Goal: Communication & Community: Answer question/provide support

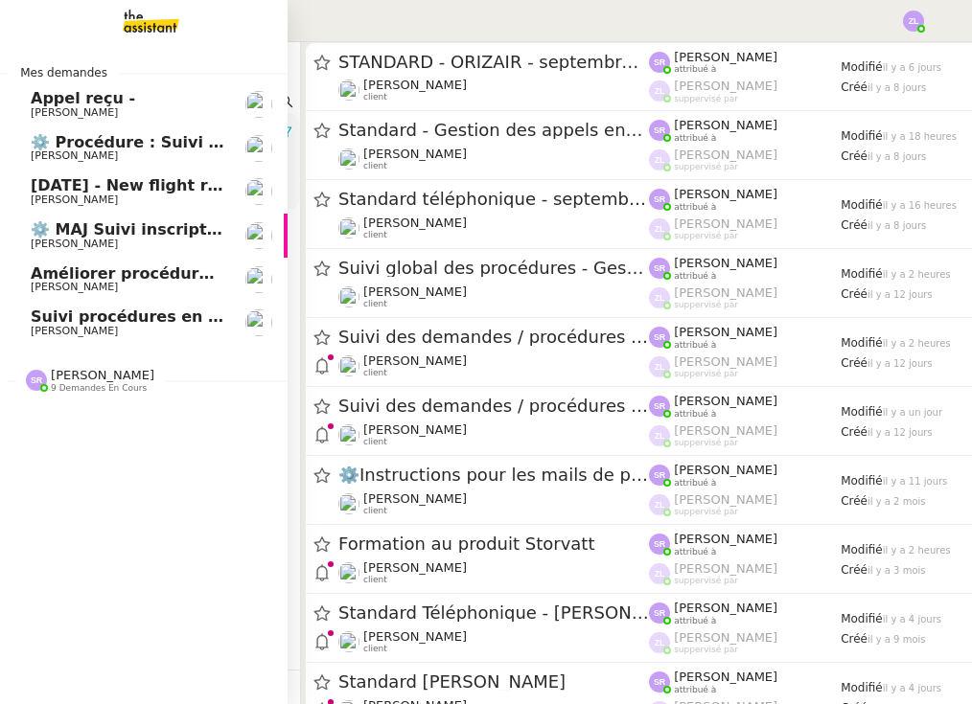
click at [68, 377] on span "[PERSON_NAME]" at bounding box center [103, 375] width 104 height 14
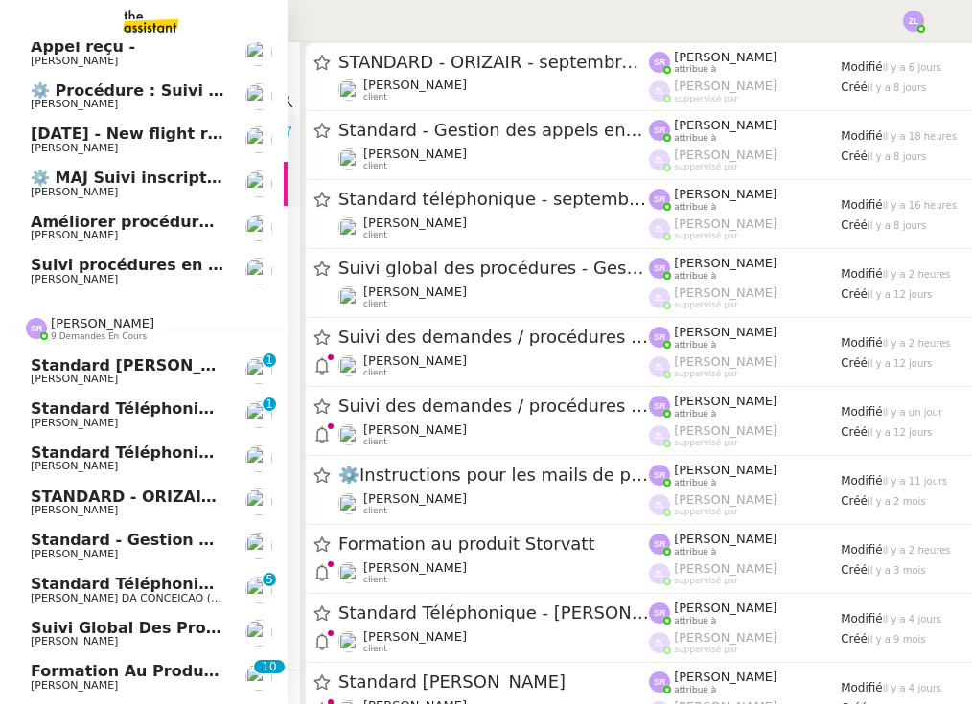
scroll to position [63, 1]
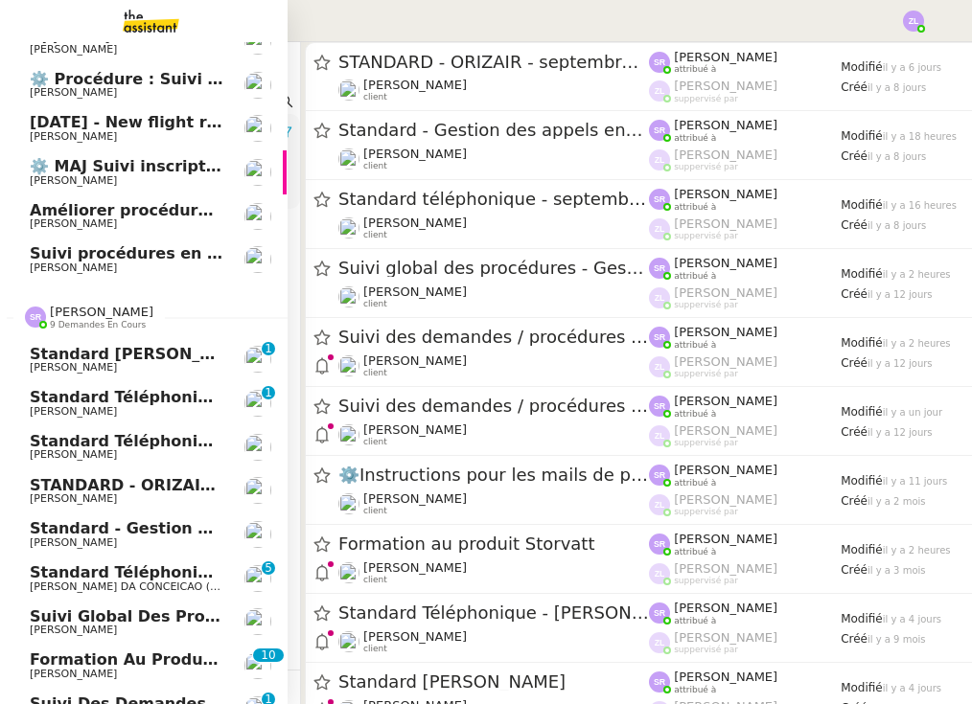
click at [88, 432] on span "Standard téléphonique - septembre 2025" at bounding box center [210, 441] width 360 height 18
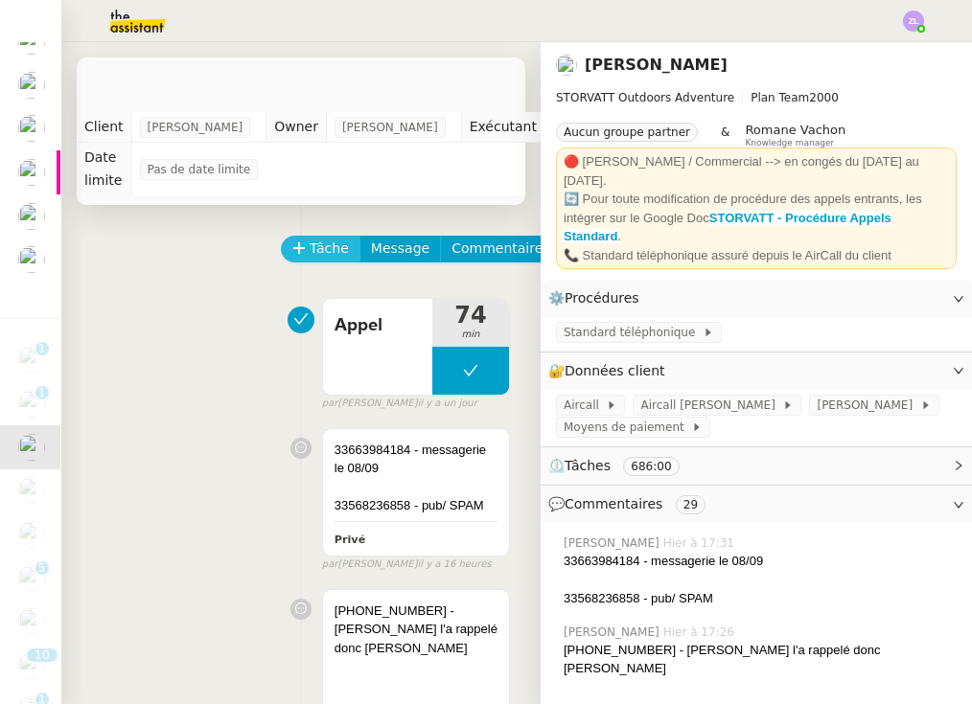
click at [323, 257] on span "Tâche" at bounding box center [329, 249] width 39 height 22
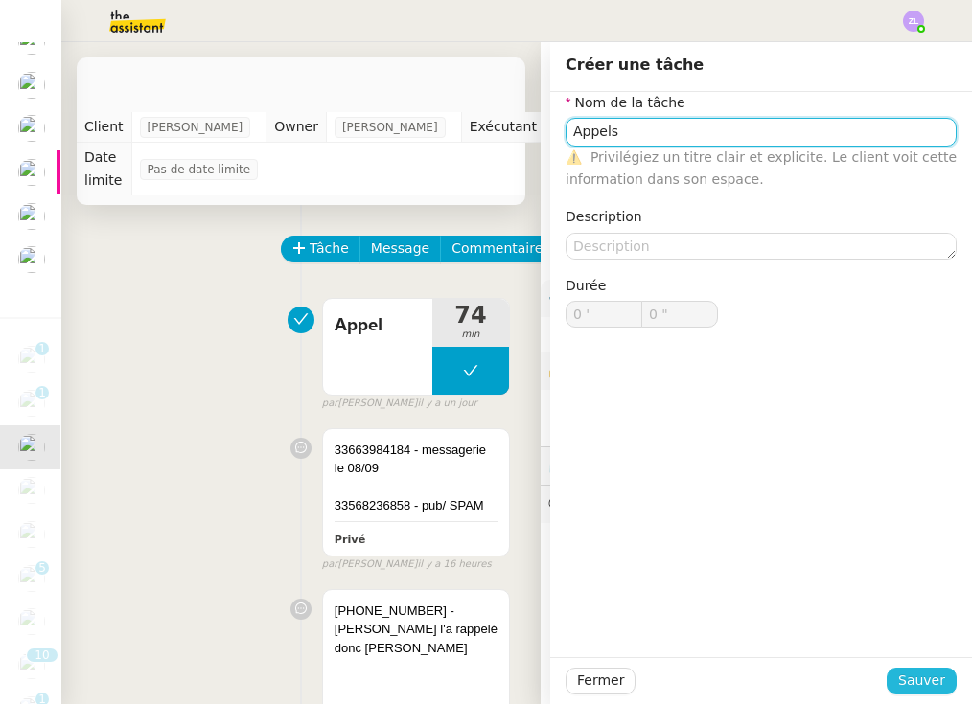
type input "Appels"
click at [922, 680] on span "Sauver" at bounding box center [921, 681] width 47 height 22
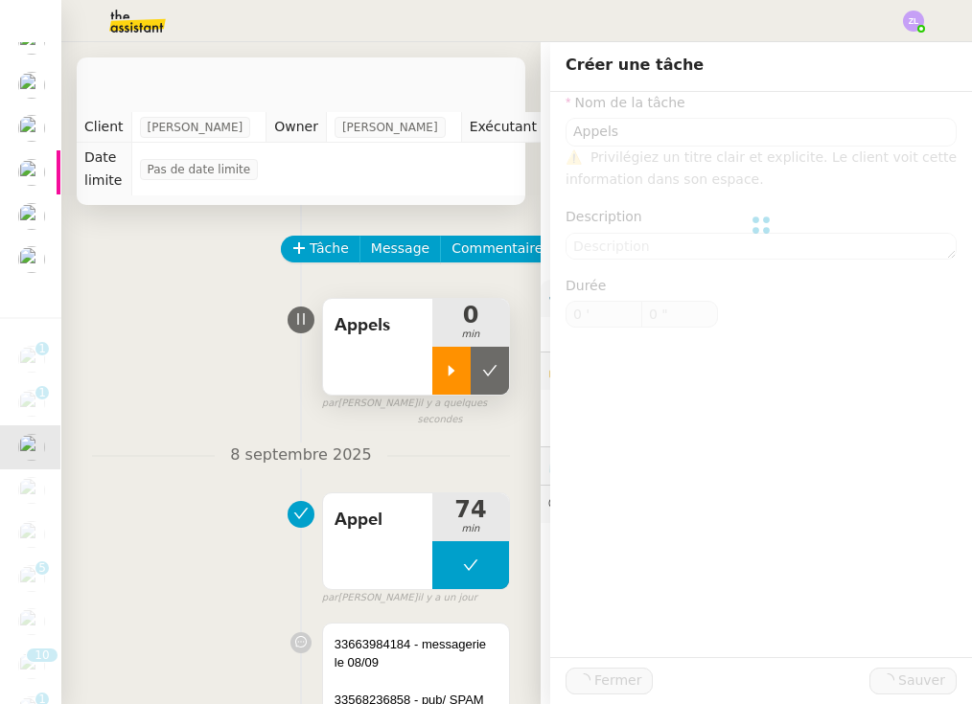
click at [456, 366] on icon at bounding box center [451, 370] width 15 height 15
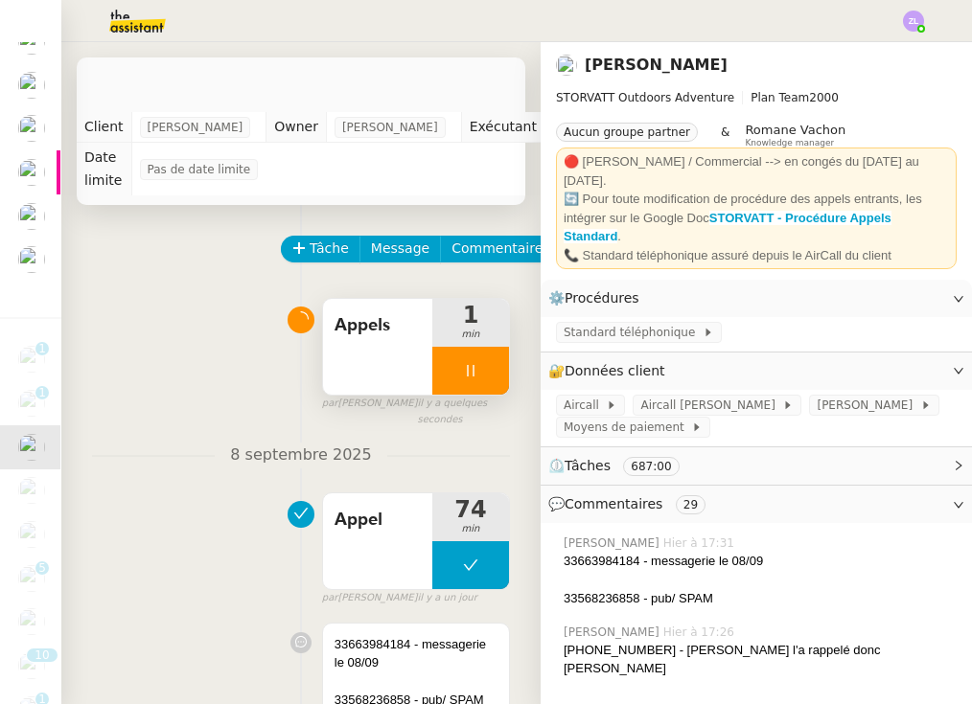
scroll to position [0, 1]
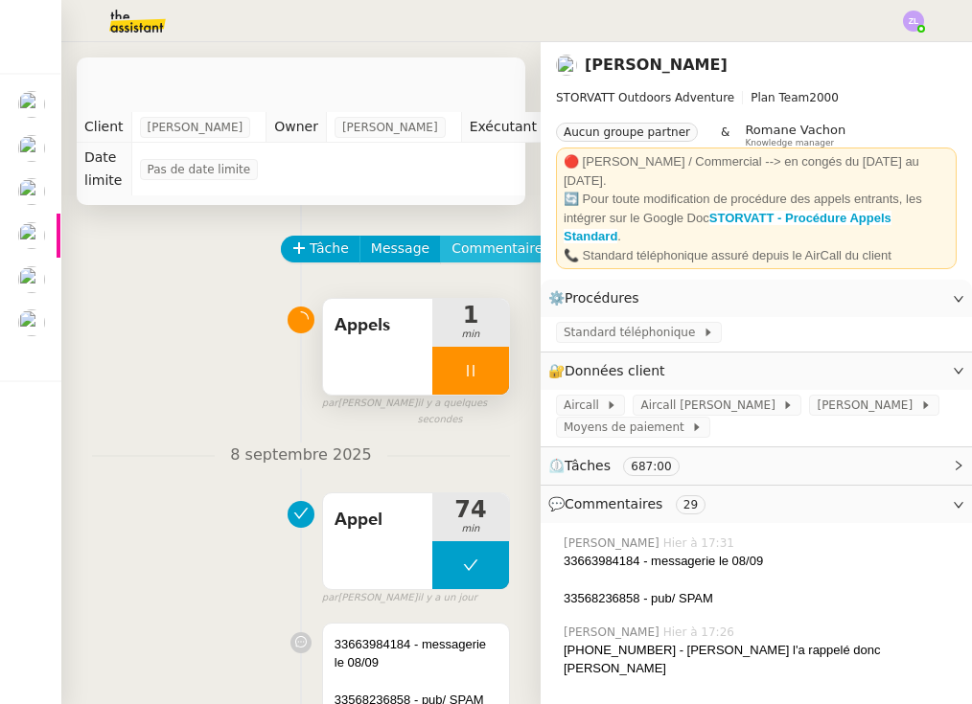
click at [490, 249] on span "Commentaire" at bounding box center [496, 249] width 91 height 22
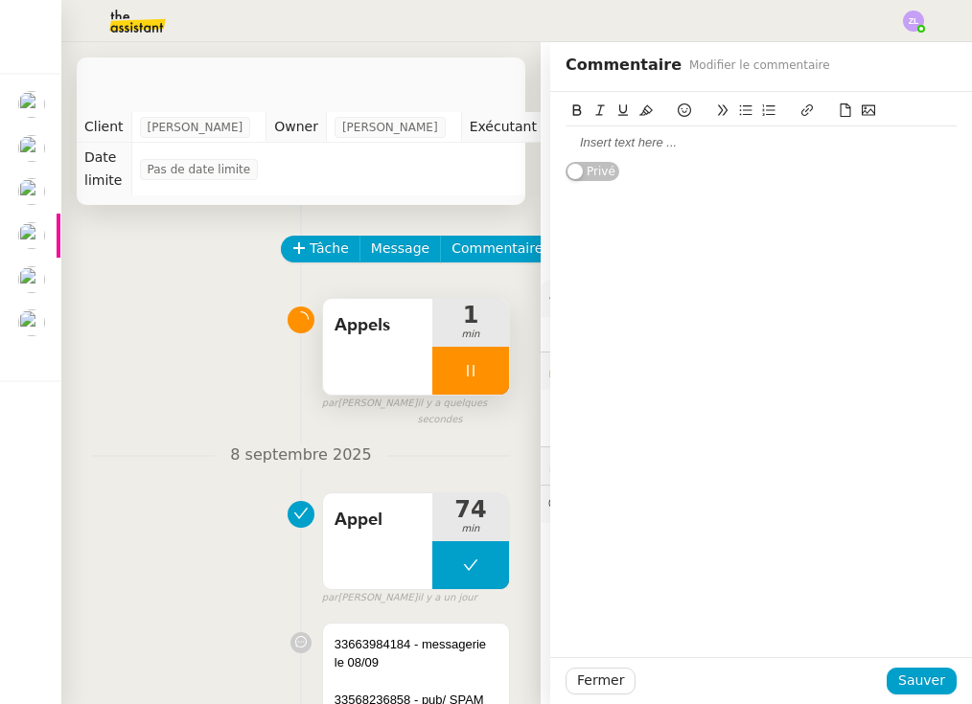
click at [739, 150] on div at bounding box center [760, 142] width 391 height 17
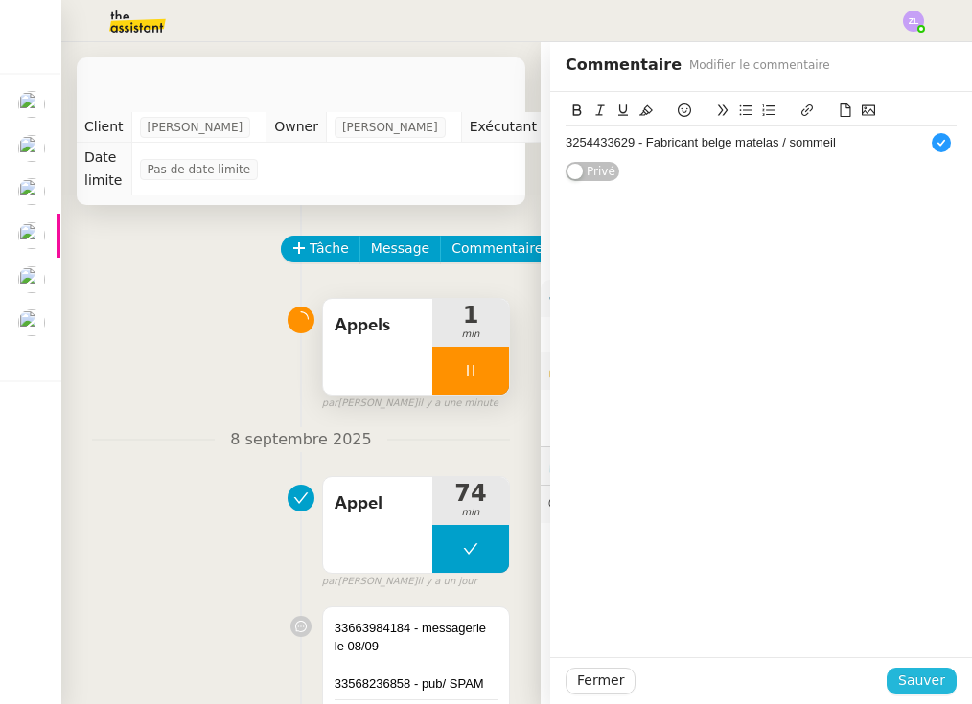
click at [938, 683] on span "Sauver" at bounding box center [921, 681] width 47 height 22
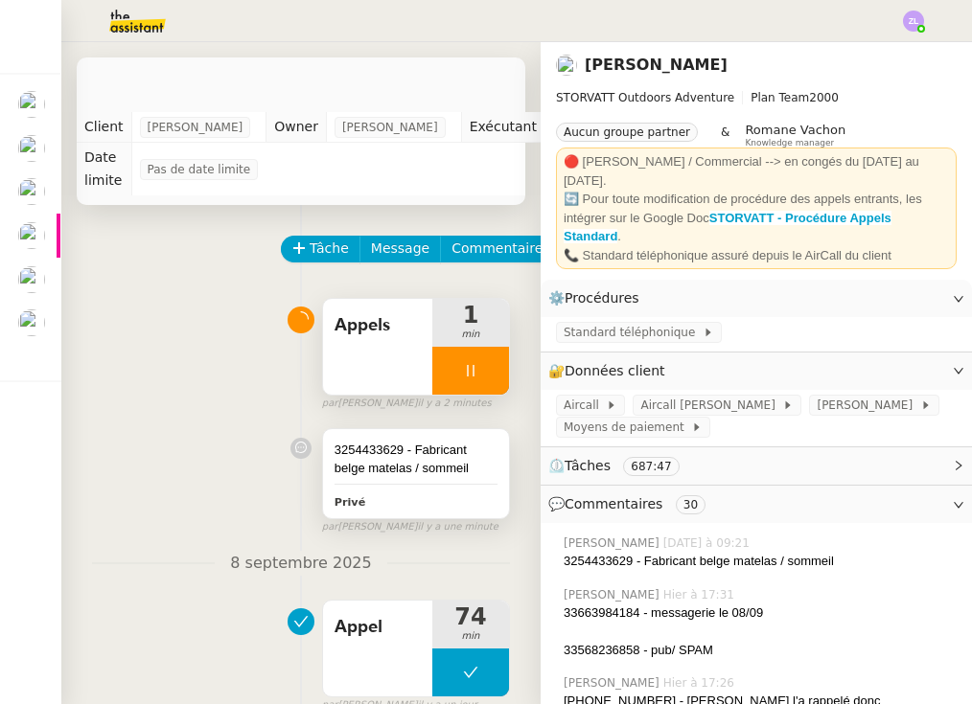
click at [368, 487] on div "3254433629 - Fabricant belge matelas / sommeil Privé" at bounding box center [416, 473] width 186 height 89
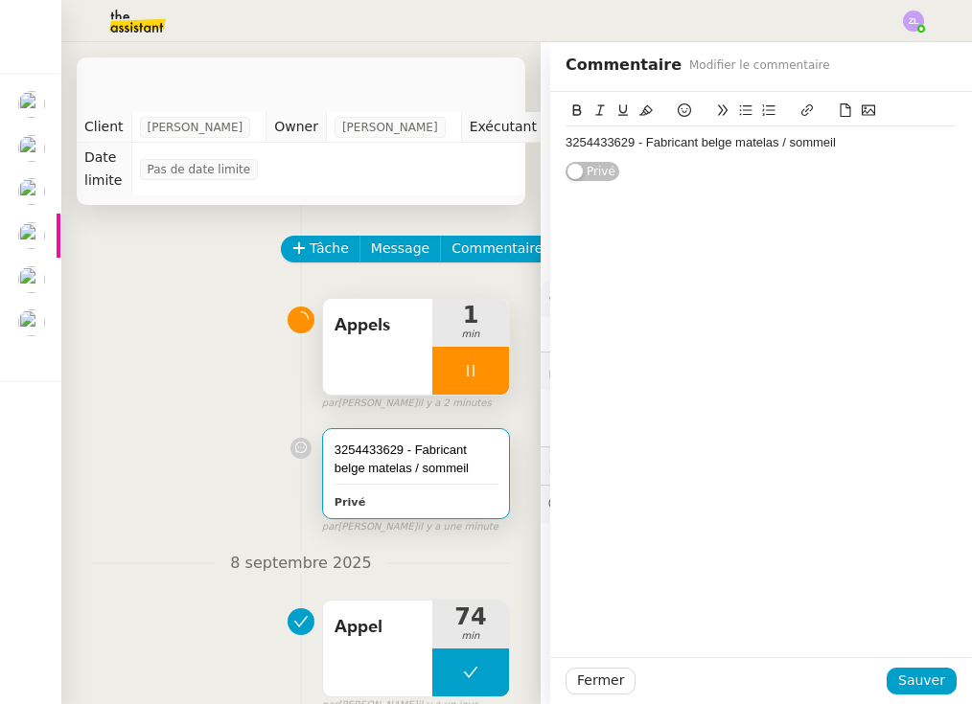
click at [864, 143] on div "3254433629 - Fabricant belge matelas / sommeil" at bounding box center [760, 142] width 391 height 17
click at [919, 681] on span "Sauver" at bounding box center [921, 681] width 47 height 22
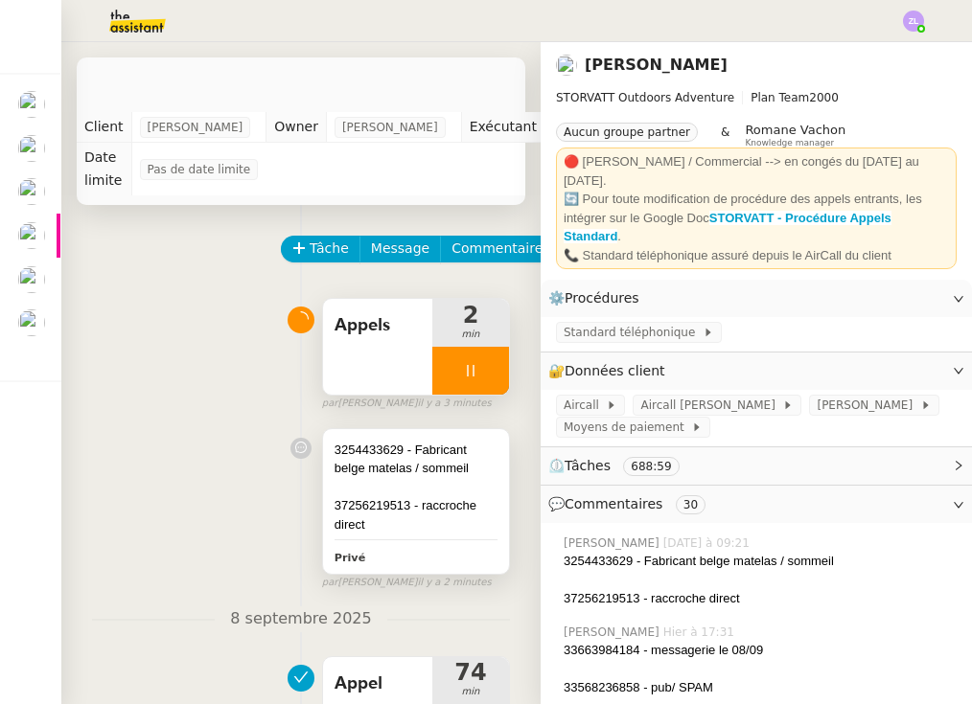
click at [417, 453] on div "3254433629 - Fabricant belge matelas / sommeil" at bounding box center [415, 459] width 163 height 37
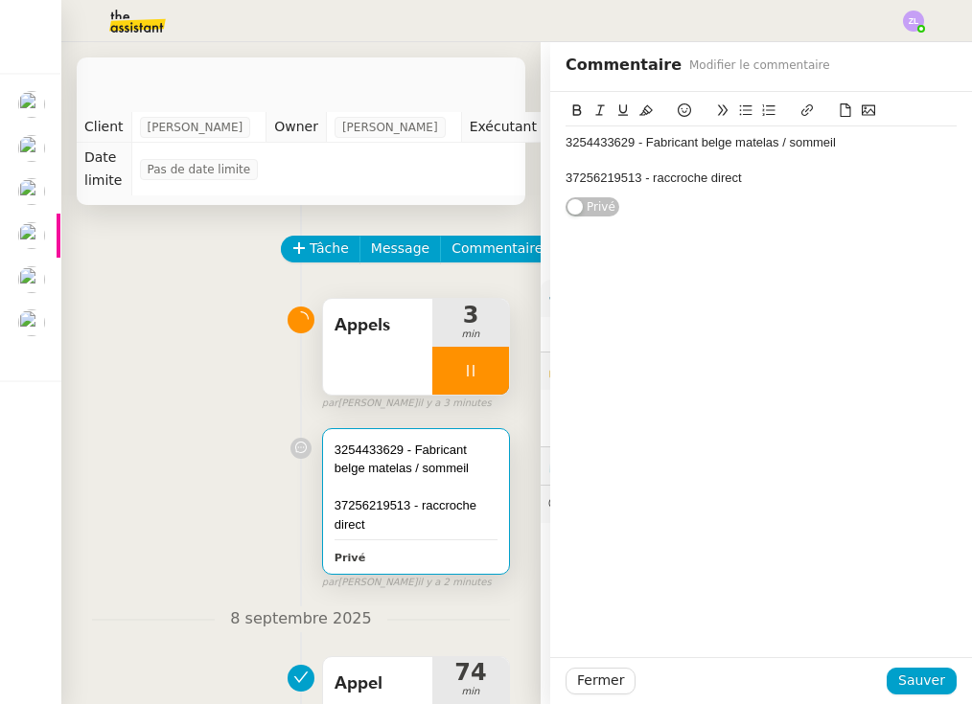
click at [769, 175] on div "37256219513 - raccroche direct" at bounding box center [760, 178] width 391 height 17
click at [918, 665] on div "Fermer Sauver" at bounding box center [761, 680] width 422 height 47
click at [918, 684] on span "Sauver" at bounding box center [921, 681] width 47 height 22
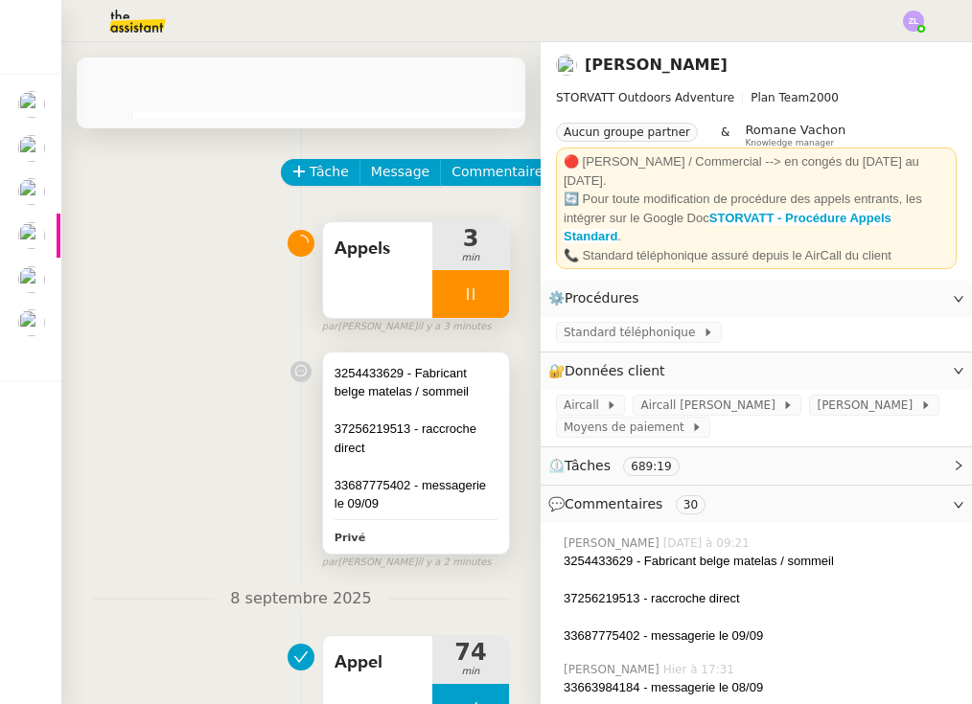
scroll to position [74, 0]
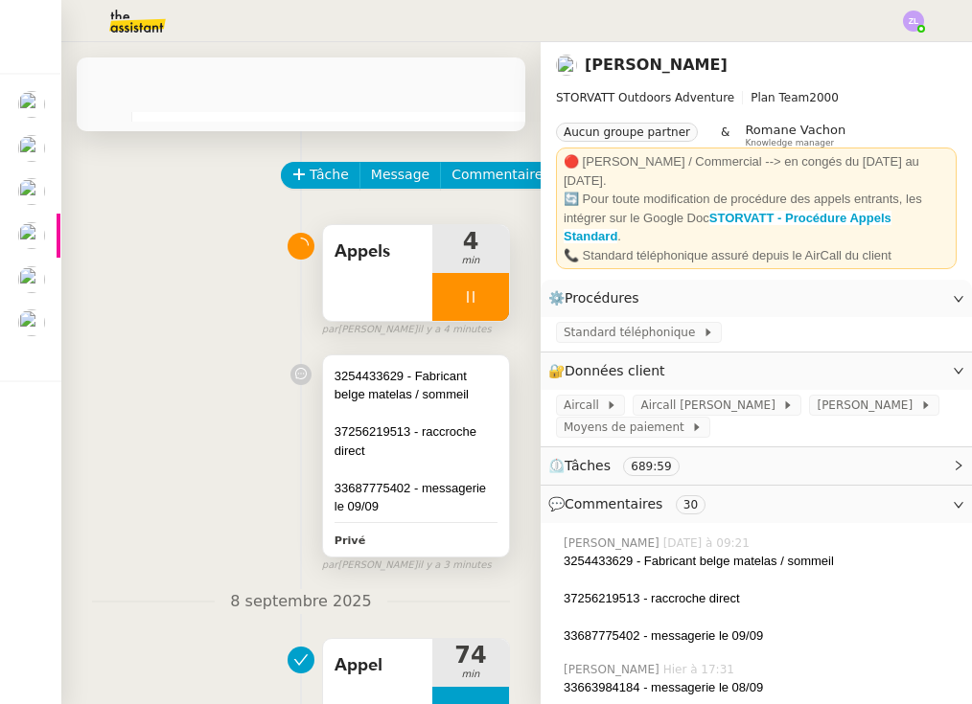
click at [437, 401] on div "3254433629 - Fabricant belge matelas / sommeil" at bounding box center [415, 385] width 163 height 37
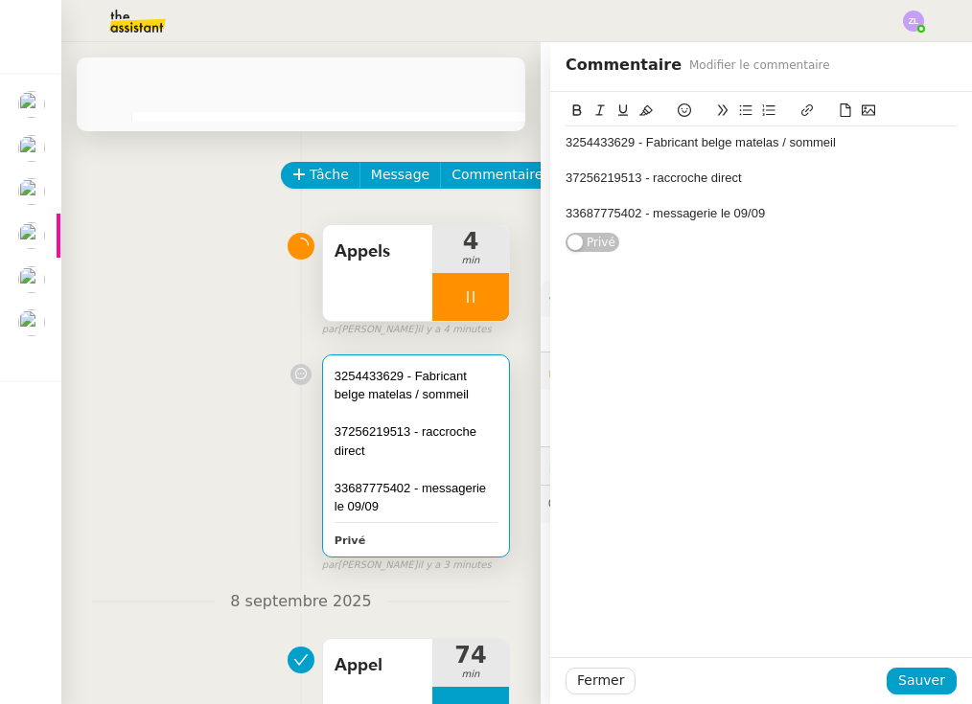
click at [777, 216] on div "33687775402 - messagerie le 09/09" at bounding box center [760, 213] width 391 height 17
click at [915, 674] on span "Sauver" at bounding box center [921, 681] width 47 height 22
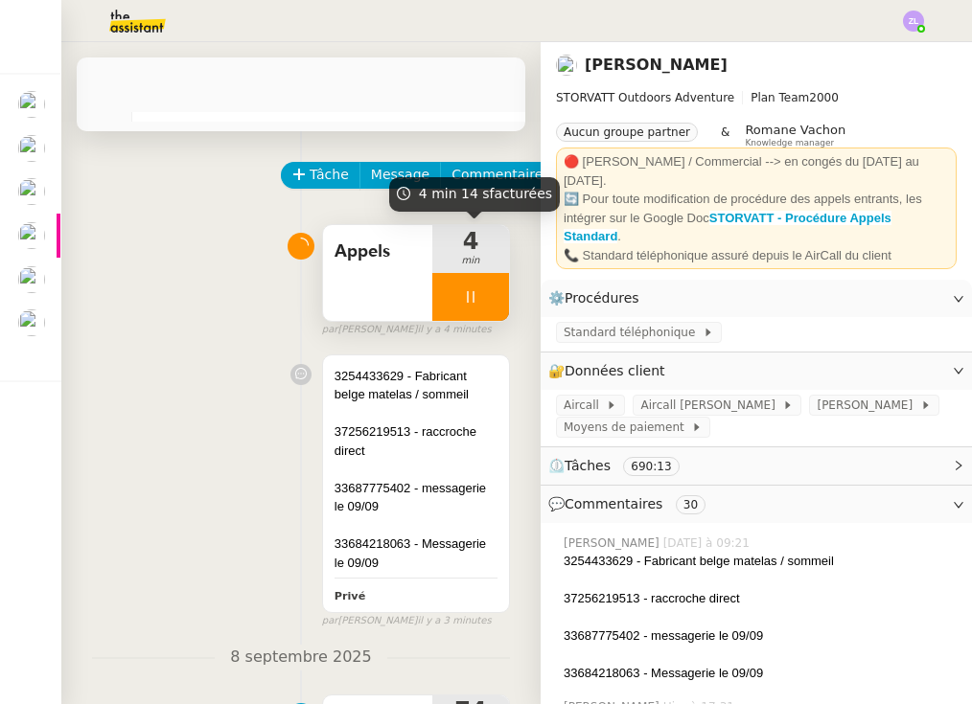
click at [448, 293] on div at bounding box center [470, 297] width 77 height 48
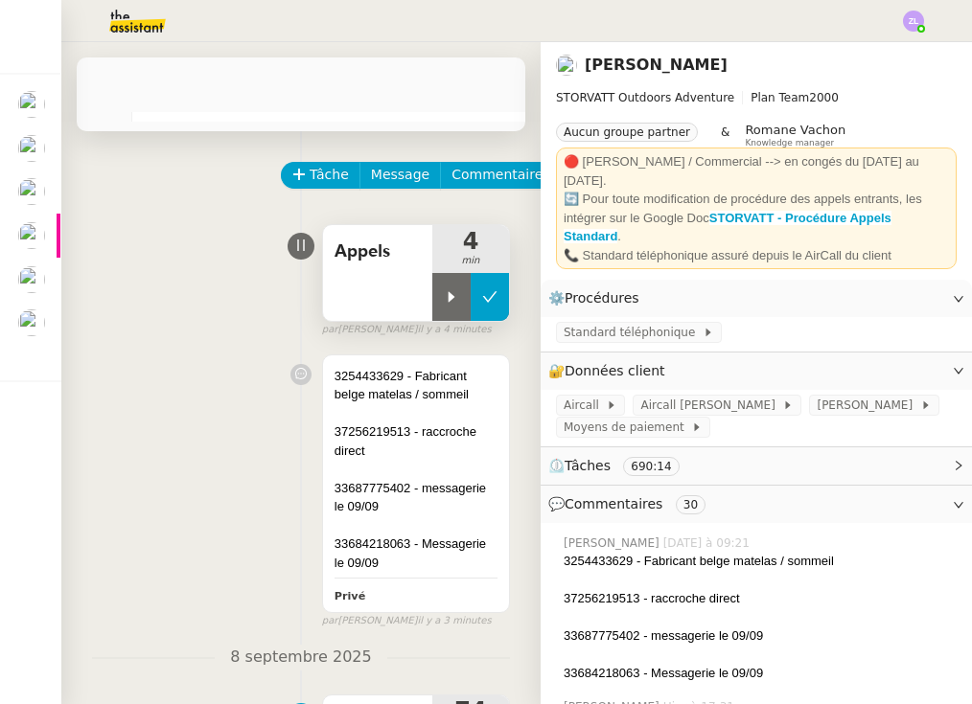
click at [484, 300] on icon at bounding box center [489, 296] width 15 height 15
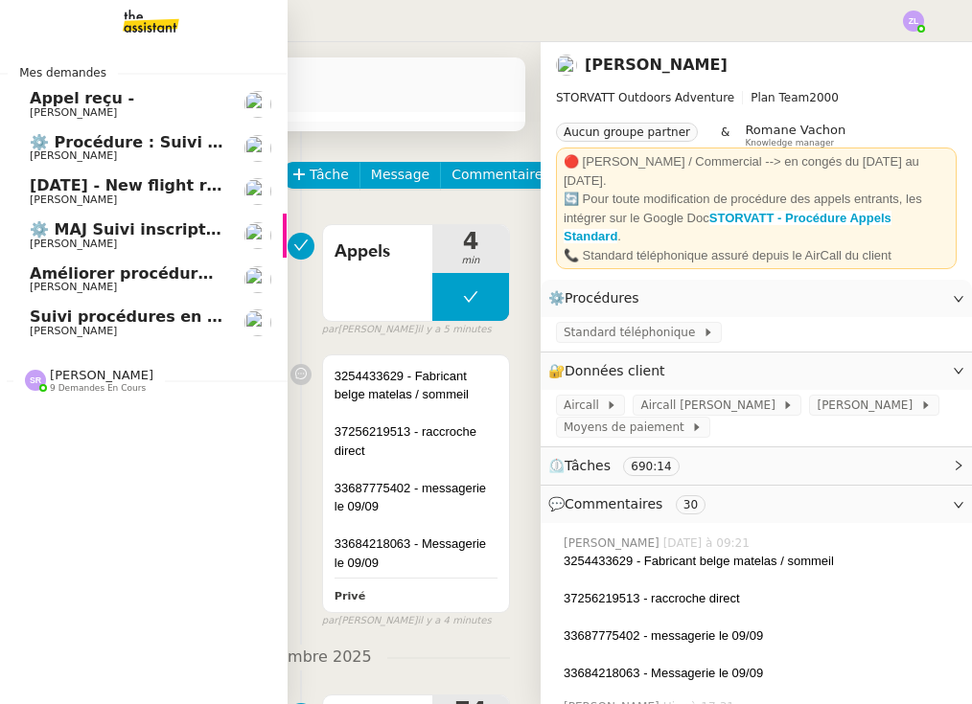
click at [105, 368] on span "[PERSON_NAME]" at bounding box center [102, 375] width 104 height 14
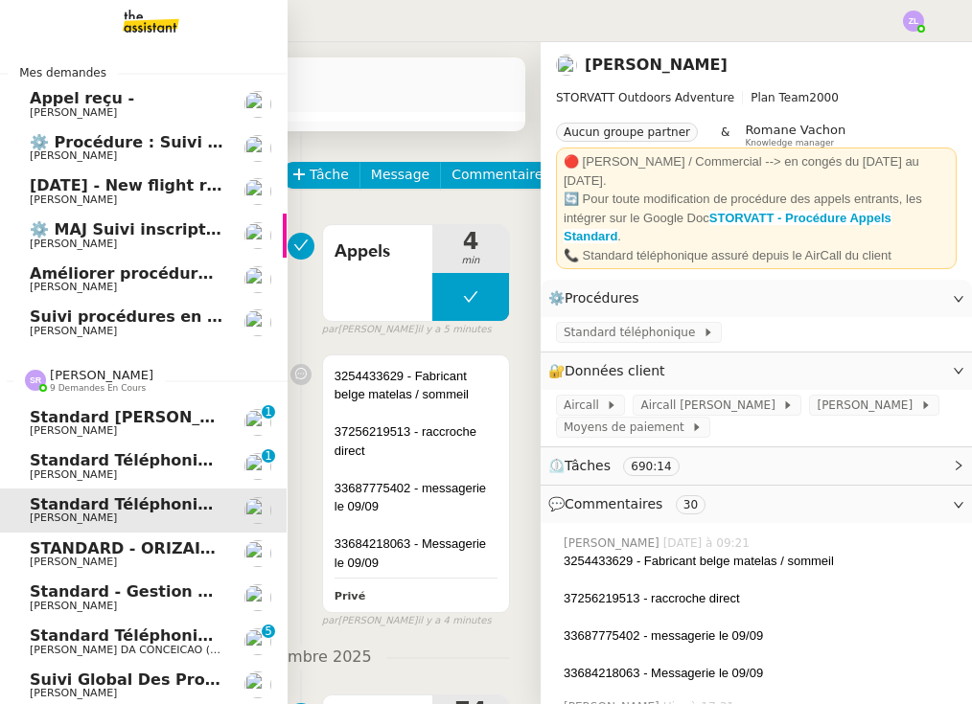
click at [176, 588] on span "Standard - Gestion des appels entrants - septembre 2025" at bounding box center [282, 592] width 504 height 18
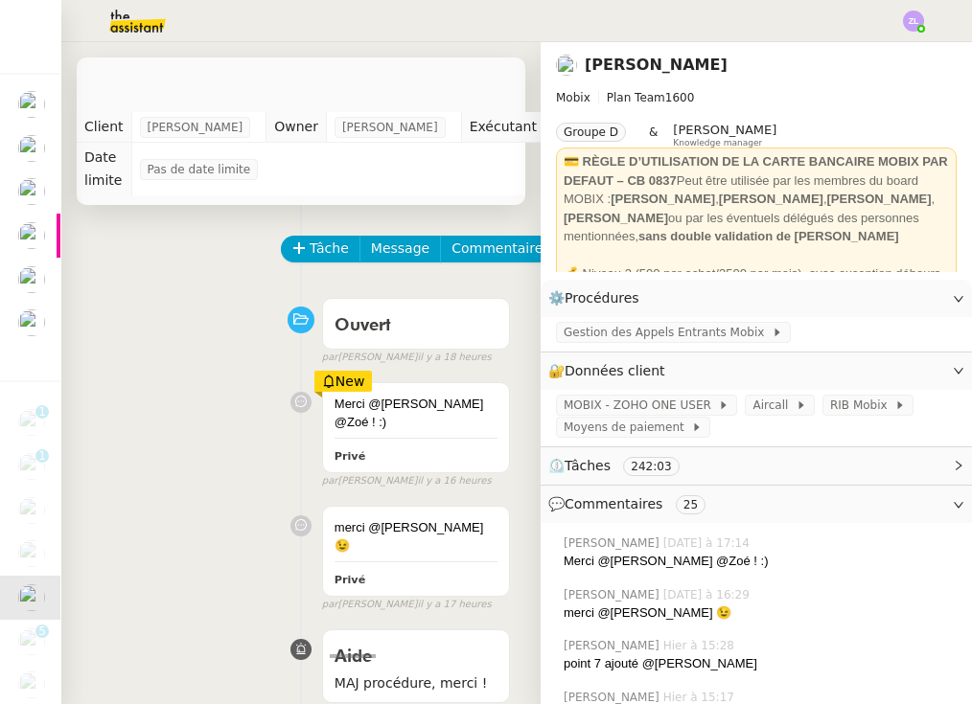
scroll to position [-1, 0]
click at [313, 266] on div "Tâche Message Commentaire" at bounding box center [398, 259] width 230 height 46
click at [325, 248] on span "Tâche" at bounding box center [329, 249] width 39 height 22
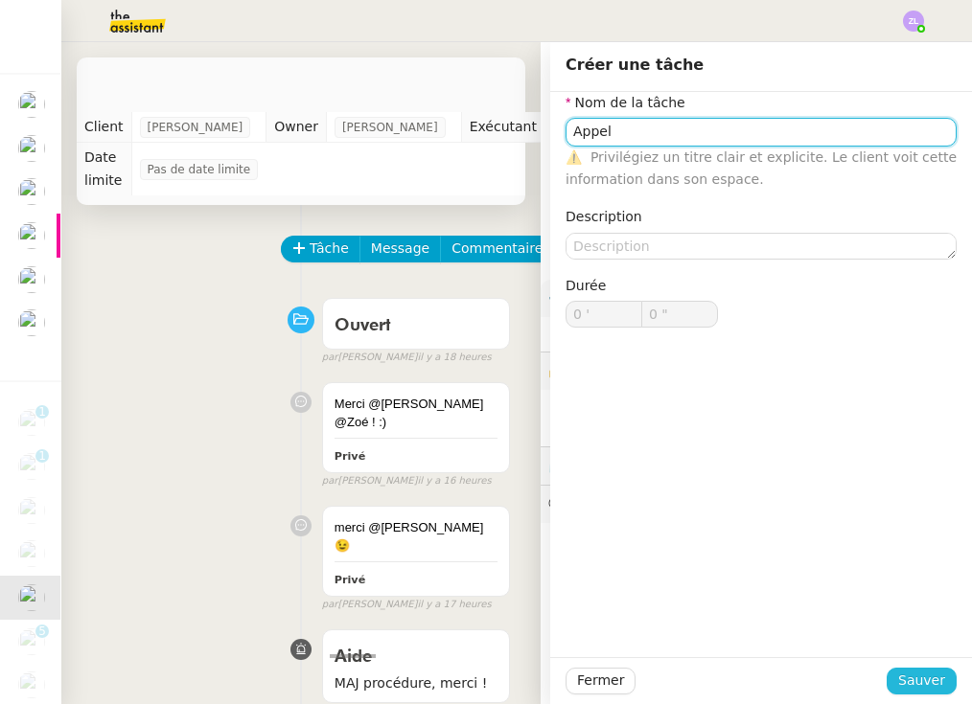
type input "Appel"
click at [924, 683] on span "Sauver" at bounding box center [921, 681] width 47 height 22
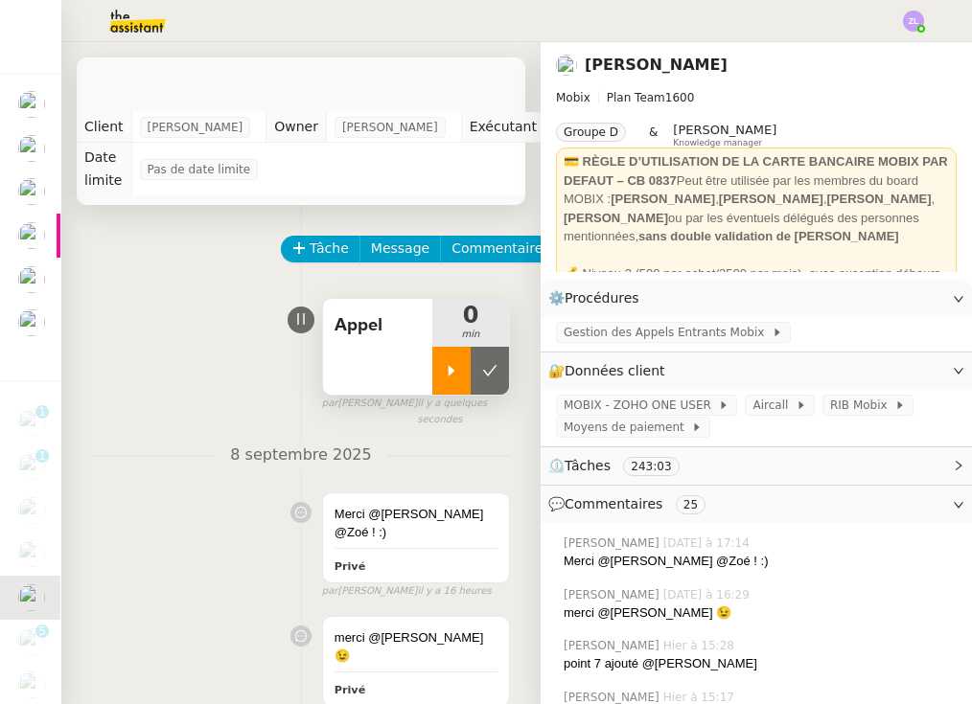
click at [449, 371] on icon at bounding box center [452, 370] width 7 height 11
click at [444, 369] on div at bounding box center [470, 371] width 77 height 48
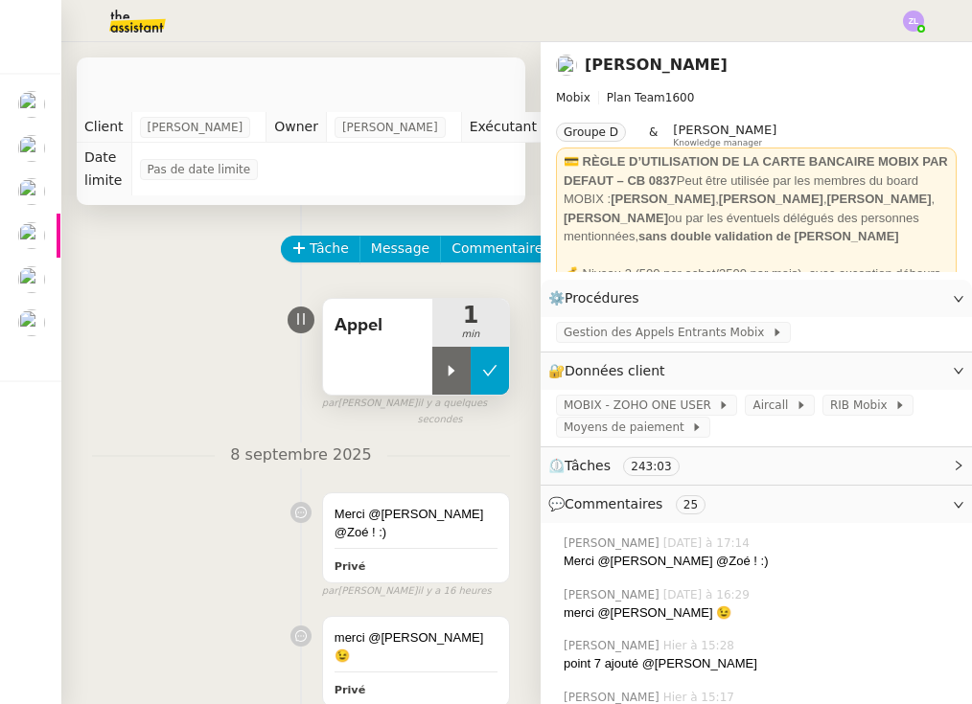
click at [494, 374] on icon at bounding box center [489, 370] width 15 height 15
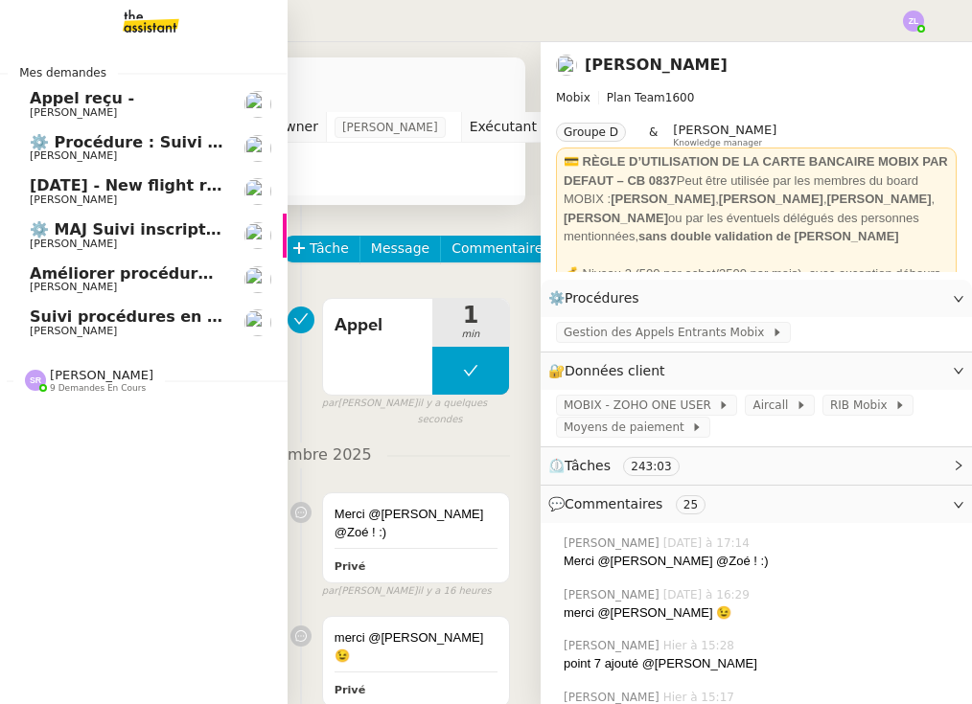
click at [95, 288] on span "[PERSON_NAME]" at bounding box center [73, 287] width 87 height 12
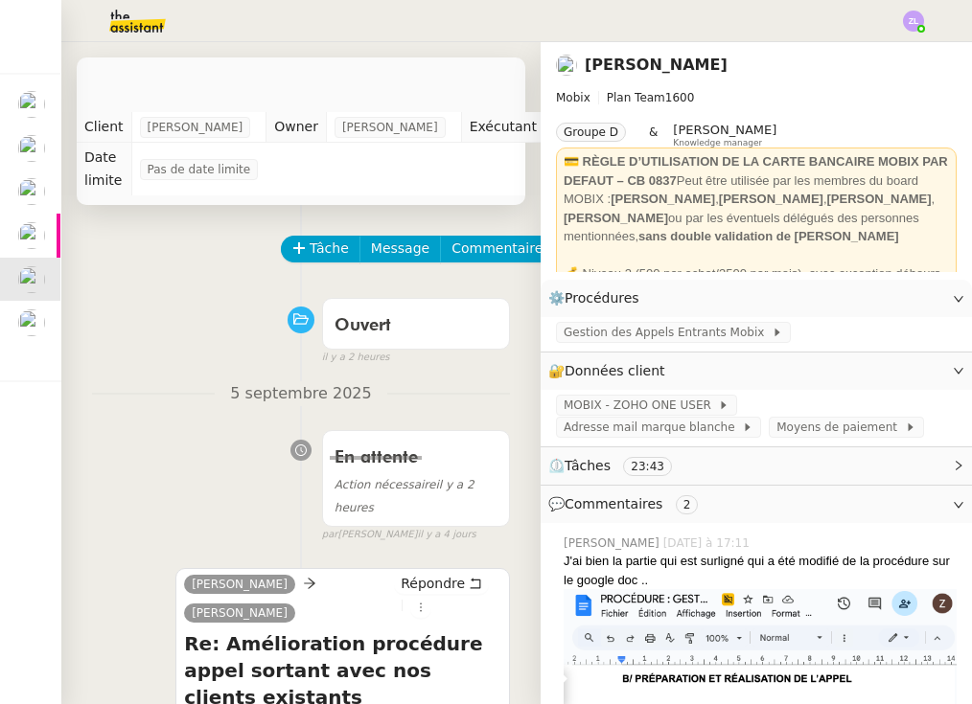
scroll to position [-1, 0]
click at [334, 249] on span "Tâche" at bounding box center [329, 249] width 39 height 22
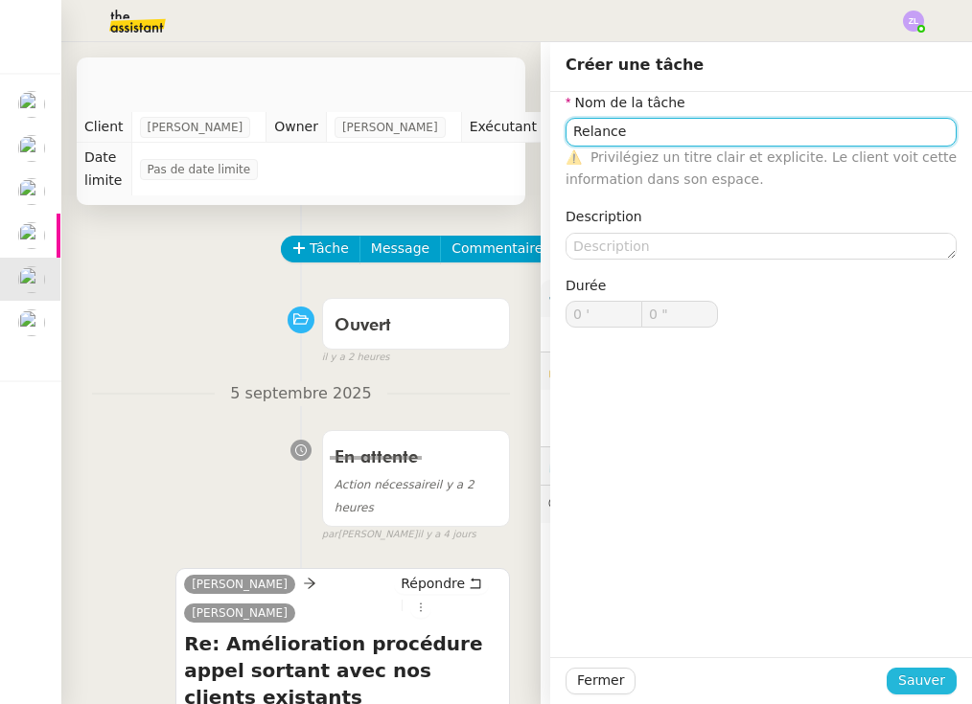
type input "Relance"
click at [912, 675] on span "Sauver" at bounding box center [921, 681] width 47 height 22
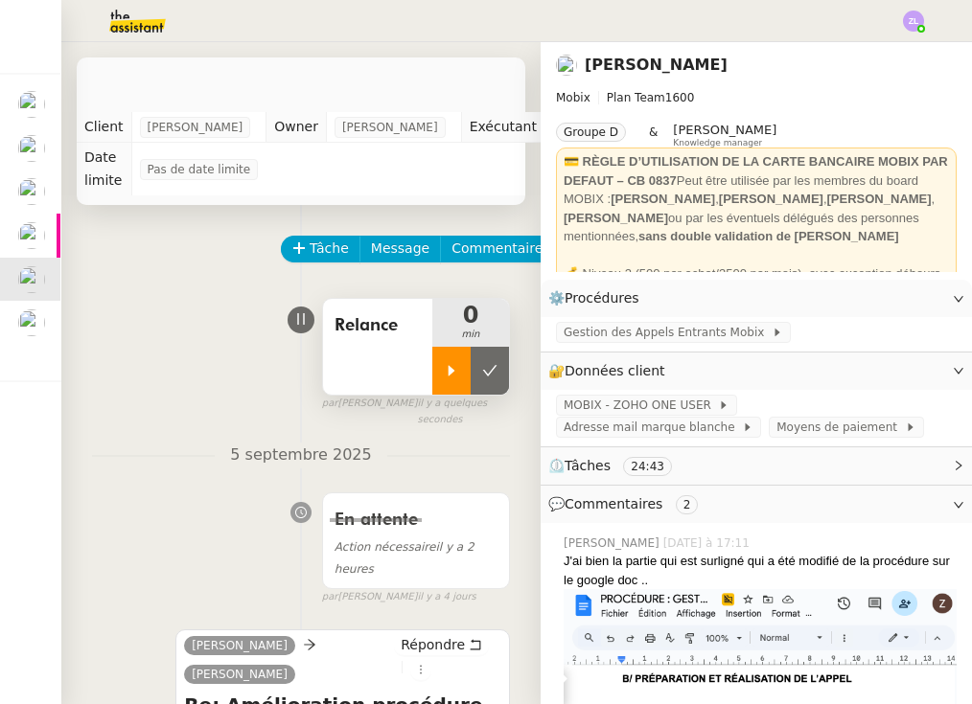
click at [455, 369] on icon at bounding box center [451, 370] width 15 height 15
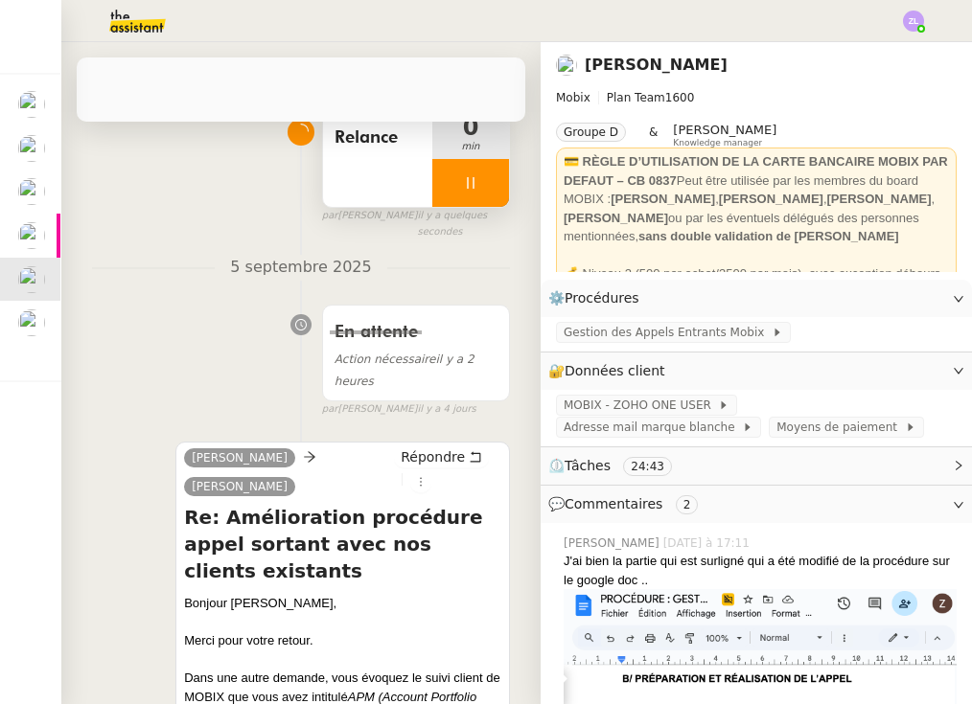
scroll to position [327, 0]
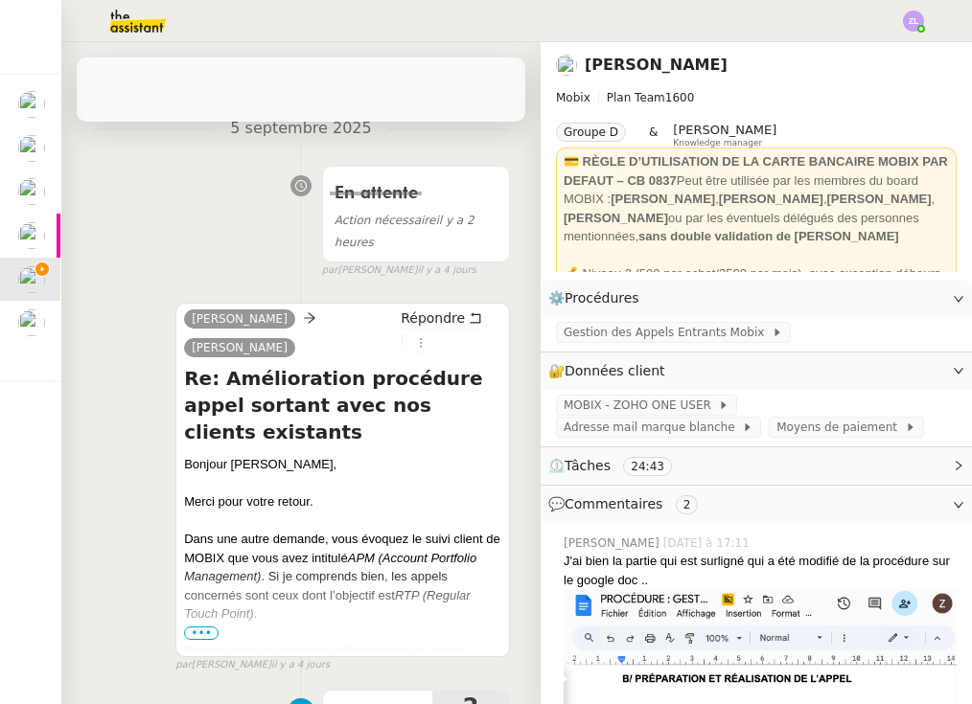
click at [204, 627] on span "•••" at bounding box center [201, 633] width 35 height 13
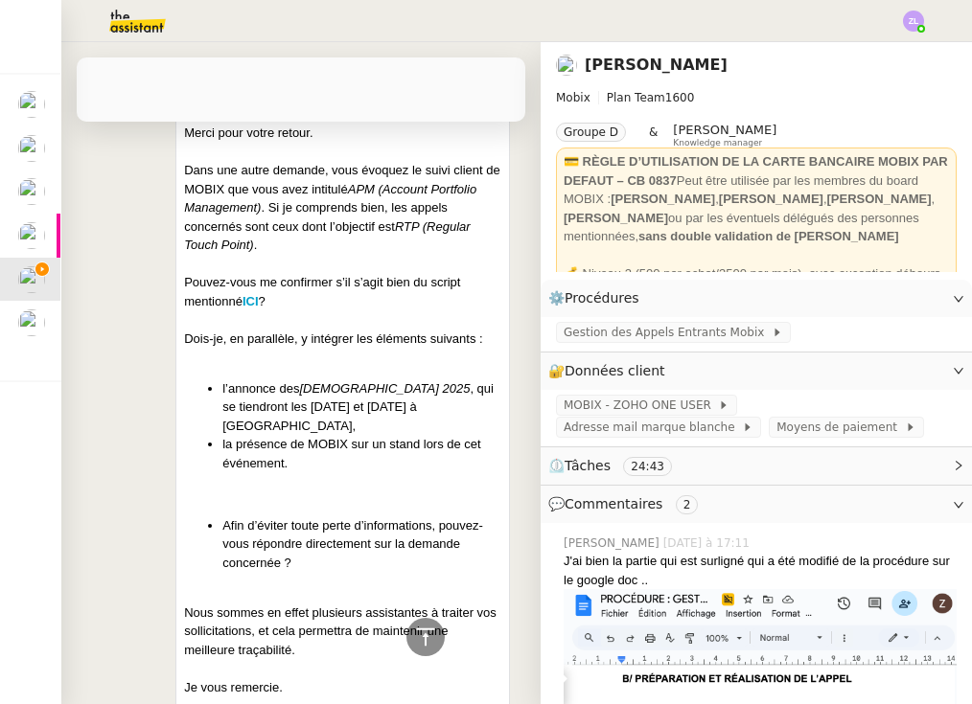
scroll to position [746, 0]
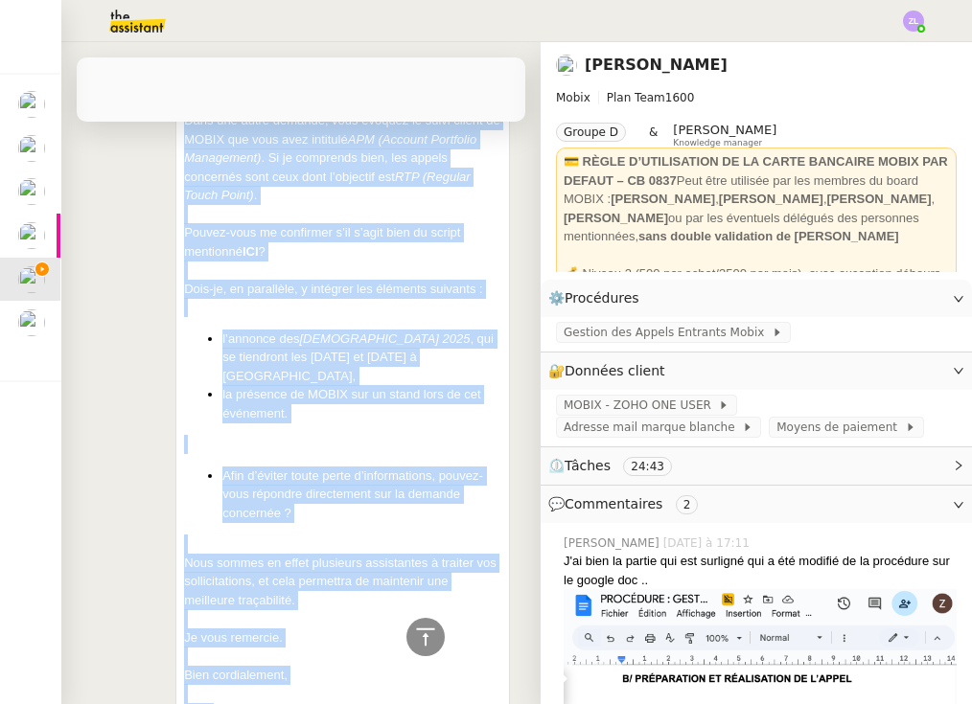
drag, startPoint x: 184, startPoint y: 419, endPoint x: 247, endPoint y: 640, distance: 230.3
copy div "Bonjour [PERSON_NAME], Merci pour votre retour. Dans une autre demande, vous év…"
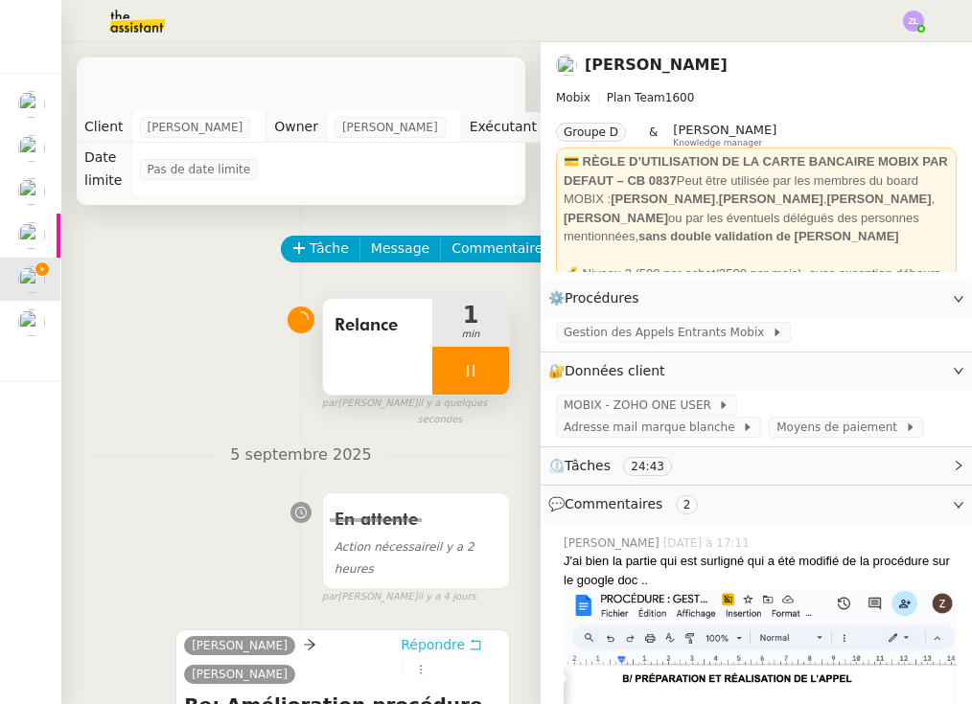
scroll to position [0, 0]
click at [401, 635] on span "Répondre" at bounding box center [433, 644] width 64 height 19
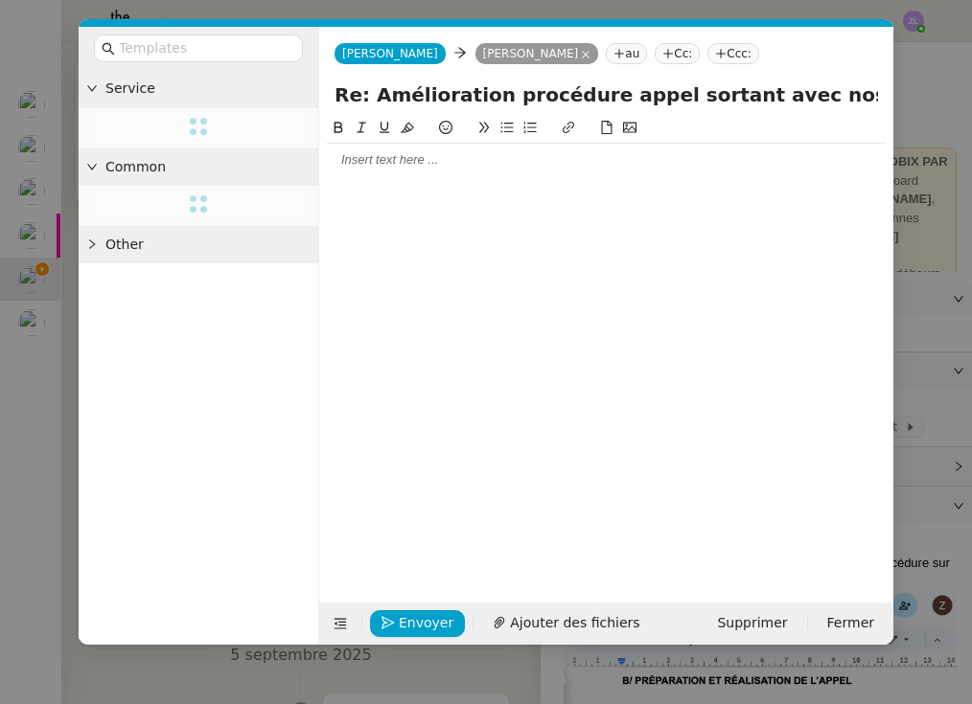
click at [390, 167] on div at bounding box center [606, 159] width 559 height 17
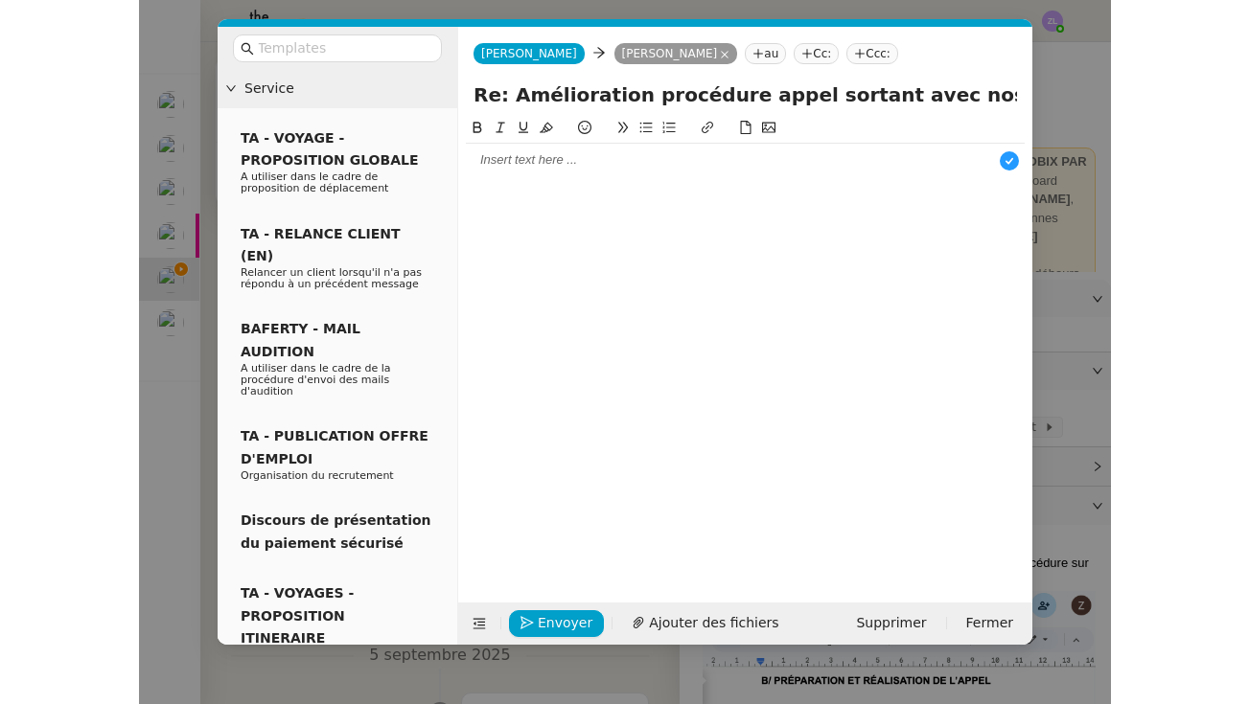
scroll to position [20, 0]
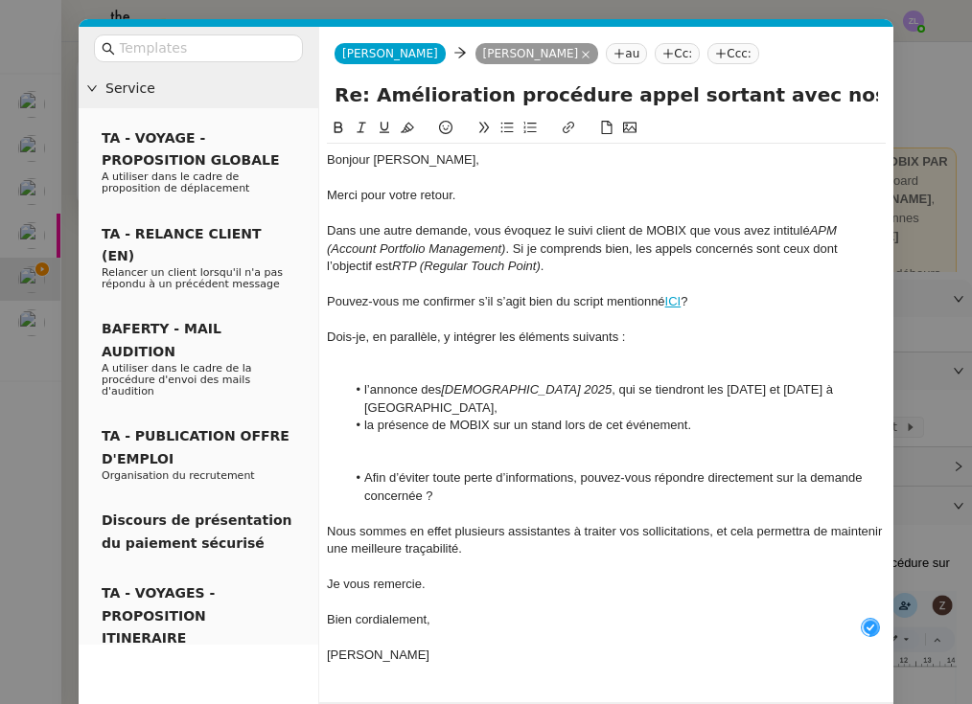
click at [466, 172] on div at bounding box center [606, 178] width 559 height 17
click at [474, 195] on div "Merci pour votre retour." at bounding box center [606, 195] width 559 height 17
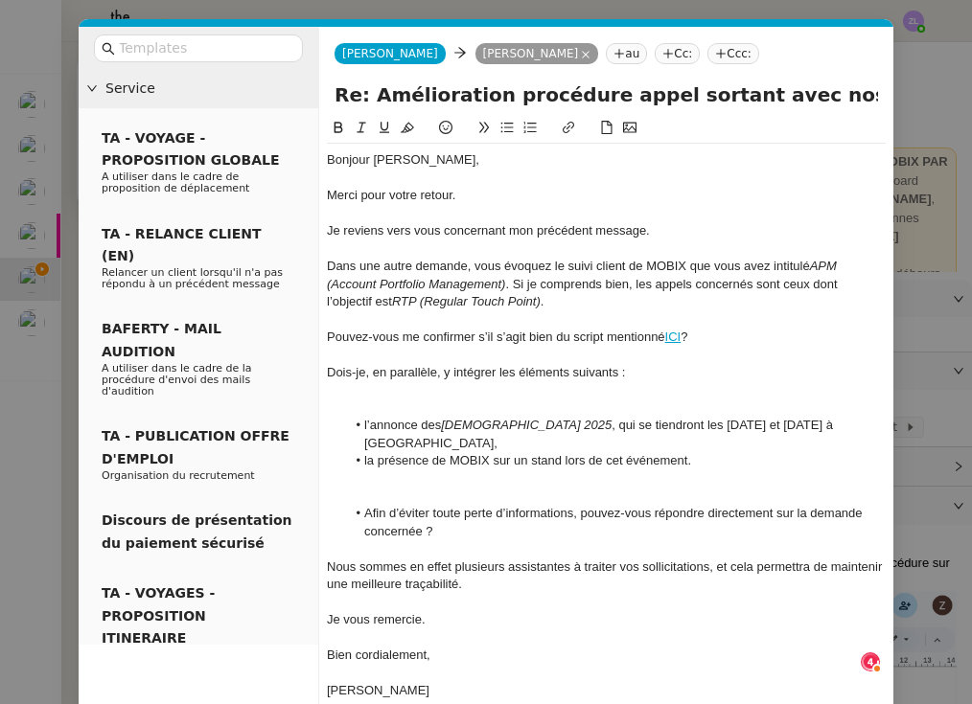
click at [443, 400] on div at bounding box center [606, 408] width 559 height 17
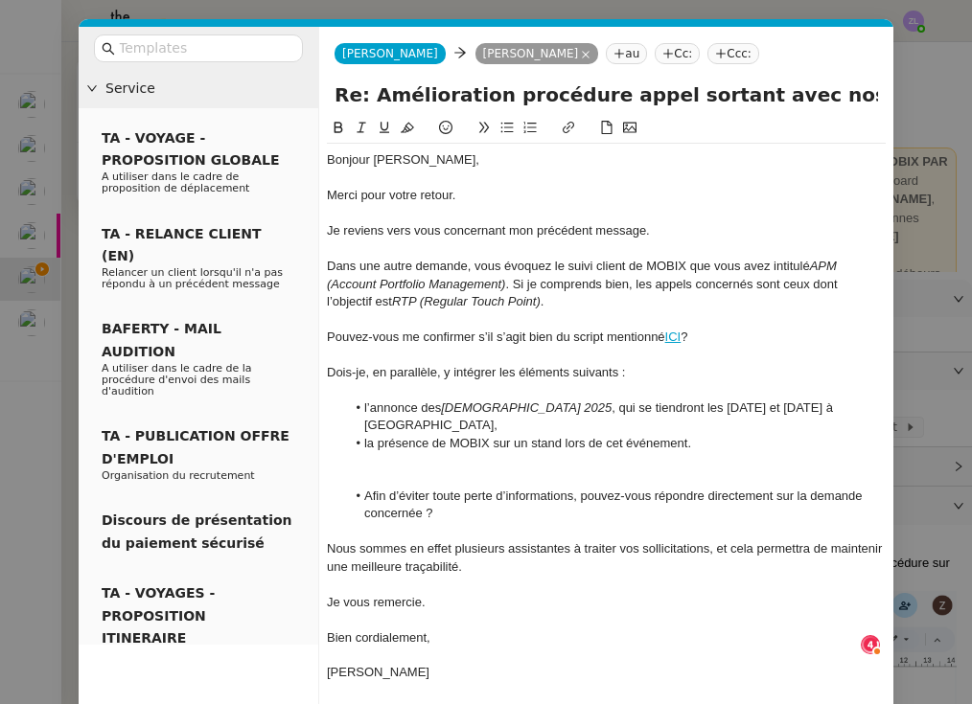
click at [387, 470] on div at bounding box center [606, 478] width 559 height 17
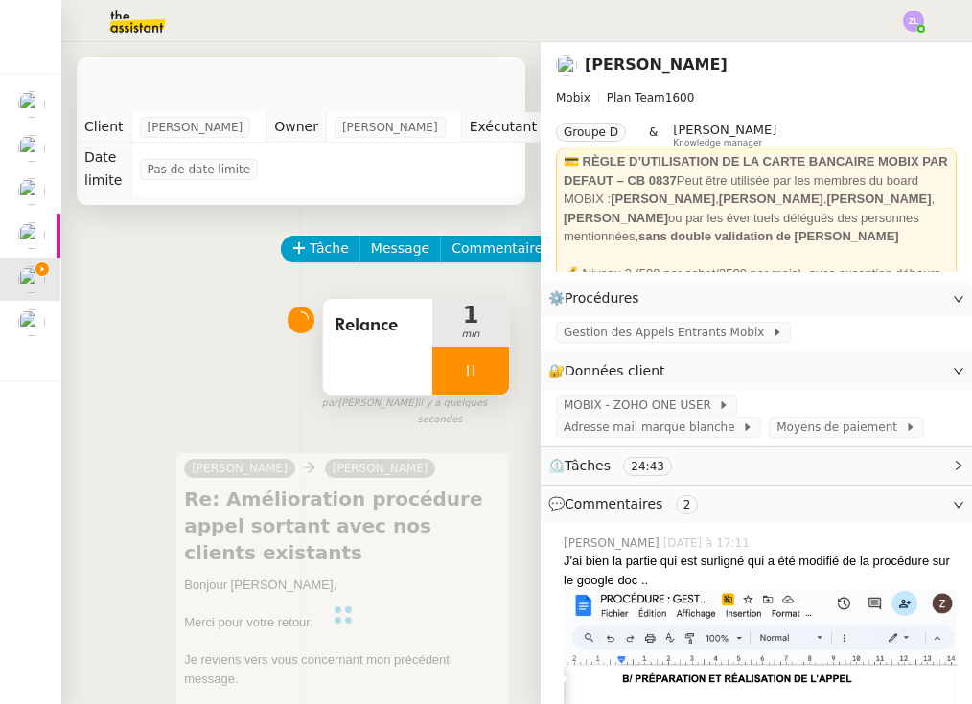
click at [456, 367] on div at bounding box center [470, 371] width 77 height 48
click at [488, 373] on icon at bounding box center [489, 370] width 15 height 15
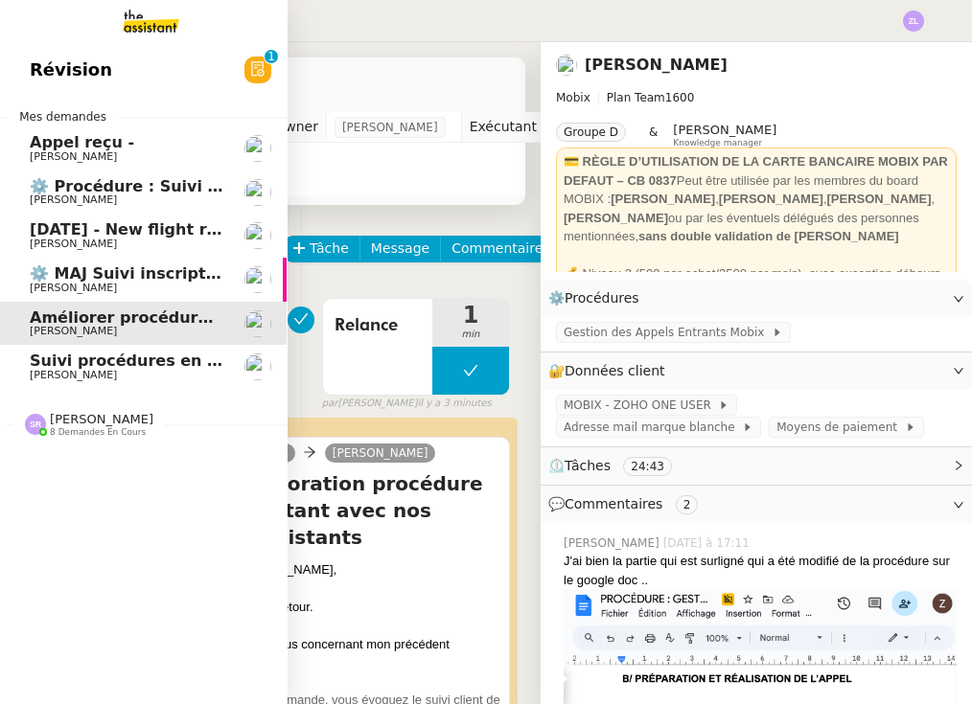
click at [142, 352] on span "Suivi procédures en cours de Réma (global)" at bounding box center [219, 361] width 378 height 18
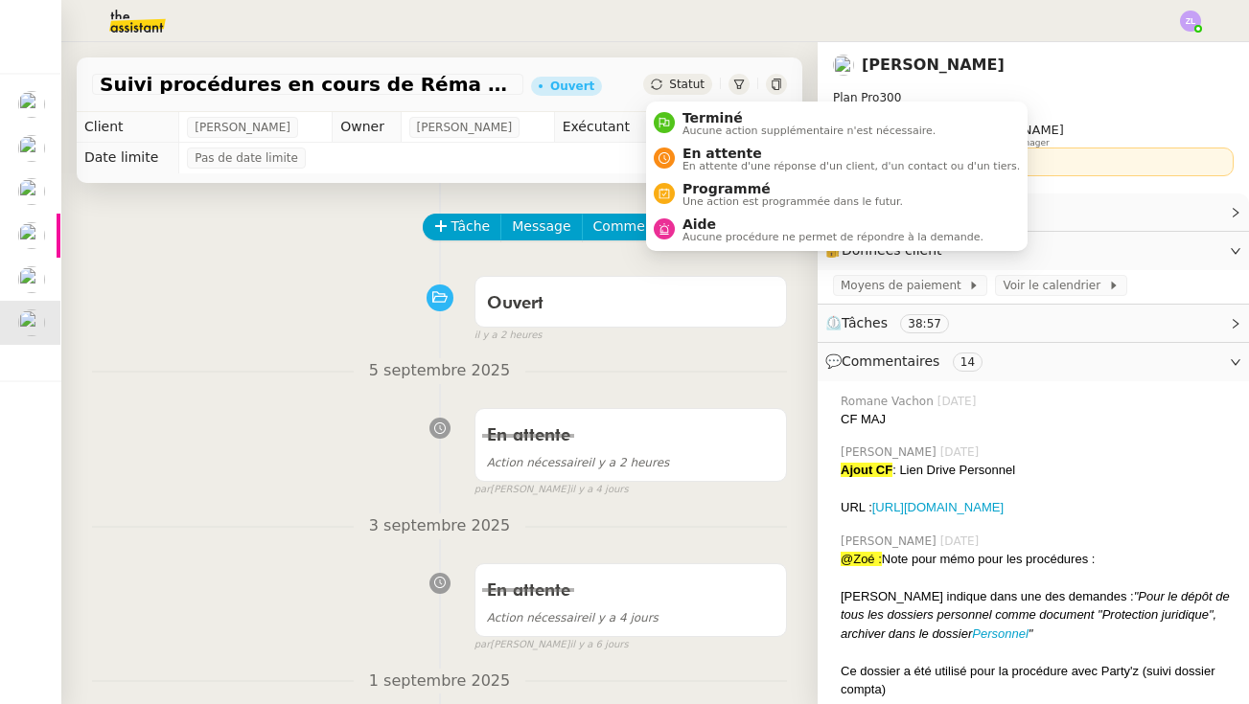
click at [681, 80] on span "Statut" at bounding box center [686, 84] width 35 height 13
click at [697, 151] on span "En attente" at bounding box center [850, 153] width 337 height 15
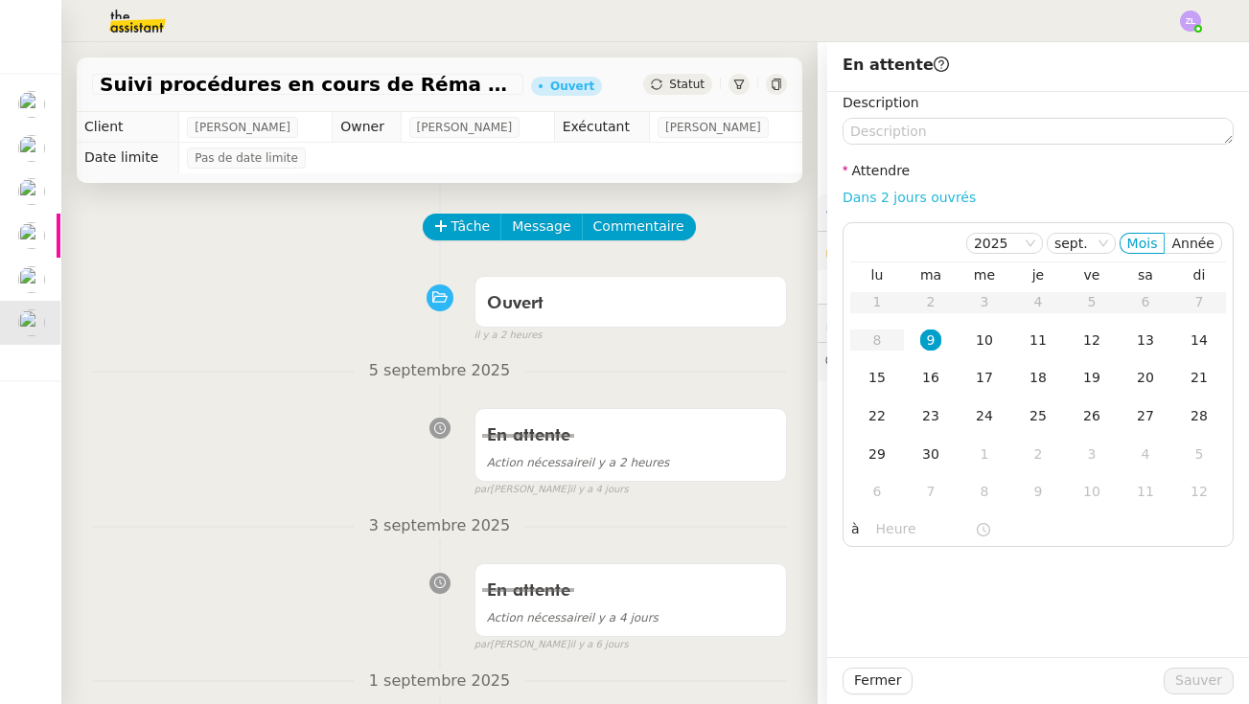
click at [921, 196] on link "Dans 2 jours ouvrés" at bounding box center [908, 197] width 133 height 15
type input "07:00"
click at [971, 678] on span "Sauver" at bounding box center [1198, 681] width 47 height 22
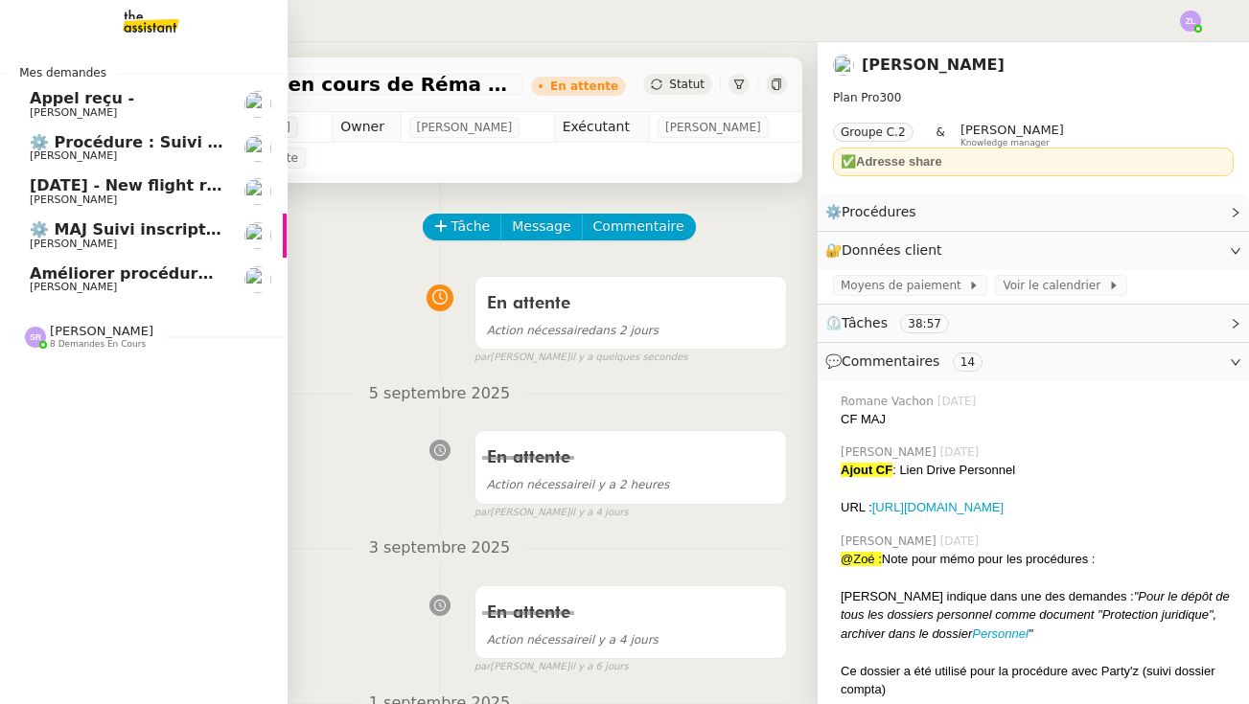
click at [45, 282] on span "[PERSON_NAME]" at bounding box center [73, 287] width 87 height 12
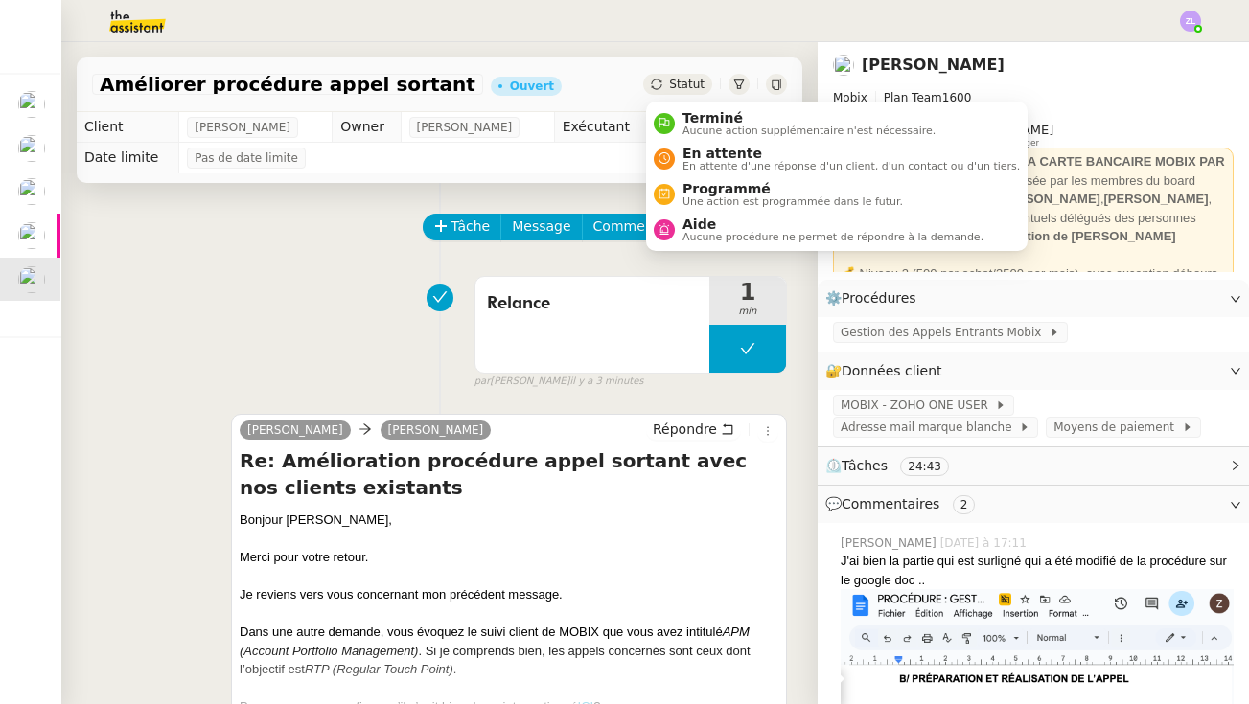
click at [682, 79] on span "Statut" at bounding box center [686, 84] width 35 height 13
click at [707, 149] on span "En attente" at bounding box center [850, 153] width 337 height 15
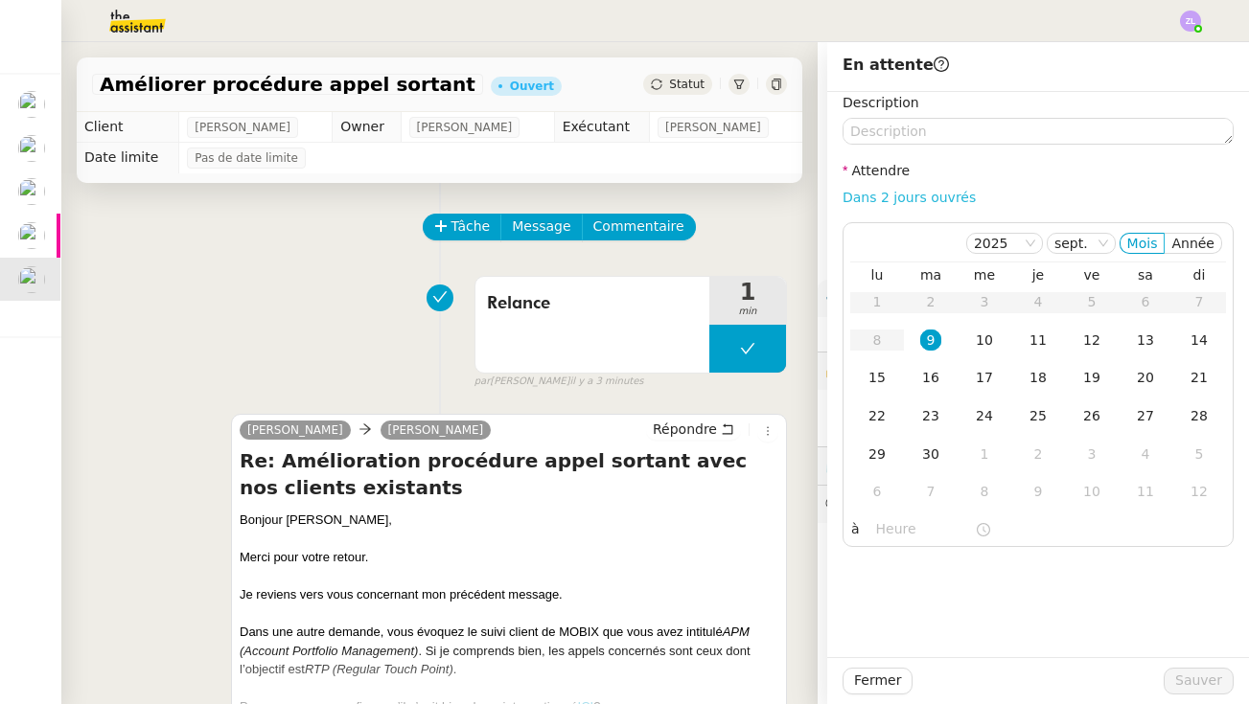
click at [932, 195] on link "Dans 2 jours ouvrés" at bounding box center [908, 197] width 133 height 15
type input "07:00"
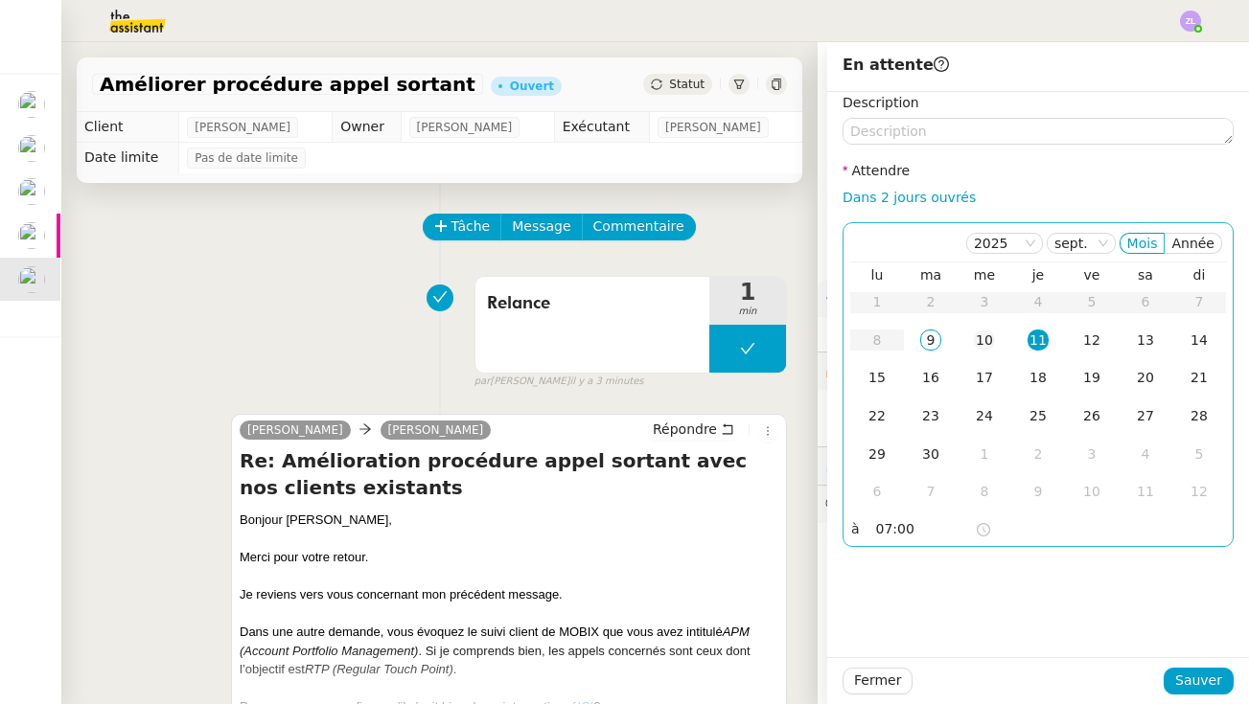
click at [971, 327] on td "10" at bounding box center [984, 341] width 54 height 38
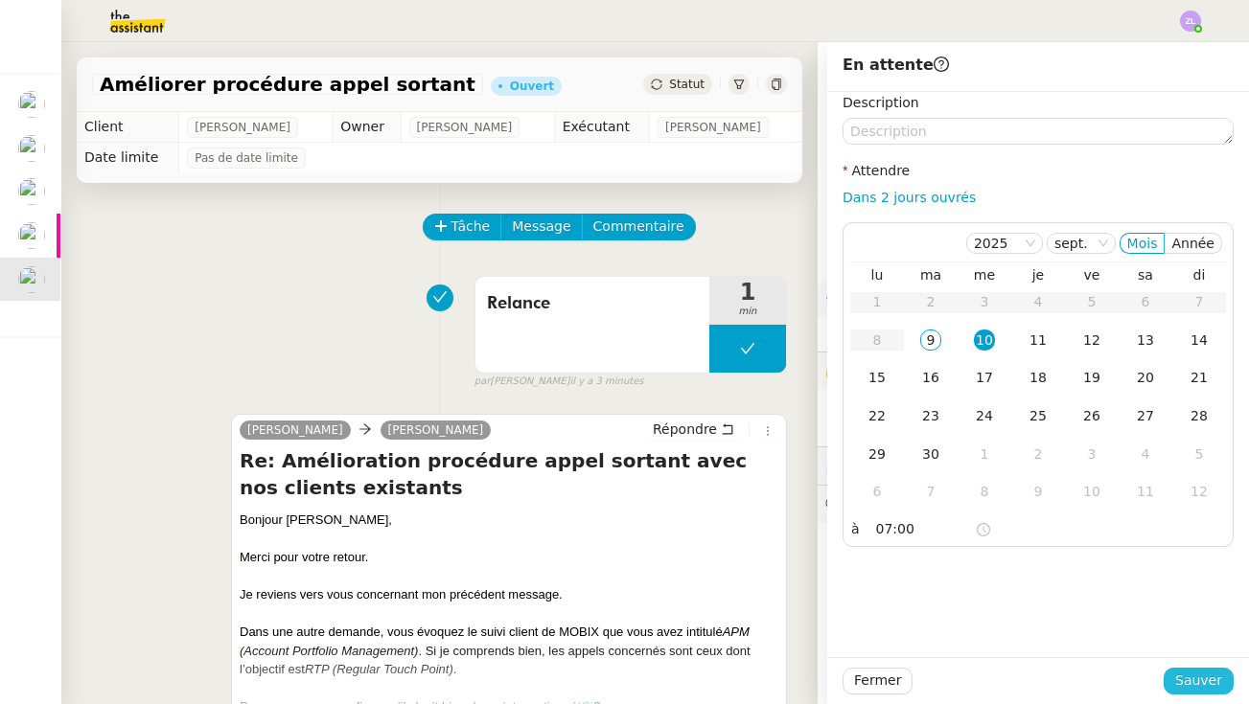
click at [971, 675] on span "Sauver" at bounding box center [1198, 681] width 47 height 22
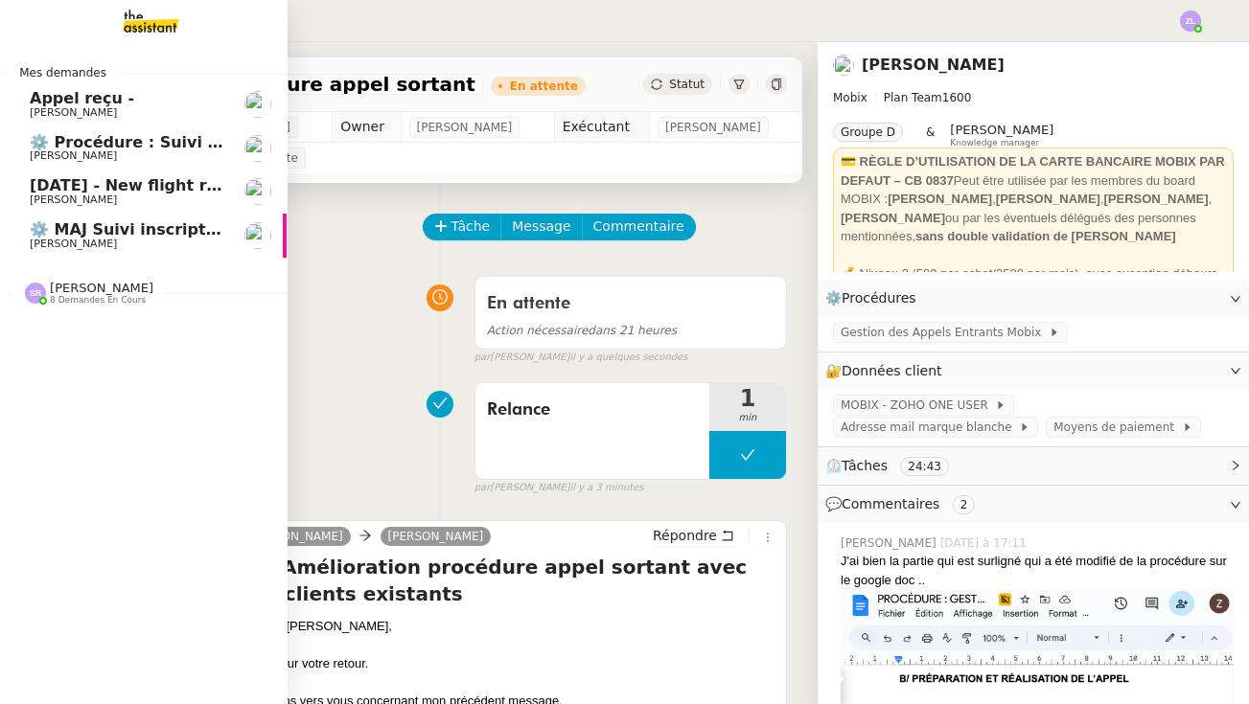
click at [54, 231] on span "⚙️ MAJ Suivi inscriptions et contrats de formation" at bounding box center [244, 229] width 429 height 18
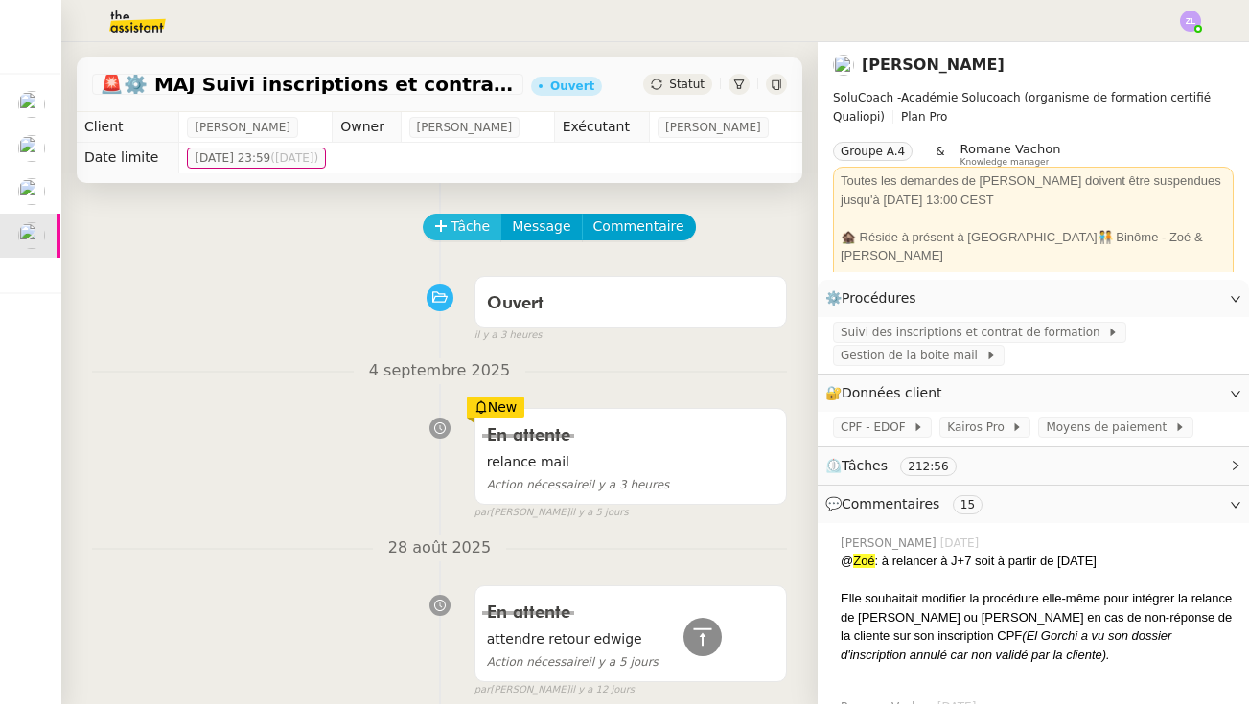
click at [490, 229] on button "Tâche" at bounding box center [463, 227] width 80 height 27
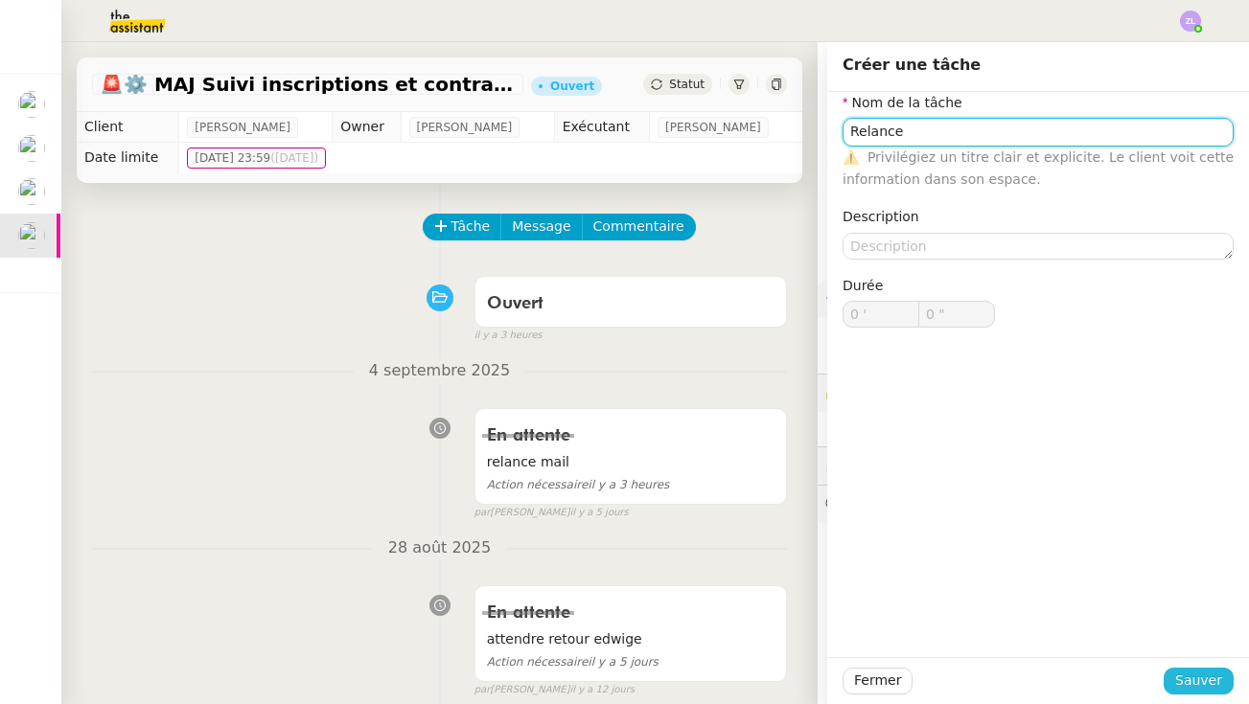
type input "Relance"
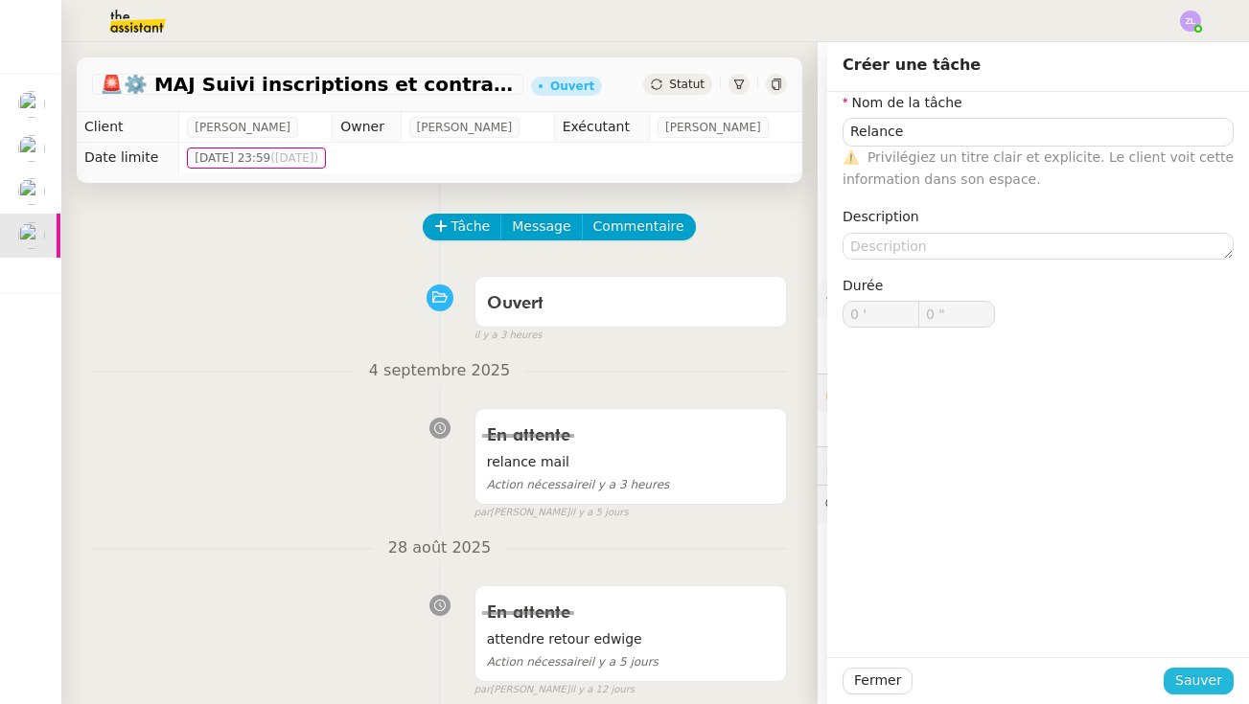
click at [971, 686] on span "Sauver" at bounding box center [1198, 681] width 47 height 22
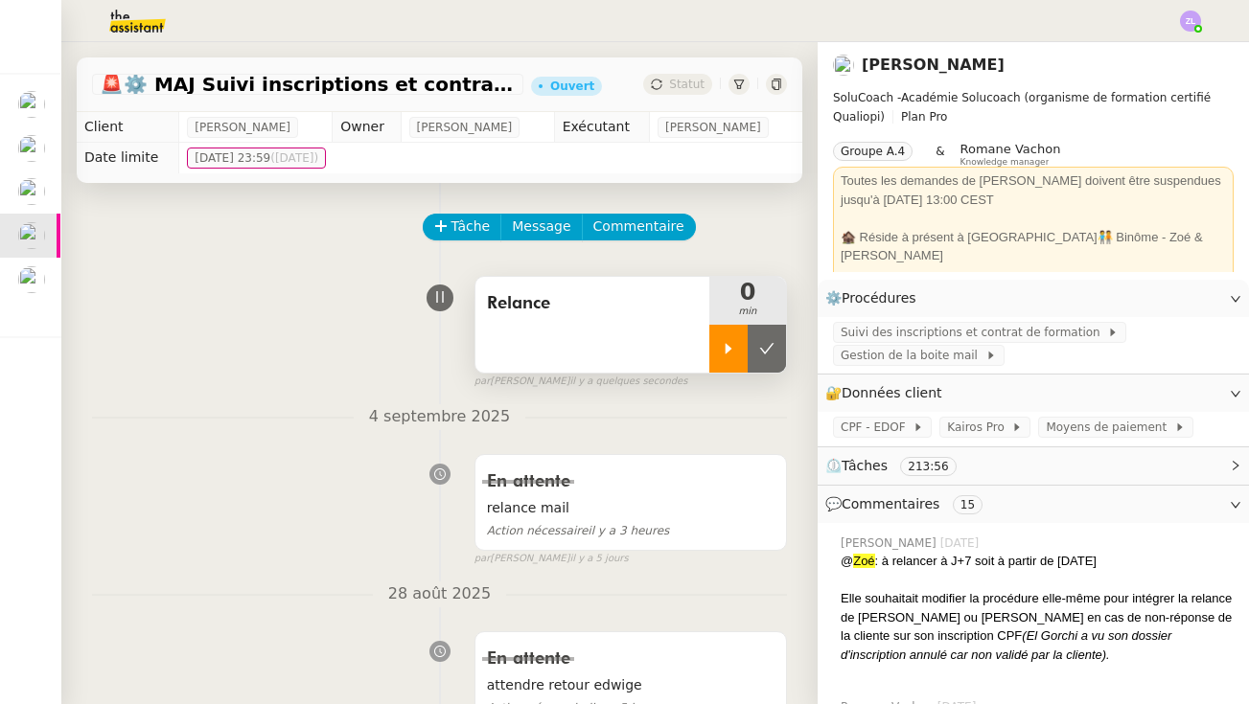
click at [733, 341] on icon at bounding box center [728, 348] width 15 height 15
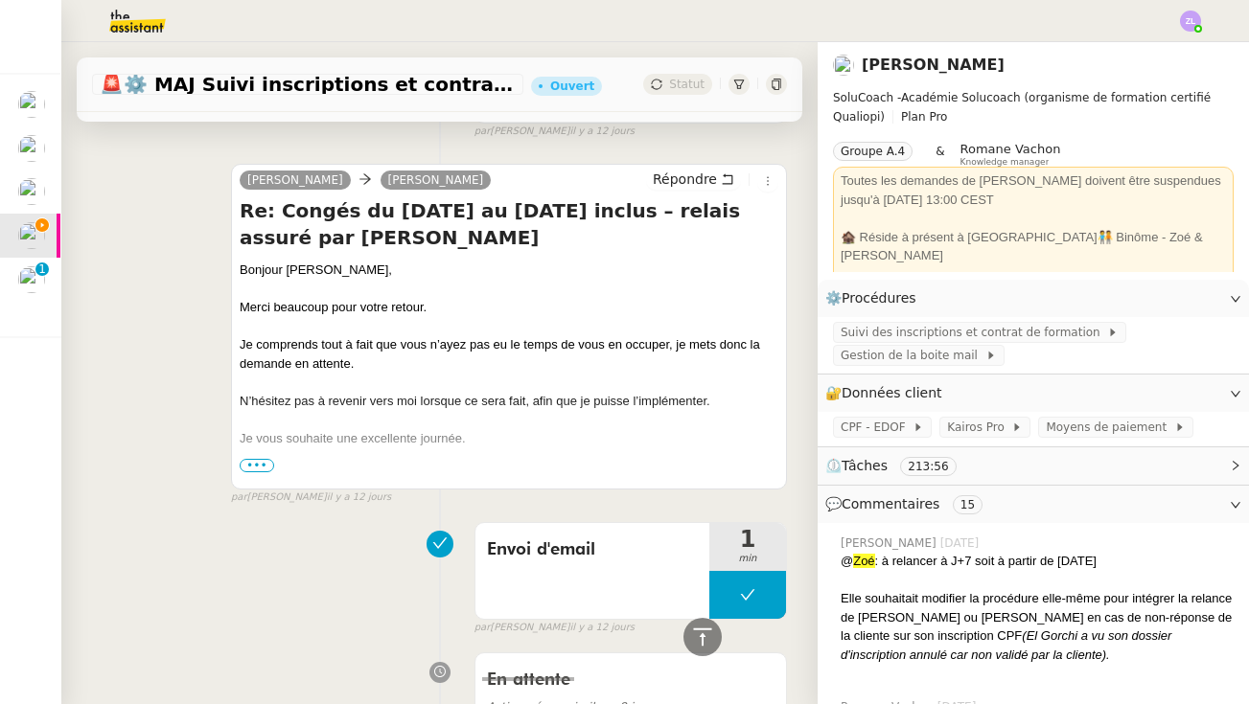
scroll to position [659, 0]
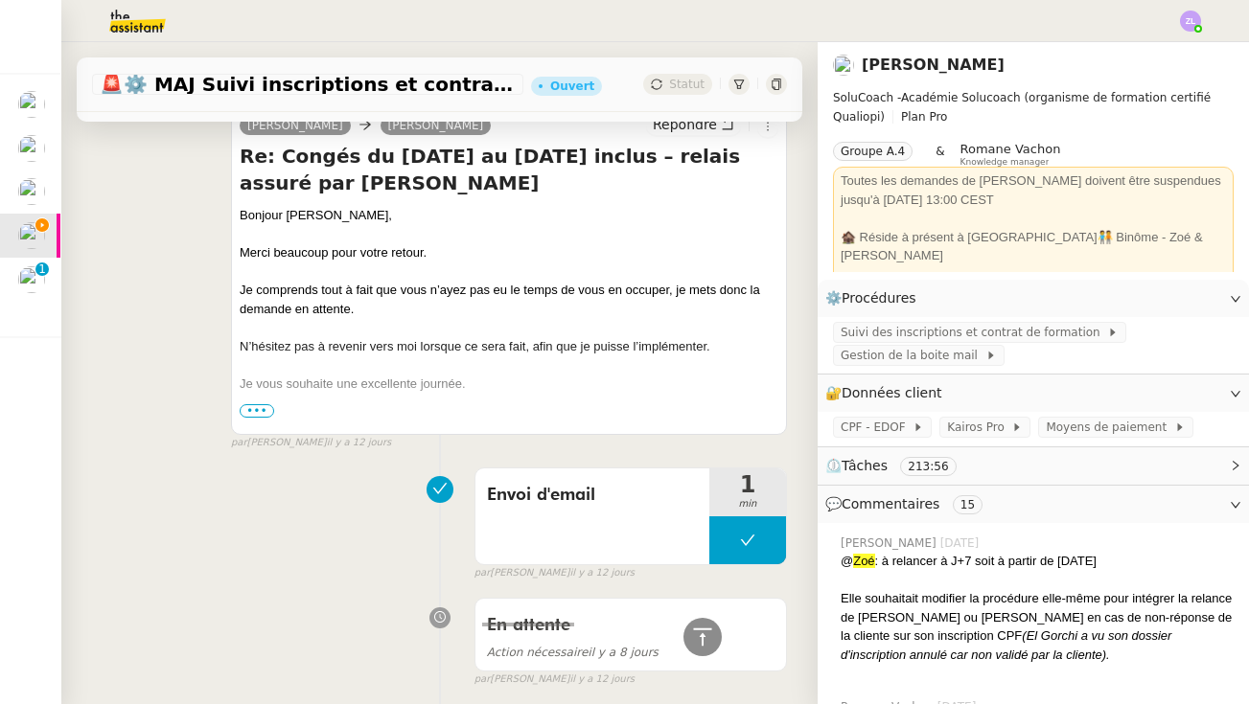
click at [266, 408] on span "•••" at bounding box center [257, 410] width 35 height 13
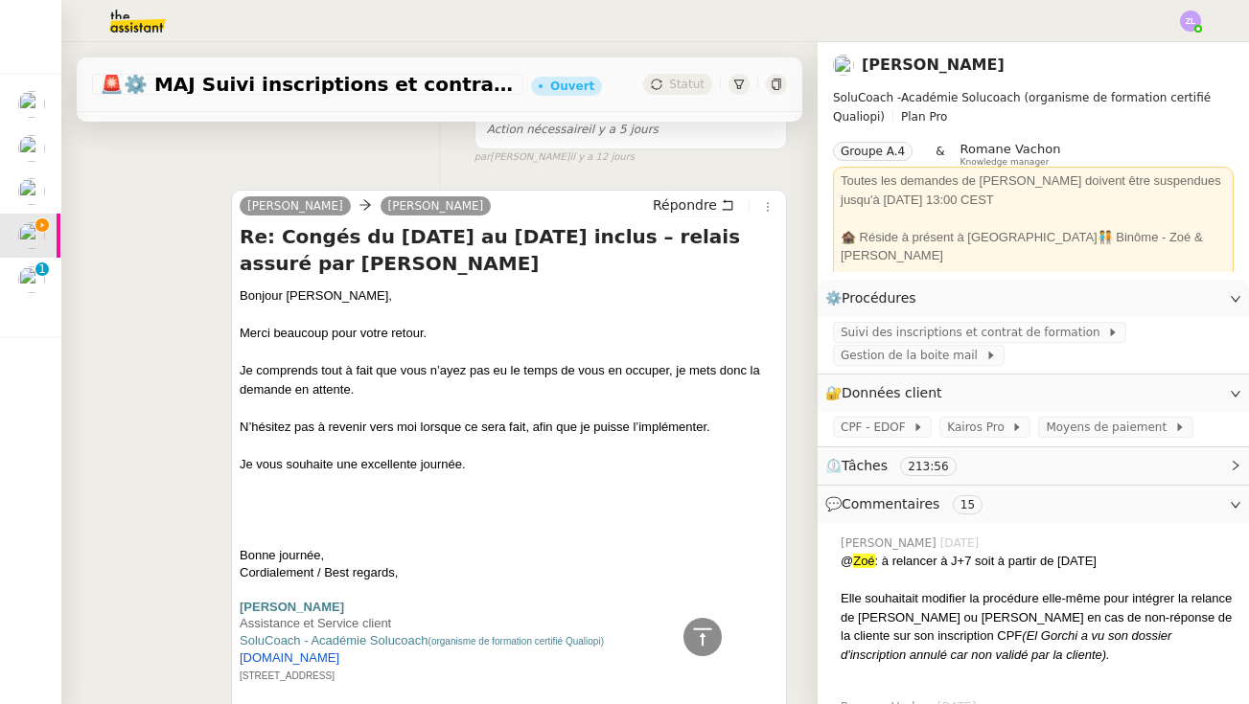
scroll to position [576, 0]
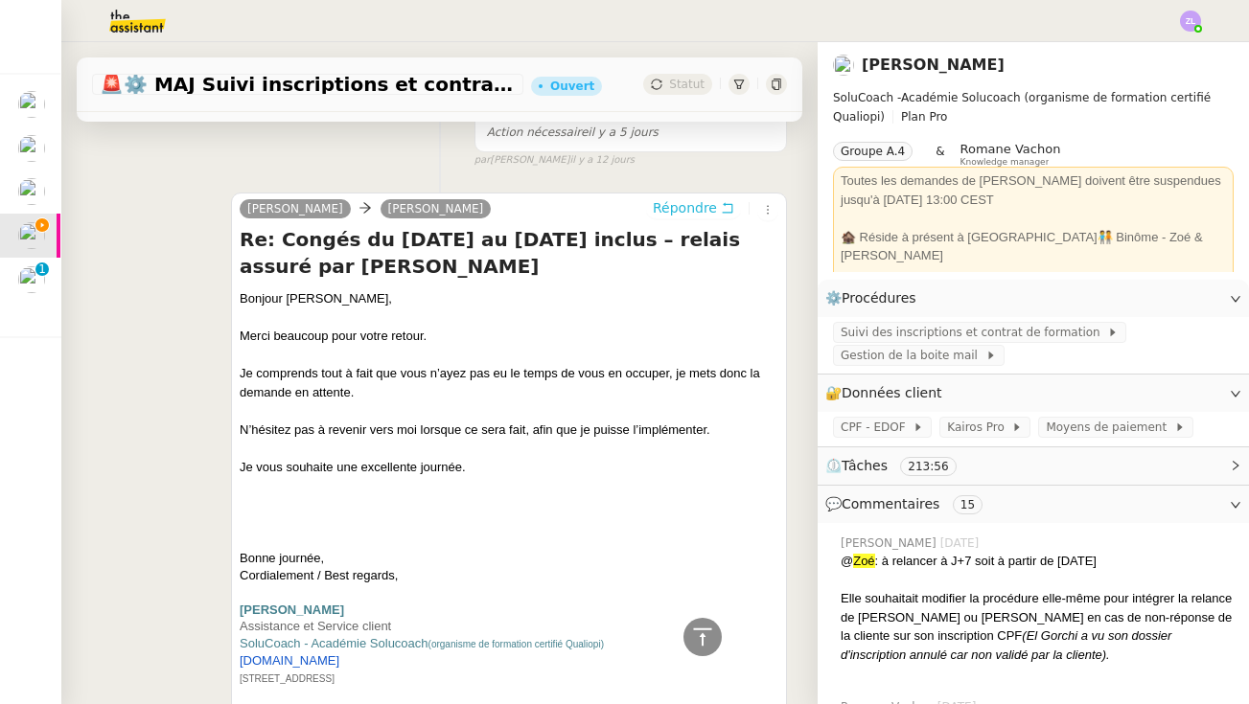
click at [694, 202] on span "Répondre" at bounding box center [685, 207] width 64 height 19
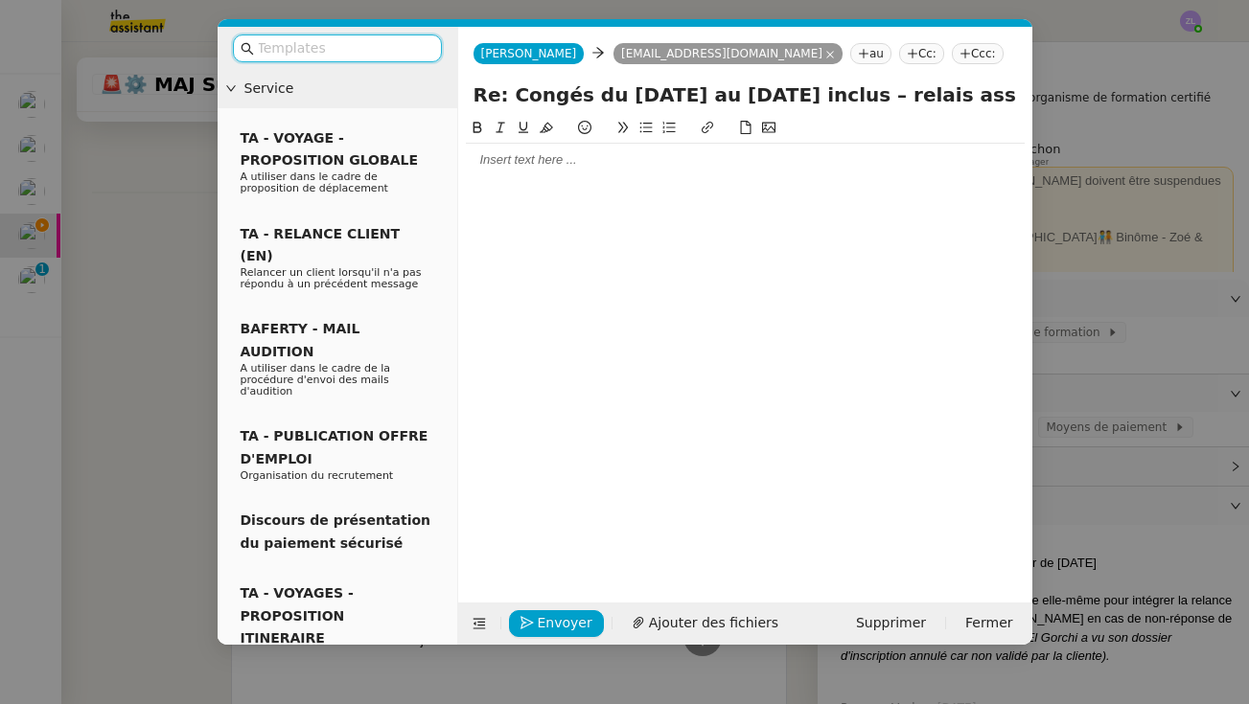
click at [522, 162] on div at bounding box center [745, 159] width 559 height 17
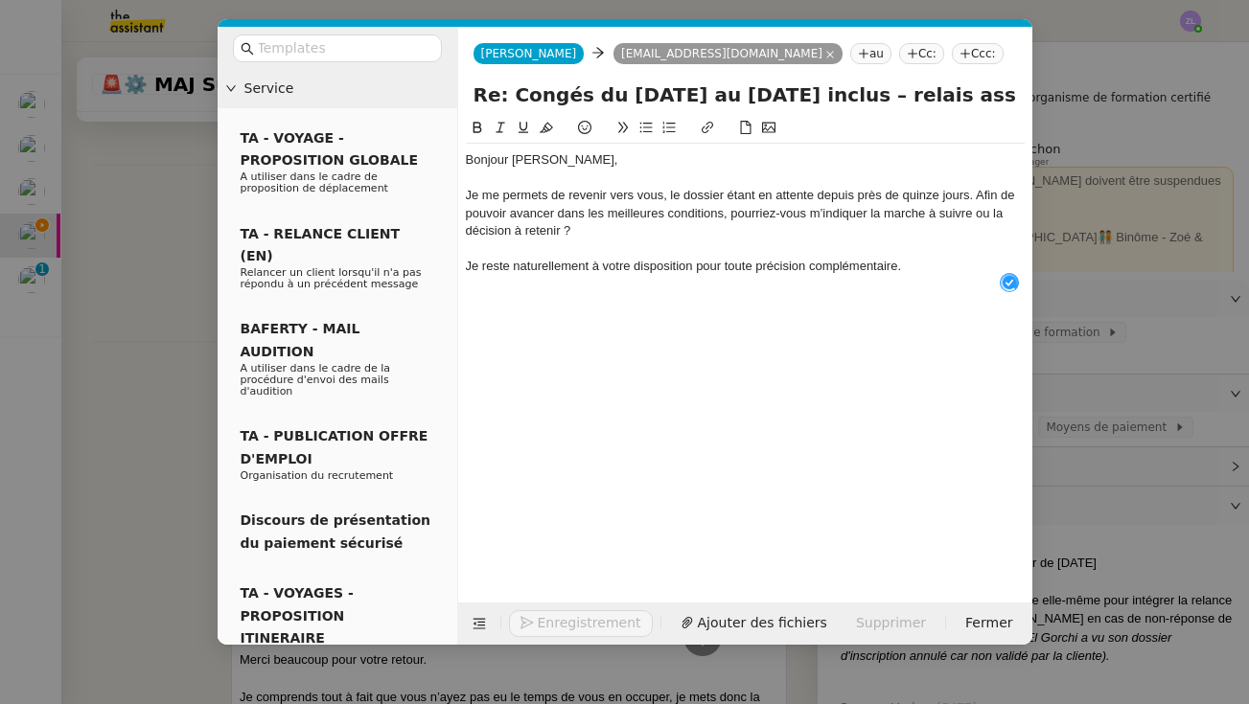
click at [571, 96] on input "Re: Congés du [DATE] au [DATE] inclus – relais assuré par [PERSON_NAME]" at bounding box center [744, 95] width 543 height 29
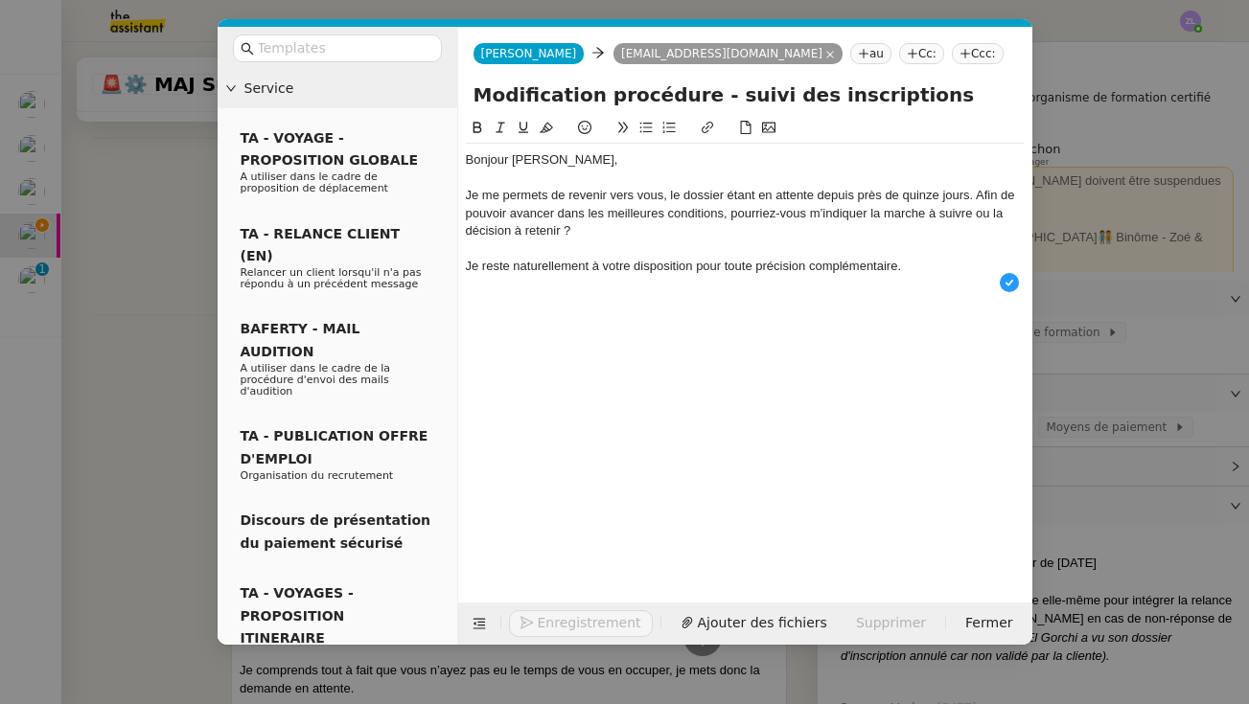
type input "Modification procédure - suivi des inscriptions"
drag, startPoint x: 536, startPoint y: 125, endPoint x: 564, endPoint y: 186, distance: 67.3
click at [564, 186] on div at bounding box center [745, 178] width 559 height 17
click at [971, 195] on div "Je me permets de revenir vers vous, le dossier étant en attente depuis près de …" at bounding box center [745, 213] width 559 height 53
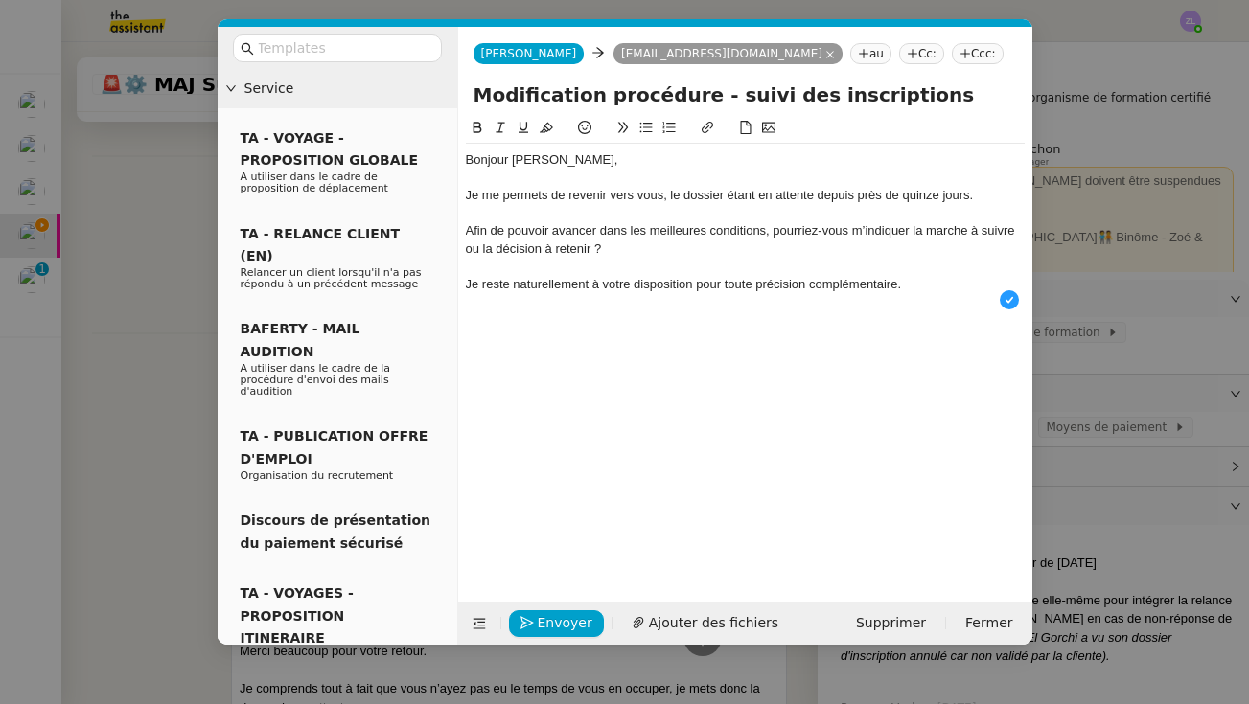
click at [725, 196] on div "Je me permets de revenir vers vous, le dossier étant en attente depuis près de …" at bounding box center [745, 195] width 559 height 17
click at [773, 232] on div "Afin de pouvoir avancer dans les meilleures conditions, pourriez-vous m’indique…" at bounding box center [745, 239] width 559 height 35
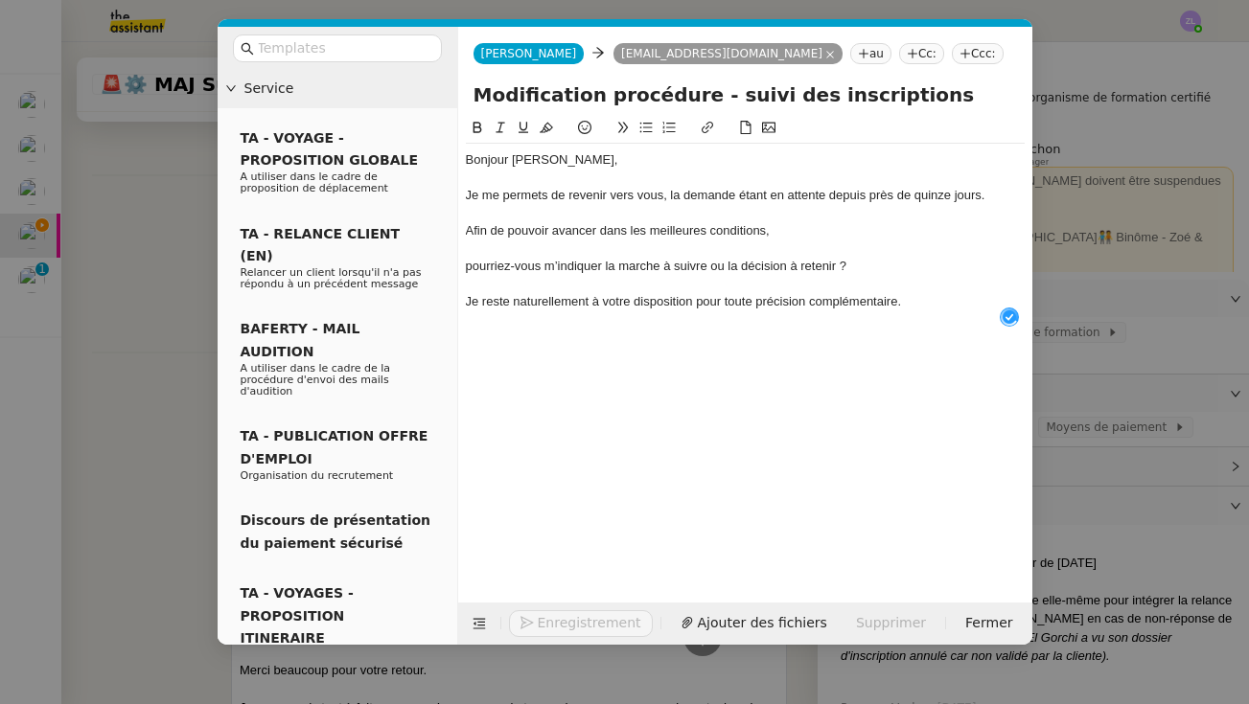
click at [648, 124] on icon at bounding box center [645, 127] width 13 height 13
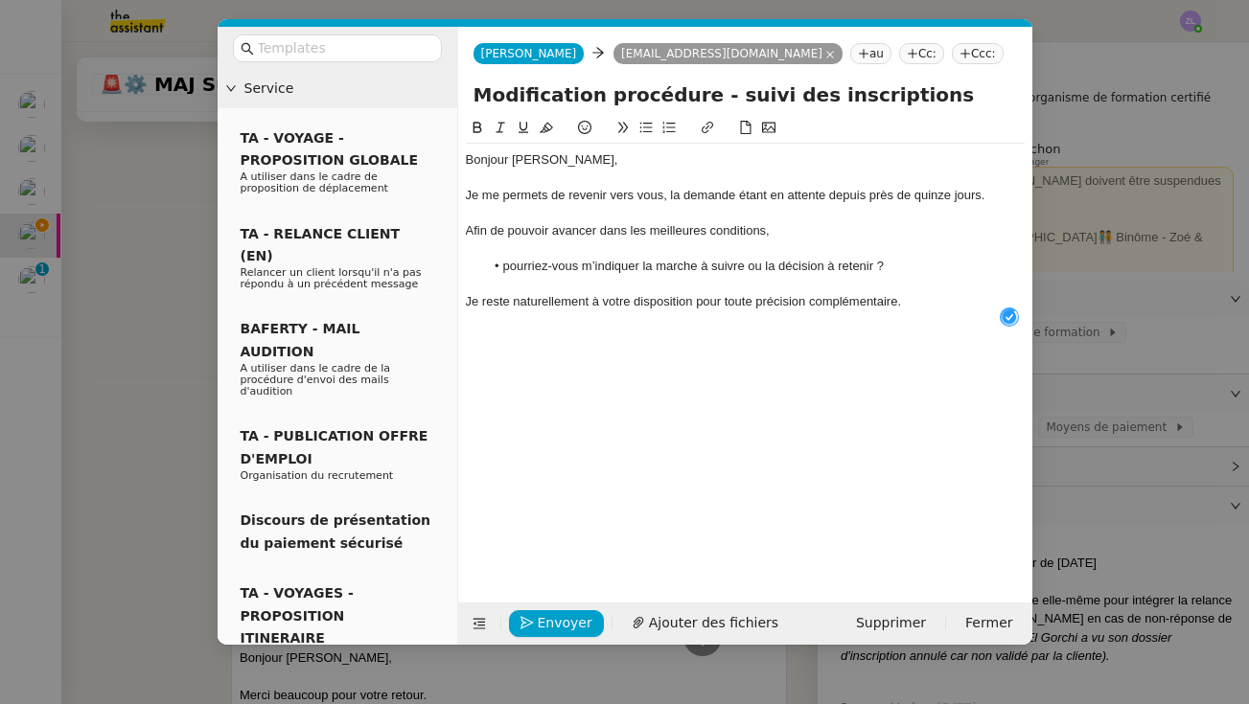
click at [508, 267] on li "pourriez-vous m’indiquer la marche à suivre ou la décision à retenir ?" at bounding box center [754, 266] width 541 height 17
click at [547, 265] on li "Pourriez-vous m’indiquer la marche à suivre ou la décision à retenir ?" at bounding box center [754, 266] width 541 height 17
drag, startPoint x: 903, startPoint y: 269, endPoint x: 593, endPoint y: 259, distance: 309.7
click at [593, 260] on li "Pouvez-vous m’indiquer la marche à suivre ou la décision à retenir ?" at bounding box center [754, 266] width 541 height 17
click at [943, 304] on div "Je reste naturellement à votre disposition pour toute précision complémentaire." at bounding box center [745, 301] width 559 height 17
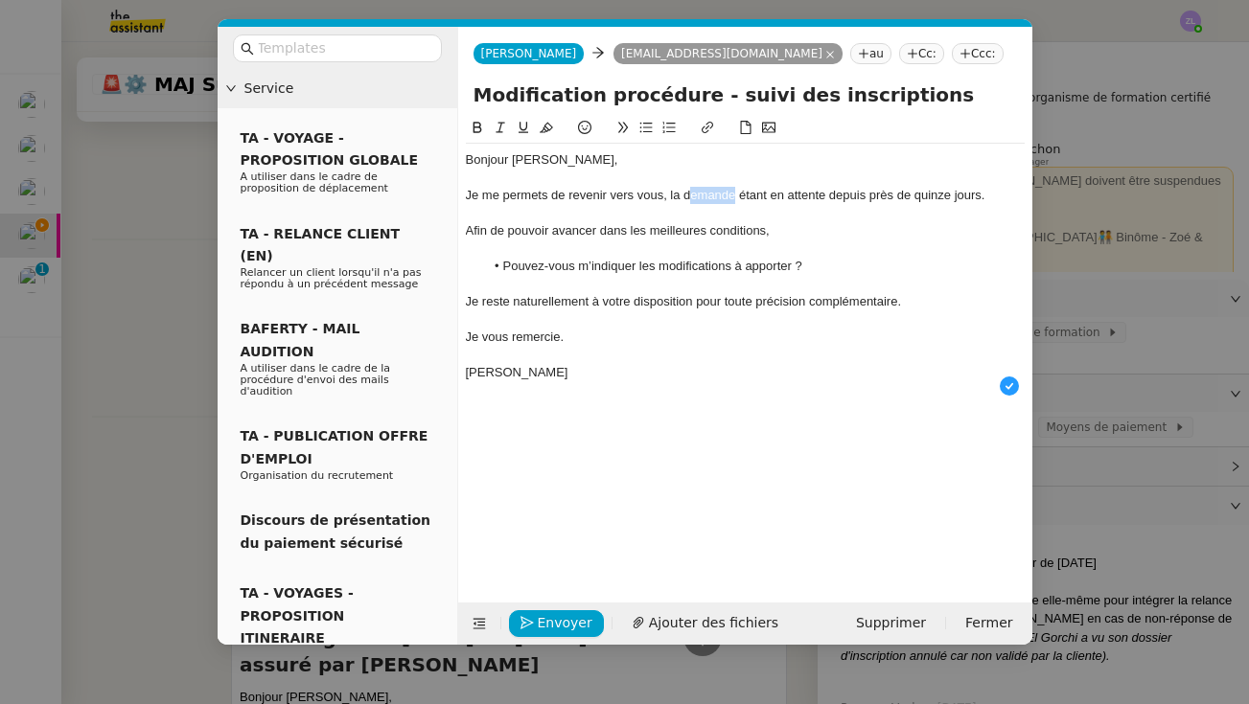
drag, startPoint x: 736, startPoint y: 196, endPoint x: 687, endPoint y: 195, distance: 48.9
click at [687, 195] on div "Je me permets de revenir vers vous, la demande étant en attente depuis près de …" at bounding box center [745, 195] width 559 height 17
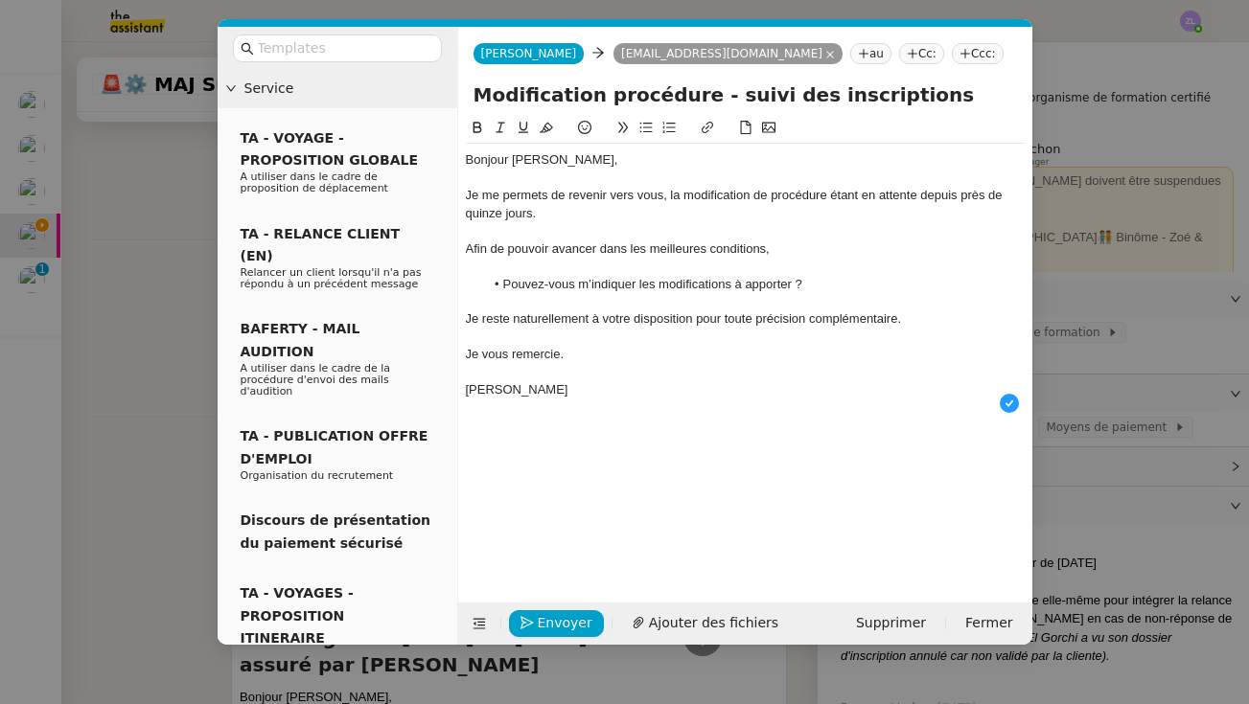
click at [597, 246] on div "Afin de pouvoir avancer dans les meilleures conditions," at bounding box center [745, 249] width 559 height 17
drag, startPoint x: 761, startPoint y: 247, endPoint x: 685, endPoint y: 243, distance: 75.8
click at [685, 243] on div "Afin de pouvoir éxécuter la procédure dans les meilleures conditions," at bounding box center [745, 249] width 559 height 17
click at [581, 243] on div "Afin de pouvoir éxécuter la procédure selon votre vision," at bounding box center [745, 249] width 559 height 17
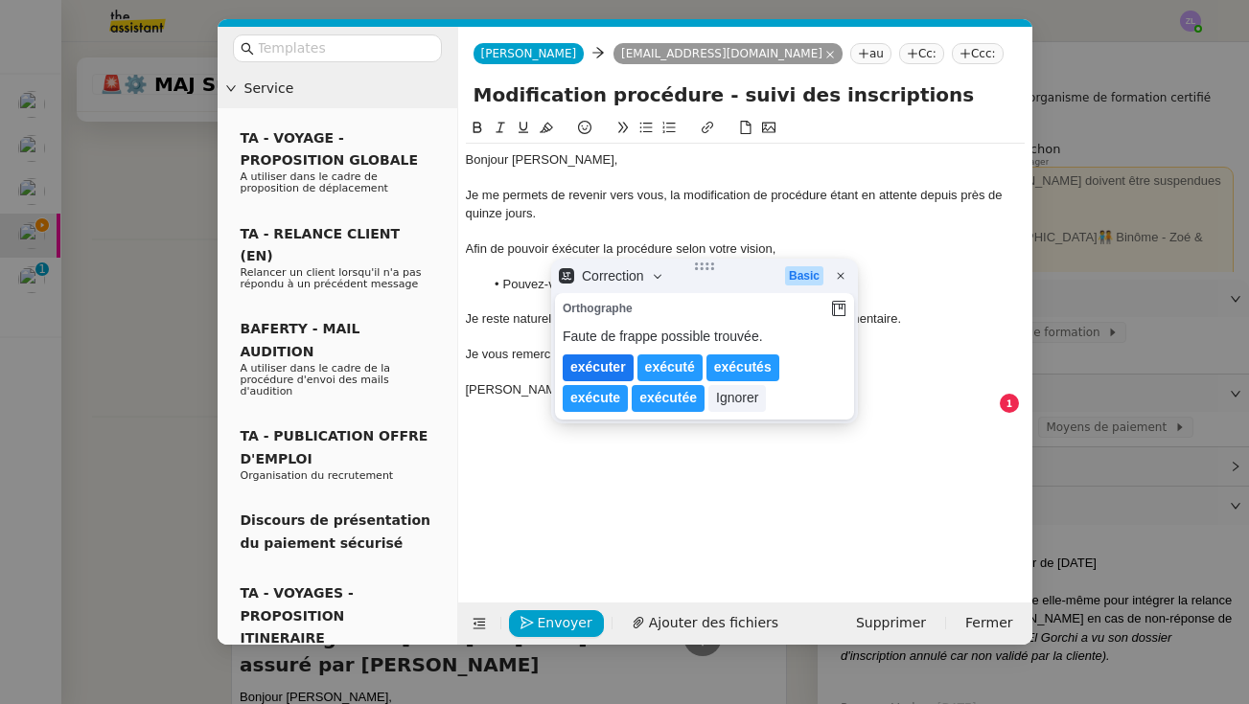
click at [607, 368] on lt-span "exécuter" at bounding box center [598, 368] width 71 height 27
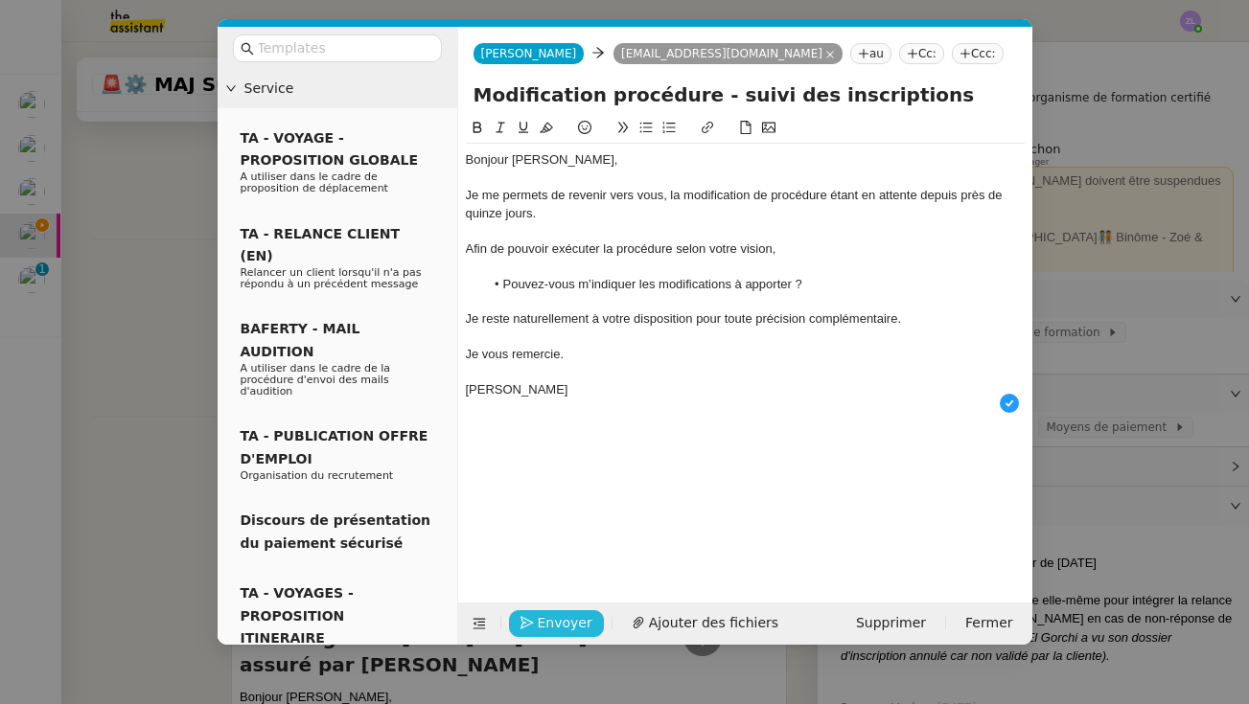
click at [563, 626] on span "Envoyer" at bounding box center [565, 623] width 55 height 22
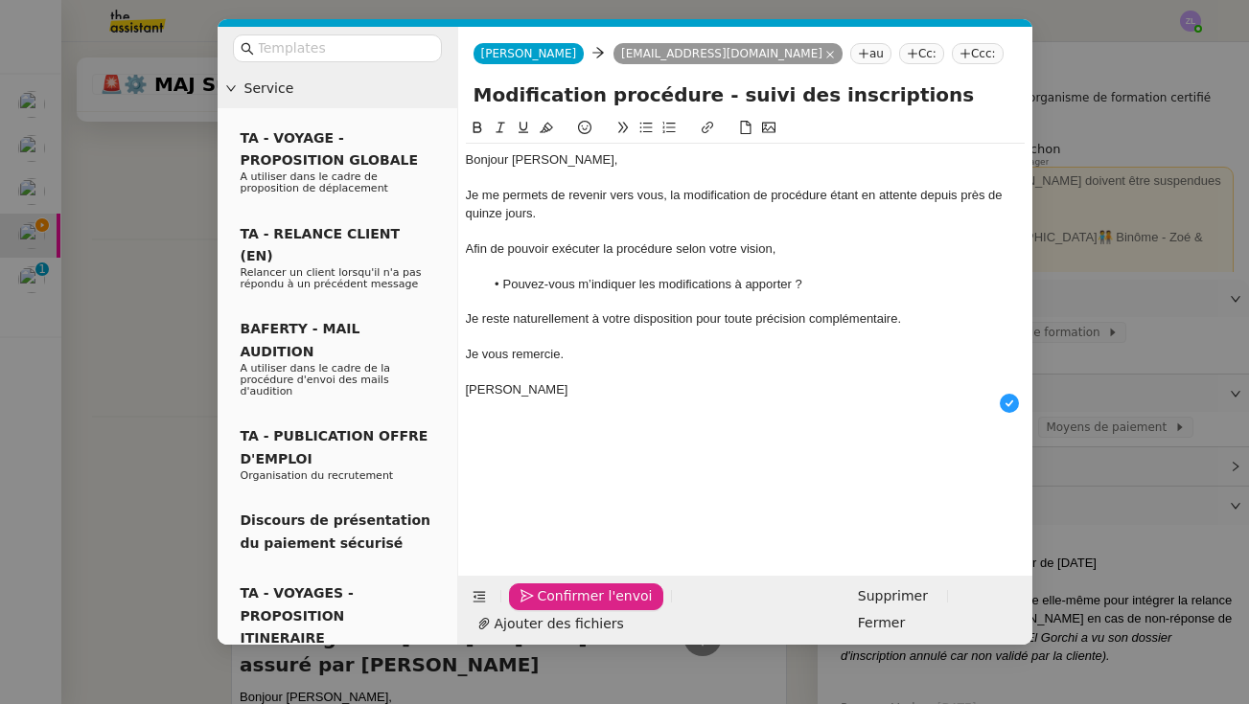
click at [563, 608] on span "Confirmer l'envoi" at bounding box center [595, 597] width 115 height 22
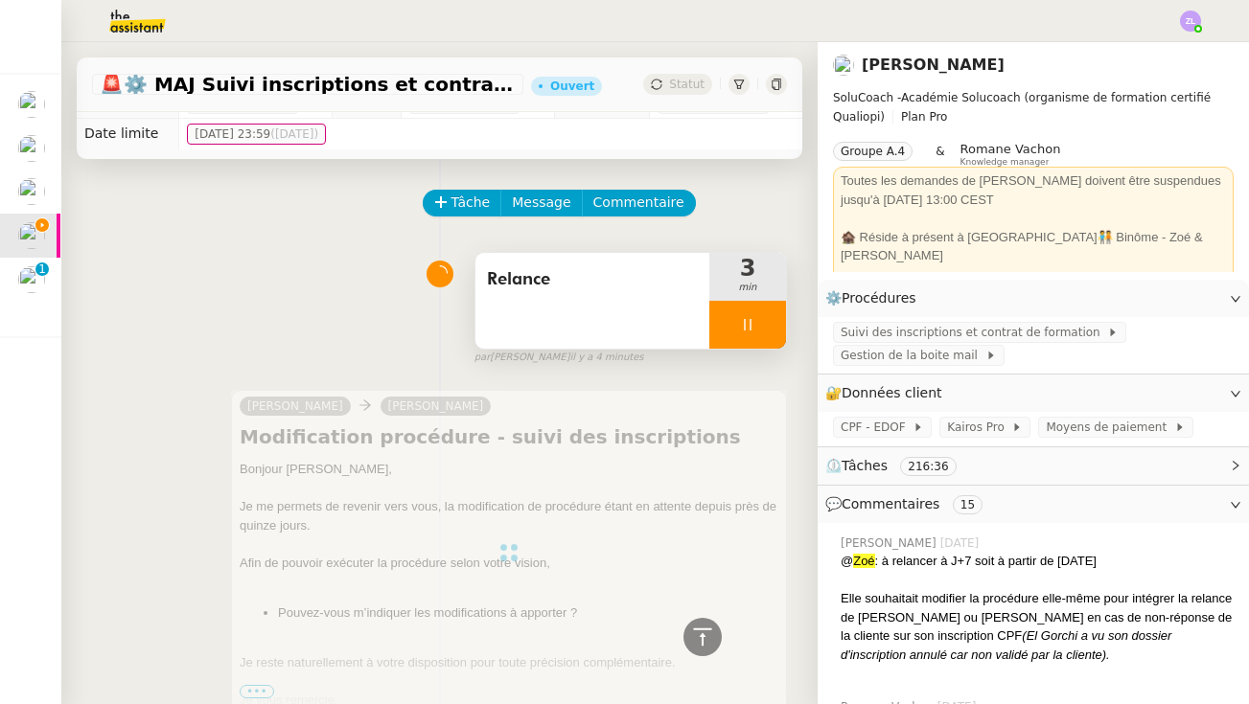
scroll to position [0, 0]
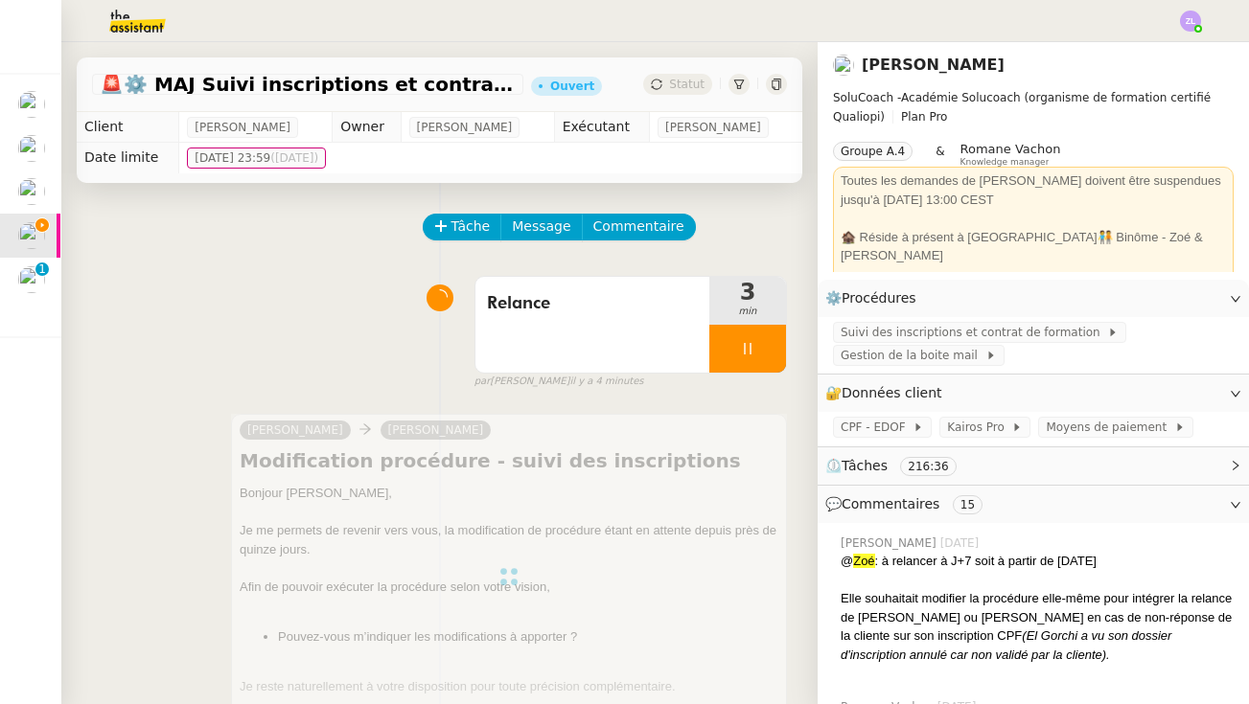
click at [740, 335] on div at bounding box center [747, 349] width 77 height 48
click at [758, 351] on button at bounding box center [767, 349] width 38 height 48
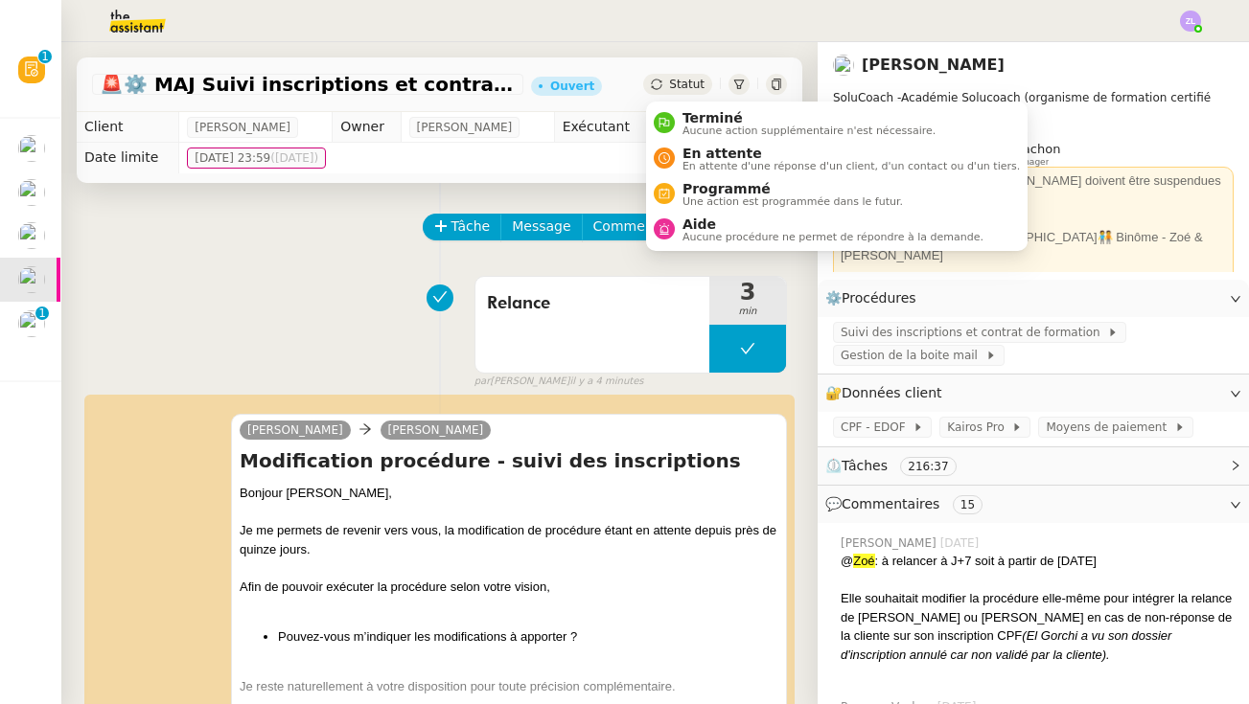
click at [668, 82] on div "Statut" at bounding box center [677, 84] width 69 height 21
click at [685, 150] on span "En attente" at bounding box center [850, 153] width 337 height 15
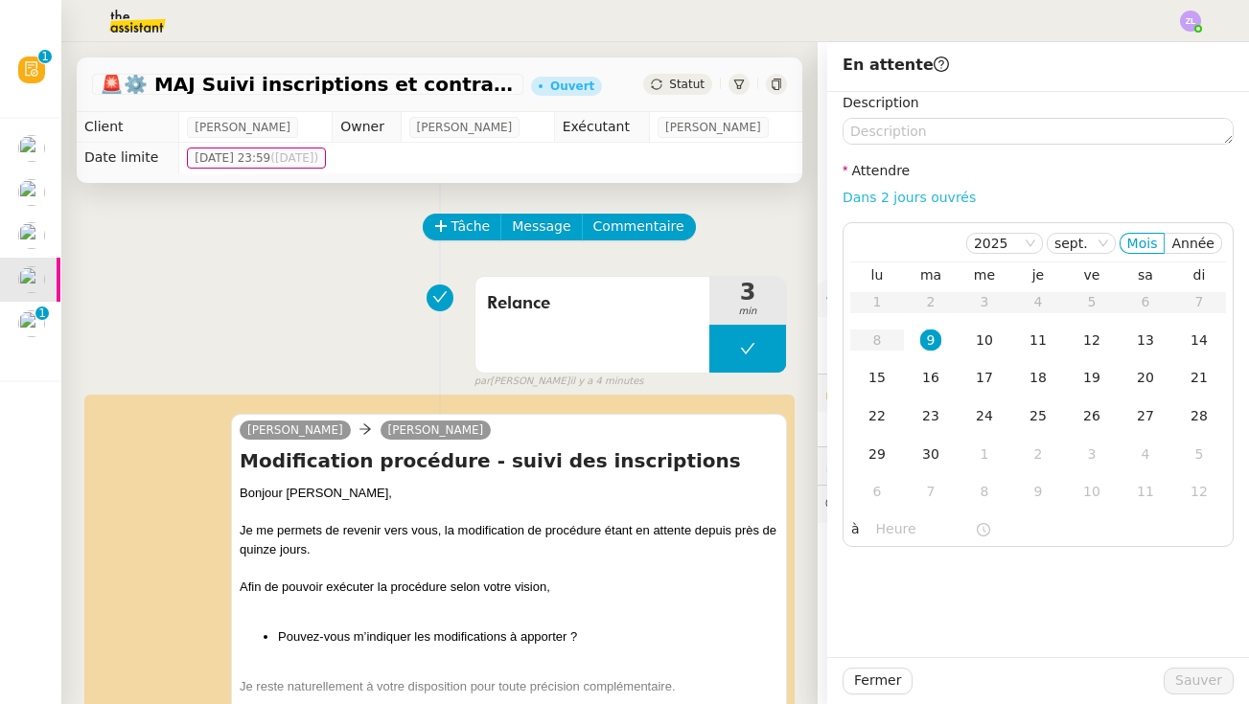
click at [872, 203] on link "Dans 2 jours ouvrés" at bounding box center [908, 197] width 133 height 15
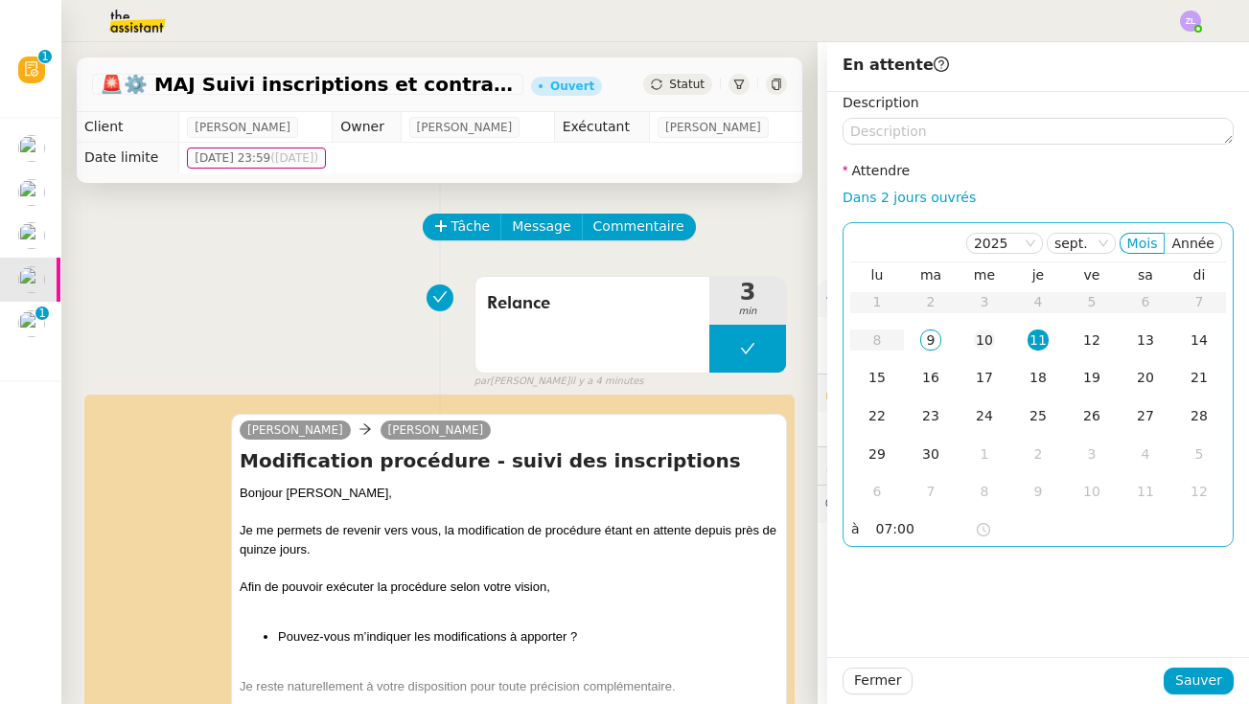
click at [971, 335] on td "10" at bounding box center [984, 341] width 54 height 38
click at [885, 528] on input "07:00" at bounding box center [925, 529] width 99 height 22
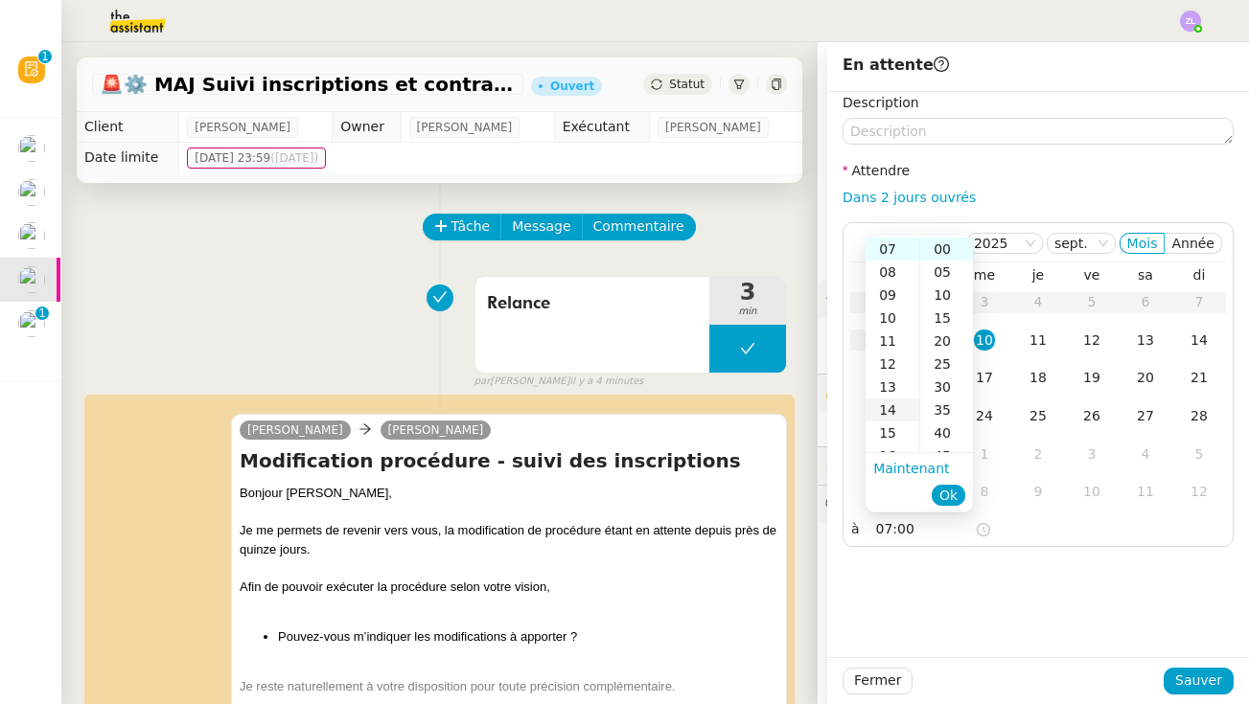
click at [887, 407] on div "14" at bounding box center [892, 410] width 54 height 23
type input "14:00"
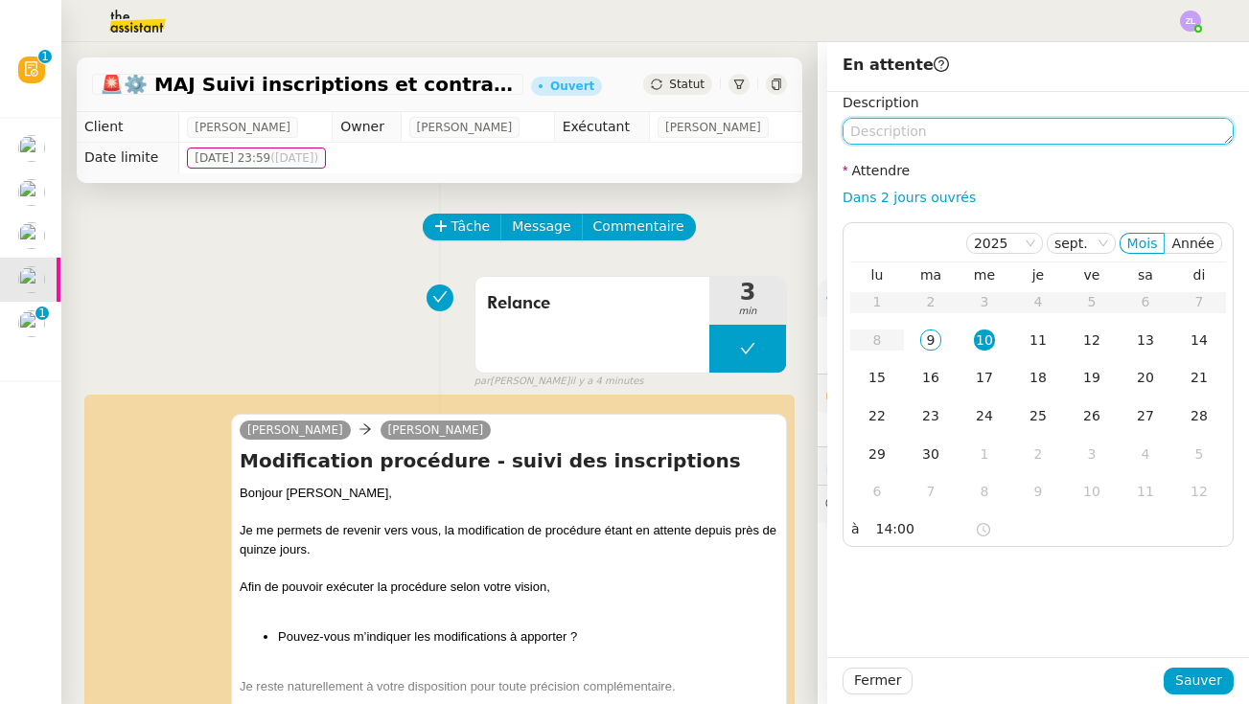
click at [891, 135] on textarea at bounding box center [1037, 131] width 391 height 27
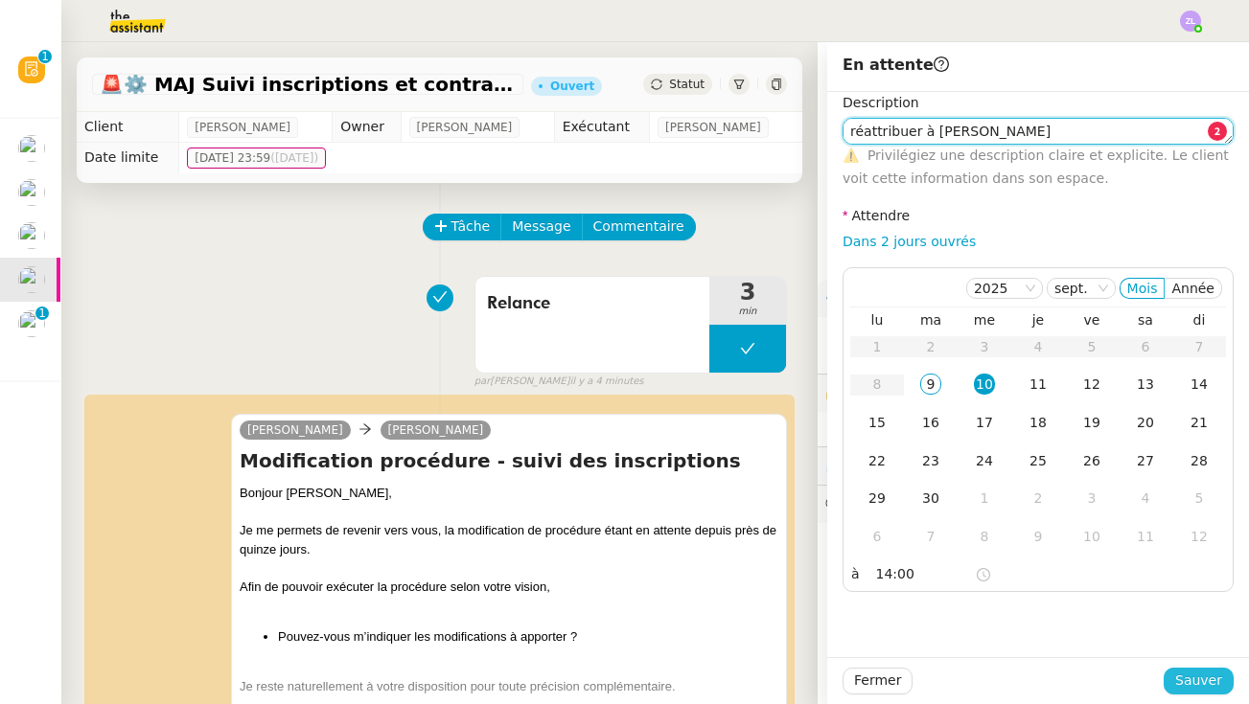
type textarea "réattribuer à [PERSON_NAME]"
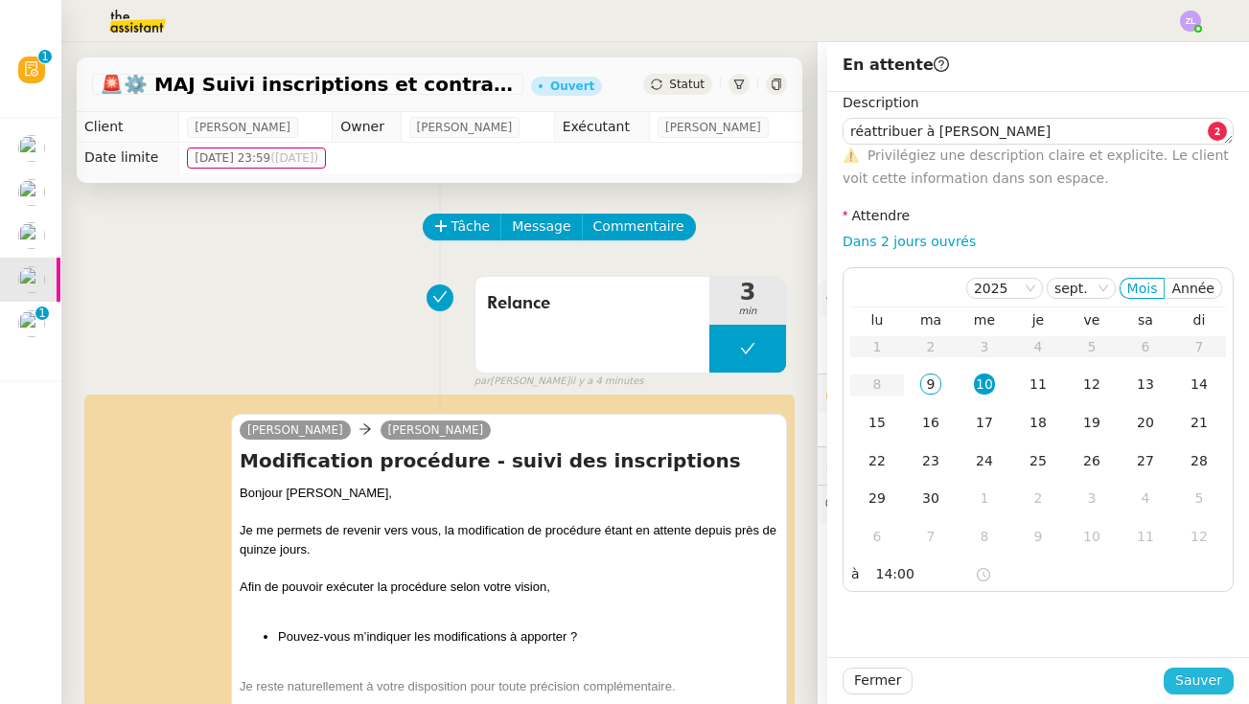
click at [971, 682] on span "Sauver" at bounding box center [1198, 681] width 47 height 22
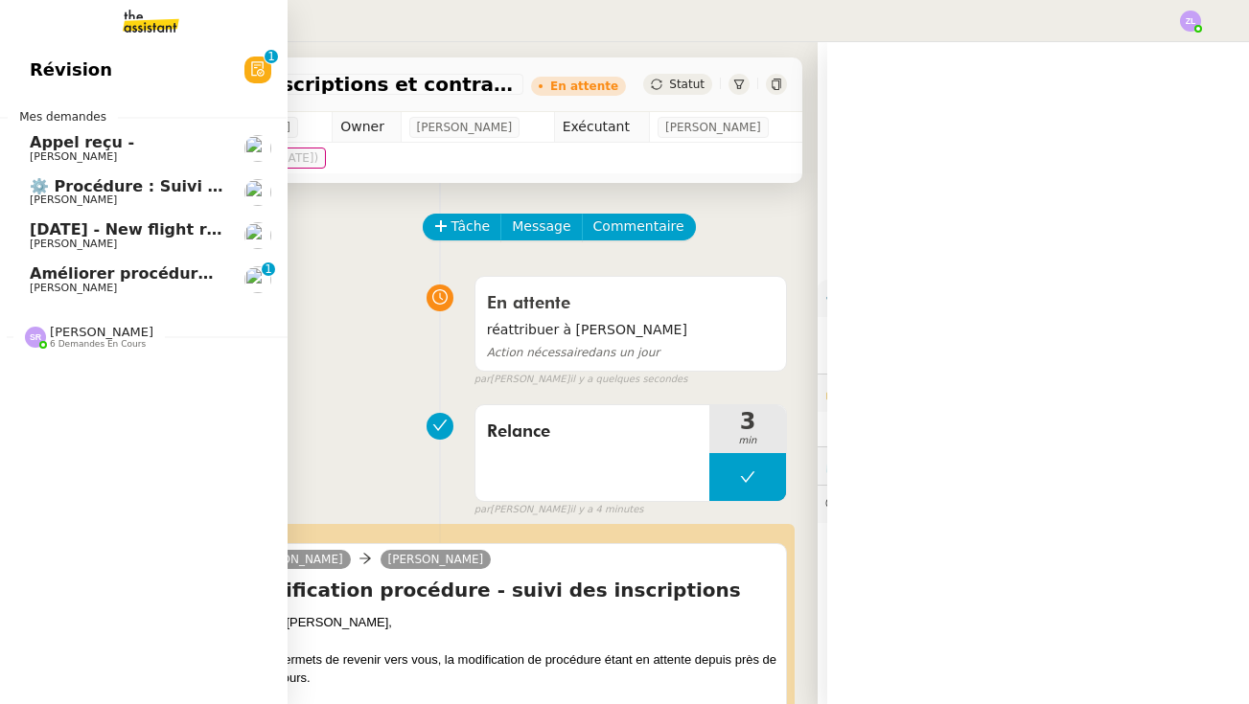
click at [99, 292] on link "Améliorer procédure appel sortant [PERSON_NAME] 0 1 2 3 4 5 6 7 8 9" at bounding box center [143, 280] width 288 height 44
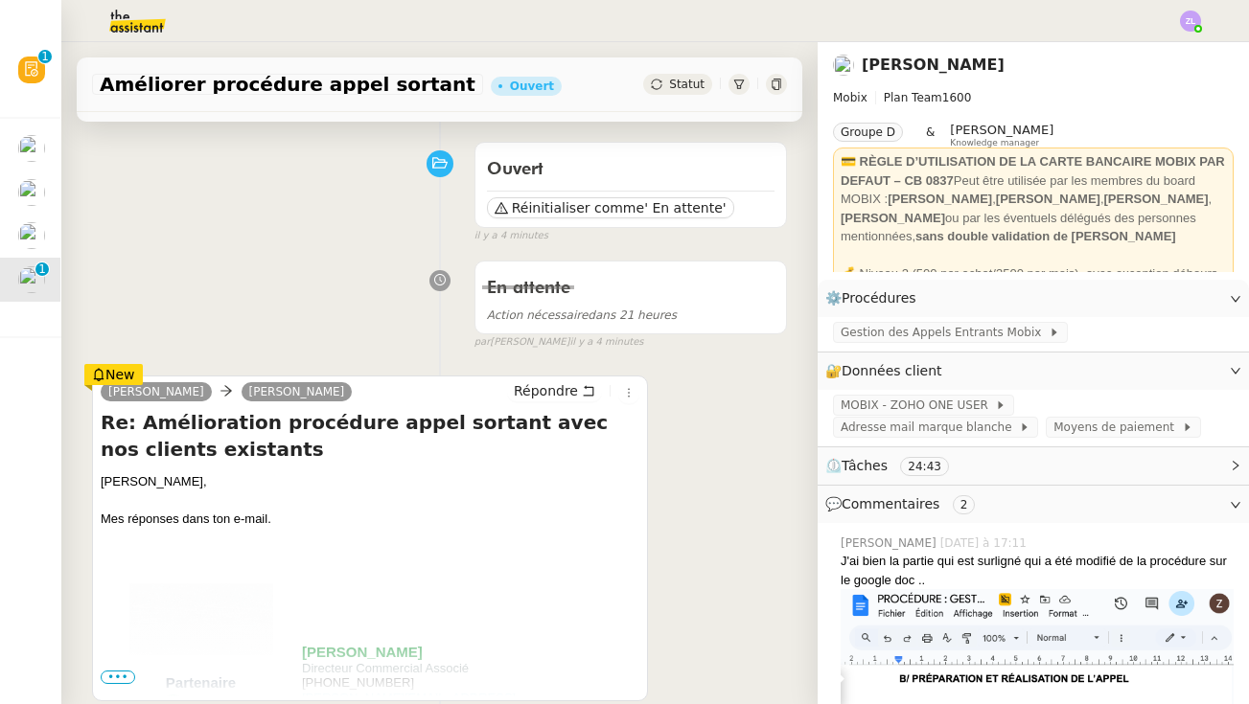
scroll to position [470, 0]
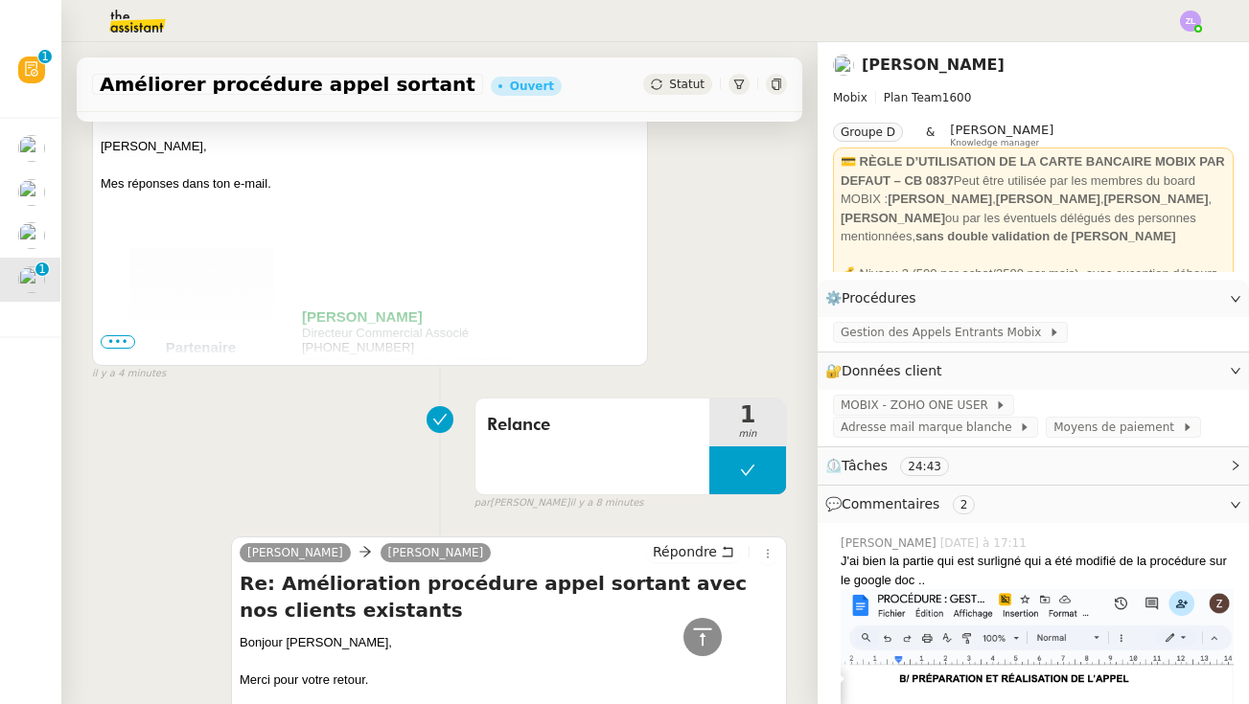
click at [129, 344] on span "•••" at bounding box center [118, 341] width 35 height 13
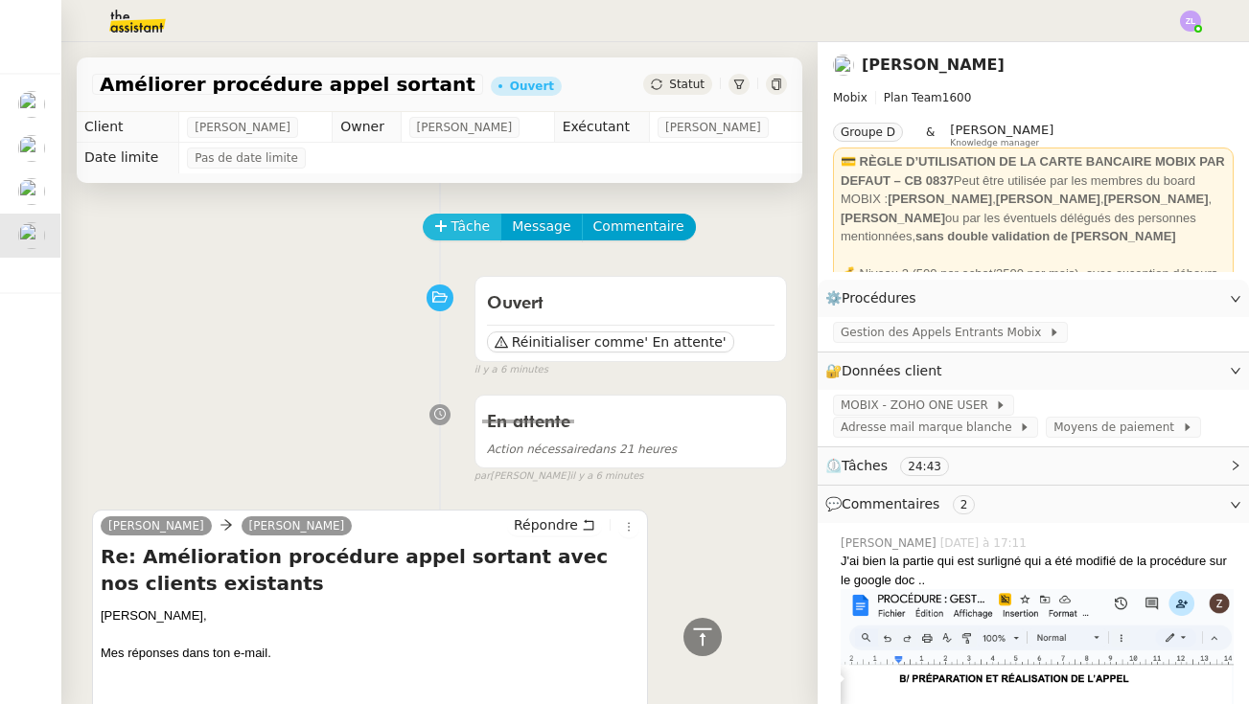
scroll to position [-1, 0]
click at [463, 226] on span "Tâche" at bounding box center [470, 227] width 39 height 22
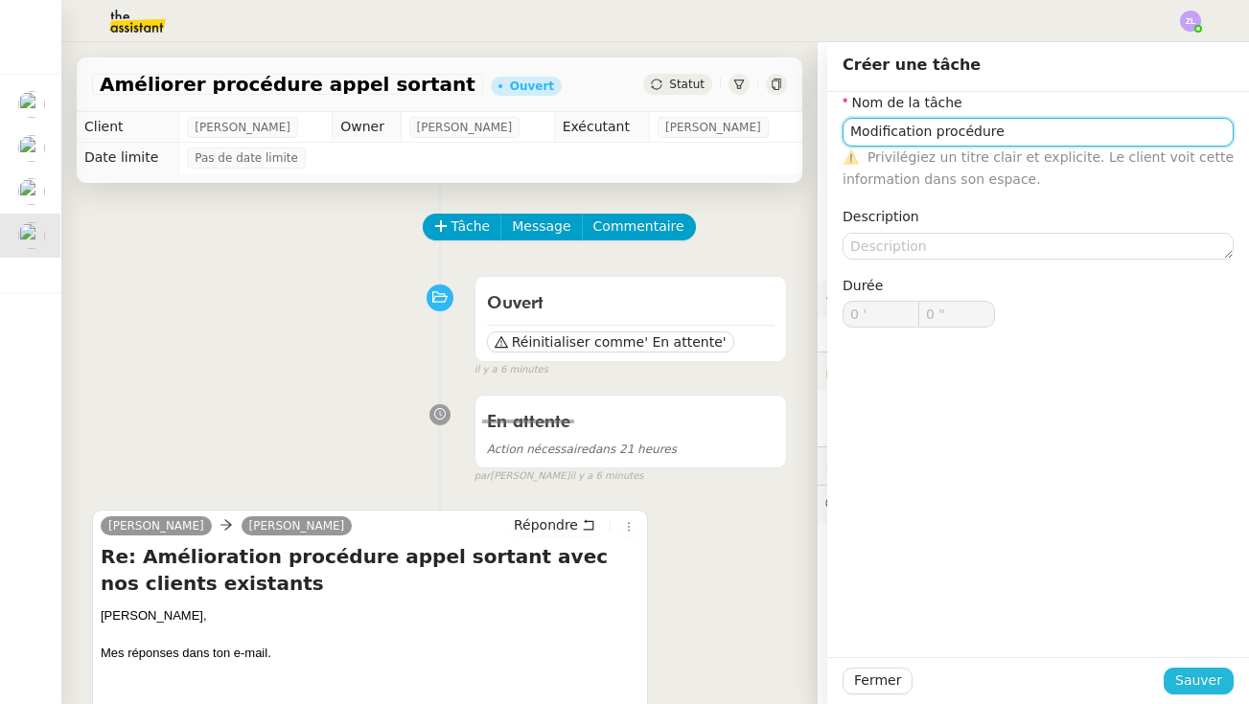
type input "Modification procédure"
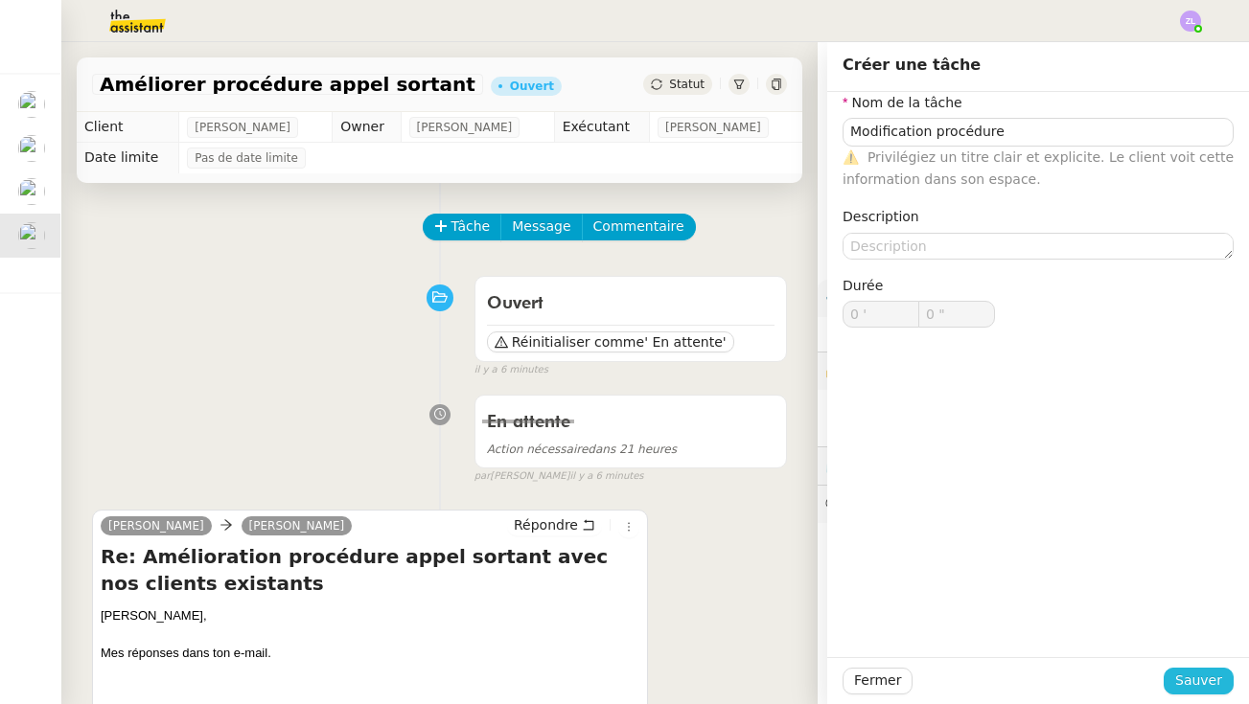
click at [971, 688] on span "Sauver" at bounding box center [1198, 681] width 47 height 22
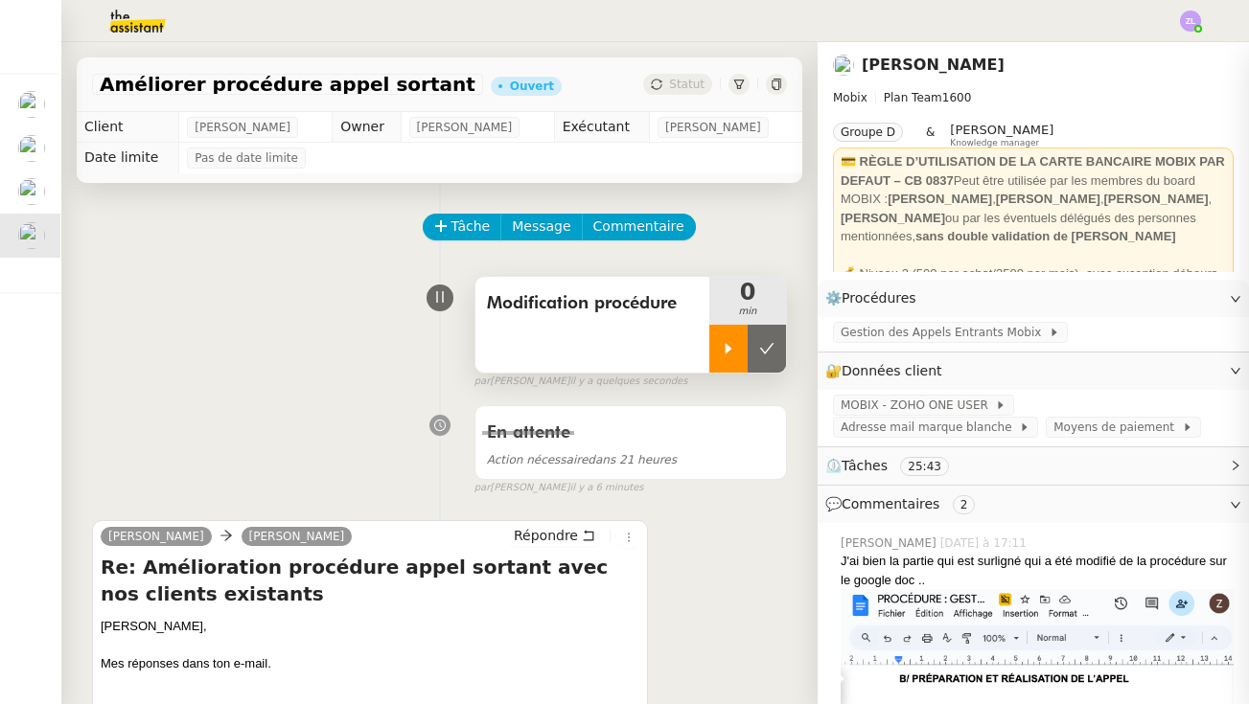
click at [729, 346] on icon at bounding box center [728, 348] width 15 height 15
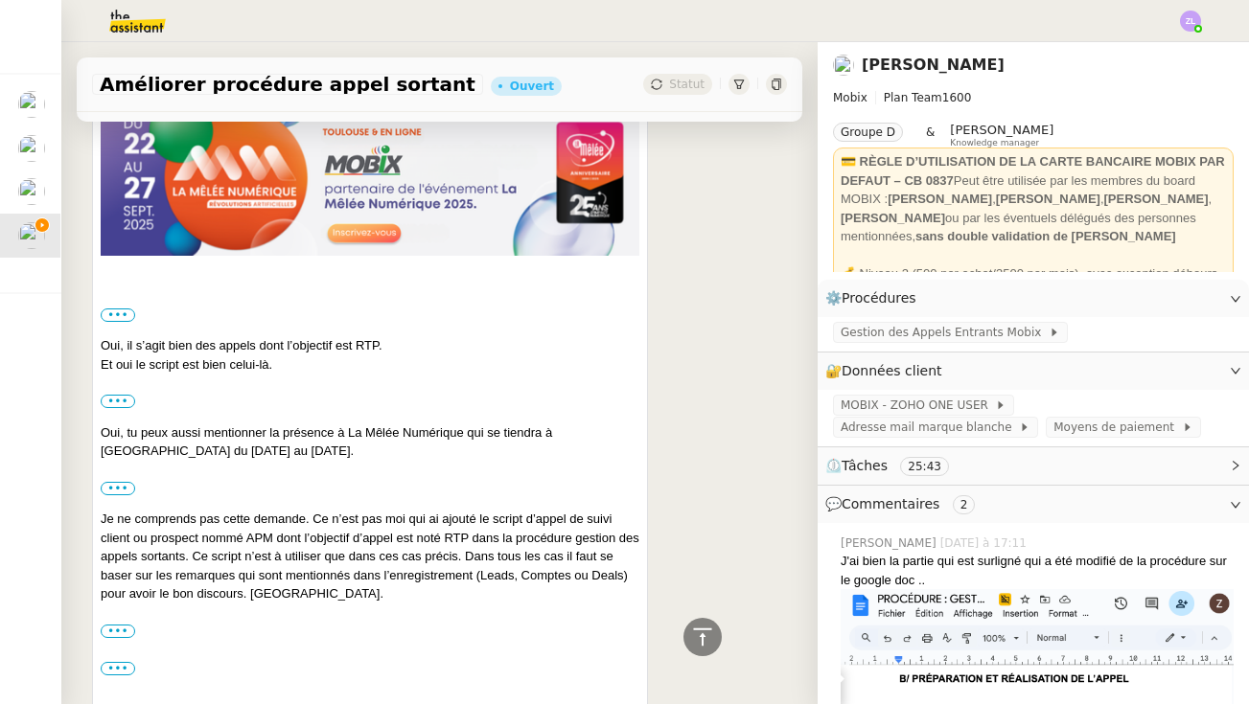
scroll to position [1065, 0]
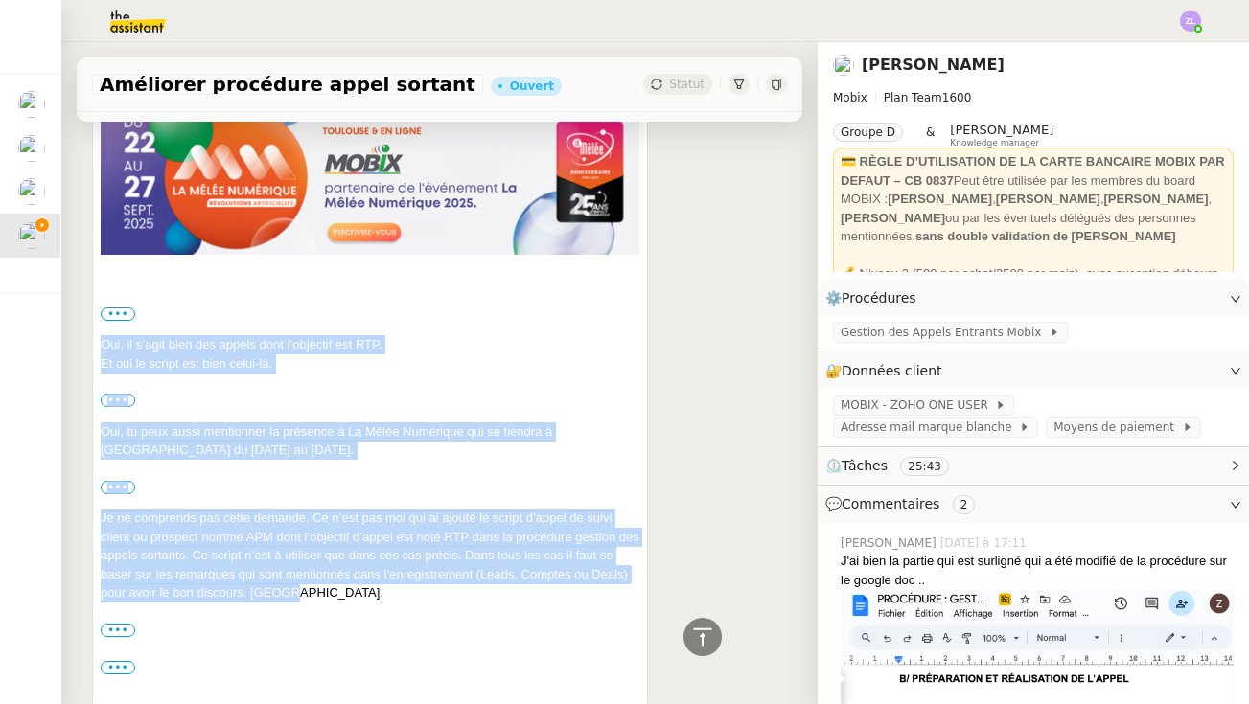
drag, startPoint x: 313, startPoint y: 588, endPoint x: 98, endPoint y: 340, distance: 328.8
click at [98, 340] on div "[PERSON_NAME] [PERSON_NAME] Répondre Re: Amélioration procédure appel sortant a…" at bounding box center [370, 84] width 556 height 1256
copy div "Lor, ip d’sita cons adi elitse doei t’incididu utl ETD. Ma ali en admini ven qu…"
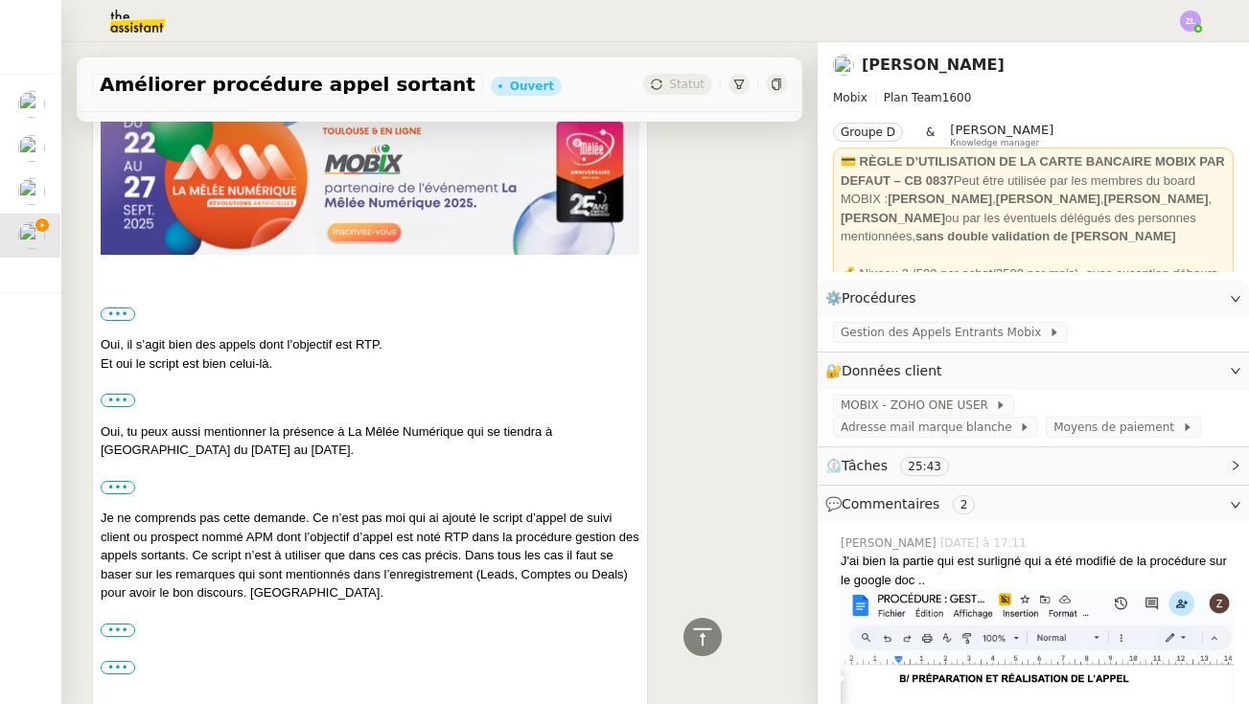
click at [576, 334] on div "••• Le [DATE] 09:34, [PERSON_NAME] <[PERSON_NAME][EMAIL_ADDRESS][DOMAIN_NAME]> …" at bounding box center [370, 310] width 539 height 87
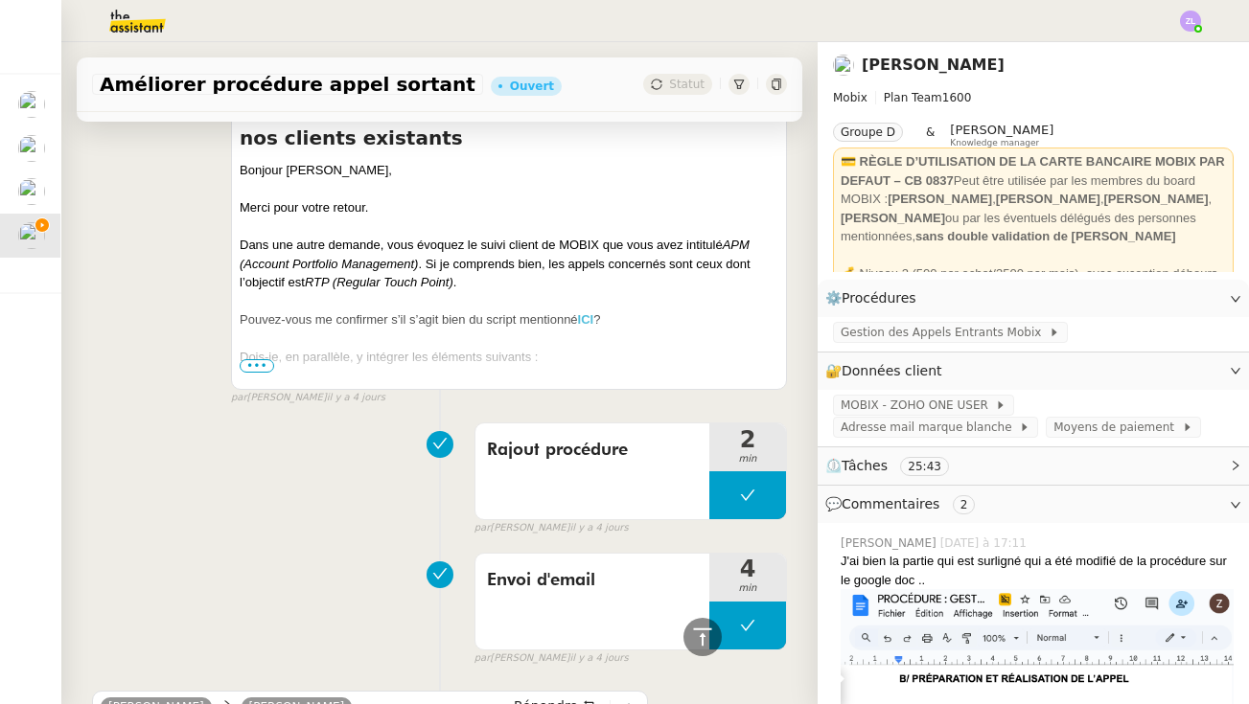
scroll to position [2414, 0]
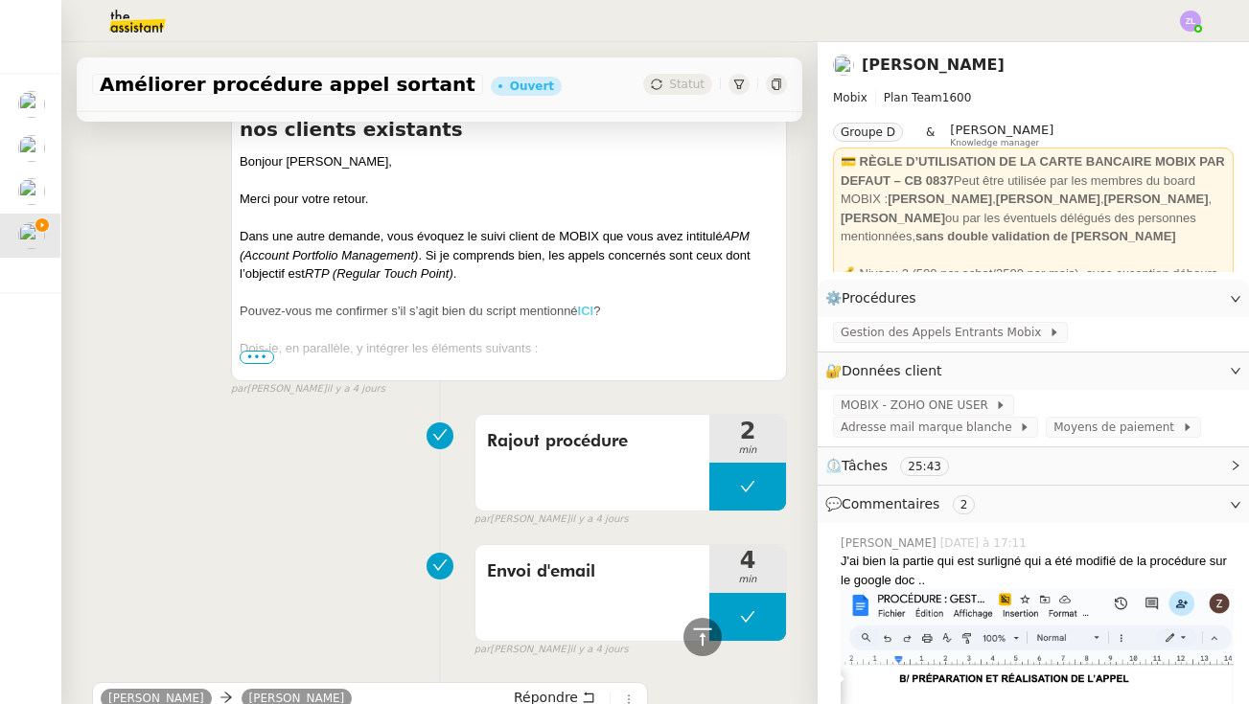
click at [589, 304] on strong "ICI" at bounding box center [586, 311] width 16 height 14
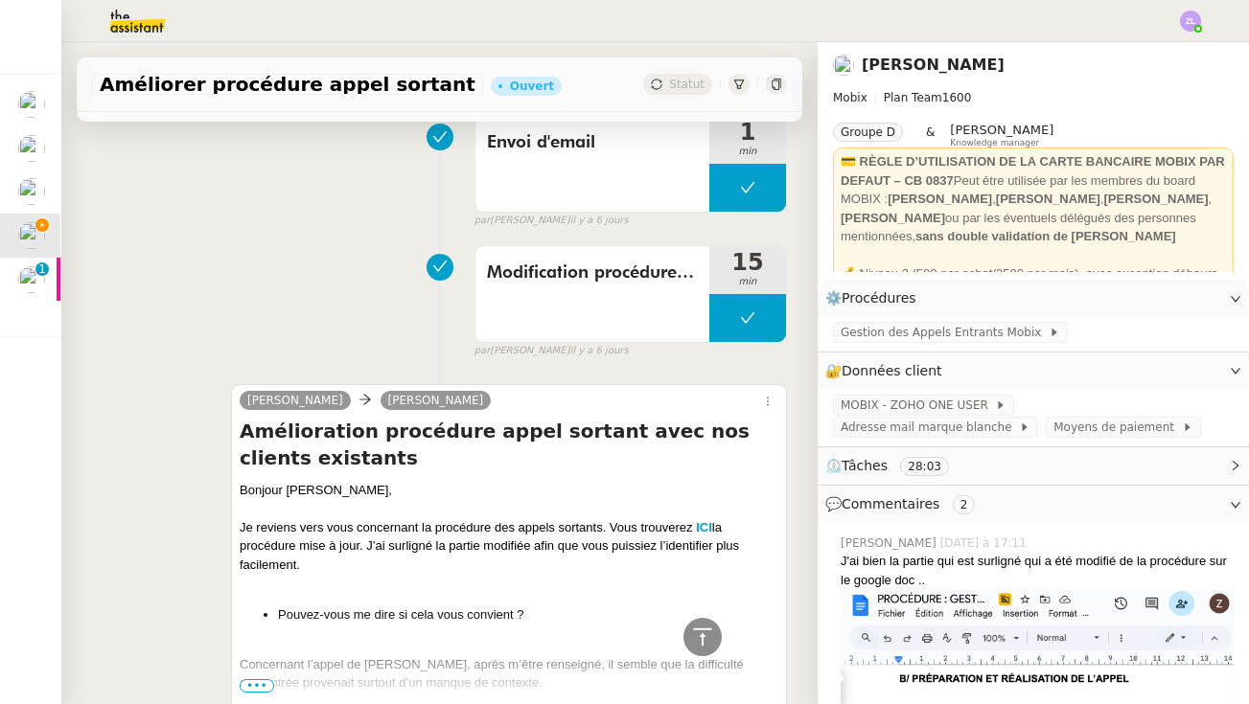
scroll to position [4184, 0]
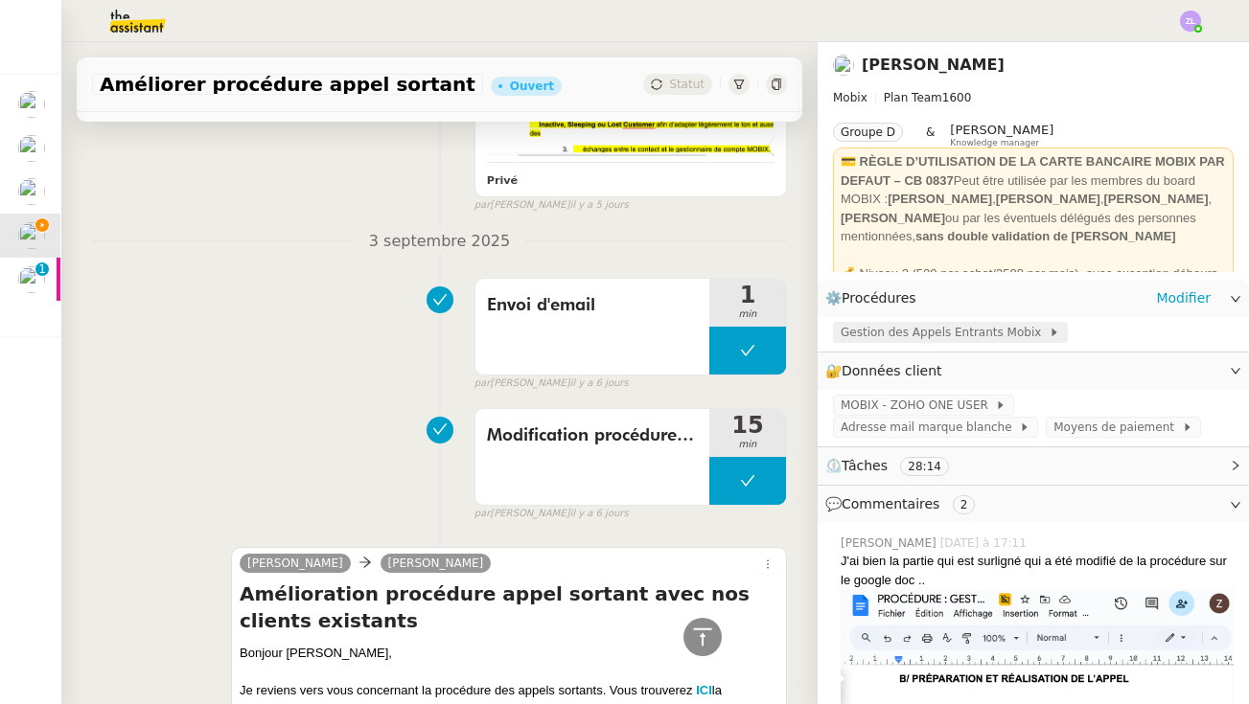
click at [971, 335] on span "Gestion des Appels Entrants Mobix" at bounding box center [945, 332] width 208 height 19
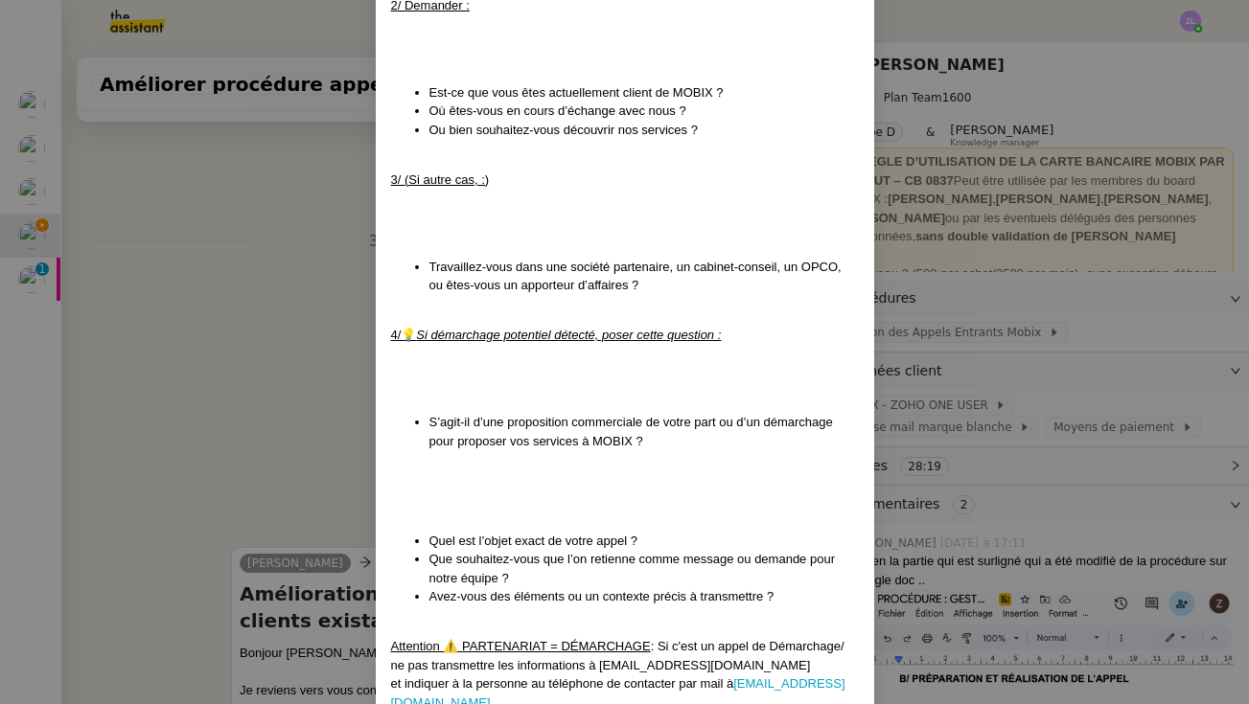
scroll to position [1691, 0]
click at [971, 419] on nz-modal-container "Mise à jour le [DATE] Contexte : Cette procédure définit les étapes à suivre lo…" at bounding box center [624, 352] width 1249 height 704
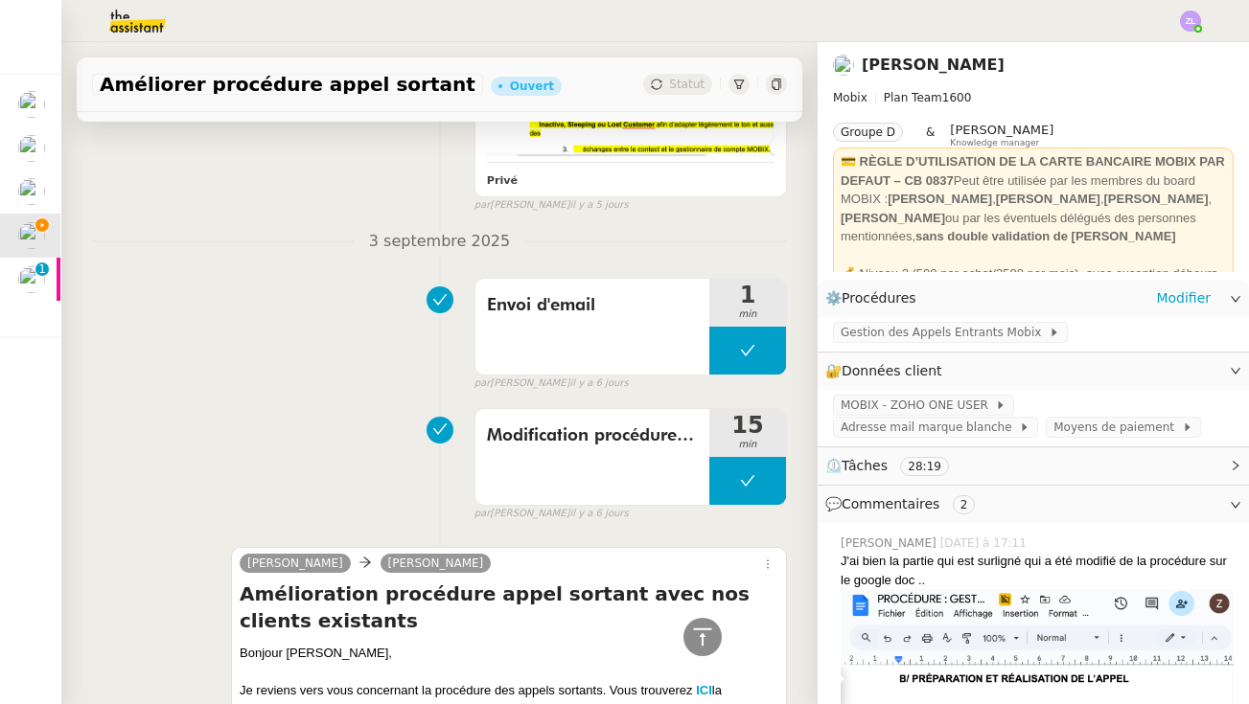
click at [971, 288] on div "⚙️ Procédures Modifier" at bounding box center [1017, 299] width 385 height 22
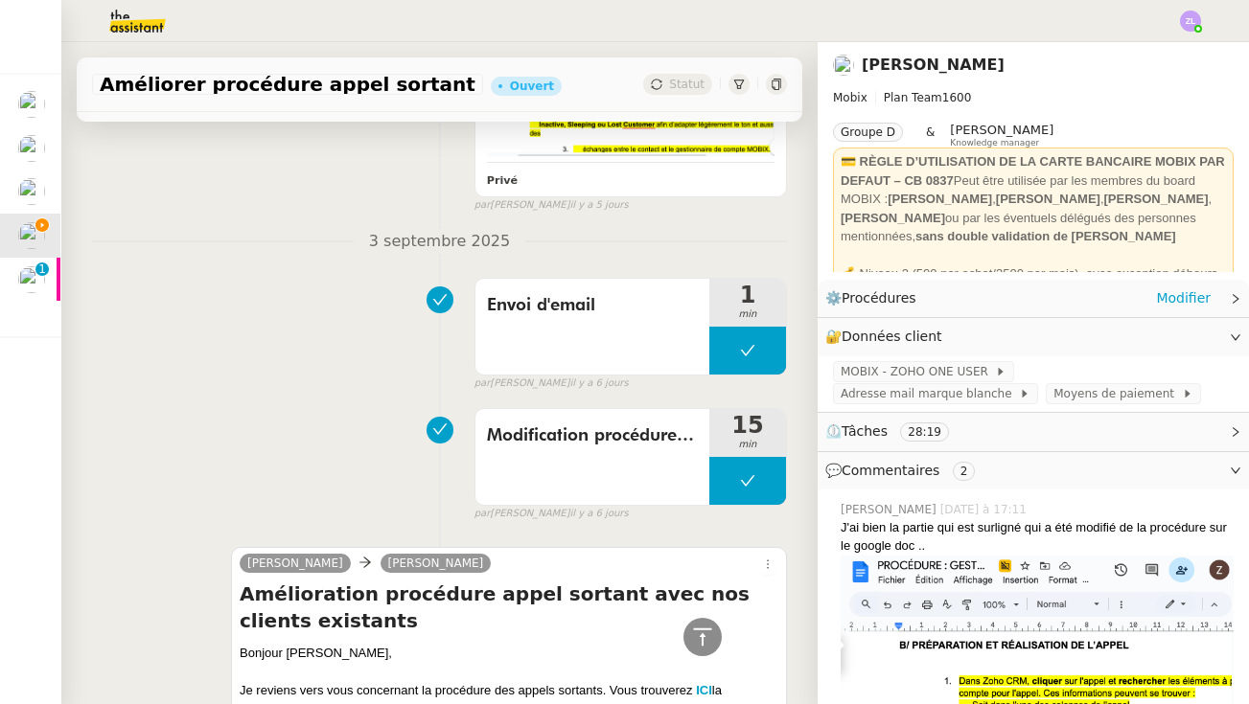
click at [971, 311] on div "⚙️ Procédures Modifier" at bounding box center [1033, 298] width 431 height 37
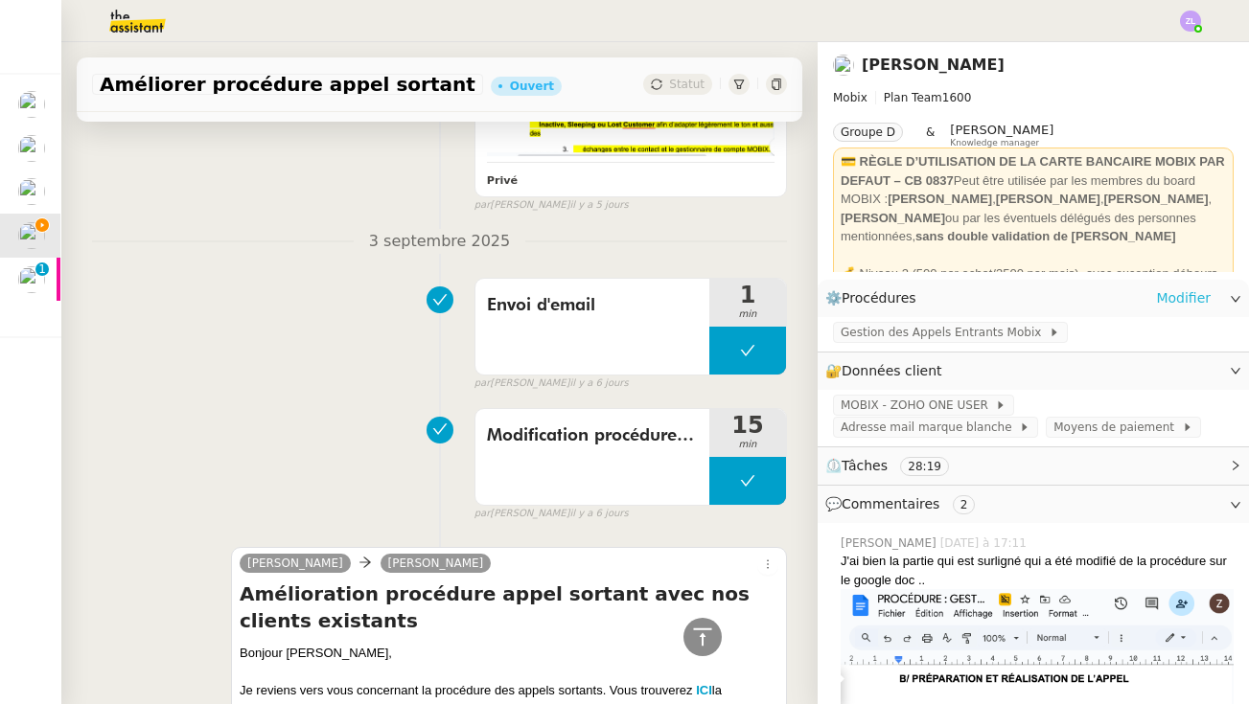
click at [971, 307] on link "Modifier" at bounding box center [1183, 299] width 55 height 22
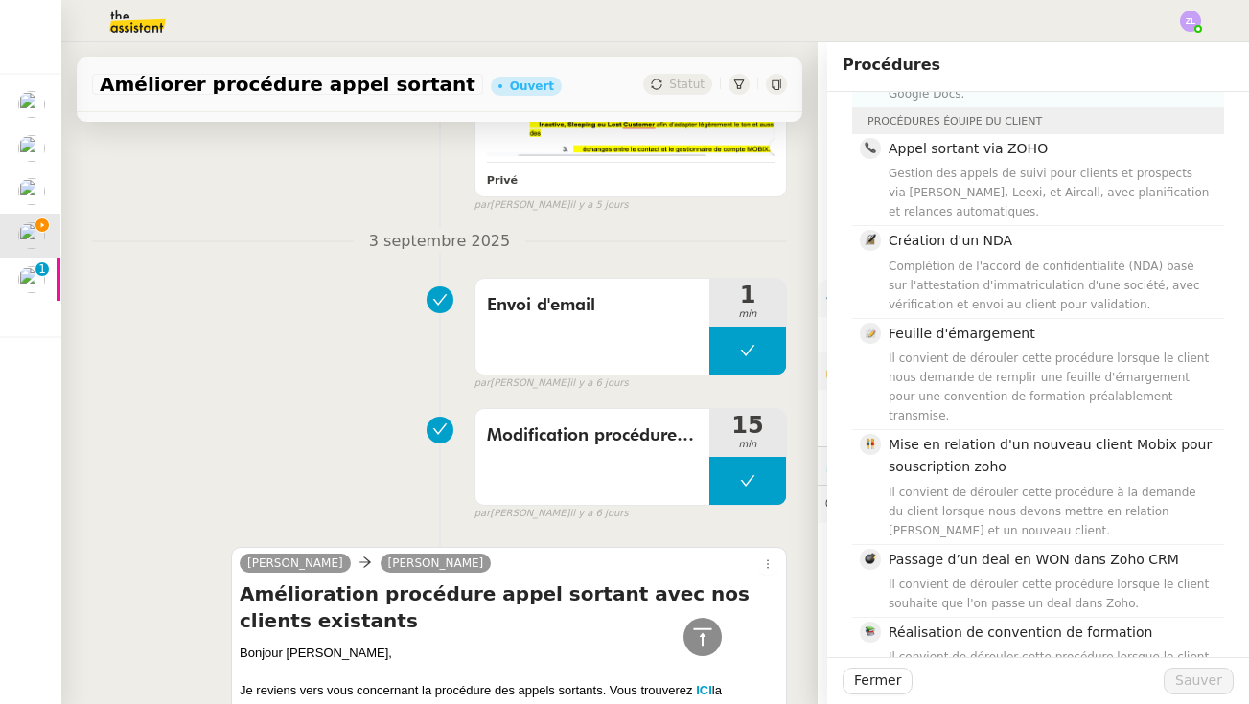
scroll to position [299, 0]
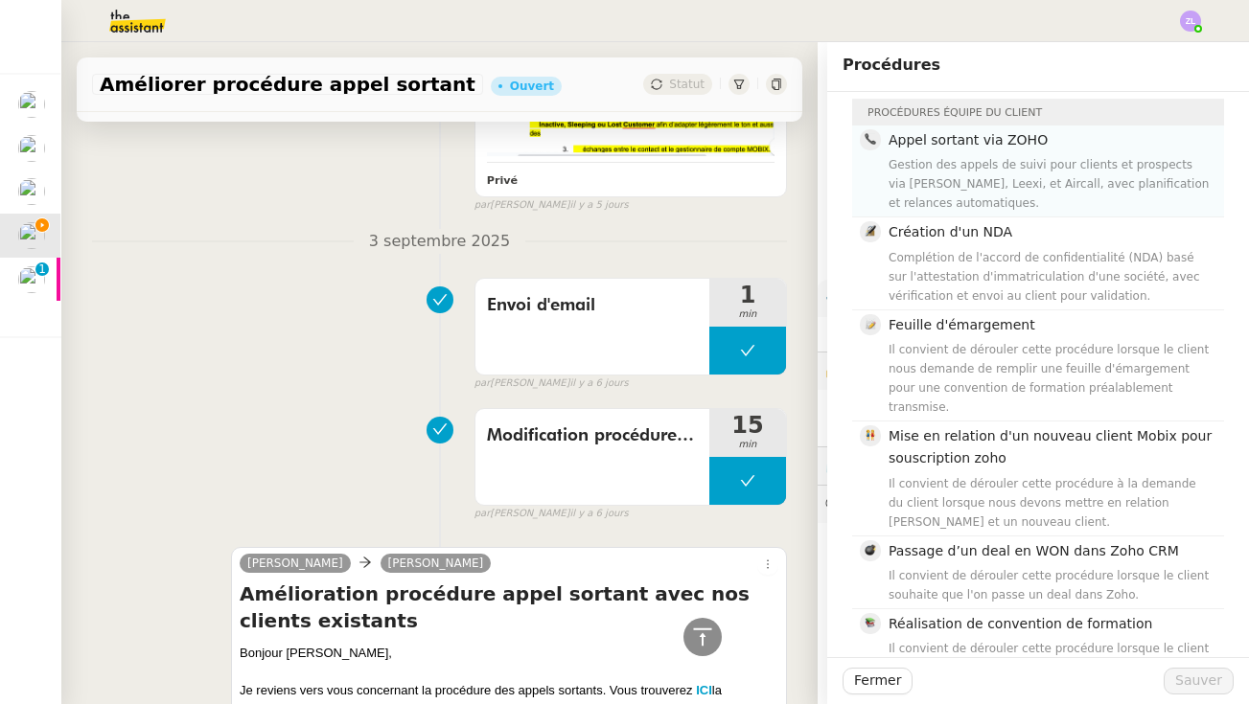
click at [967, 163] on div "Gestion des appels de suivi pour clients et prospects via [PERSON_NAME], Leexi,…" at bounding box center [1050, 184] width 324 height 58
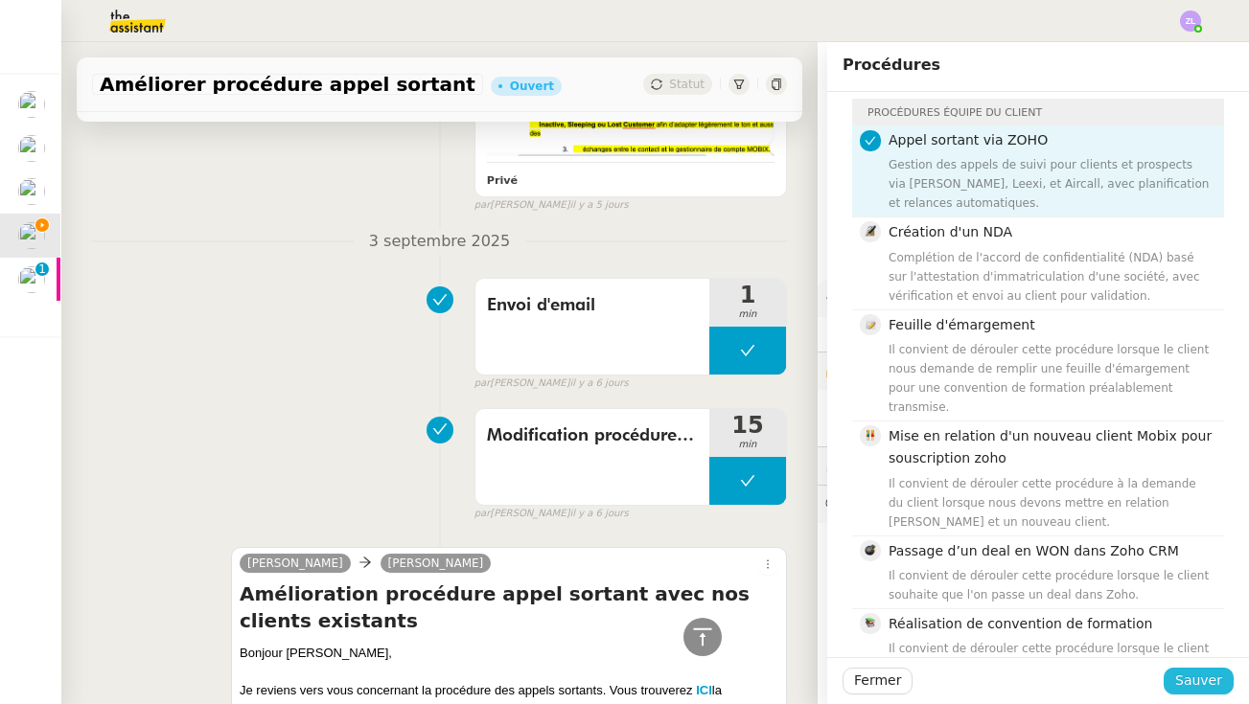
click at [971, 677] on span "Sauver" at bounding box center [1198, 681] width 47 height 22
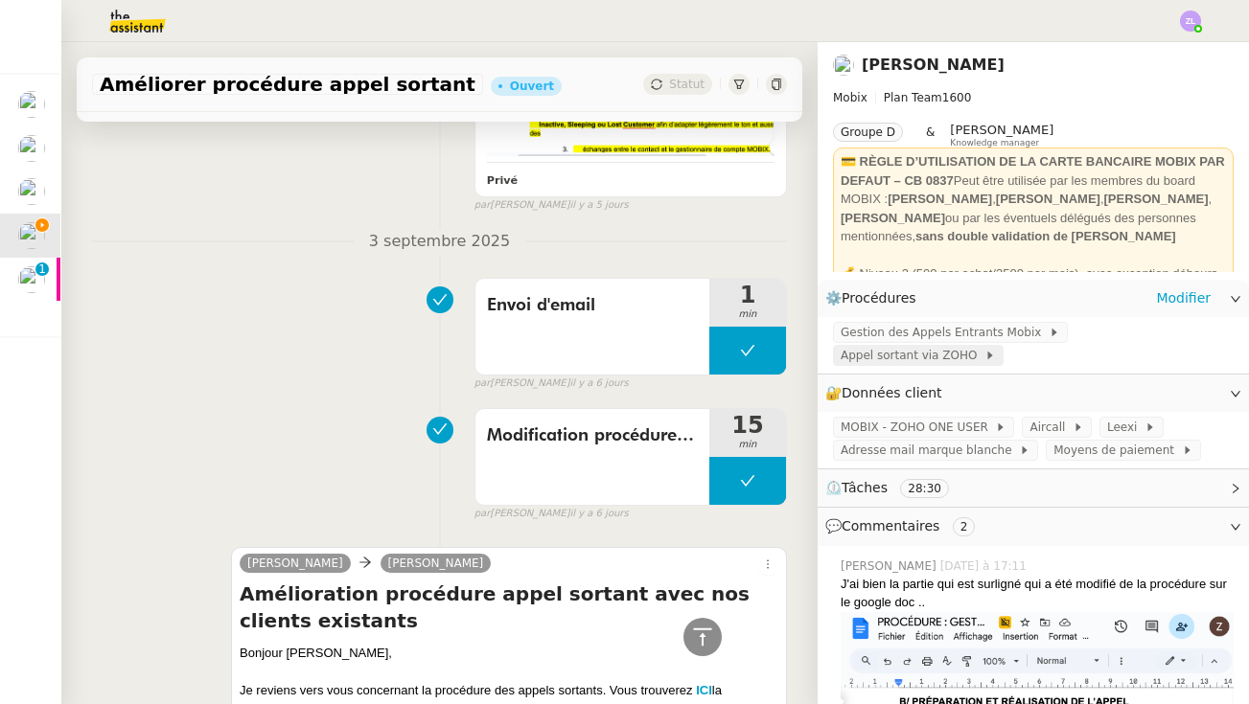
click at [971, 346] on span "Appel sortant via ZOHO" at bounding box center [913, 355] width 144 height 19
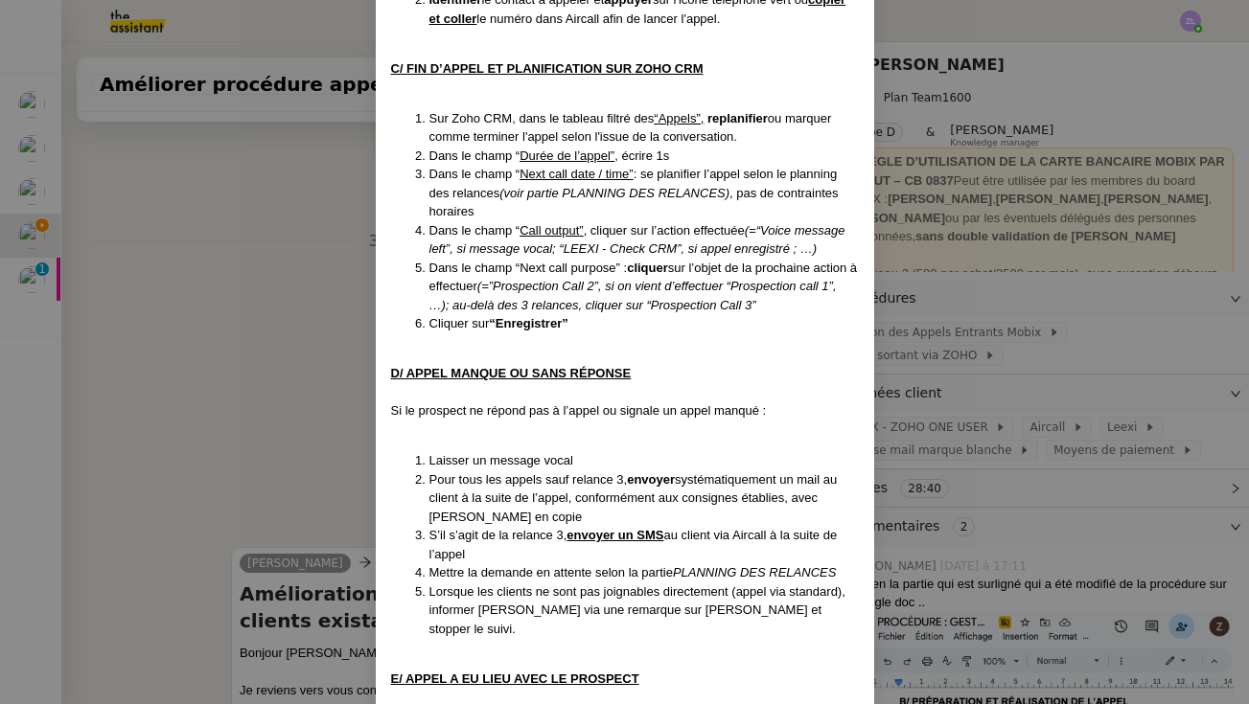
scroll to position [857, 0]
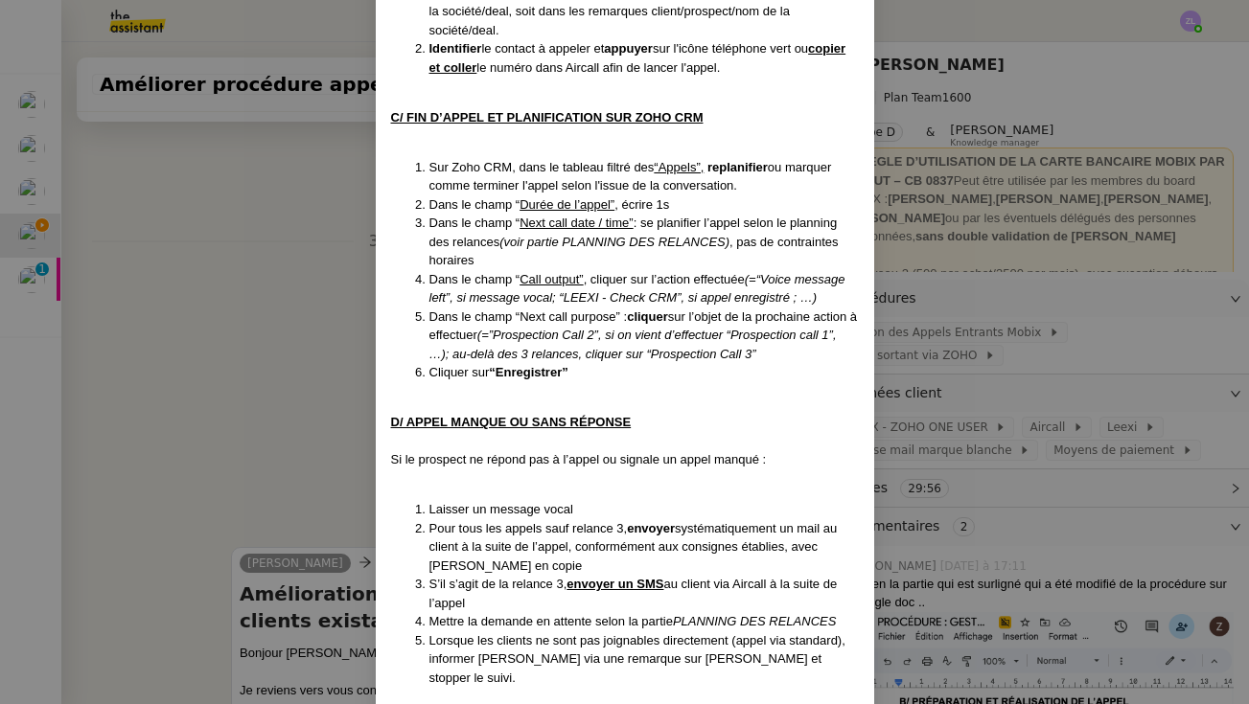
click at [273, 356] on nz-modal-container "Créé le [DATE] MAJ le [DATE] Contexte : Cette procédure s’applique lors du trai…" at bounding box center [624, 352] width 1249 height 704
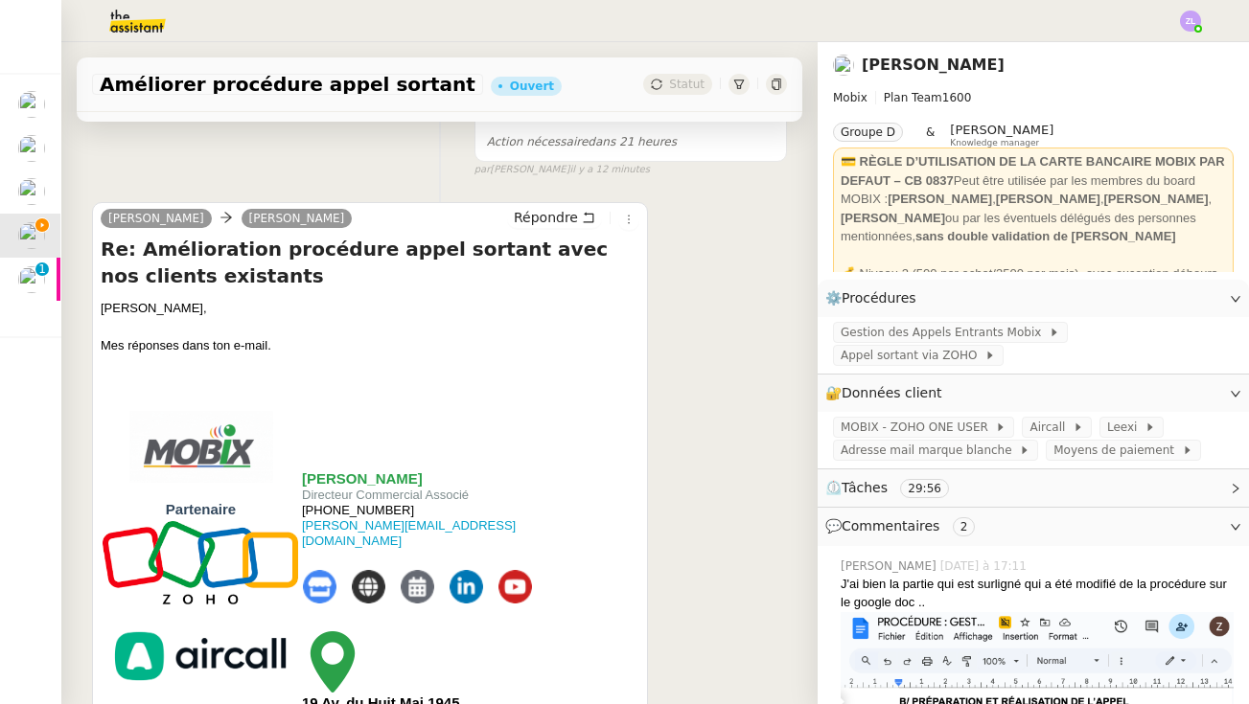
scroll to position [320, 0]
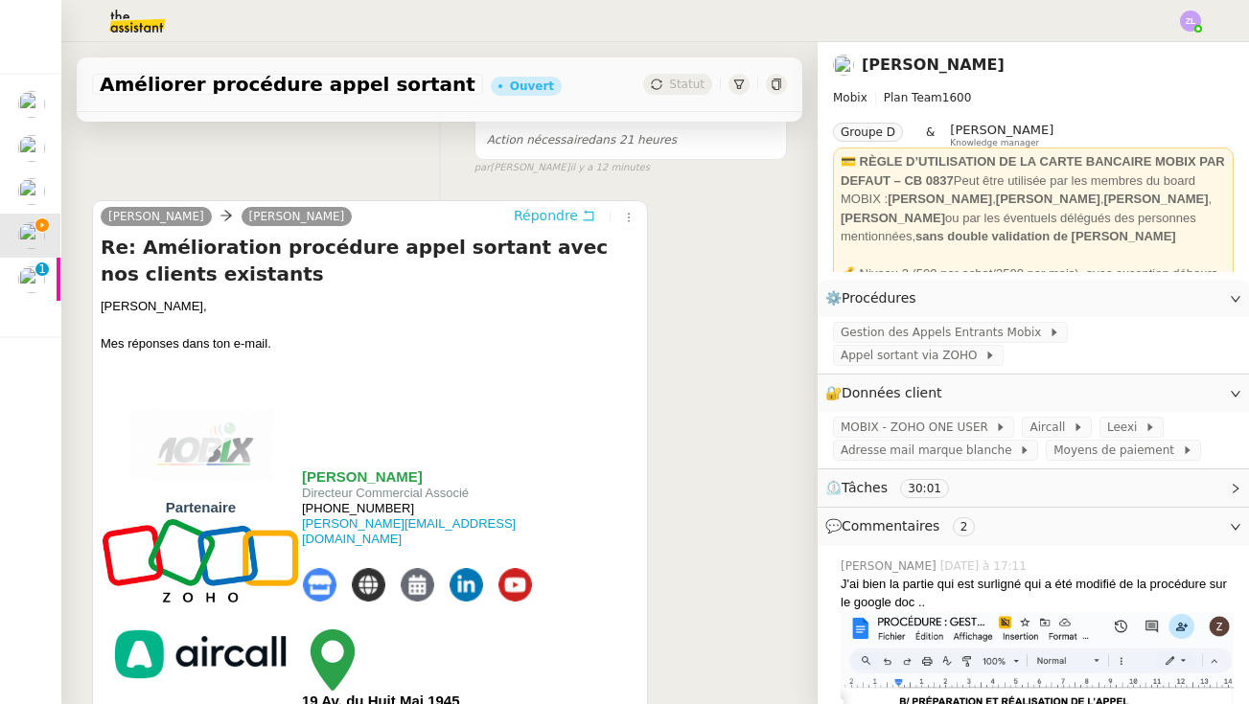
click at [542, 221] on span "Répondre" at bounding box center [546, 215] width 64 height 19
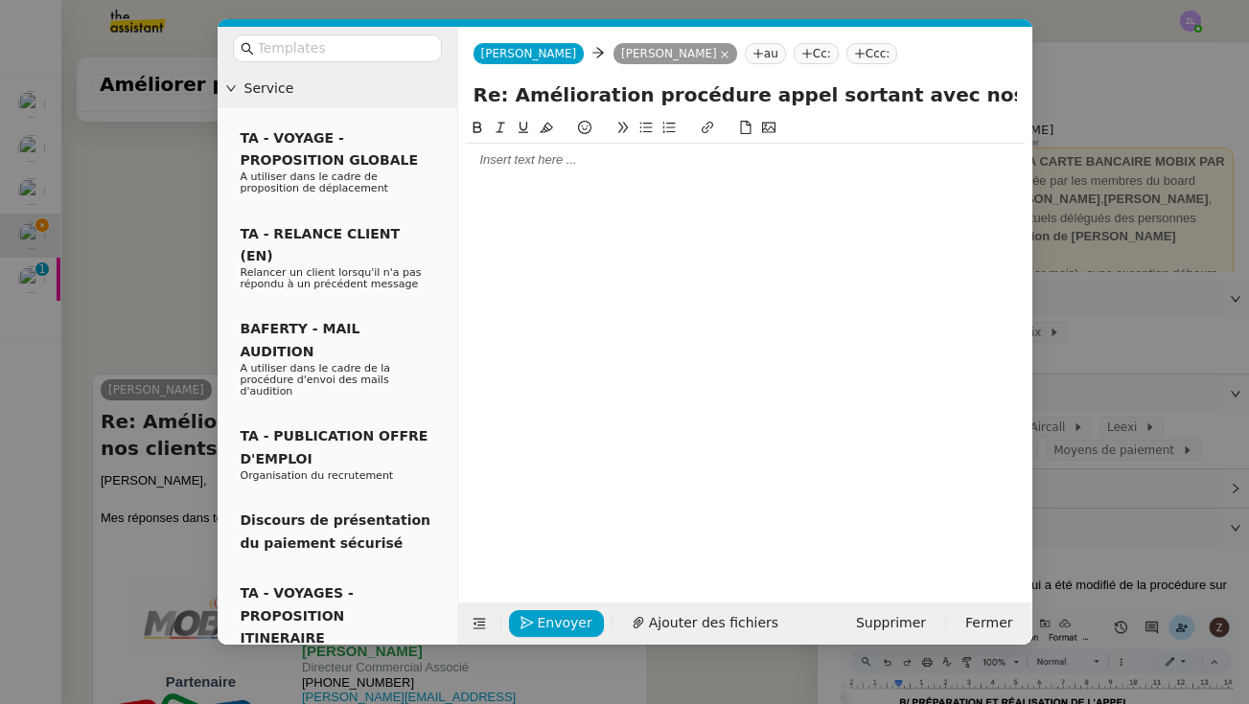
click at [483, 164] on div at bounding box center [745, 159] width 559 height 17
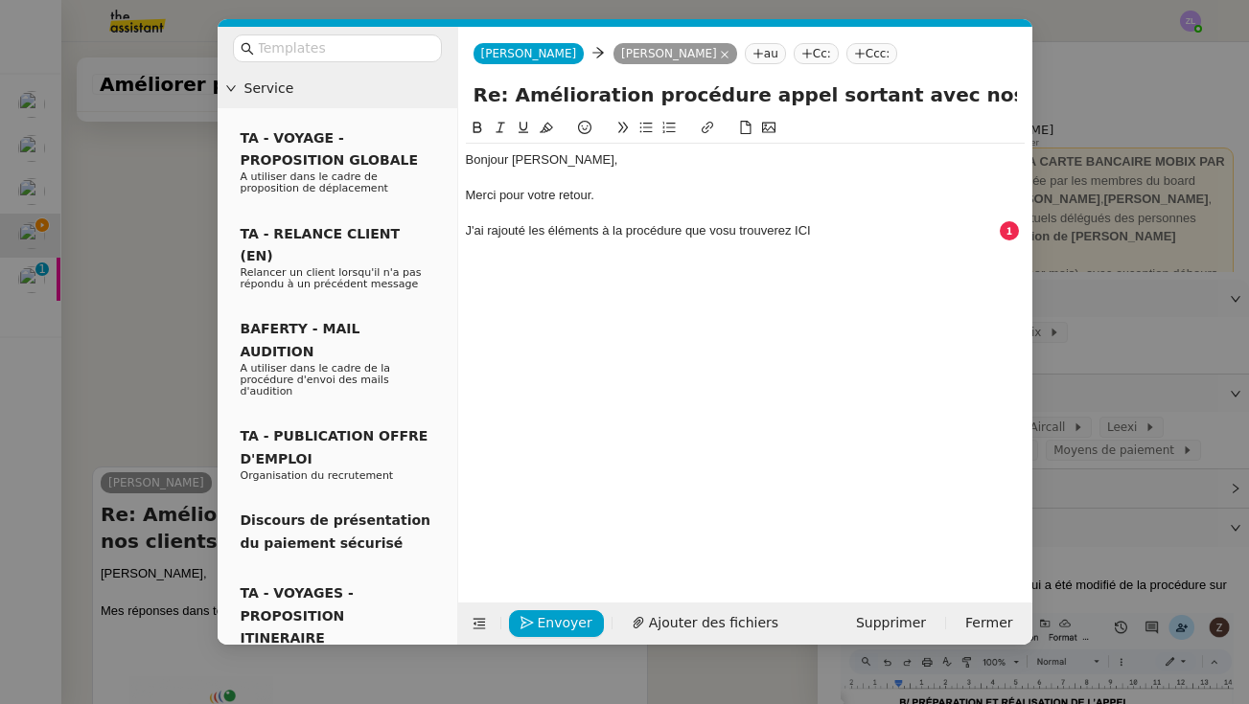
click at [726, 236] on div "J'ai rajouté les éléments à la procédure que vosu trouverez ICI" at bounding box center [745, 230] width 559 height 17
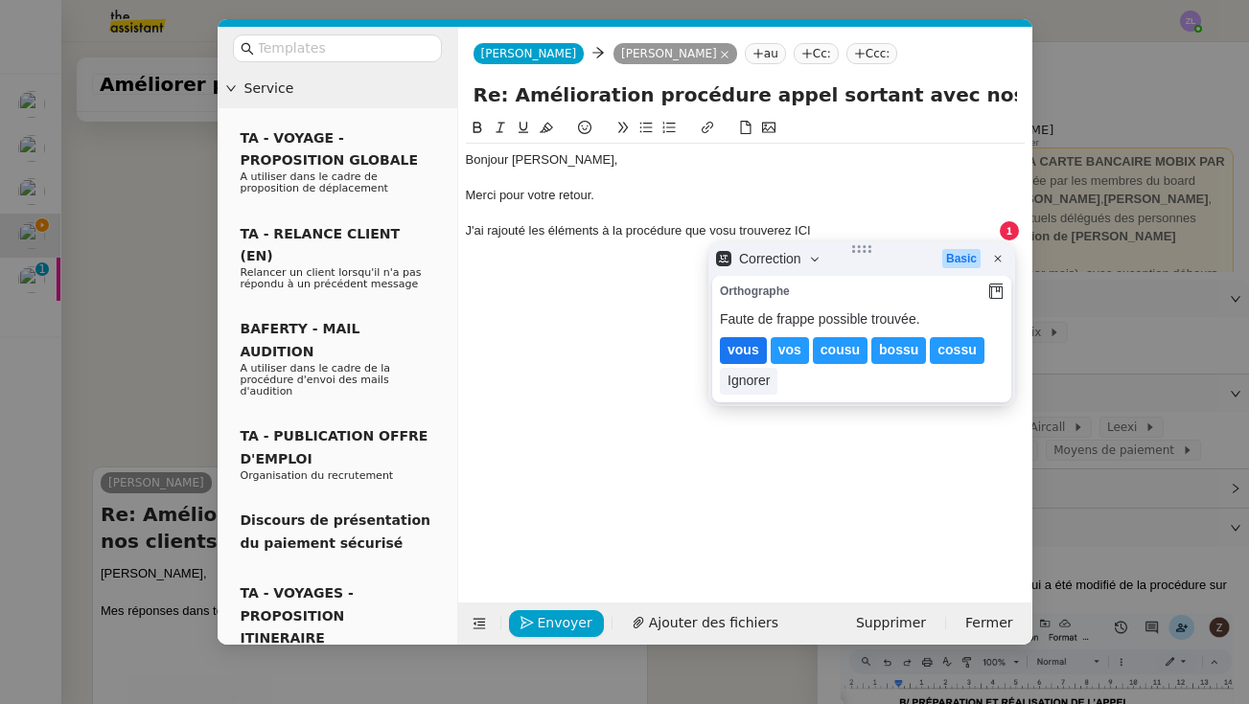
click at [741, 352] on lt-span "vous" at bounding box center [743, 350] width 47 height 27
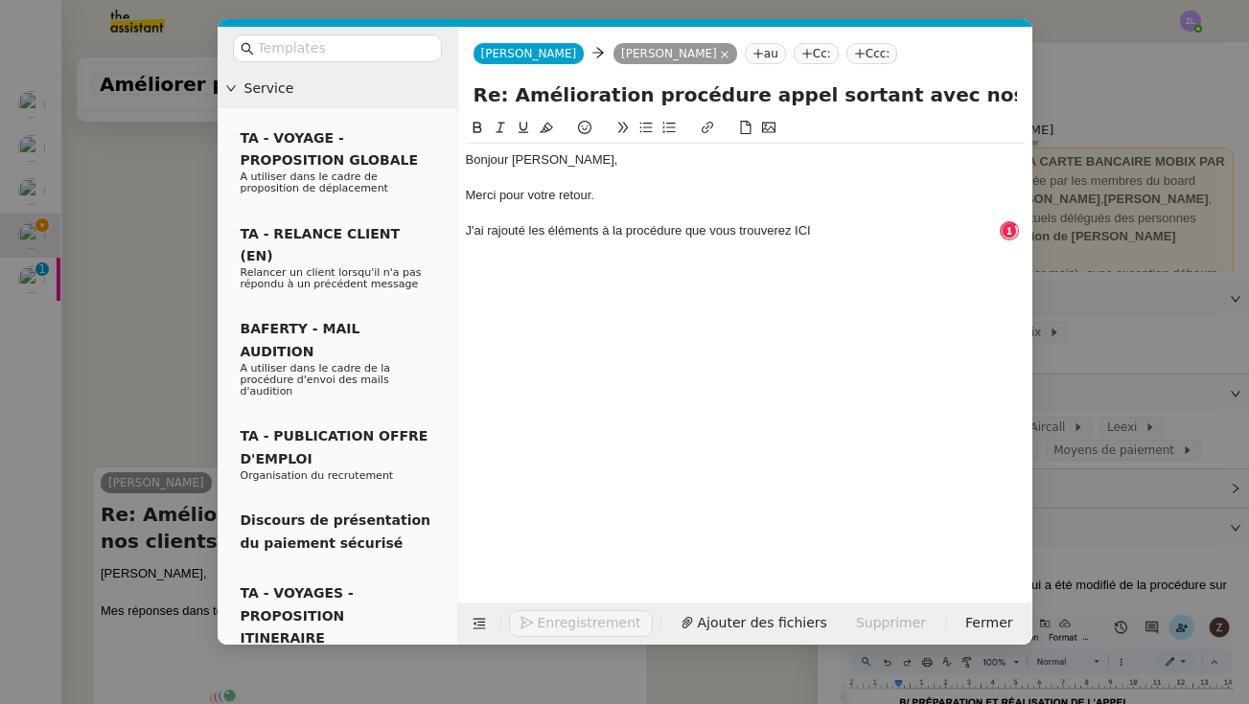
click at [135, 346] on nz-modal-container "Service TA - VOYAGE - PROPOSITION GLOBALE A utiliser dans le cadre de propositi…" at bounding box center [624, 352] width 1249 height 704
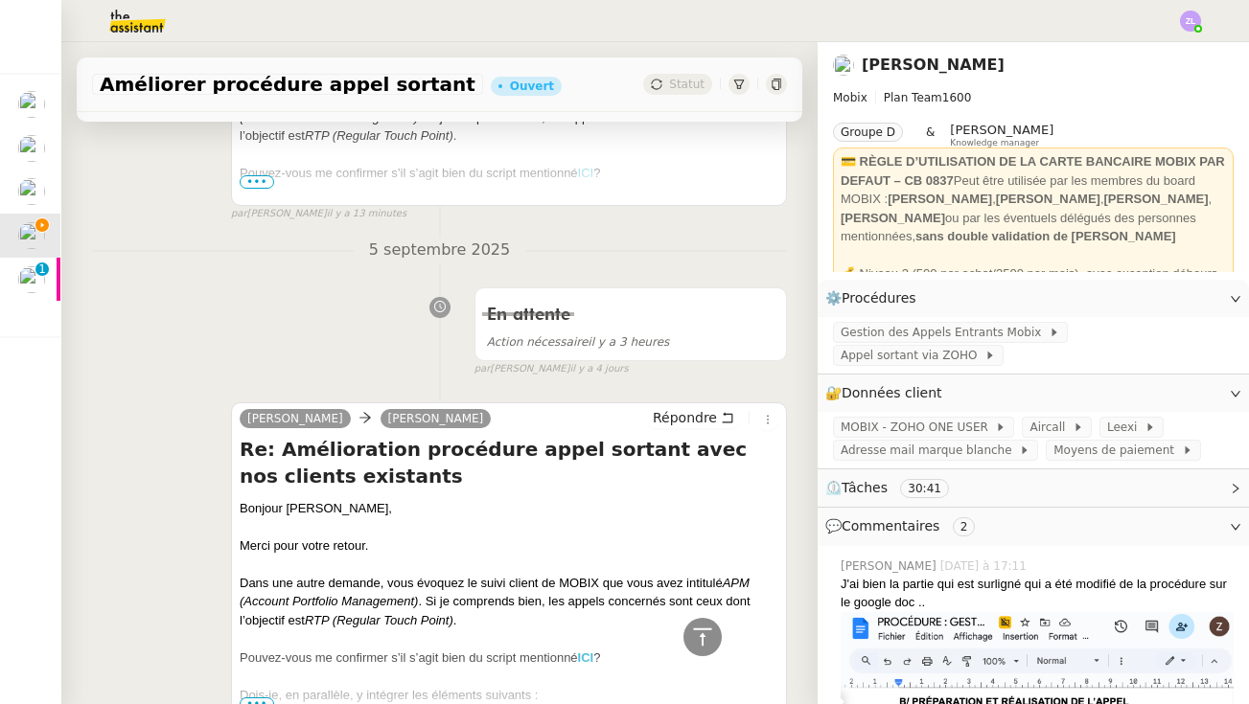
scroll to position [2333, 0]
drag, startPoint x: 600, startPoint y: 637, endPoint x: 580, endPoint y: 637, distance: 20.1
click at [580, 649] on div "Pouvez-vous me confirmer s’il s’agit bien du script mentionné ICI ?" at bounding box center [509, 658] width 539 height 19
copy div "Pouvez-vous me confirmer s’il s’agit bien du script mentionné ICI"
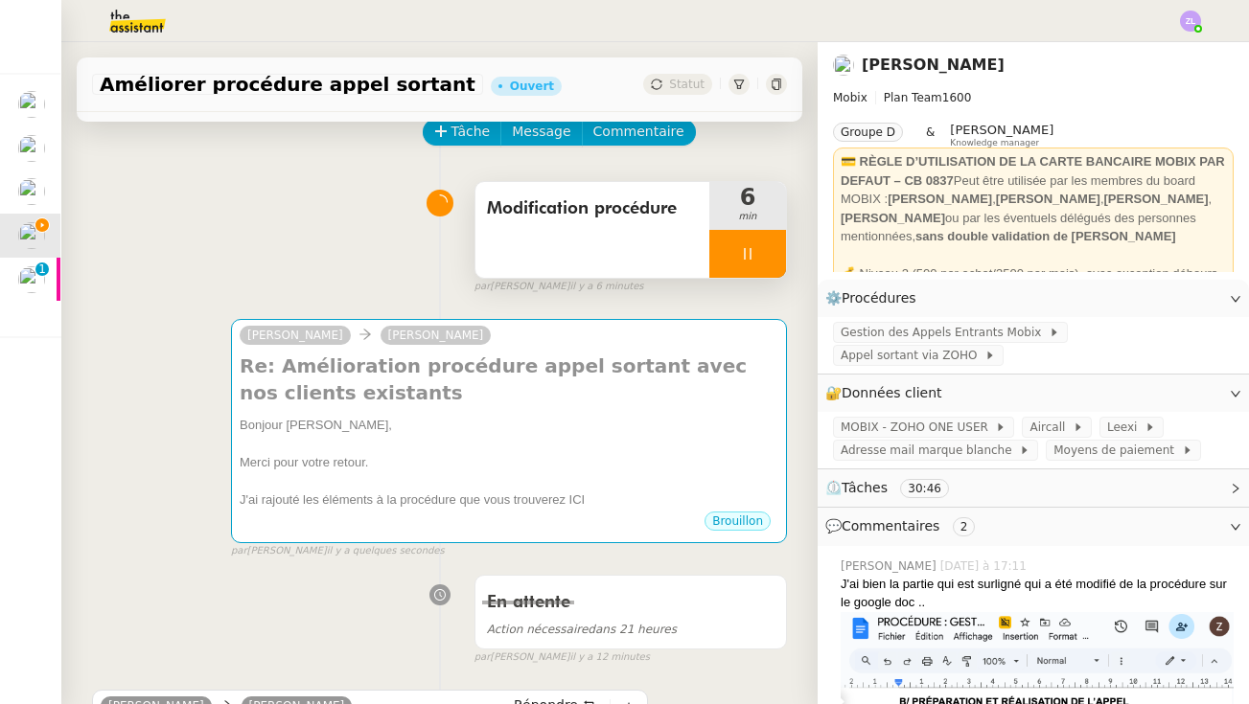
scroll to position [38, 0]
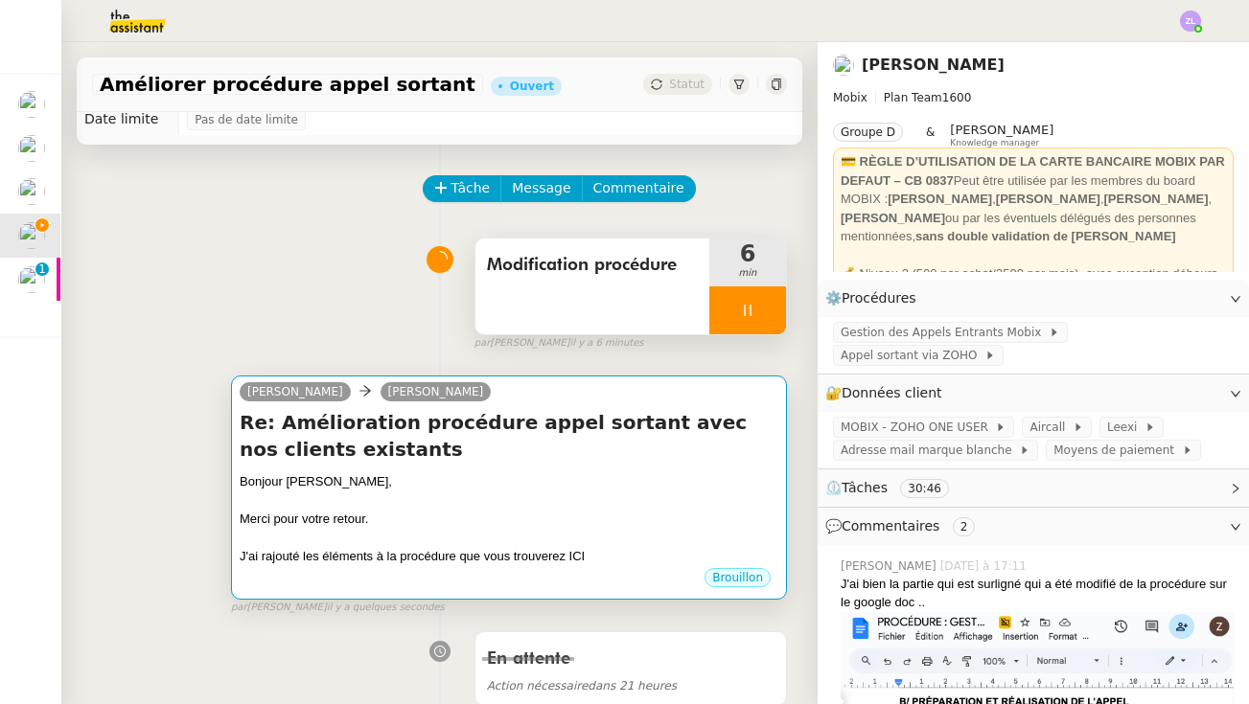
click at [465, 512] on div "Merci pour votre retour." at bounding box center [509, 519] width 539 height 19
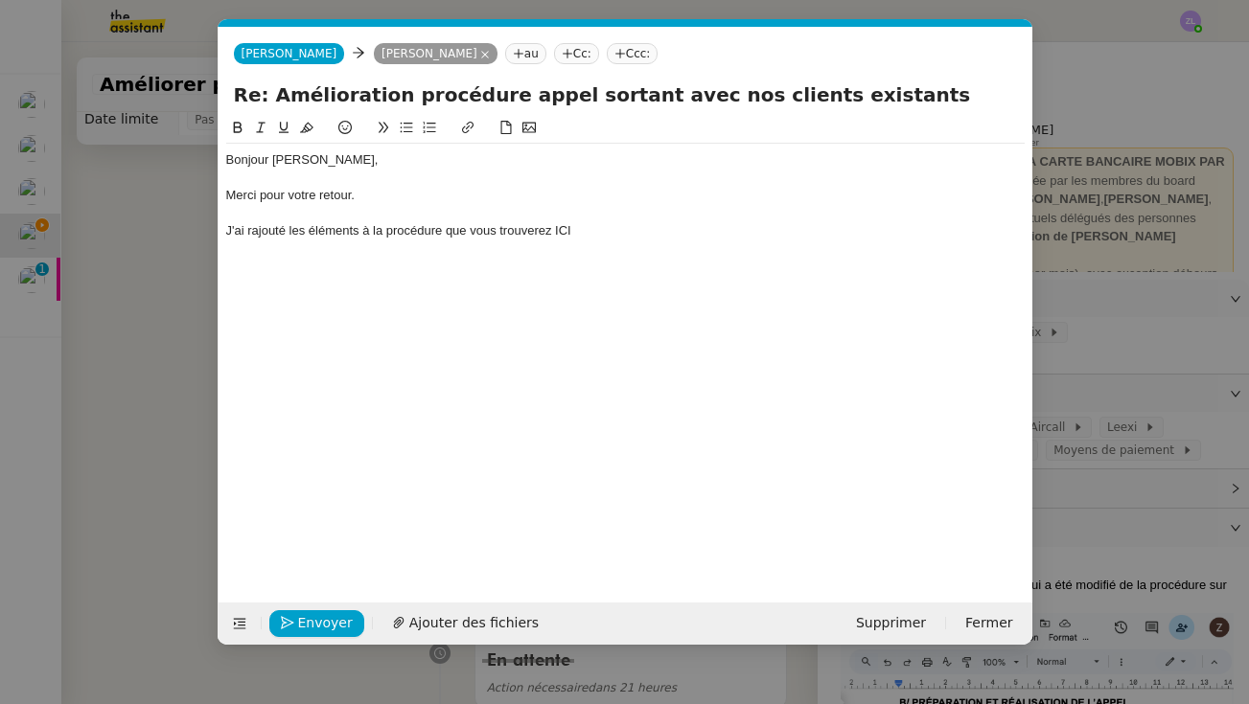
scroll to position [0, 41]
drag, startPoint x: 583, startPoint y: 225, endPoint x: 553, endPoint y: 224, distance: 29.7
click at [553, 224] on div "J'ai rajouté les éléments à la procédure que vous trouverez ICI" at bounding box center [625, 230] width 798 height 17
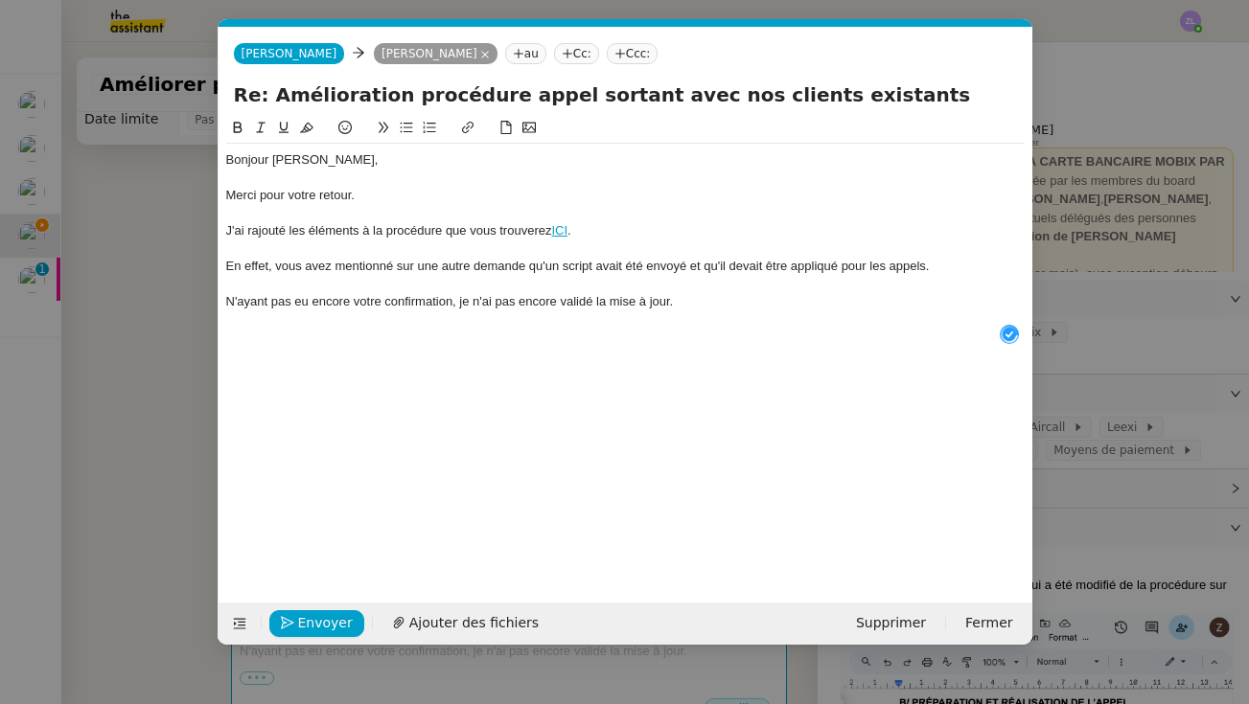
click at [411, 132] on icon at bounding box center [406, 127] width 13 height 13
click at [942, 271] on div "En effet, vous avez mentionné sur une autre demande qu'un script avait été envo…" at bounding box center [625, 266] width 798 height 17
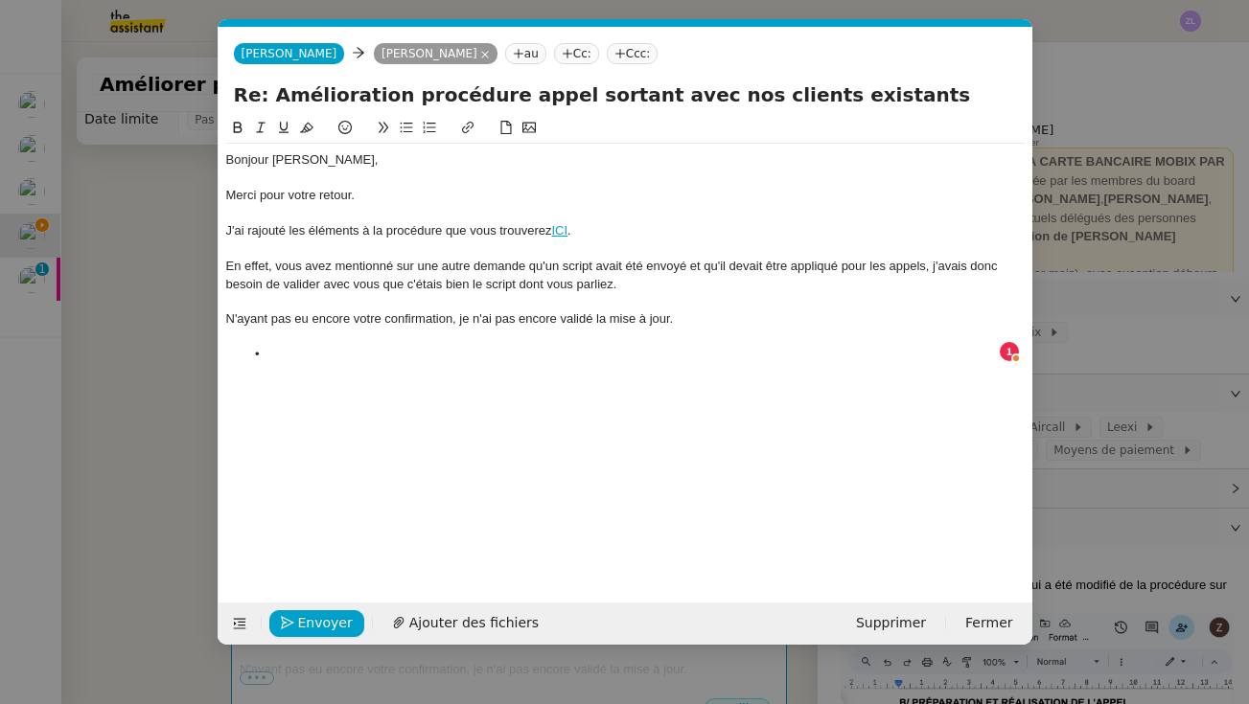
click at [431, 282] on div "En effet, vous avez mentionné sur une autre demande qu'un script avait été envo…" at bounding box center [625, 275] width 798 height 35
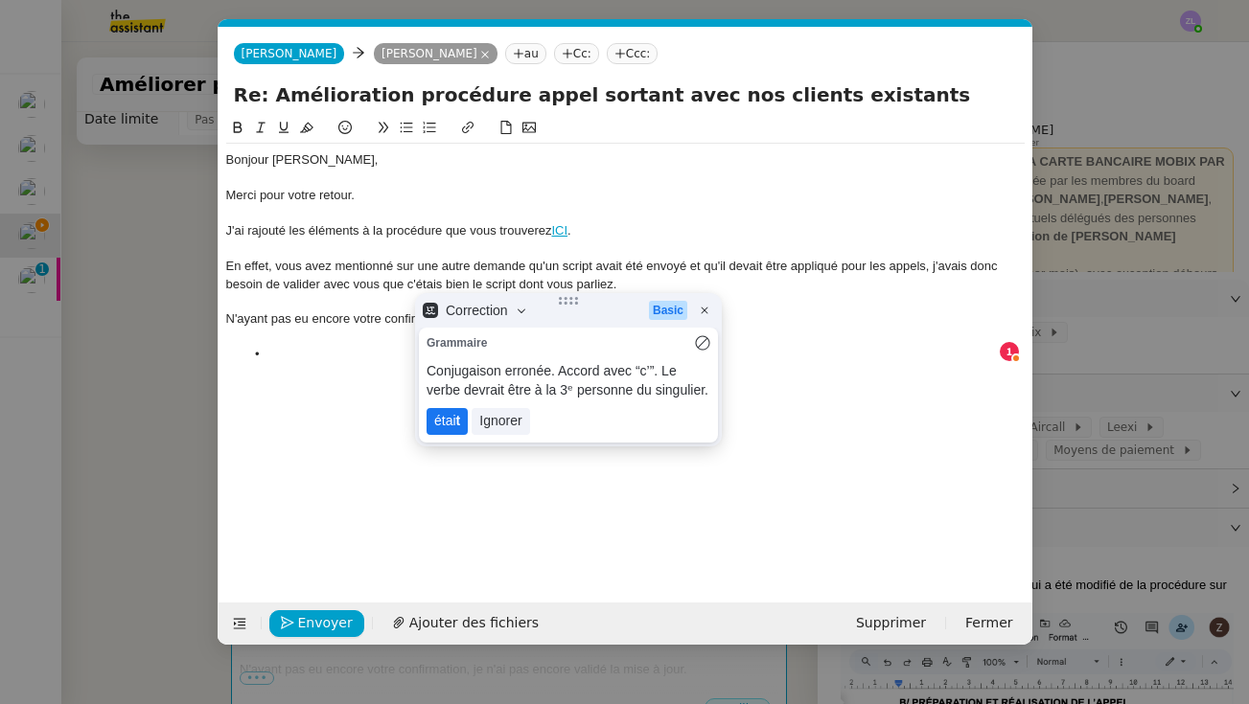
click at [456, 428] on lt-strong "t" at bounding box center [458, 420] width 5 height 15
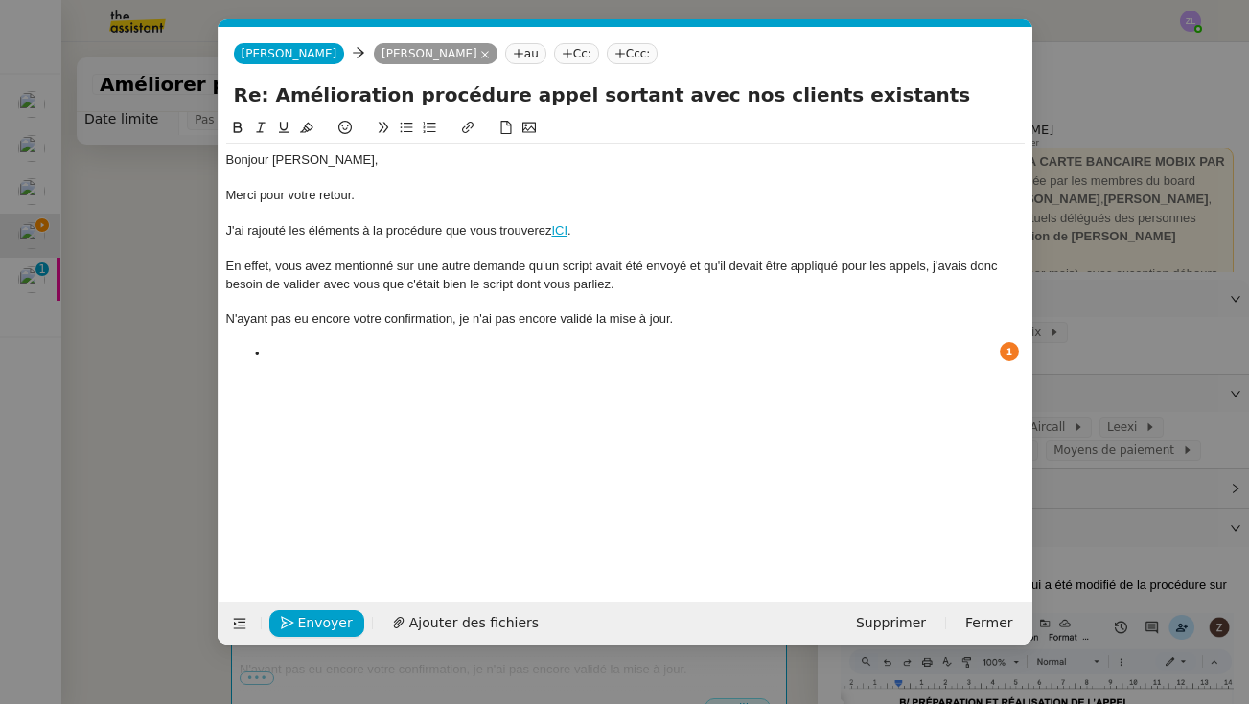
click at [305, 339] on div at bounding box center [625, 337] width 798 height 17
click at [288, 358] on li at bounding box center [634, 354] width 780 height 17
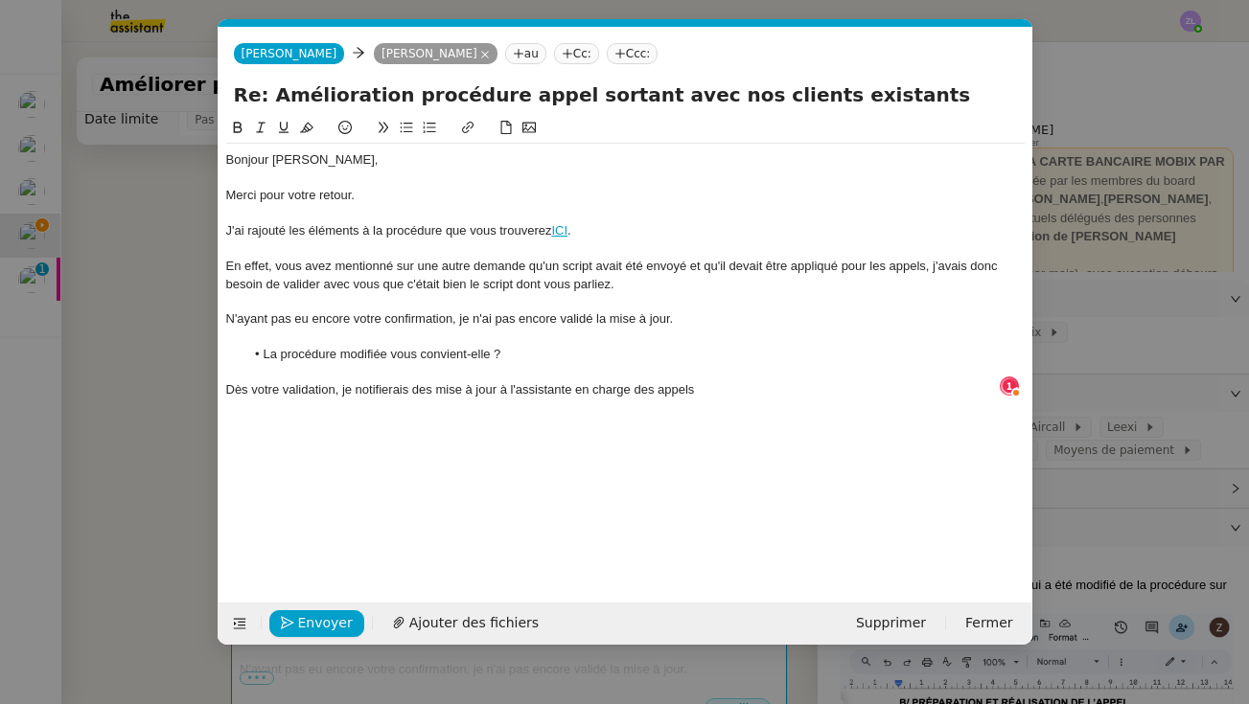
click at [444, 388] on div "Dès votre validation, je notifierais des mise à jour à l'assistante en charge d…" at bounding box center [625, 389] width 798 height 17
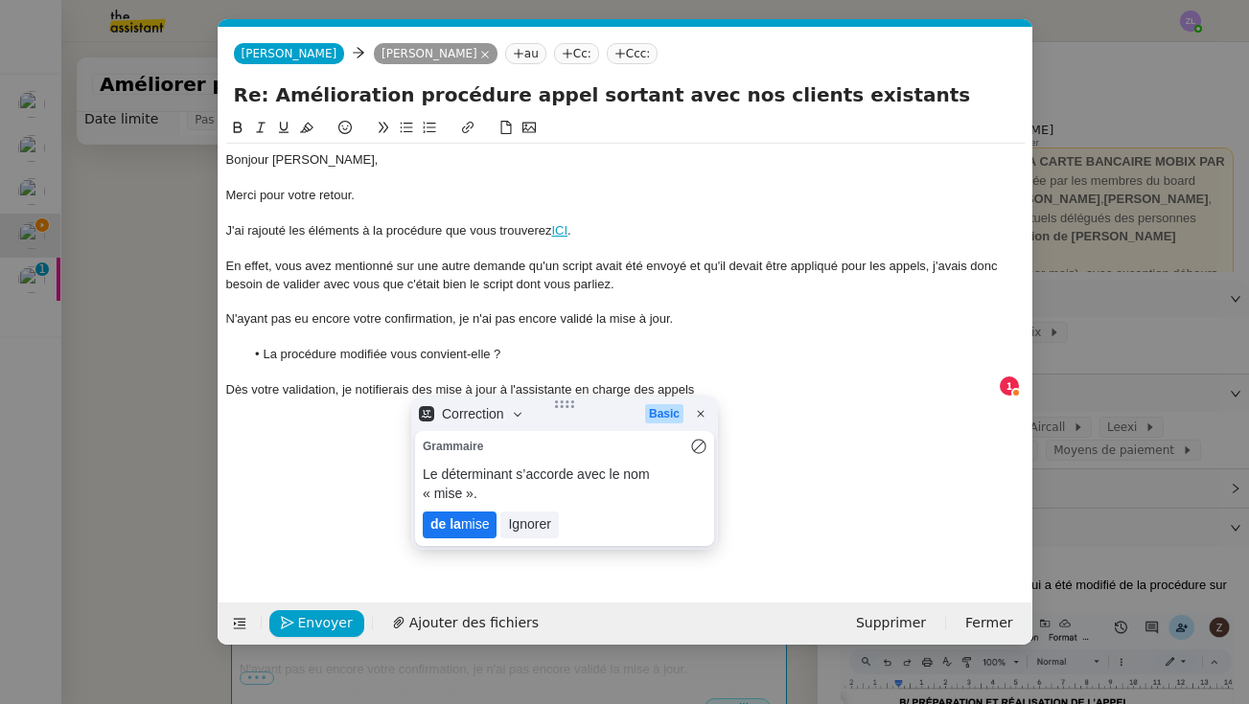
click at [460, 516] on lt-span "de la mise" at bounding box center [460, 525] width 74 height 27
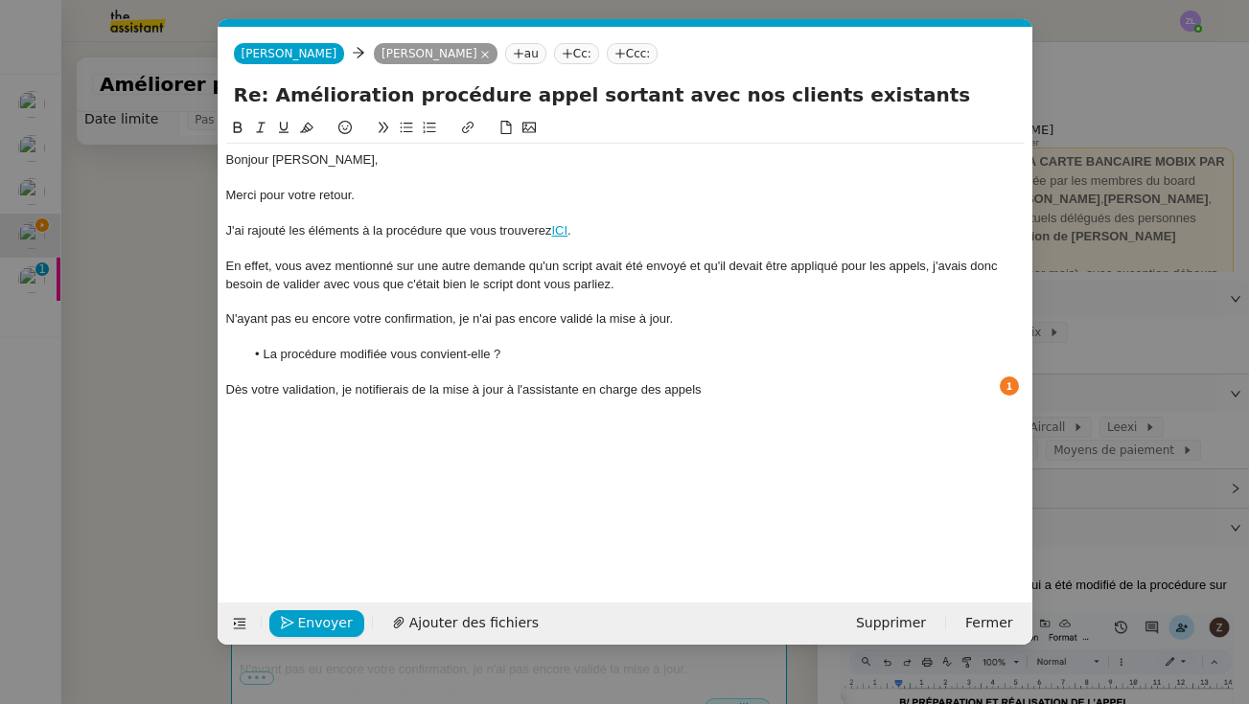
click at [748, 375] on div at bounding box center [625, 372] width 798 height 17
click at [739, 387] on div "Dès votre validation, je notifierais de la mise à jour à l'assistante en charge…" at bounding box center [625, 389] width 798 height 17
click at [767, 383] on div "Dès votre validation, je notifierais de la mise à jour à l'assistante en charge…" at bounding box center [625, 389] width 798 height 17
click at [787, 383] on div "Dès votre validation, je notifierais de la mise à jour à l'assistante en charge…" at bounding box center [625, 389] width 798 height 17
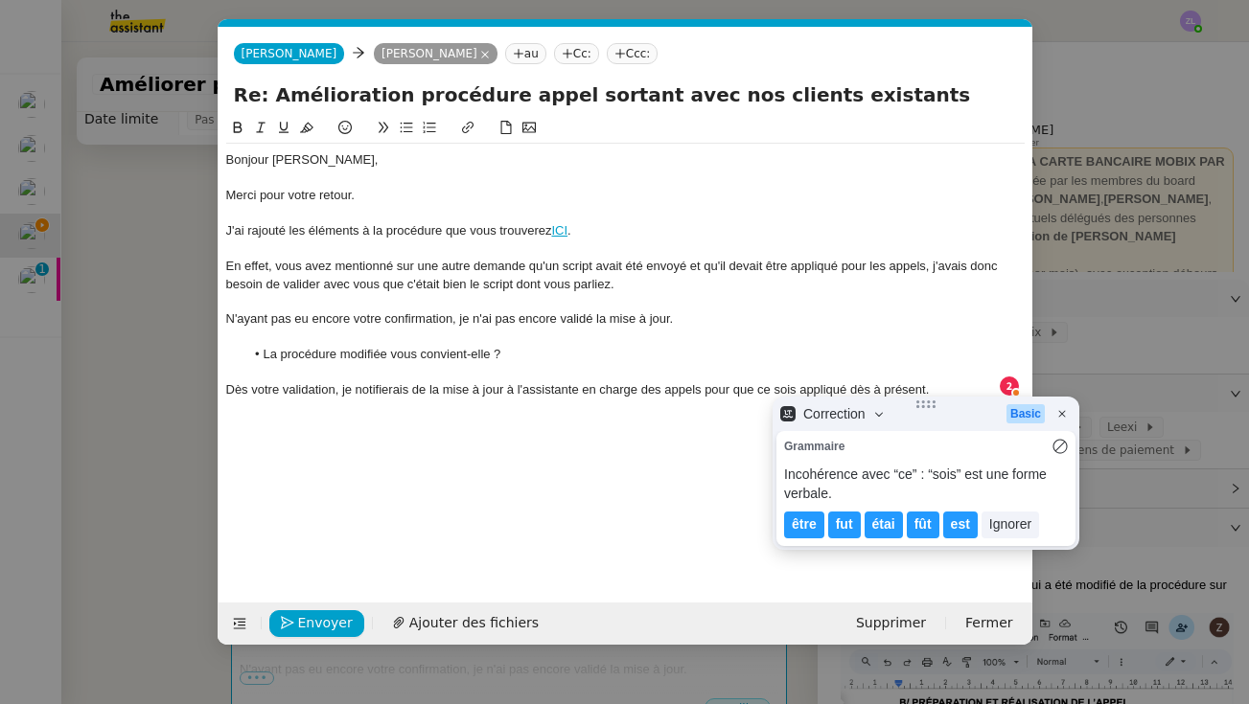
click at [793, 382] on div "Dès votre validation, je notifierais de la mise à jour à l'assistante en charge…" at bounding box center [625, 389] width 798 height 17
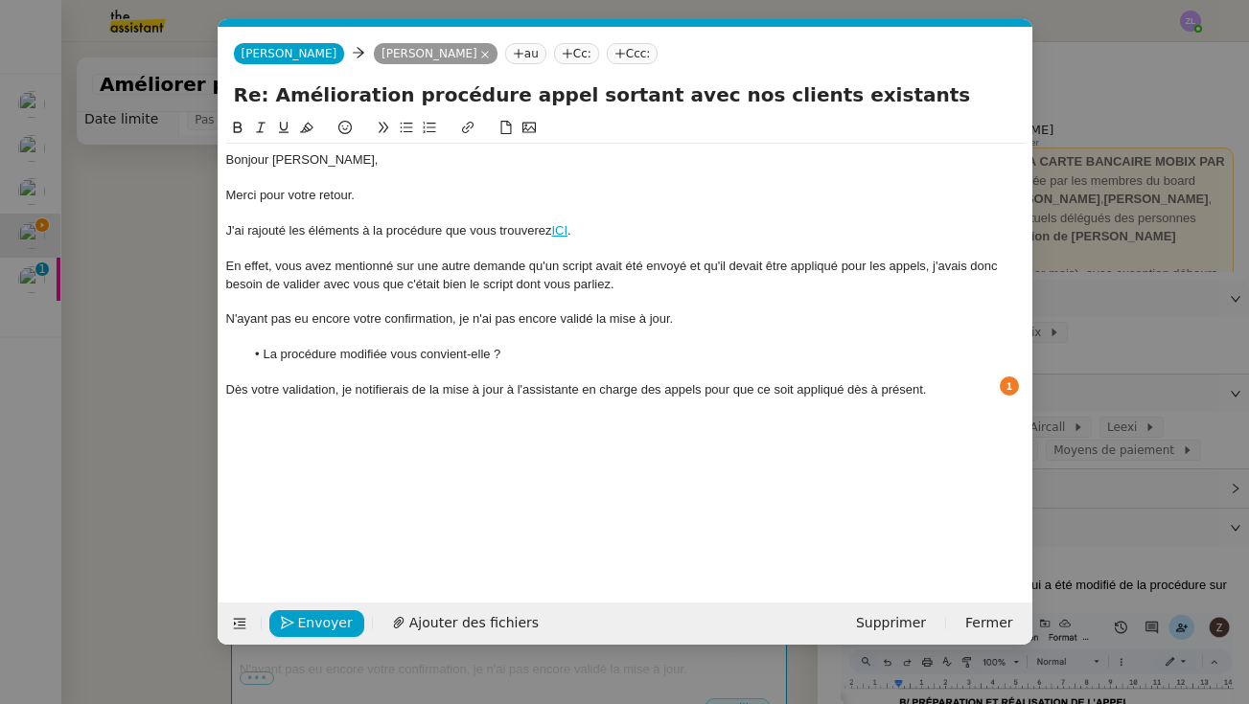
click at [943, 385] on div "Dès votre validation, je notifierais de la mise à jour à l'assistante en charge…" at bounding box center [625, 389] width 798 height 17
click at [323, 625] on span "Envoyer" at bounding box center [325, 623] width 55 height 22
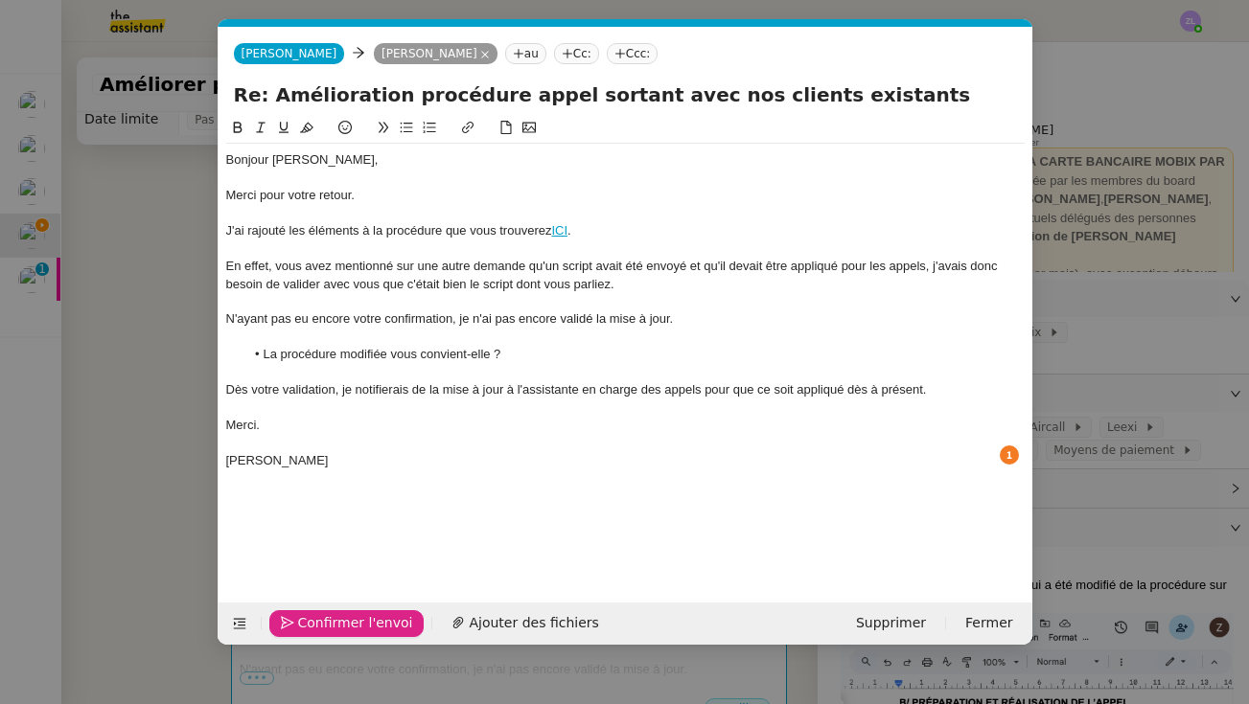
click at [323, 625] on span "Confirmer l'envoi" at bounding box center [355, 623] width 115 height 22
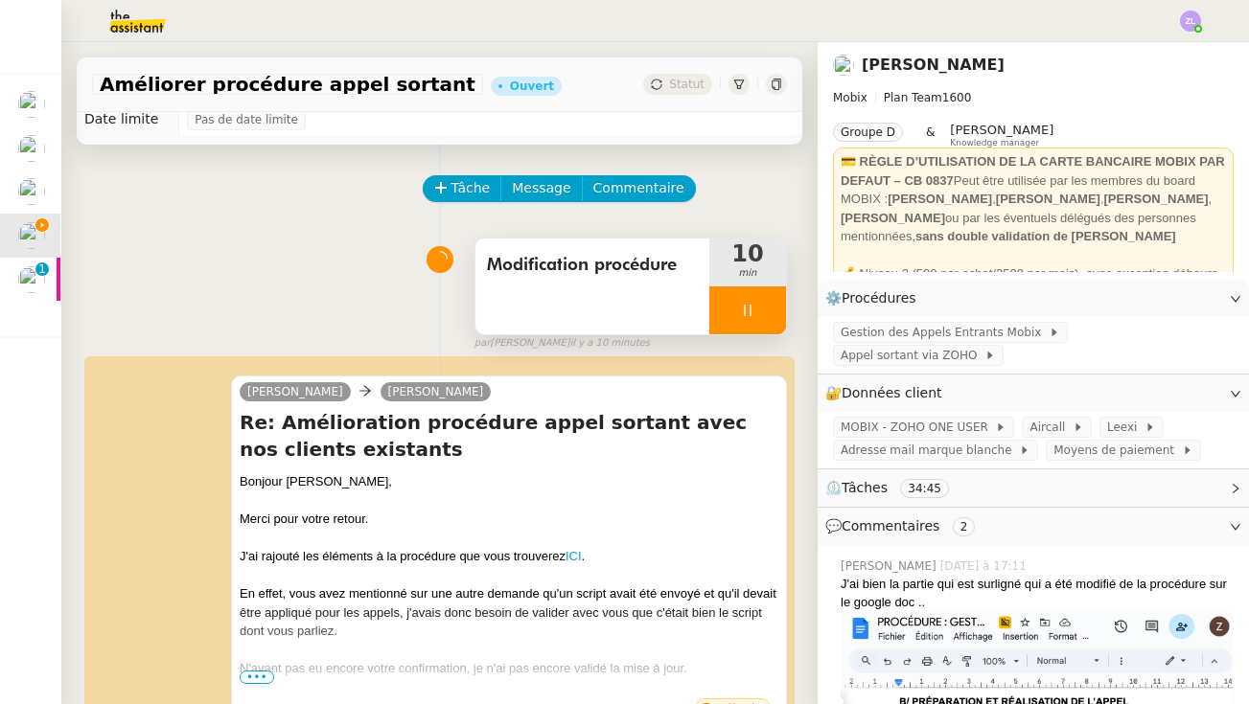
click at [726, 315] on div at bounding box center [747, 311] width 77 height 48
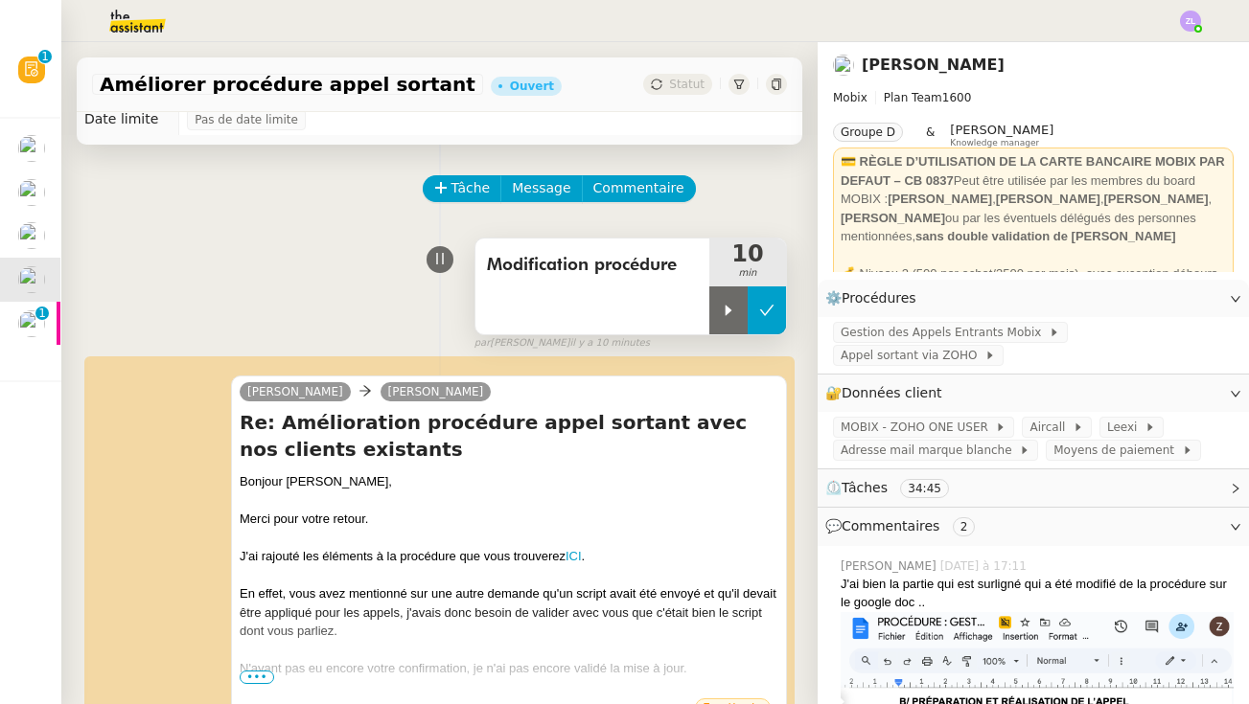
click at [770, 303] on icon at bounding box center [766, 310] width 15 height 15
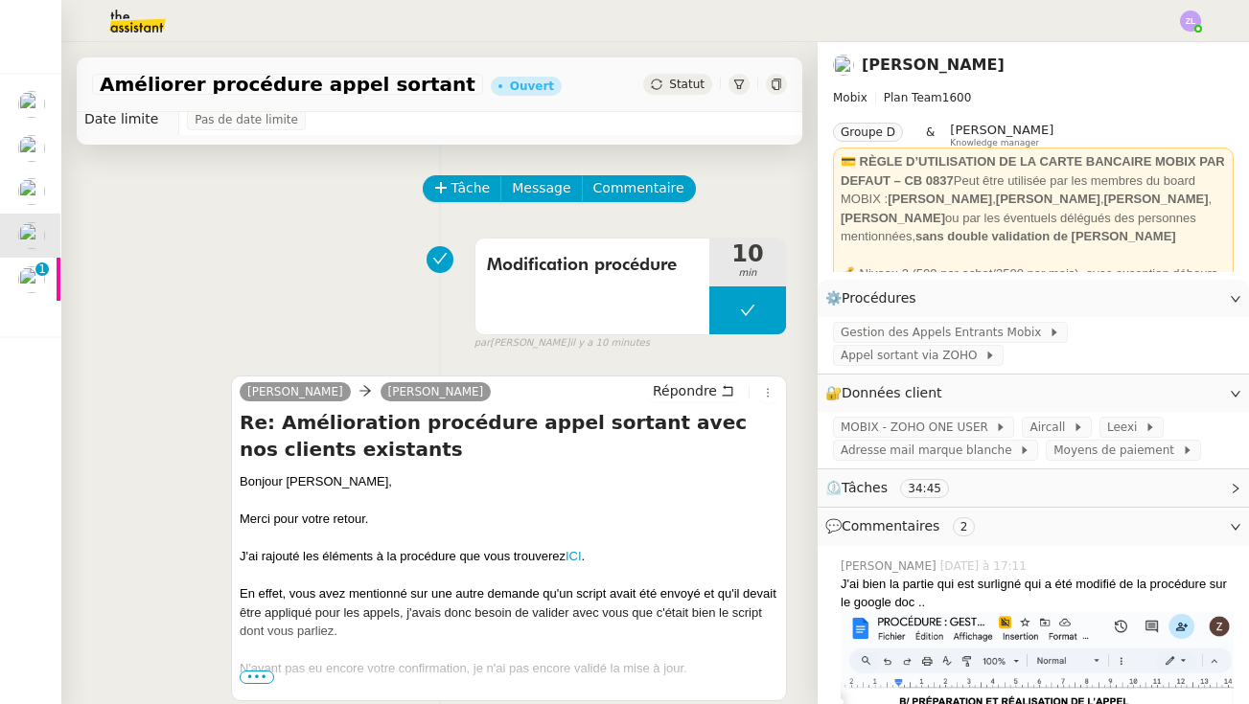
click at [687, 80] on span "Statut" at bounding box center [686, 84] width 35 height 13
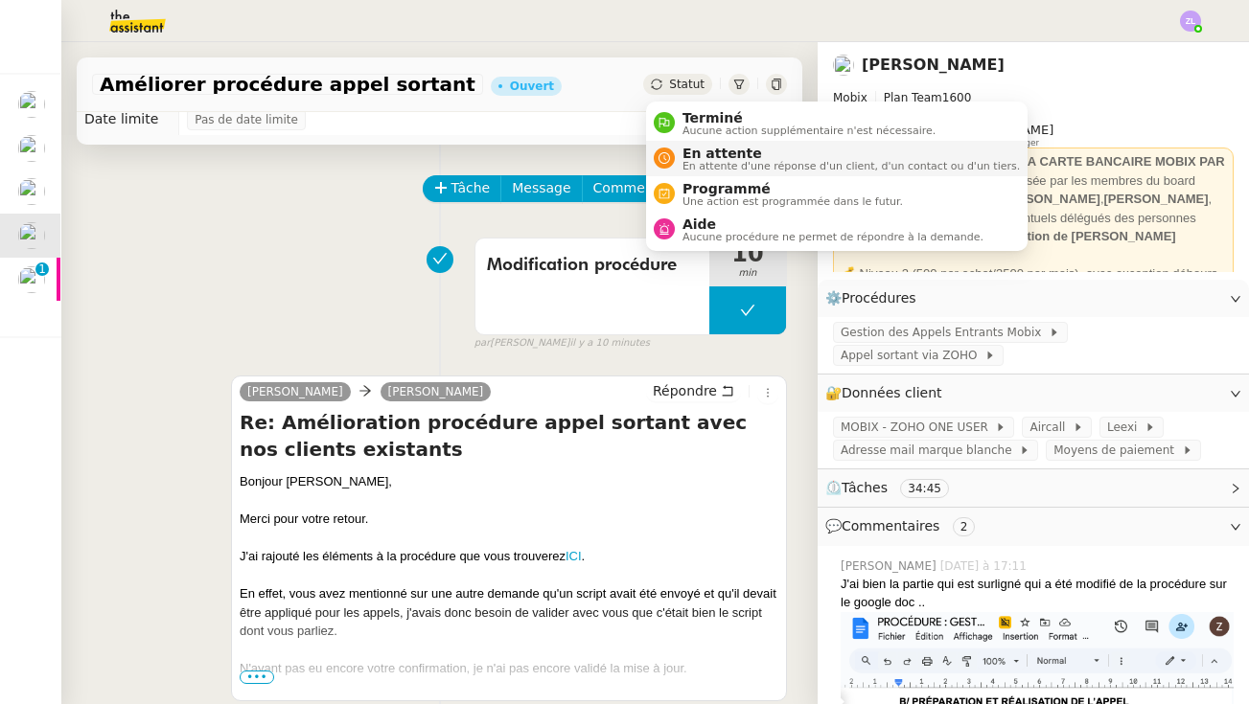
click at [735, 168] on span "En attente d'une réponse d'un client, d'un contact ou d'un tiers." at bounding box center [850, 166] width 337 height 11
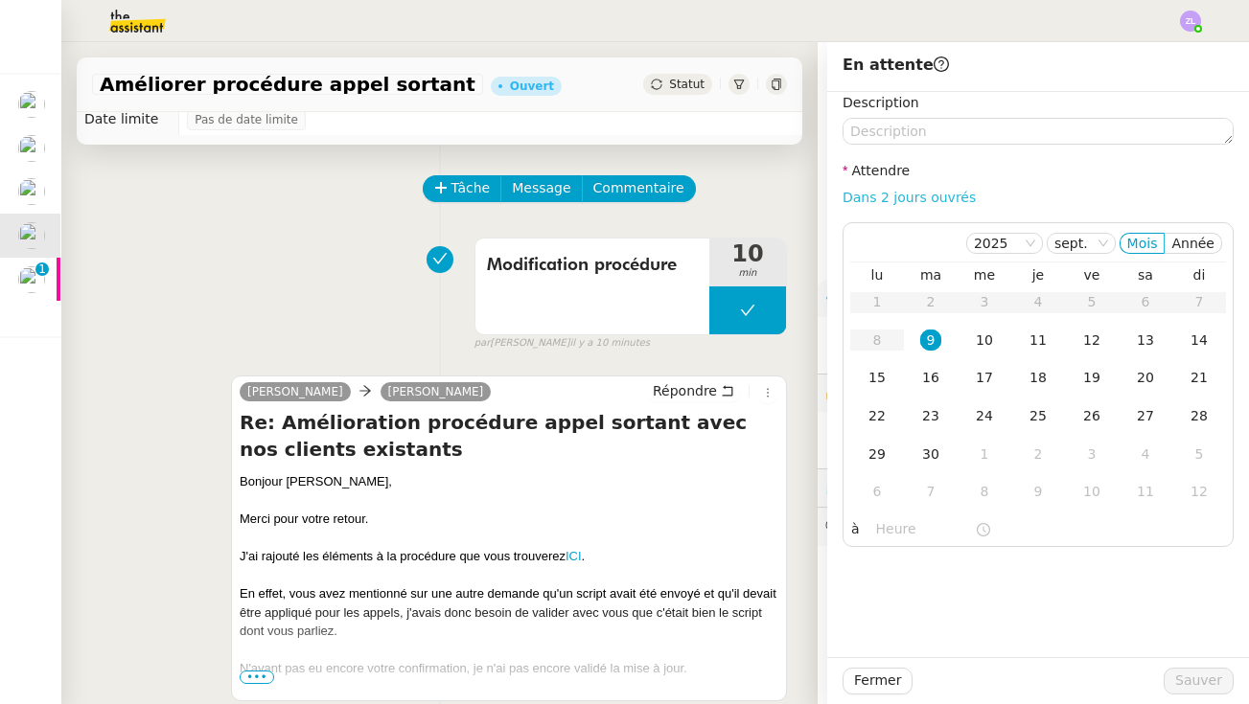
click at [925, 198] on link "Dans 2 jours ouvrés" at bounding box center [908, 197] width 133 height 15
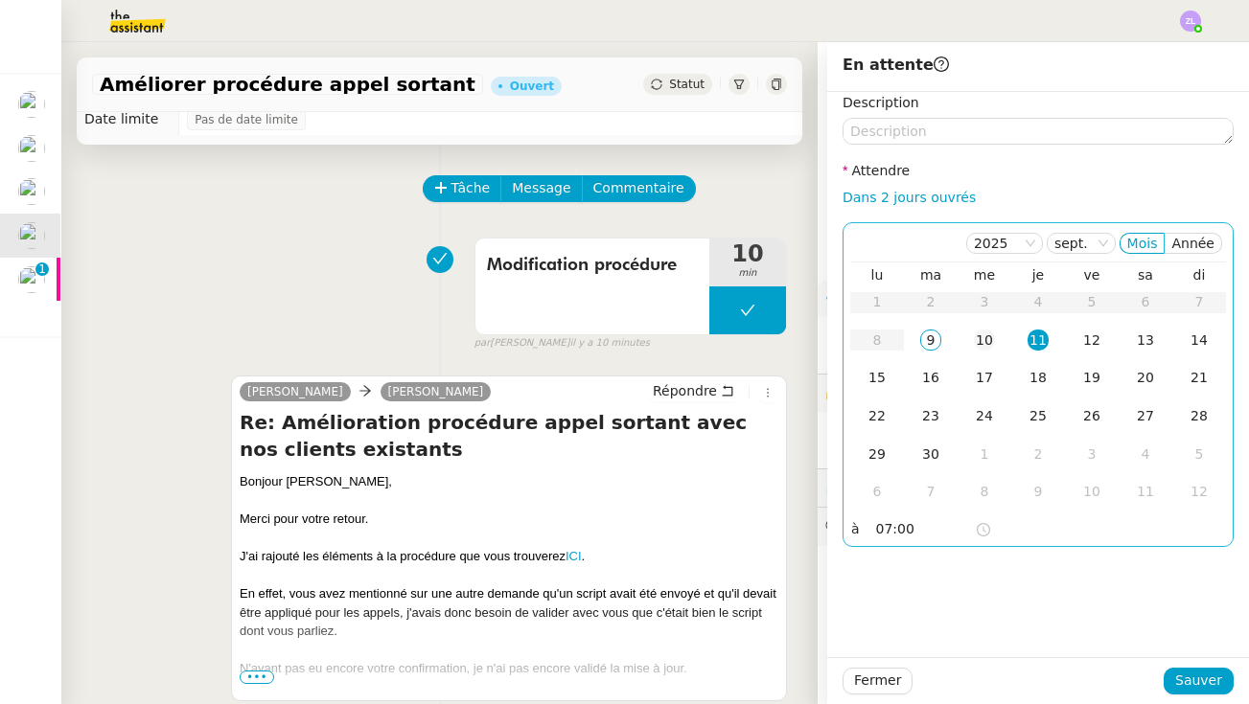
click at [971, 341] on div "10" at bounding box center [984, 340] width 21 height 21
click at [887, 525] on input "07:00" at bounding box center [925, 529] width 99 height 22
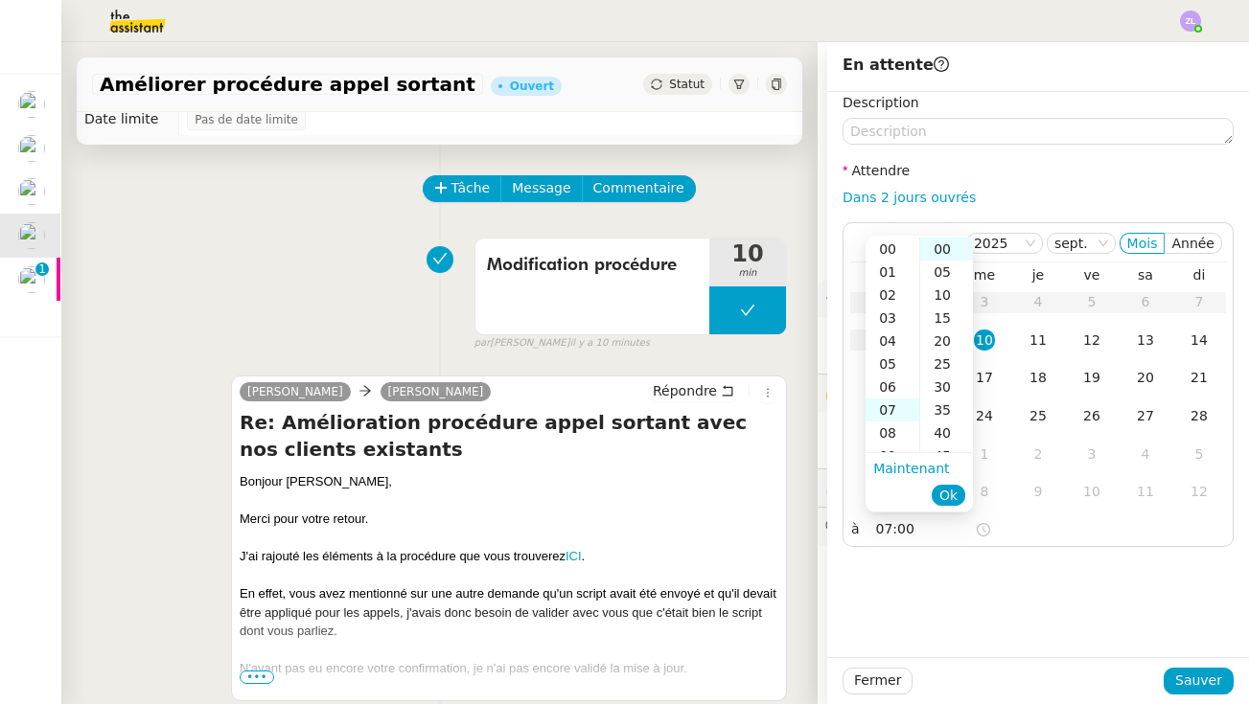
scroll to position [161, 0]
click at [889, 413] on div "14" at bounding box center [892, 410] width 54 height 23
type input "14:00"
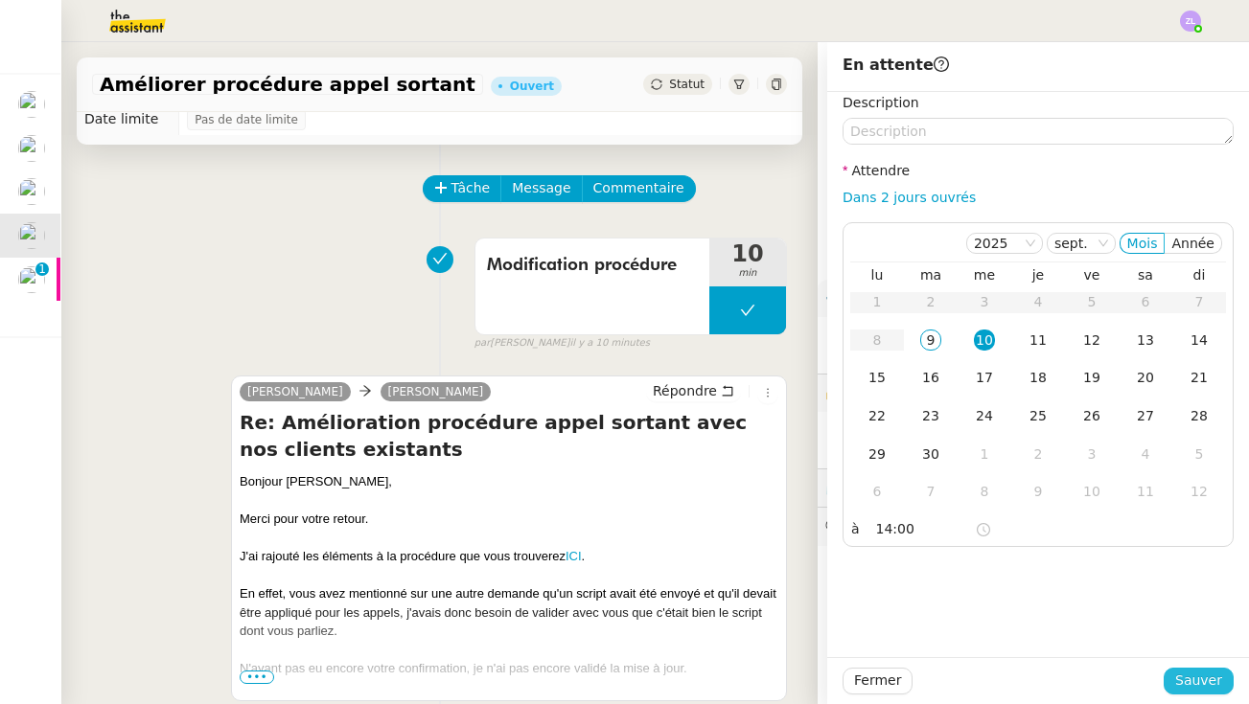
click at [971, 686] on span "Sauver" at bounding box center [1198, 681] width 47 height 22
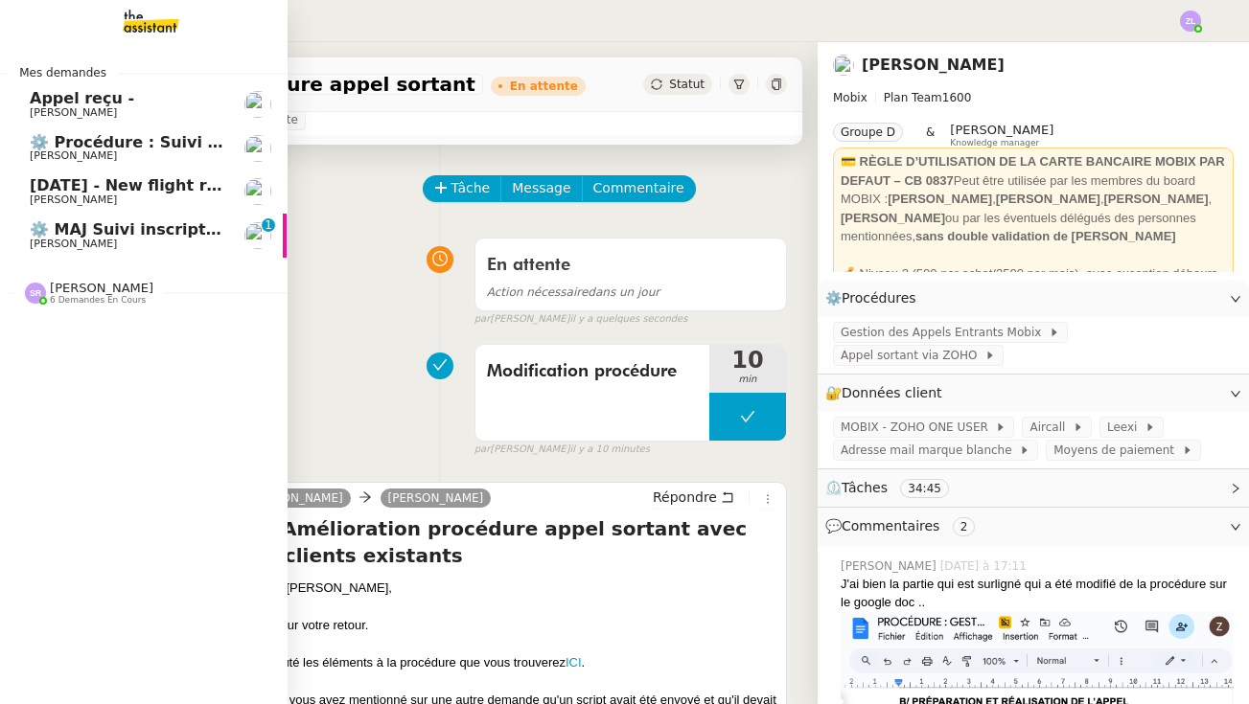
click at [92, 295] on span "6 demandes en cours" at bounding box center [98, 300] width 96 height 11
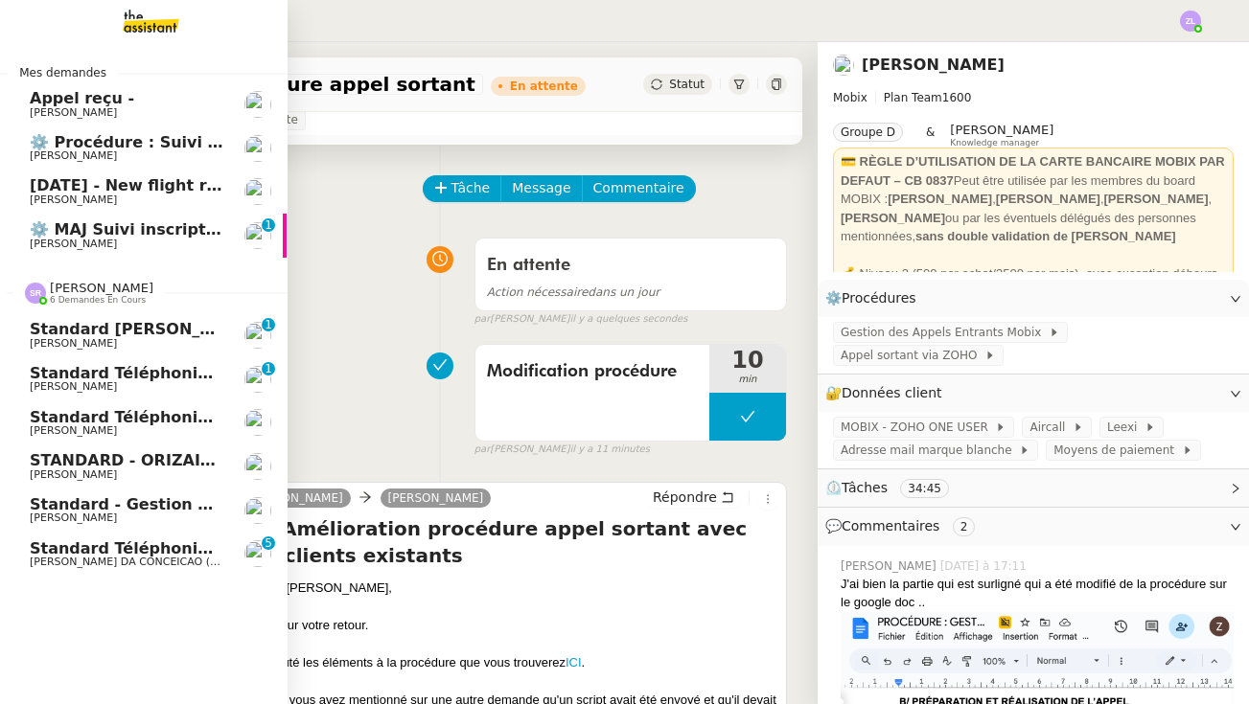
click at [130, 419] on span "Standard téléphonique - septembre 2025" at bounding box center [210, 417] width 360 height 18
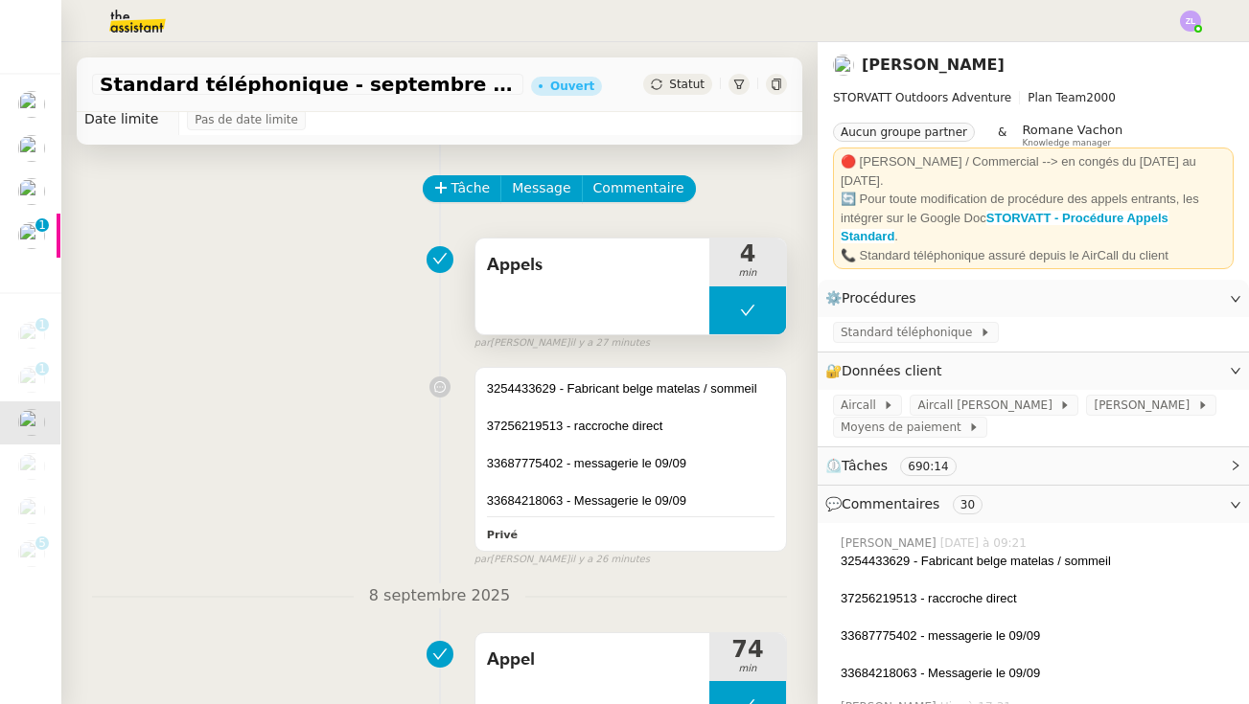
click at [730, 317] on button at bounding box center [747, 311] width 77 height 48
click at [730, 317] on icon at bounding box center [728, 310] width 15 height 15
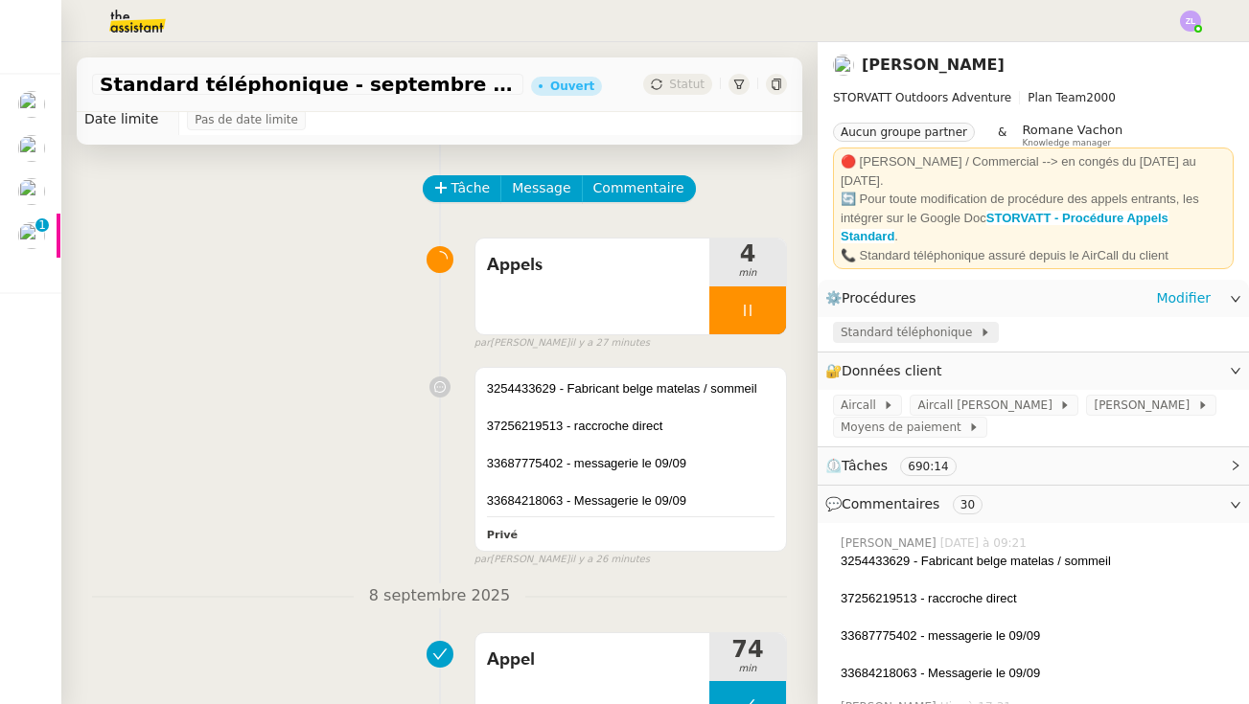
click at [865, 323] on span "Standard téléphonique" at bounding box center [910, 332] width 139 height 19
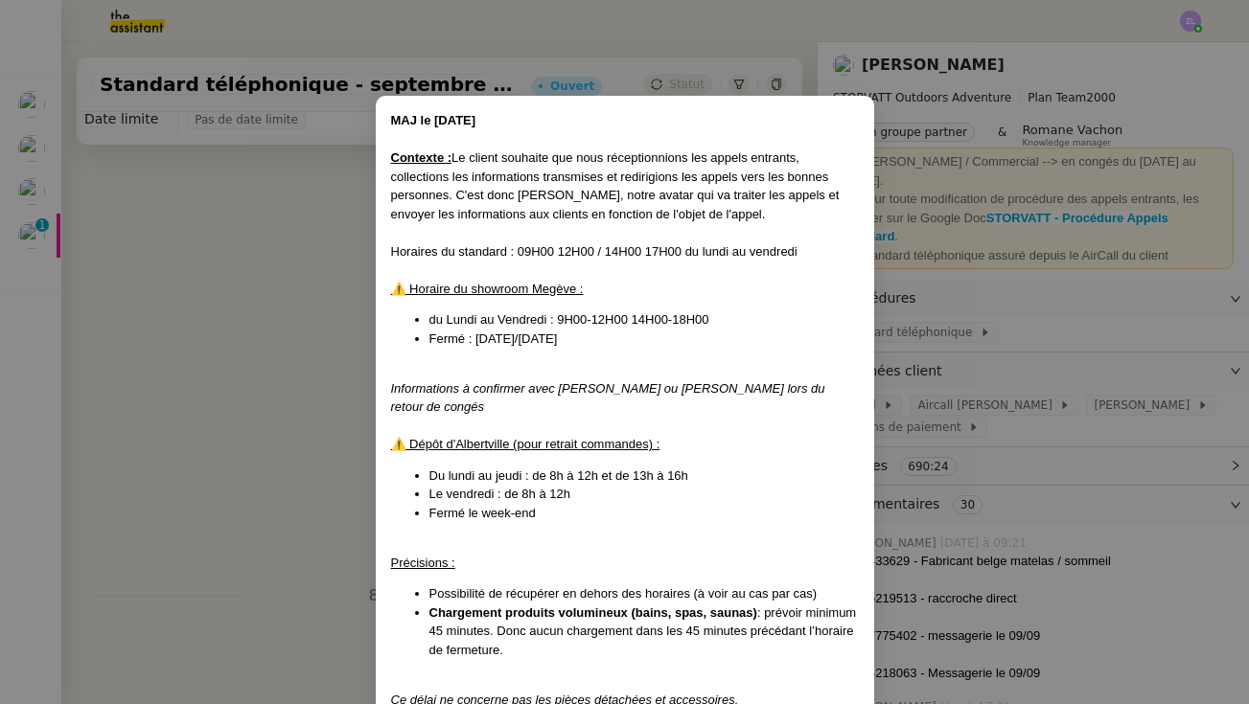
click at [313, 349] on nz-modal-container "MAJ le [DATE] Contexte : Le client souhaite que nous réceptionnions les appels …" at bounding box center [624, 352] width 1249 height 704
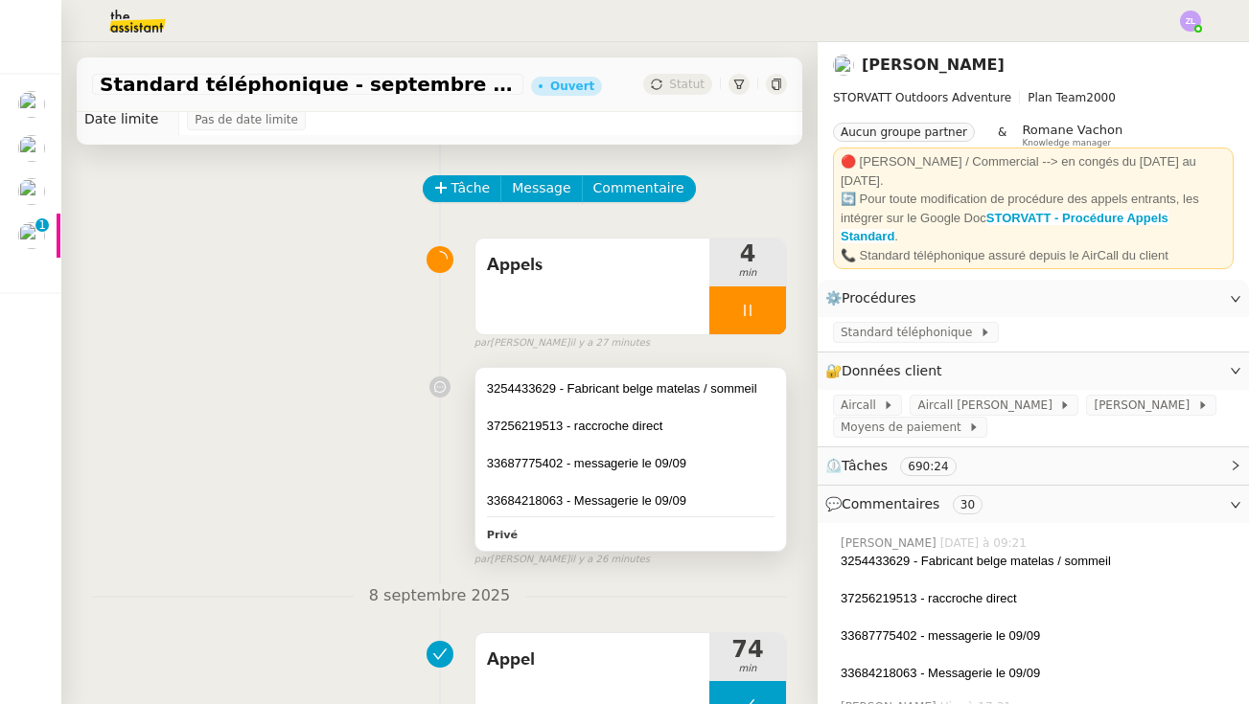
click at [691, 459] on div "33687775402 - messagerie le 09/09" at bounding box center [631, 463] width 288 height 19
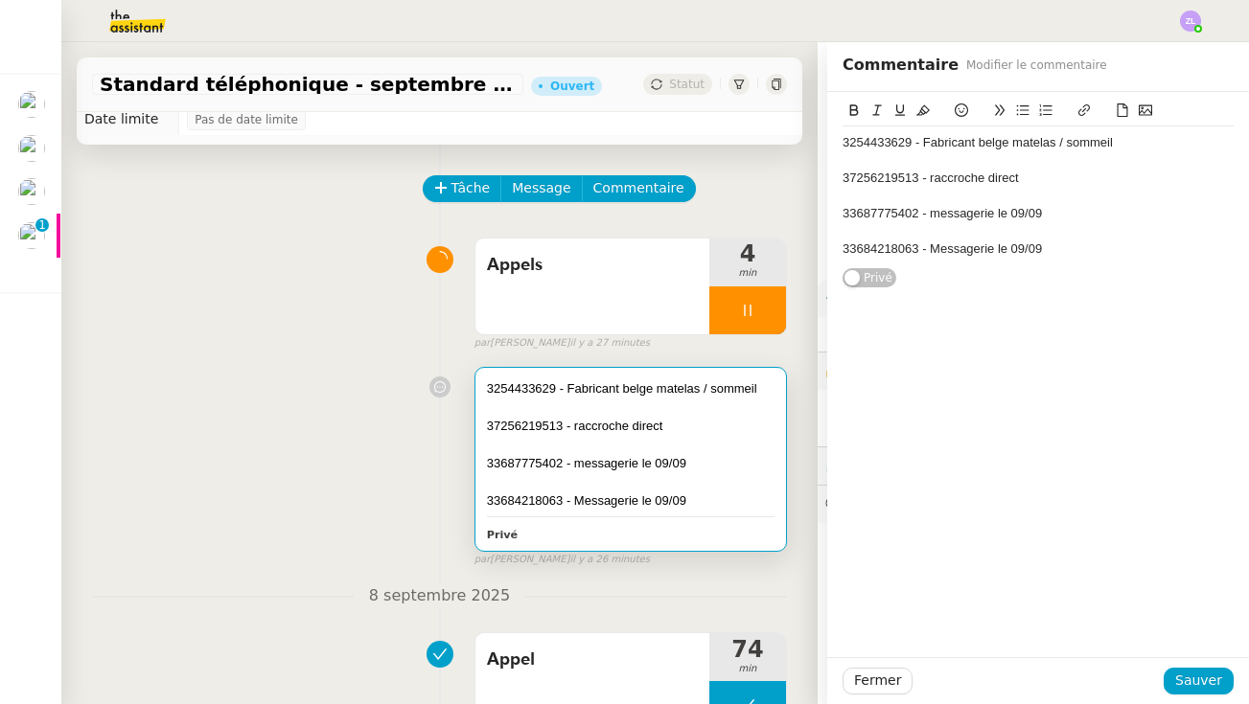
click at [971, 256] on div "3254433629 - Fabricant belge matelas / sommeil 37256219513 - raccroche direct 3…" at bounding box center [1037, 196] width 391 height 139
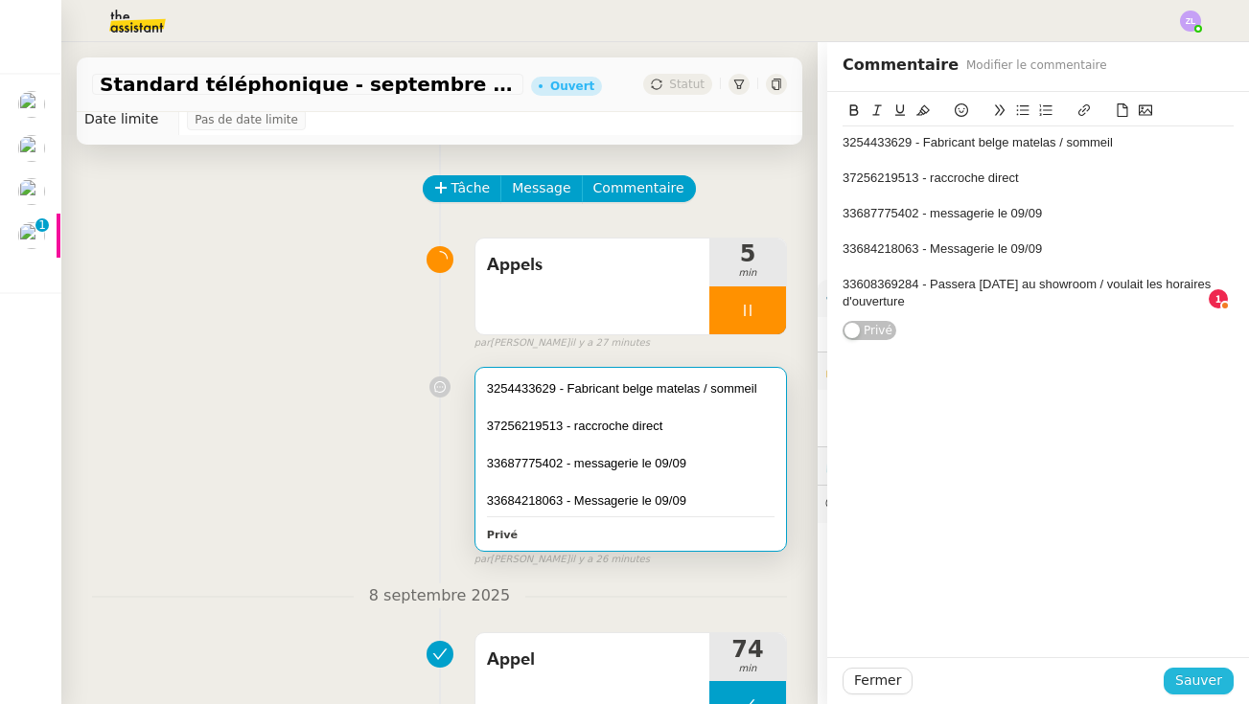
click at [971, 682] on span "Sauver" at bounding box center [1198, 681] width 47 height 22
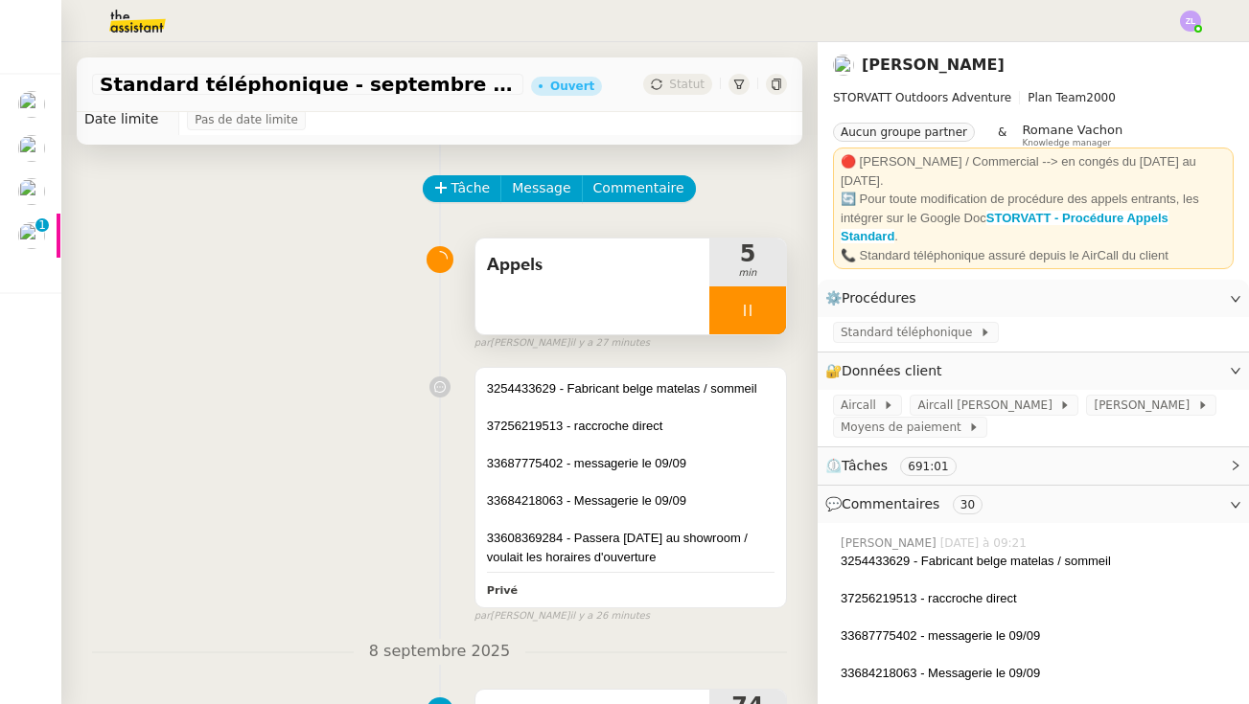
click at [723, 308] on div at bounding box center [747, 311] width 77 height 48
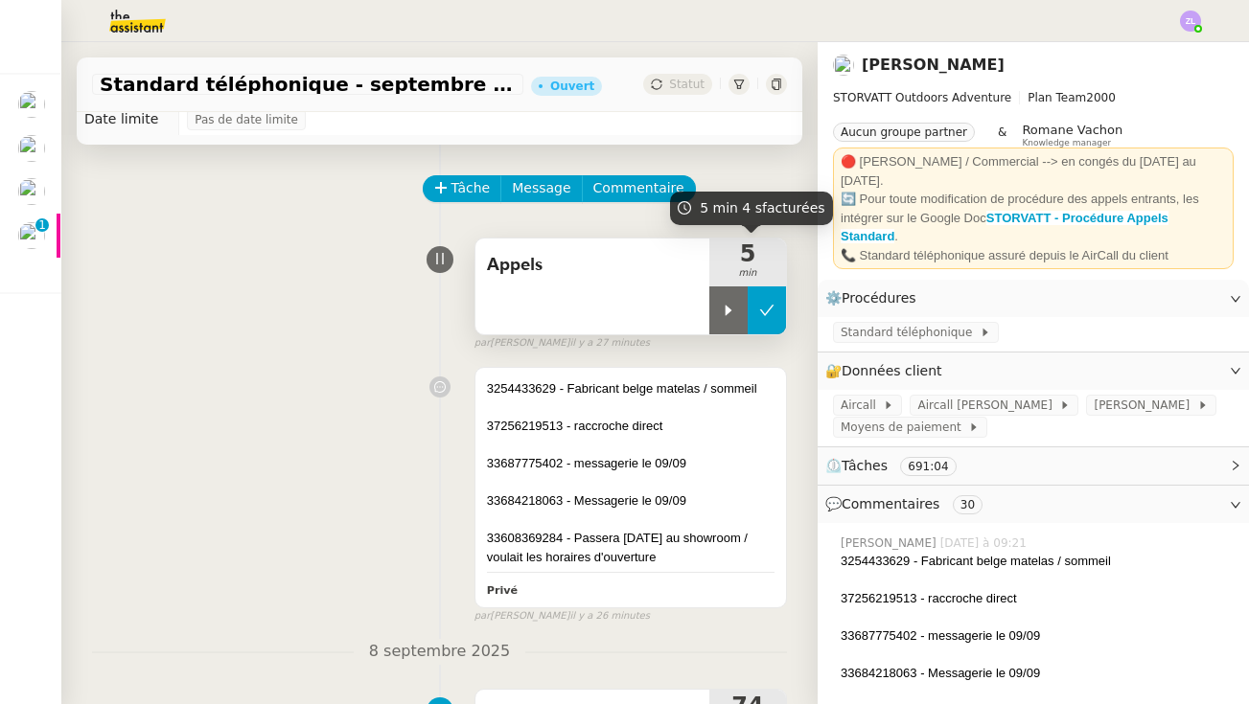
click at [765, 305] on icon at bounding box center [766, 310] width 15 height 15
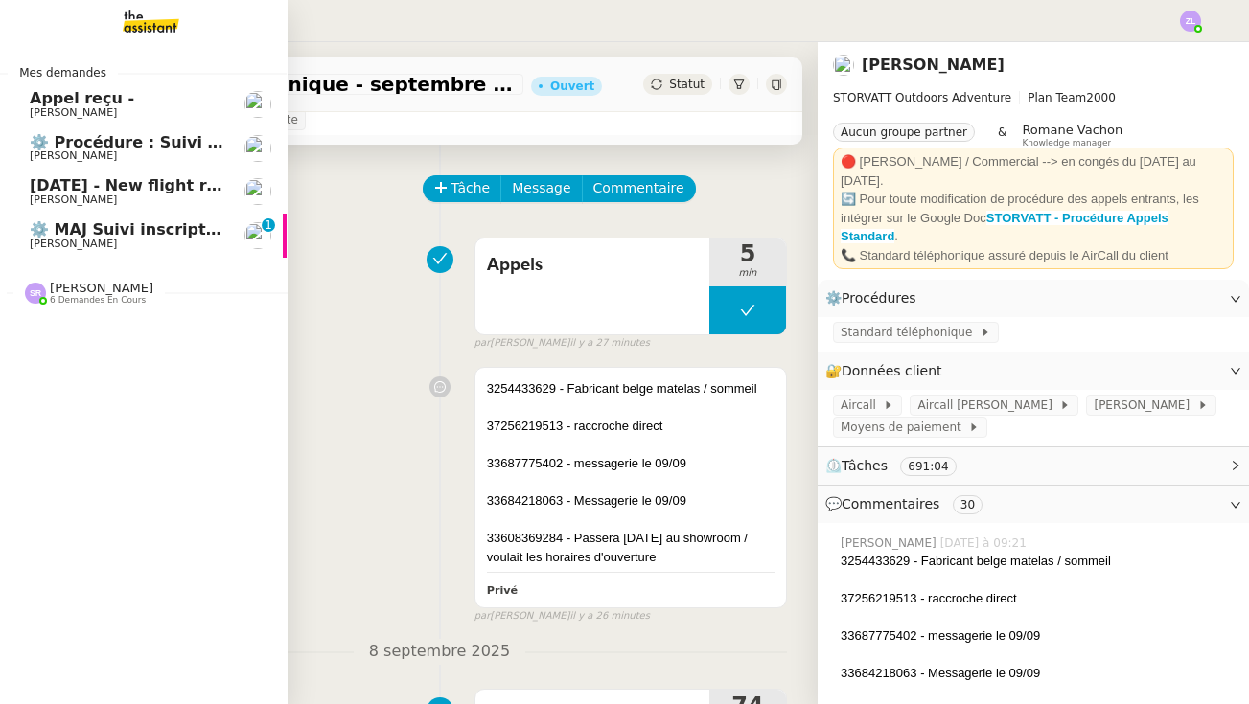
click at [58, 230] on span "⚙️ MAJ Suivi inscriptions et contrats de formation" at bounding box center [244, 229] width 429 height 18
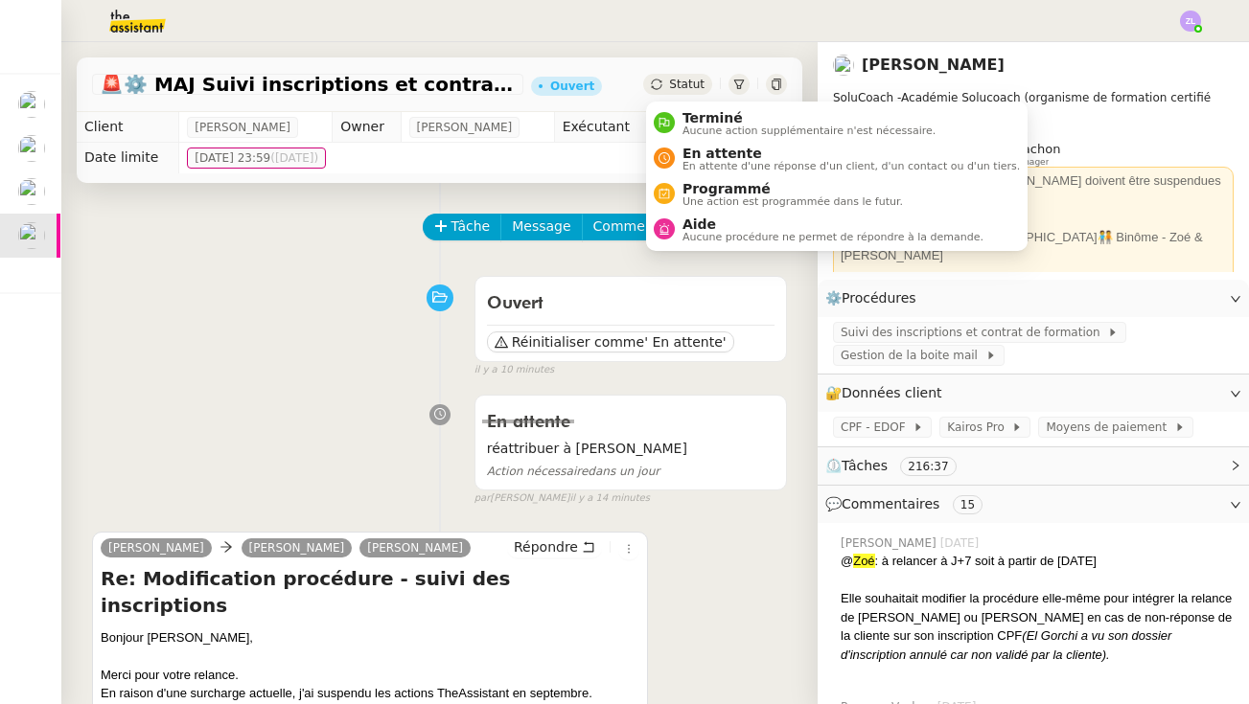
click at [686, 81] on span "Statut" at bounding box center [686, 84] width 35 height 13
click at [728, 232] on span "Aucune procédure ne permet de répondre à la demande." at bounding box center [832, 237] width 301 height 11
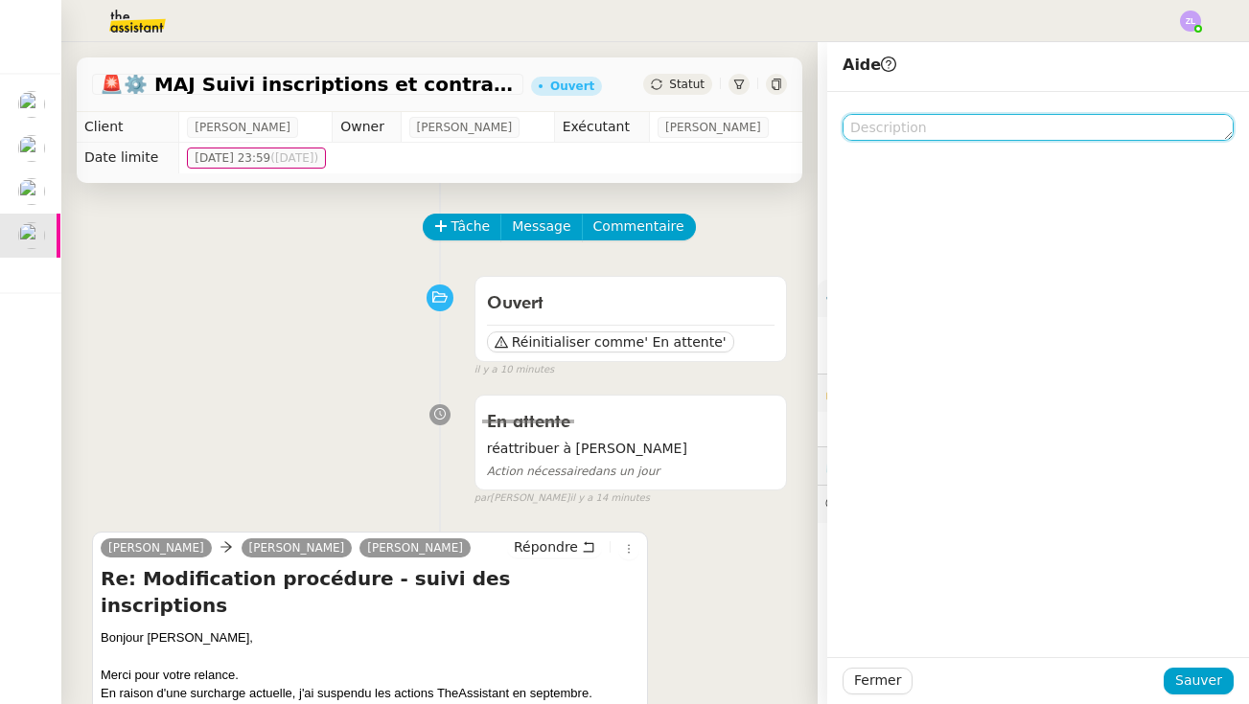
click at [885, 133] on textarea at bounding box center [1037, 127] width 391 height 27
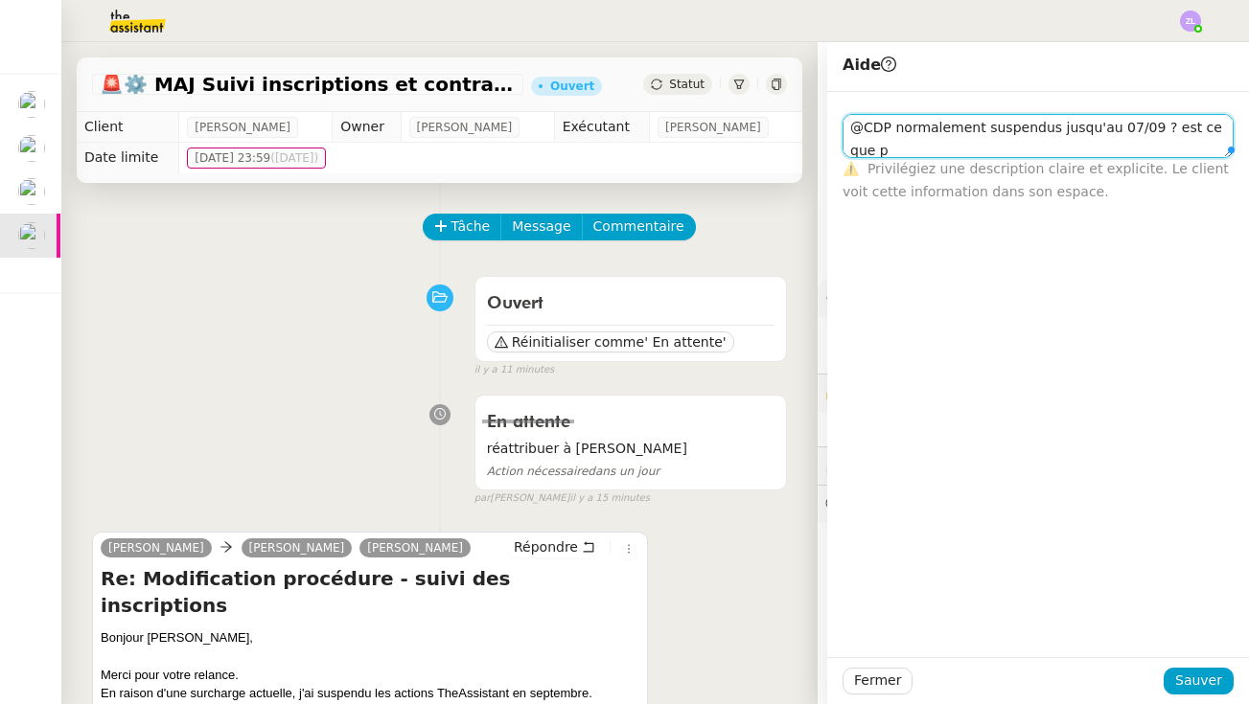
scroll to position [1, 0]
type textarea "@CDP normalement suspendus jusqu'au 07/09 ? est ce que pour tout septembre ?"
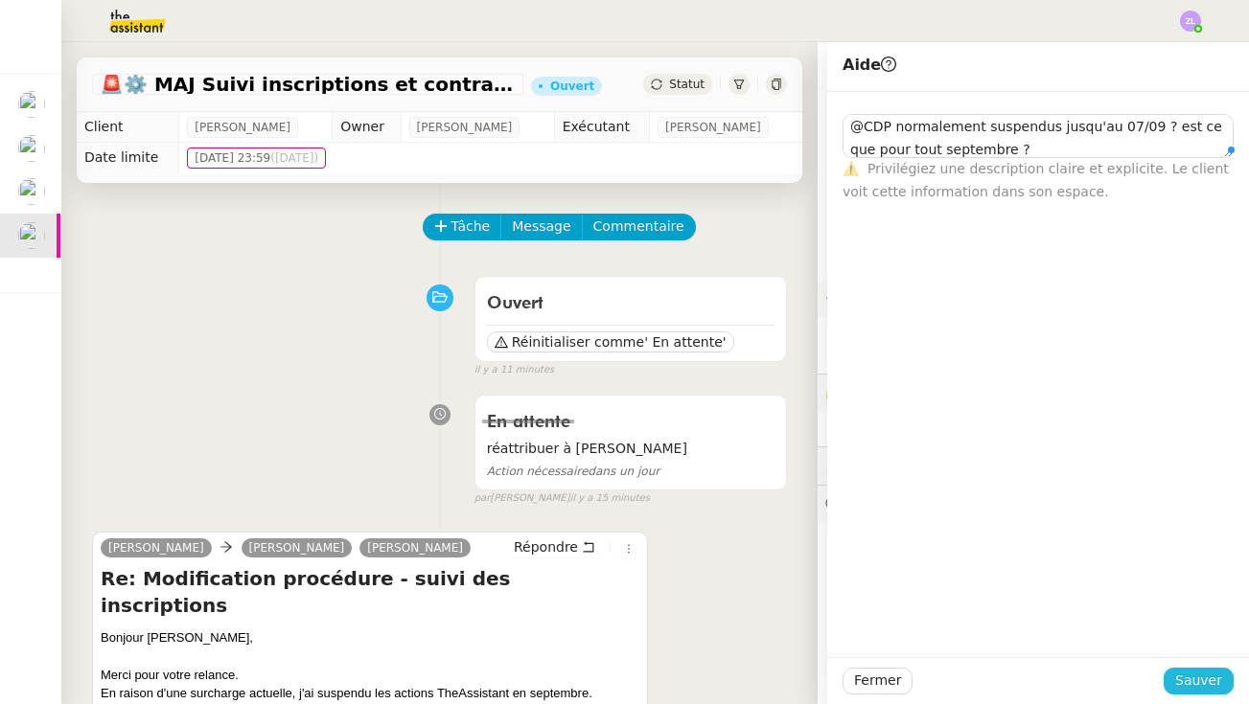
click at [971, 675] on span "Sauver" at bounding box center [1198, 681] width 47 height 22
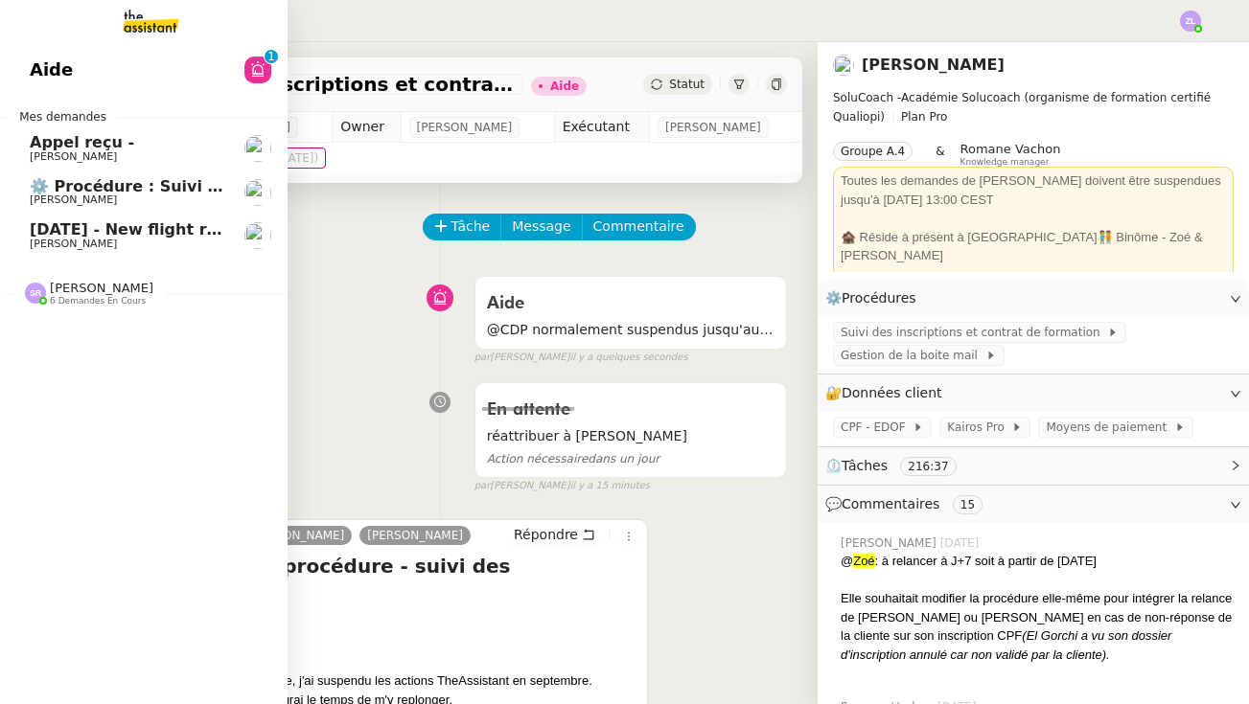
click at [29, 214] on link "[DATE] - New flight request - [PERSON_NAME] [PERSON_NAME]" at bounding box center [143, 236] width 288 height 44
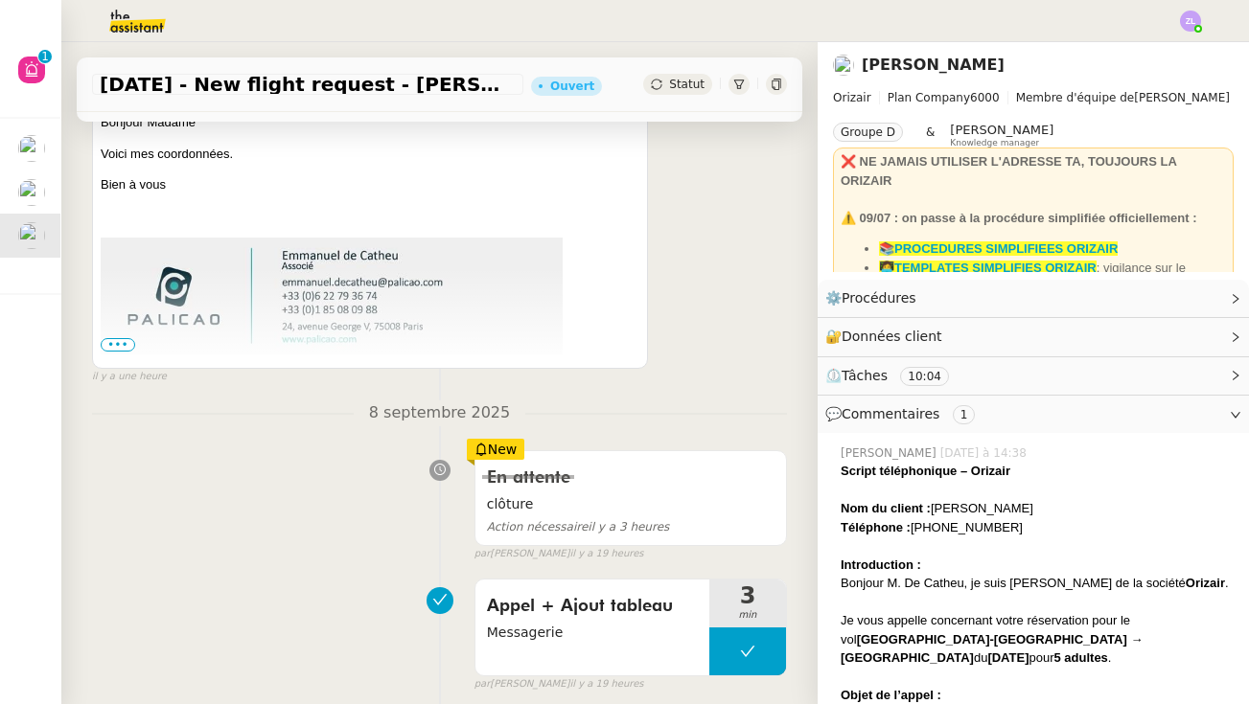
scroll to position [311, 0]
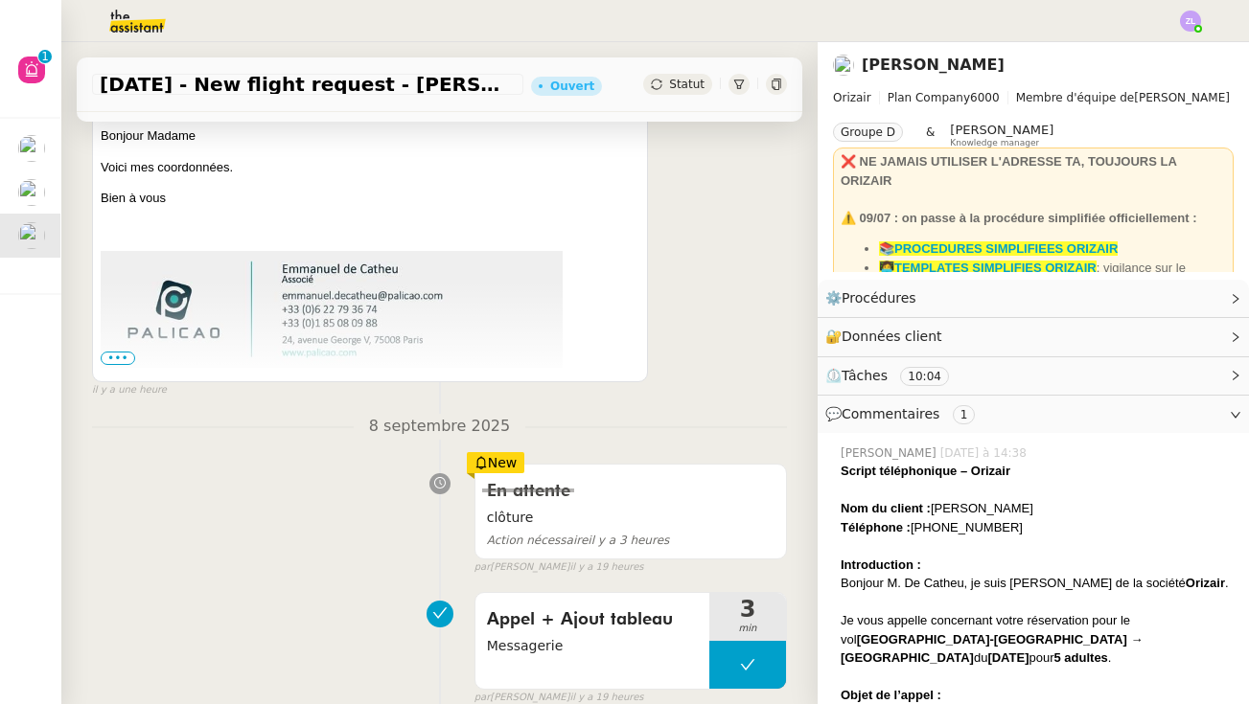
click at [113, 364] on span "•••" at bounding box center [118, 358] width 35 height 13
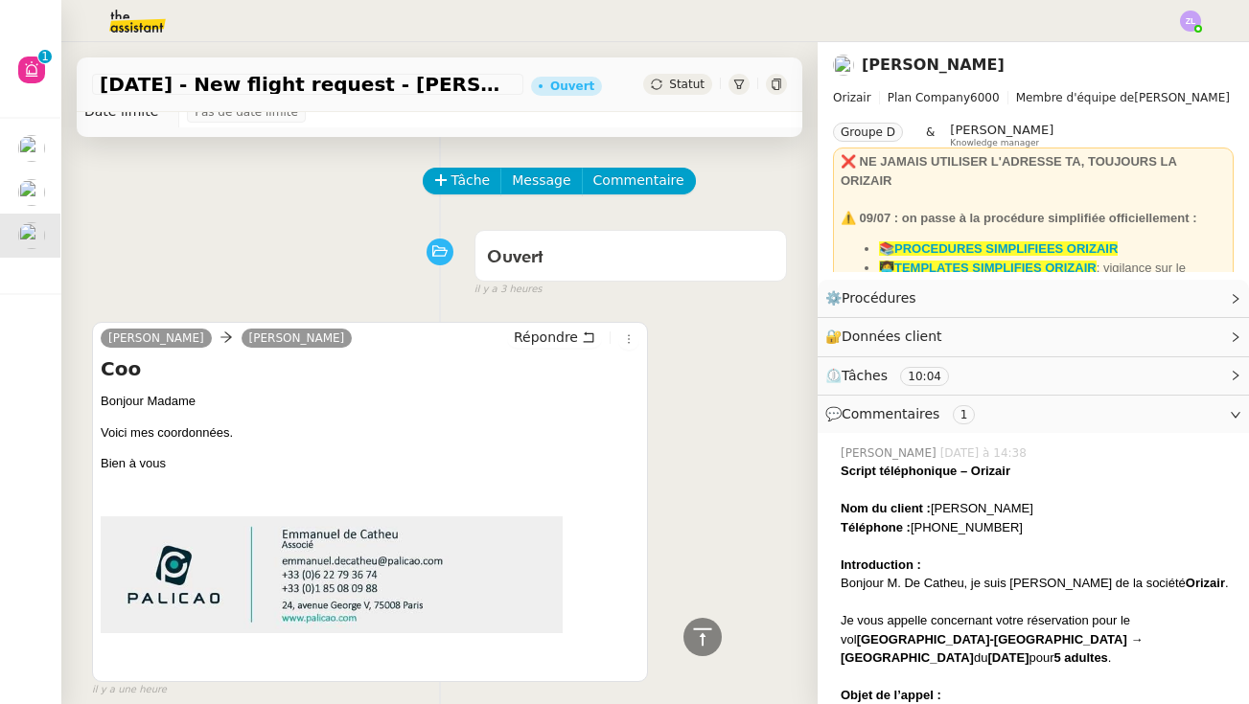
scroll to position [32, 0]
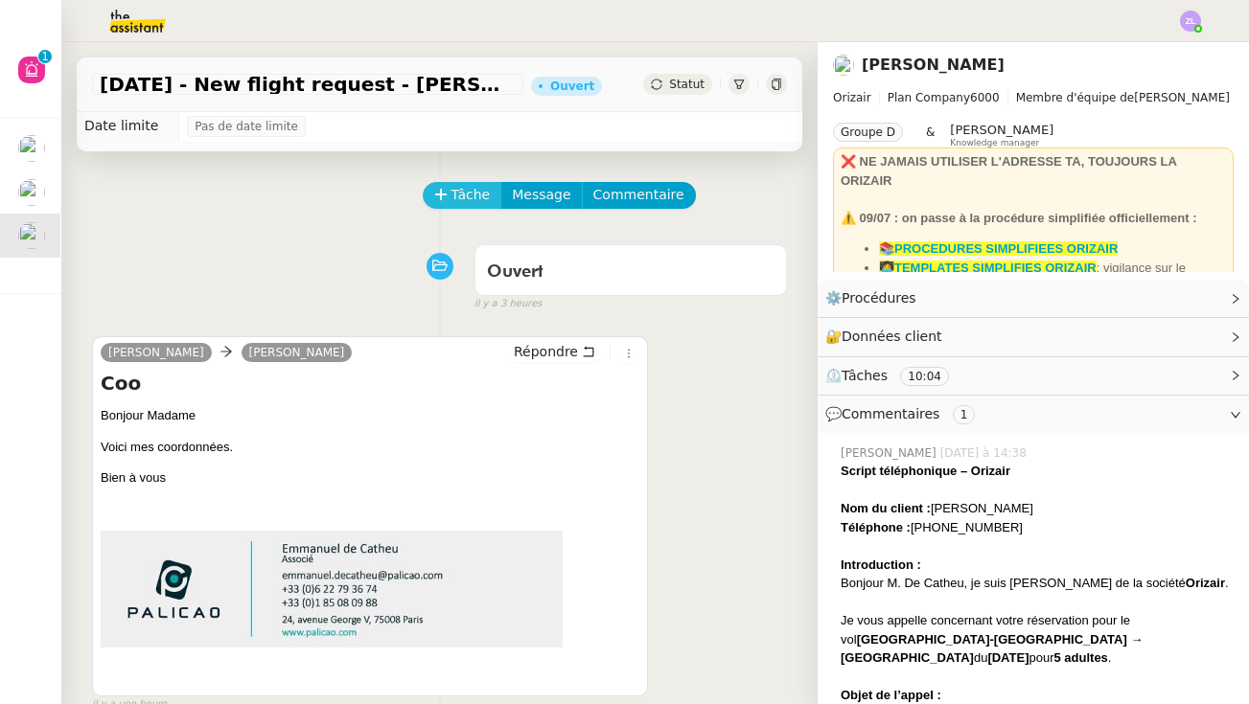
click at [461, 197] on span "Tâche" at bounding box center [470, 195] width 39 height 22
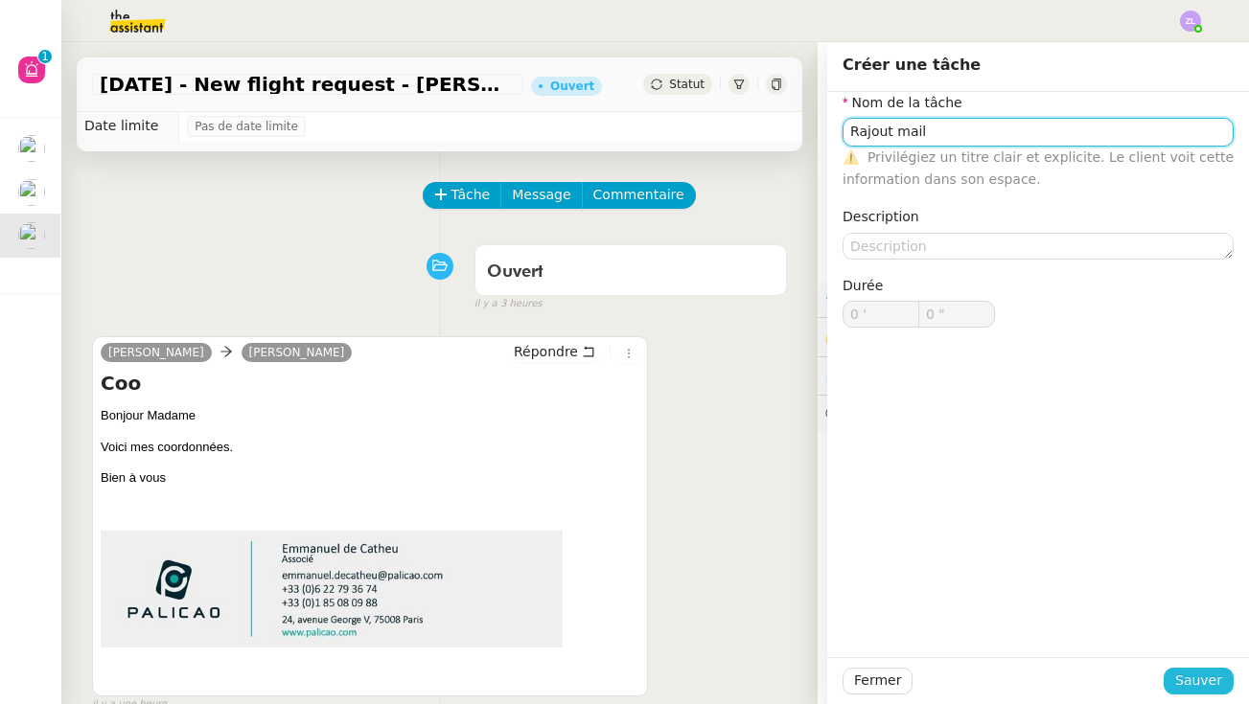
type input "Rajout mail"
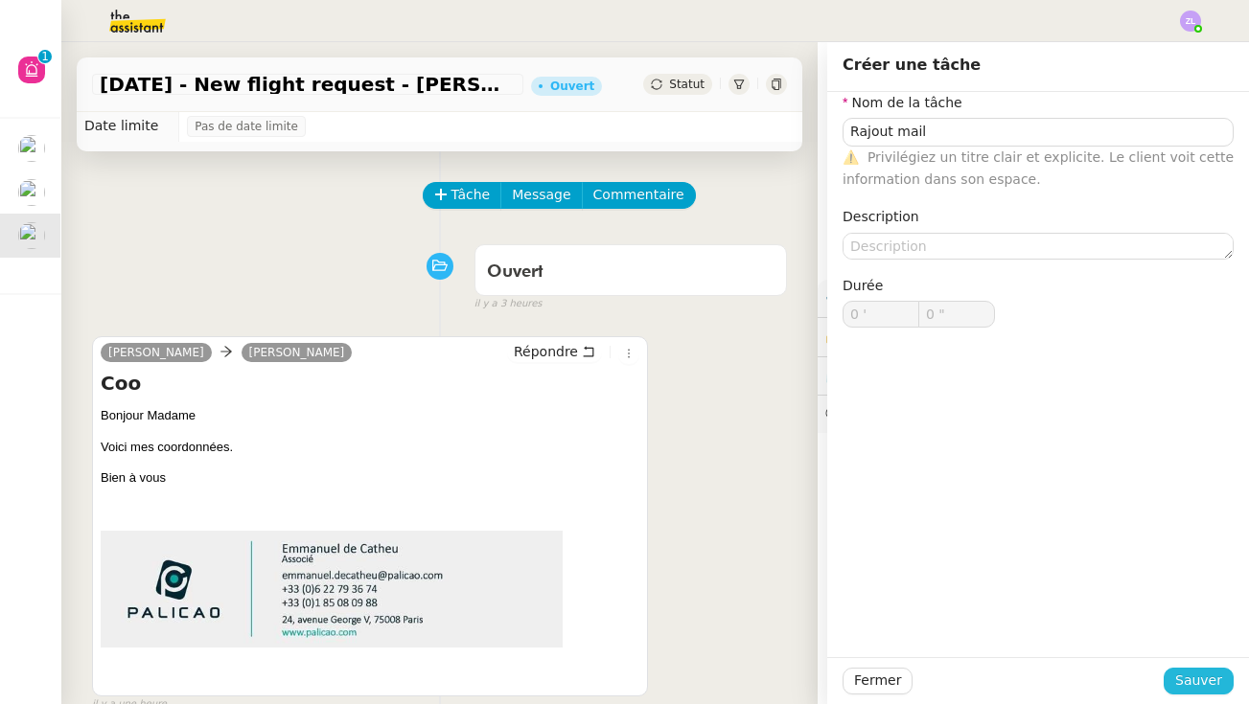
click at [971, 671] on span "Sauver" at bounding box center [1198, 681] width 47 height 22
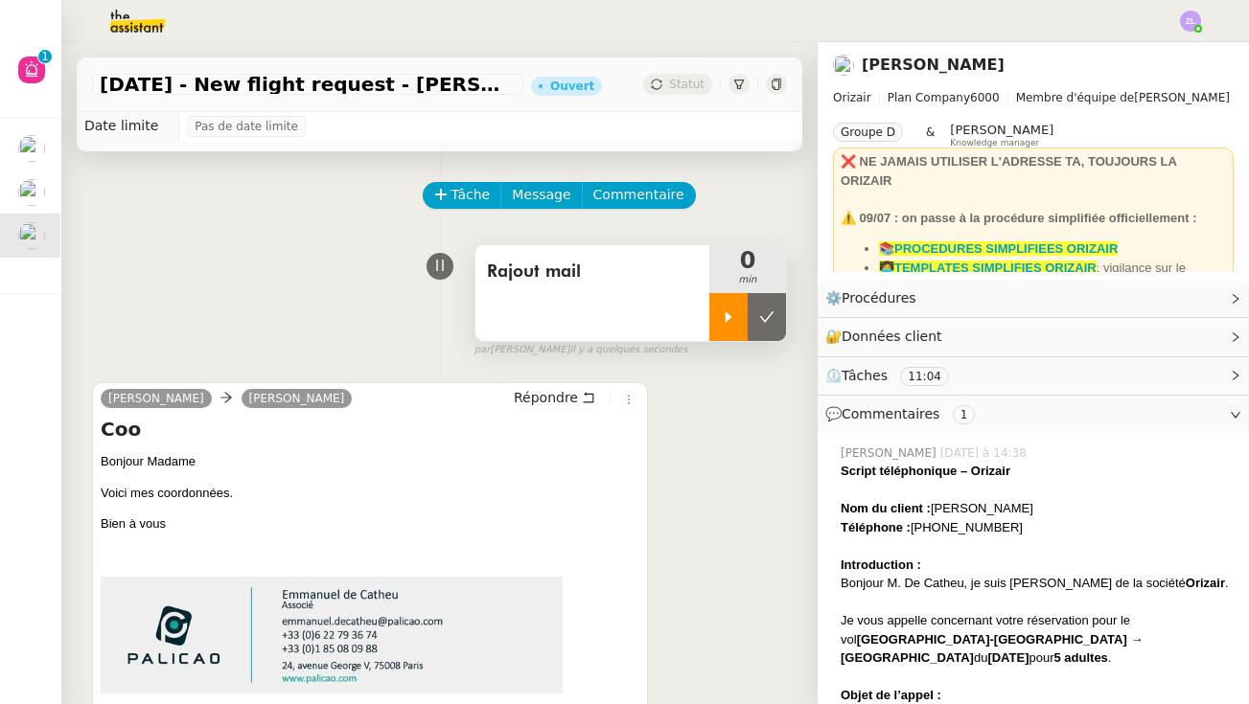
click at [725, 312] on icon at bounding box center [728, 317] width 15 height 15
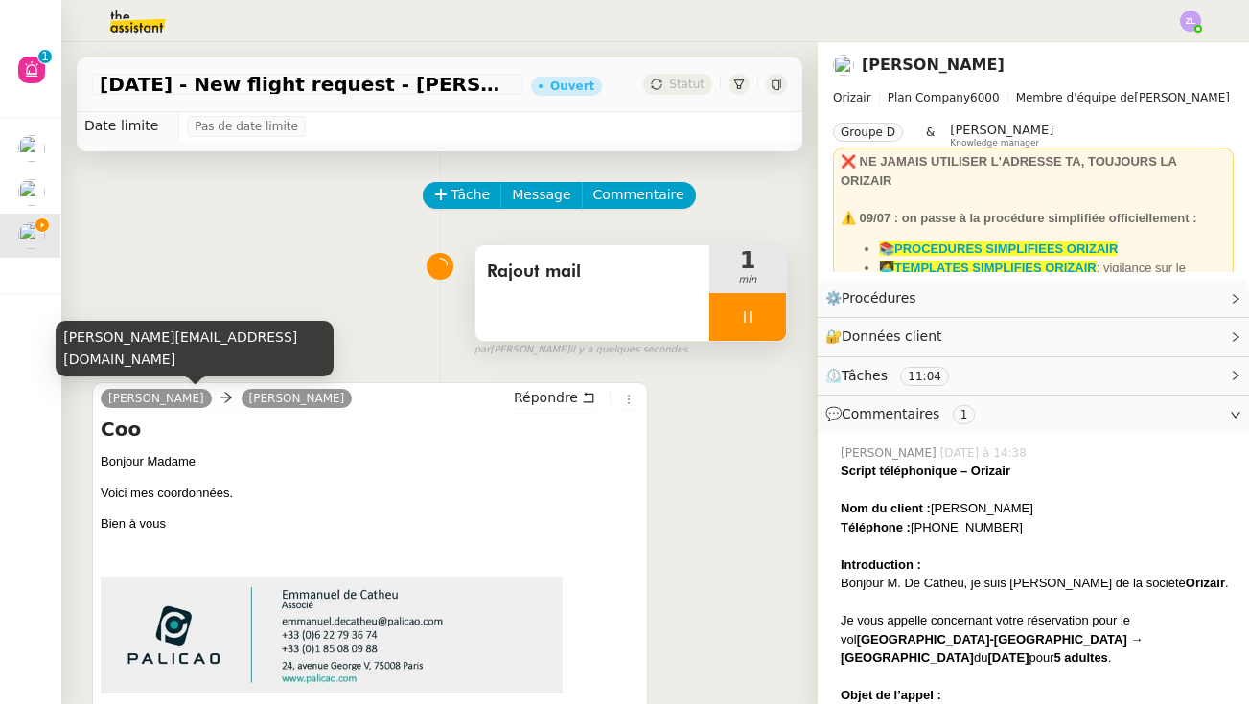
click at [172, 357] on div "[PERSON_NAME][EMAIL_ADDRESS][DOMAIN_NAME]" at bounding box center [195, 349] width 278 height 57
copy div "[PERSON_NAME][EMAIL_ADDRESS][DOMAIN_NAME]"
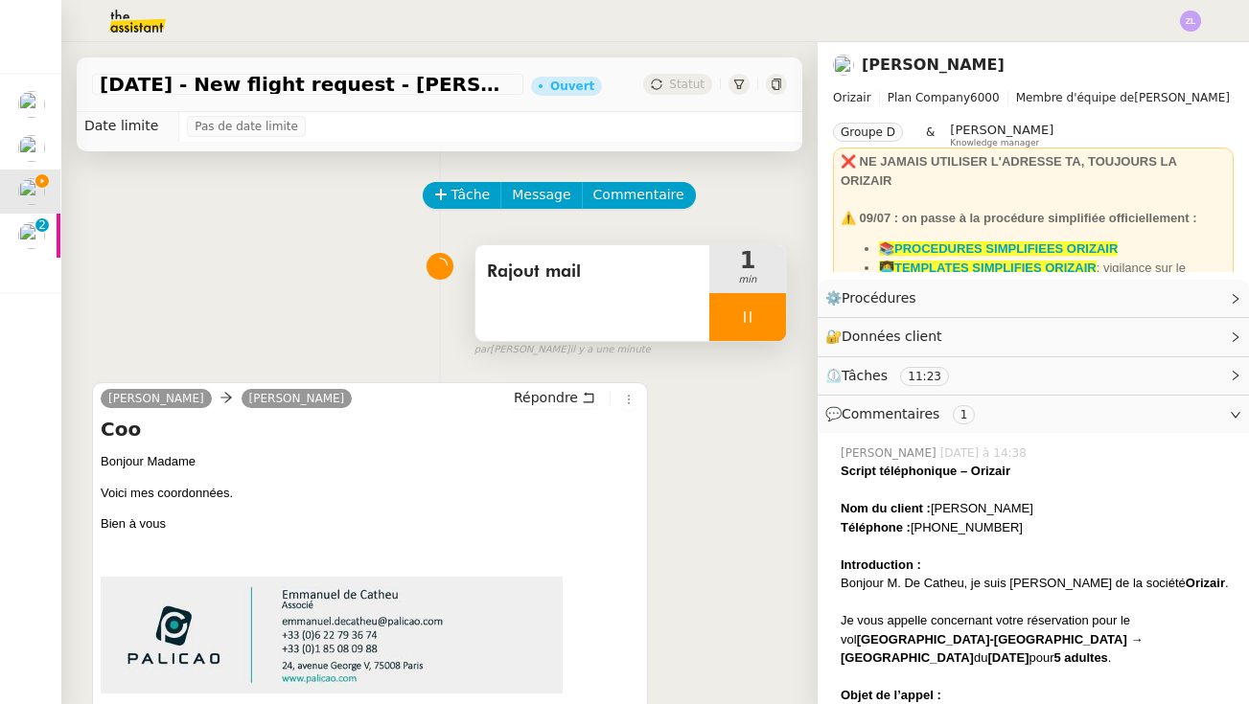
click at [729, 309] on div at bounding box center [747, 317] width 77 height 48
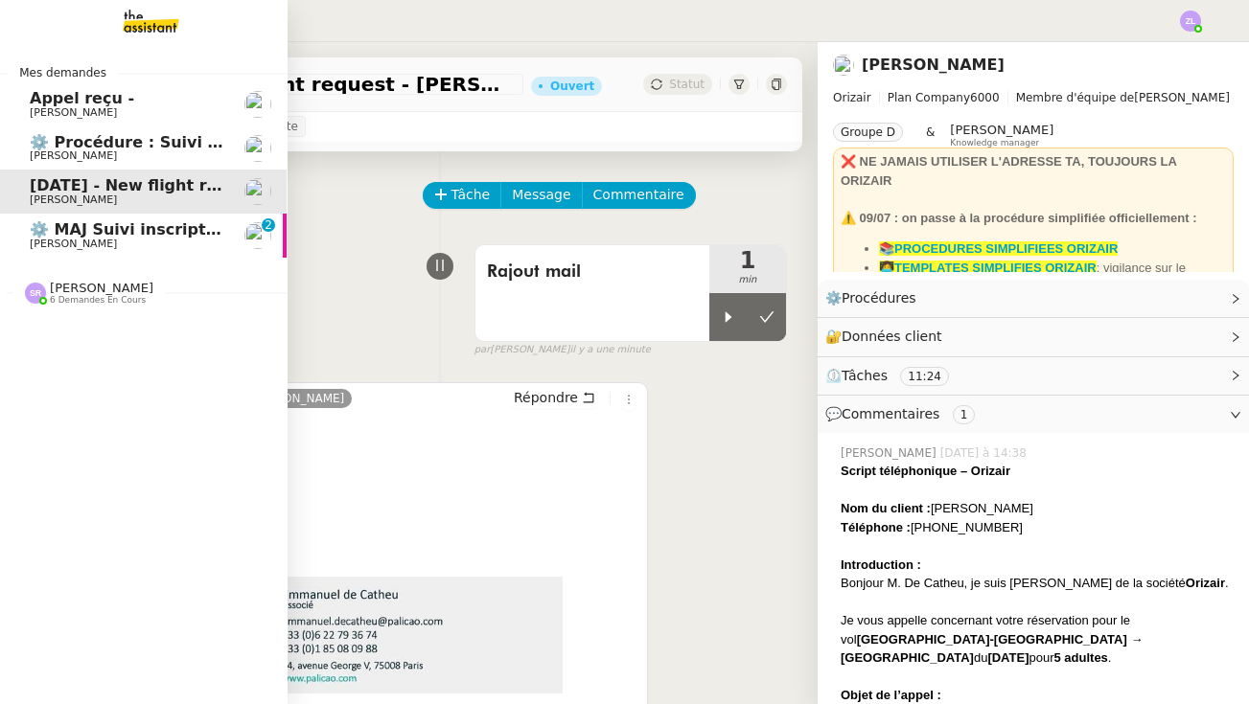
click at [125, 297] on span "6 demandes en cours" at bounding box center [98, 300] width 96 height 11
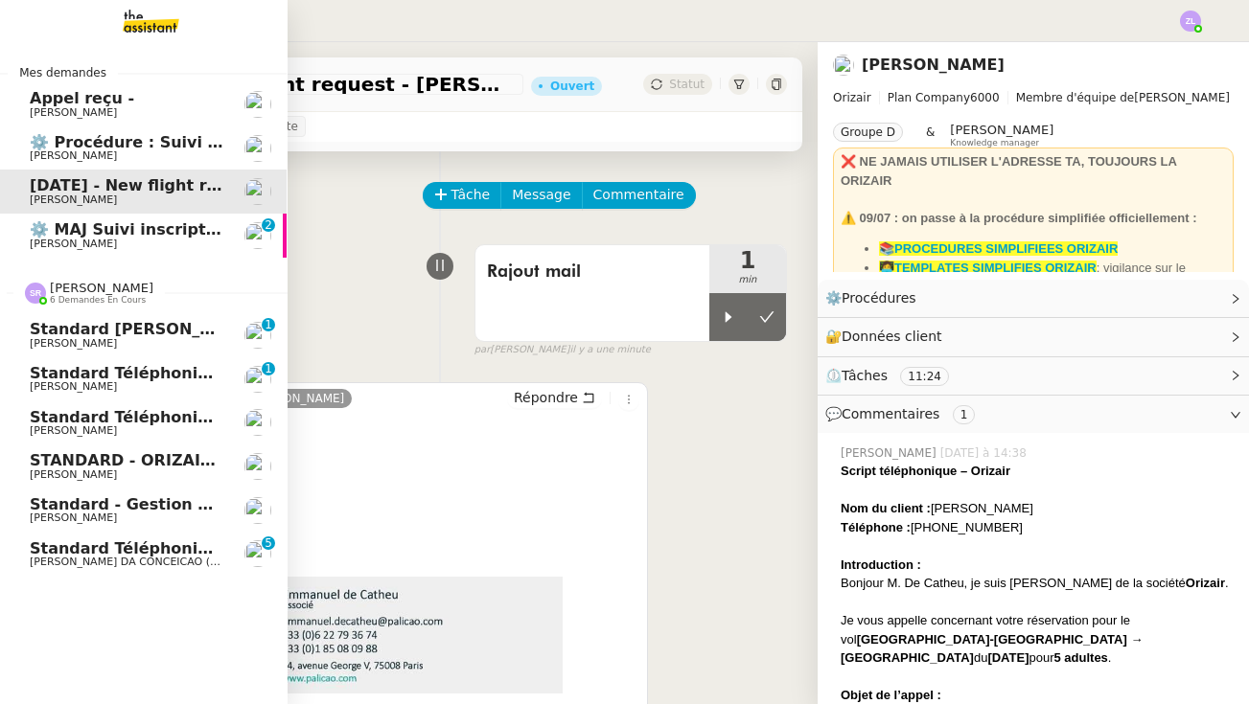
click at [170, 417] on span "Standard téléphonique - septembre 2025" at bounding box center [210, 417] width 360 height 18
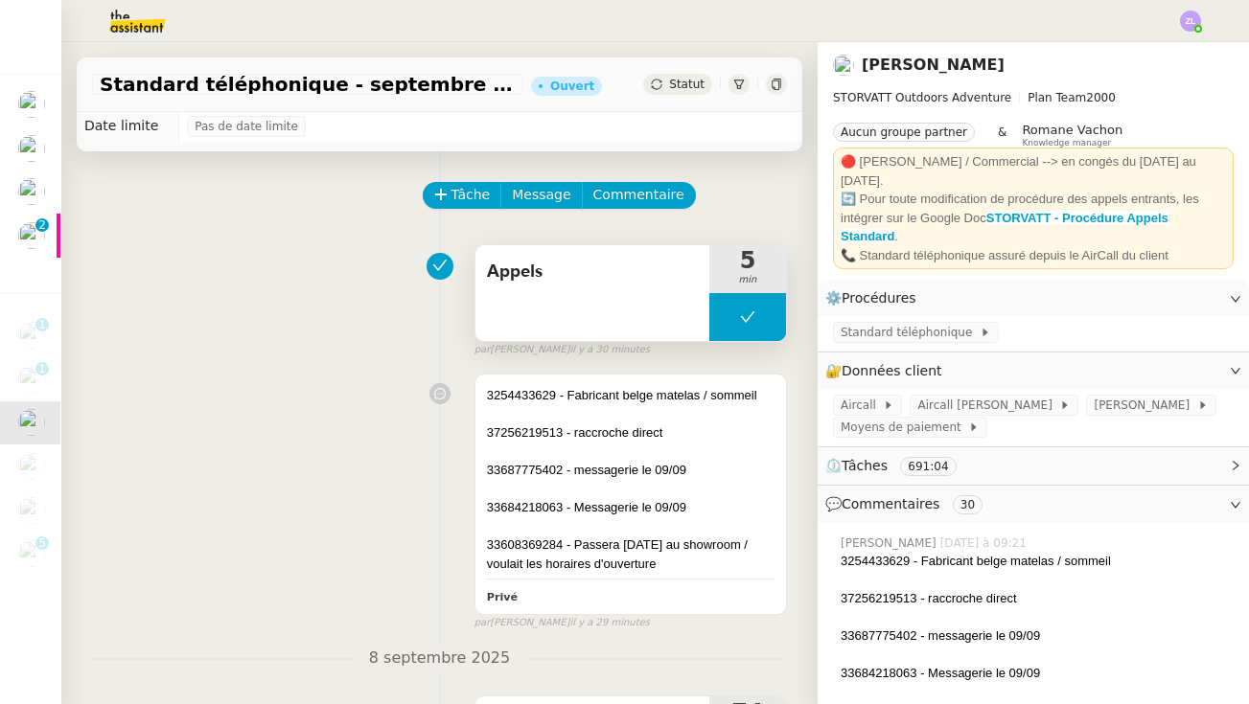
click at [726, 320] on button at bounding box center [747, 317] width 77 height 48
click at [726, 320] on icon at bounding box center [729, 316] width 7 height 11
click at [735, 312] on div at bounding box center [747, 317] width 77 height 48
click at [773, 316] on icon at bounding box center [766, 317] width 15 height 15
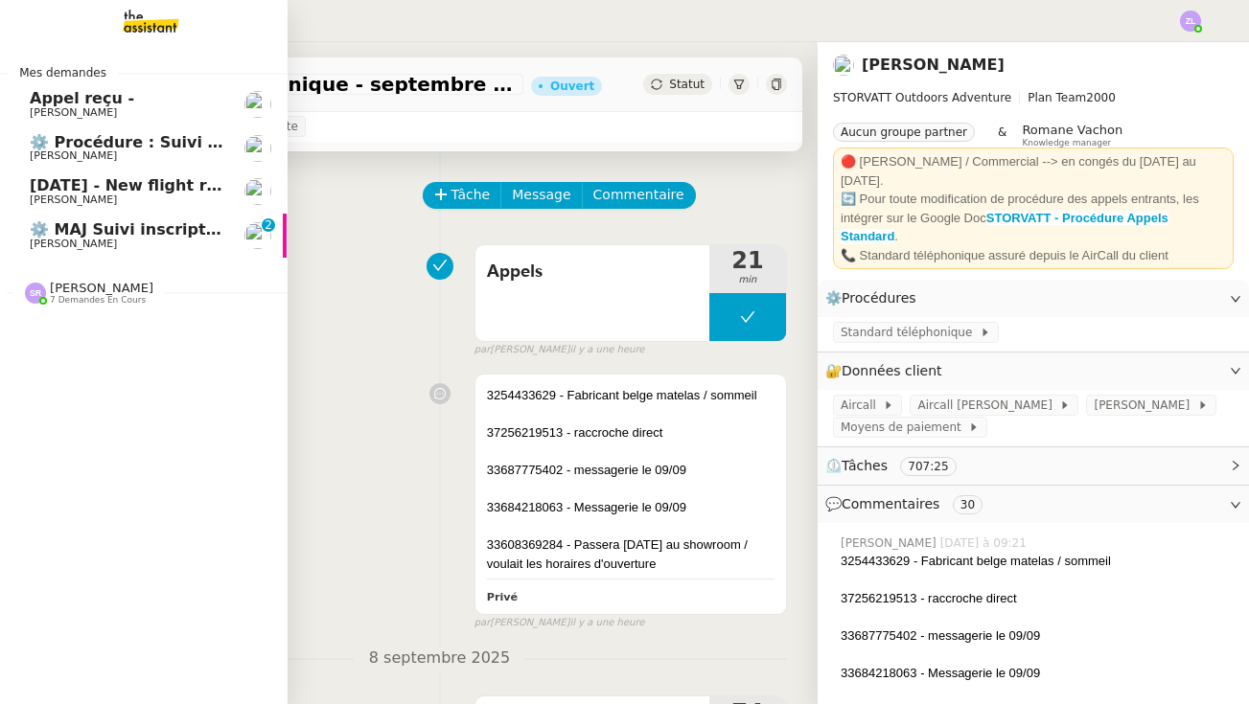
click at [40, 239] on span "[PERSON_NAME]" at bounding box center [73, 244] width 87 height 12
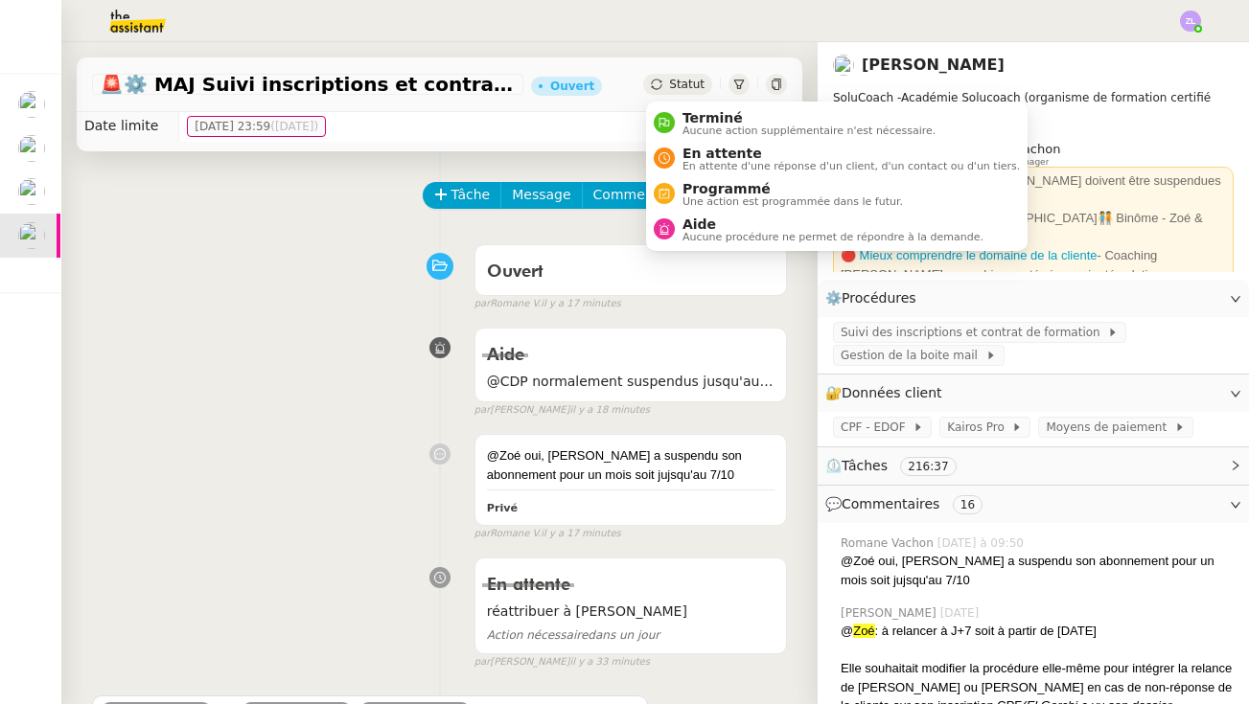
click at [689, 82] on span "Statut" at bounding box center [686, 84] width 35 height 13
click at [712, 169] on span "En attente d'une réponse d'un client, d'un contact ou d'un tiers." at bounding box center [850, 166] width 337 height 11
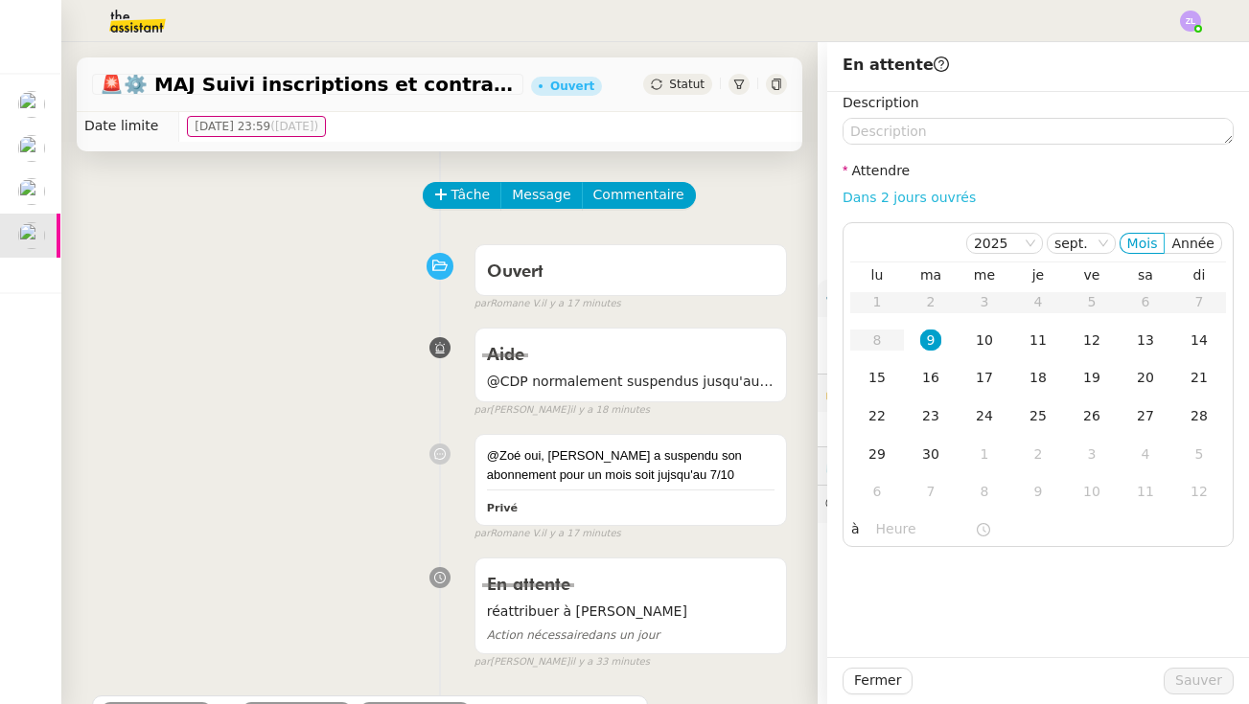
click at [884, 200] on link "Dans 2 jours ouvrés" at bounding box center [908, 197] width 133 height 15
type input "07:00"
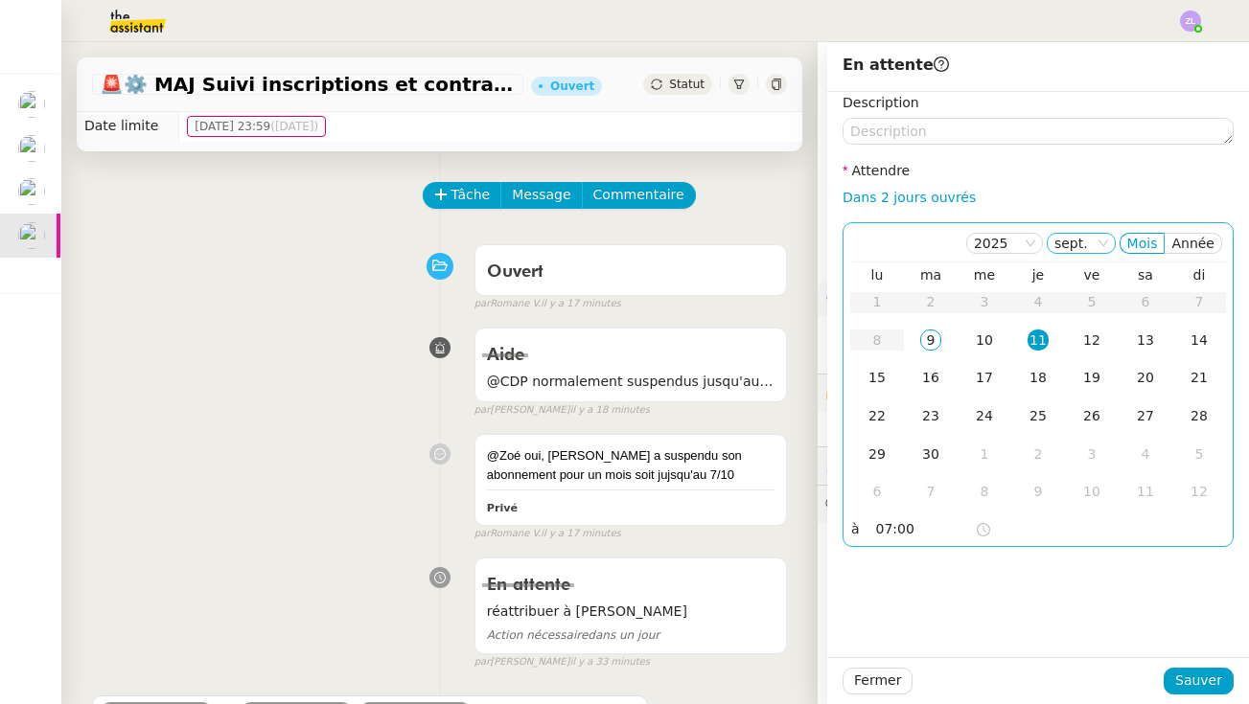
click at [971, 245] on nz-select-item "sept." at bounding box center [1081, 243] width 54 height 19
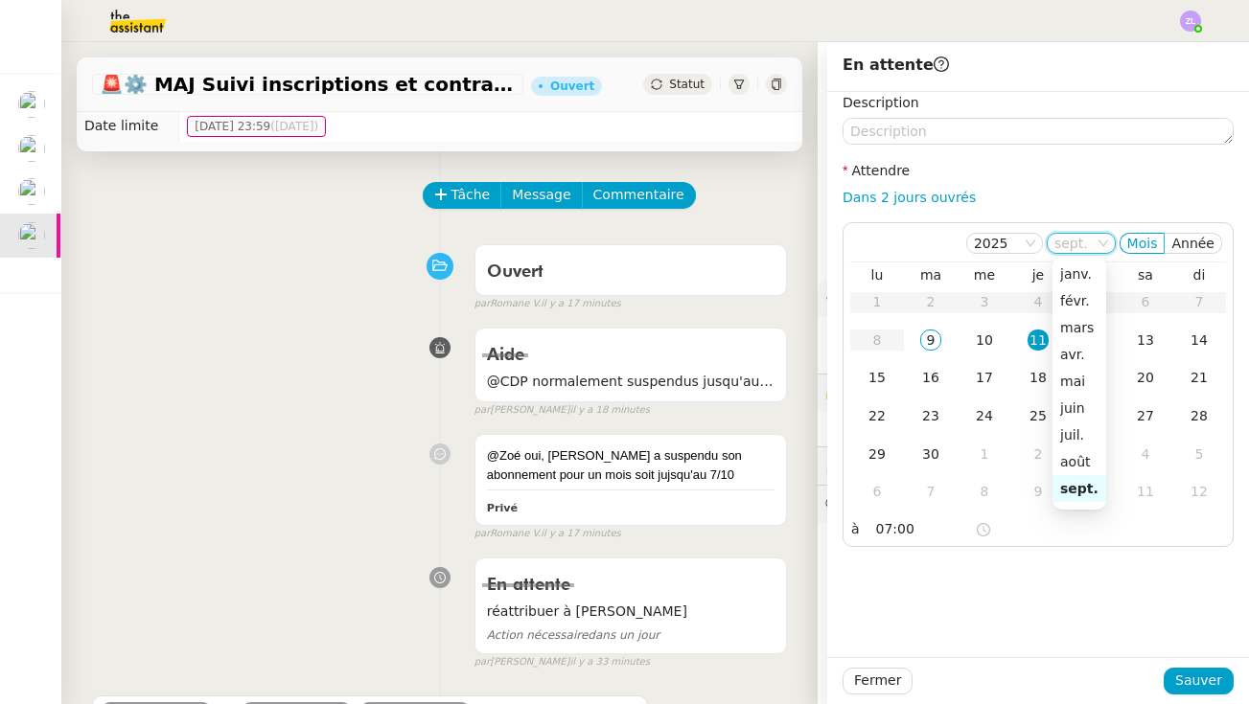
scroll to position [123, 0]
click at [971, 389] on div "oct." at bounding box center [1086, 392] width 52 height 17
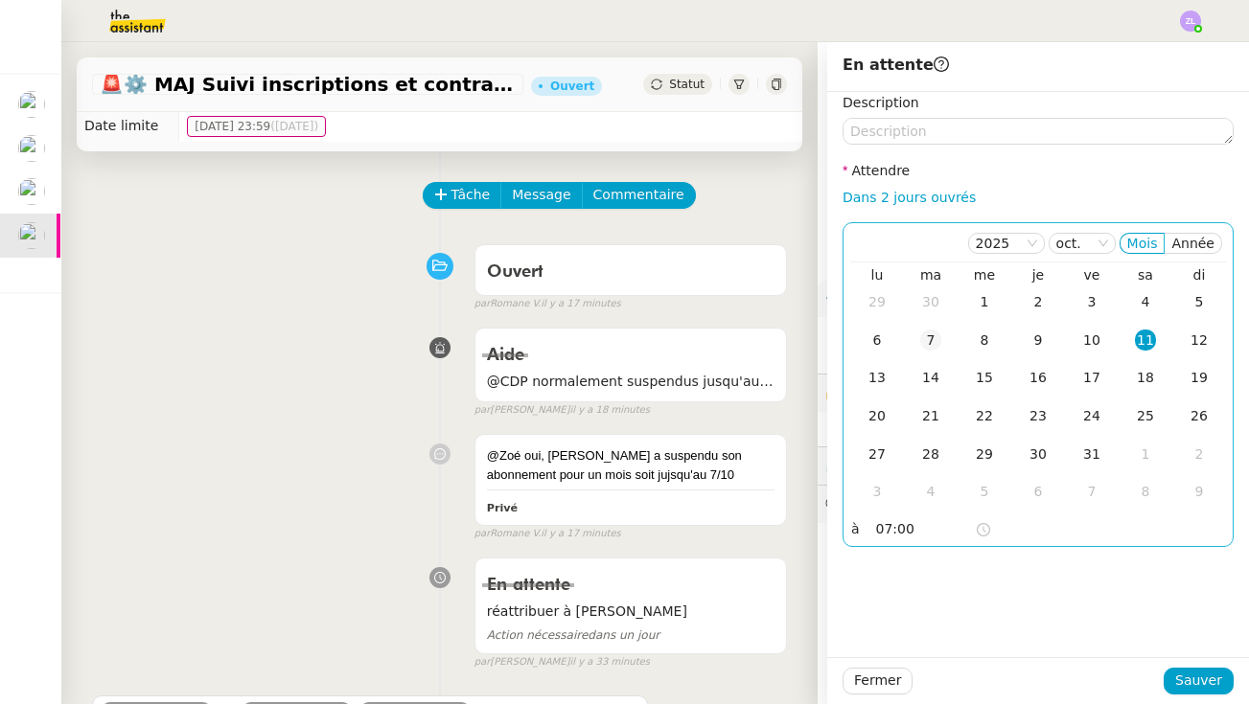
click at [940, 330] on div "7" at bounding box center [930, 340] width 21 height 21
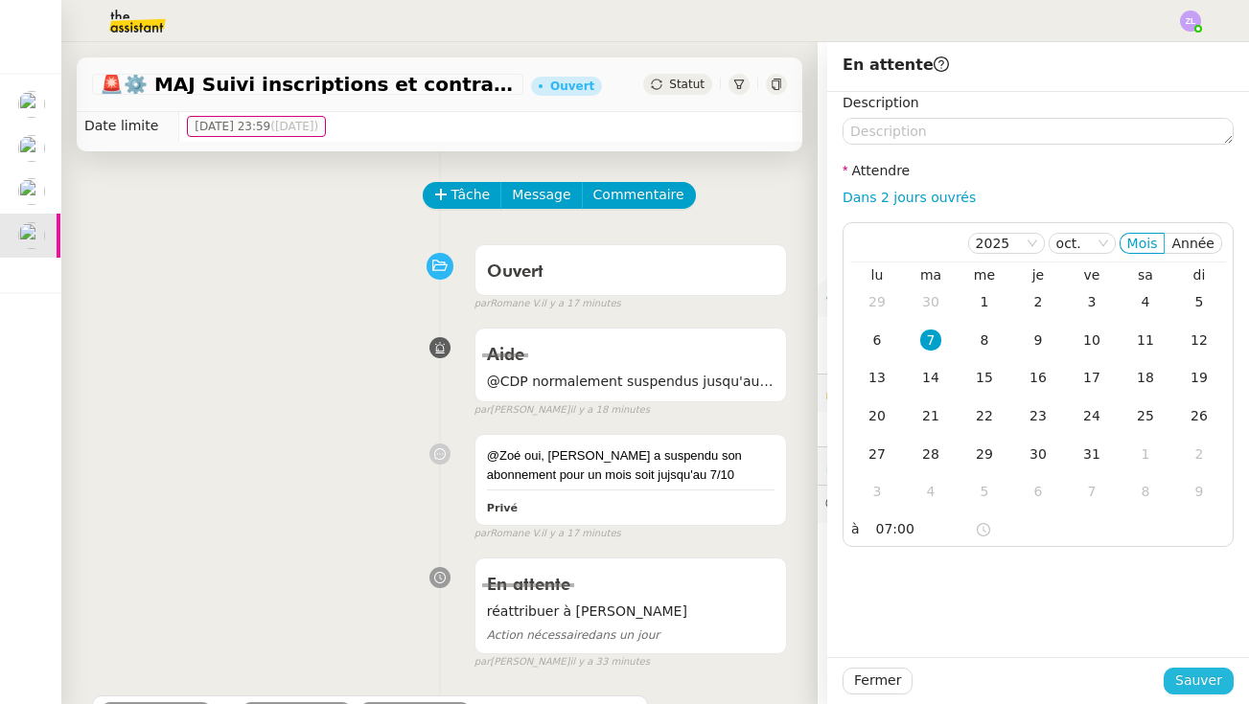
click at [971, 685] on span "Sauver" at bounding box center [1198, 681] width 47 height 22
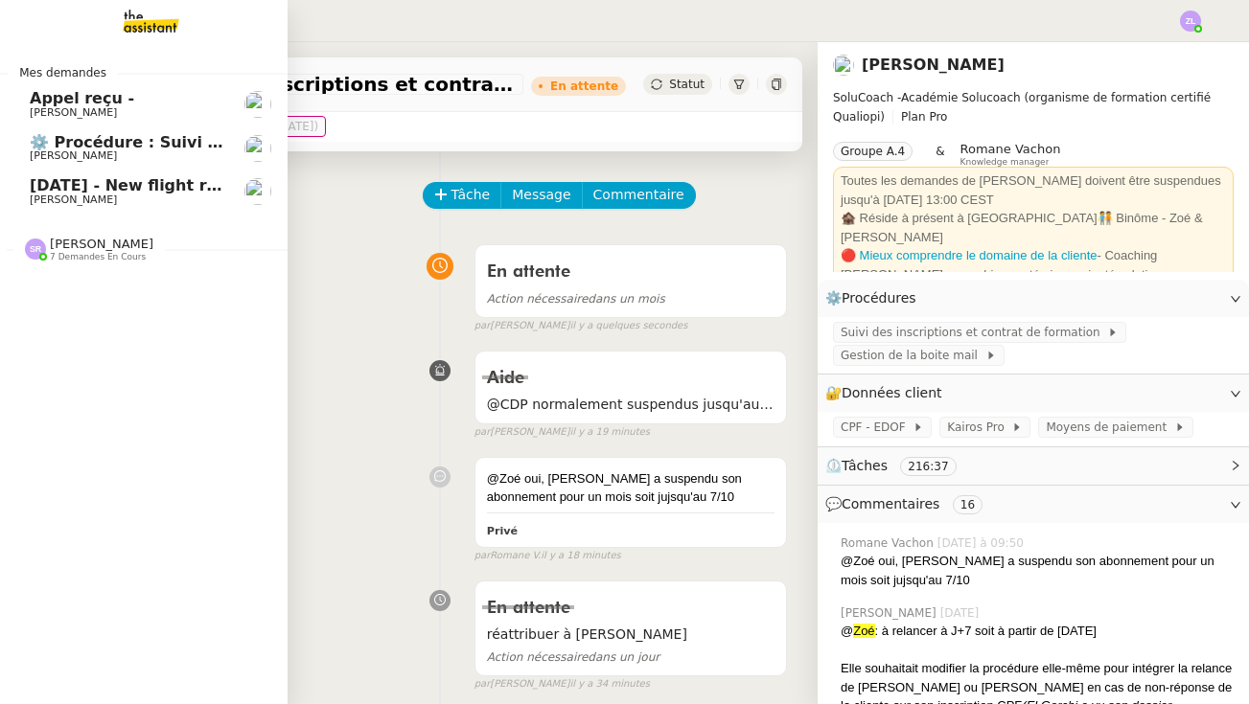
click at [107, 265] on div "[PERSON_NAME] 7 demandes en cours" at bounding box center [143, 242] width 288 height 56
click at [117, 227] on span "[PERSON_NAME] 7 demandes en cours" at bounding box center [151, 241] width 288 height 40
click at [98, 259] on div "[PERSON_NAME] 7 demandes en cours" at bounding box center [143, 242] width 288 height 56
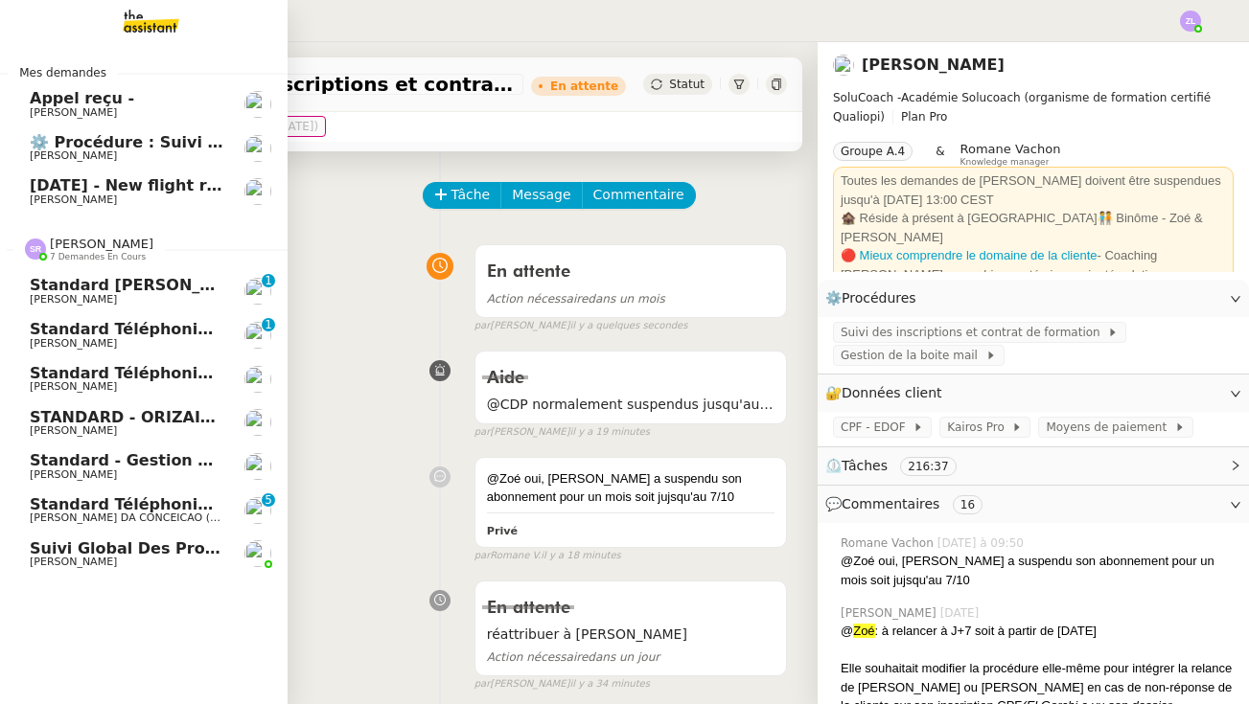
click at [173, 381] on span "[PERSON_NAME]" at bounding box center [127, 387] width 194 height 12
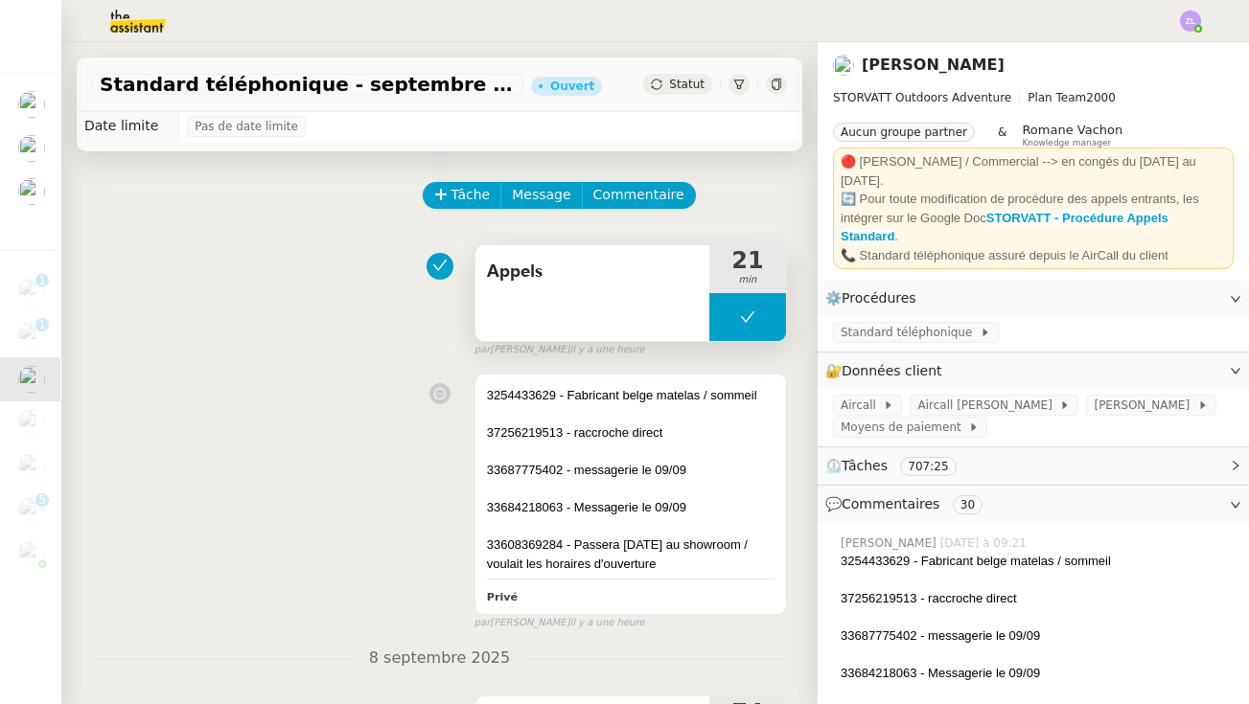
click at [726, 320] on button at bounding box center [747, 317] width 77 height 48
click at [726, 320] on icon at bounding box center [729, 316] width 7 height 11
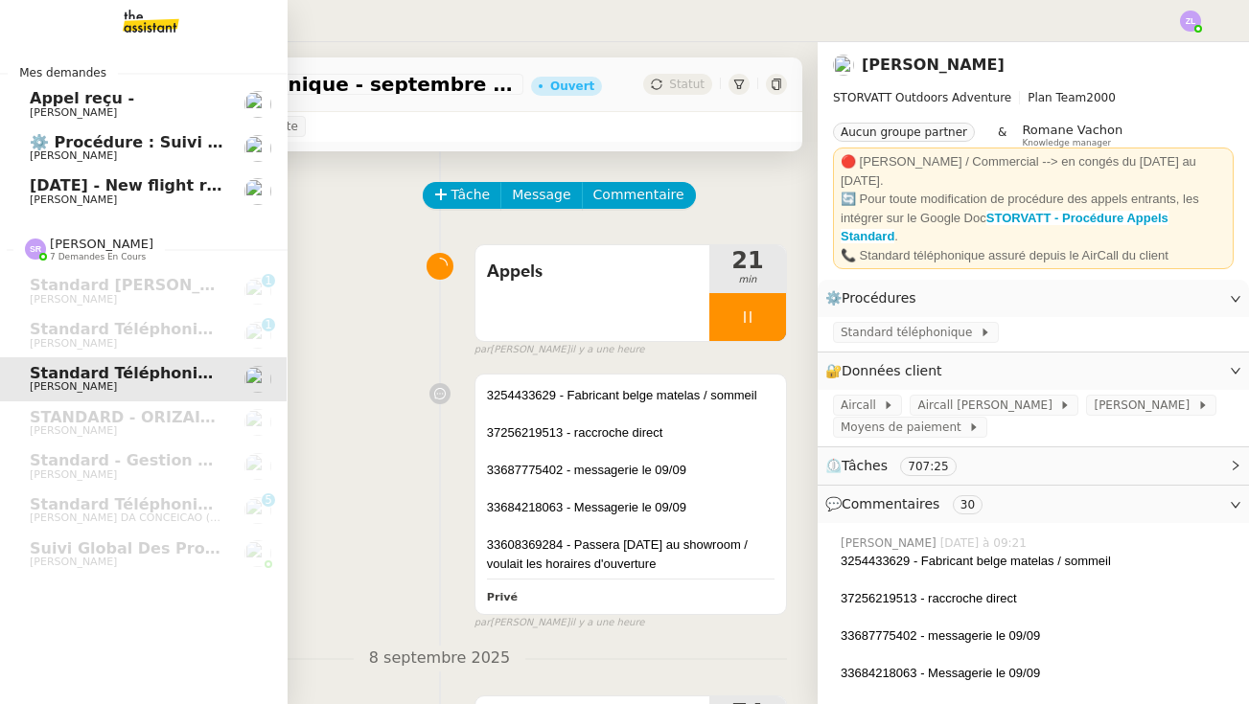
click at [134, 13] on img at bounding box center [135, 21] width 149 height 42
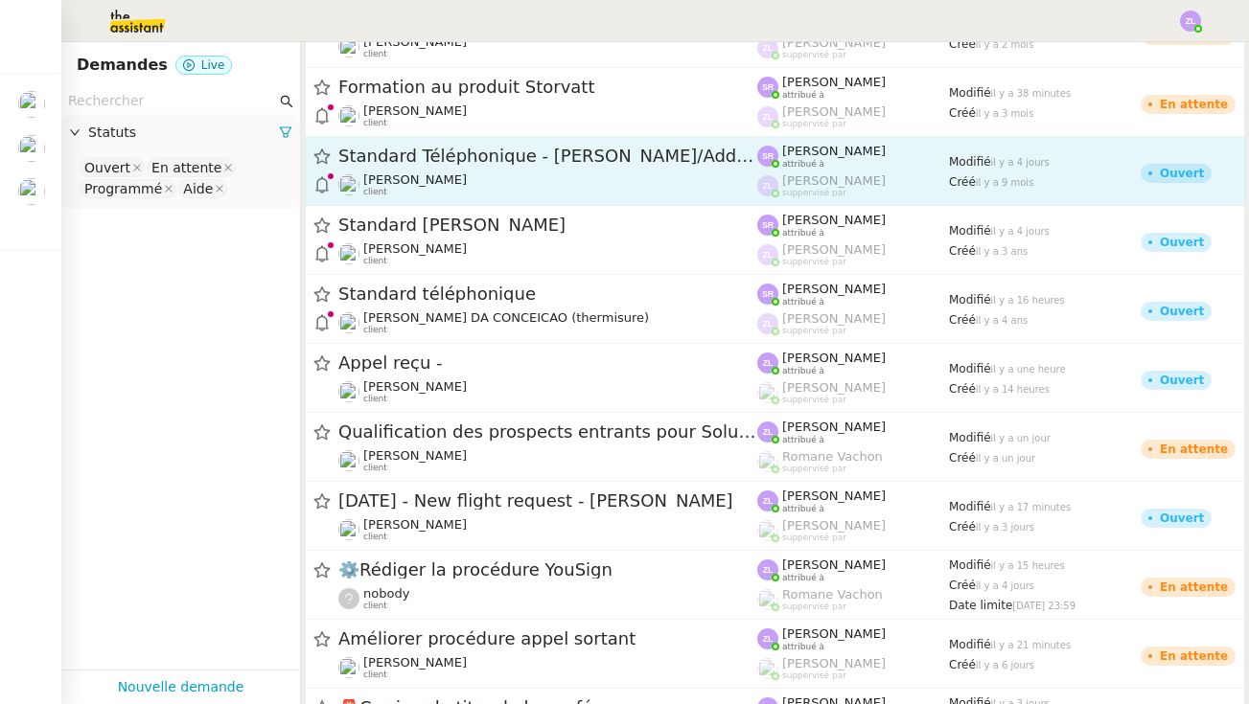
scroll to position [474, 0]
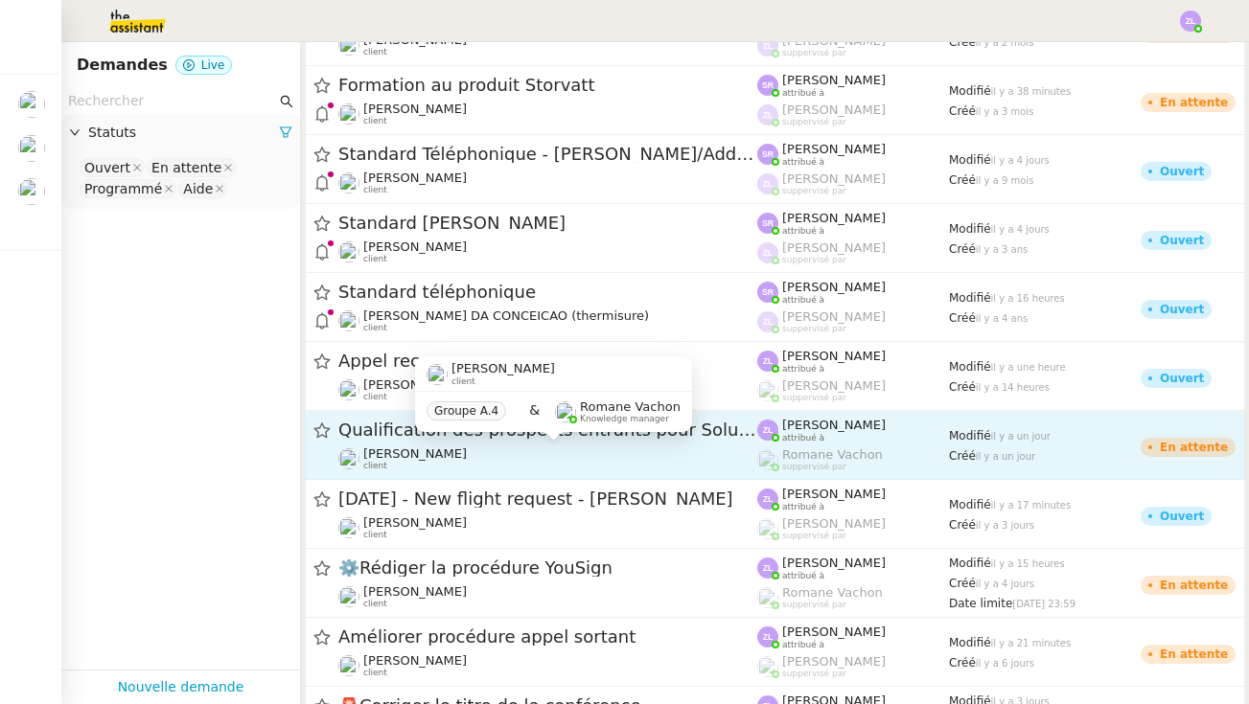
click at [373, 448] on span "[PERSON_NAME]" at bounding box center [415, 454] width 104 height 14
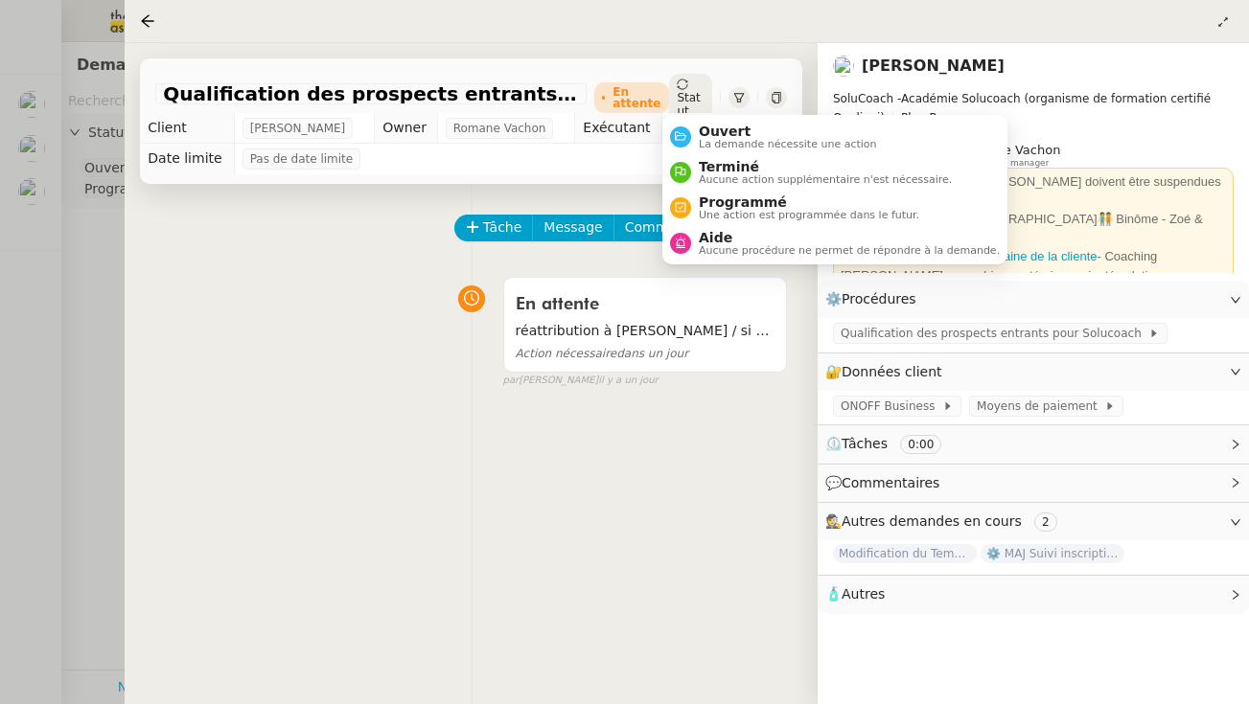
click at [678, 88] on icon at bounding box center [683, 85] width 12 height 12
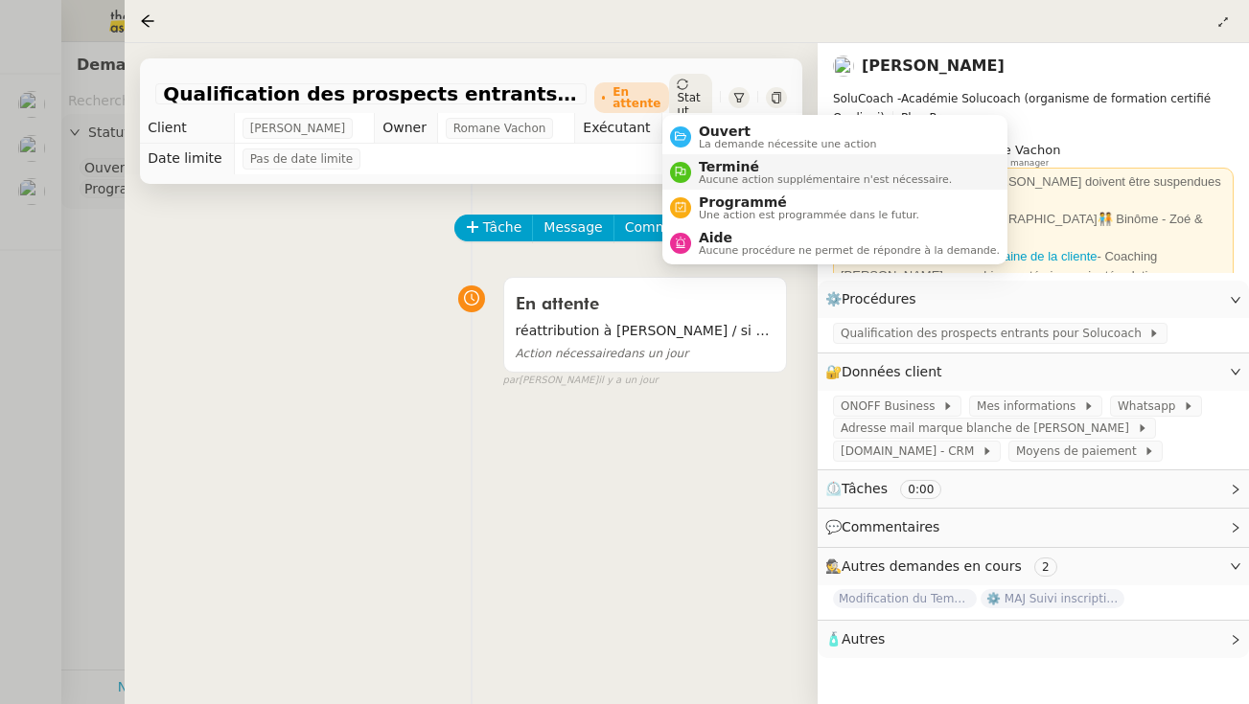
click at [722, 173] on span "Terminé" at bounding box center [825, 166] width 253 height 15
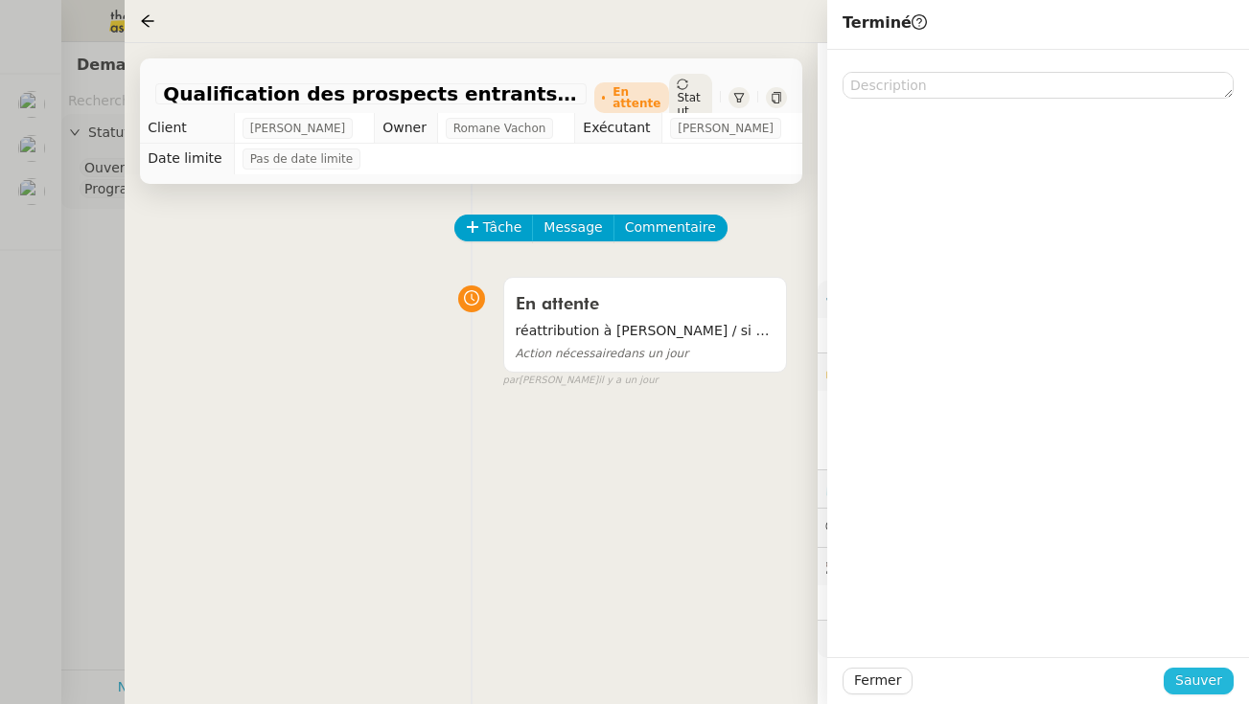
click at [971, 677] on span "Sauver" at bounding box center [1198, 681] width 47 height 22
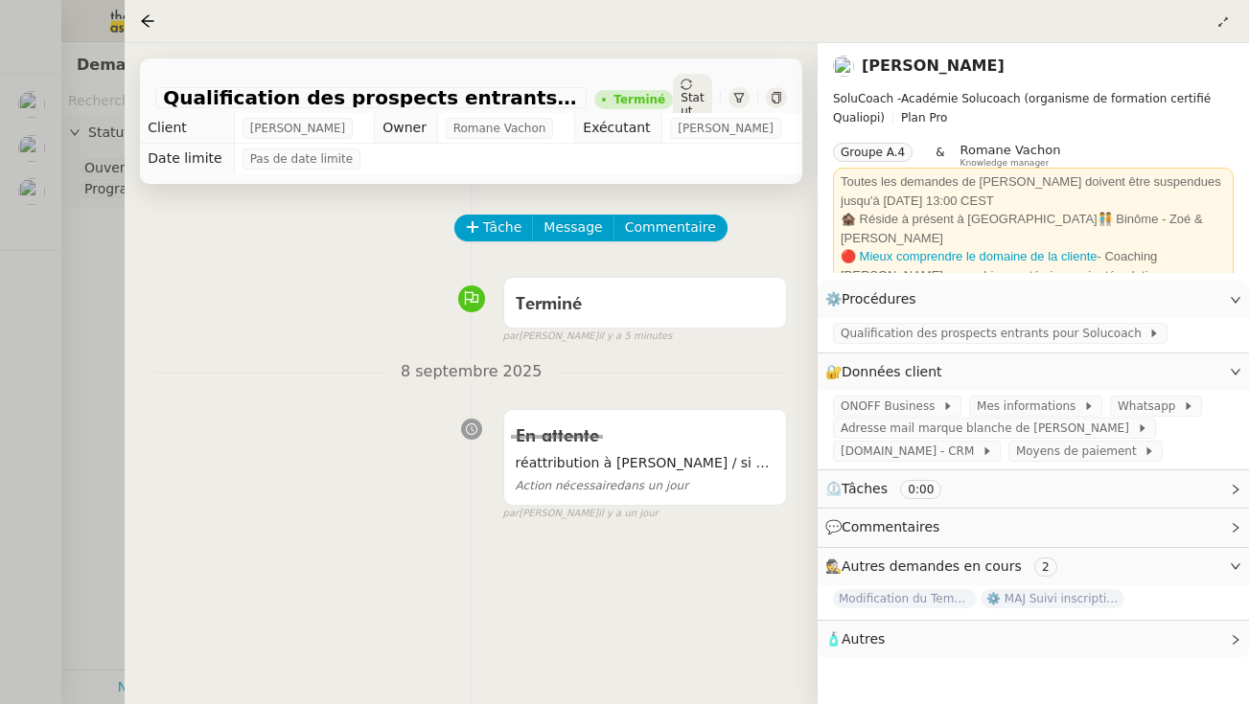
click at [99, 311] on div at bounding box center [624, 352] width 1249 height 704
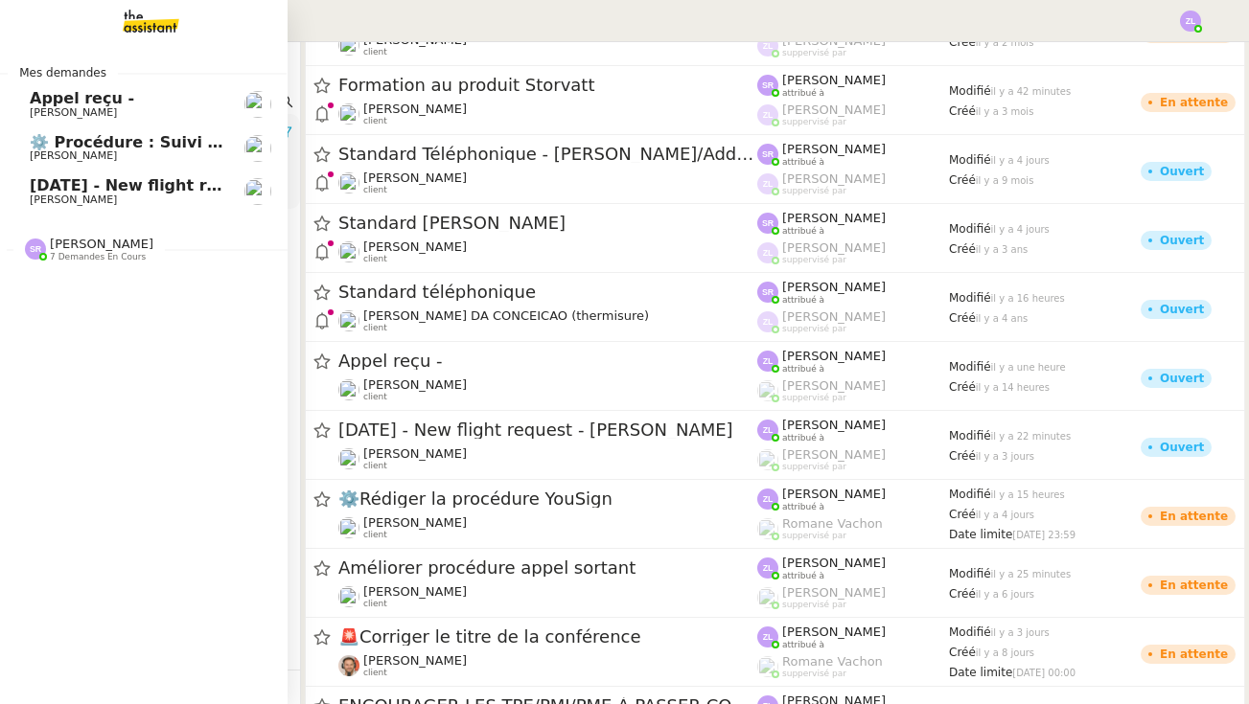
click at [121, 242] on span "[PERSON_NAME]" at bounding box center [102, 244] width 104 height 14
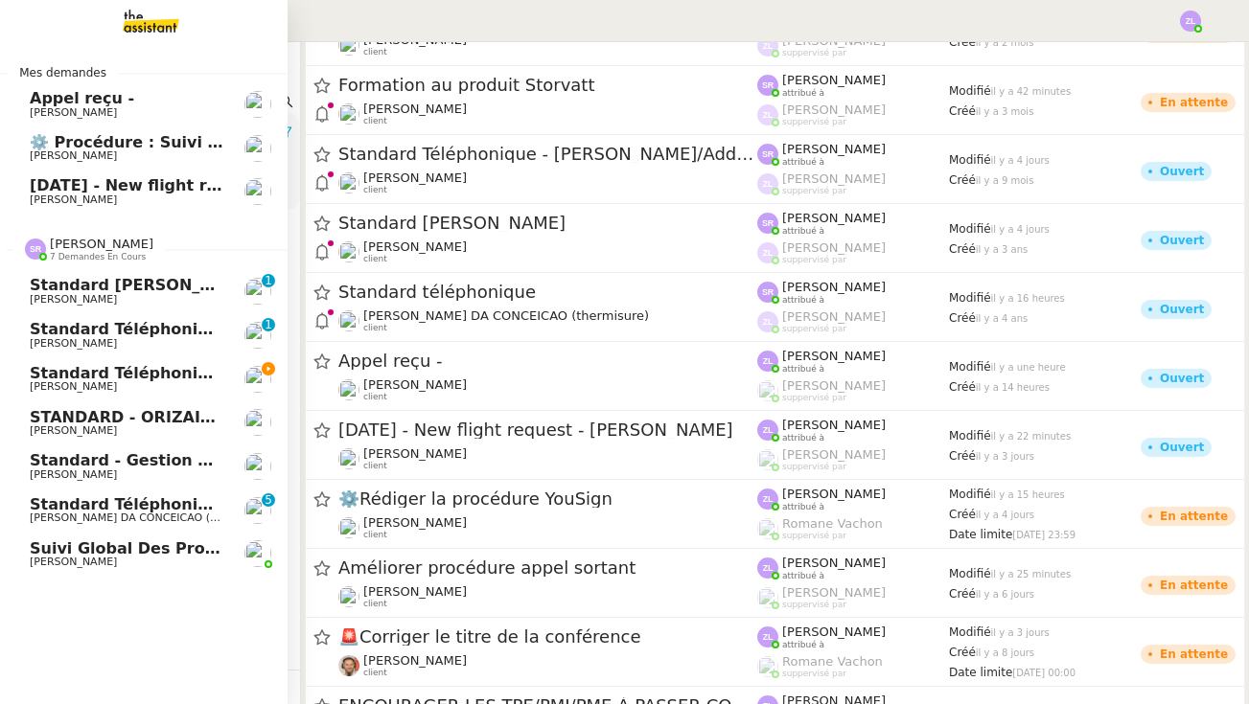
click at [196, 368] on span "Standard téléphonique - septembre 2025" at bounding box center [210, 373] width 360 height 18
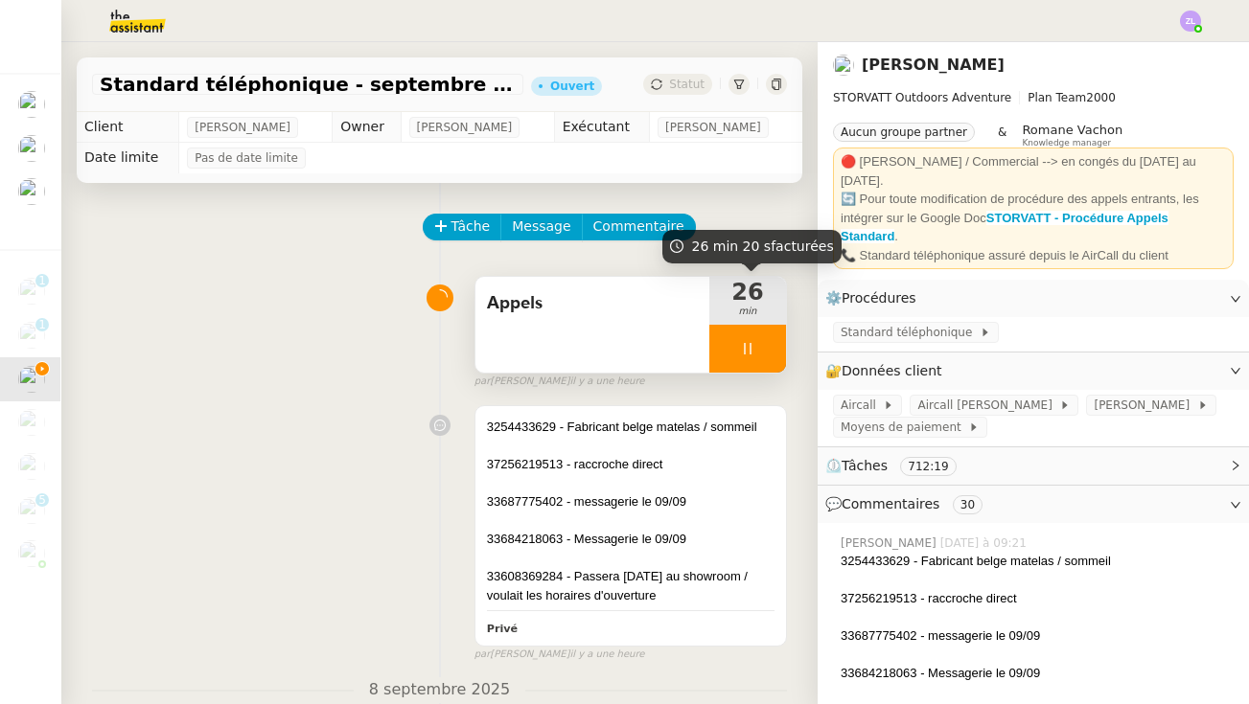
click at [722, 354] on div at bounding box center [747, 349] width 77 height 48
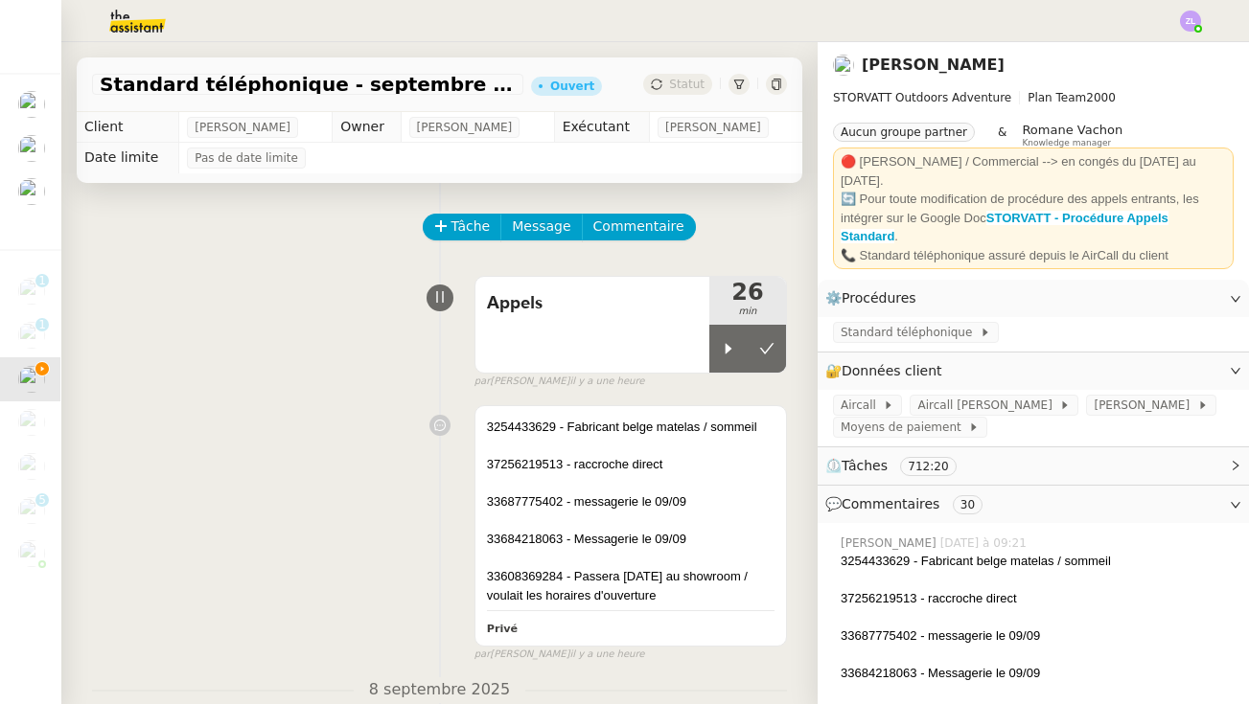
click at [759, 350] on icon at bounding box center [766, 348] width 15 height 15
click at [138, 15] on img at bounding box center [122, 21] width 149 height 42
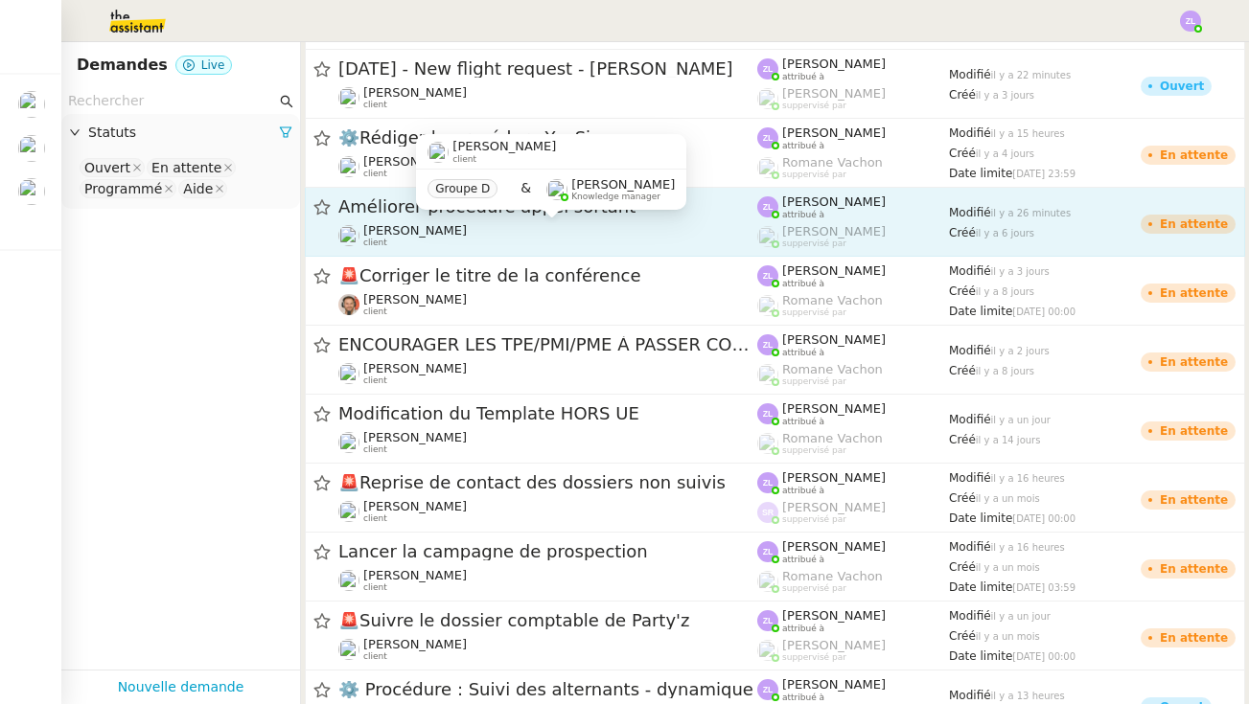
scroll to position [861, 0]
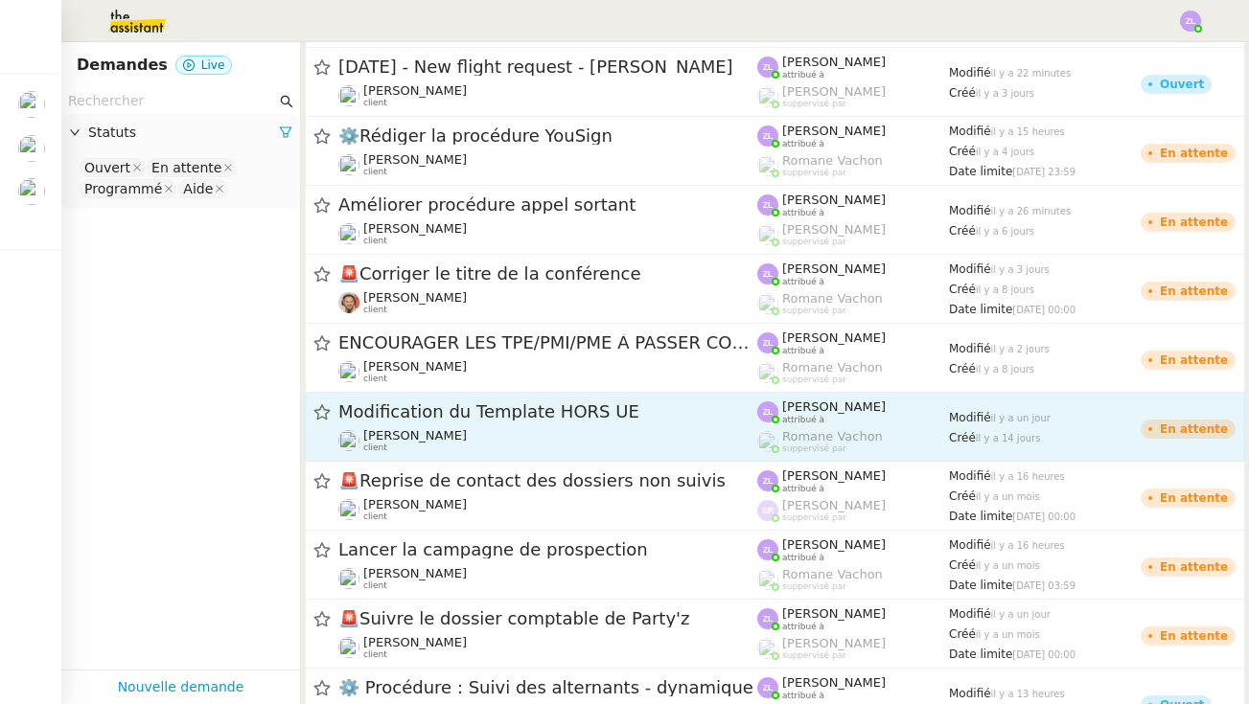
click at [421, 453] on link "Modification du Template HORS UE [PERSON_NAME] client [PERSON_NAME] attribué à …" at bounding box center [775, 427] width 940 height 69
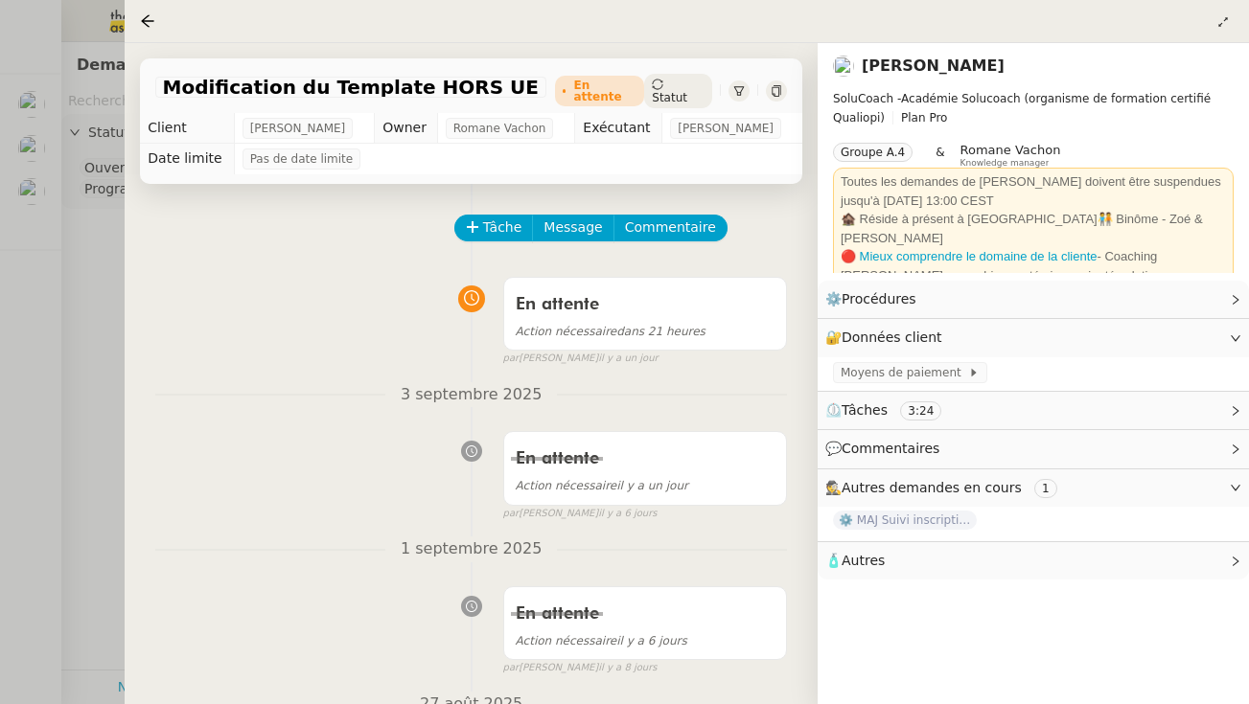
click at [686, 91] on span "Statut" at bounding box center [669, 97] width 35 height 13
click at [546, 131] on span "Romane Vachon" at bounding box center [499, 128] width 93 height 19
click at [612, 292] on div "En attente" at bounding box center [645, 304] width 259 height 31
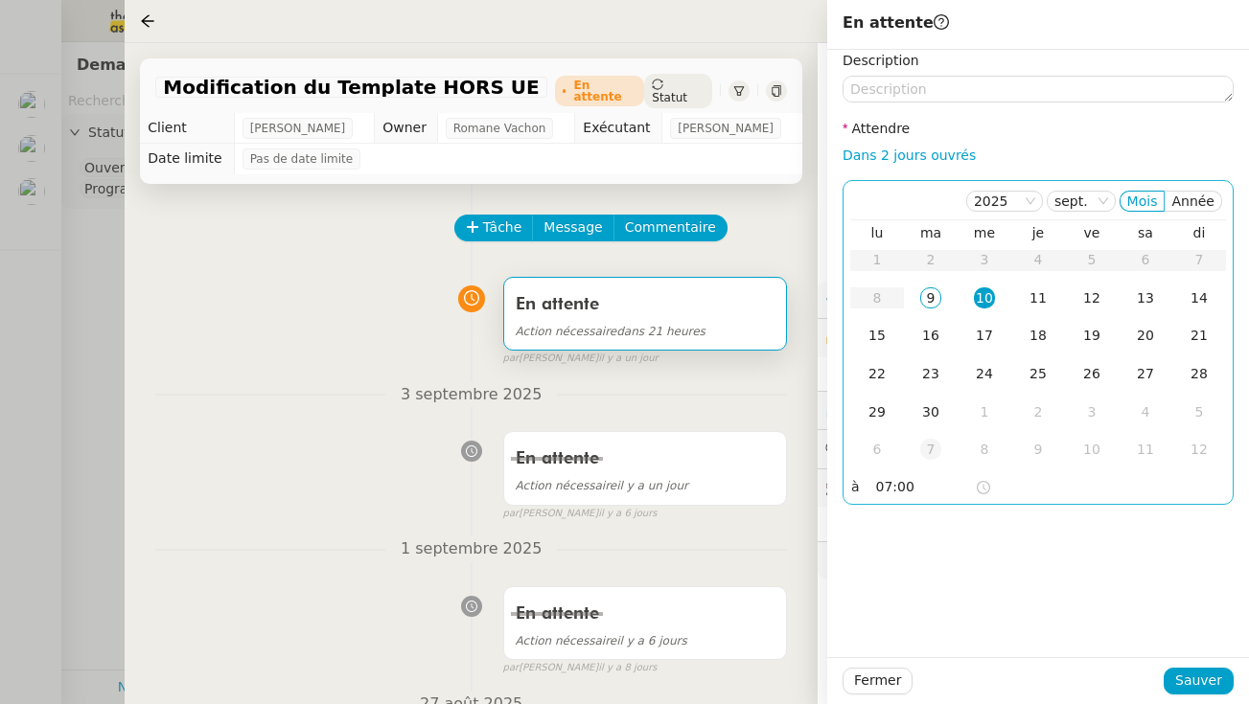
click at [935, 457] on div "7" at bounding box center [930, 449] width 21 height 21
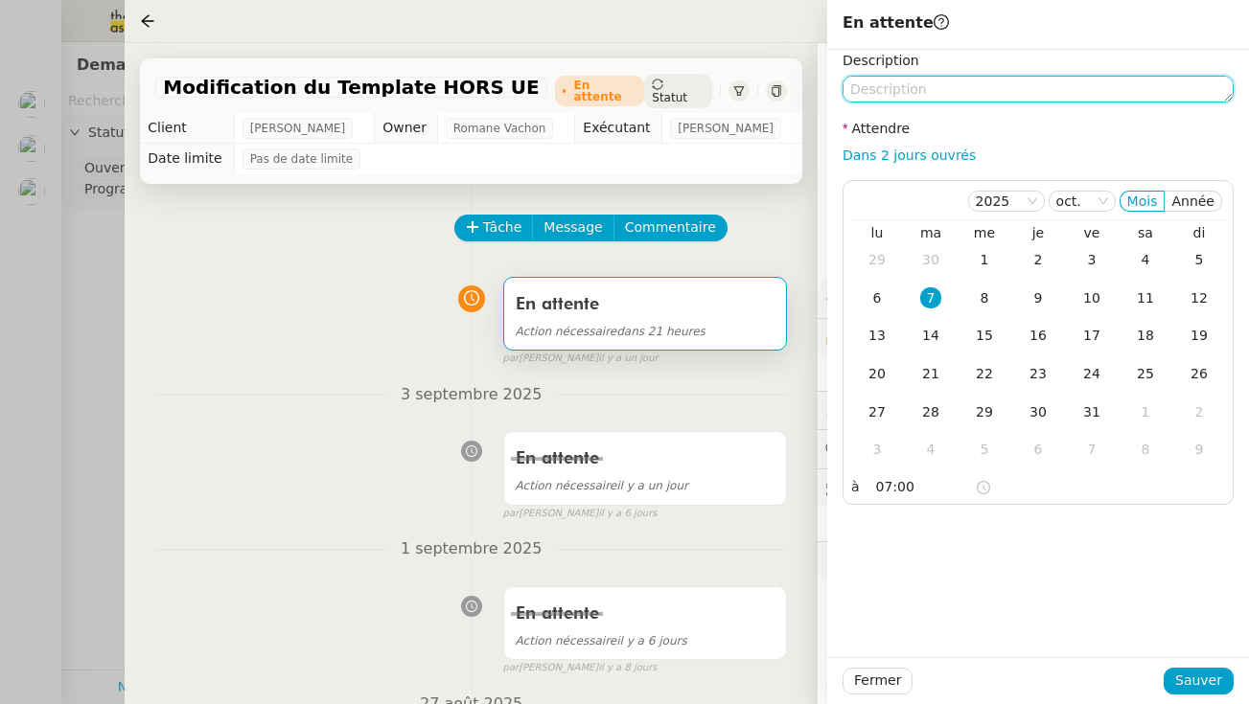
click at [888, 82] on textarea at bounding box center [1037, 89] width 391 height 27
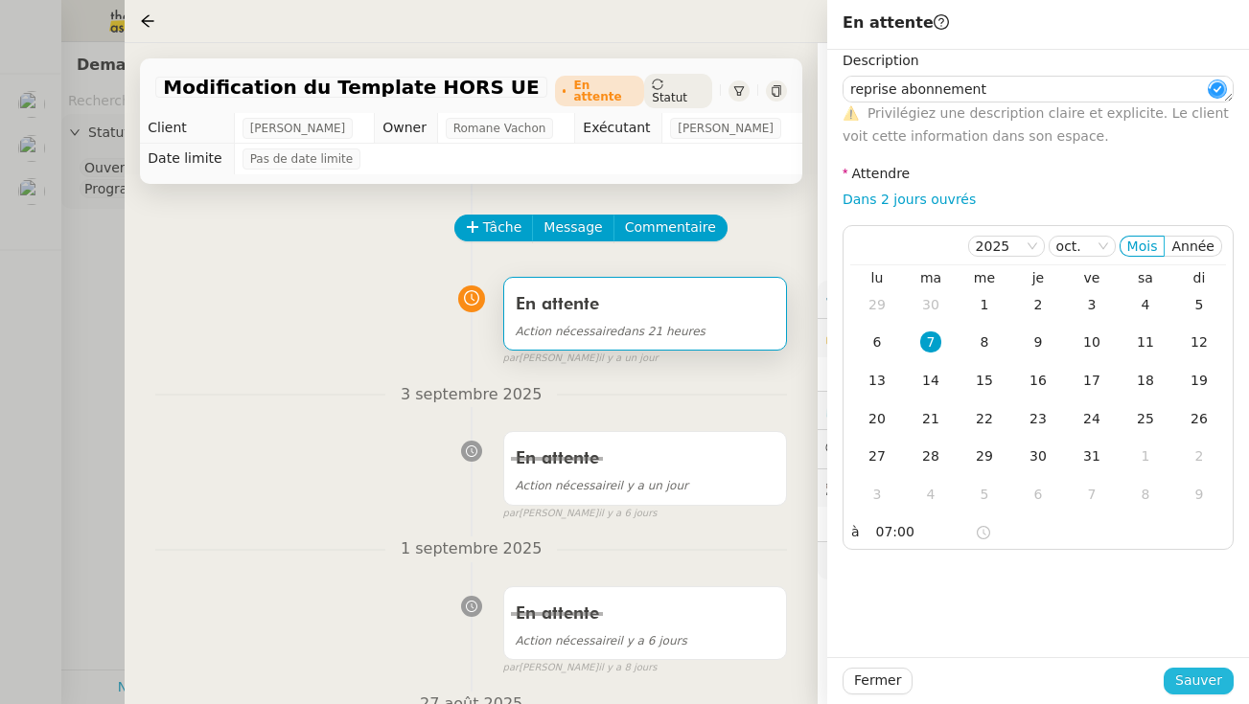
click at [971, 679] on span "Sauver" at bounding box center [1198, 681] width 47 height 22
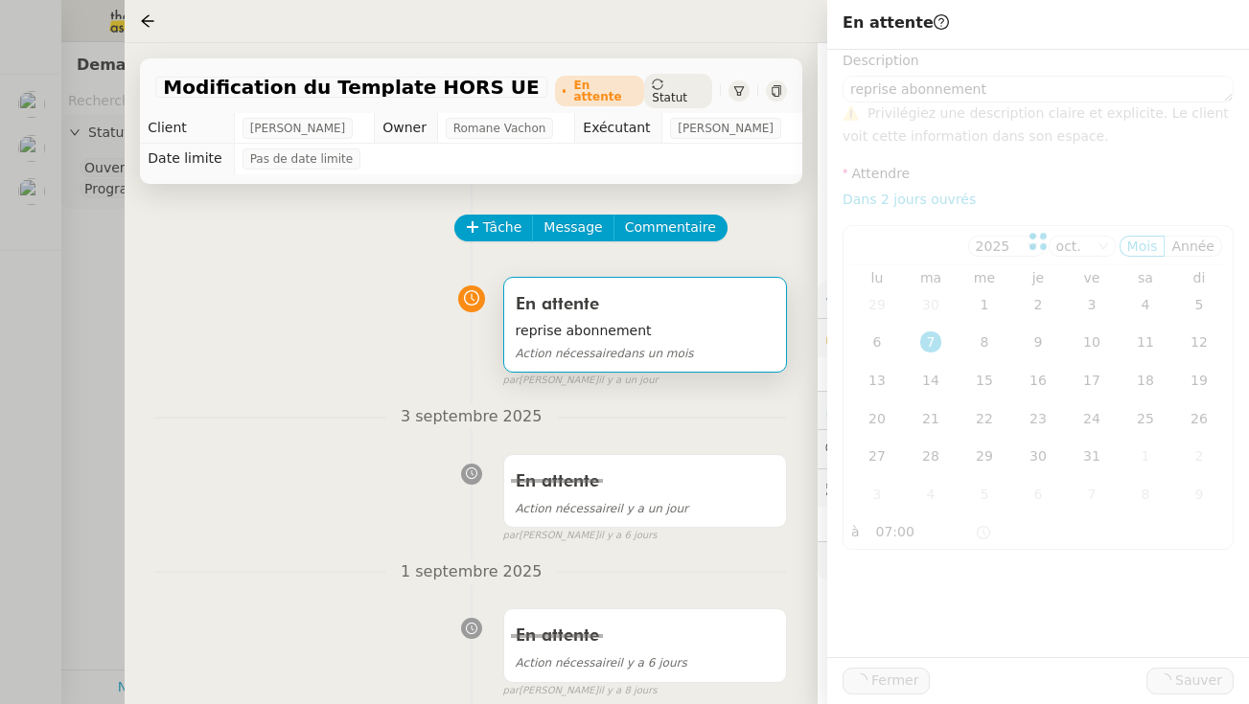
type textarea "reprise abonnement"
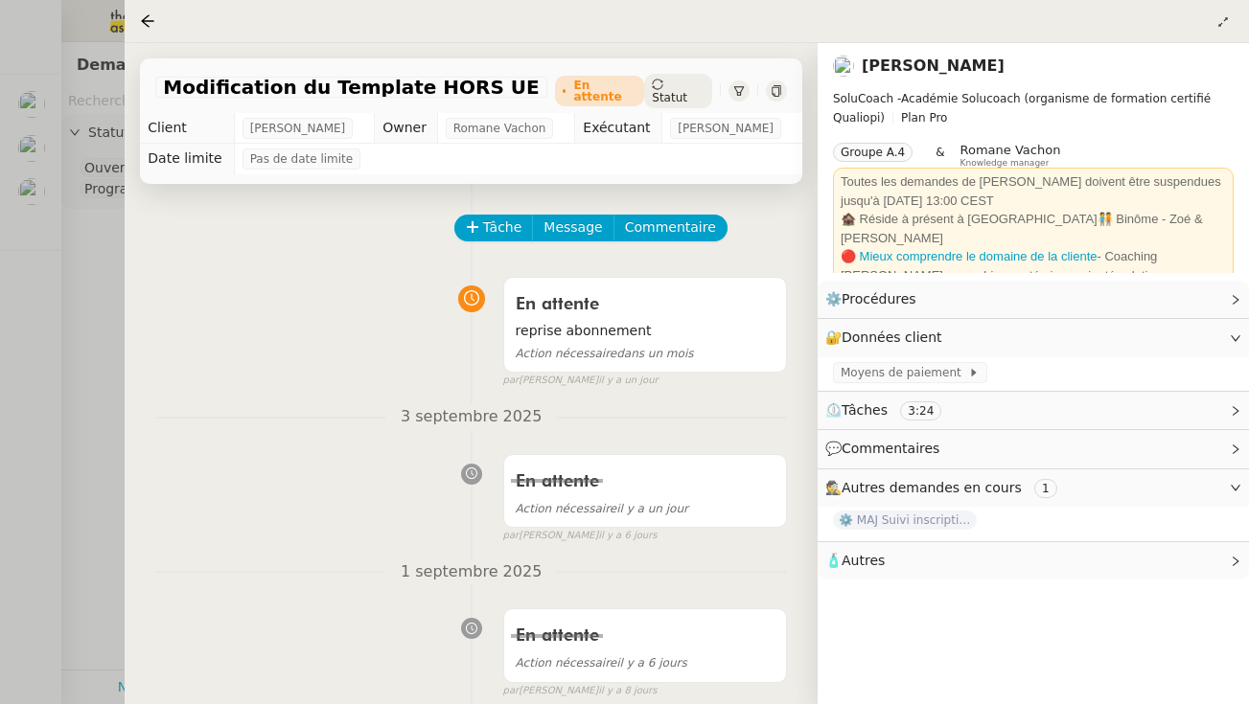
click at [57, 262] on div at bounding box center [624, 352] width 1249 height 704
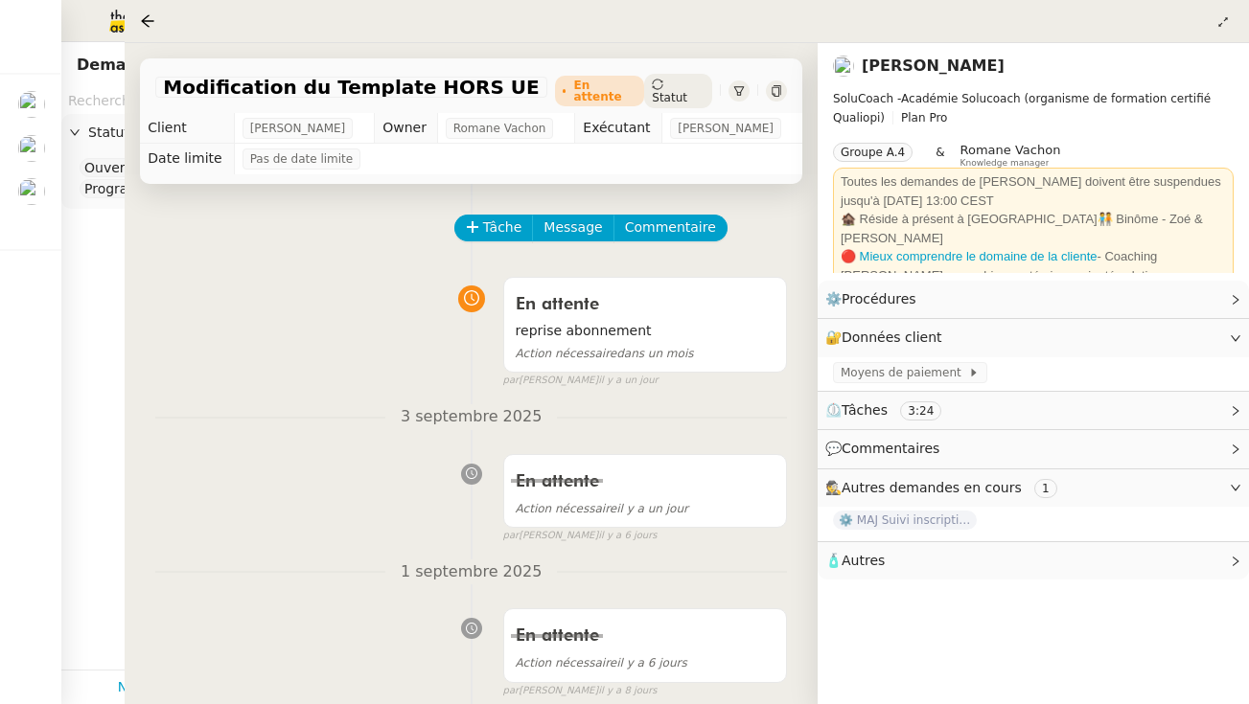
click at [46, 239] on div at bounding box center [624, 352] width 1249 height 704
click at [35, 220] on div at bounding box center [624, 352] width 1249 height 704
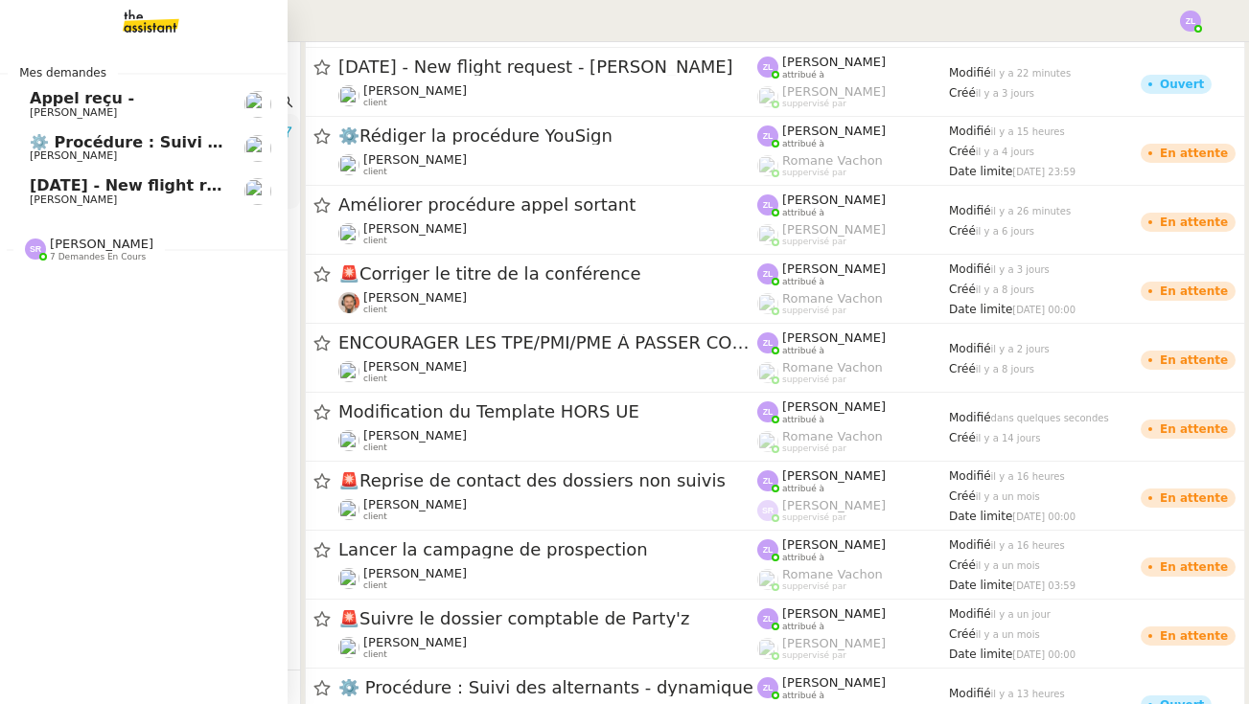
click at [84, 253] on span "7 demandes en cours" at bounding box center [98, 257] width 96 height 11
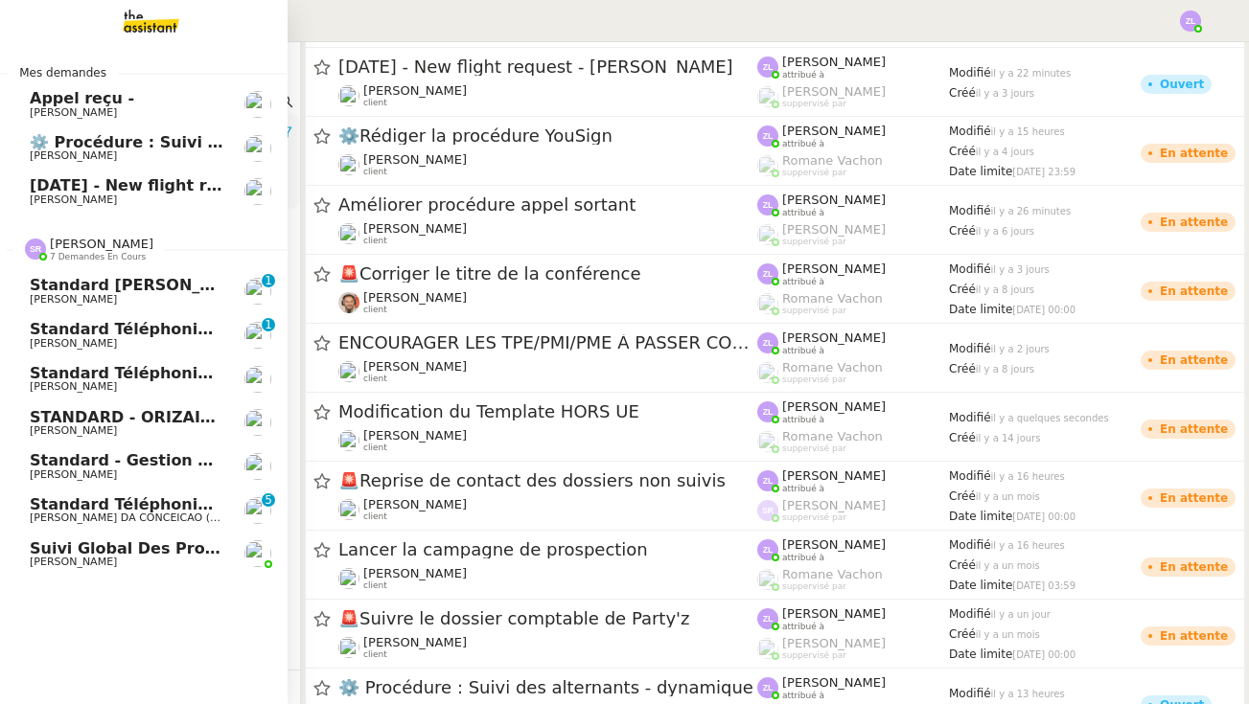
click at [179, 546] on span "Suivi global des procédures - Gestion PM" at bounding box center [209, 549] width 358 height 18
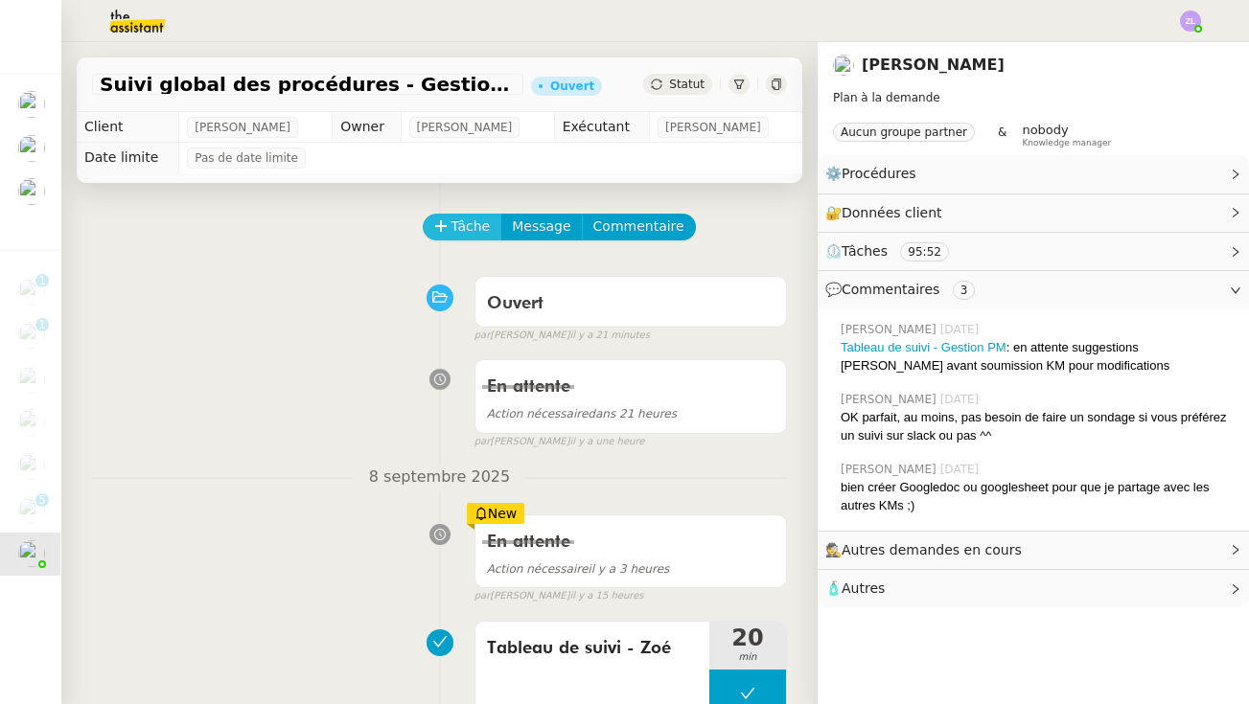
click at [452, 221] on span "Tâche" at bounding box center [470, 227] width 39 height 22
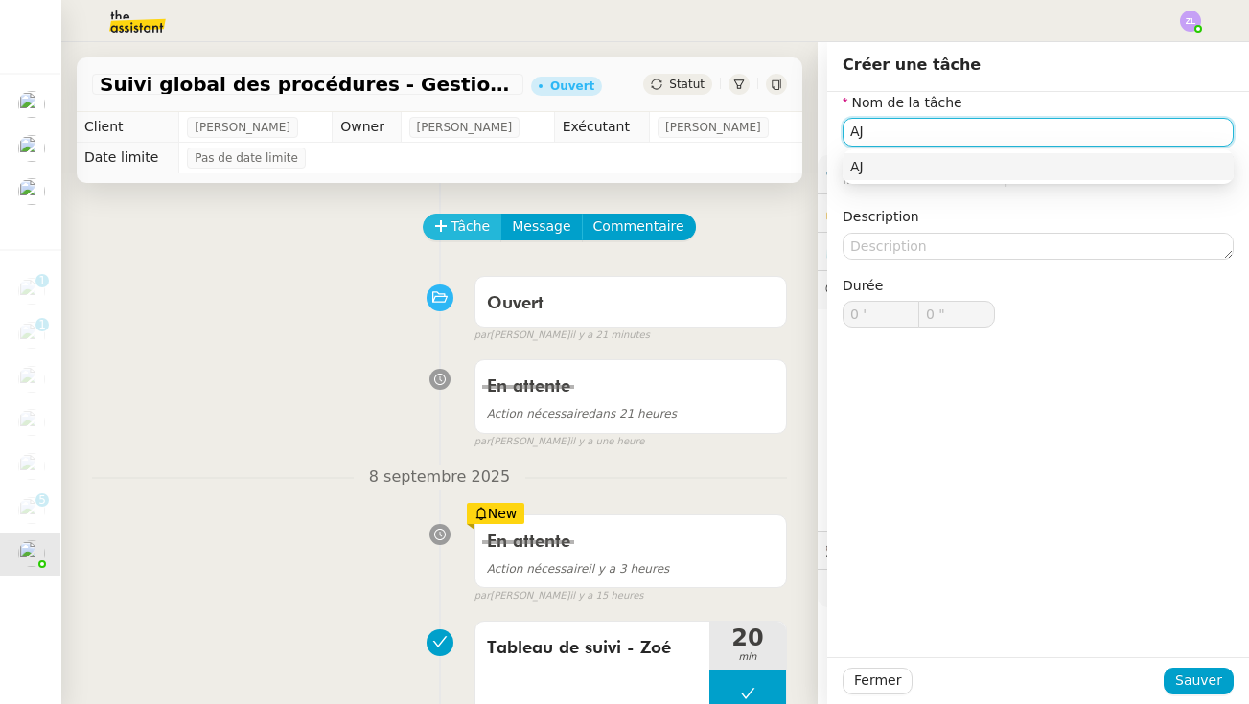
type input "A"
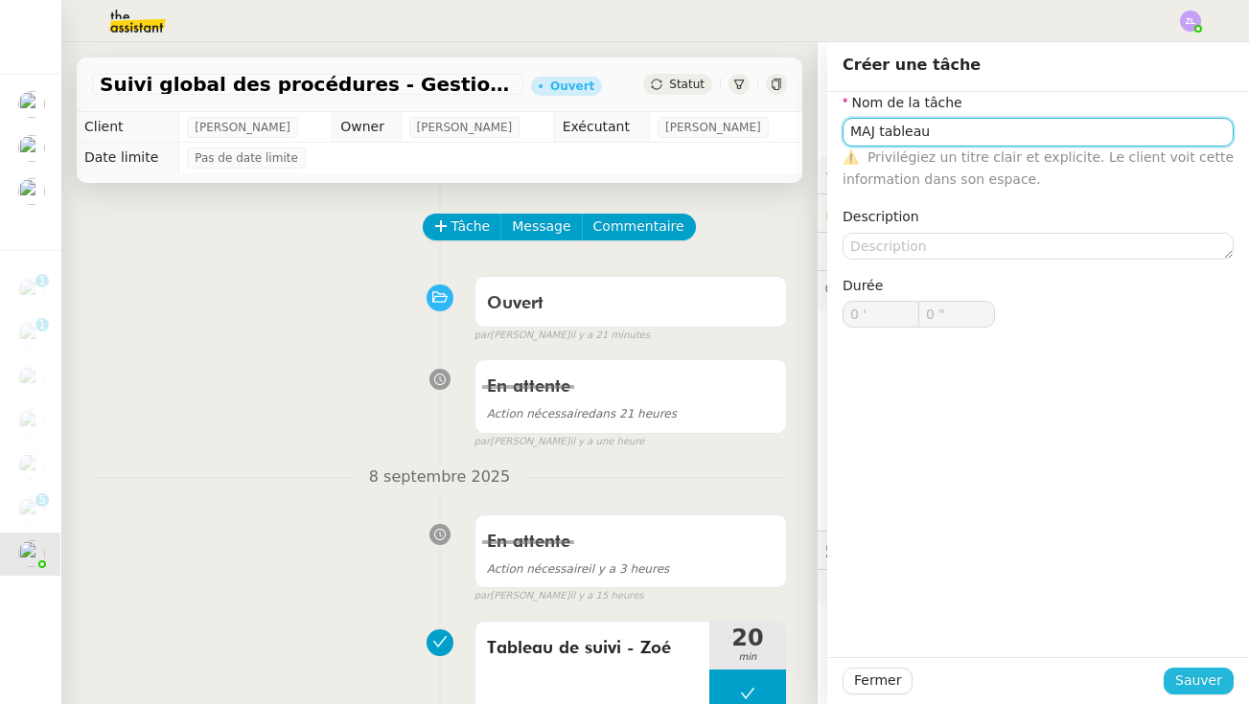
type input "MAJ tableau"
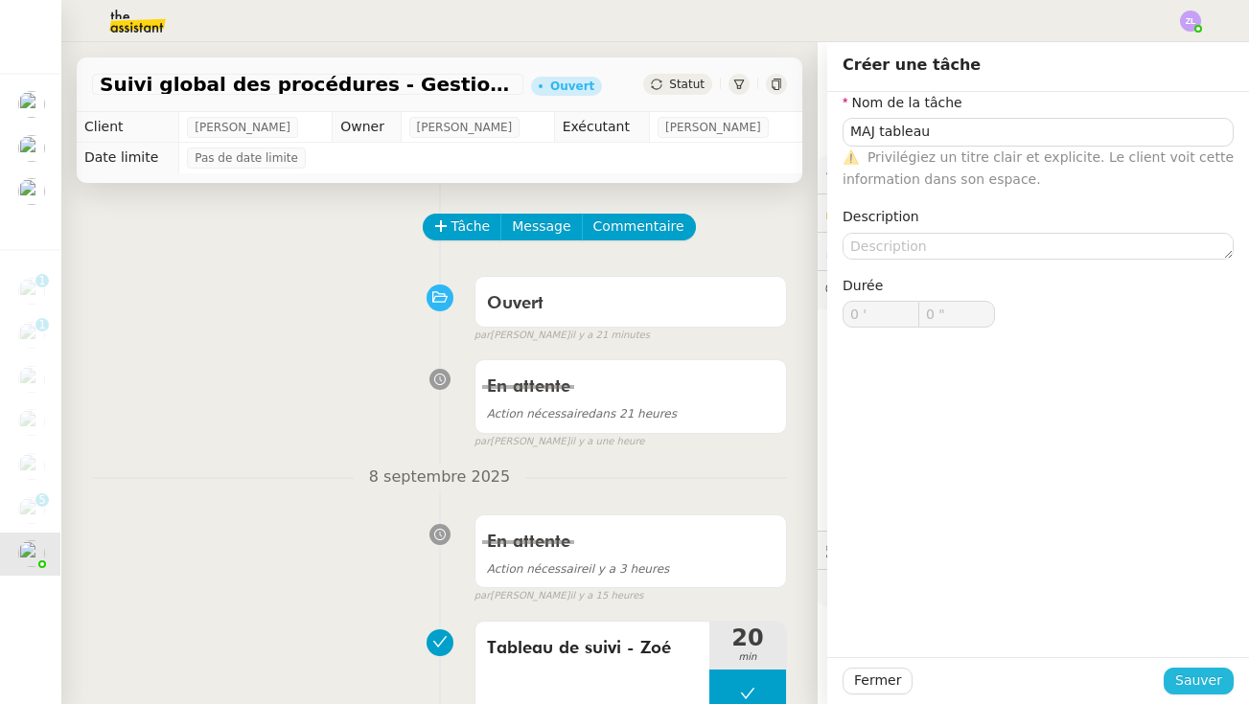
click at [971, 694] on button "Sauver" at bounding box center [1199, 681] width 70 height 27
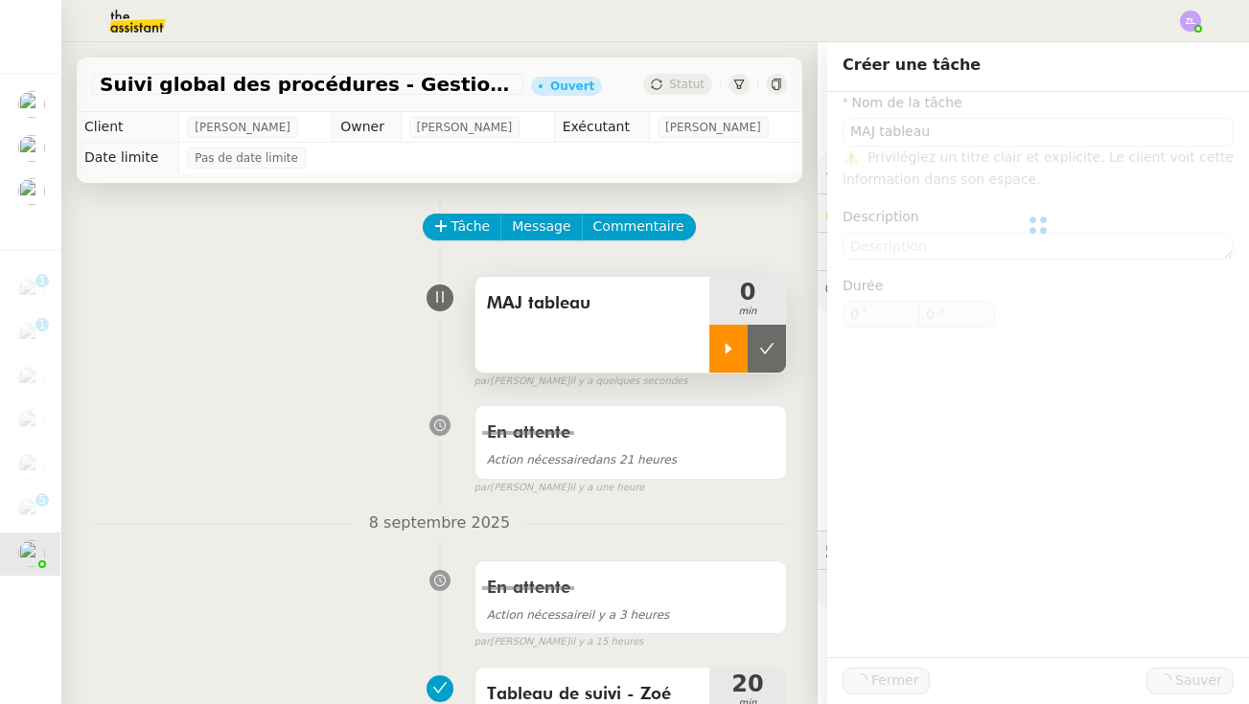
click at [716, 351] on div at bounding box center [728, 349] width 38 height 48
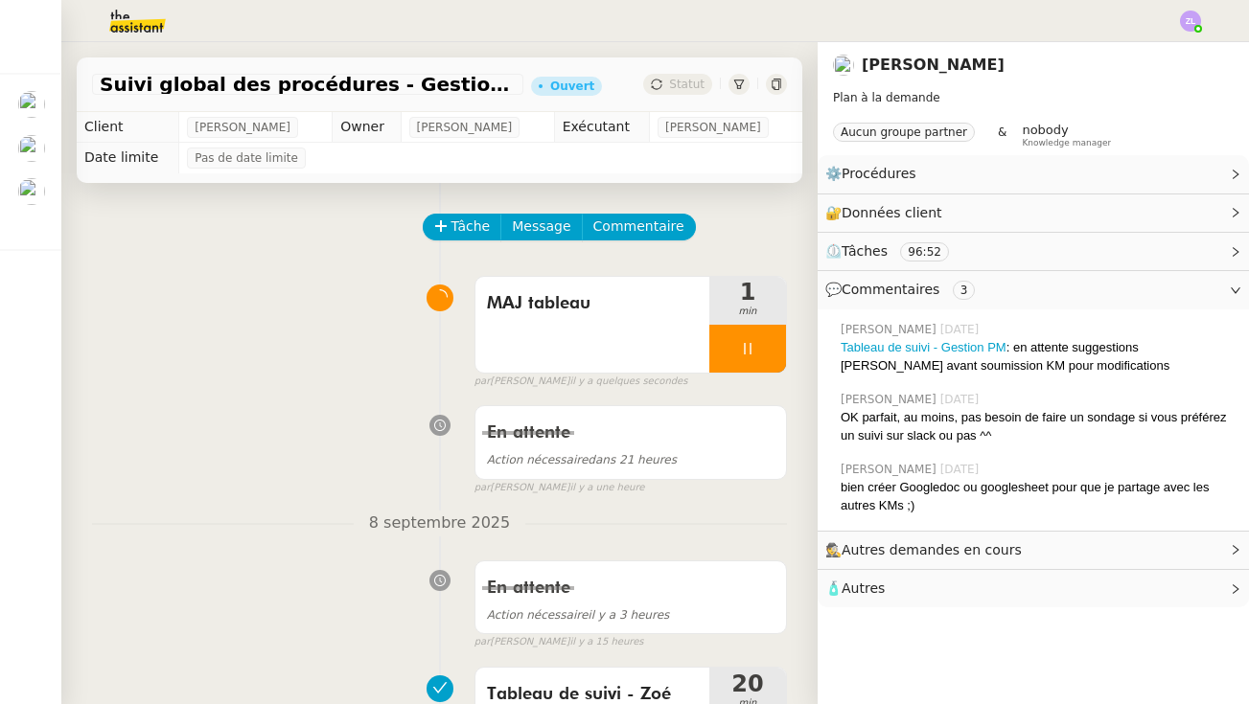
click at [927, 3] on div at bounding box center [624, 21] width 1153 height 42
click at [734, 343] on div at bounding box center [747, 349] width 77 height 48
click at [767, 353] on icon at bounding box center [767, 348] width 14 height 11
click at [734, 349] on button at bounding box center [747, 349] width 77 height 48
click at [734, 349] on icon at bounding box center [728, 348] width 15 height 15
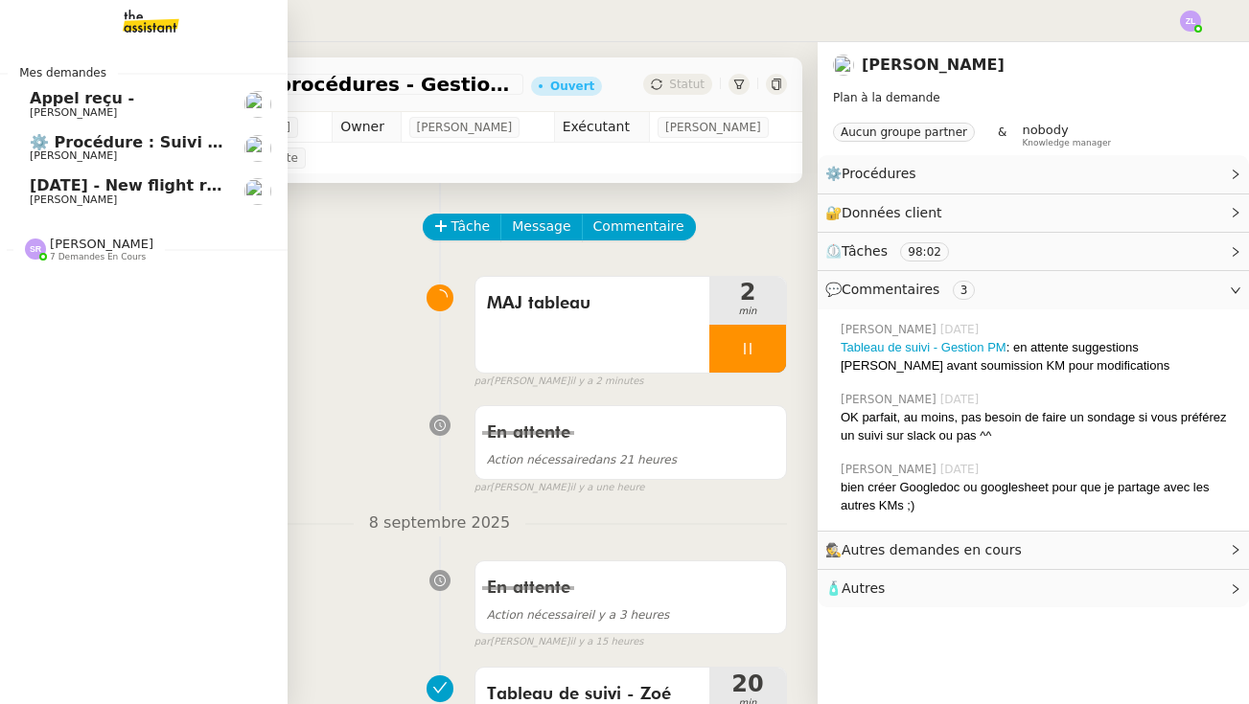
click at [122, 195] on span "[PERSON_NAME]" at bounding box center [127, 201] width 194 height 12
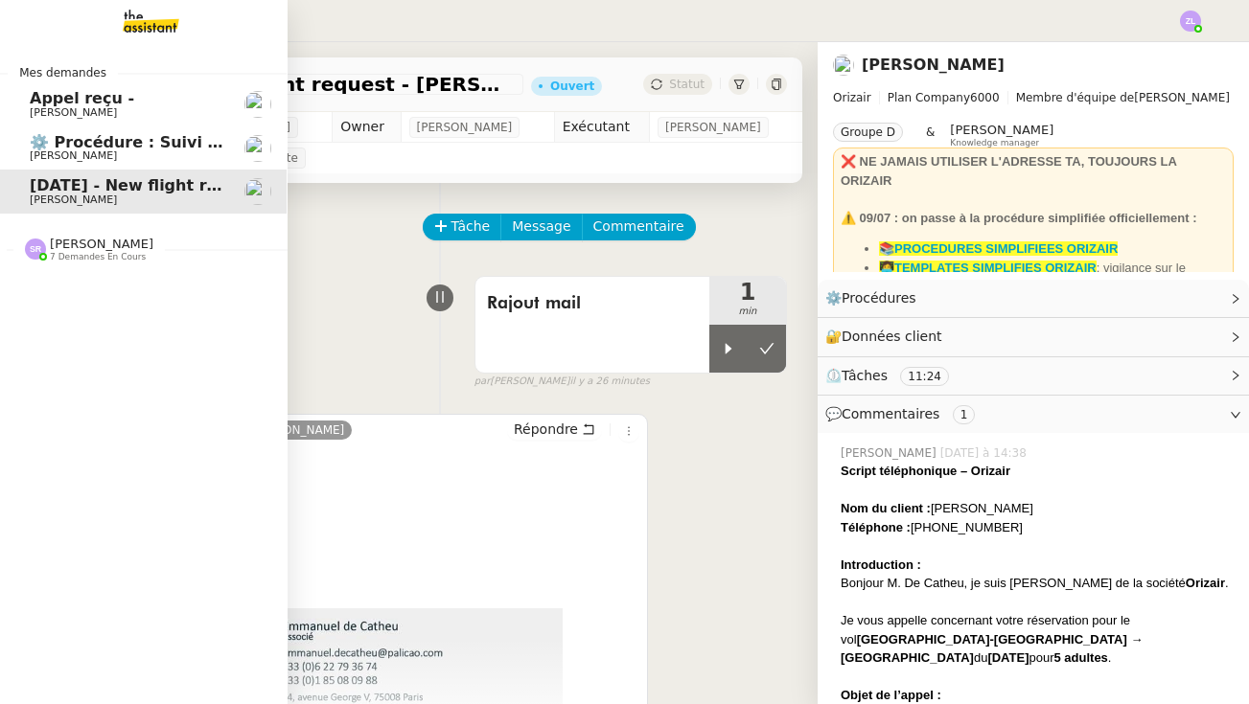
click at [118, 158] on span "[PERSON_NAME]" at bounding box center [127, 156] width 194 height 12
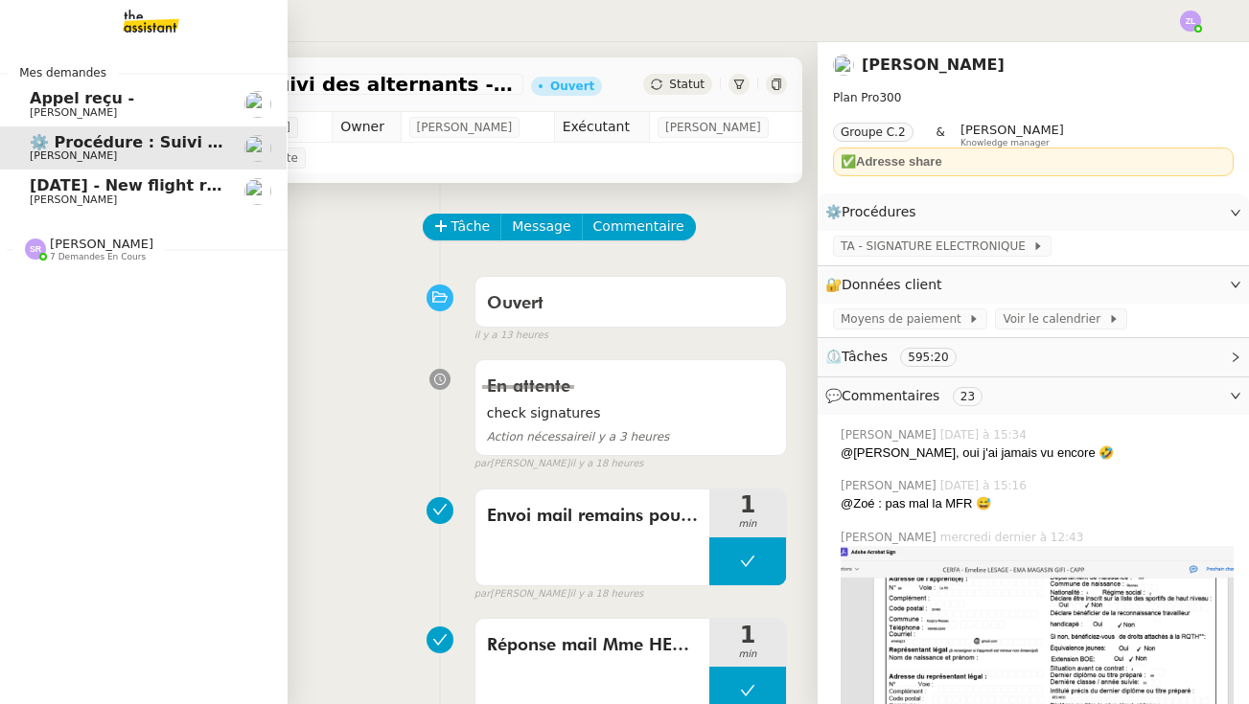
click at [137, 189] on span "[DATE] - New flight request - [PERSON_NAME]" at bounding box center [228, 185] width 396 height 18
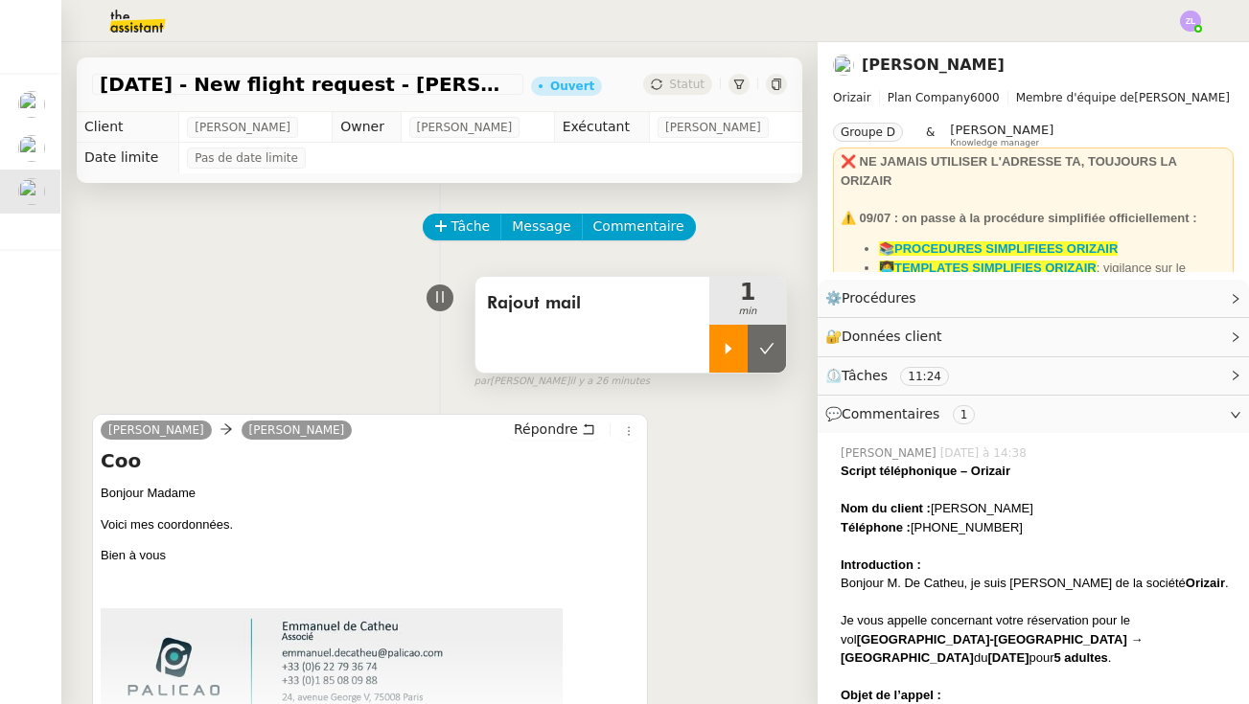
click at [730, 346] on icon at bounding box center [728, 348] width 15 height 15
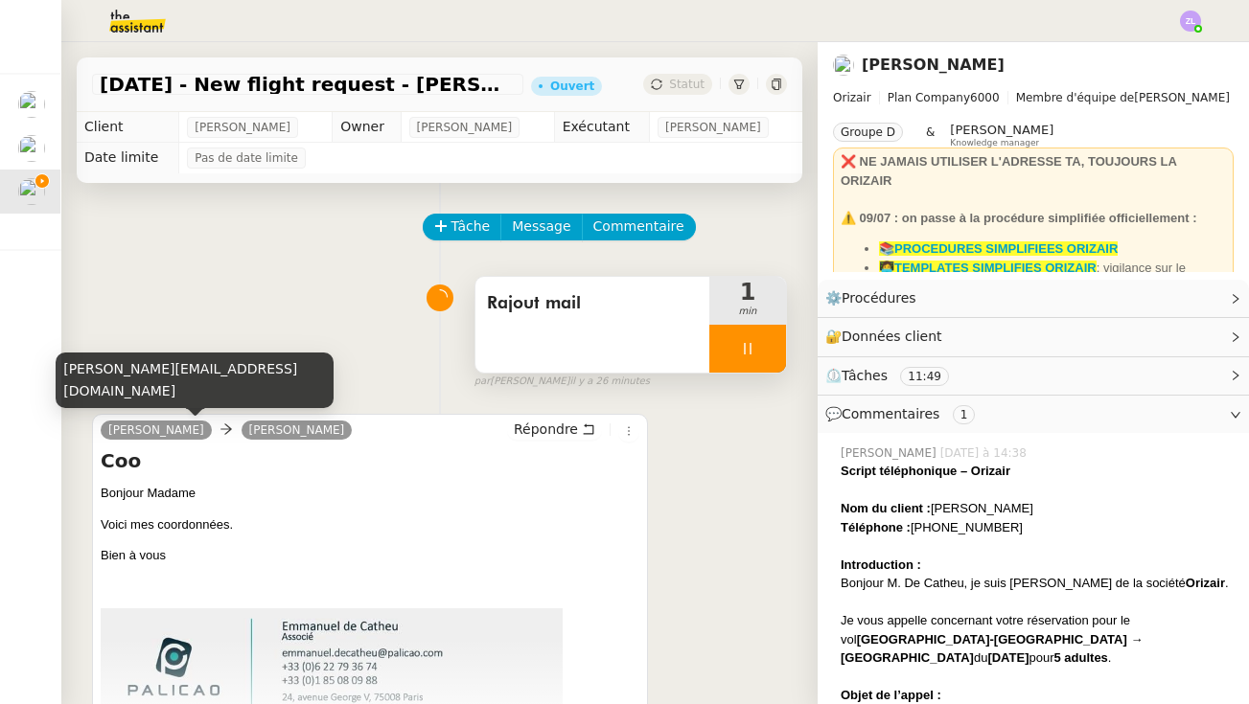
click at [180, 384] on div "[PERSON_NAME][EMAIL_ADDRESS][DOMAIN_NAME]" at bounding box center [195, 381] width 278 height 57
copy div "[PERSON_NAME][EMAIL_ADDRESS][DOMAIN_NAME]"
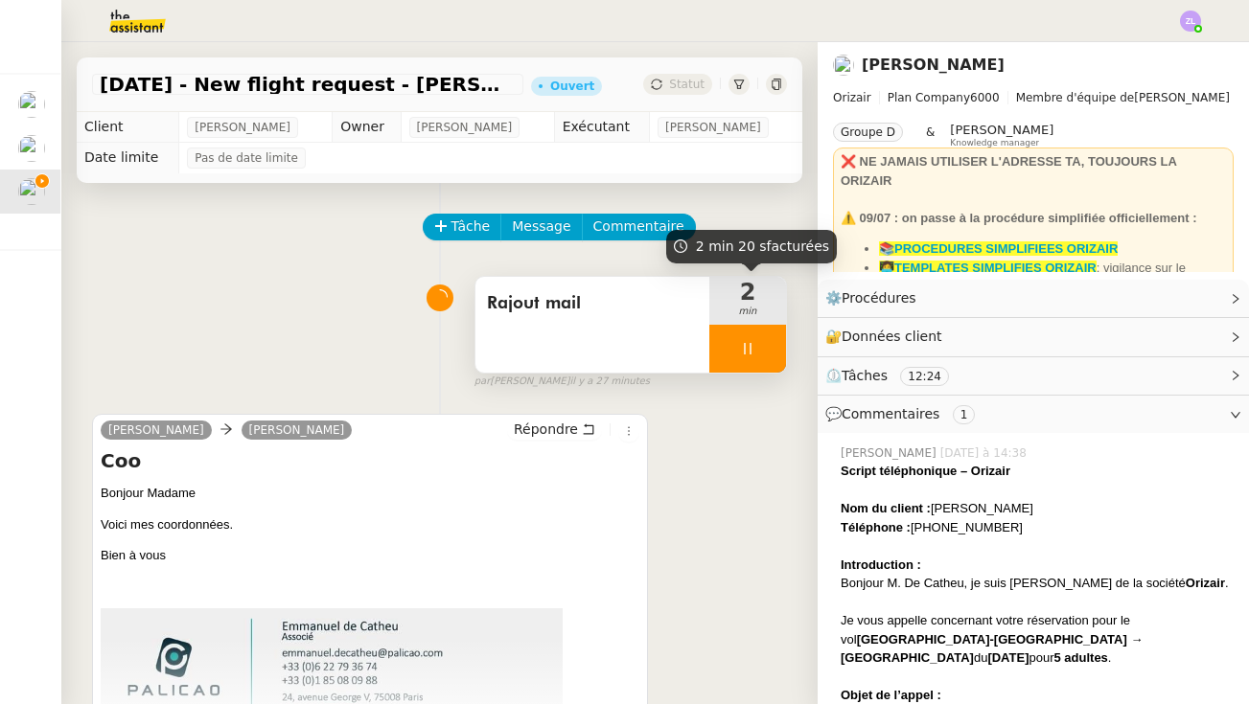
click at [728, 348] on div at bounding box center [747, 349] width 77 height 48
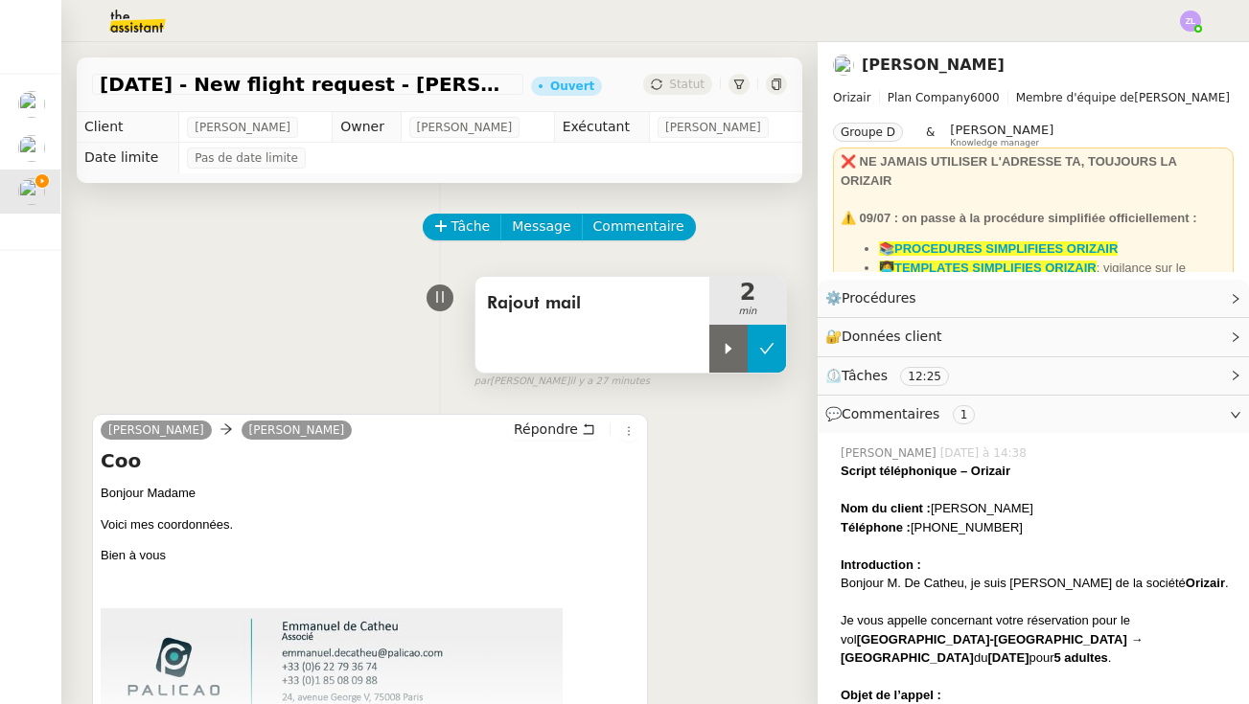
click at [767, 350] on icon at bounding box center [766, 348] width 15 height 15
click at [680, 98] on div "[DATE] - New flight request - [PERSON_NAME] Ouvert Statut" at bounding box center [440, 85] width 726 height 55
click at [680, 83] on span "Statut" at bounding box center [686, 84] width 35 height 13
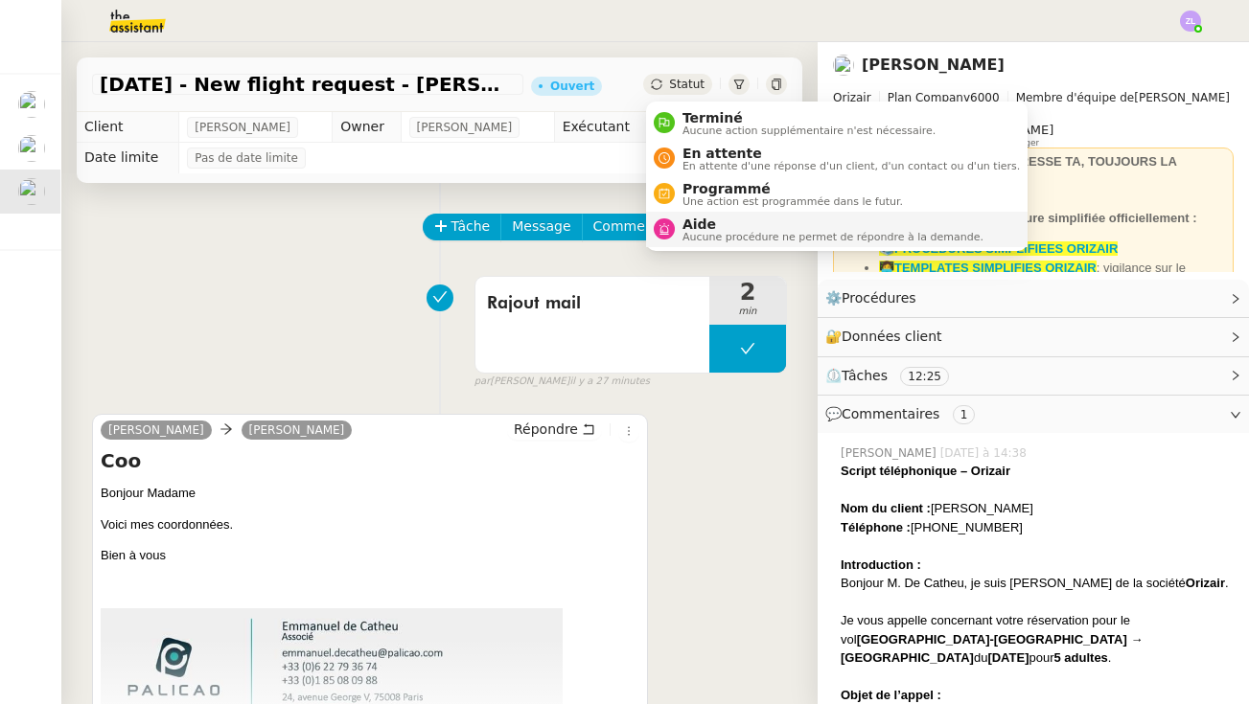
click at [718, 232] on span "Aucune procédure ne permet de répondre à la demande." at bounding box center [832, 237] width 301 height 11
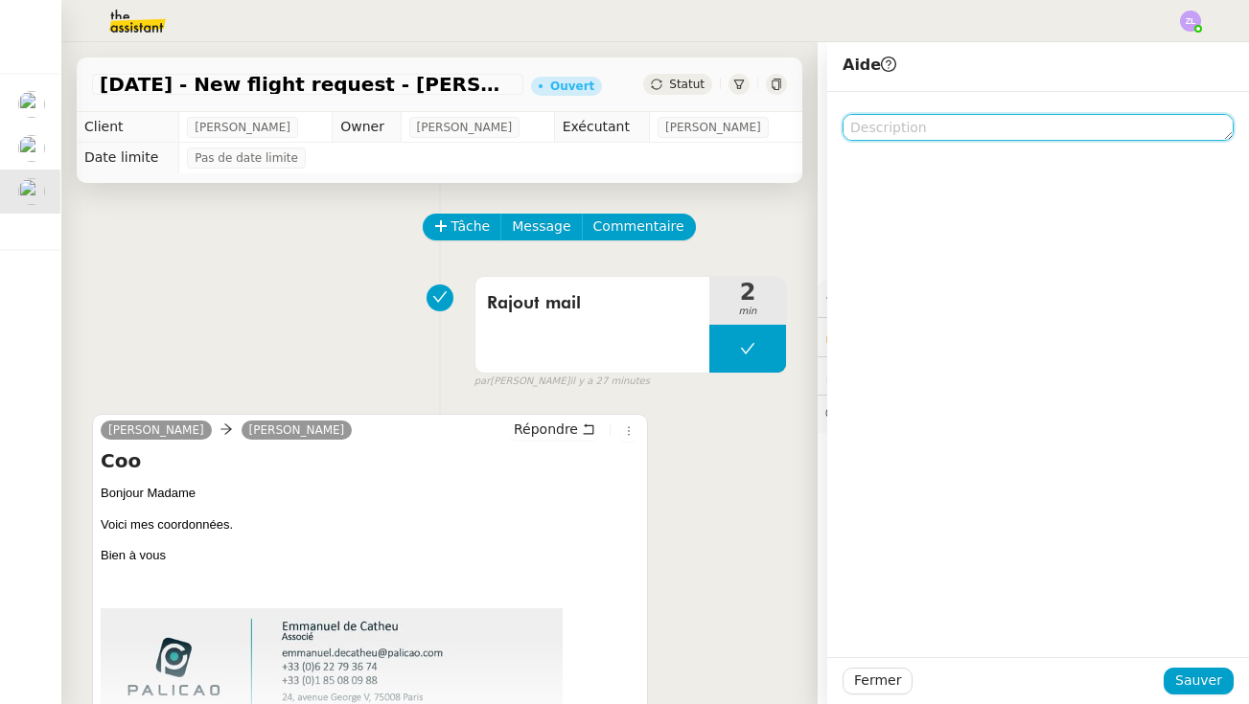
click at [887, 125] on textarea at bounding box center [1037, 127] width 391 height 27
type textarea "&"
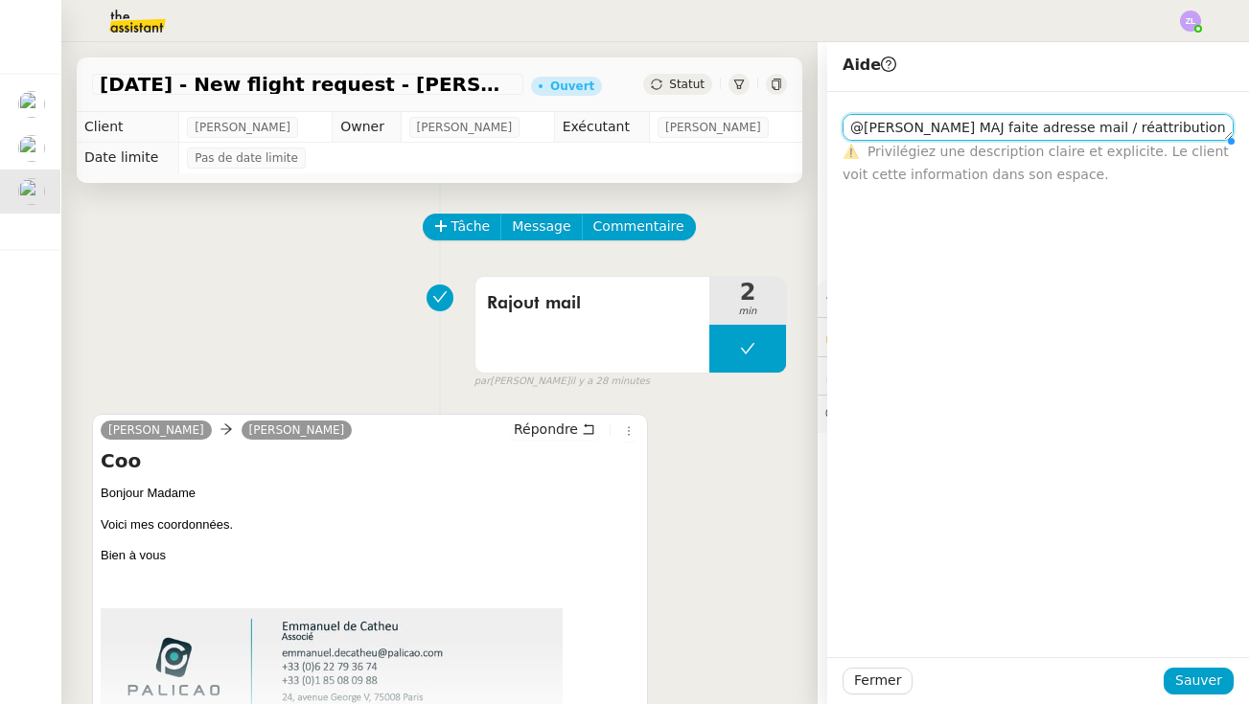
scroll to position [1, 0]
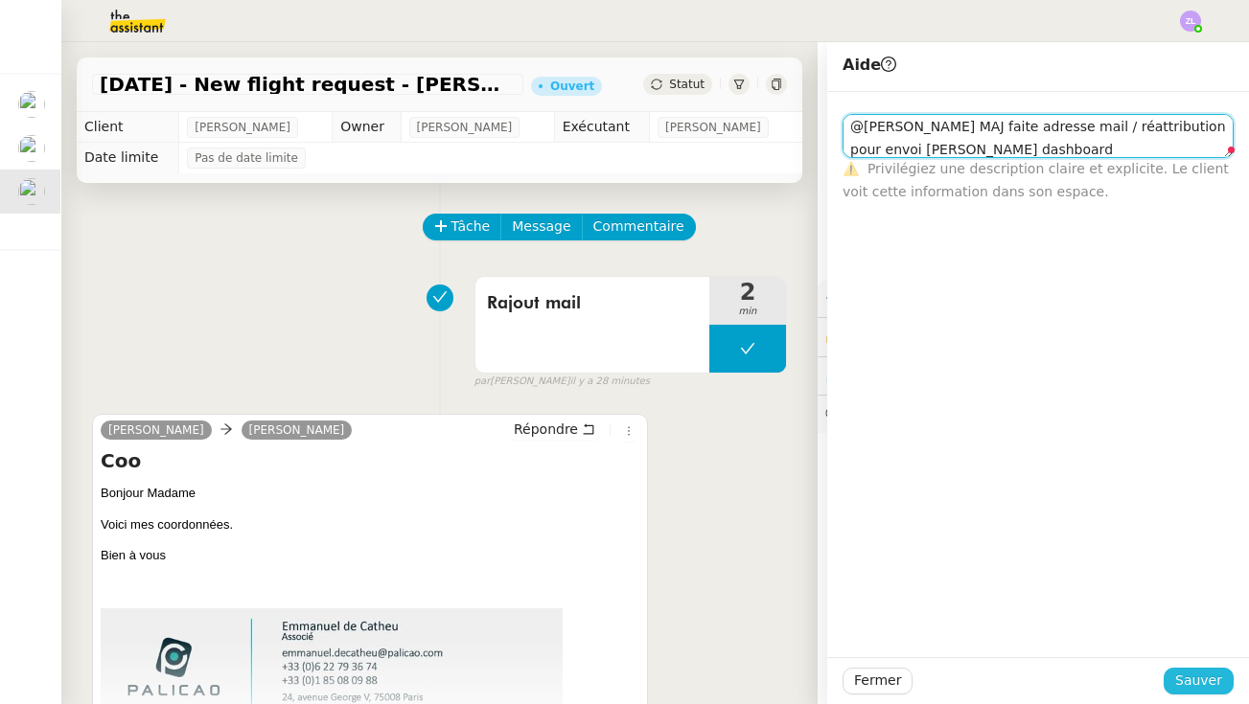
type textarea "@[PERSON_NAME] MAJ faite adresse mail / réattribution pour envoi [PERSON_NAME] …"
click at [971, 687] on span "Sauver" at bounding box center [1198, 681] width 47 height 22
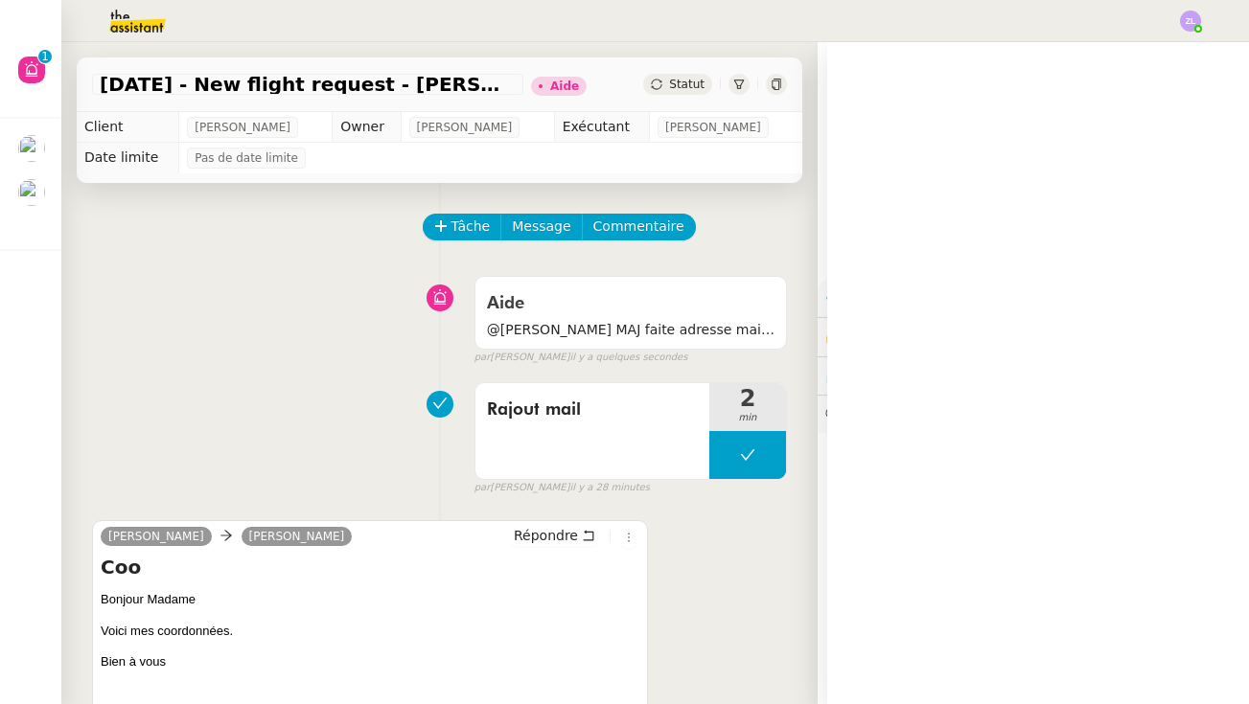
scroll to position [153, 0]
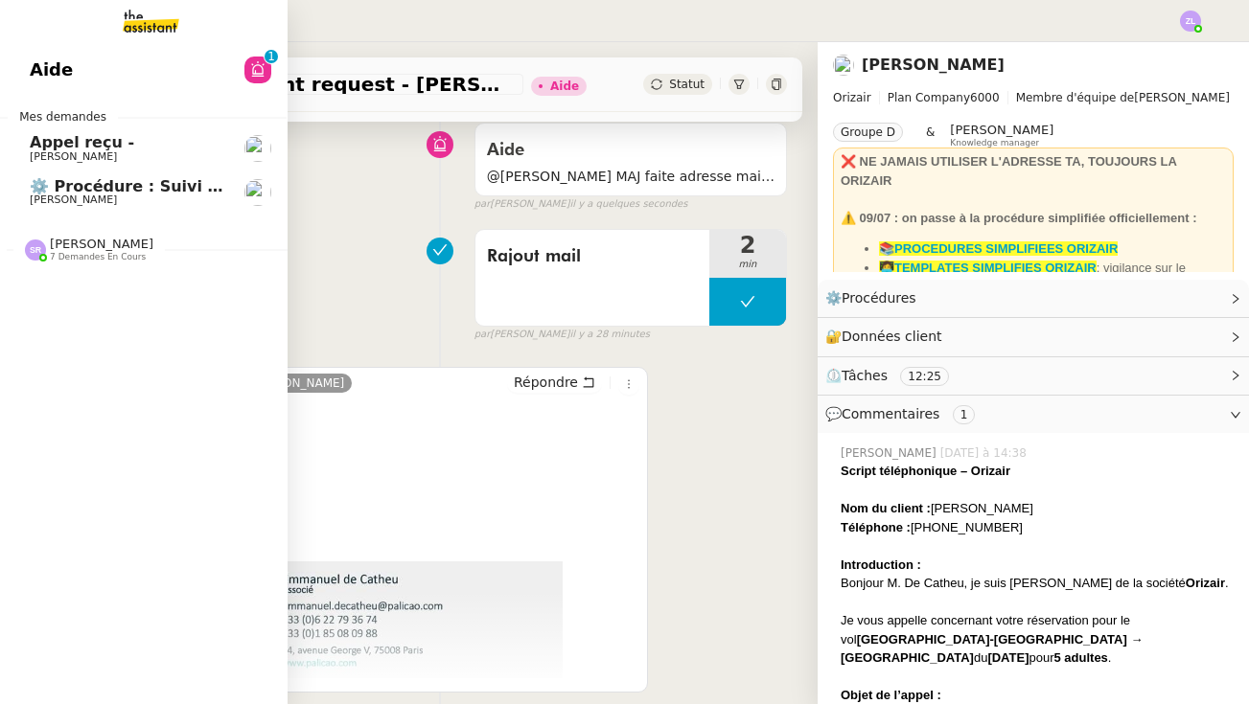
click at [110, 133] on span "Appel reçu -" at bounding box center [82, 142] width 104 height 18
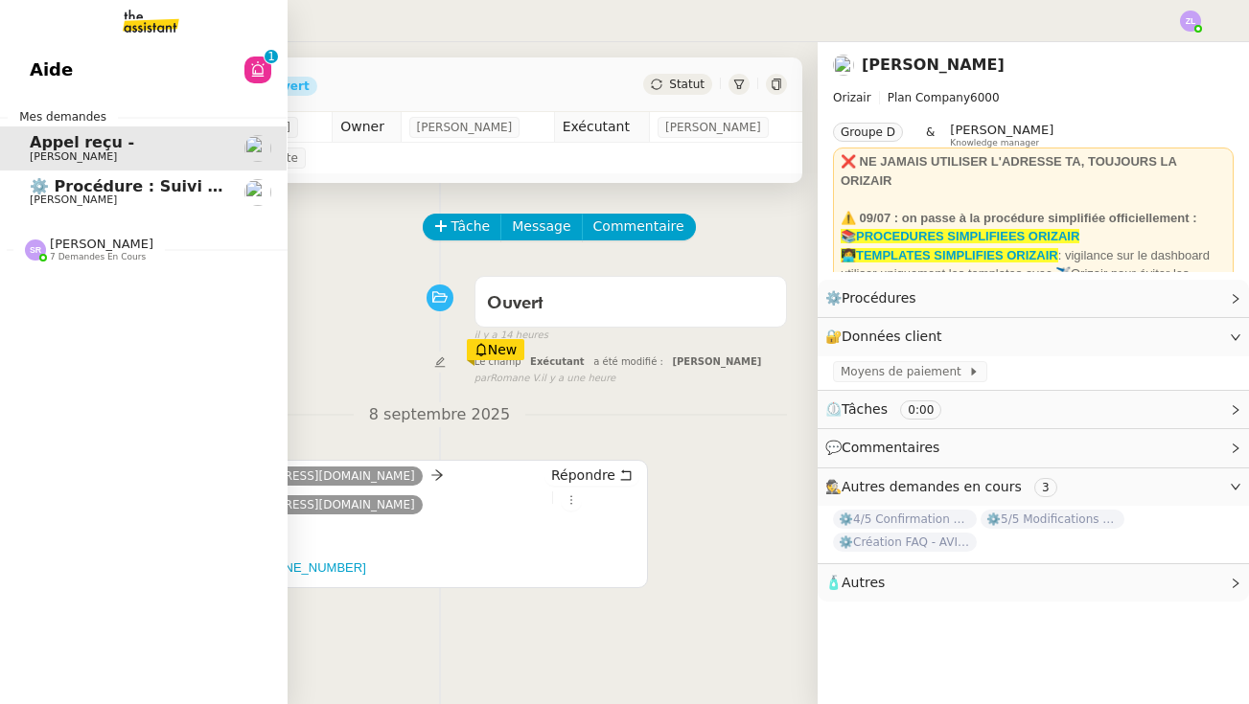
click at [63, 177] on span "⚙️ Procédure : Suivi des alternants - dynamique" at bounding box center [238, 186] width 416 height 18
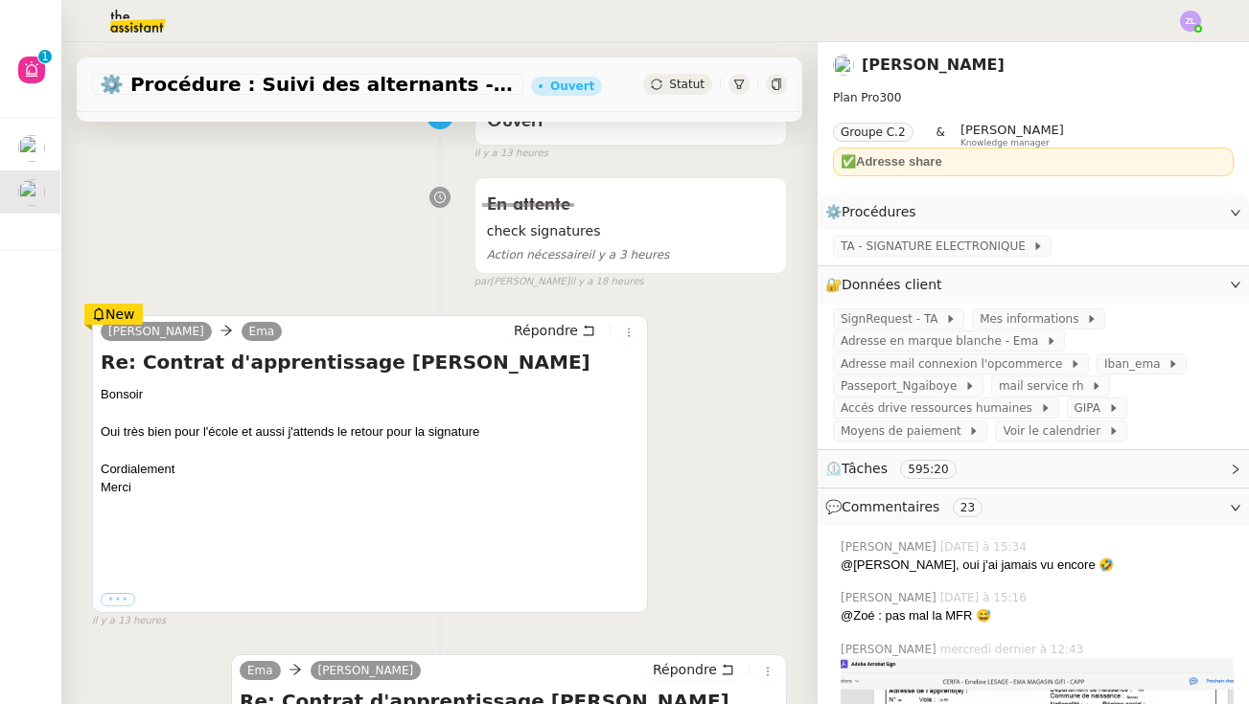
scroll to position [300, 0]
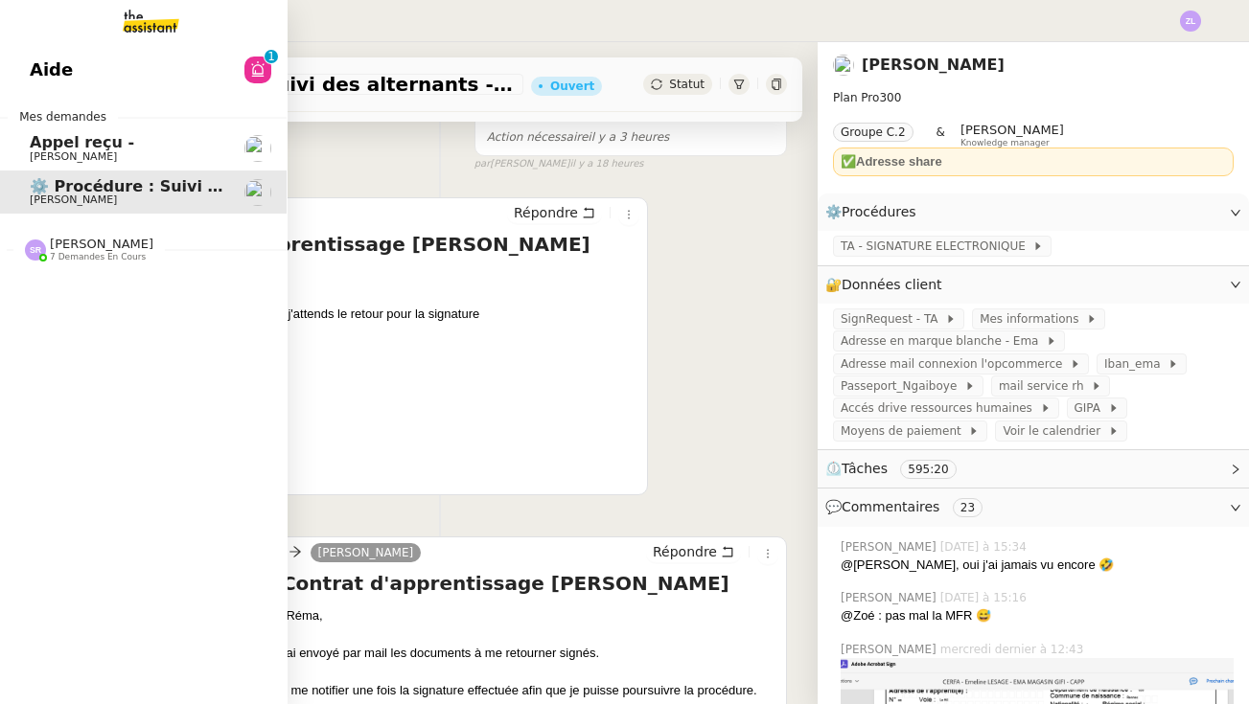
click at [117, 241] on span "[PERSON_NAME]" at bounding box center [102, 244] width 104 height 14
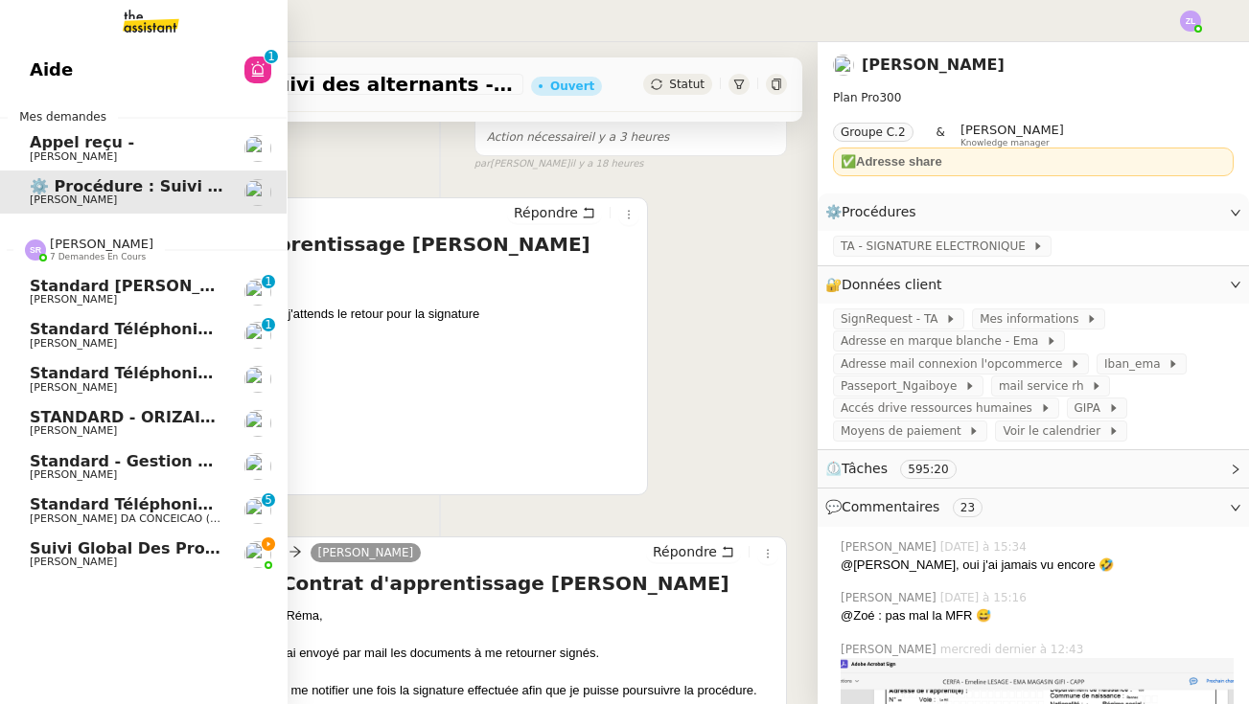
click at [179, 557] on span "[PERSON_NAME]" at bounding box center [127, 563] width 194 height 12
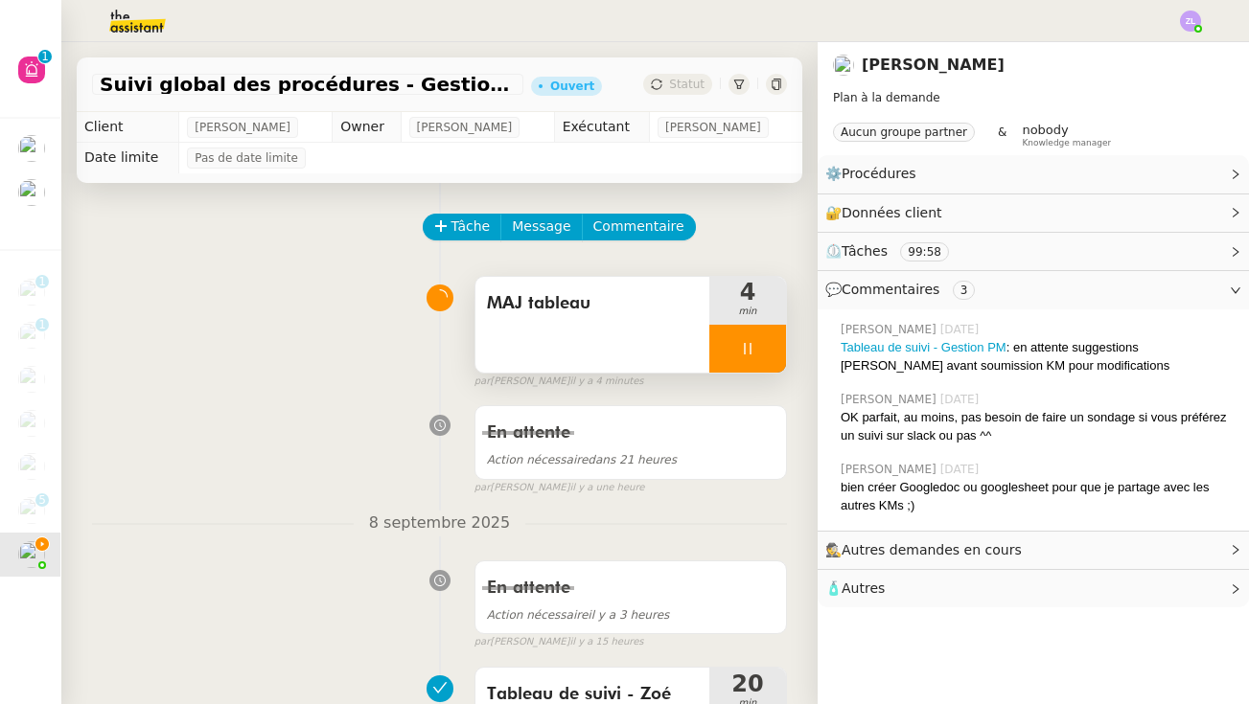
click at [726, 363] on div at bounding box center [747, 349] width 77 height 48
click at [755, 358] on button at bounding box center [767, 349] width 38 height 48
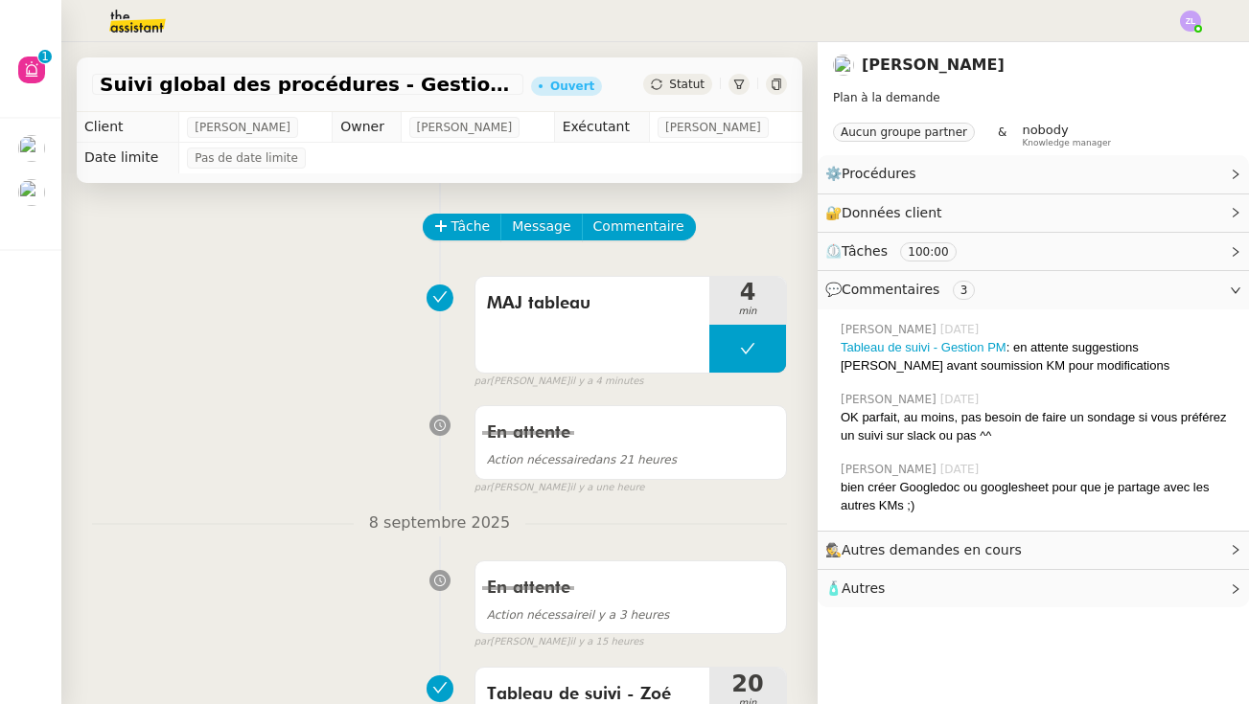
click at [971, 18] on nz-header at bounding box center [624, 21] width 1249 height 42
click at [971, 18] on img at bounding box center [1190, 21] width 21 height 21
click at [971, 48] on li "Suivi" at bounding box center [1138, 54] width 125 height 27
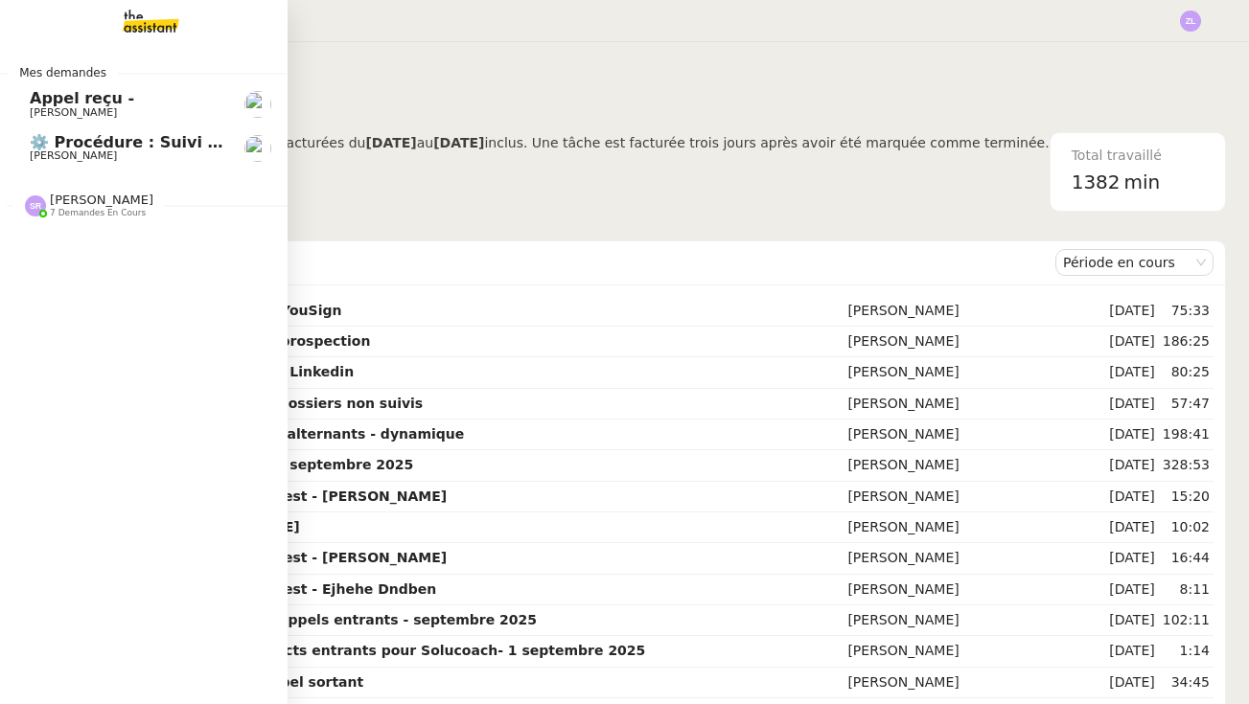
click at [103, 210] on span "7 demandes en cours" at bounding box center [98, 213] width 96 height 11
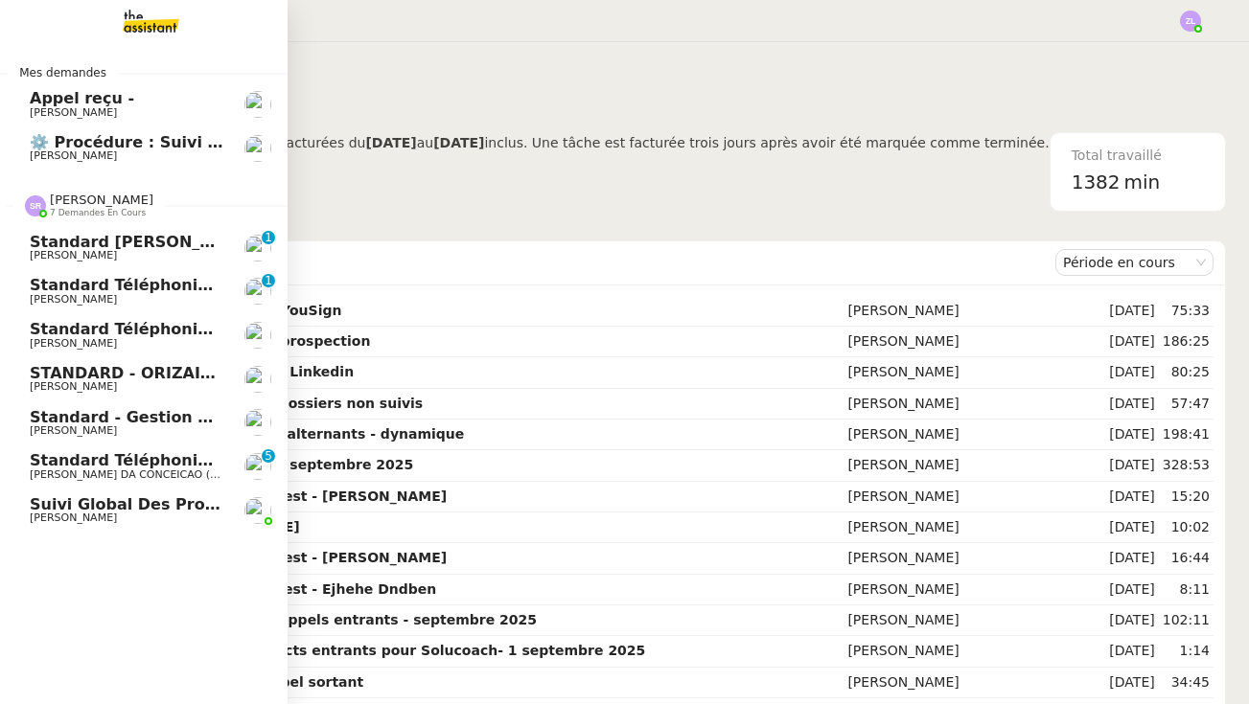
click at [185, 324] on span "Standard téléphonique - septembre 2025" at bounding box center [210, 329] width 360 height 18
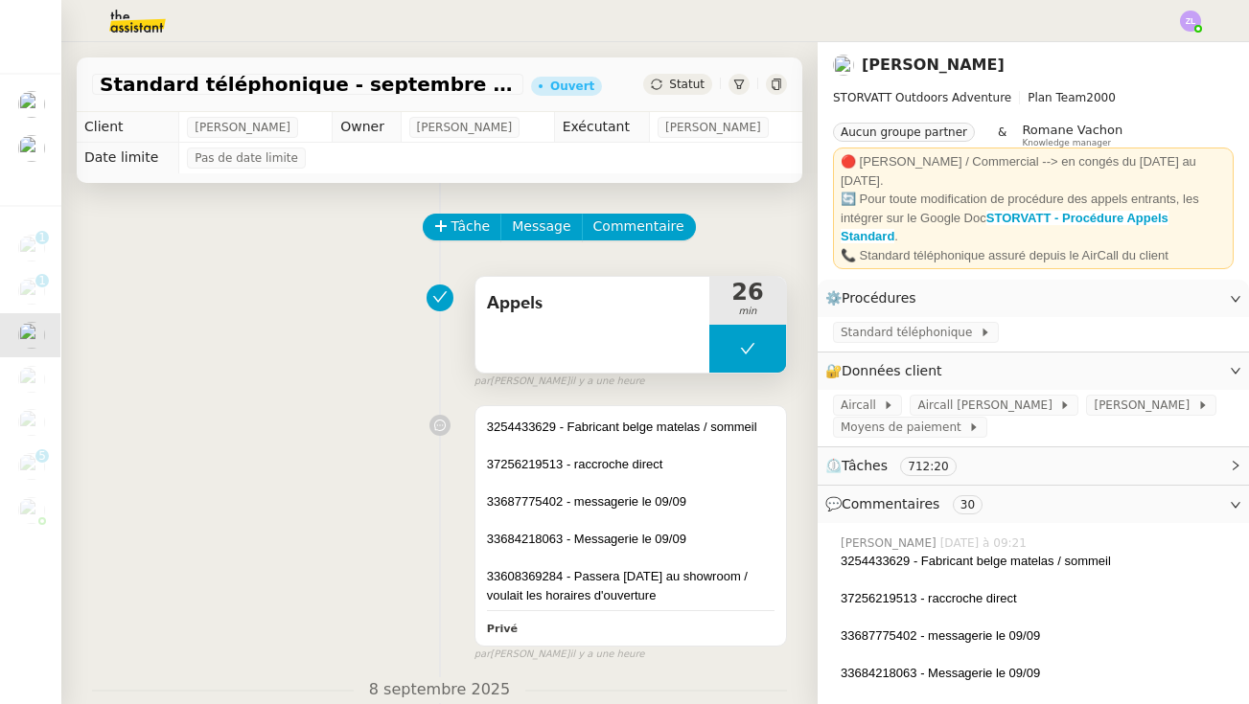
click at [725, 356] on button at bounding box center [747, 349] width 77 height 48
click at [725, 356] on icon at bounding box center [728, 348] width 15 height 15
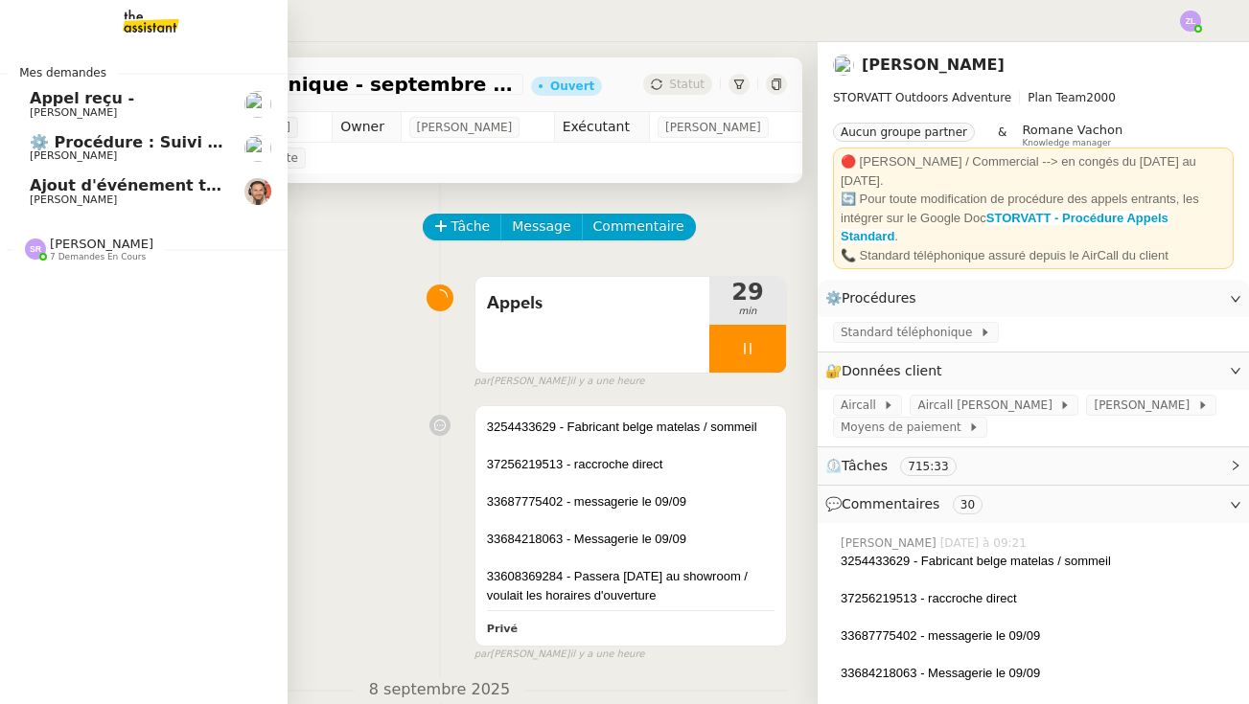
click at [62, 176] on span "Ajout d'événement trouvé grace a Chat GPT" at bounding box center [220, 185] width 380 height 18
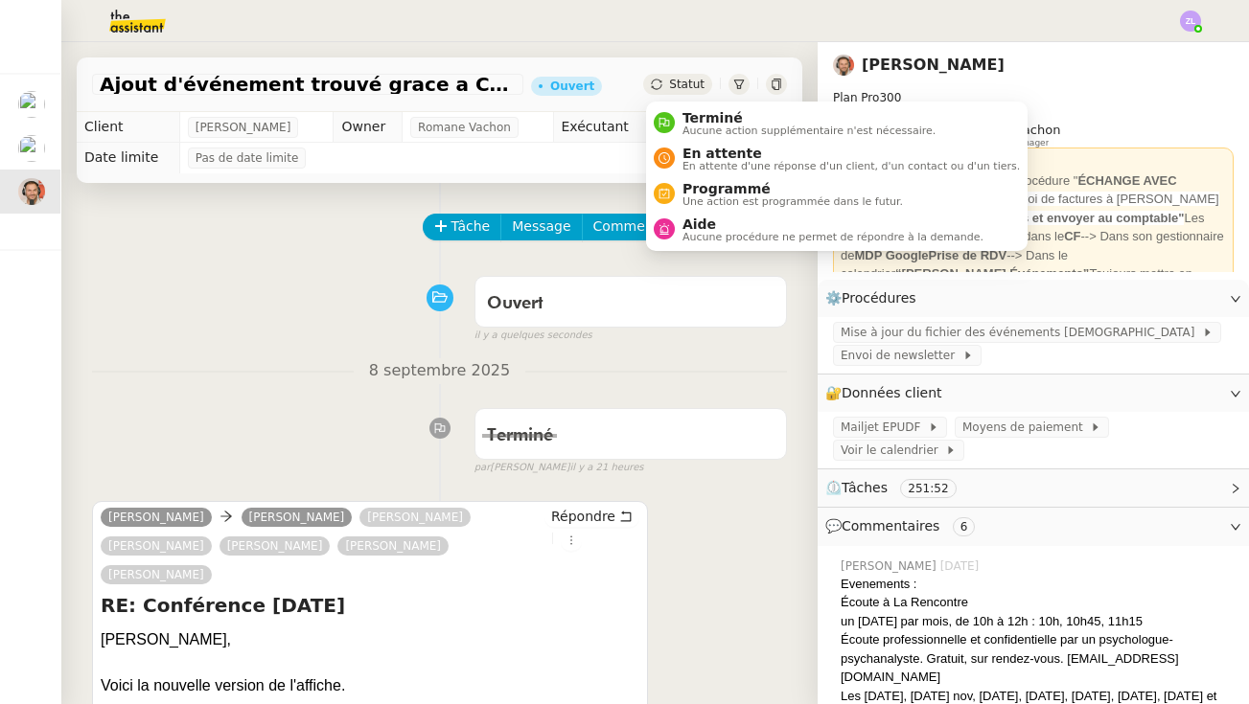
click at [677, 88] on span "Statut" at bounding box center [686, 84] width 35 height 13
click at [693, 127] on span "Aucune action supplémentaire n'est nécessaire." at bounding box center [808, 131] width 253 height 11
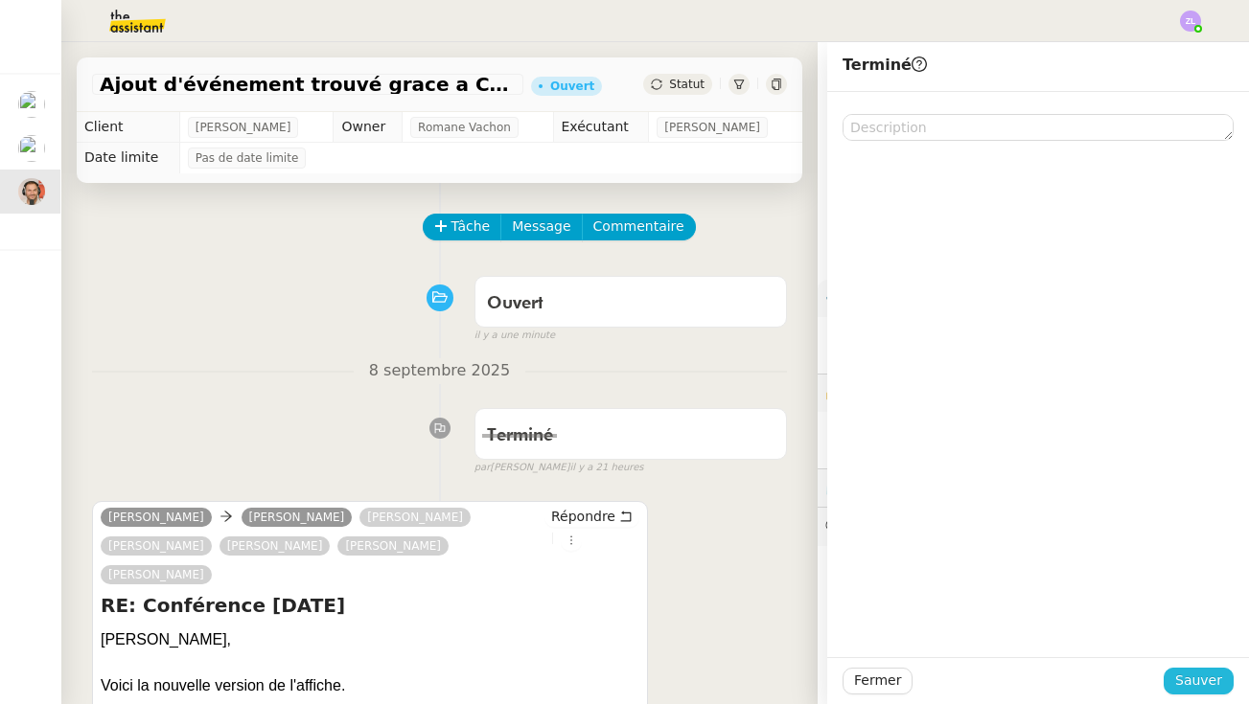
click at [971, 678] on span "Sauver" at bounding box center [1198, 681] width 47 height 22
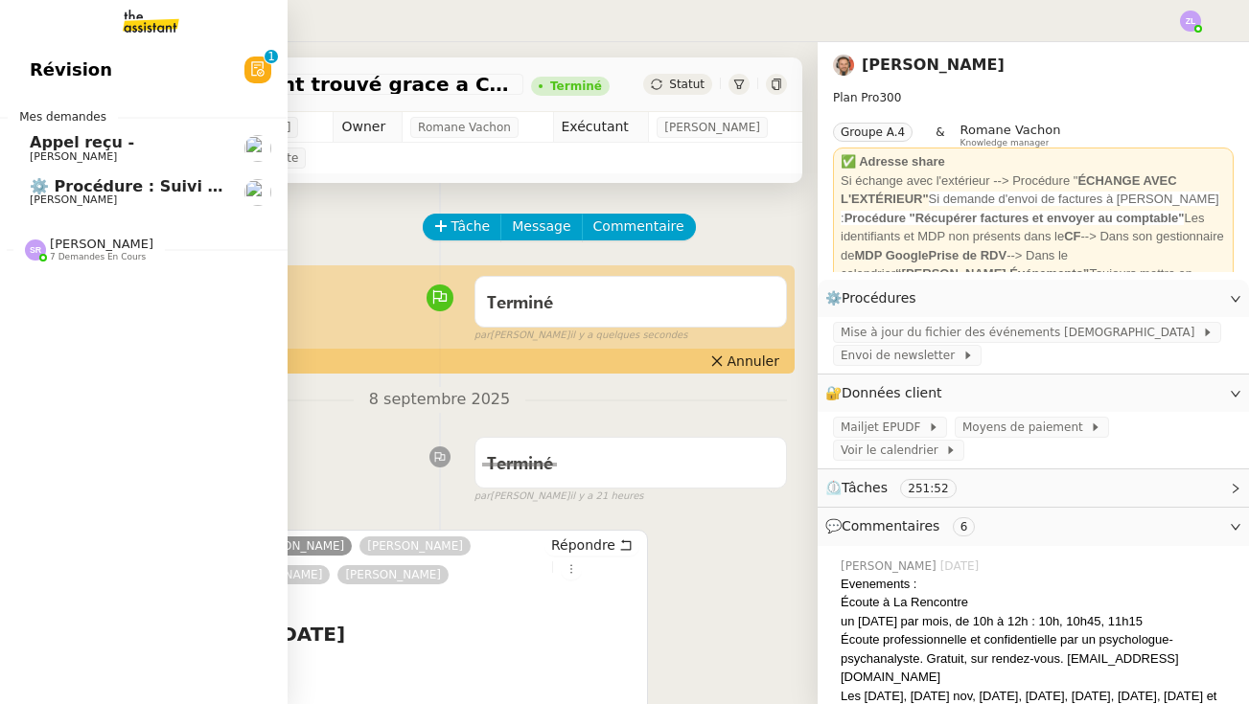
click at [105, 238] on span "[PERSON_NAME]" at bounding box center [102, 244] width 104 height 14
click at [130, 240] on span "[PERSON_NAME]" at bounding box center [102, 244] width 104 height 14
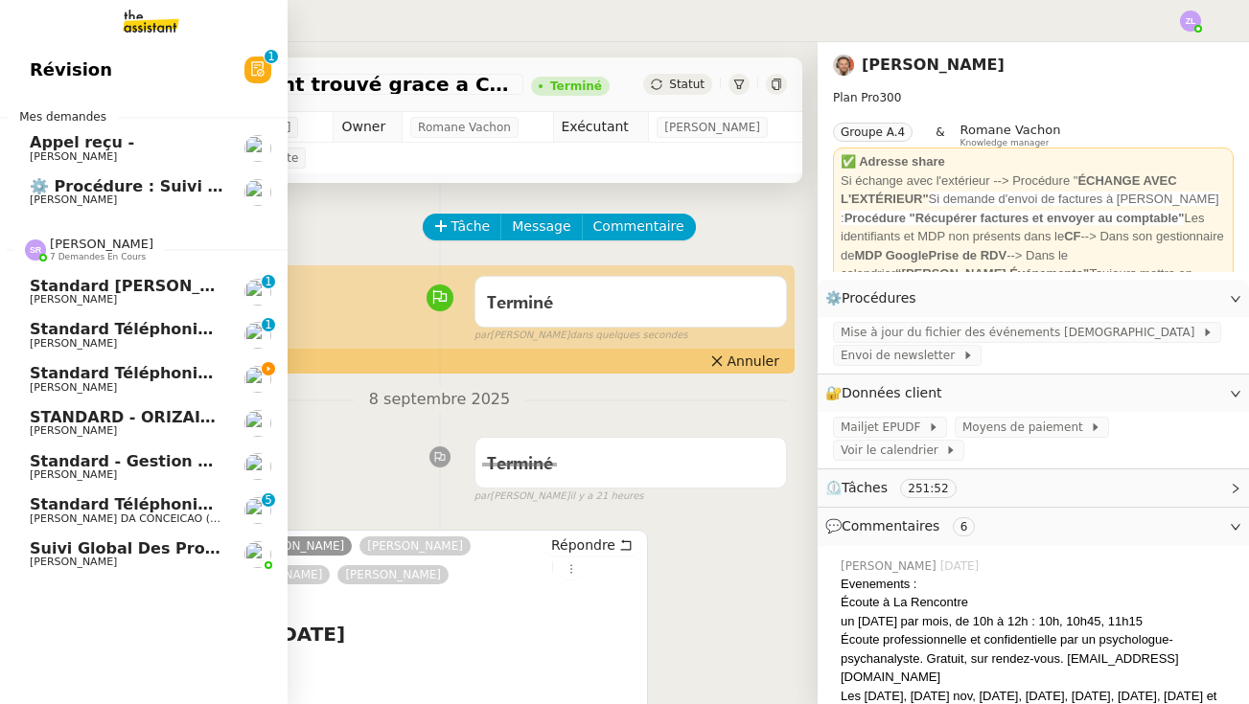
click at [199, 389] on link "Standard téléphonique - [DATE] [PERSON_NAME]" at bounding box center [143, 379] width 288 height 44
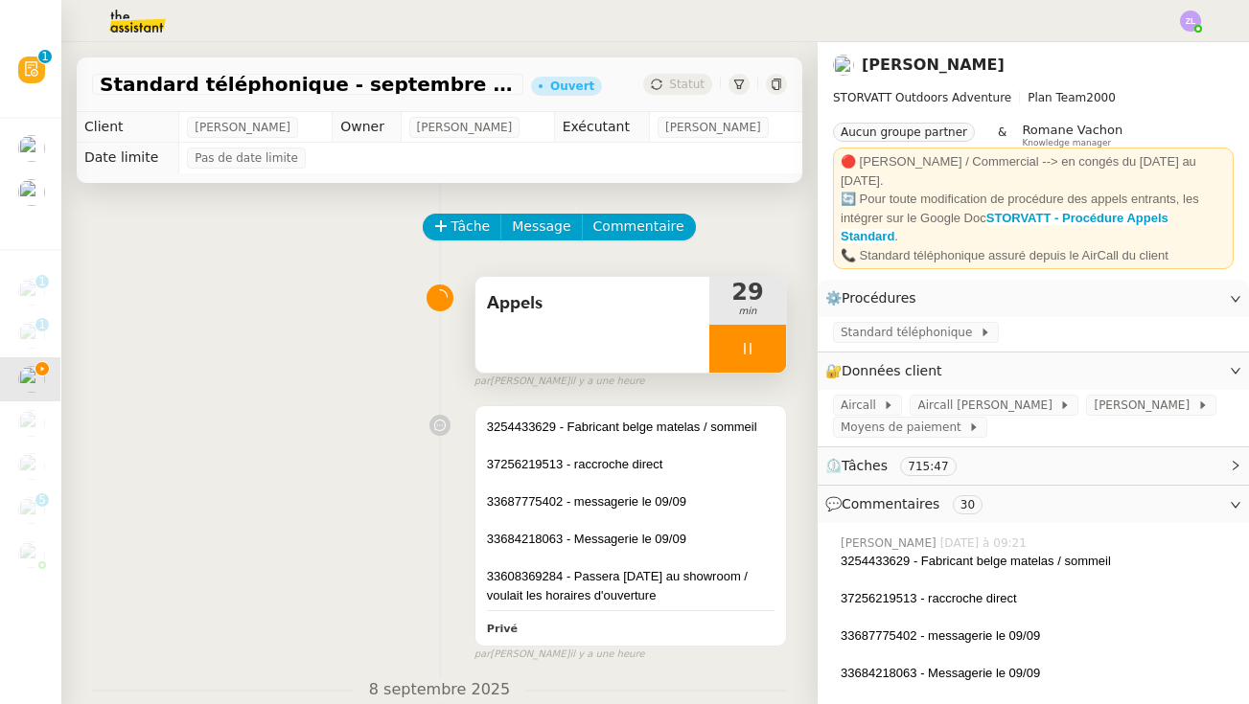
click at [735, 335] on div at bounding box center [747, 349] width 77 height 48
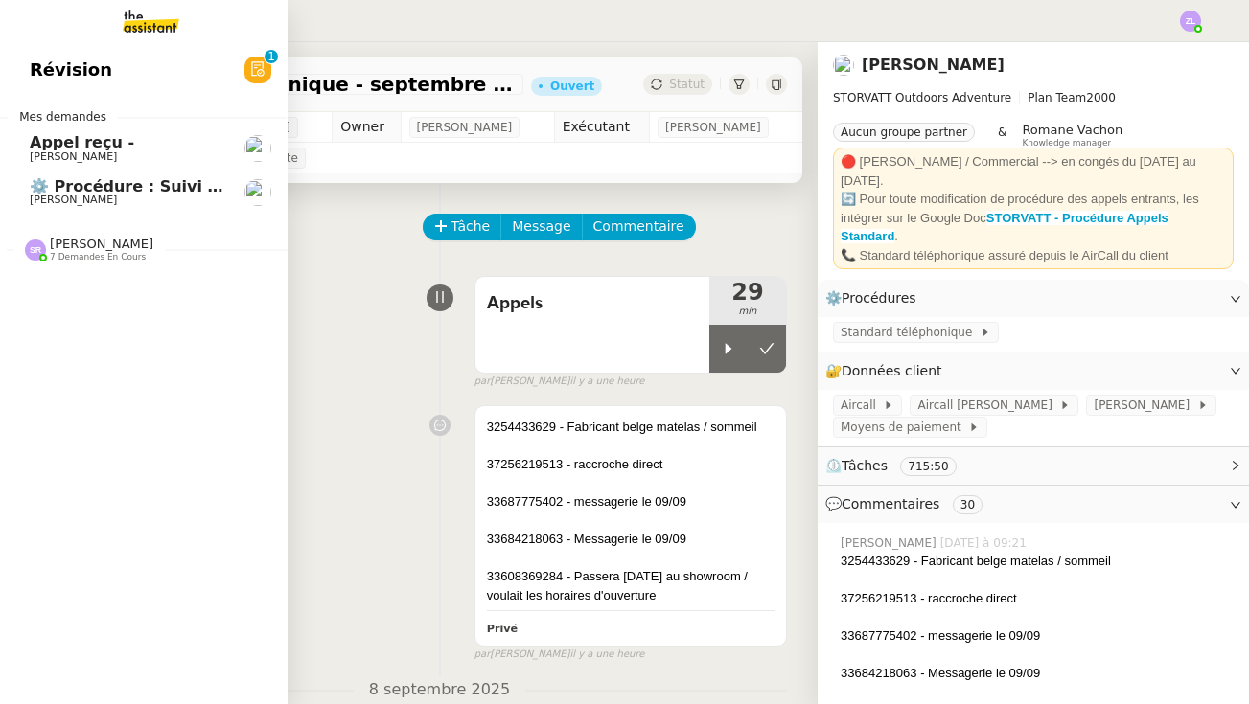
click at [136, 259] on span "7 demandes en cours" at bounding box center [98, 257] width 96 height 11
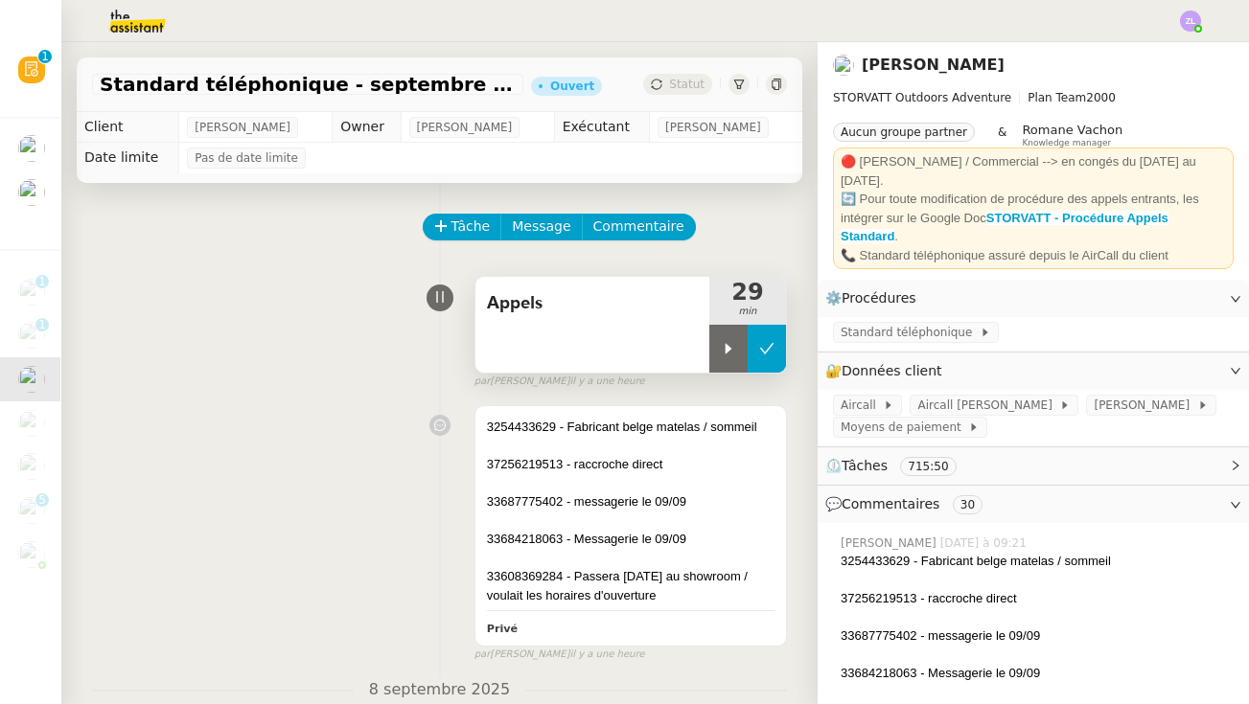
click at [752, 344] on button at bounding box center [767, 349] width 38 height 48
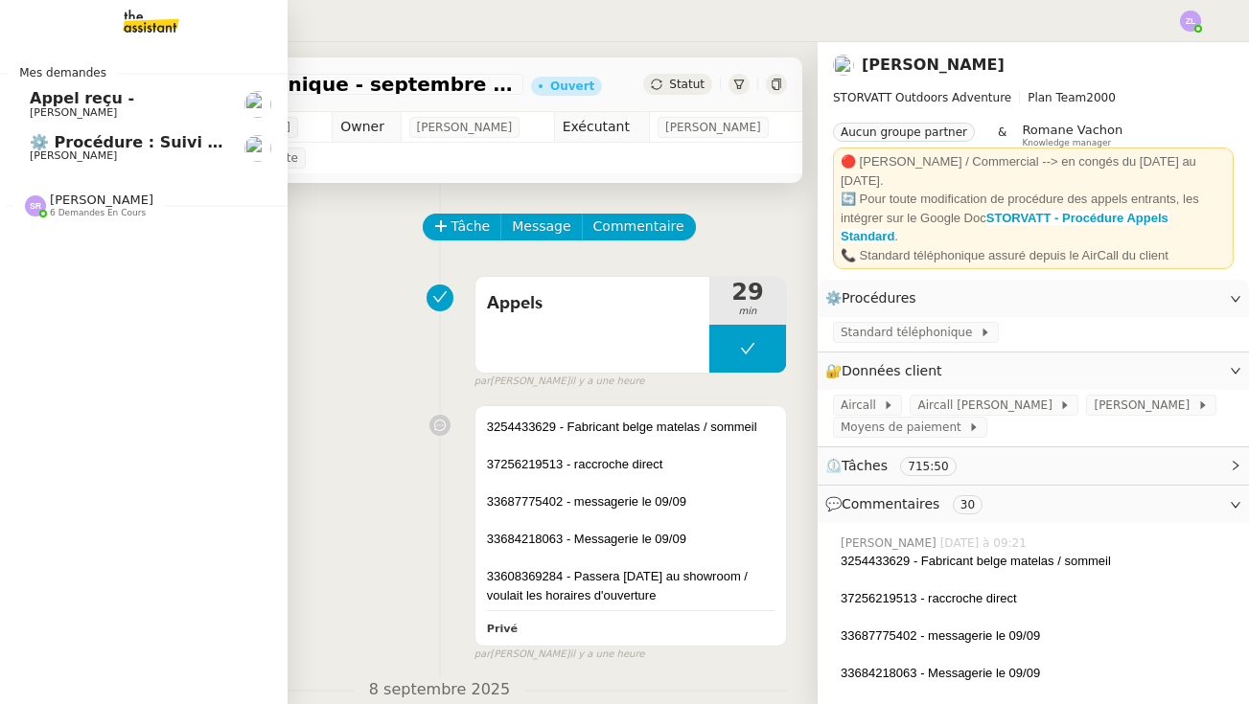
click at [67, 204] on span "[PERSON_NAME]" at bounding box center [102, 200] width 104 height 14
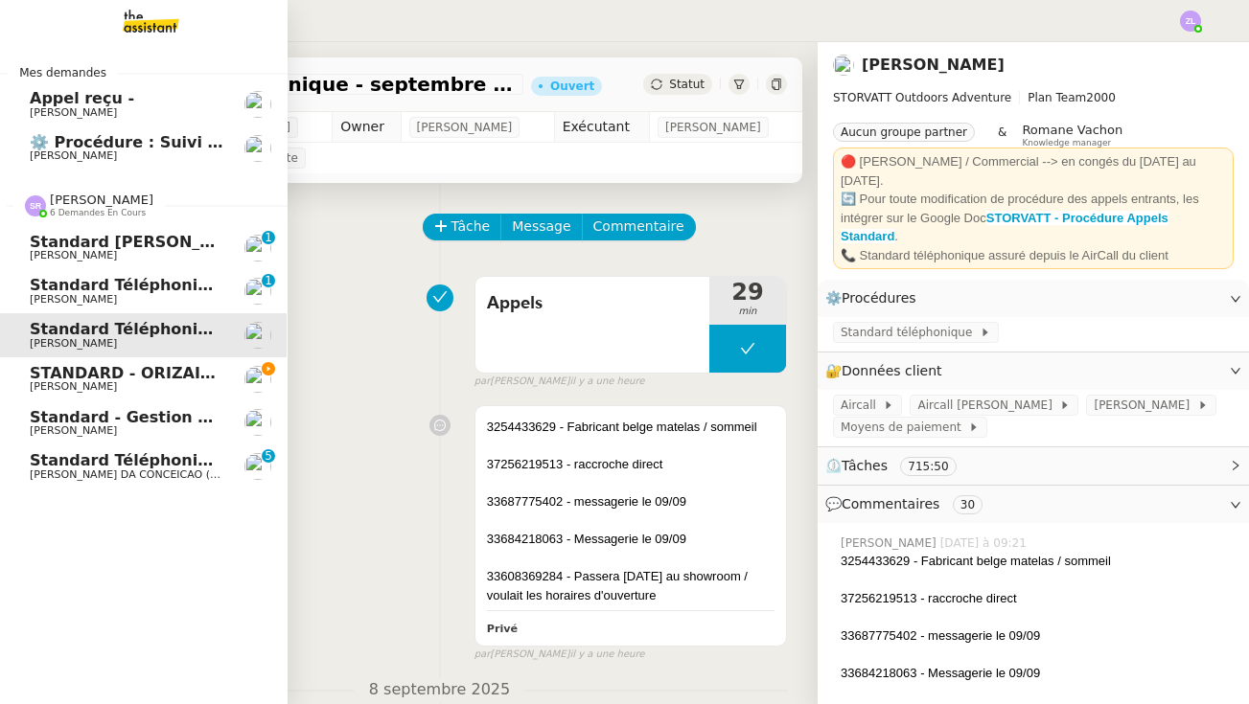
click at [126, 358] on link "STANDARD - ORIZAIR - [DATE] [PERSON_NAME]" at bounding box center [143, 379] width 288 height 44
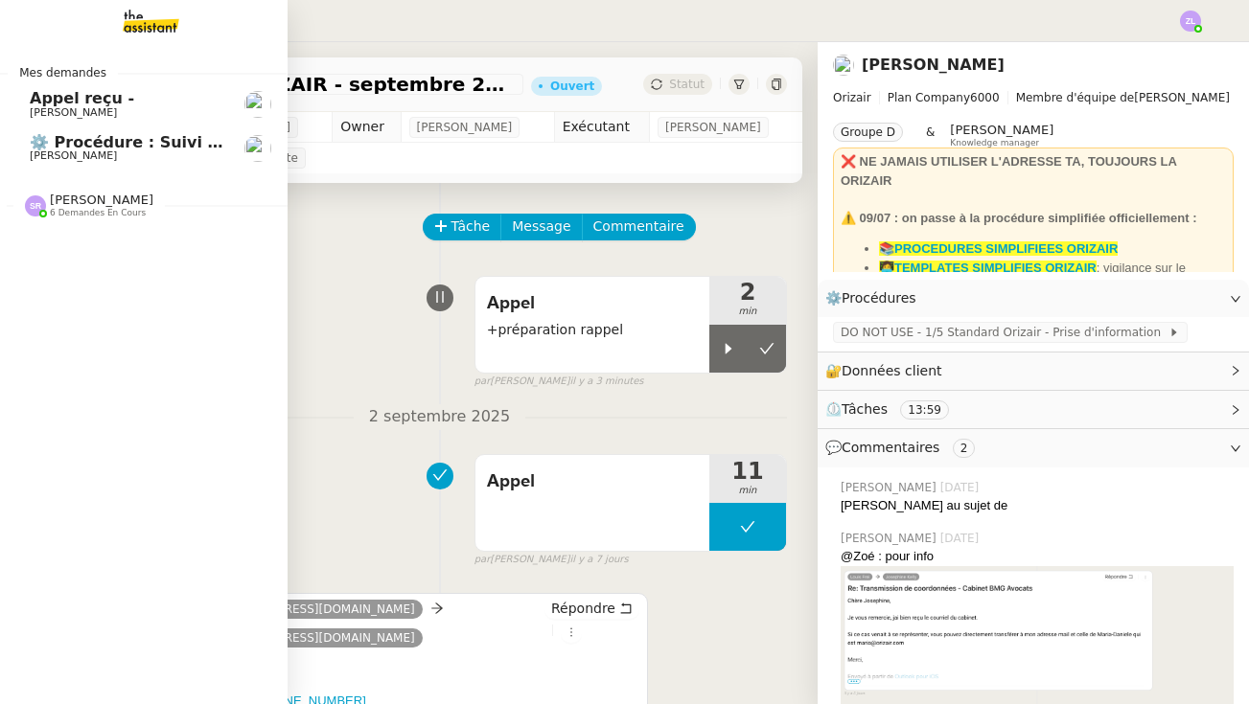
click at [79, 193] on span "[PERSON_NAME]" at bounding box center [102, 200] width 104 height 14
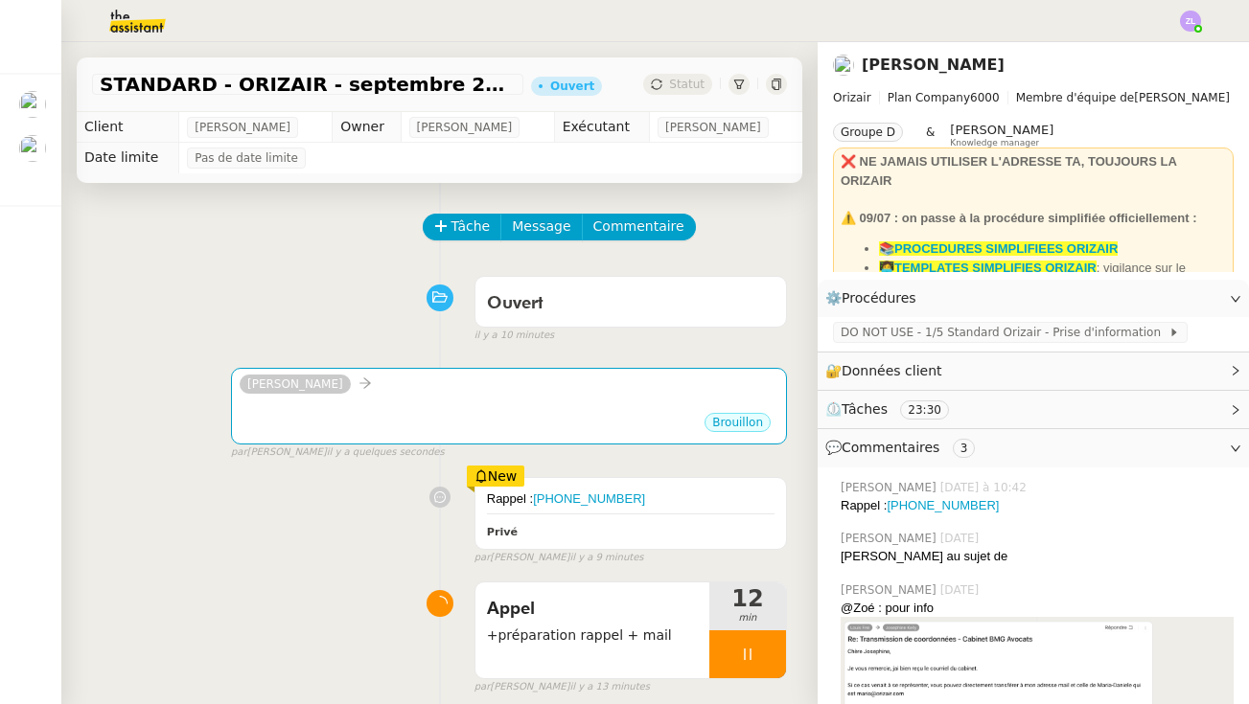
scroll to position [0, 1]
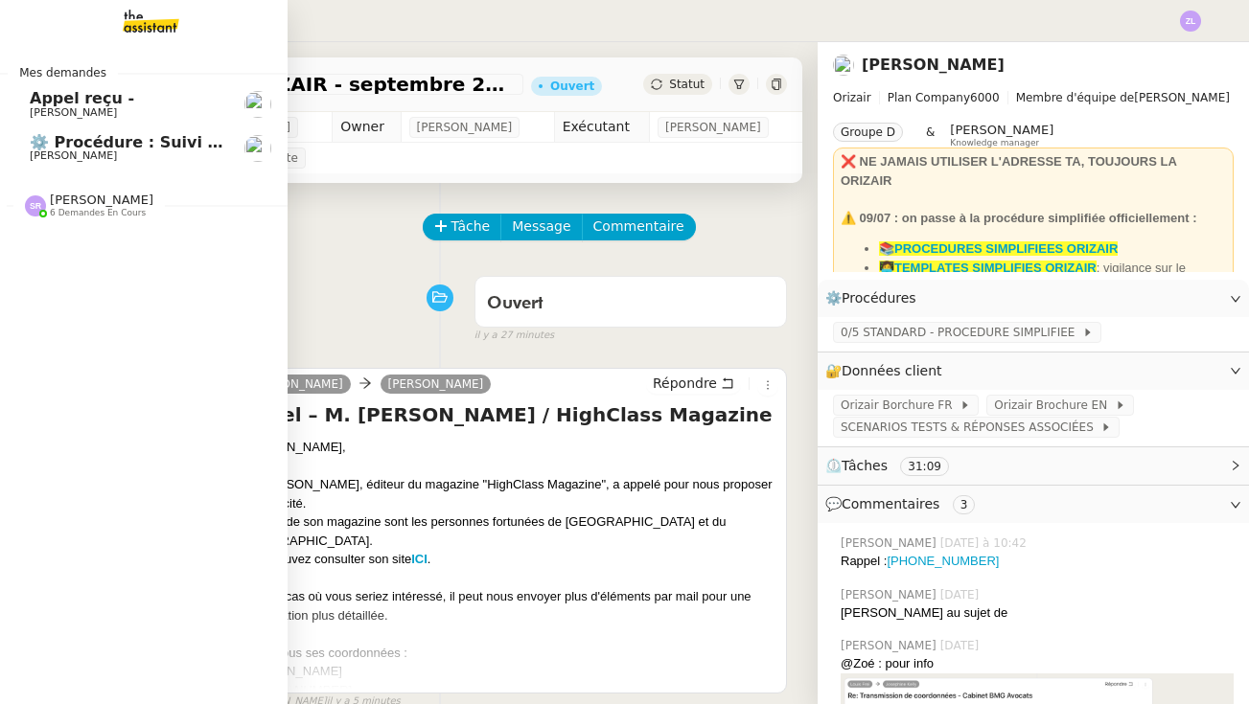
click at [36, 203] on img at bounding box center [35, 206] width 21 height 21
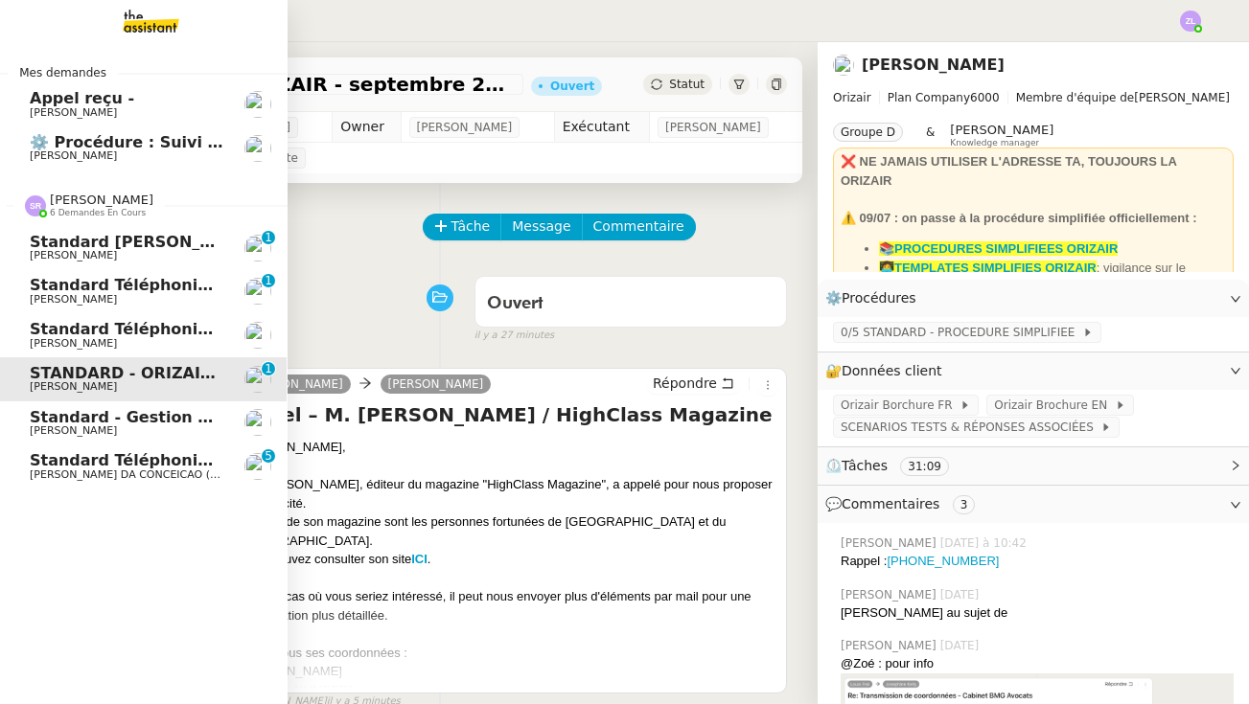
click at [128, 325] on span "Standard téléphonique - septembre 2025" at bounding box center [210, 329] width 360 height 18
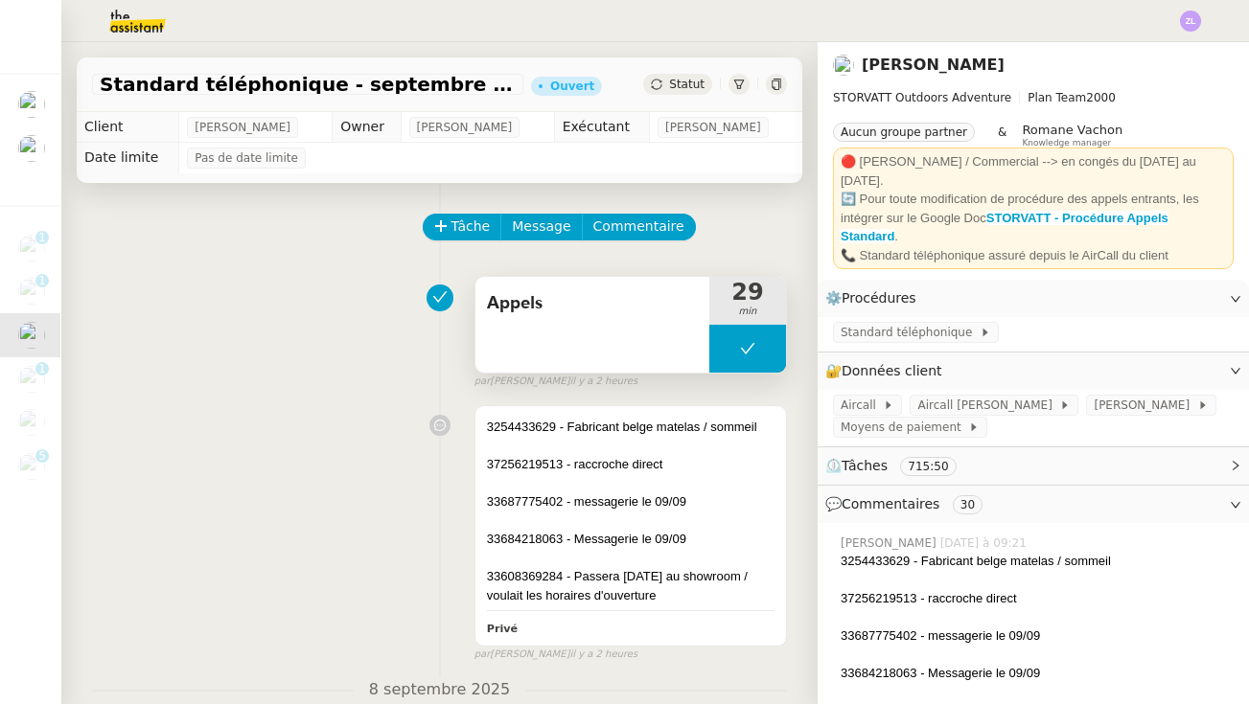
click at [741, 360] on button at bounding box center [747, 349] width 77 height 48
click at [741, 360] on div at bounding box center [728, 349] width 38 height 48
click at [741, 360] on div at bounding box center [747, 349] width 77 height 48
click at [726, 353] on icon at bounding box center [729, 348] width 7 height 11
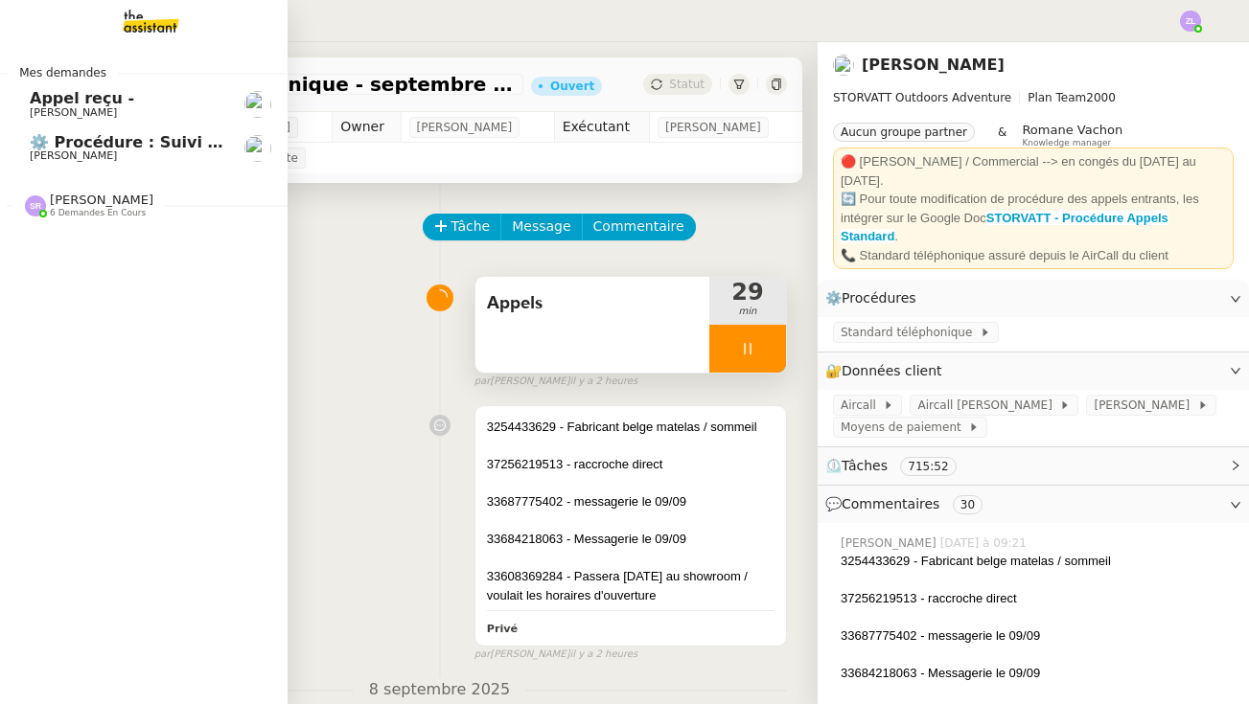
click at [17, 132] on link "⚙️ Procédure : Suivi des alternants - dynamique Réma Ngaiboye" at bounding box center [143, 149] width 288 height 44
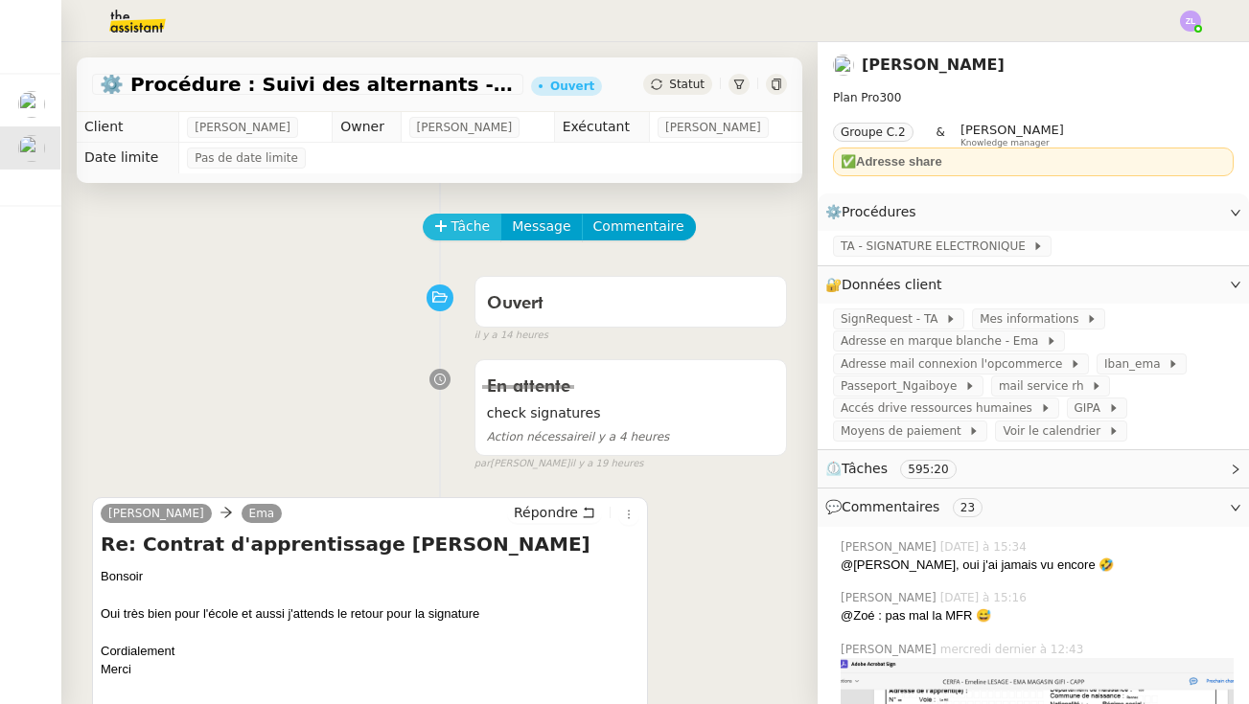
click at [466, 219] on span "Tâche" at bounding box center [470, 227] width 39 height 22
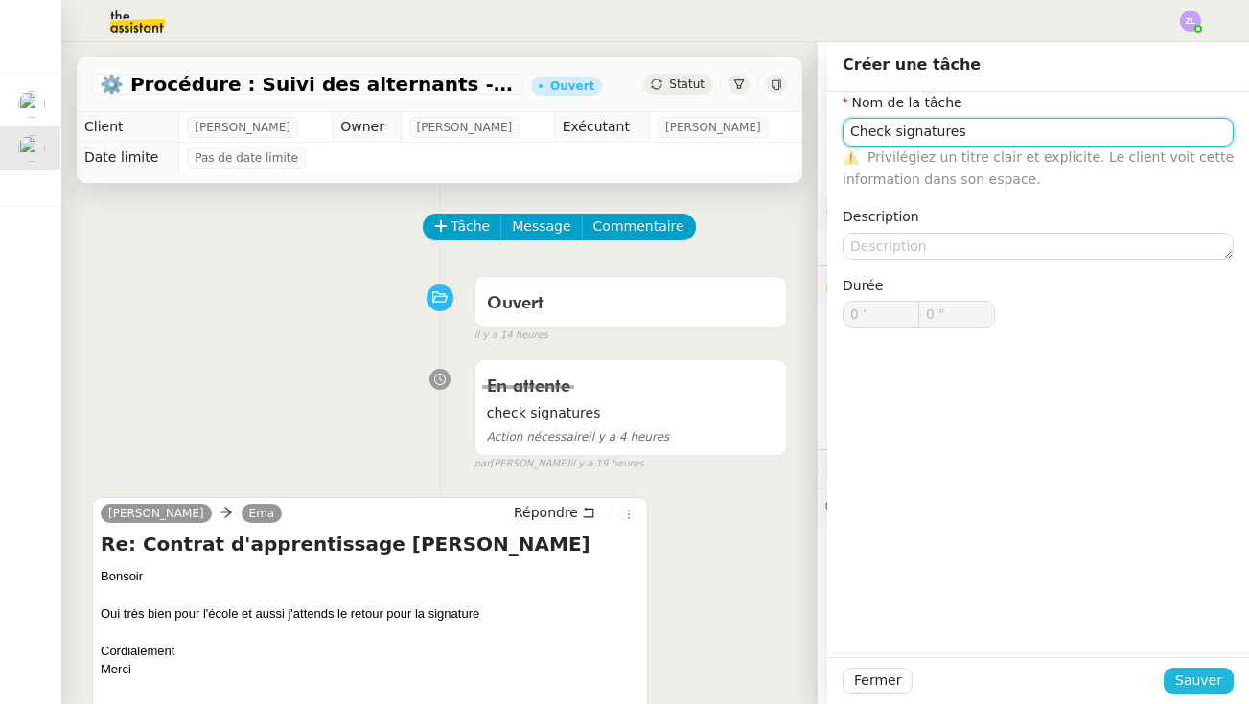
type input "Check signatures"
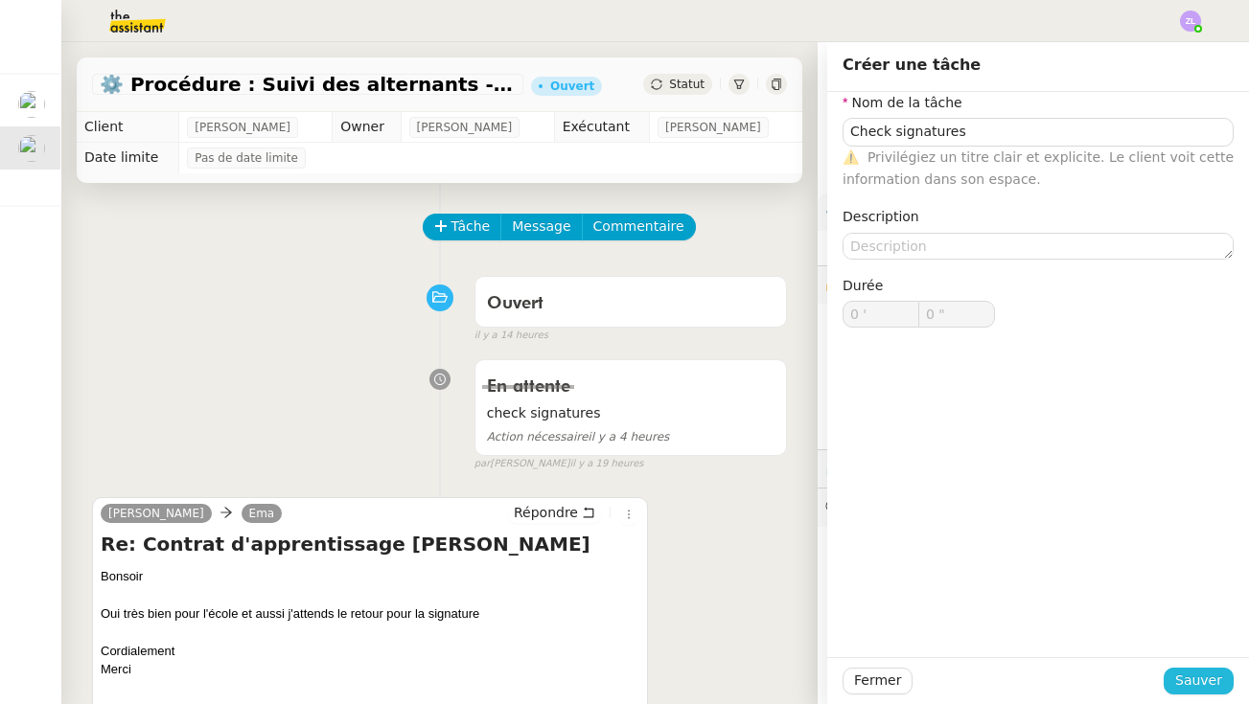
click at [1198, 678] on span "Sauver" at bounding box center [1198, 681] width 47 height 22
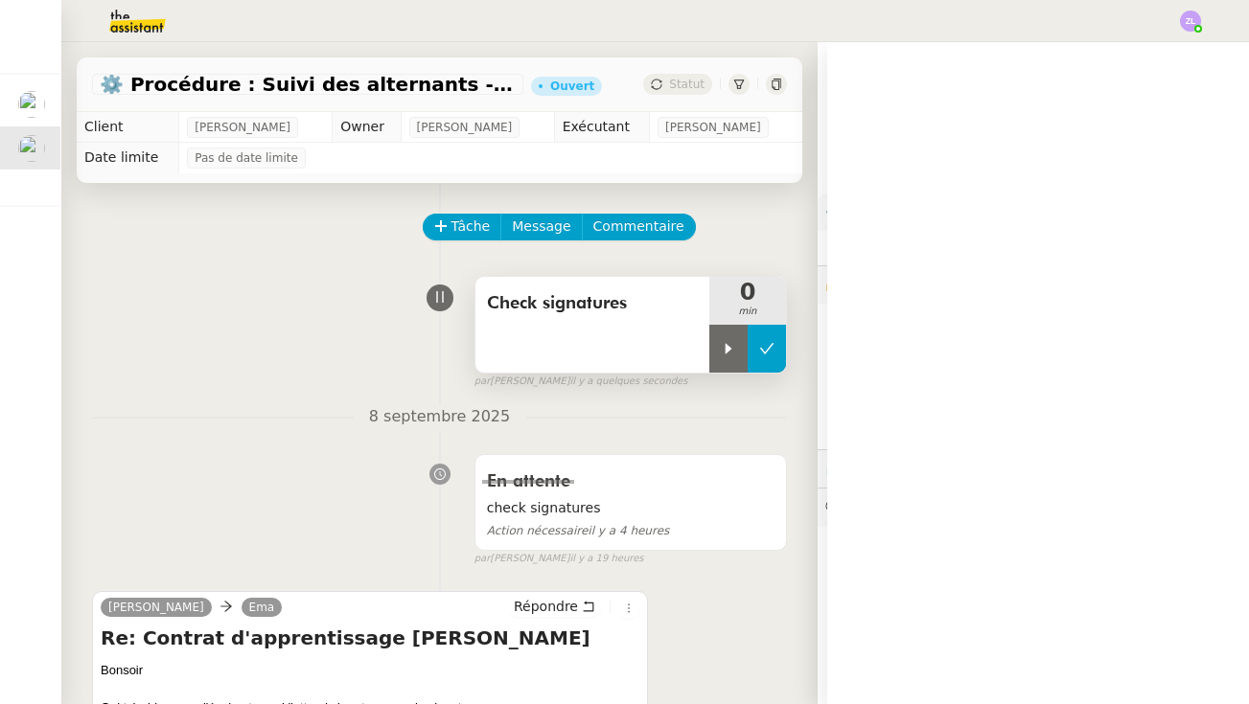
click at [768, 350] on icon at bounding box center [767, 348] width 14 height 11
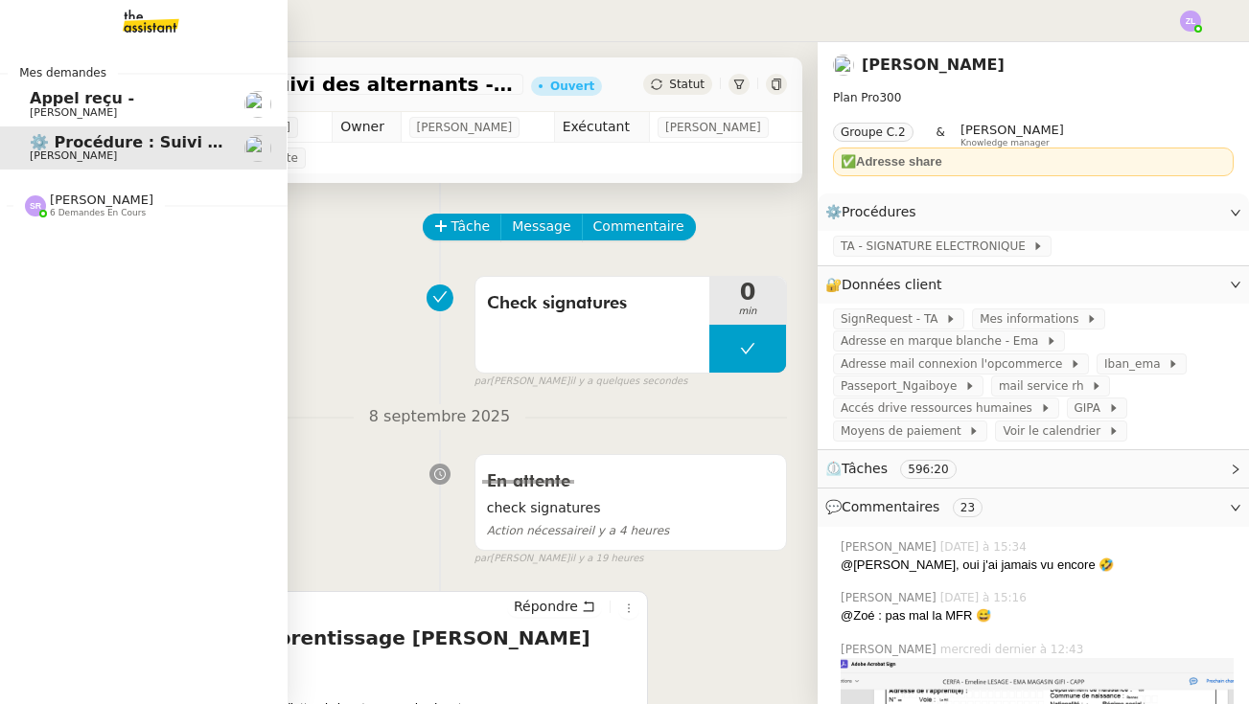
click at [102, 214] on span "6 demandes en cours" at bounding box center [98, 213] width 96 height 11
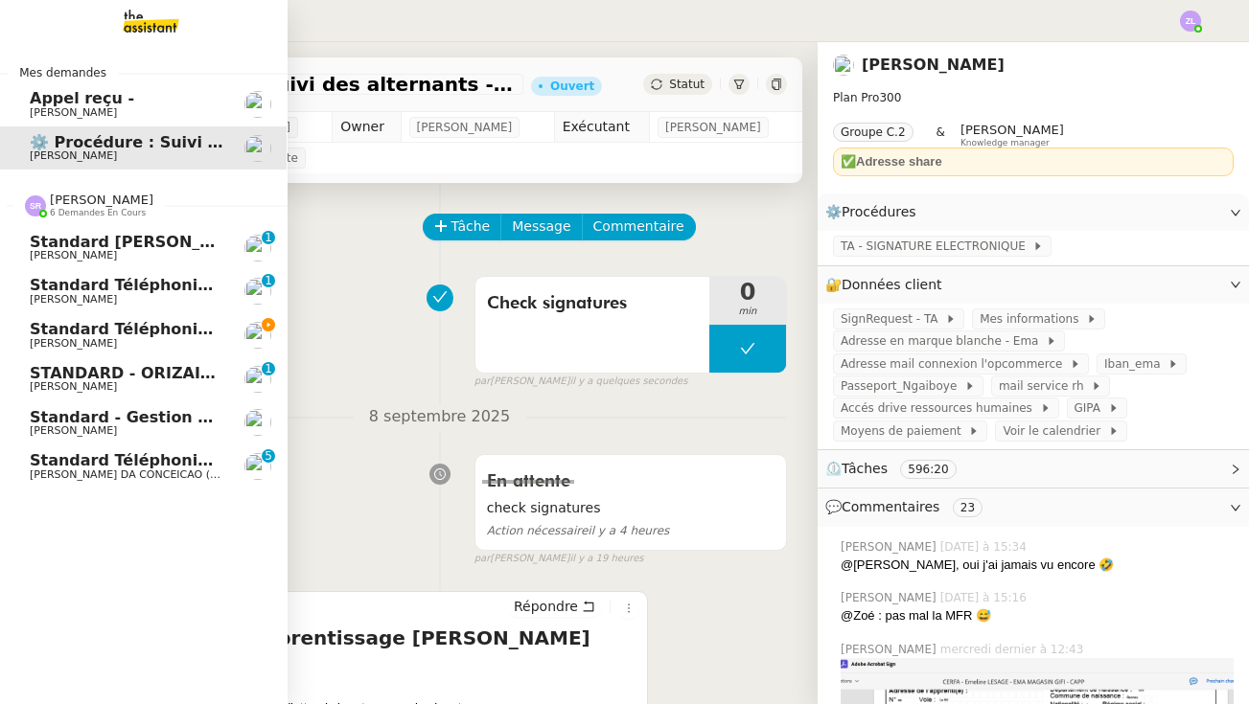
click at [188, 326] on span "Standard téléphonique - septembre 2025" at bounding box center [210, 329] width 360 height 18
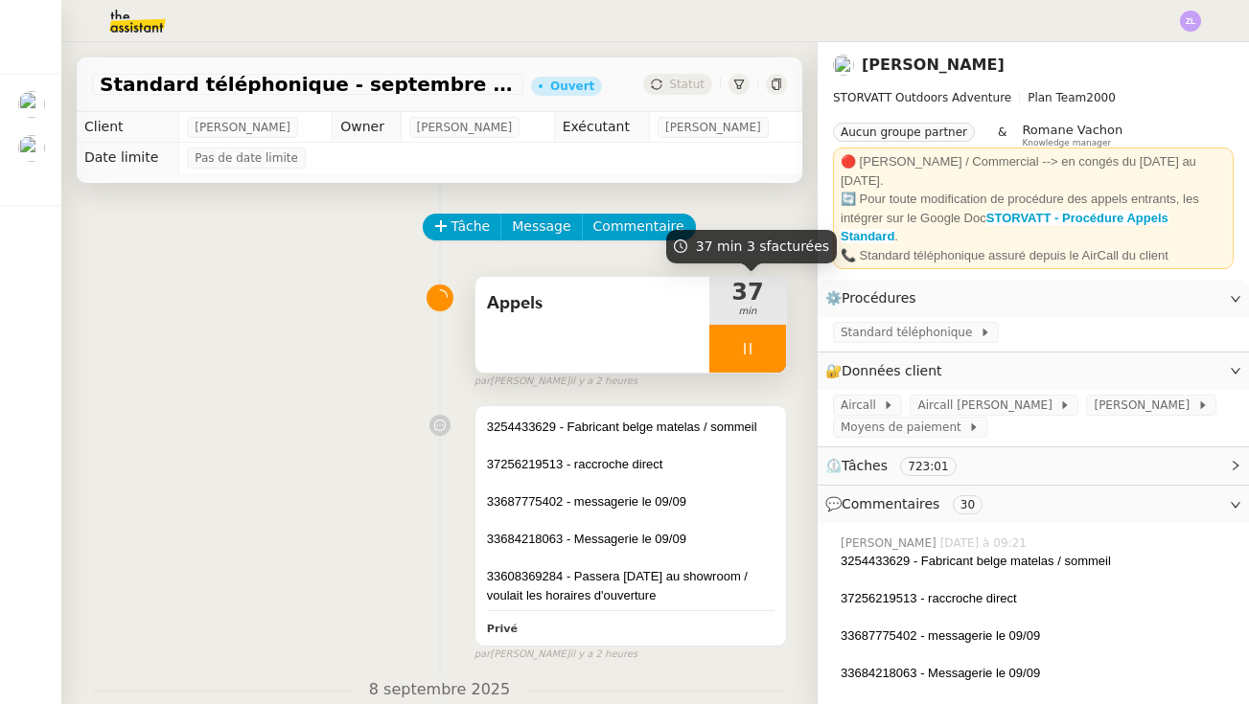
click at [715, 351] on div at bounding box center [747, 349] width 77 height 48
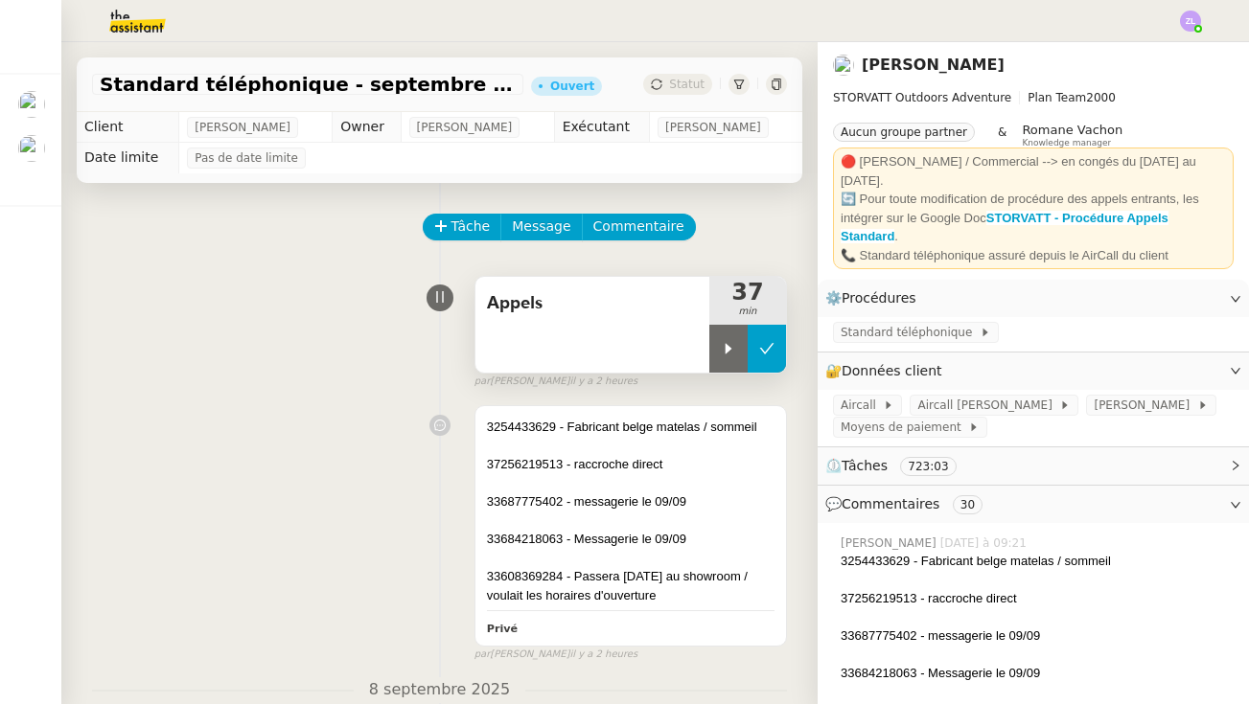
click at [763, 353] on icon at bounding box center [767, 348] width 14 height 11
click at [717, 345] on button at bounding box center [747, 349] width 77 height 48
click at [748, 345] on button at bounding box center [767, 349] width 38 height 48
click at [717, 345] on button at bounding box center [747, 349] width 77 height 48
click at [717, 345] on div at bounding box center [728, 349] width 38 height 48
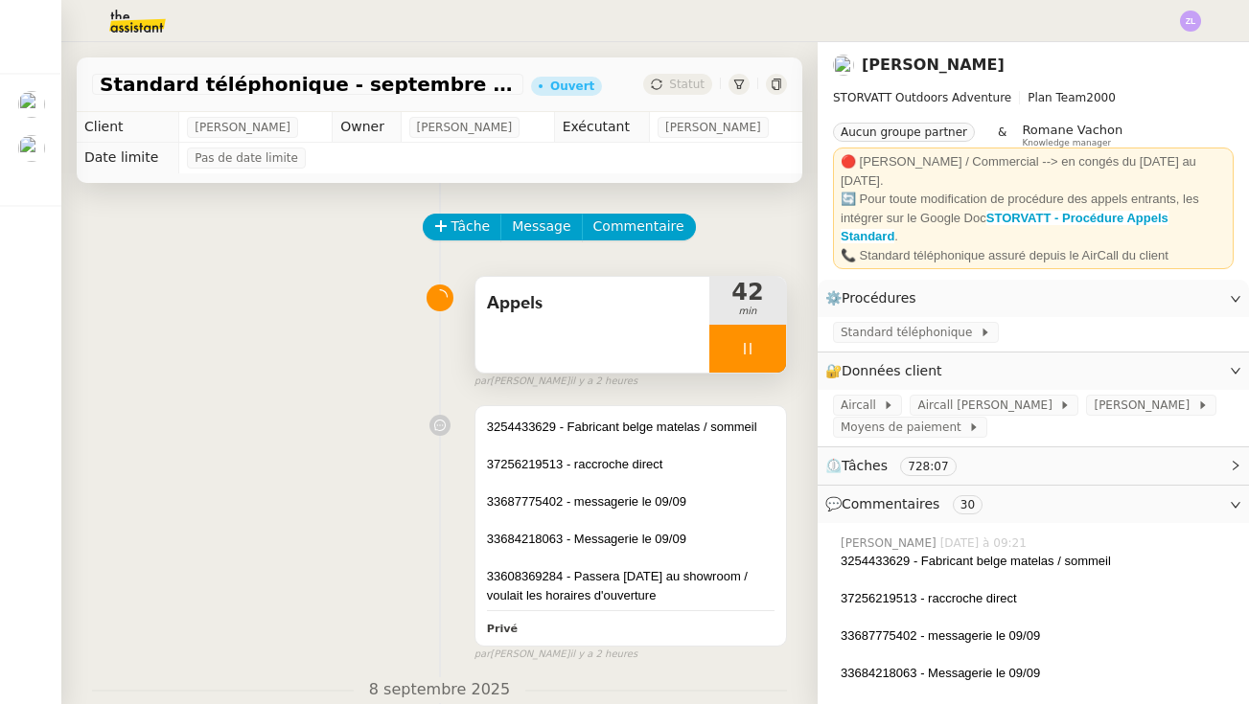
click at [745, 340] on div at bounding box center [747, 349] width 77 height 48
click at [782, 357] on button at bounding box center [767, 349] width 38 height 48
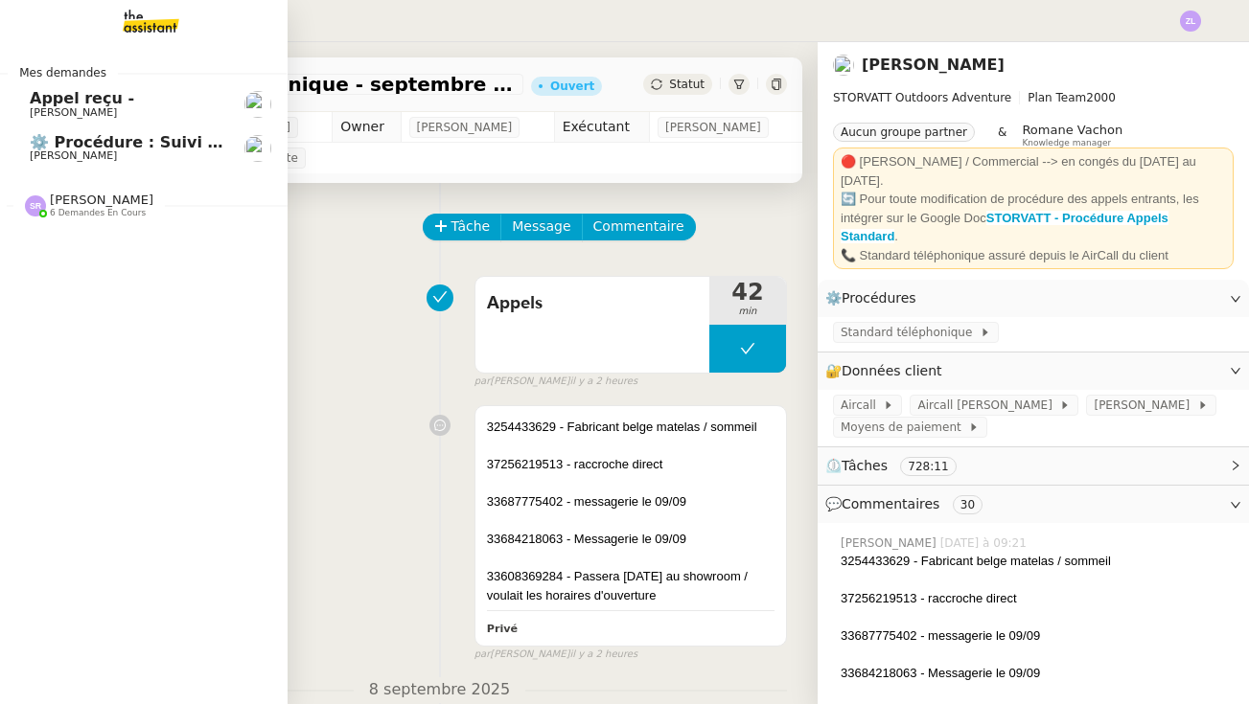
click at [80, 142] on span "⚙️ Procédure : Suivi des alternants - dynamique" at bounding box center [238, 142] width 416 height 18
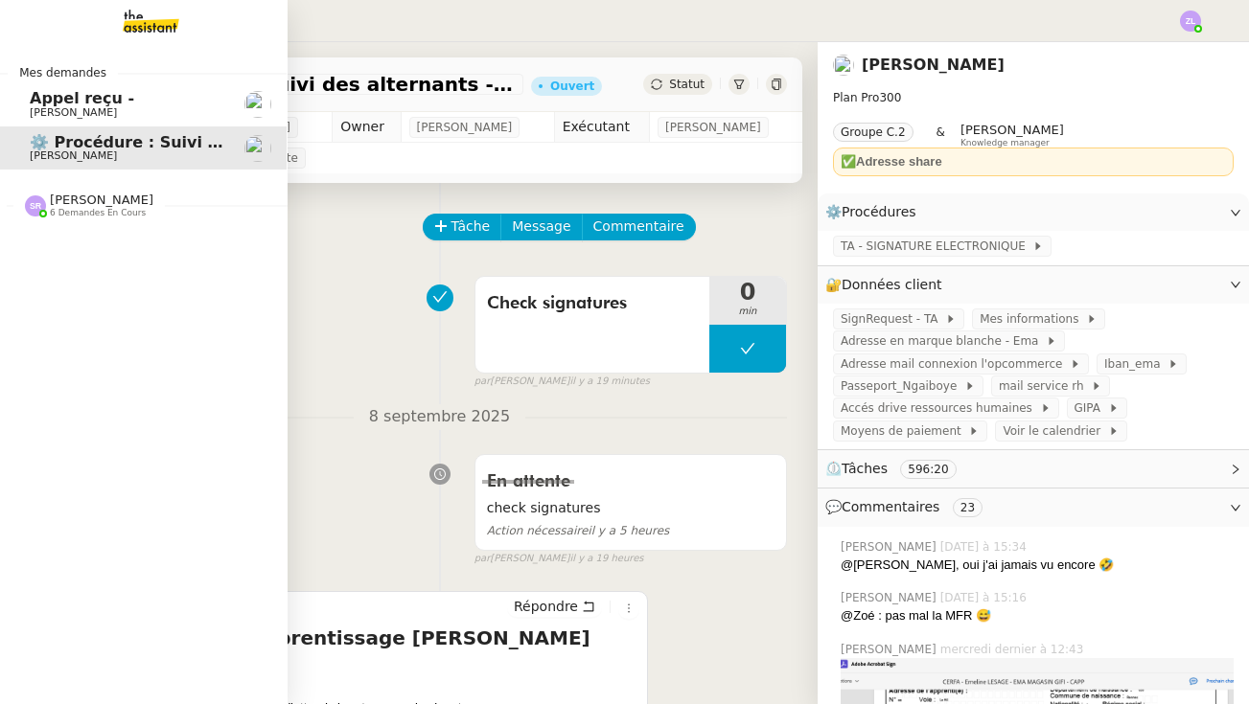
click at [73, 210] on span "6 demandes en cours" at bounding box center [98, 213] width 96 height 11
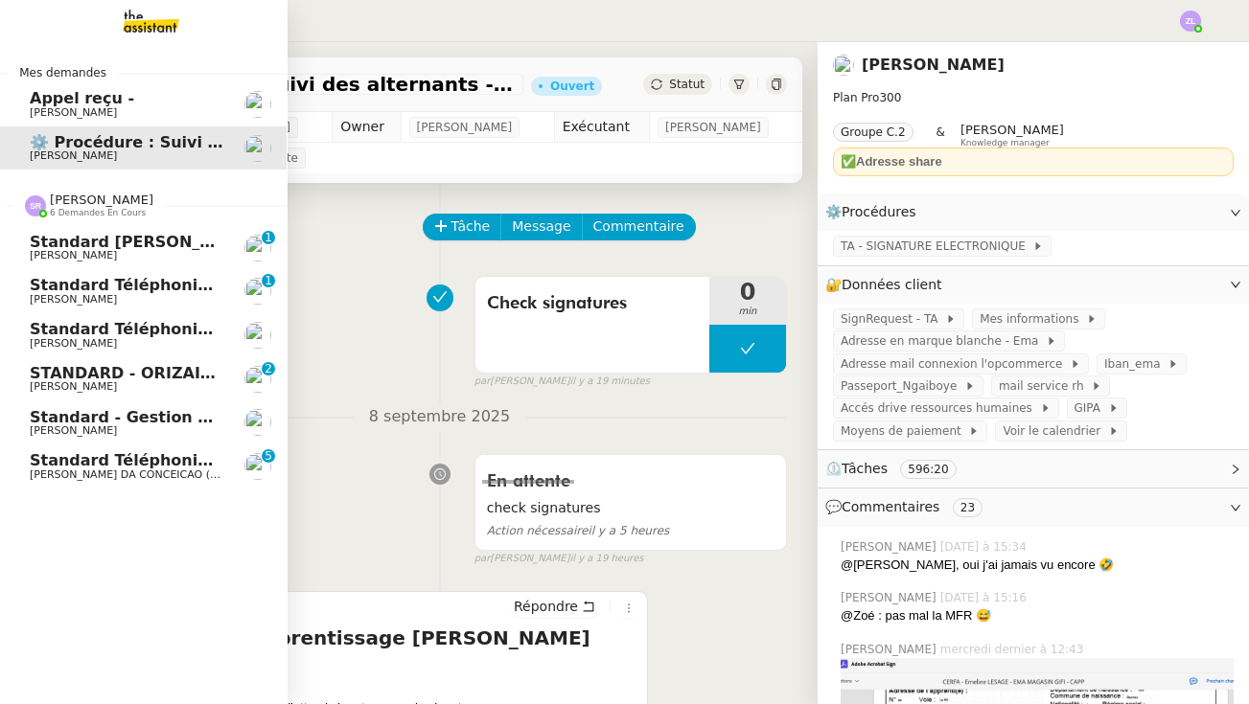
click at [164, 376] on span "STANDARD - ORIZAIR - septembre 2025" at bounding box center [201, 373] width 342 height 18
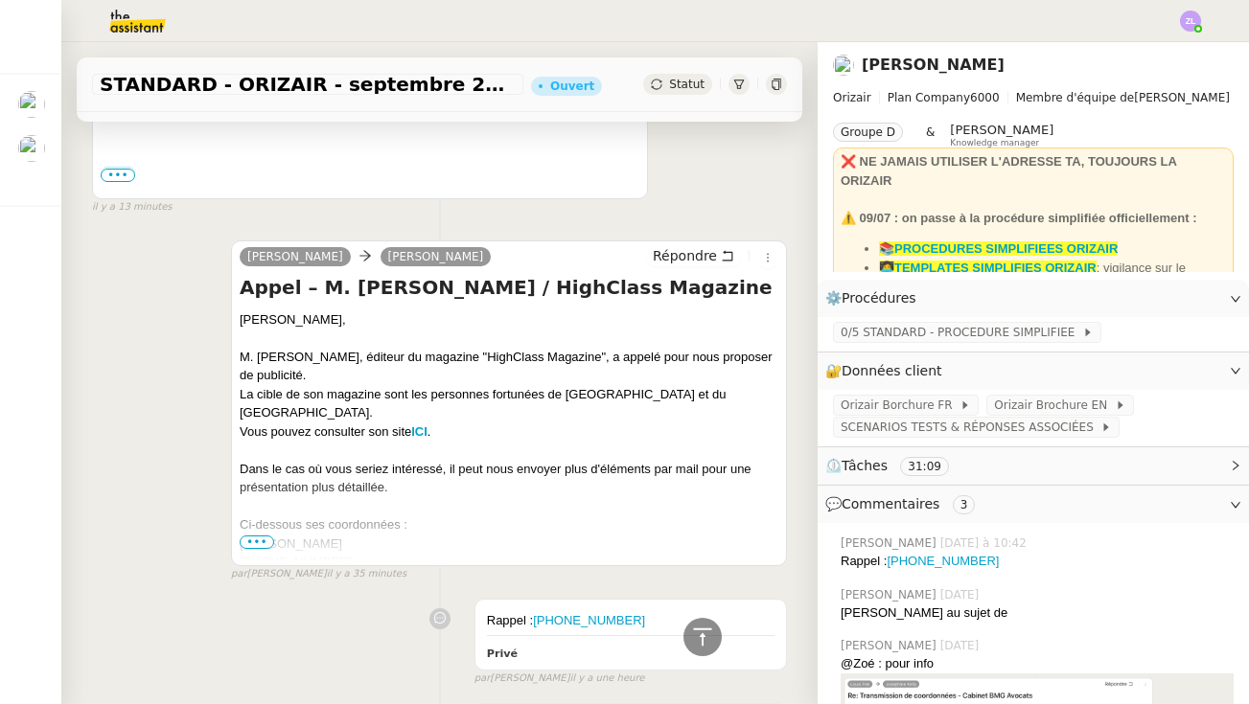
scroll to position [501, 0]
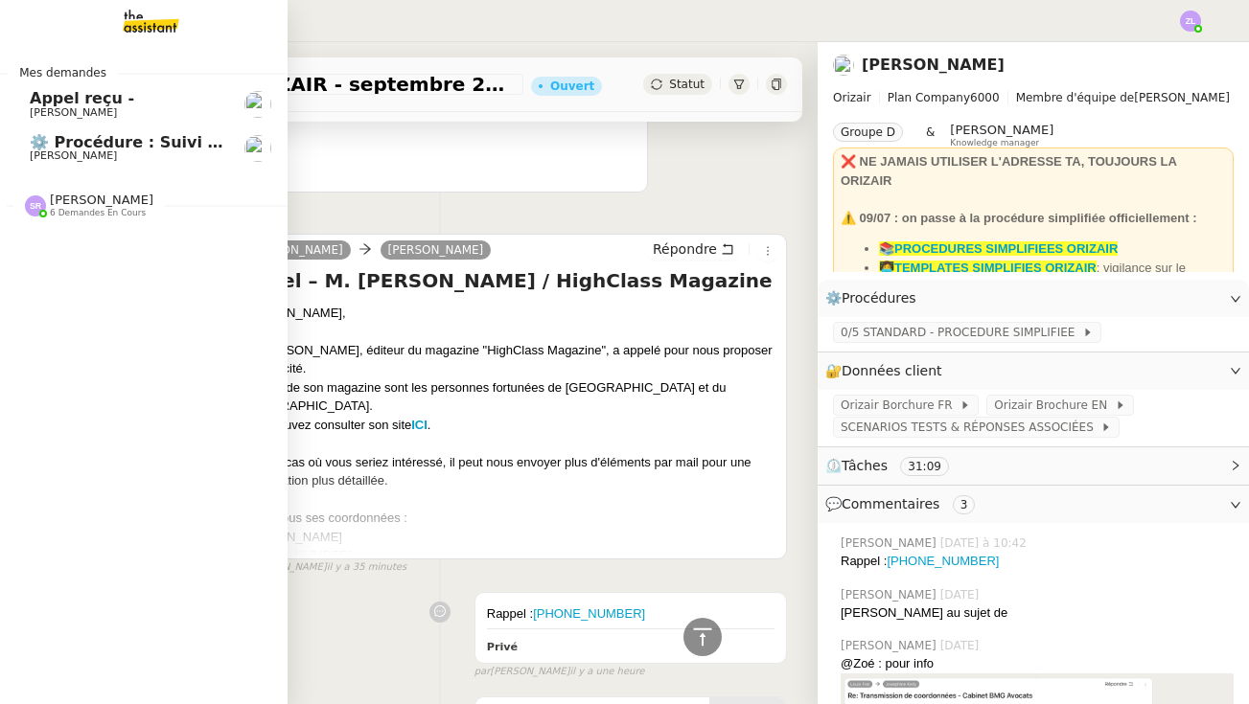
click at [73, 106] on span "[PERSON_NAME]" at bounding box center [73, 112] width 87 height 12
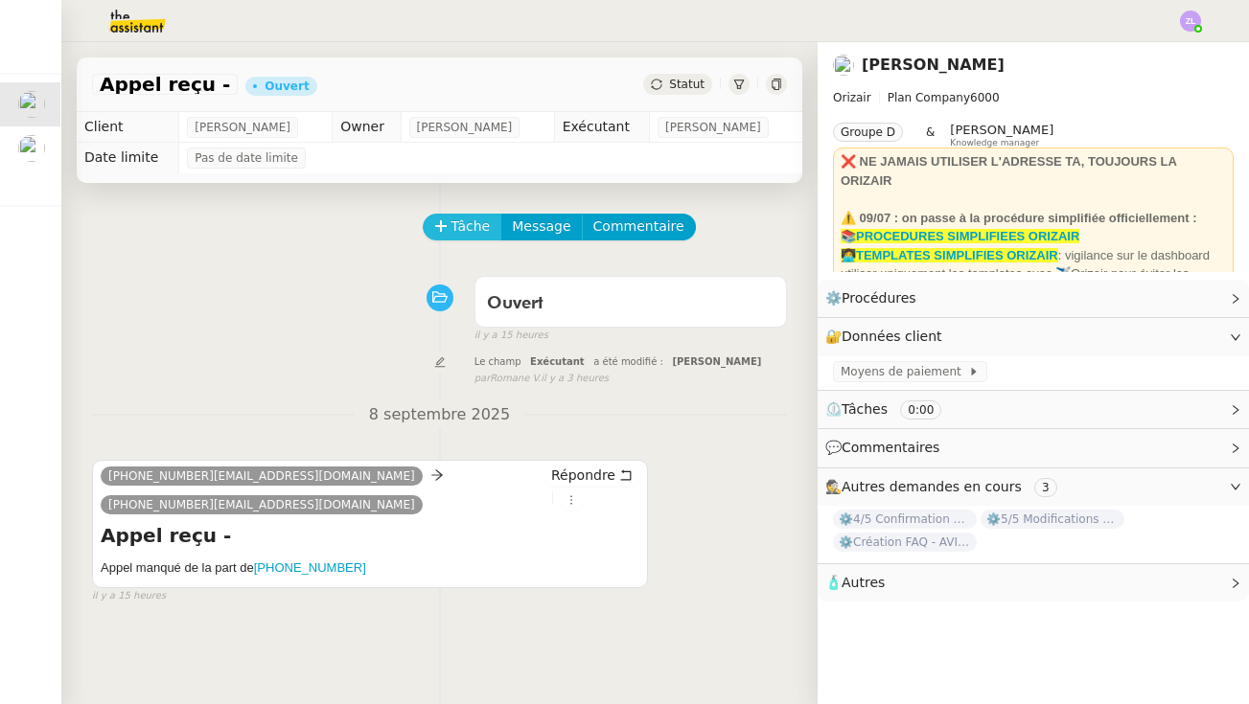
click at [452, 221] on span "Tâche" at bounding box center [470, 227] width 39 height 22
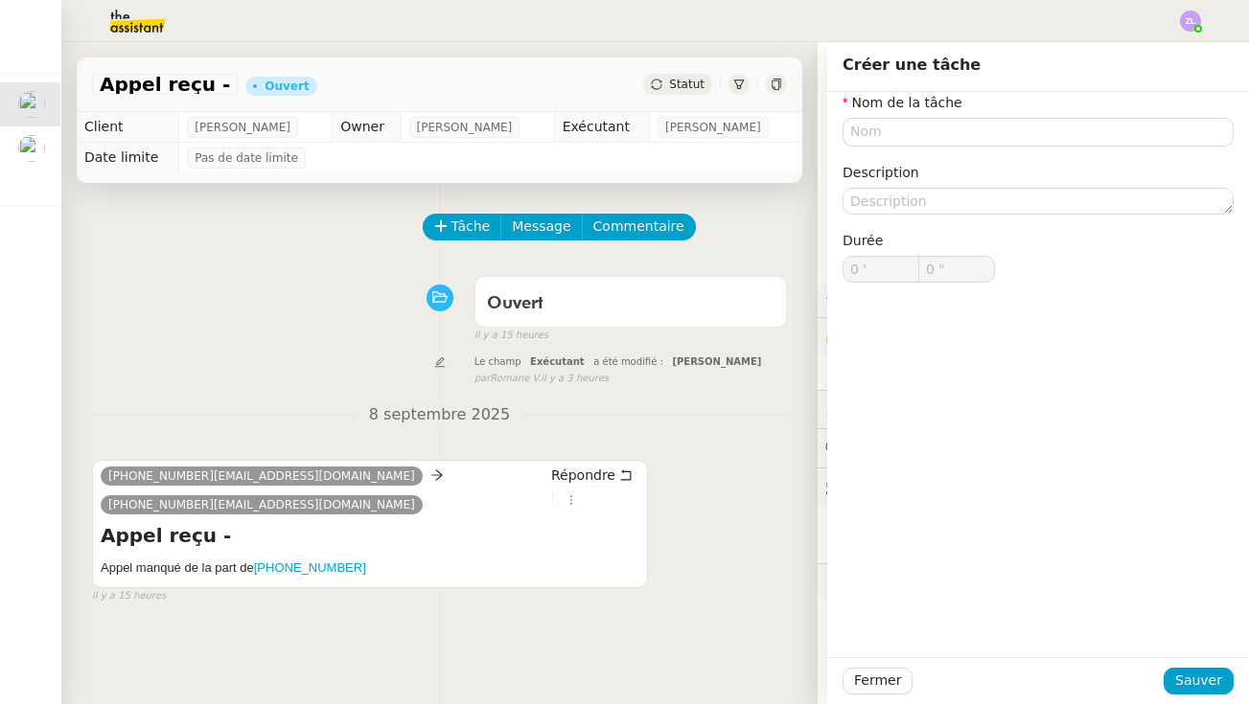
click at [241, 250] on div "Tâche Message Commentaire" at bounding box center [439, 237] width 695 height 46
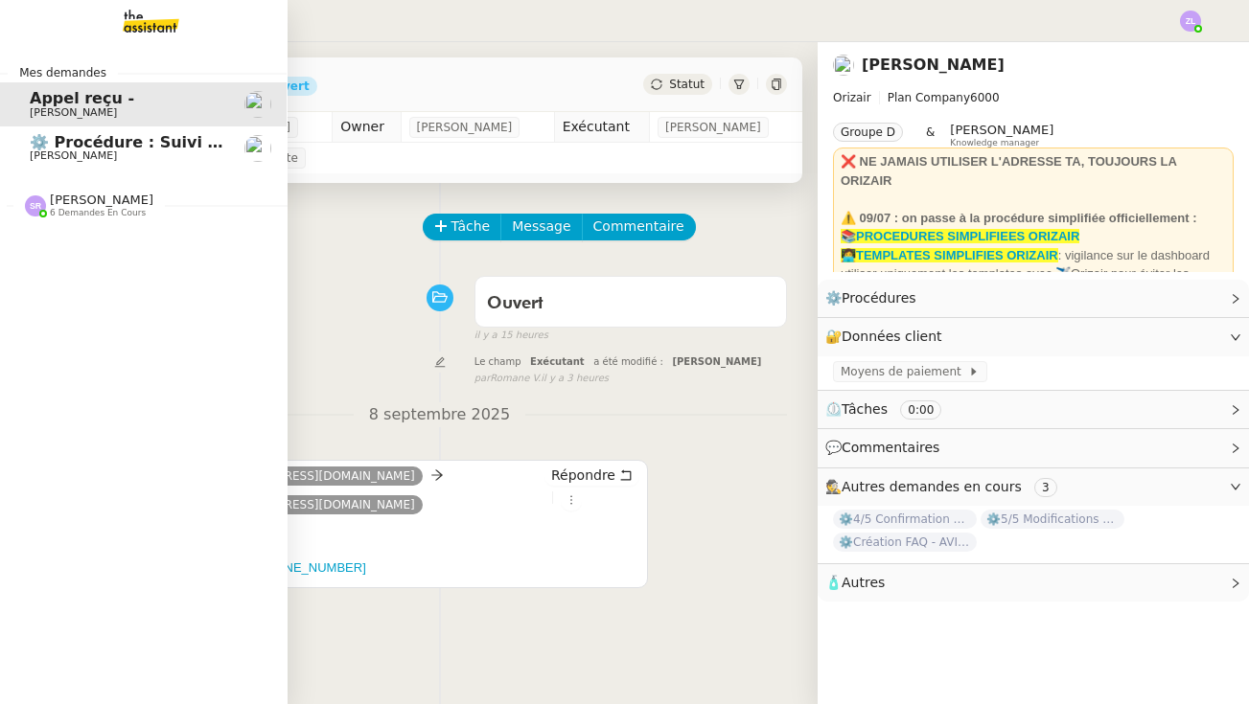
click at [54, 199] on span "[PERSON_NAME]" at bounding box center [102, 200] width 104 height 14
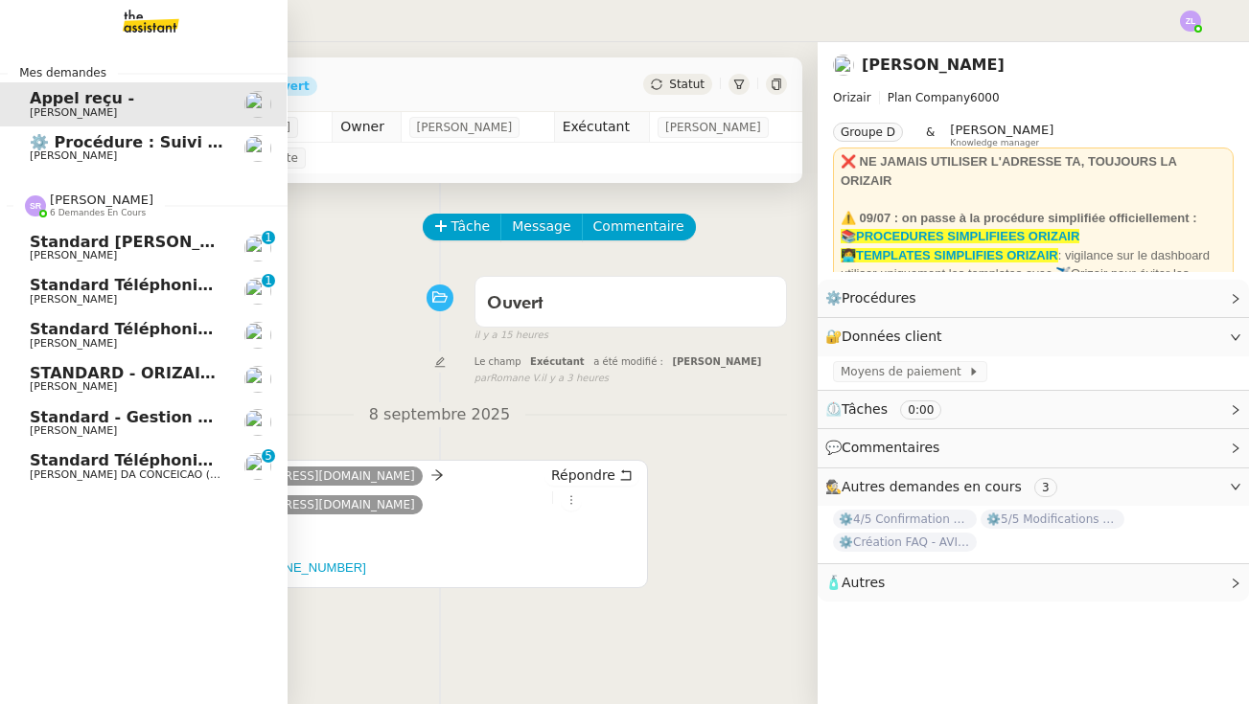
click at [124, 367] on span "STANDARD - ORIZAIR - septembre 2025" at bounding box center [201, 373] width 342 height 18
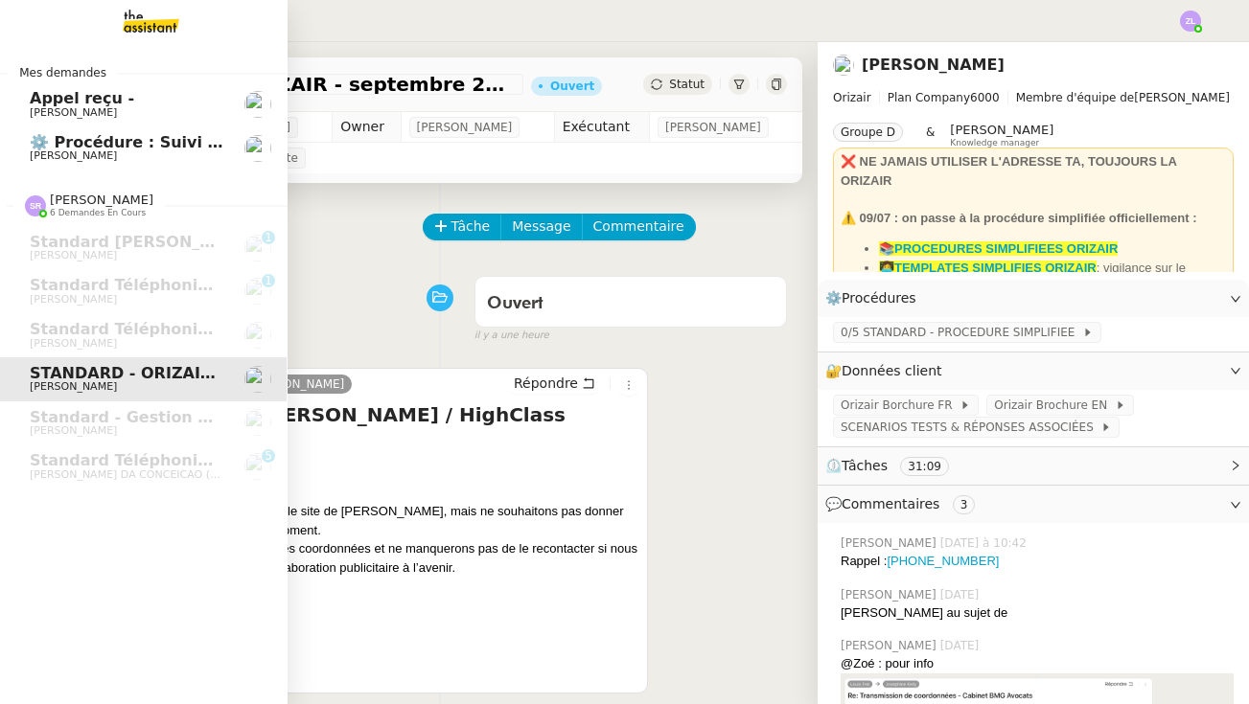
click at [132, 104] on span "Appel reçu -" at bounding box center [127, 98] width 194 height 17
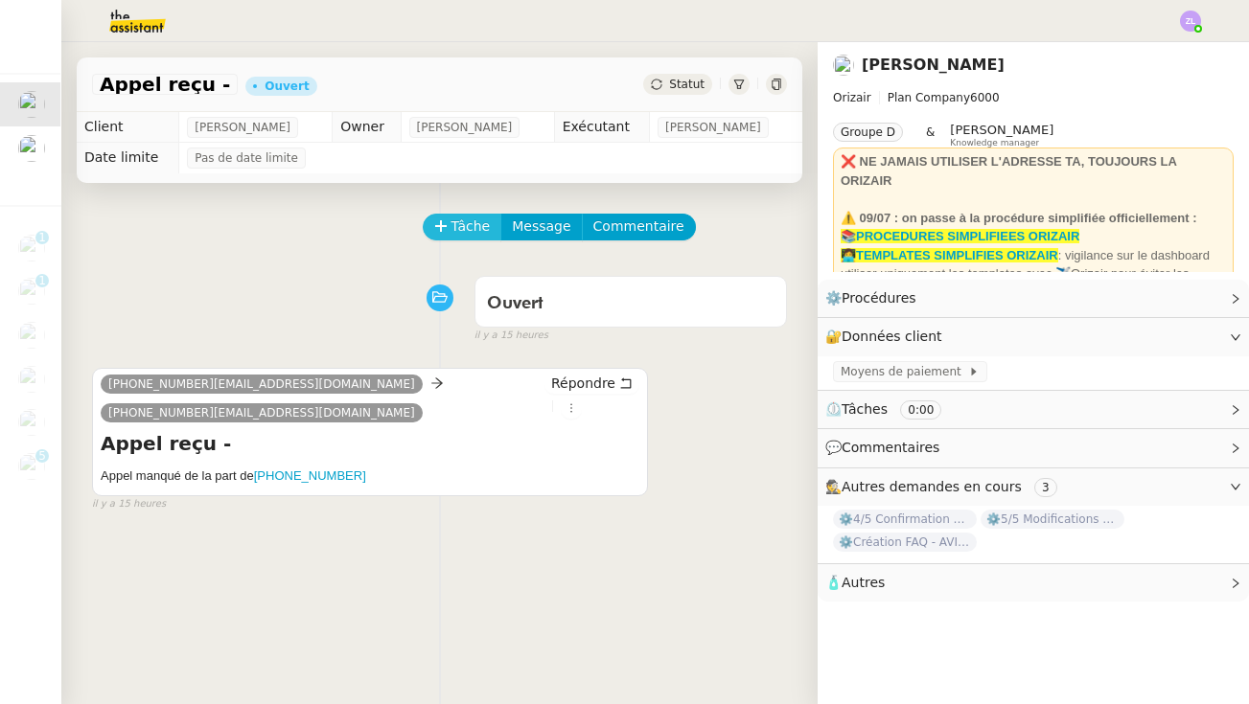
click at [468, 229] on span "Tâche" at bounding box center [470, 227] width 39 height 22
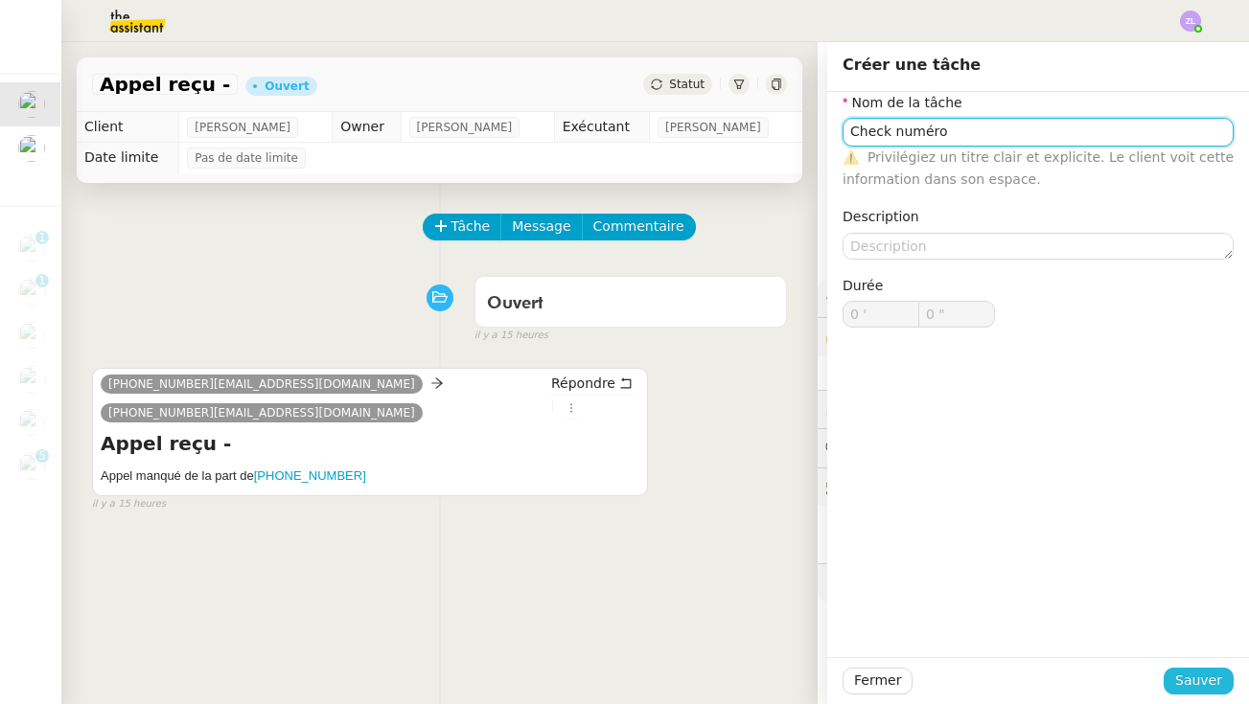
type input "Check numéro"
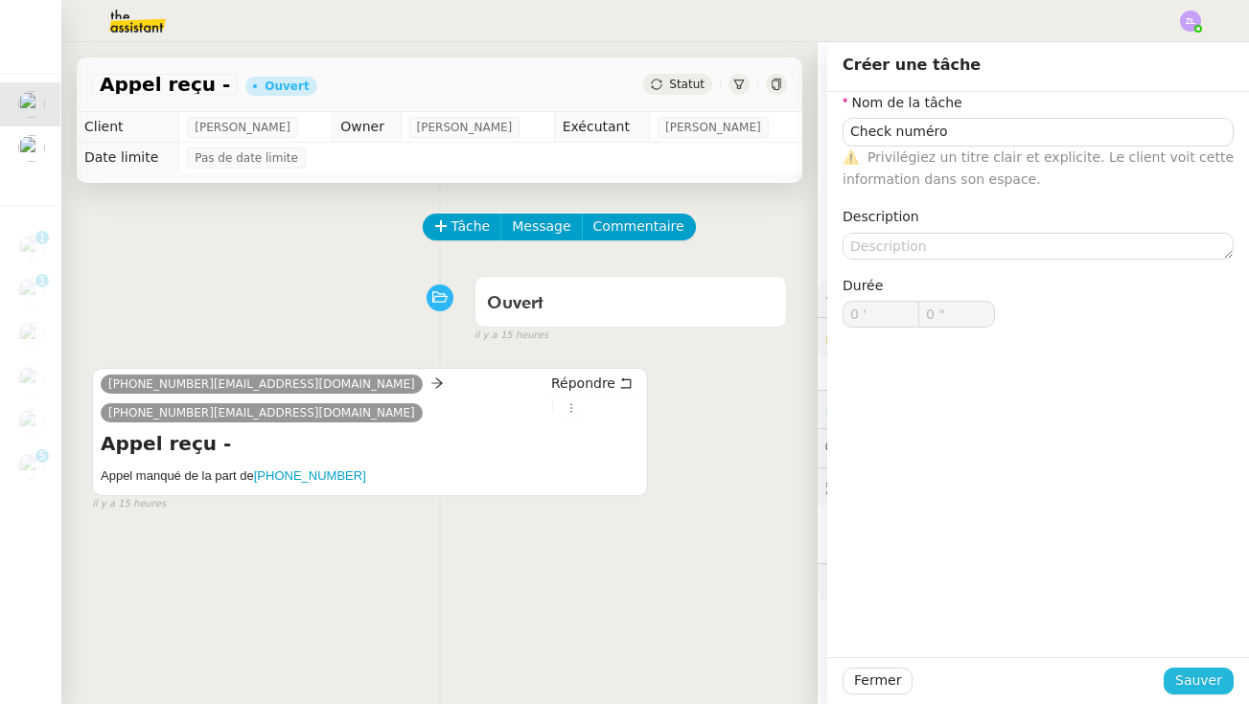
click at [1205, 689] on span "Sauver" at bounding box center [1198, 681] width 47 height 22
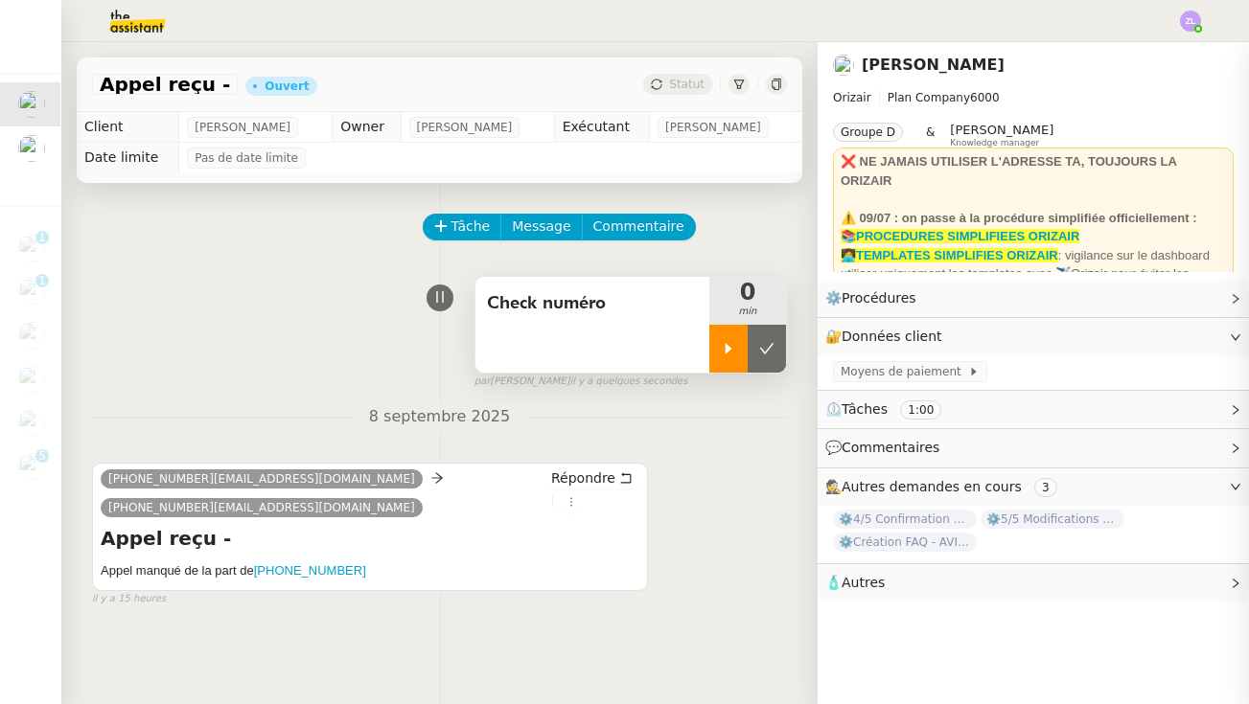
click at [732, 341] on icon at bounding box center [728, 348] width 15 height 15
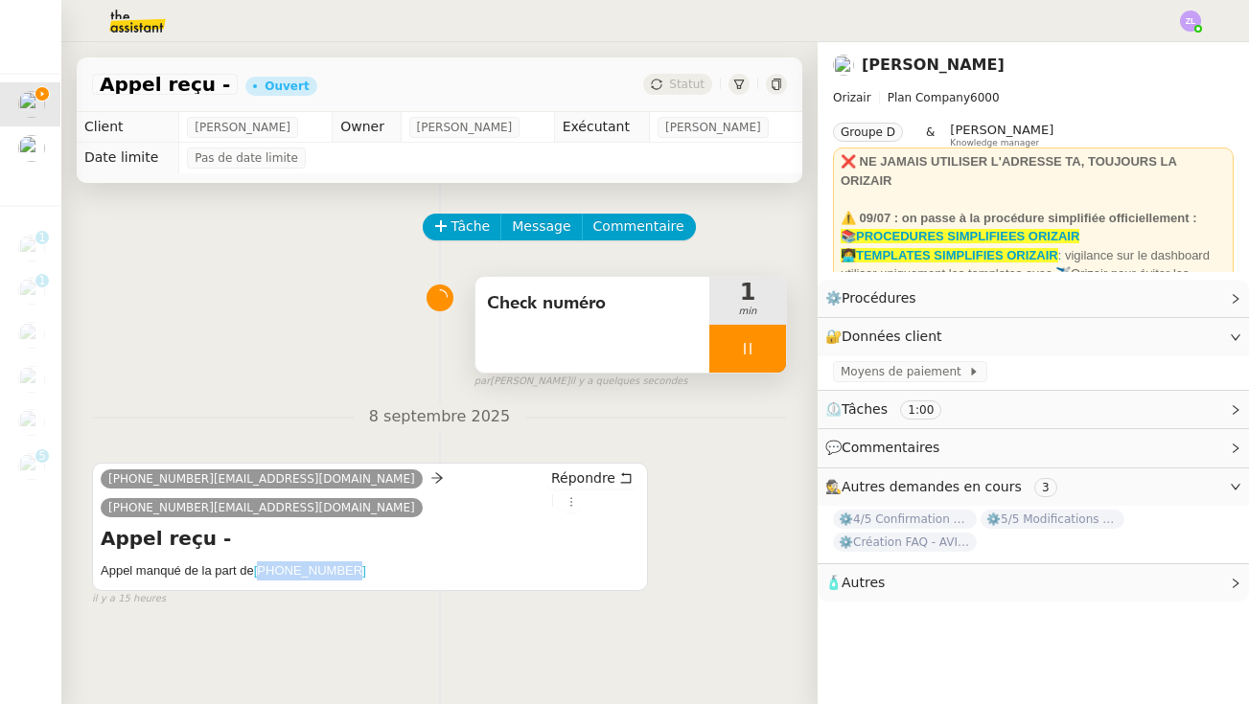
drag, startPoint x: 375, startPoint y: 564, endPoint x: 261, endPoint y: 565, distance: 114.1
click at [261, 565] on h5 "Appel manqué de la part de +447983343315" at bounding box center [370, 571] width 539 height 19
click at [261, 565] on link "[PHONE_NUMBER]" at bounding box center [310, 571] width 112 height 14
copy h5 "Appel manqué de la part de +447983343315"
drag, startPoint x: 364, startPoint y: 569, endPoint x: 258, endPoint y: 574, distance: 106.5
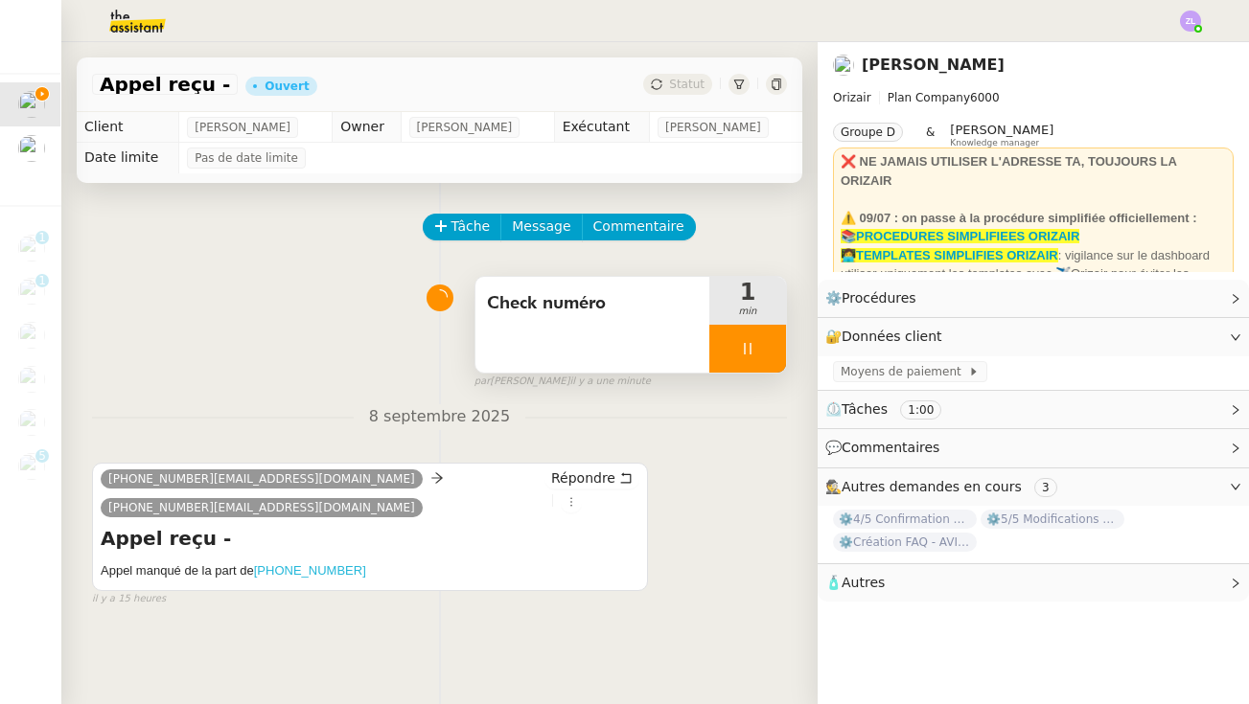
click at [258, 574] on h5 "Appel manqué de la part de +447983343315" at bounding box center [370, 571] width 539 height 19
copy h5 "Appel manqué de la part de +447983343315"
click at [737, 344] on div at bounding box center [747, 349] width 77 height 48
click at [724, 338] on div at bounding box center [728, 349] width 38 height 48
click at [490, 234] on button "Tâche" at bounding box center [463, 227] width 80 height 27
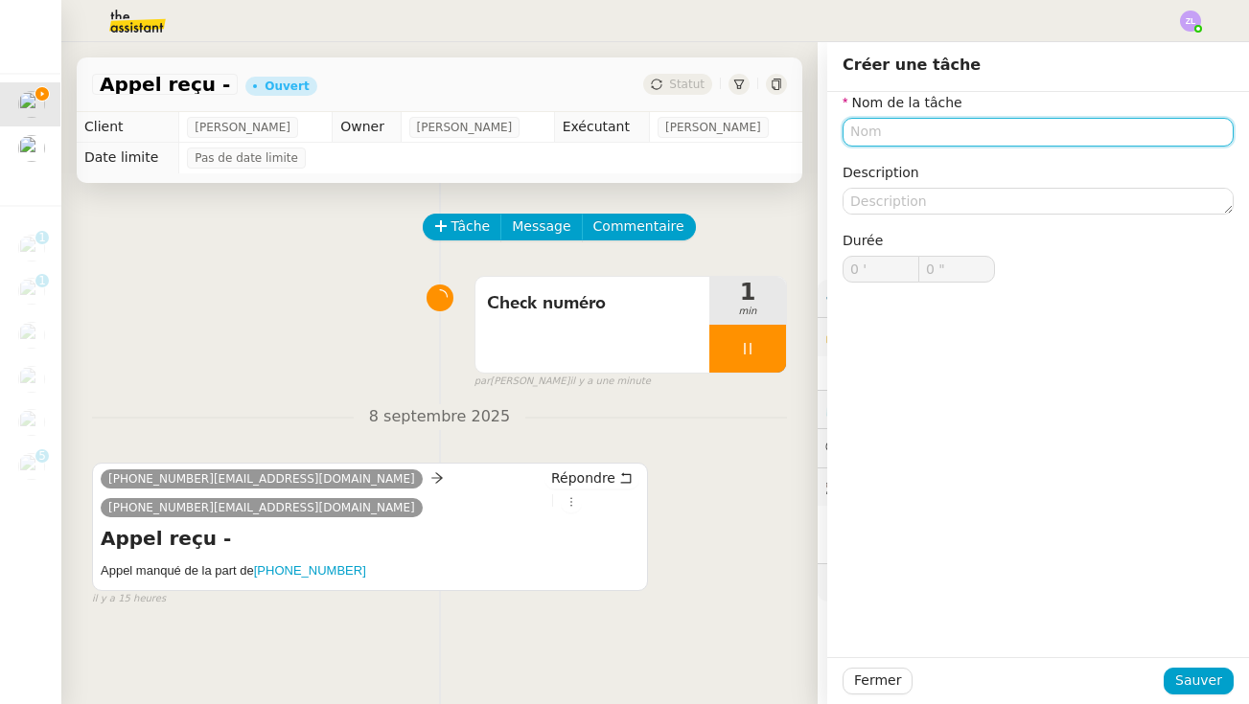
click at [892, 130] on input "text" at bounding box center [1037, 132] width 391 height 28
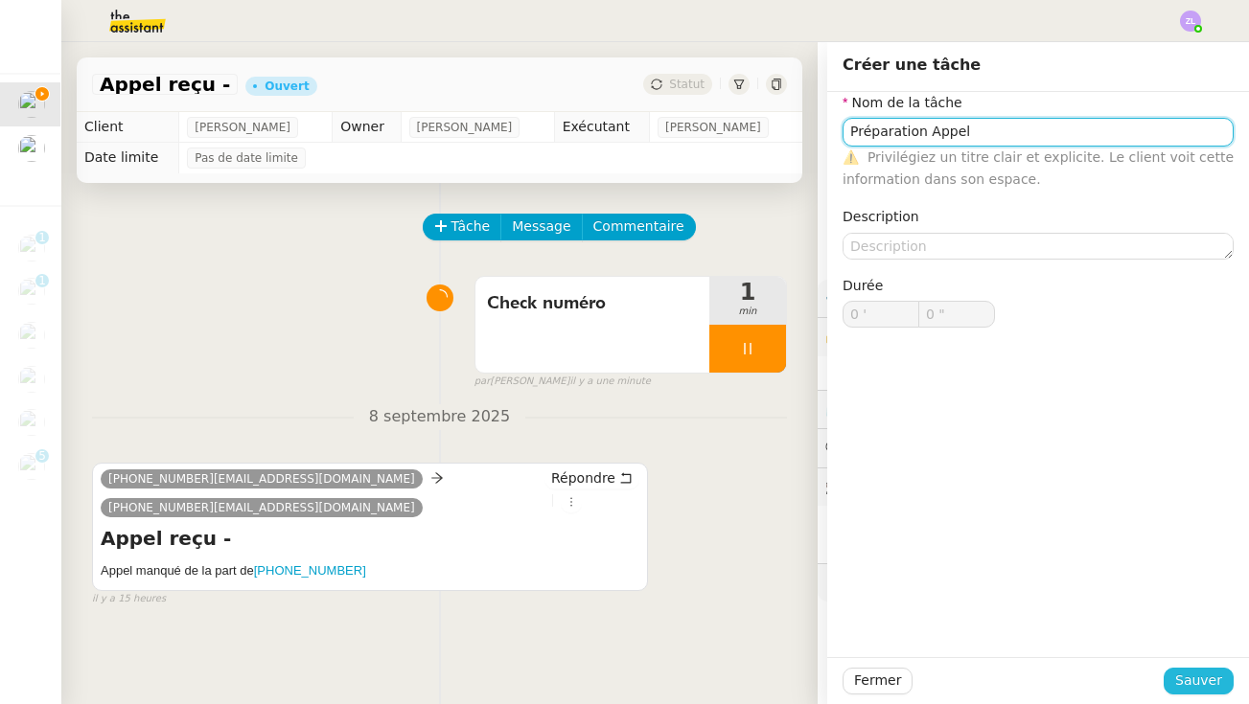
type input "Préparation Appel"
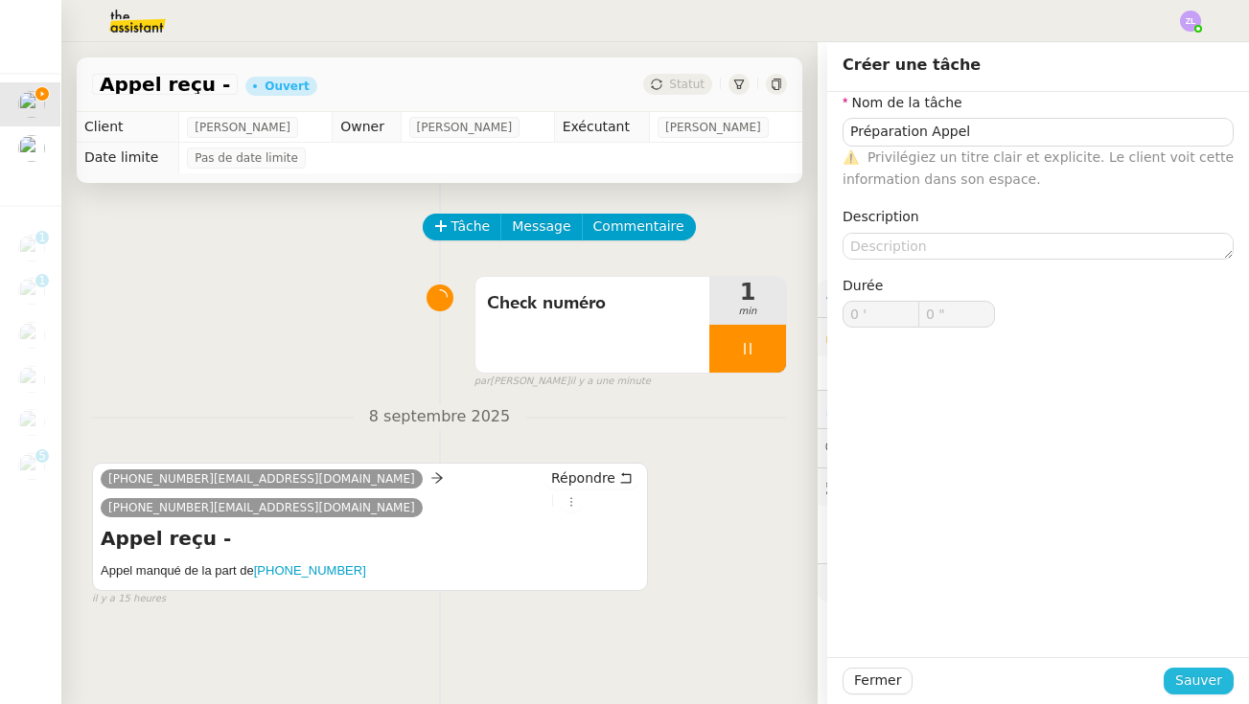
click at [1202, 680] on span "Sauver" at bounding box center [1198, 681] width 47 height 22
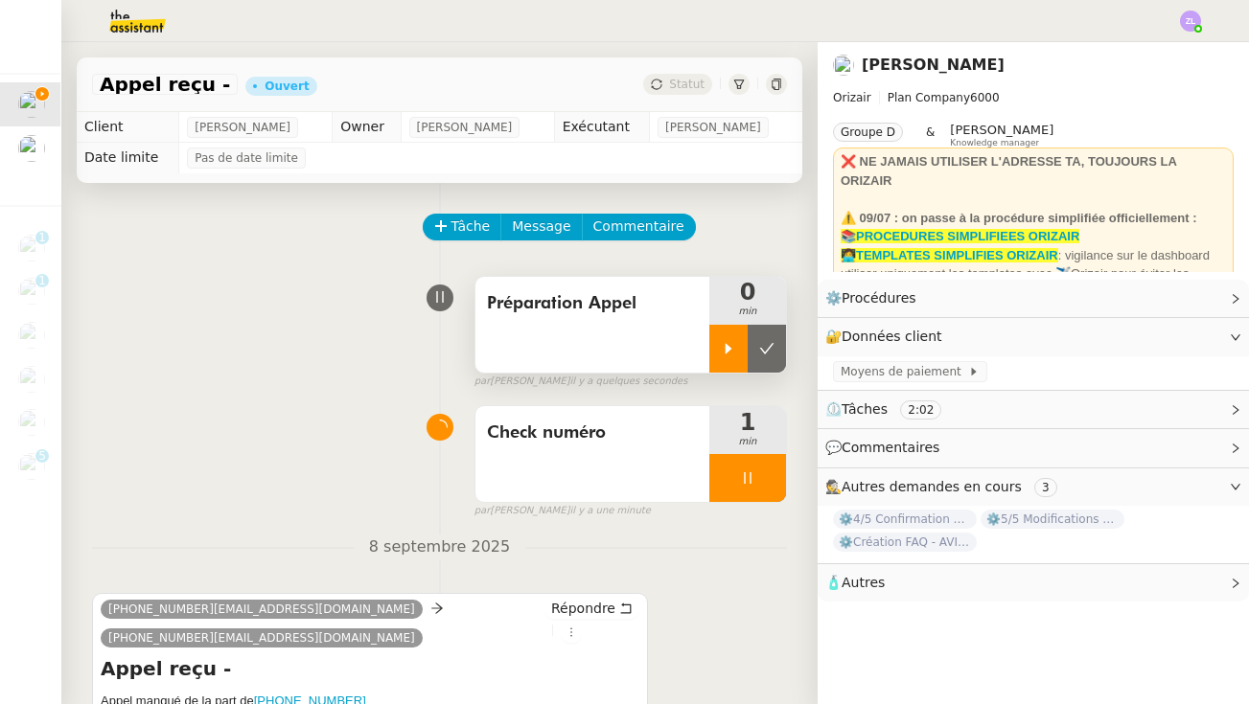
click at [725, 356] on icon at bounding box center [728, 348] width 15 height 15
click at [728, 484] on div at bounding box center [747, 478] width 77 height 48
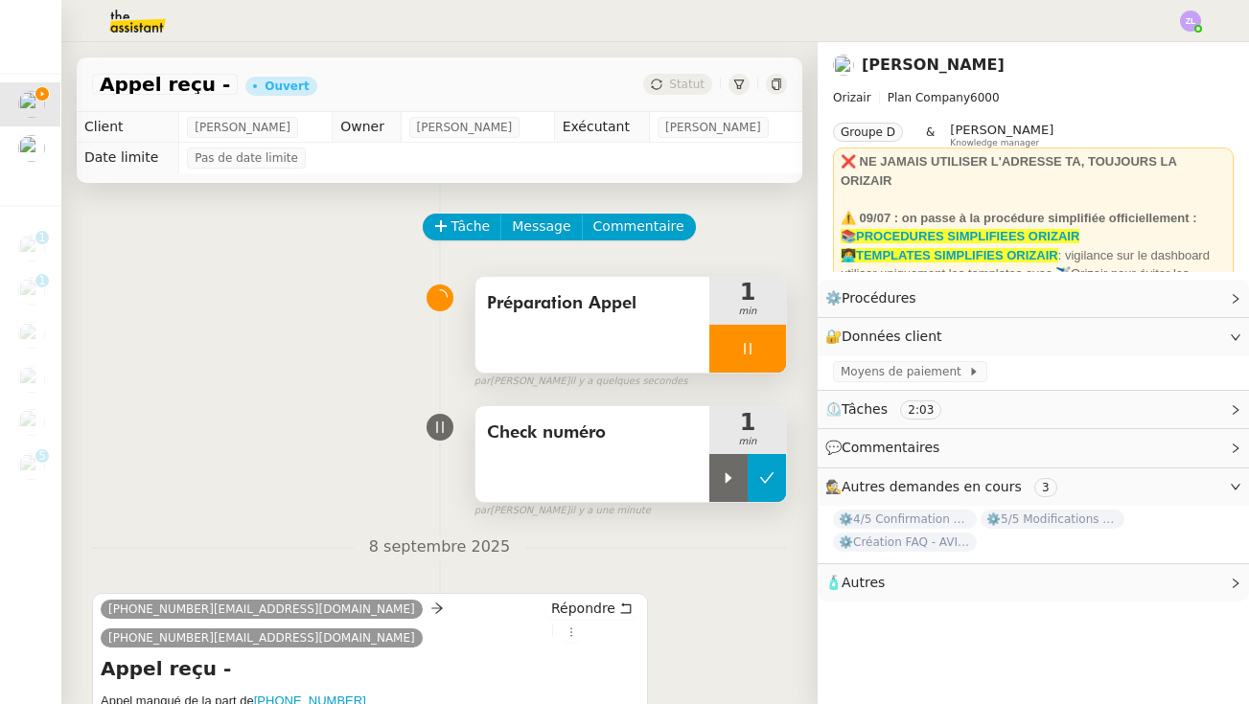
click at [770, 481] on icon at bounding box center [766, 478] width 15 height 15
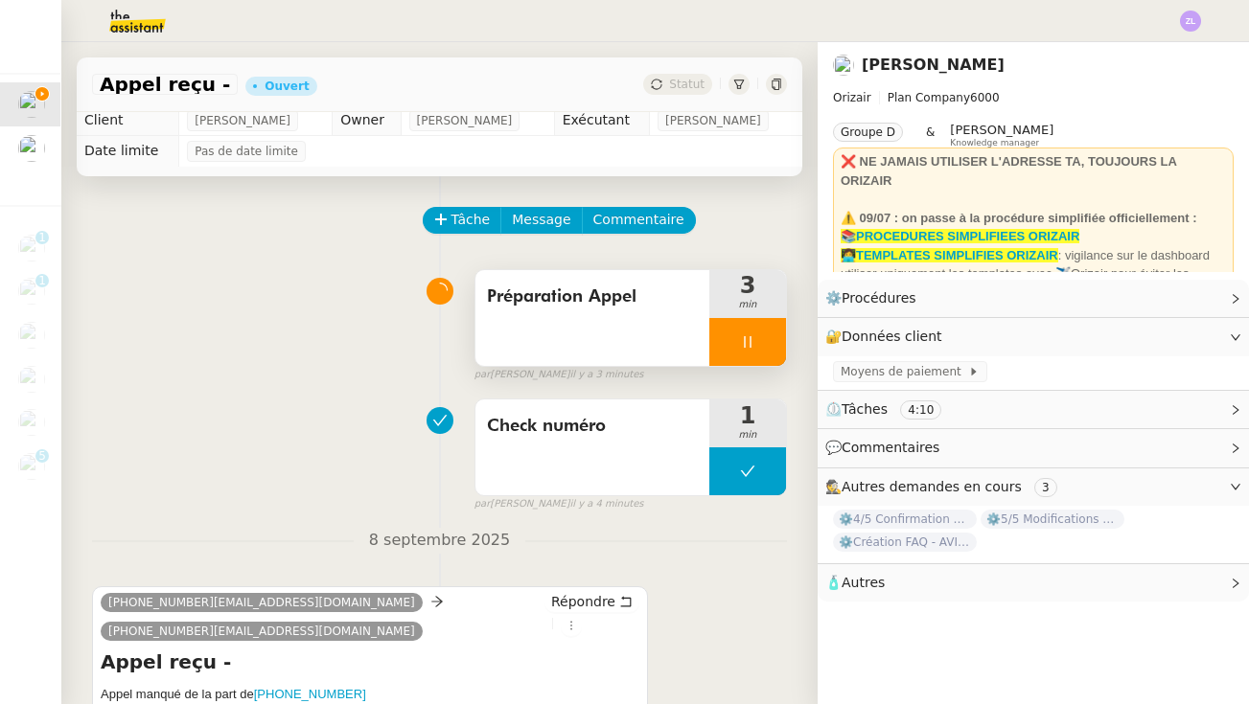
scroll to position [7, 0]
click at [603, 230] on span "Commentaire" at bounding box center [638, 220] width 91 height 22
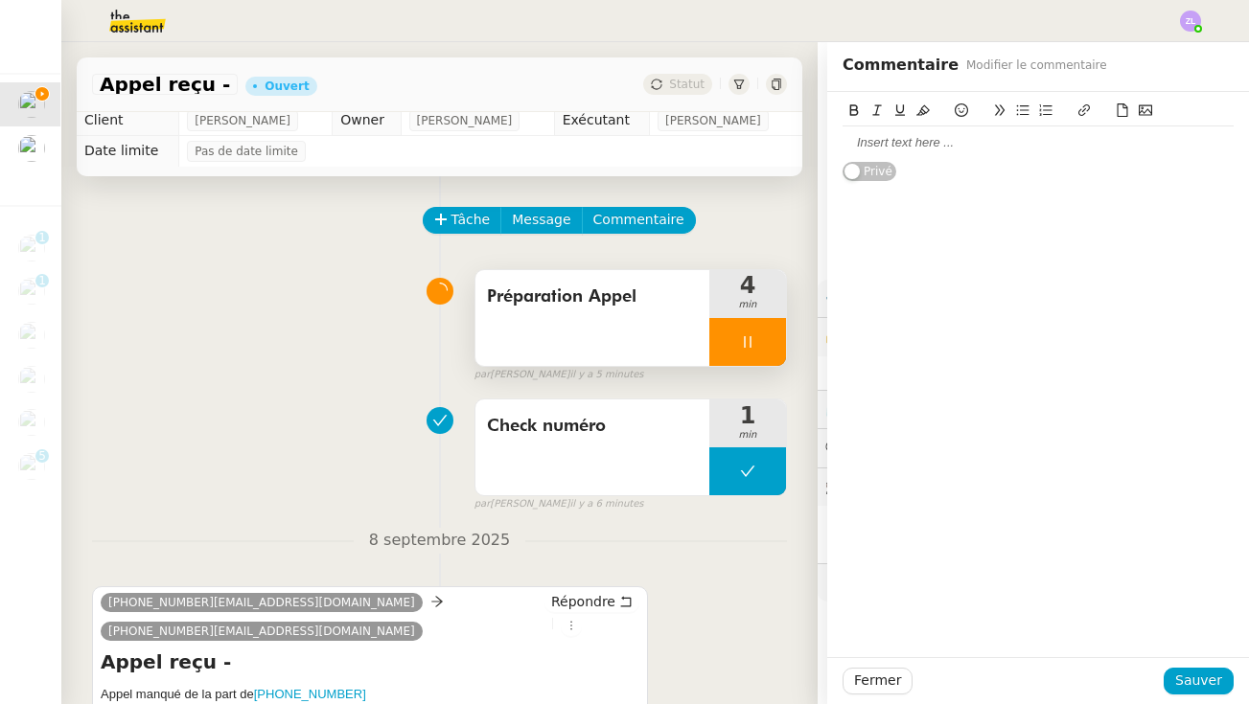
click at [864, 136] on div at bounding box center [1037, 142] width 391 height 17
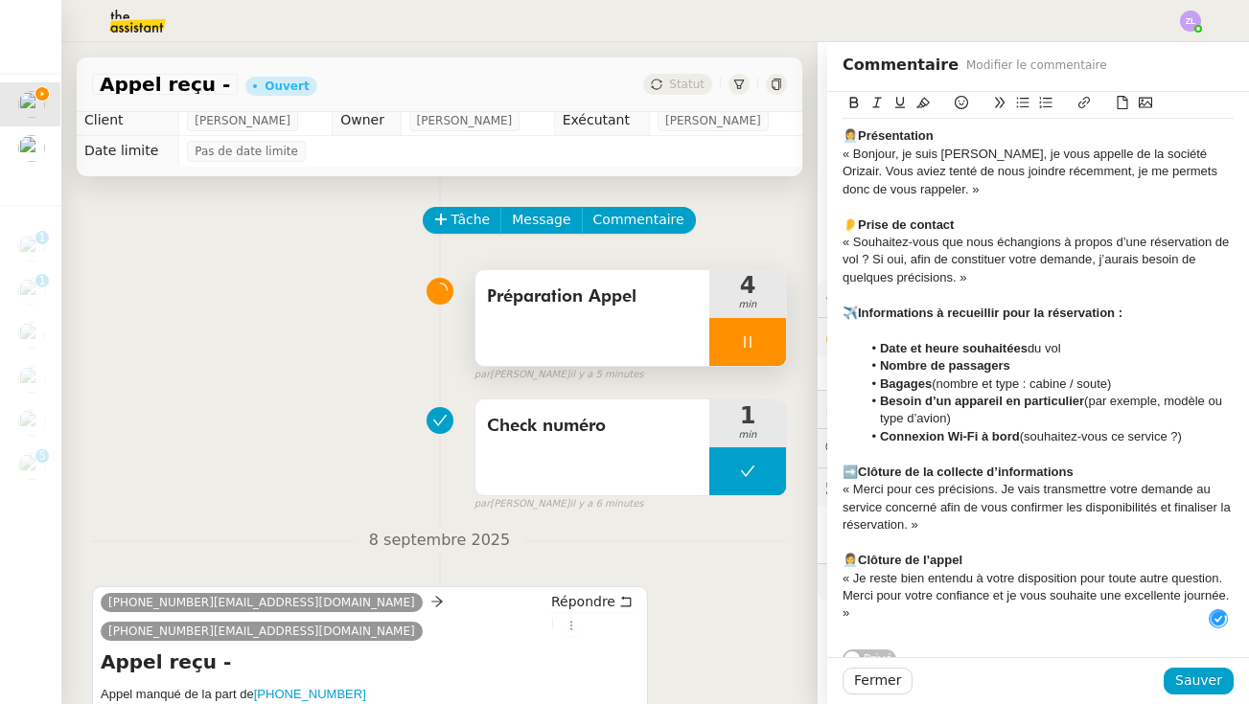
scroll to position [41, 0]
click at [1187, 686] on span "Sauver" at bounding box center [1198, 681] width 47 height 22
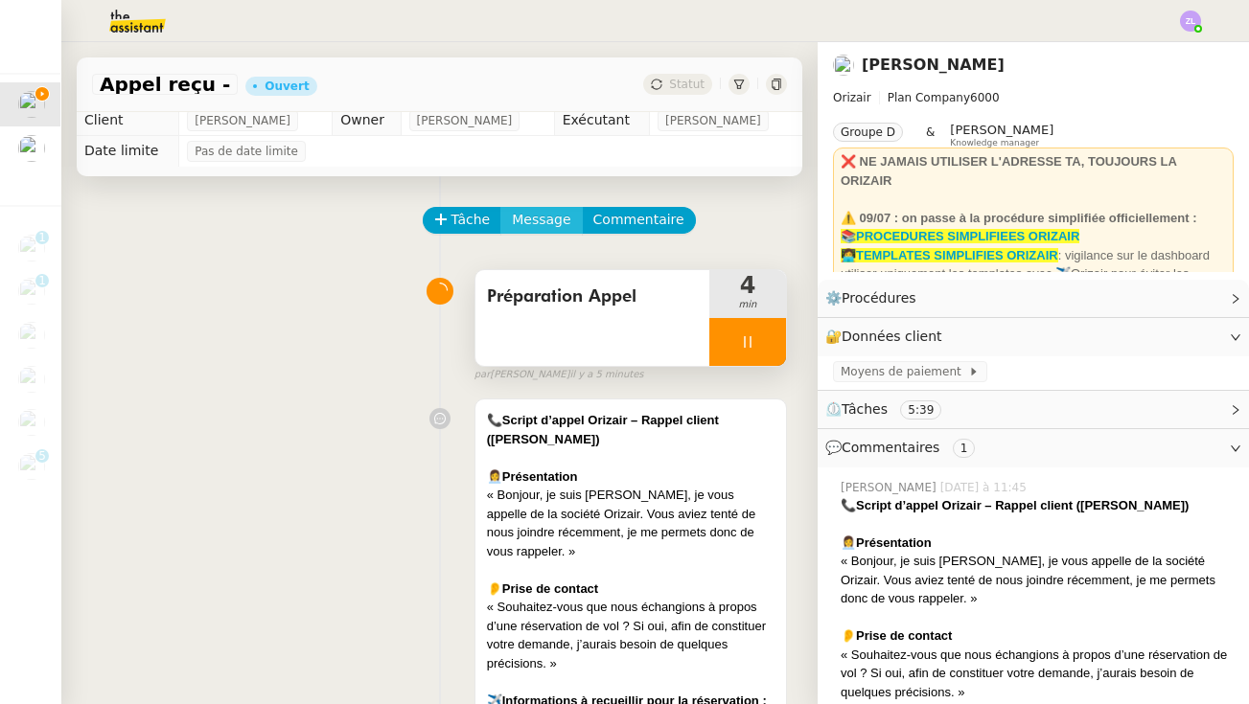
drag, startPoint x: 472, startPoint y: 225, endPoint x: 568, endPoint y: 227, distance: 95.9
click at [472, 225] on span "Tâche" at bounding box center [470, 220] width 39 height 22
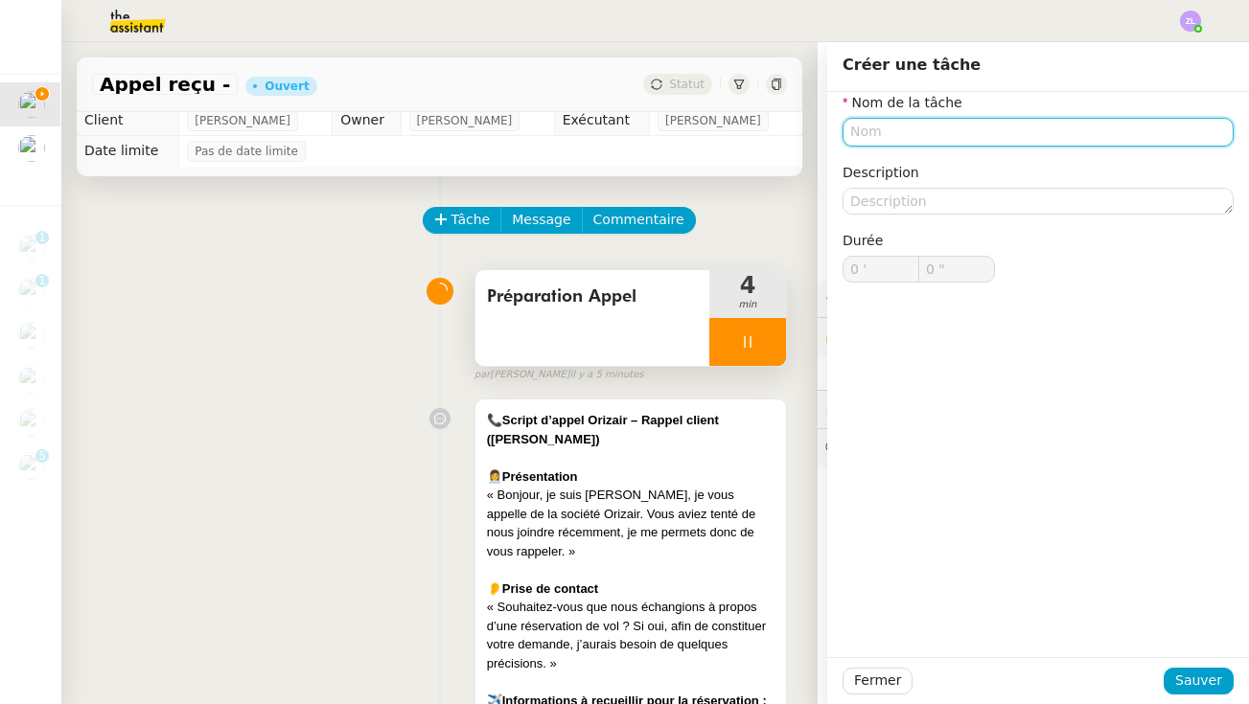
type input "<"
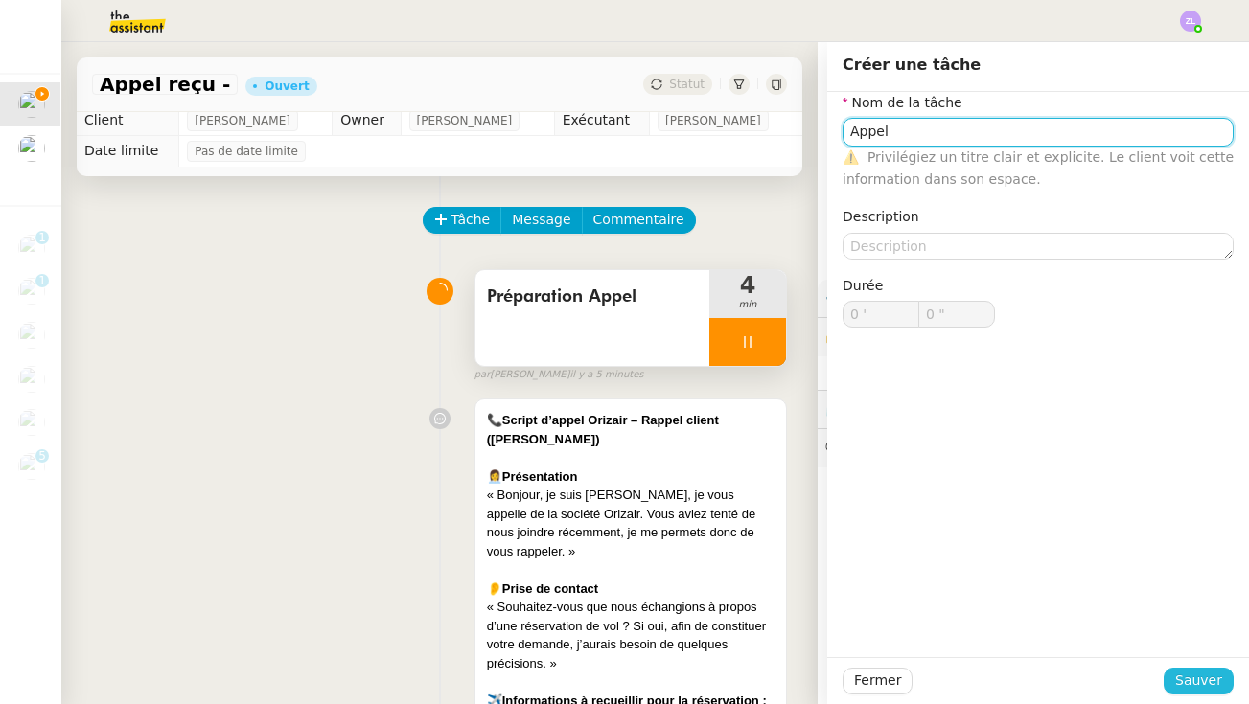
type input "Appel"
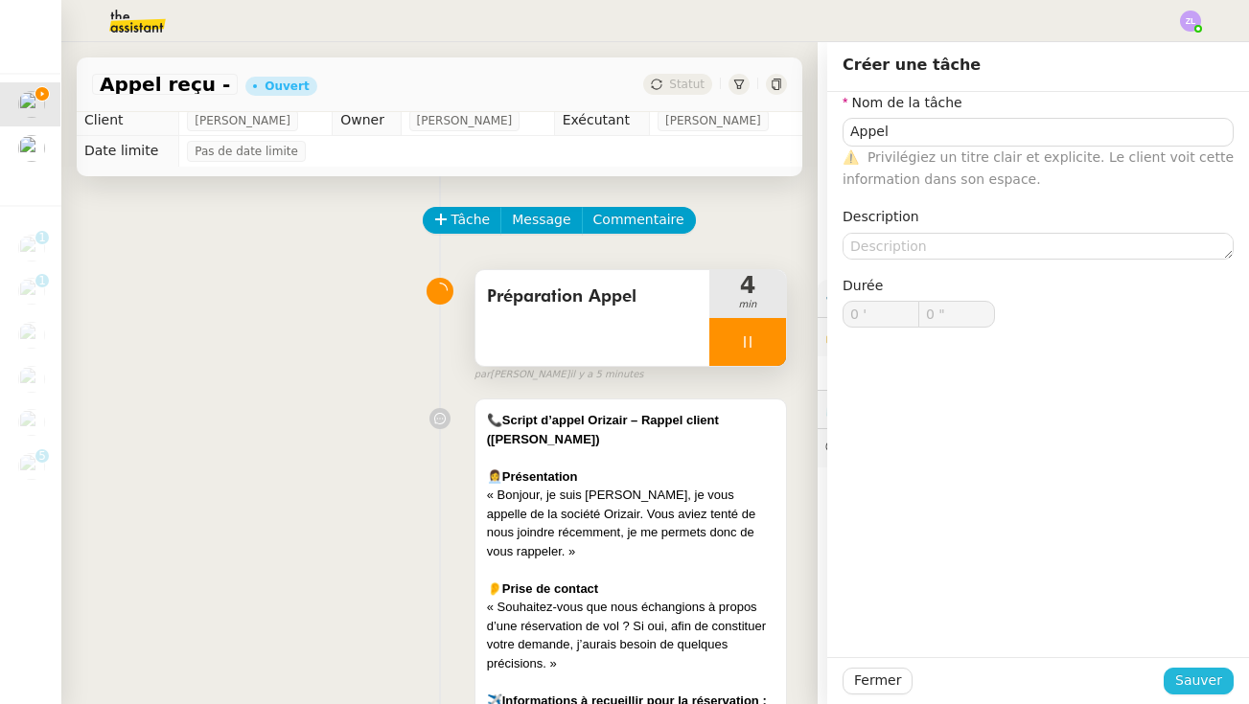
click at [1187, 680] on span "Sauver" at bounding box center [1198, 681] width 47 height 22
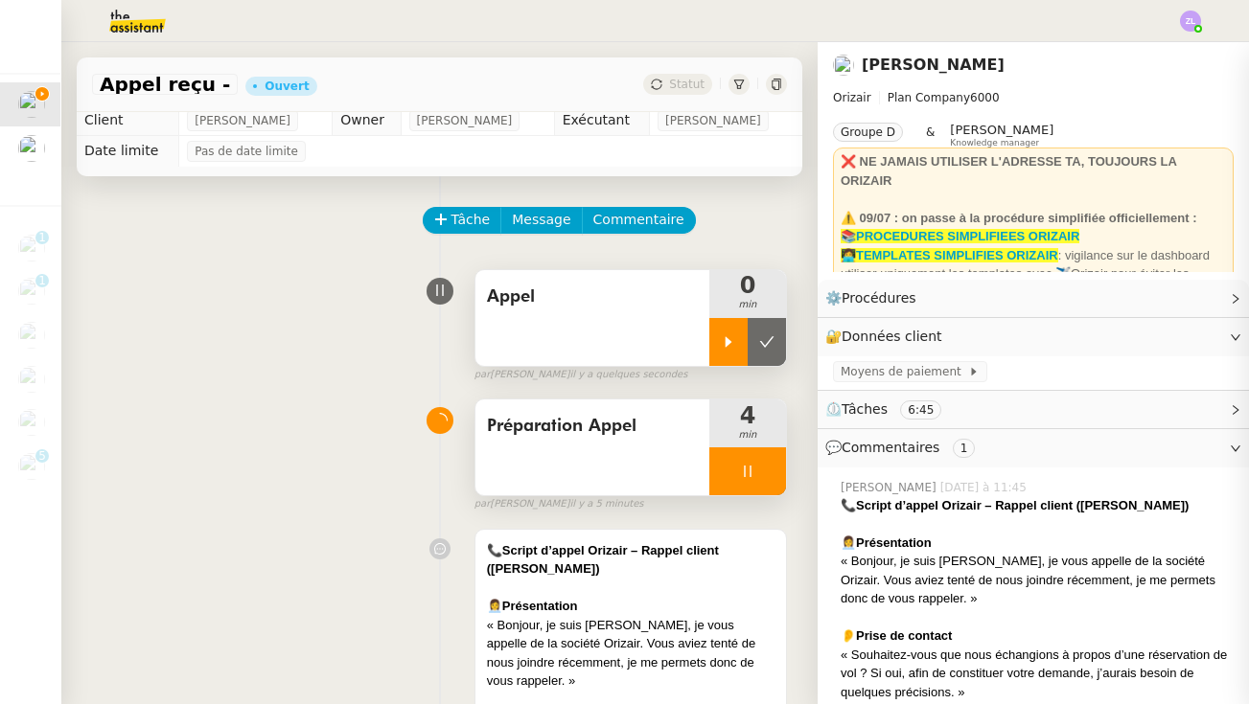
click at [724, 347] on icon at bounding box center [728, 341] width 15 height 15
click at [723, 489] on div at bounding box center [747, 472] width 77 height 48
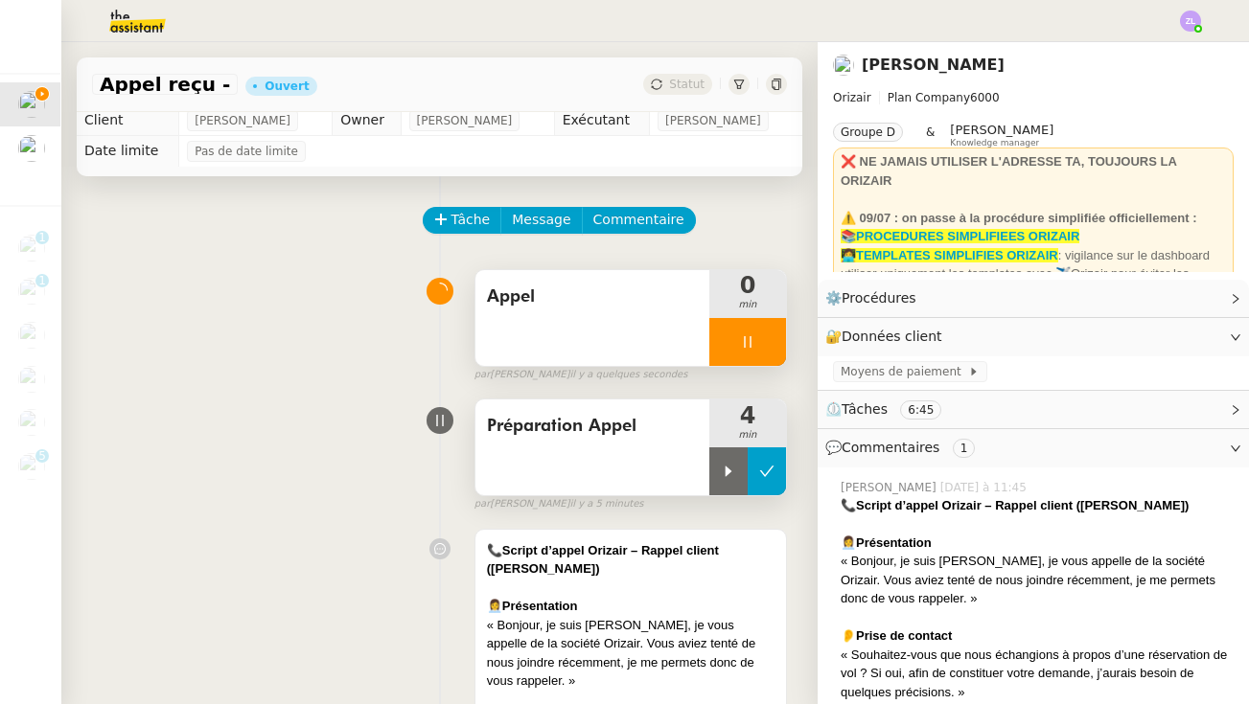
click at [764, 477] on icon at bounding box center [766, 471] width 15 height 15
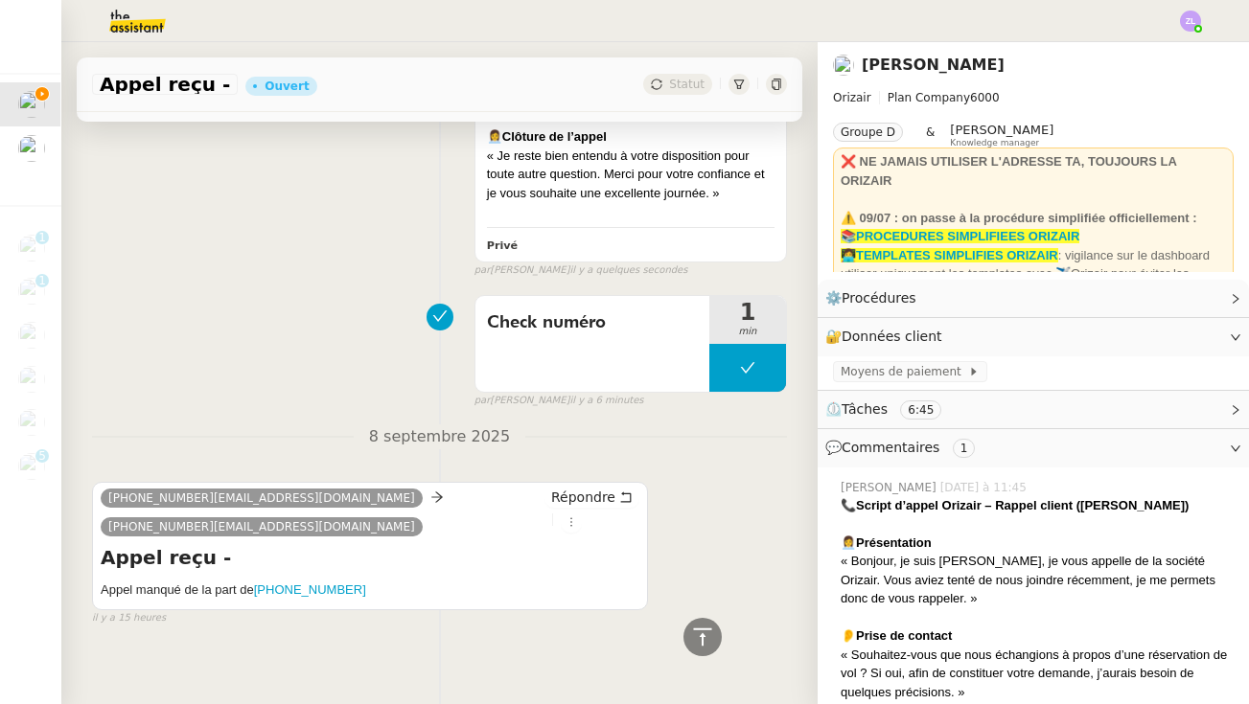
scroll to position [1023, 0]
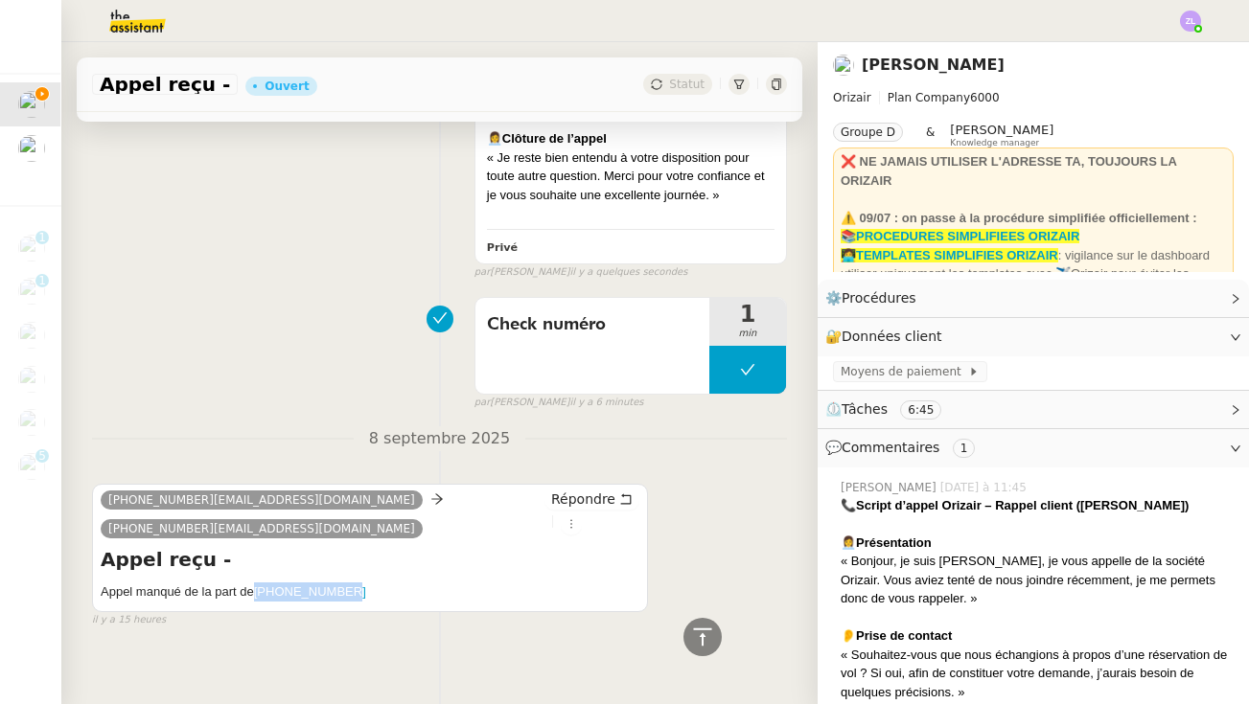
drag, startPoint x: 361, startPoint y: 577, endPoint x: 254, endPoint y: 577, distance: 107.3
click at [254, 583] on h5 "Appel manqué de la part de +447983343315" at bounding box center [370, 592] width 539 height 19
copy h5 "[PHONE_NUMBER]"
click at [179, 1] on img at bounding box center [122, 21] width 149 height 42
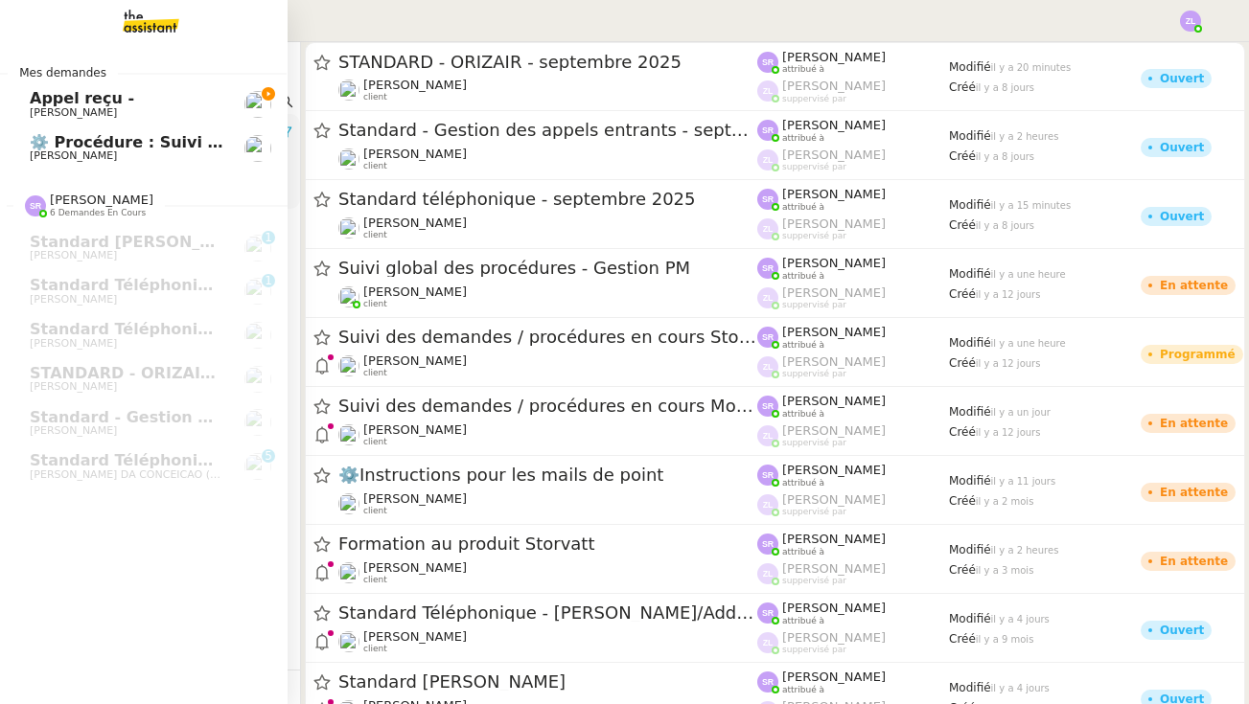
click at [55, 96] on span "Appel reçu -" at bounding box center [82, 98] width 104 height 18
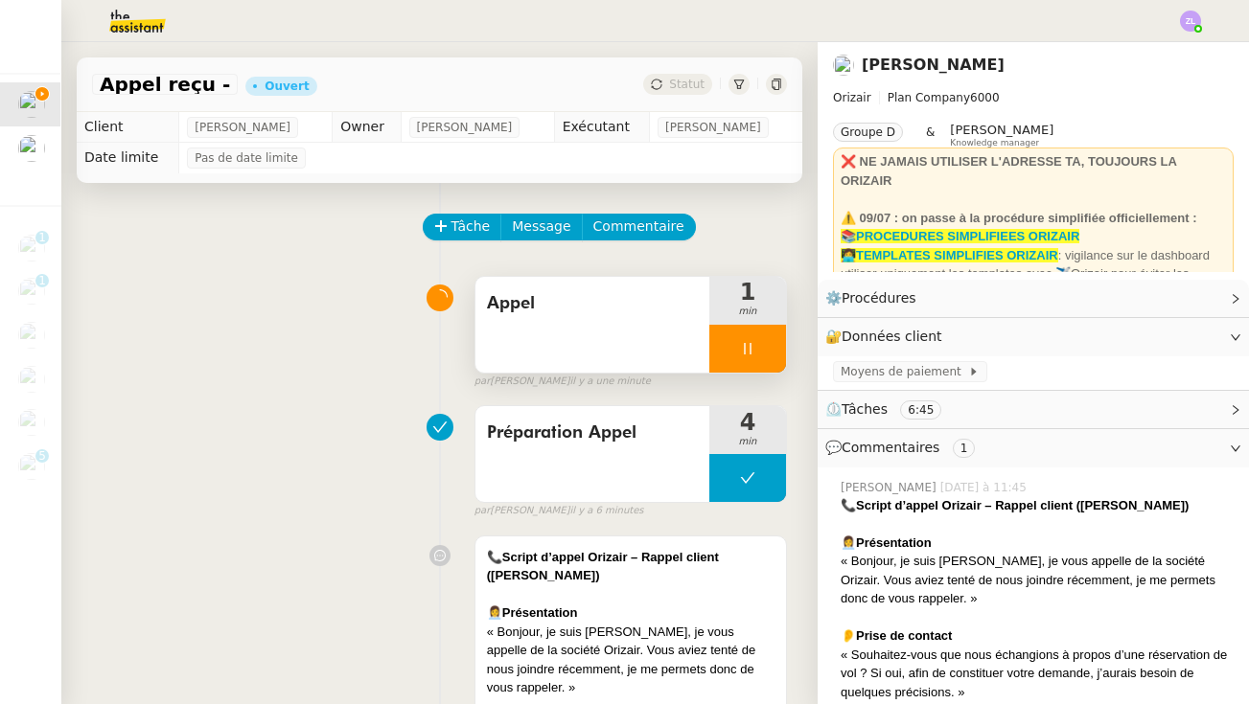
click at [529, 354] on div "Appel" at bounding box center [592, 325] width 234 height 96
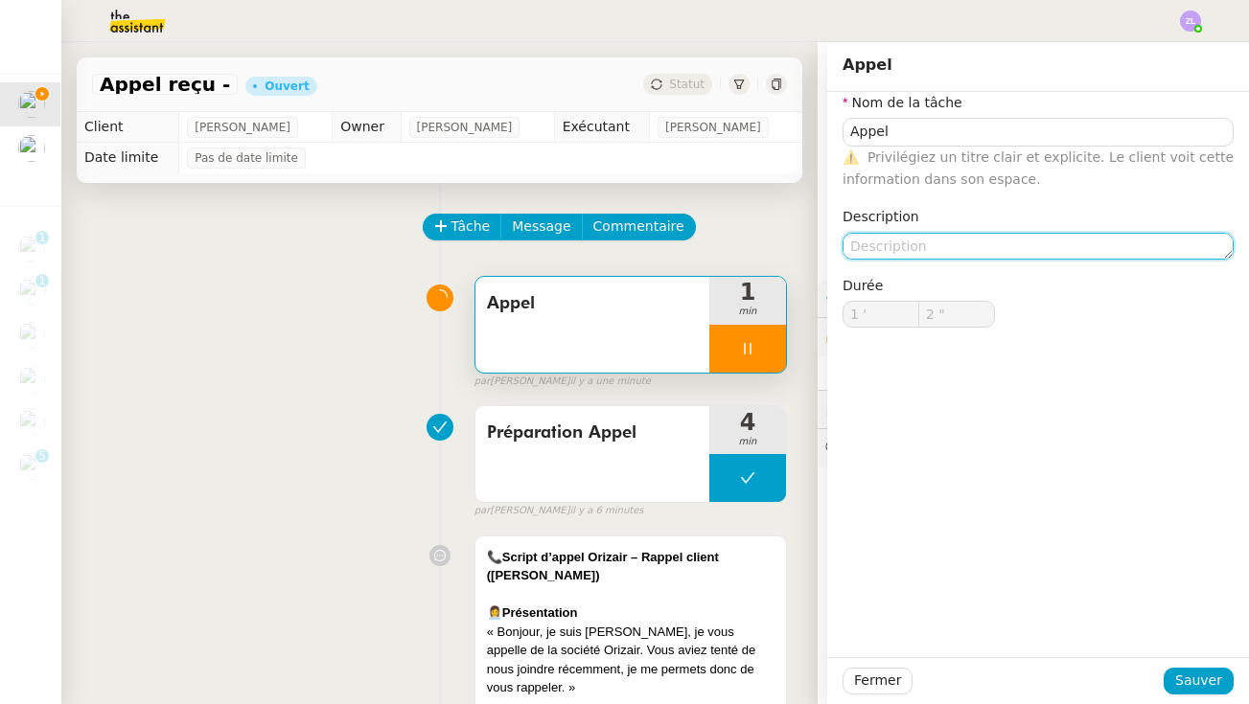
click at [868, 240] on textarea at bounding box center [1037, 246] width 391 height 27
type input "3 ""
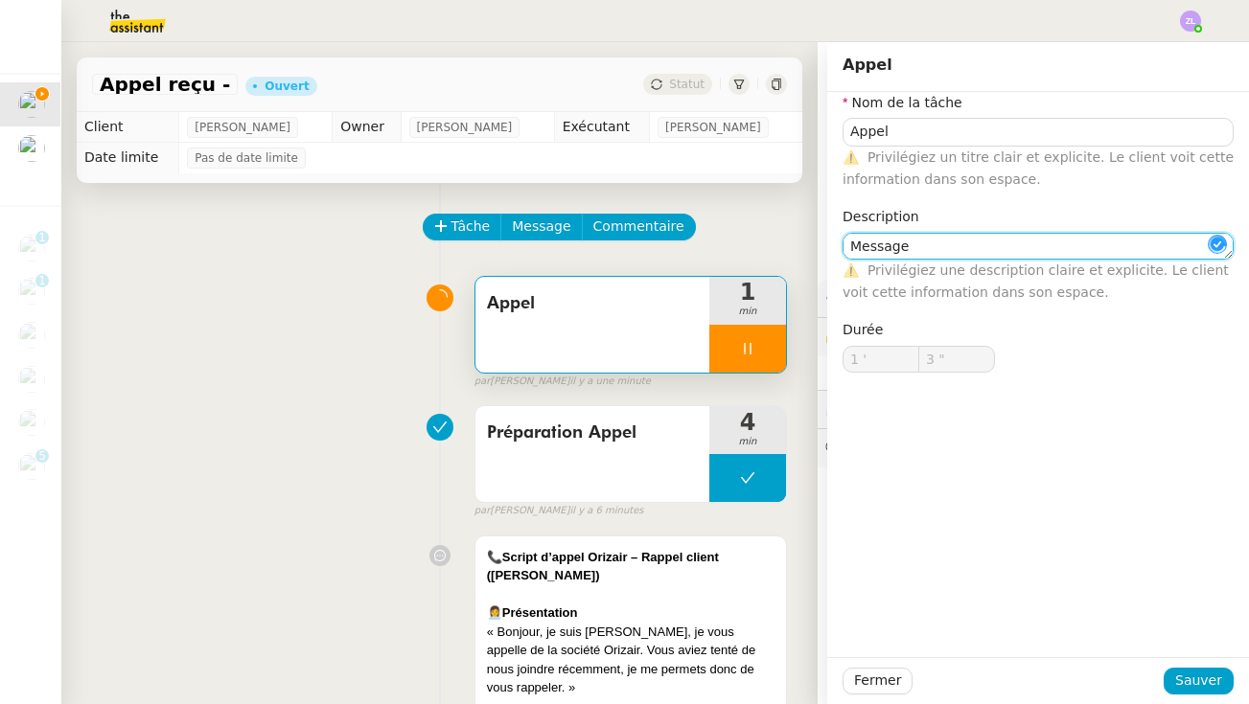
type textarea "Messager"
type input "4 ""
type textarea "Messagerie"
type input "6 ""
type textarea "Messagerie 0"
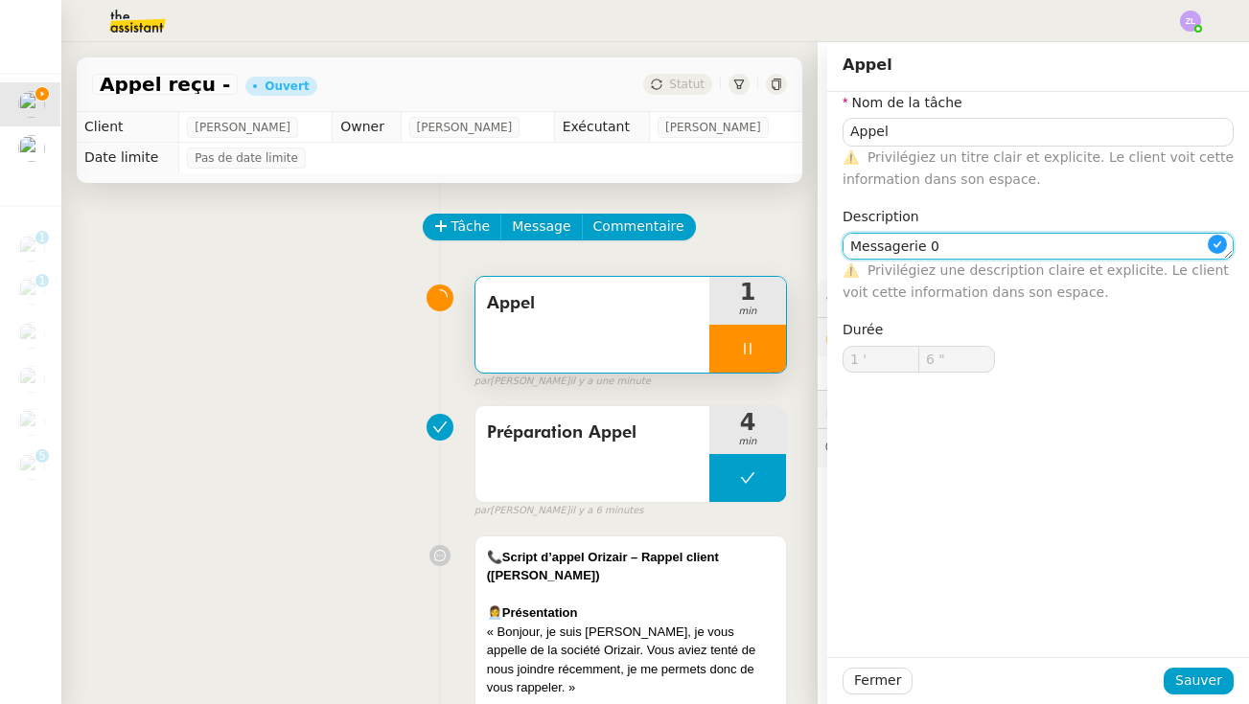
type input "7 ""
type textarea "Messagerie 09/09"
type input "8 ""
type textarea "Messagerie 09/09"
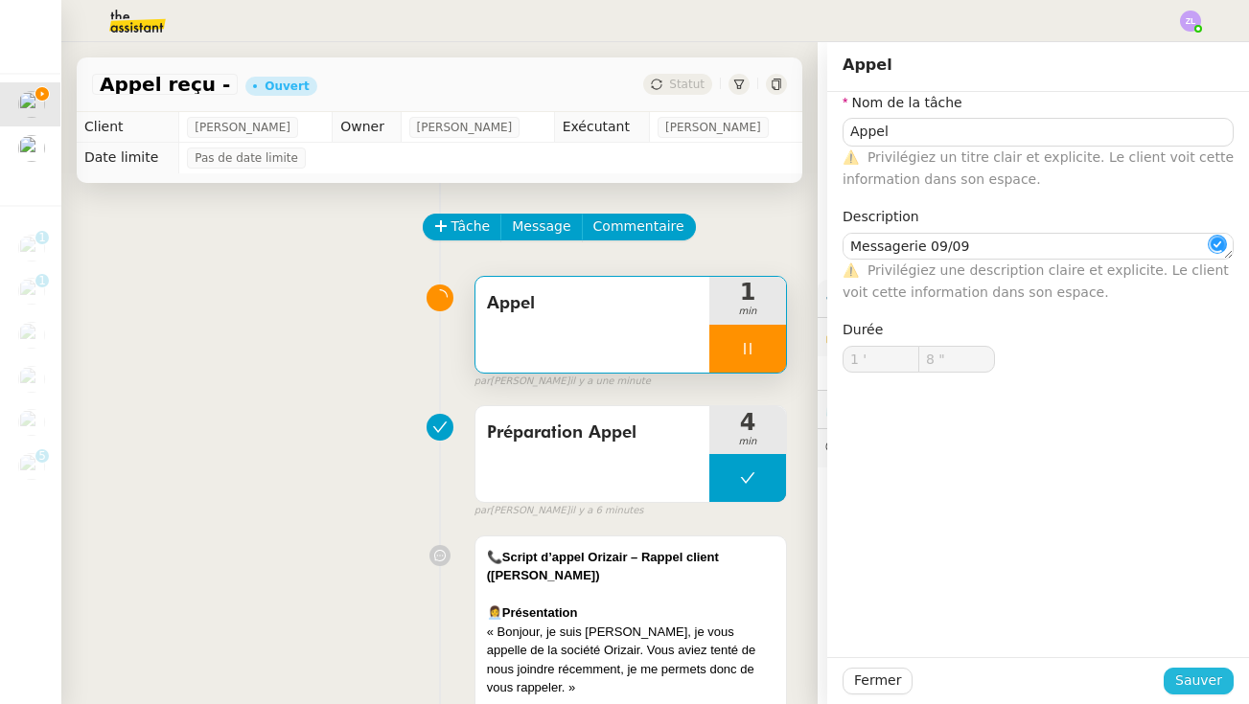
click at [1190, 672] on span "Sauver" at bounding box center [1198, 681] width 47 height 22
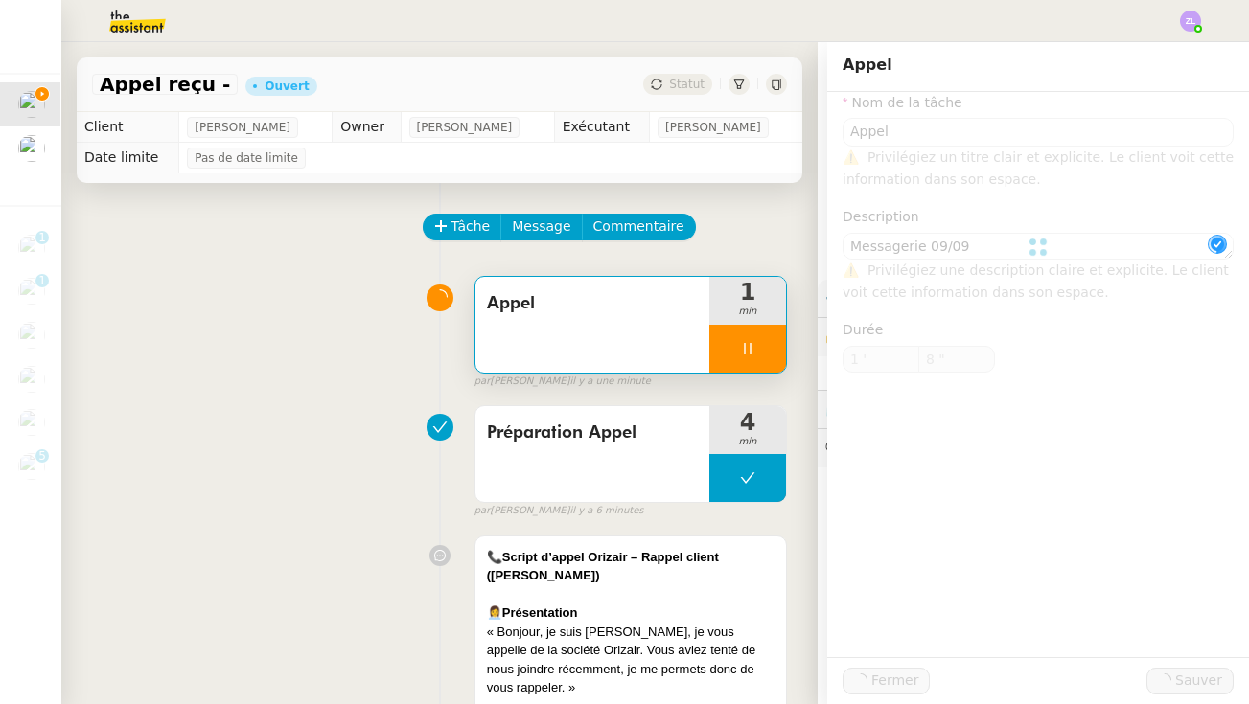
type input "9 ""
type input "Appel"
type textarea "Messagerie 09/09"
type input "1 '"
type input "10 ""
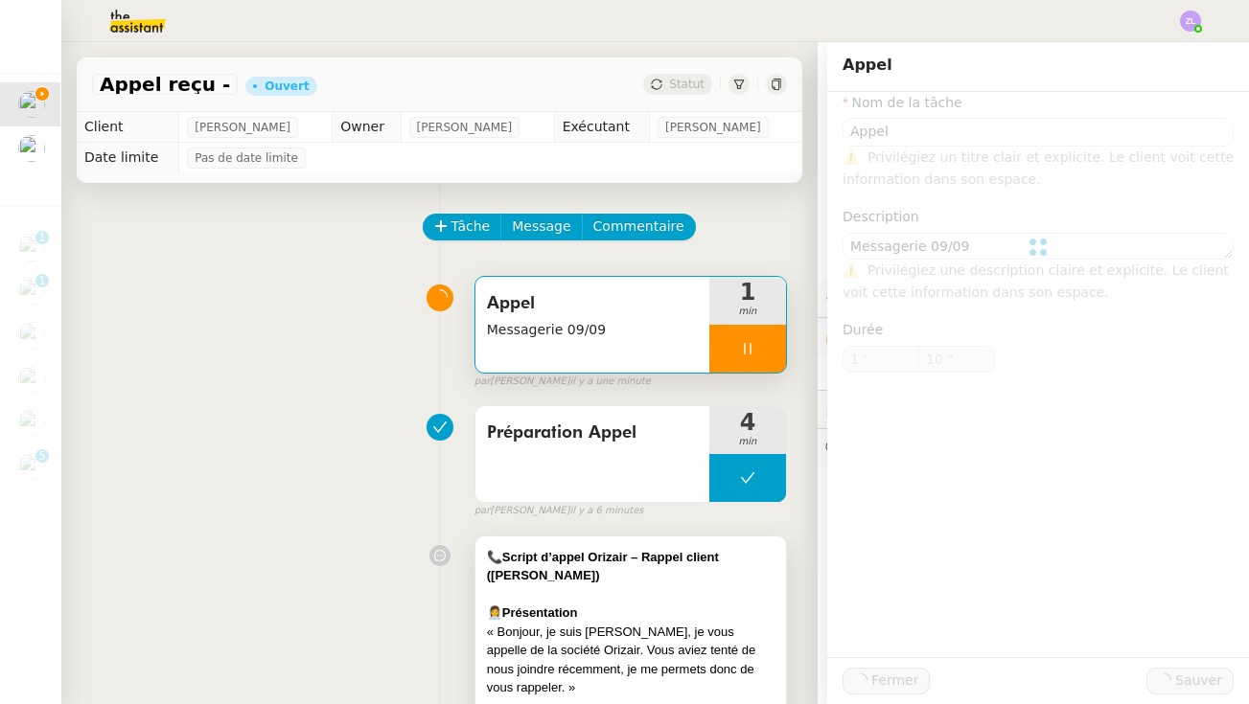
click at [620, 617] on div "👩‍💼 Présentation" at bounding box center [631, 613] width 288 height 19
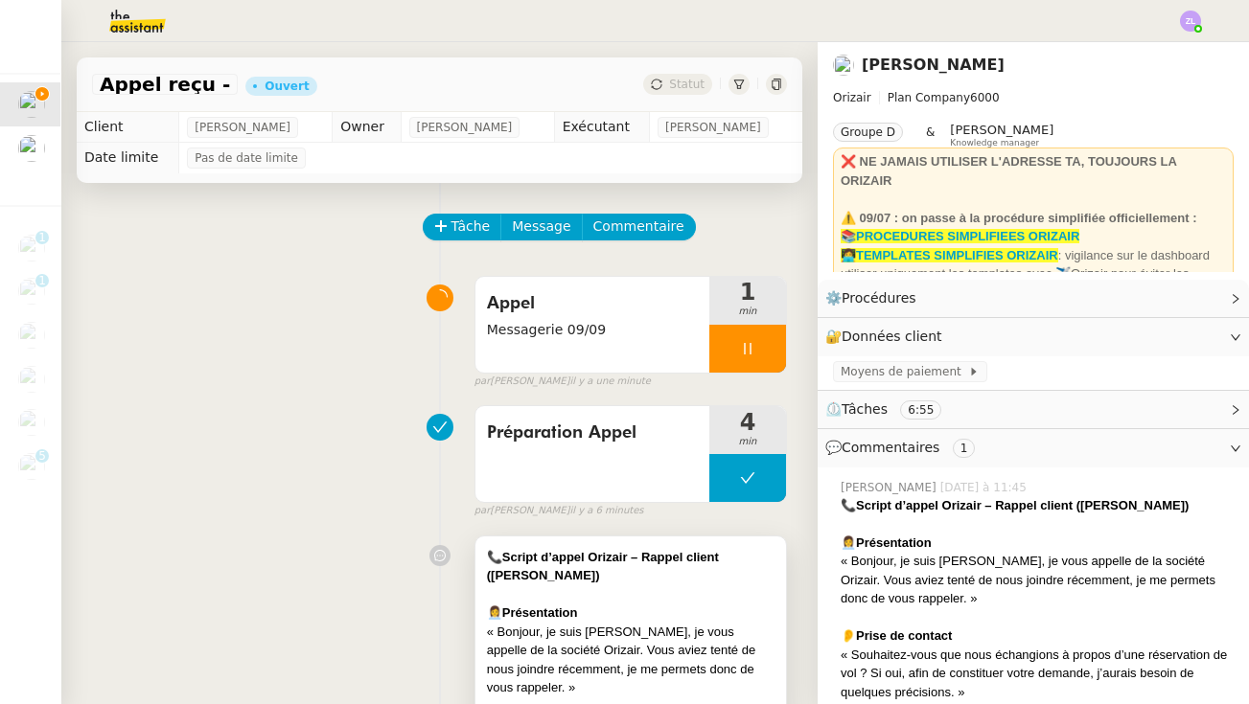
click at [605, 579] on div "📞 Script d’appel Orizair – Rappel client (Joséphine)" at bounding box center [631, 566] width 288 height 37
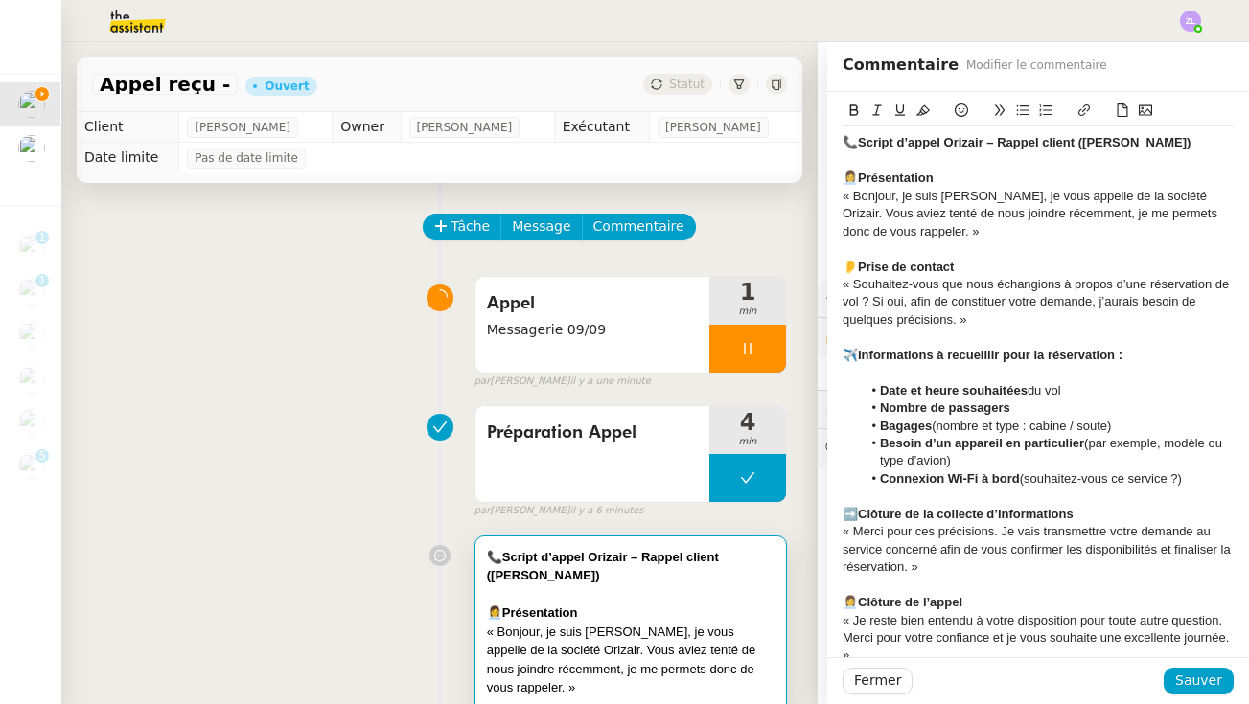
click at [1046, 259] on div "👂 Prise de contact" at bounding box center [1037, 267] width 391 height 17
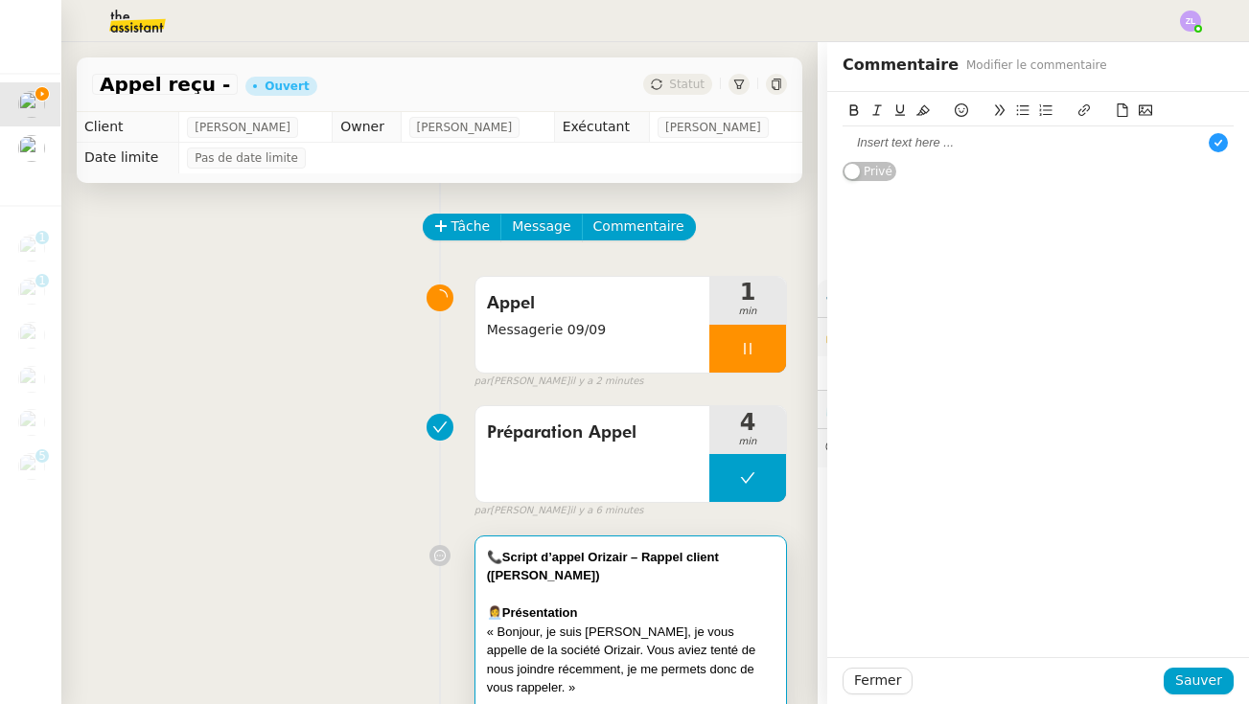
scroll to position [20, 0]
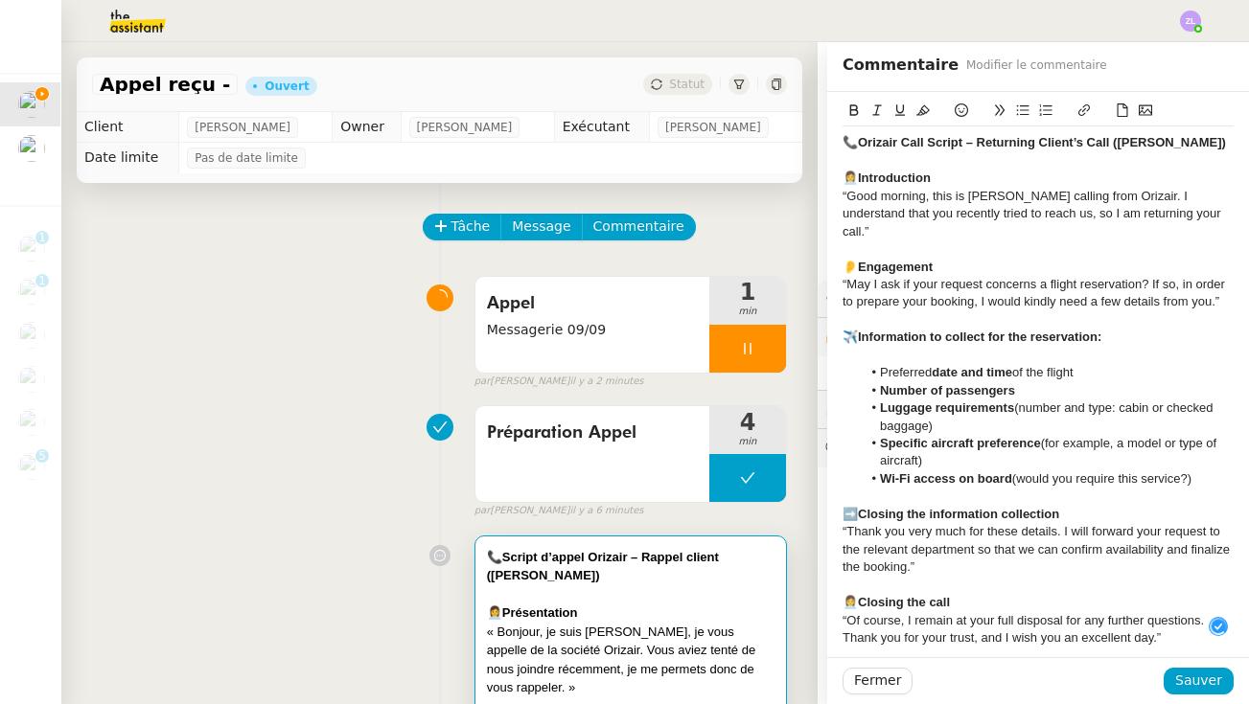
click at [1193, 684] on span "Sauver" at bounding box center [1198, 681] width 47 height 22
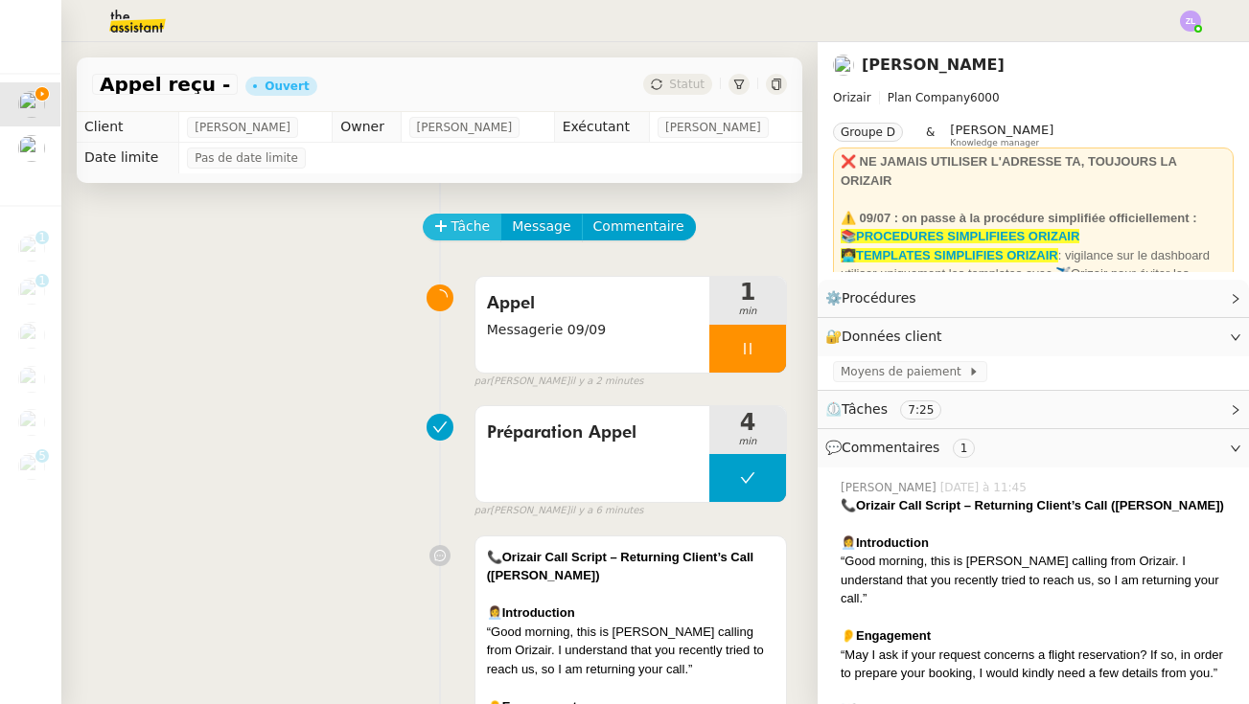
click at [447, 218] on button "Tâche" at bounding box center [463, 227] width 80 height 27
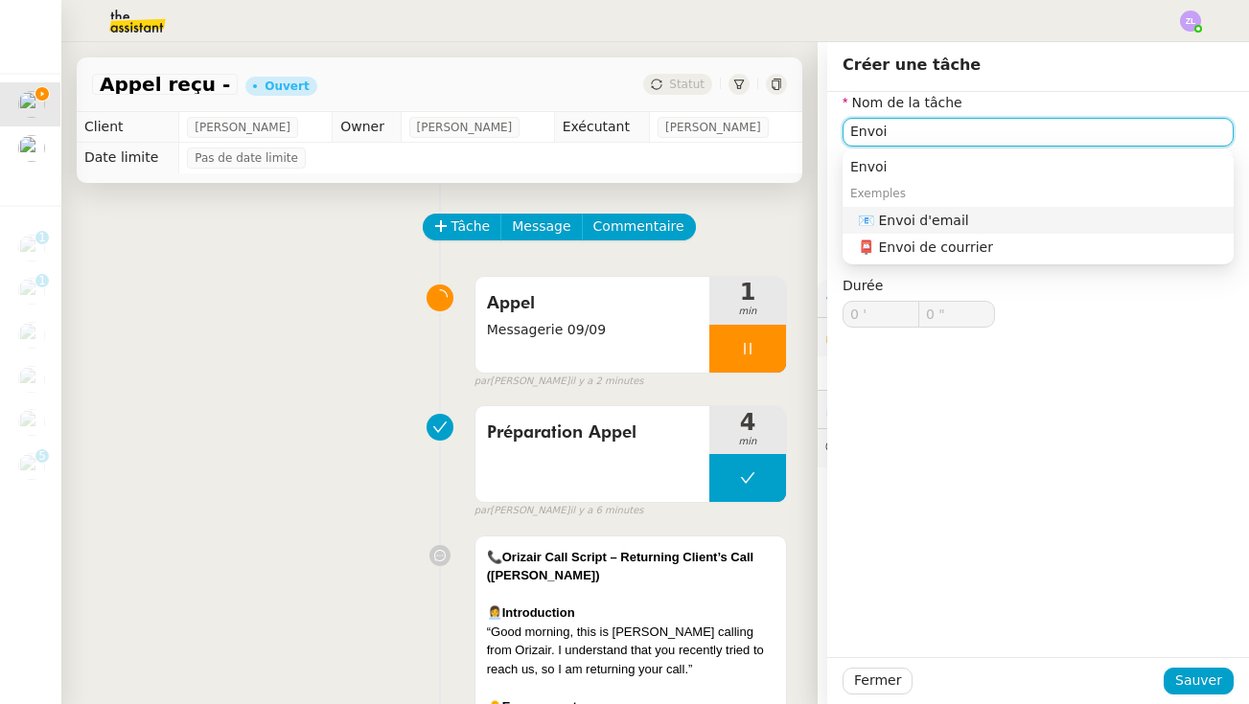
click at [899, 224] on div "📧 Envoi d'email" at bounding box center [1042, 220] width 368 height 17
type input "Envoi d'email"
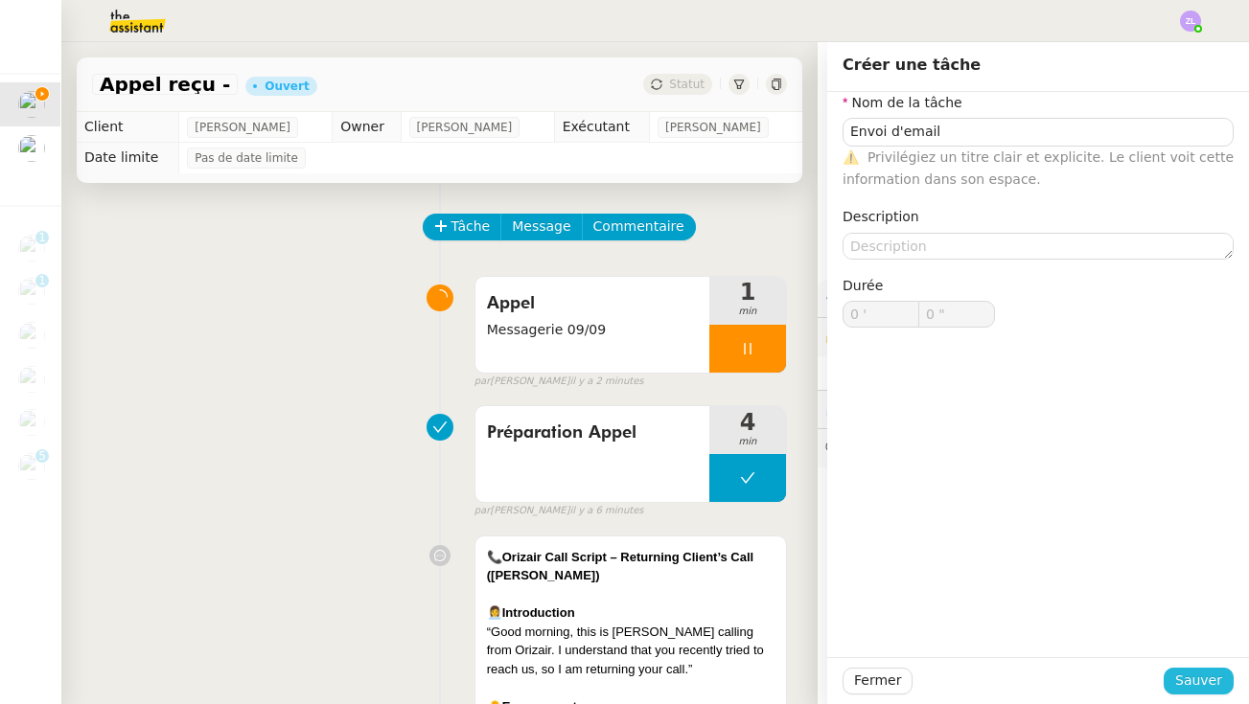
click at [1231, 680] on button "Sauver" at bounding box center [1199, 681] width 70 height 27
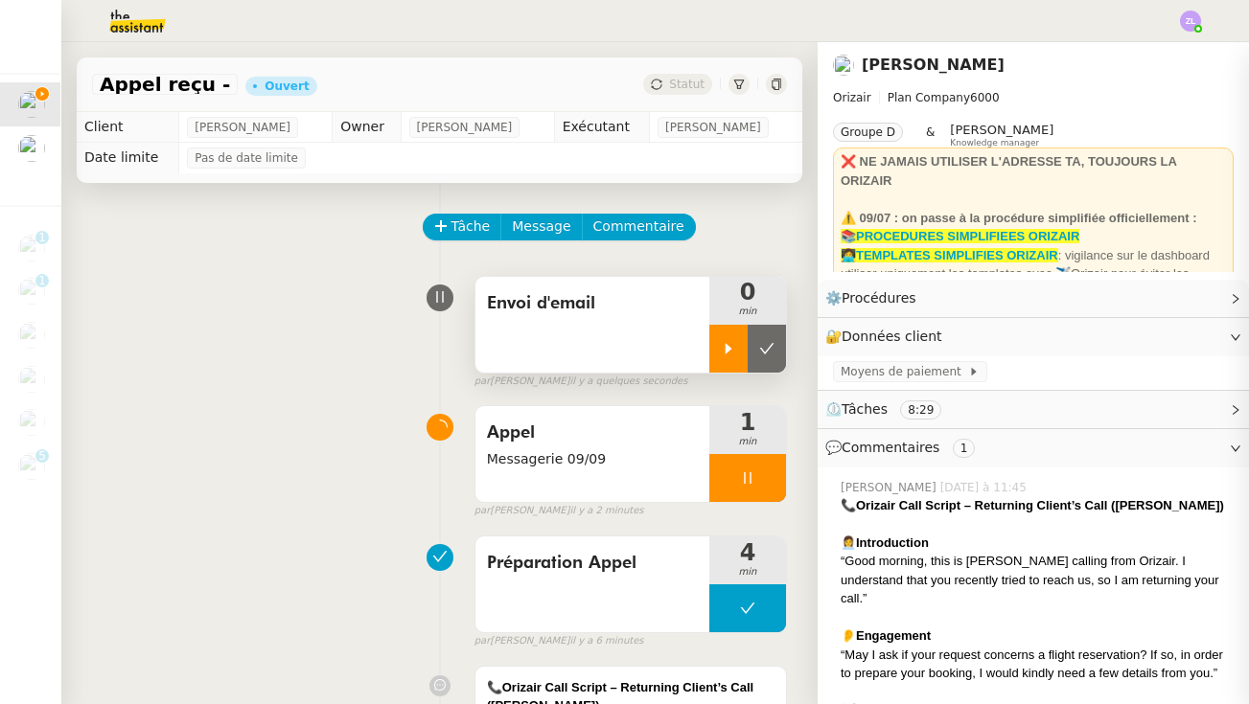
click at [718, 348] on div at bounding box center [728, 349] width 38 height 48
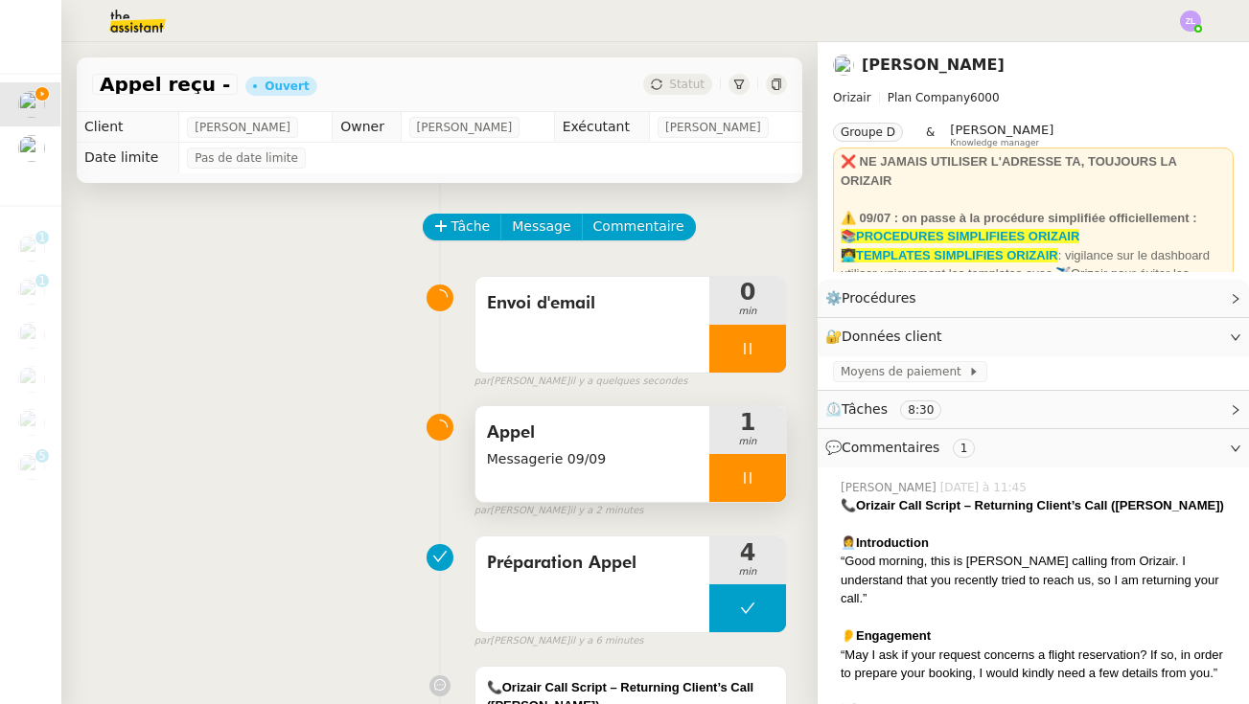
click at [721, 483] on div at bounding box center [747, 478] width 77 height 48
click at [780, 478] on button at bounding box center [767, 478] width 38 height 48
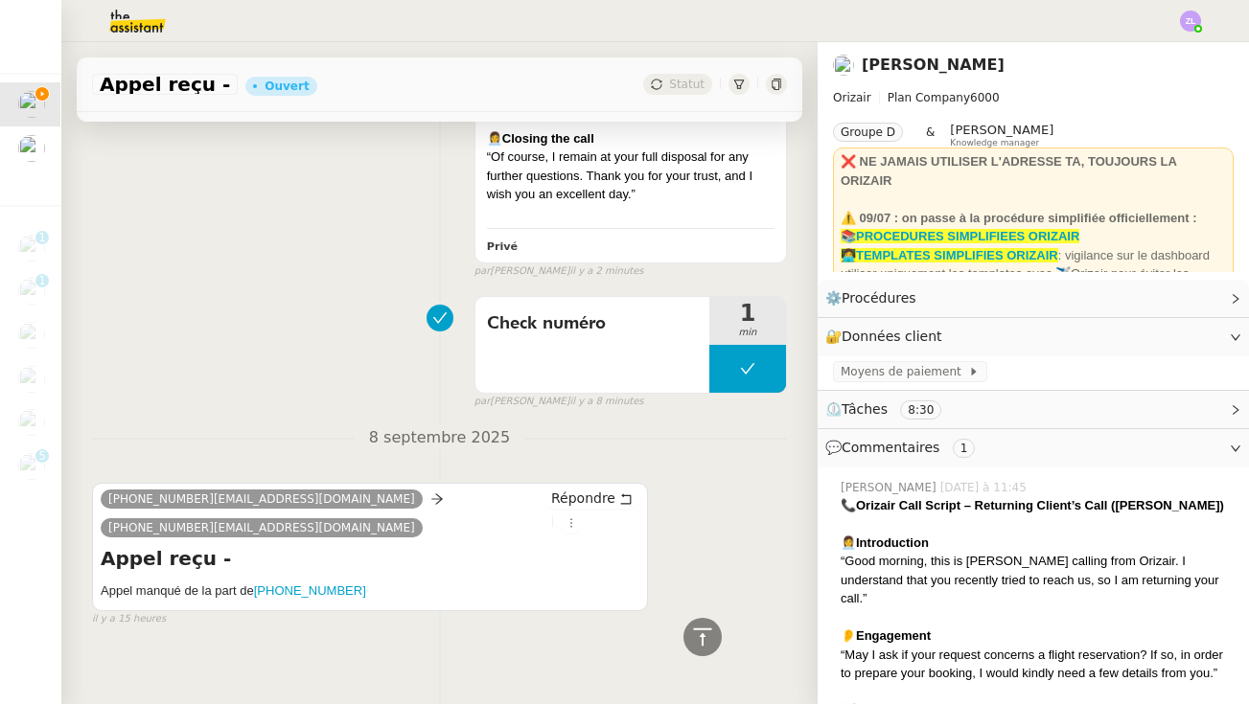
scroll to position [1134, 0]
drag, startPoint x: 360, startPoint y: 572, endPoint x: 255, endPoint y: 573, distance: 105.4
click at [255, 583] on h5 "Appel manqué de la part de +447983343315" at bounding box center [370, 592] width 539 height 19
copy h5 "[PHONE_NUMBER]"
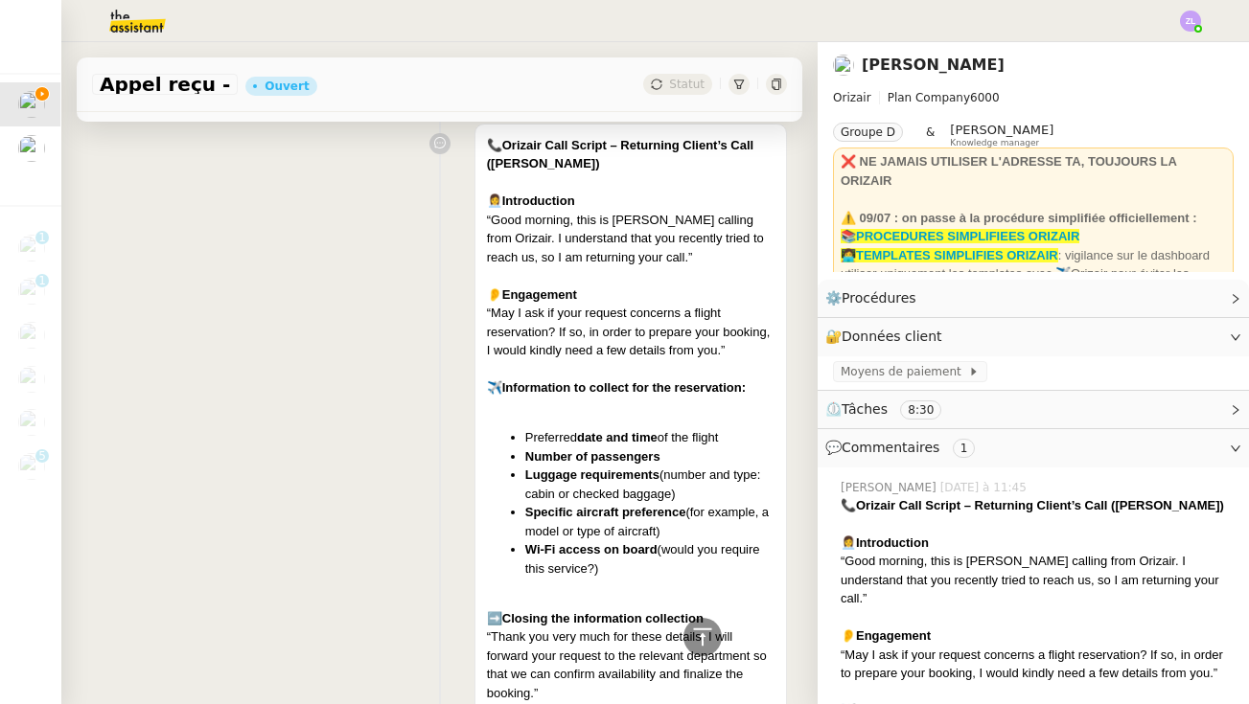
click at [447, 346] on div "📞 Orizair Call Script – Returning Client’s Call (Joséphine) 👩‍💼 Introduction “G…" at bounding box center [439, 493] width 695 height 757
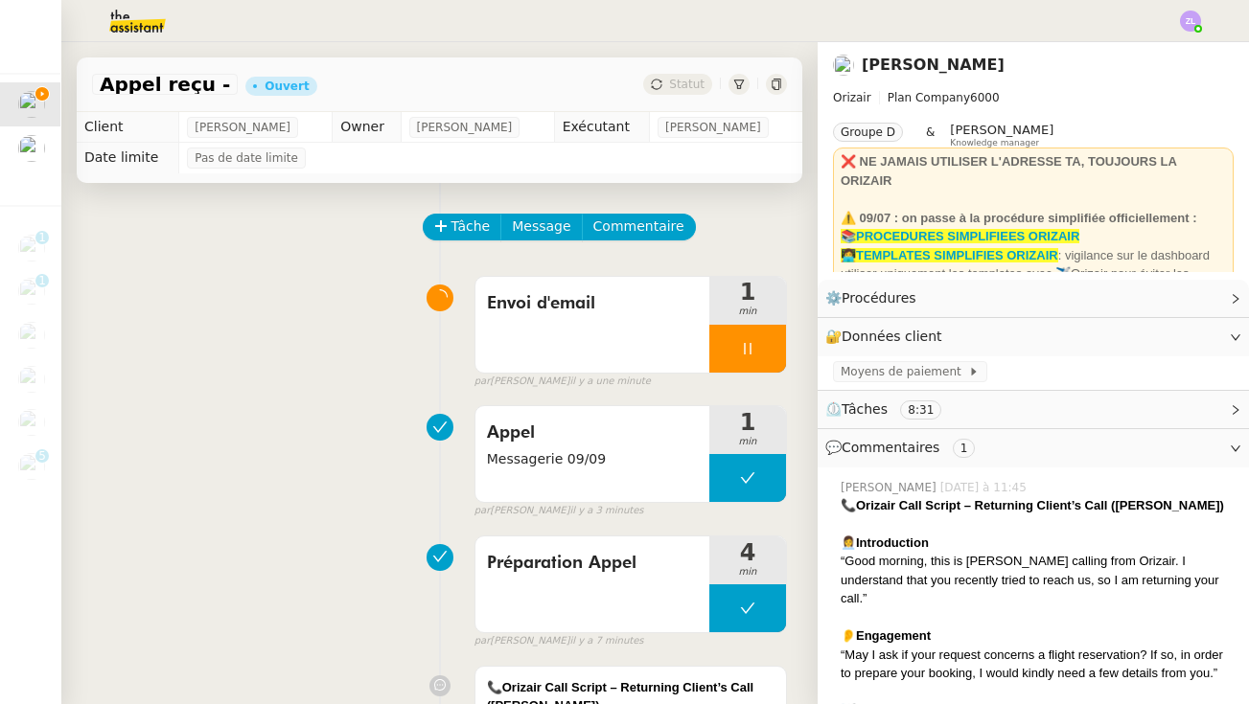
scroll to position [0, 0]
click at [542, 228] on span "Message" at bounding box center [541, 227] width 58 height 22
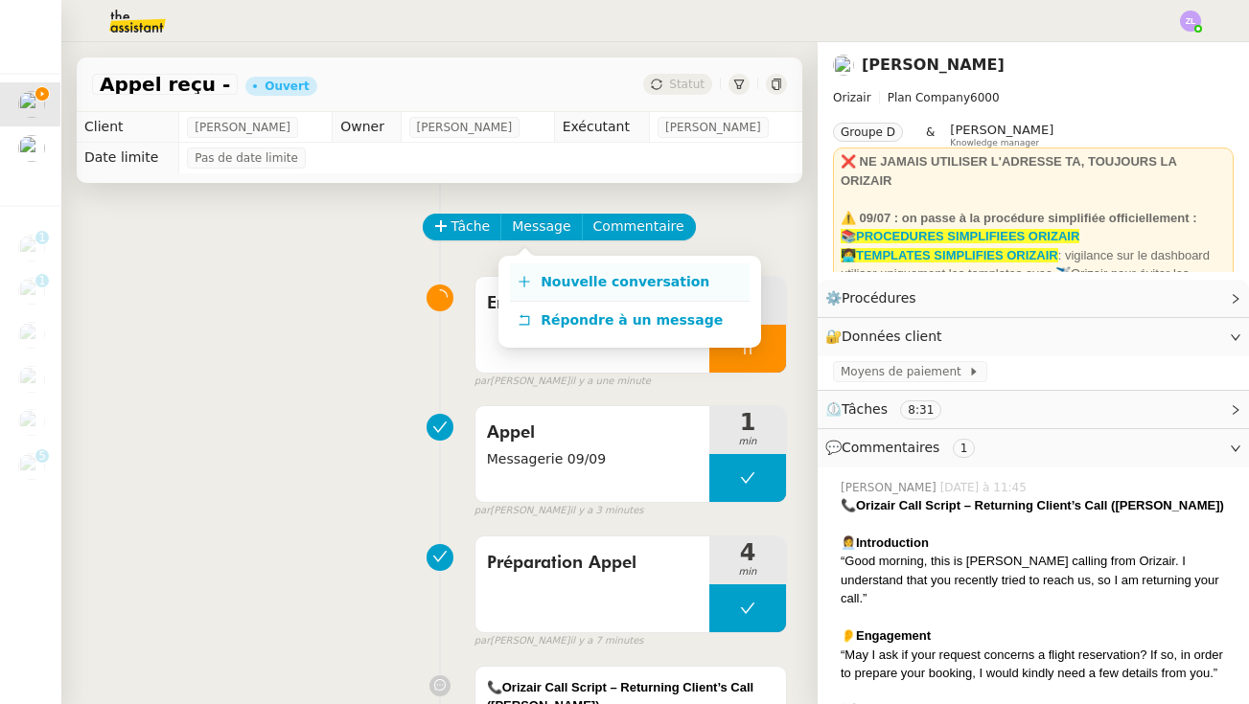
click at [565, 282] on span "Nouvelle conversation" at bounding box center [625, 281] width 169 height 15
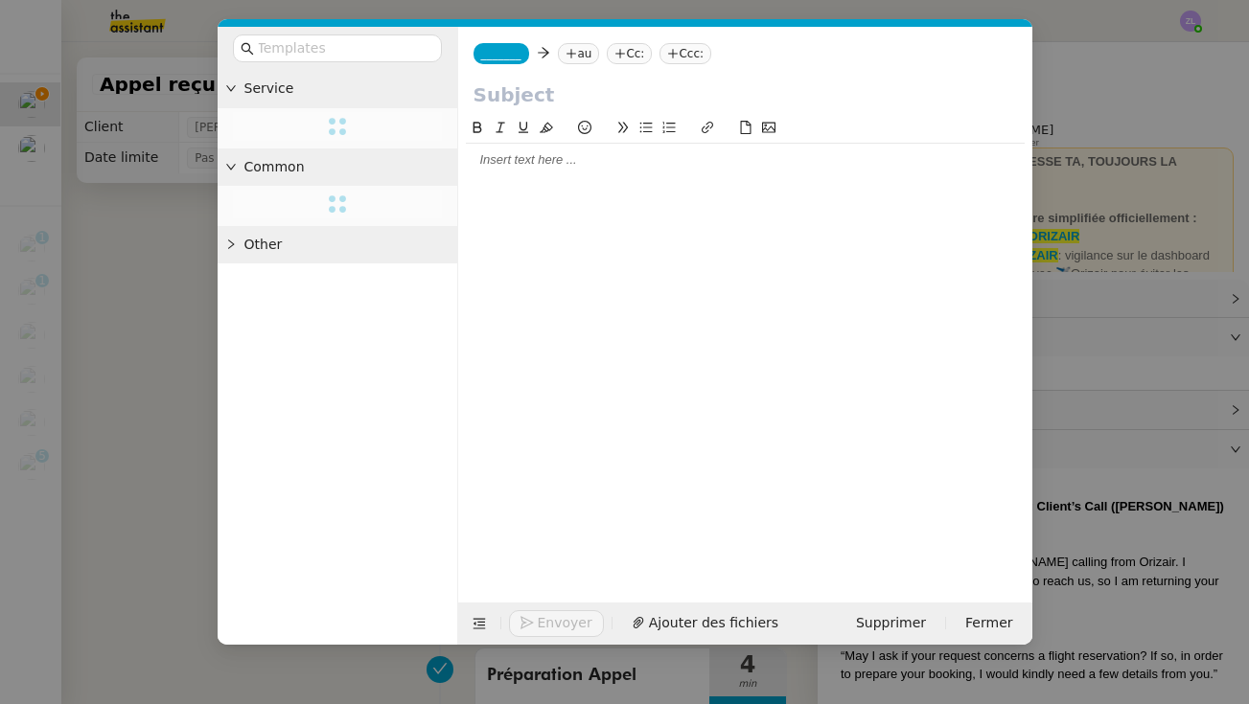
click at [501, 47] on span "_______" at bounding box center [501, 53] width 40 height 13
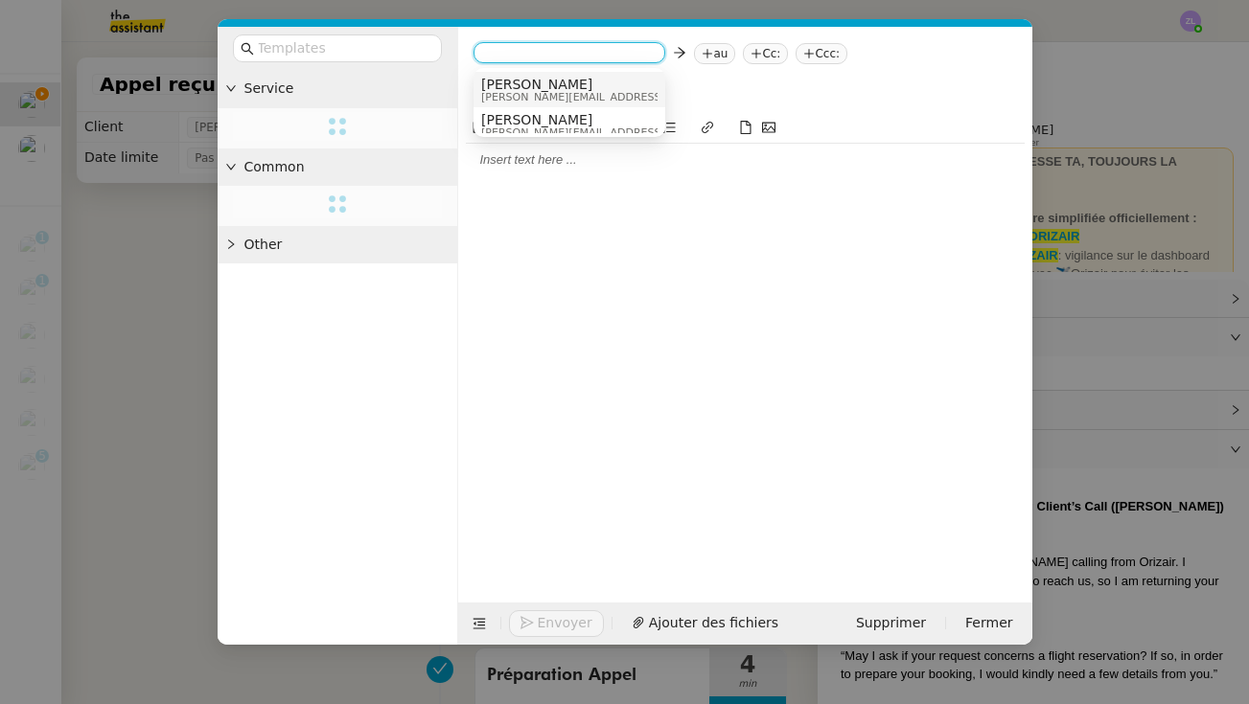
click at [523, 86] on span "[PERSON_NAME]" at bounding box center [617, 84] width 272 height 15
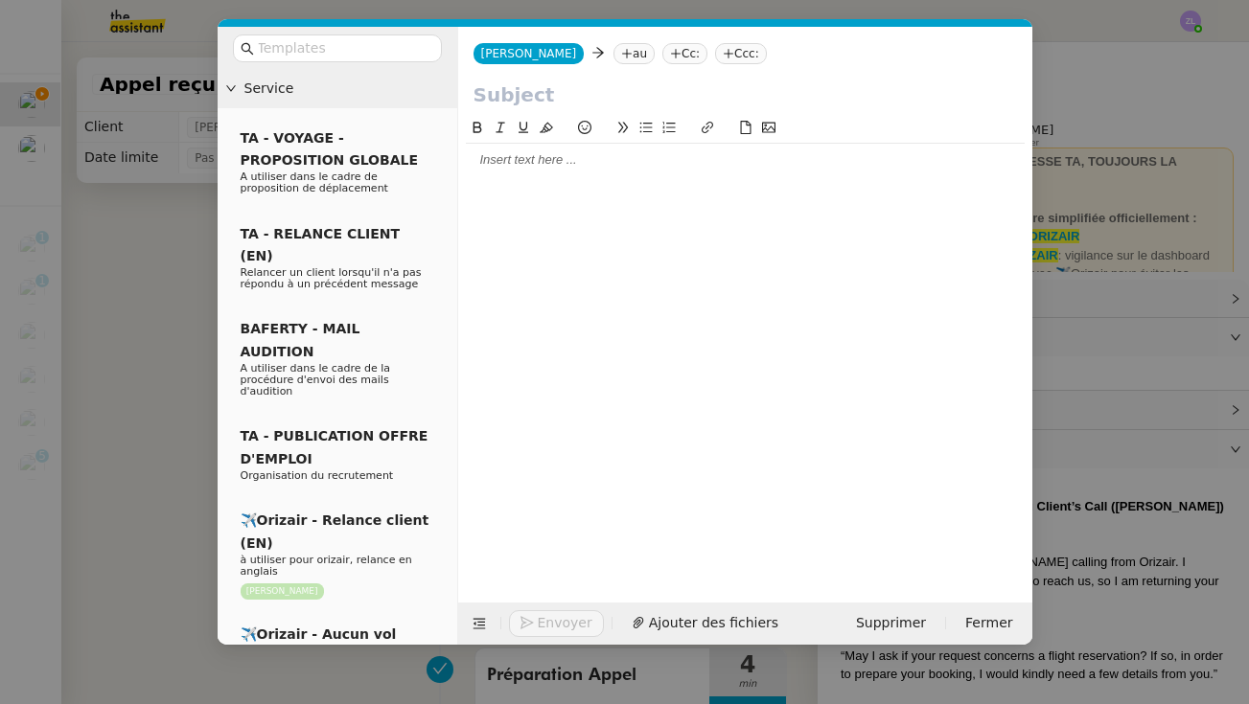
click at [613, 57] on nz-tag "au" at bounding box center [633, 53] width 41 height 21
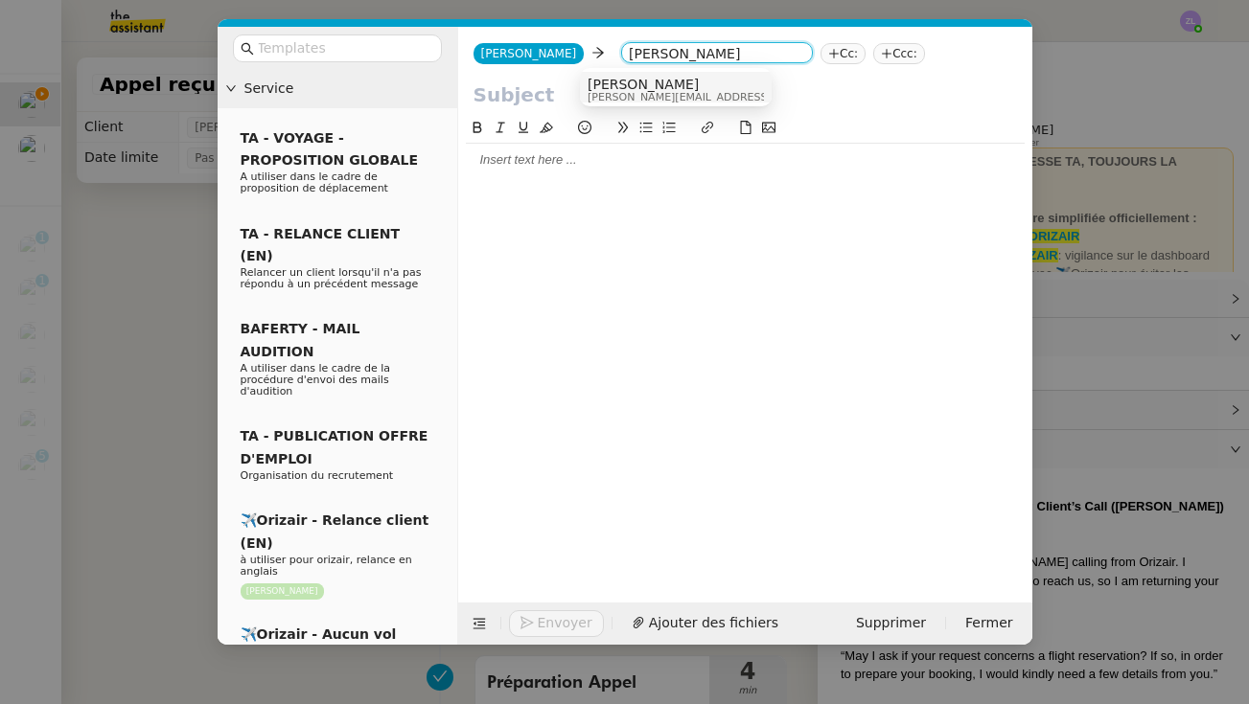
type input "louis frei"
click at [652, 86] on span "[PERSON_NAME]" at bounding box center [724, 84] width 272 height 15
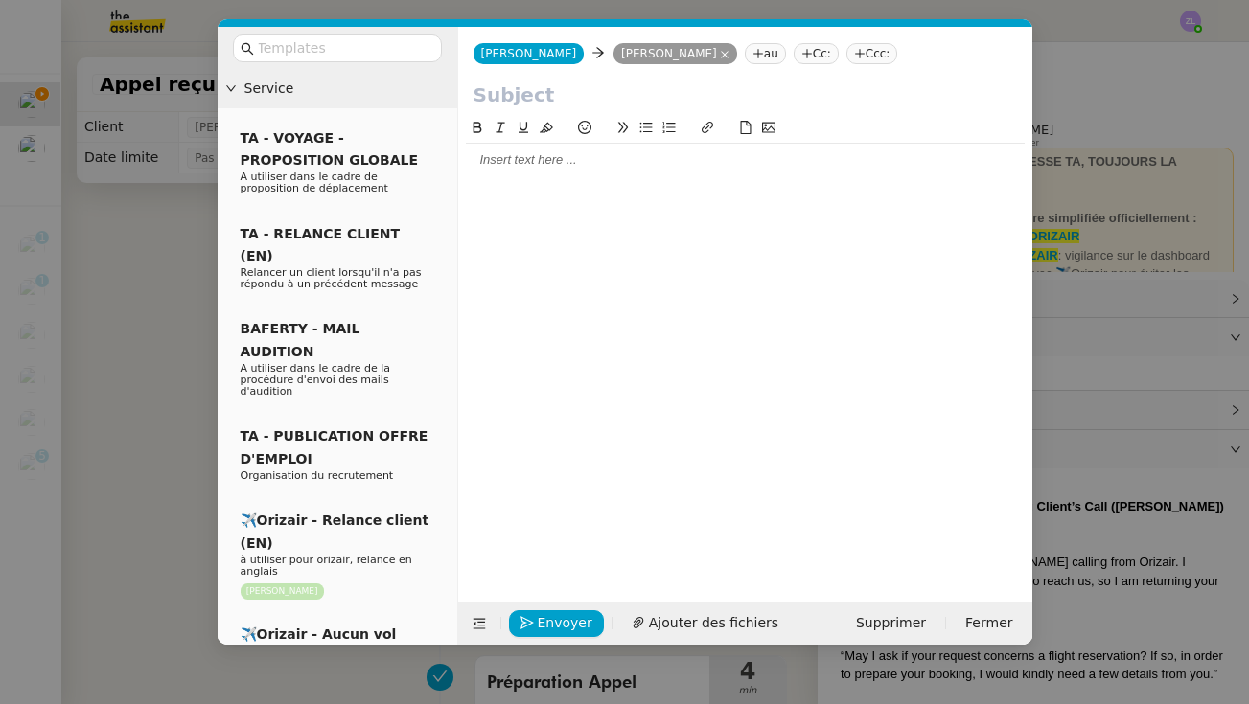
click at [502, 100] on input "text" at bounding box center [744, 95] width 543 height 29
click at [502, 90] on input "text" at bounding box center [744, 95] width 543 height 29
paste input "Appel reçu hier soir"
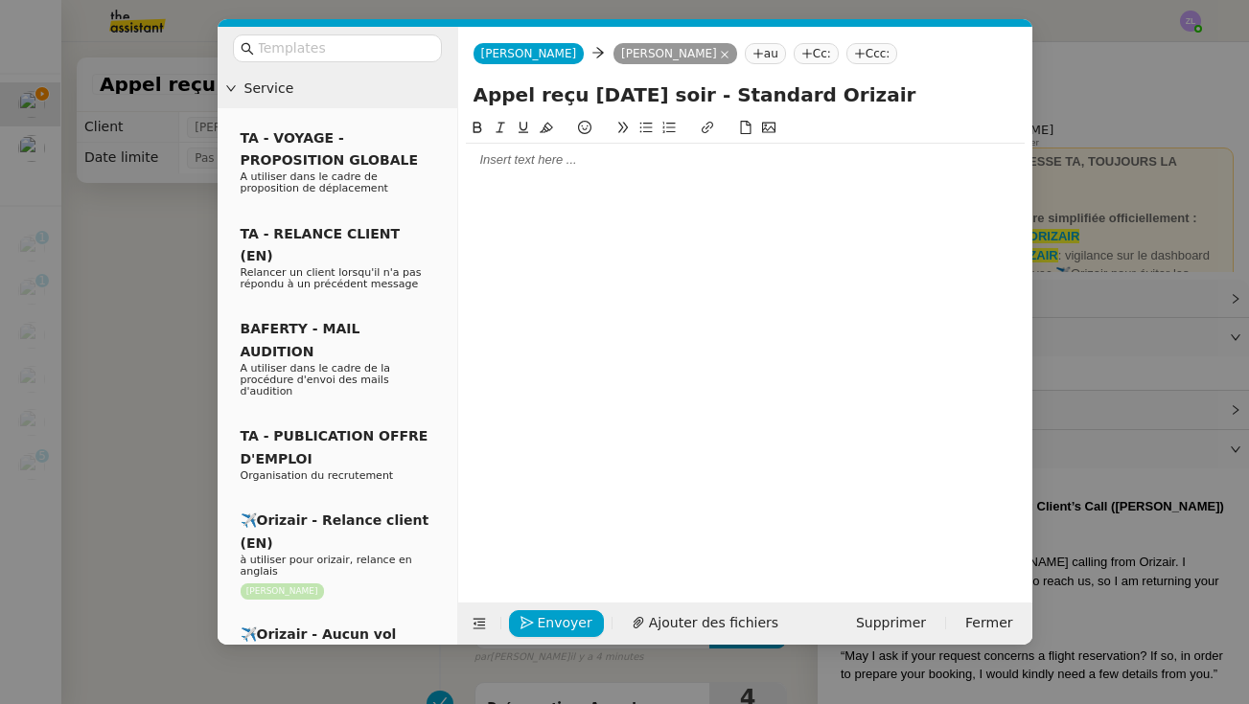
type input "Appel reçu hier soir - Standard Orizair"
click at [497, 151] on div at bounding box center [745, 160] width 559 height 33
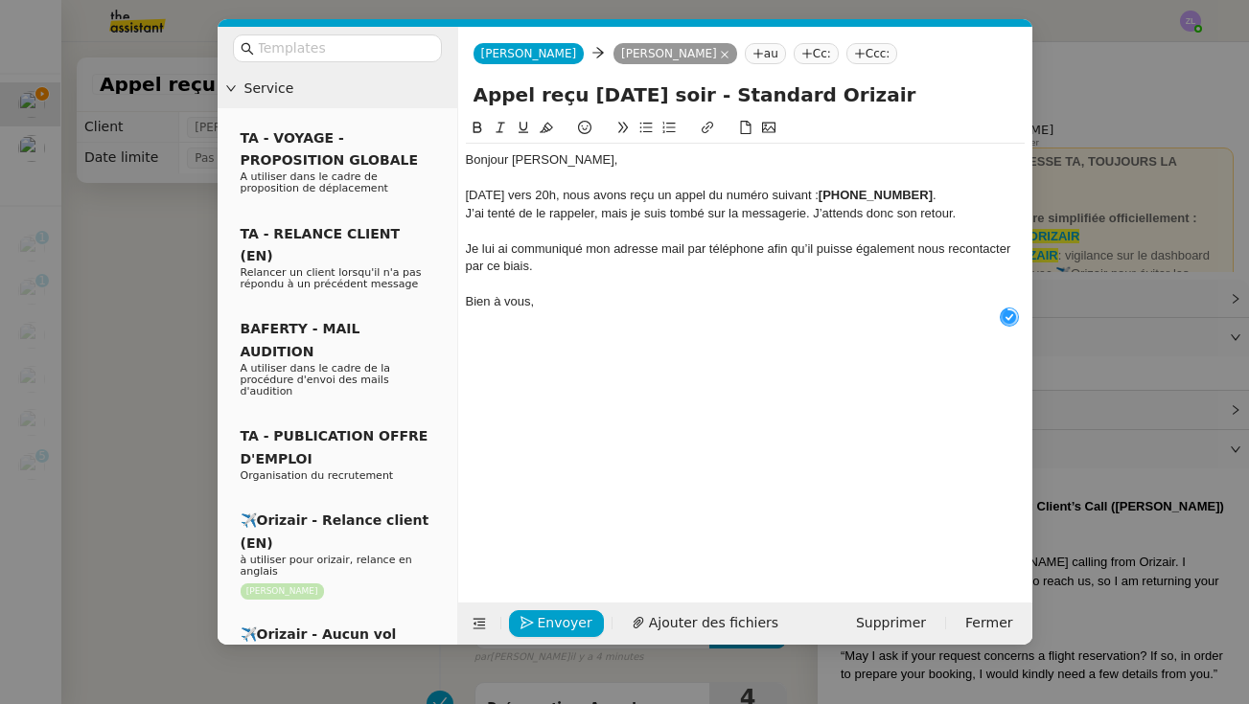
scroll to position [20, 0]
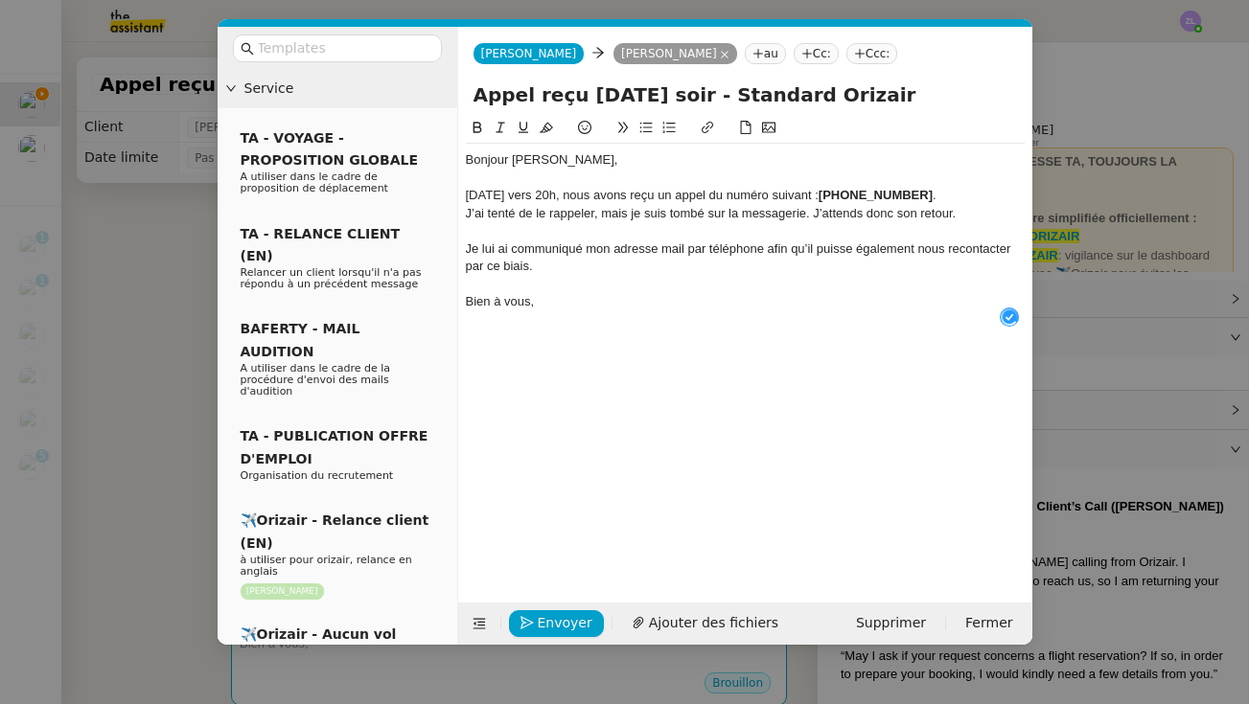
click at [905, 192] on div "Hier vers 20h, nous avons reçu un appel du numéro suivant : +44 7983 343315 ." at bounding box center [745, 195] width 559 height 17
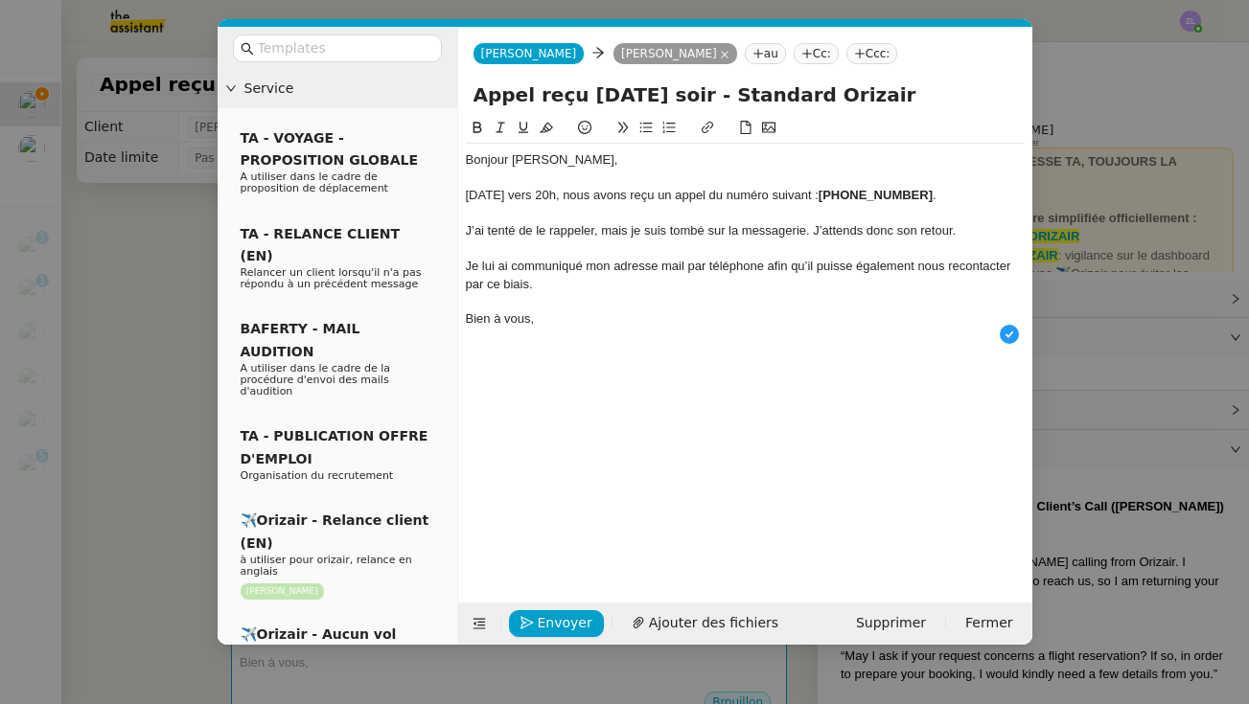
click at [573, 323] on div "Bien à vous," at bounding box center [745, 319] width 559 height 17
click at [570, 618] on span "Envoyer" at bounding box center [565, 623] width 55 height 22
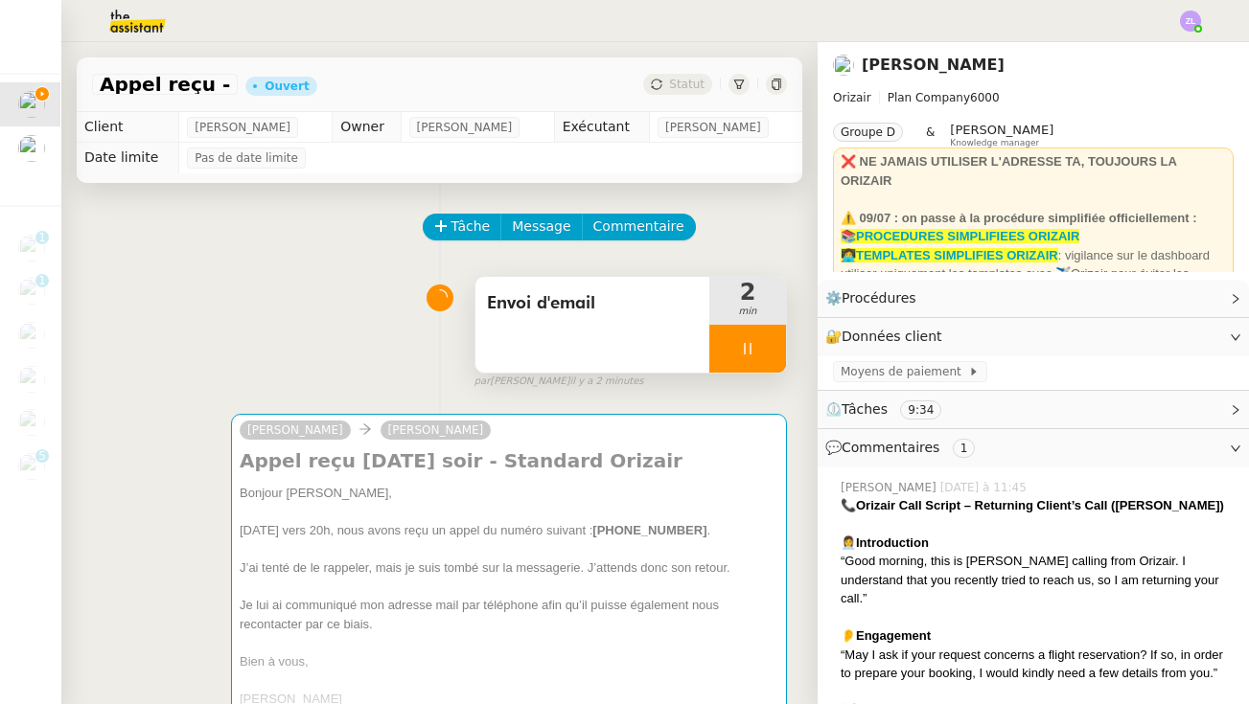
click at [731, 346] on div at bounding box center [747, 349] width 77 height 48
click at [759, 349] on icon at bounding box center [766, 348] width 15 height 15
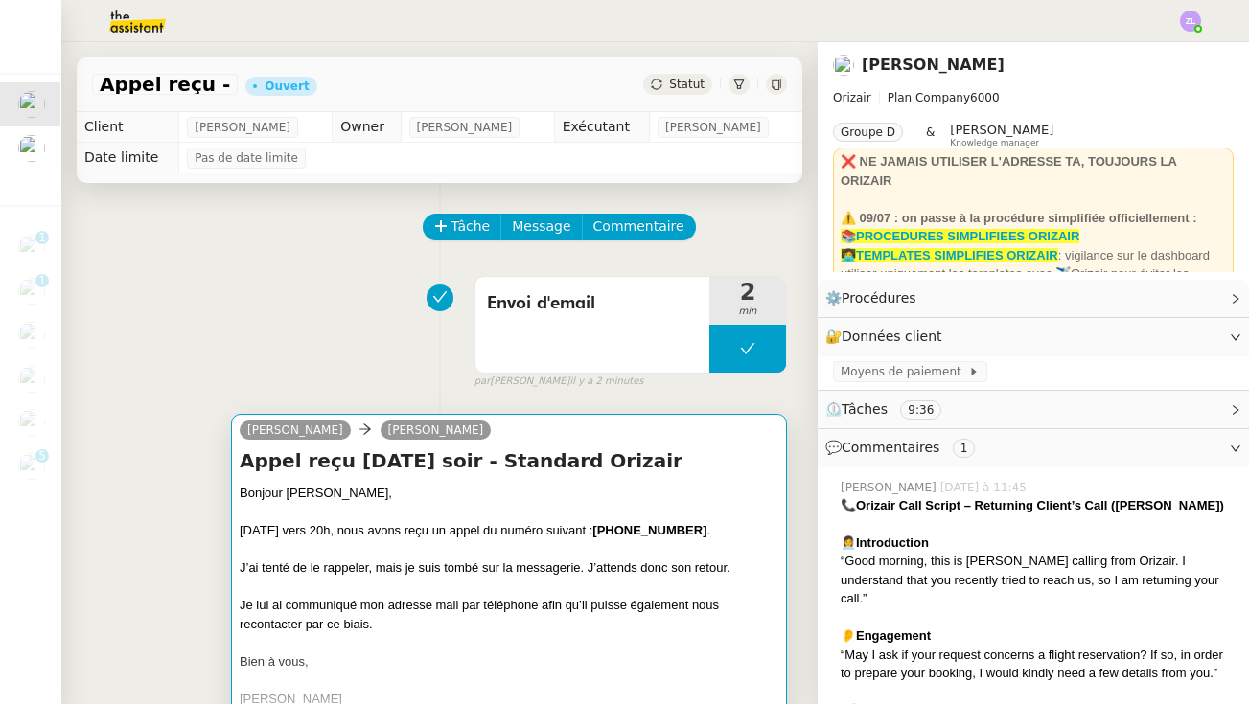
click at [579, 662] on div "Bien à vous," at bounding box center [509, 662] width 539 height 19
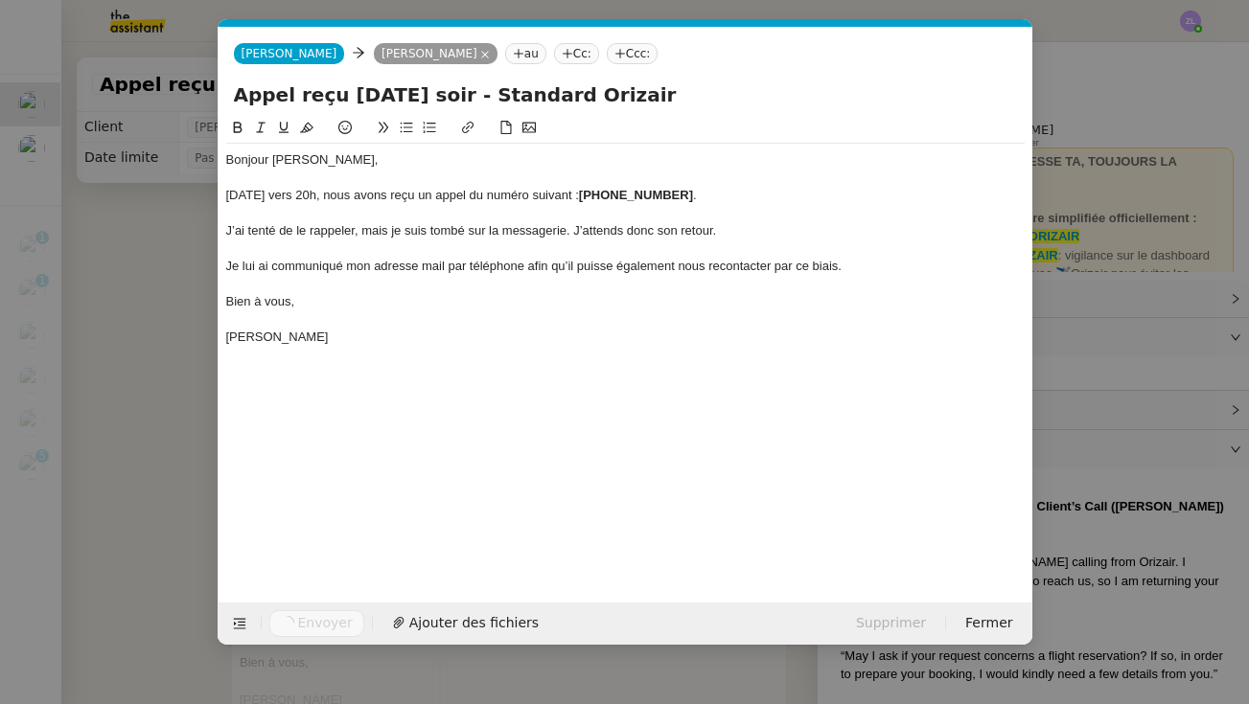
scroll to position [0, 41]
click at [335, 631] on span "Envoyer" at bounding box center [325, 623] width 55 height 22
click at [335, 631] on span "Confirmer l'envoi" at bounding box center [355, 623] width 115 height 22
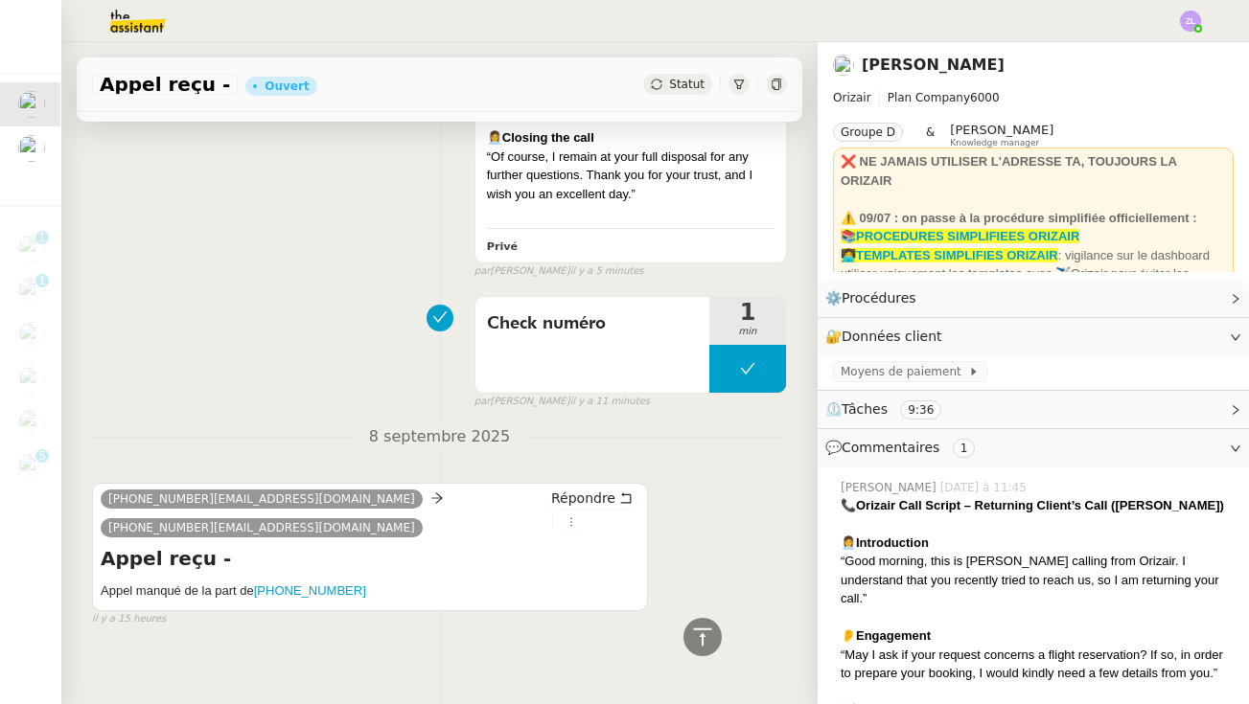
scroll to position [1501, 0]
click at [565, 518] on icon at bounding box center [571, 524] width 12 height 12
click at [530, 504] on div "447983343315@phone.theassistant.com 33184806646@phone.theassistant.com" at bounding box center [323, 518] width 444 height 58
click at [561, 518] on icon at bounding box center [571, 524] width 21 height 12
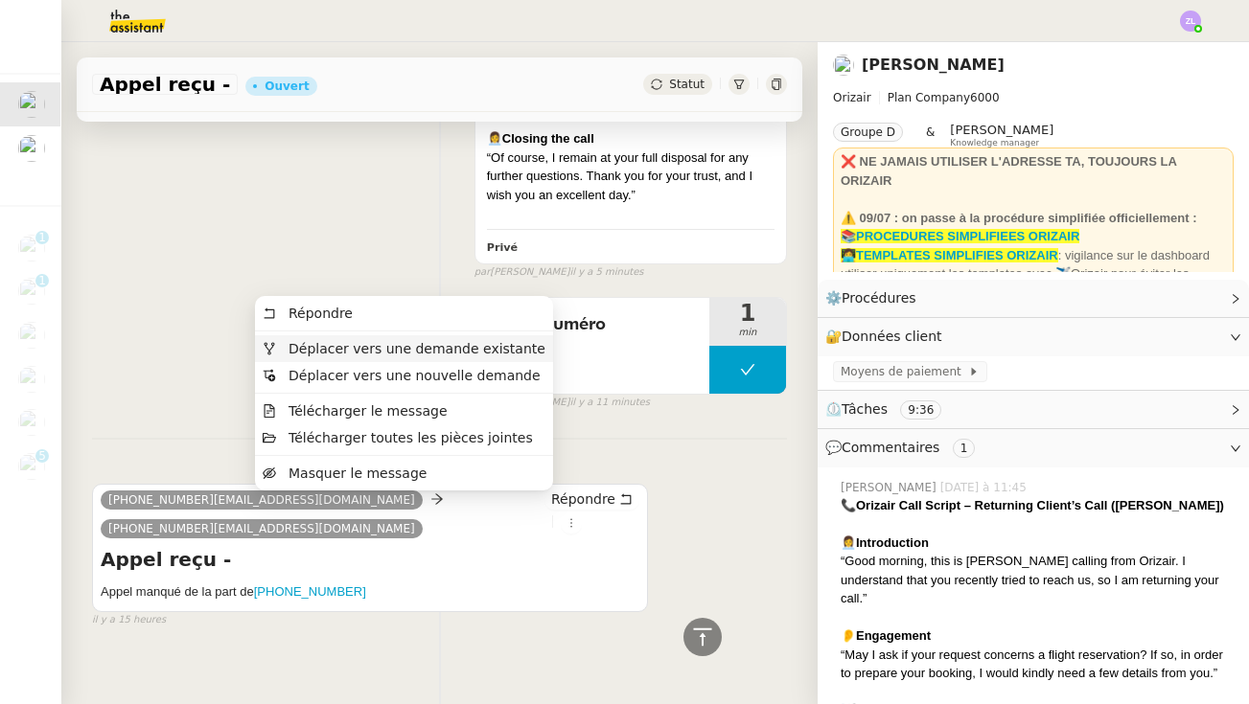
click at [421, 347] on span "Déplacer vers une demande existante" at bounding box center [416, 348] width 257 height 15
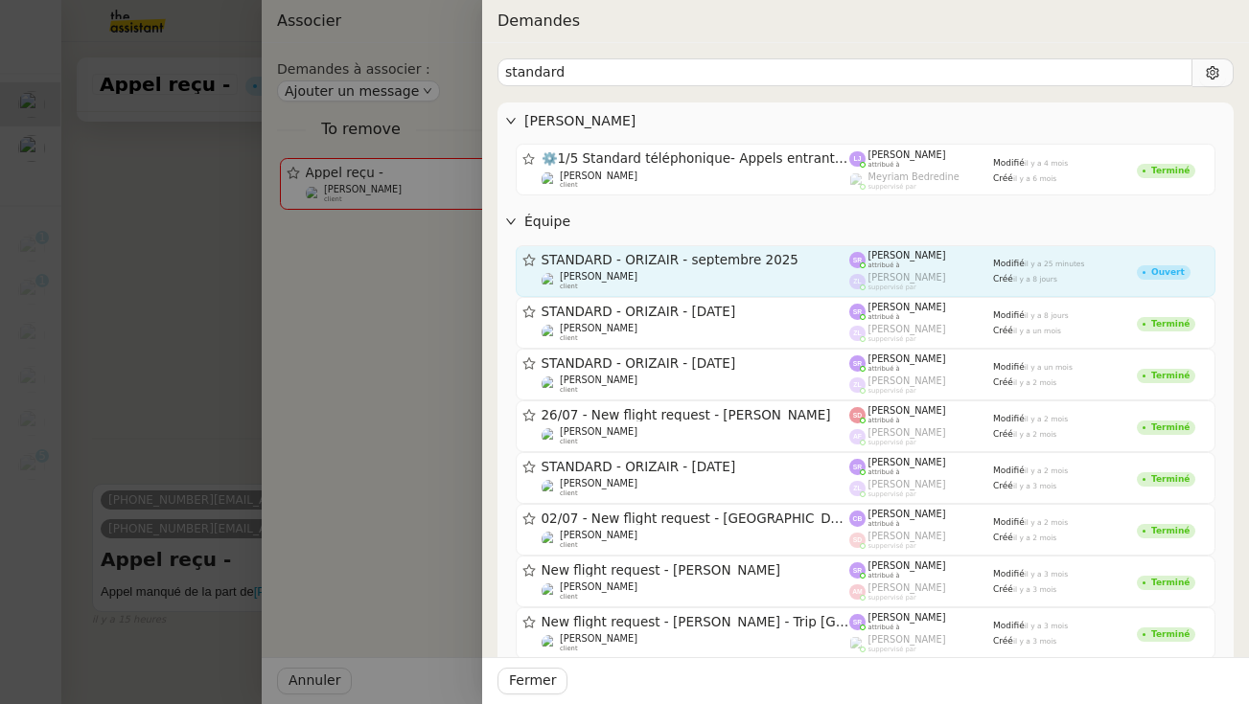
type input "standard"
click at [727, 257] on span "STANDARD - ORIZAIR - septembre 2025" at bounding box center [695, 260] width 309 height 13
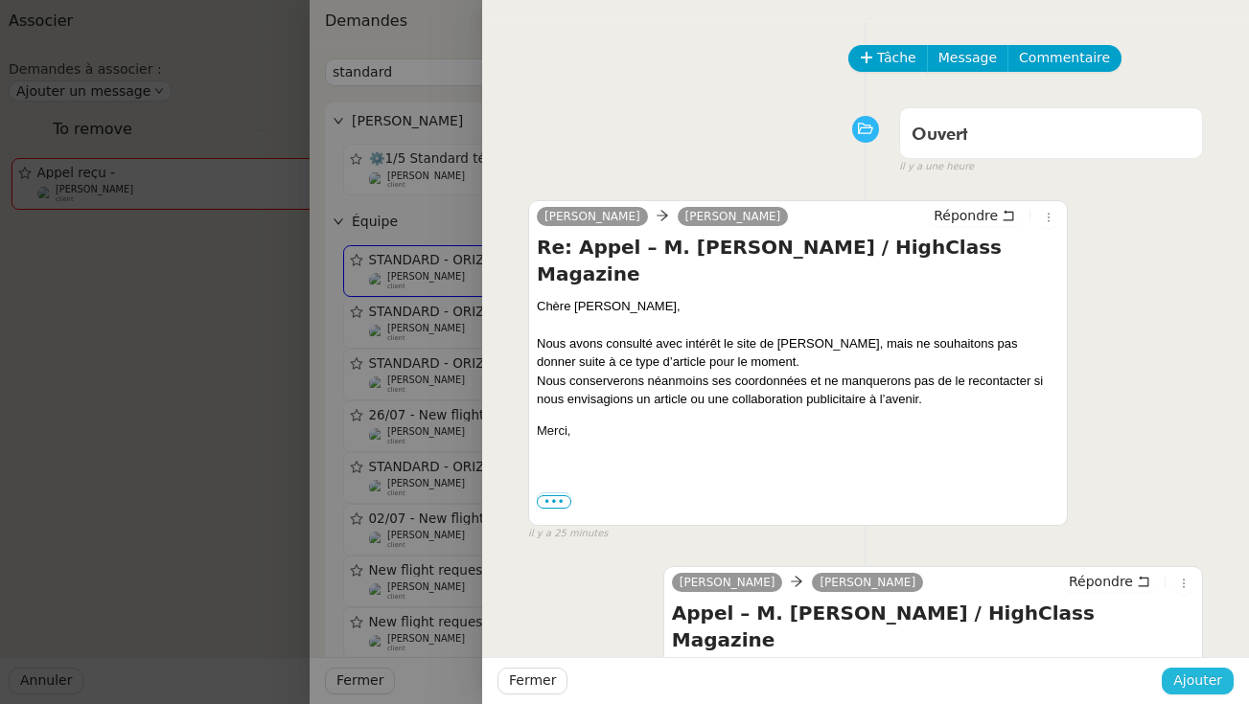
click at [1175, 673] on button "Ajouter" at bounding box center [1198, 681] width 72 height 27
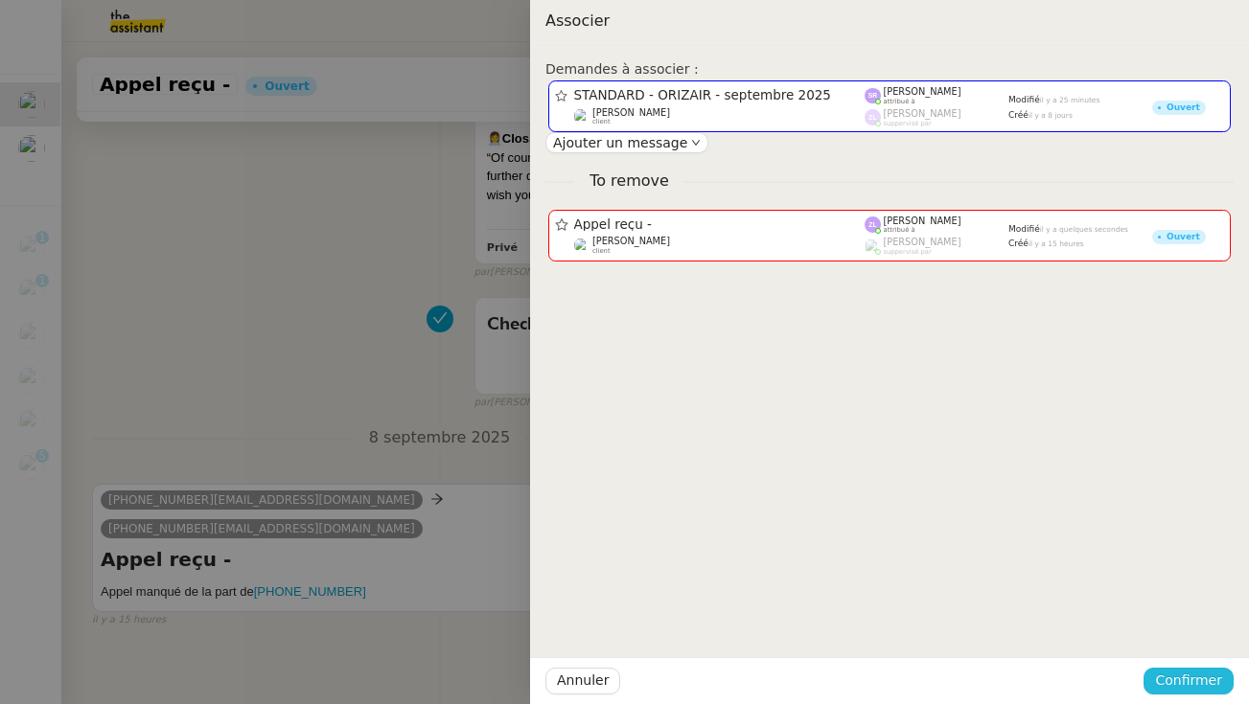
click at [1187, 689] on span "Confirmer" at bounding box center [1188, 681] width 67 height 22
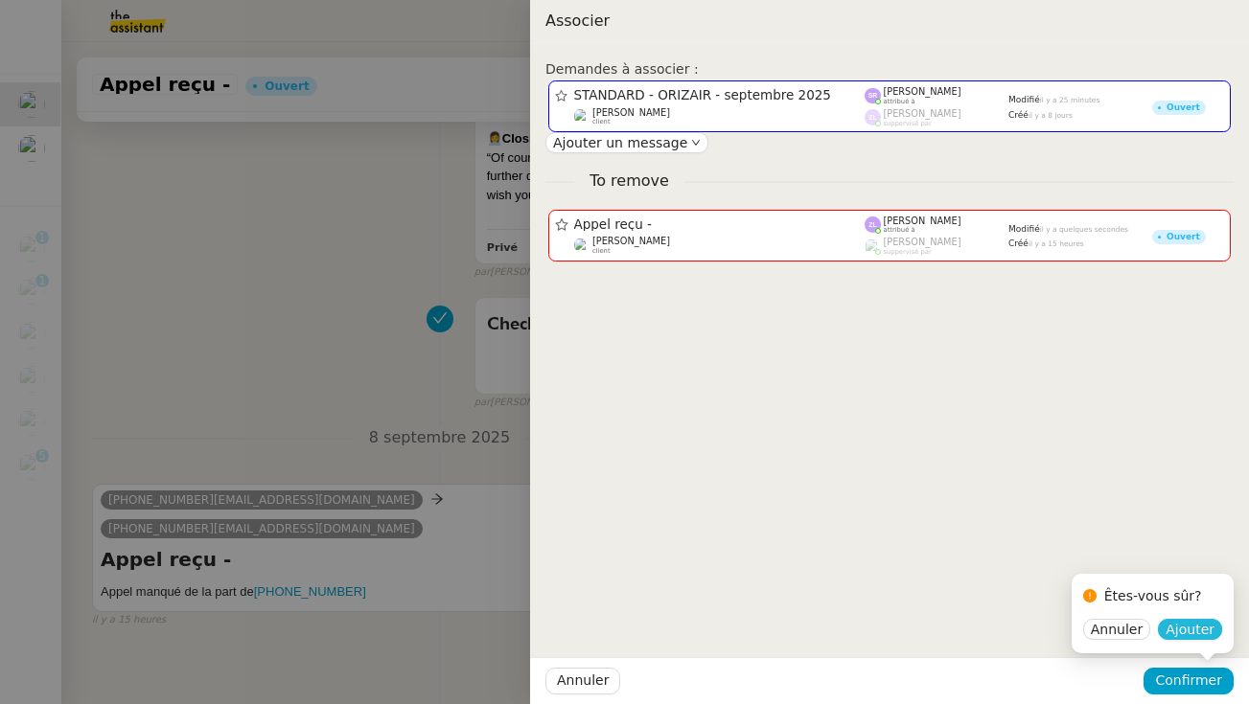
click at [1197, 635] on span "Ajouter" at bounding box center [1189, 629] width 49 height 19
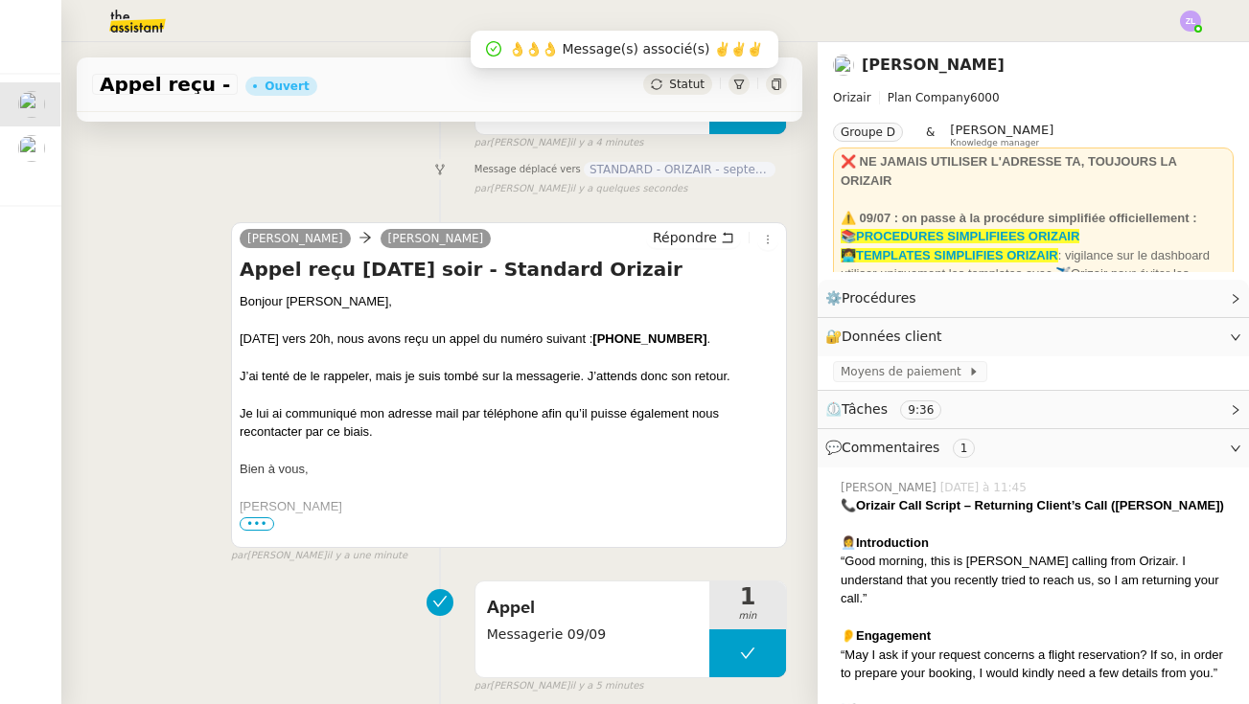
scroll to position [227, 0]
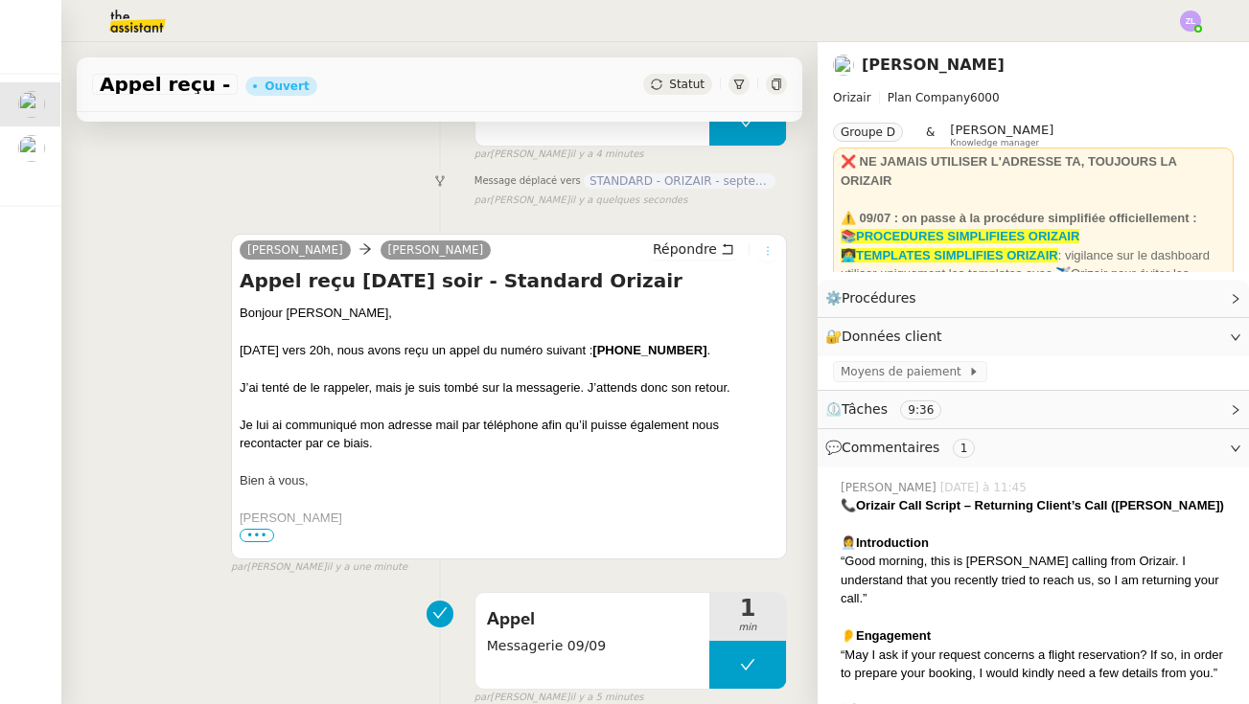
click at [767, 249] on icon at bounding box center [768, 251] width 12 height 12
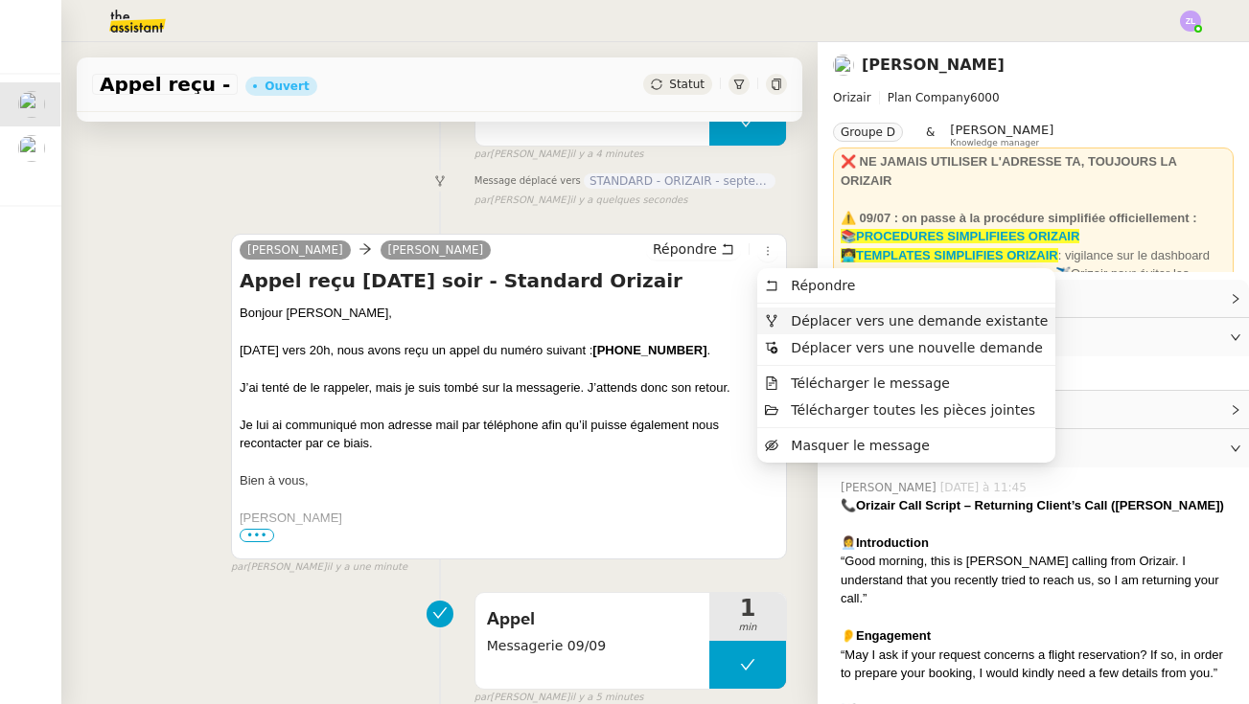
click at [850, 319] on span "Déplacer vers une demande existante" at bounding box center [919, 320] width 257 height 15
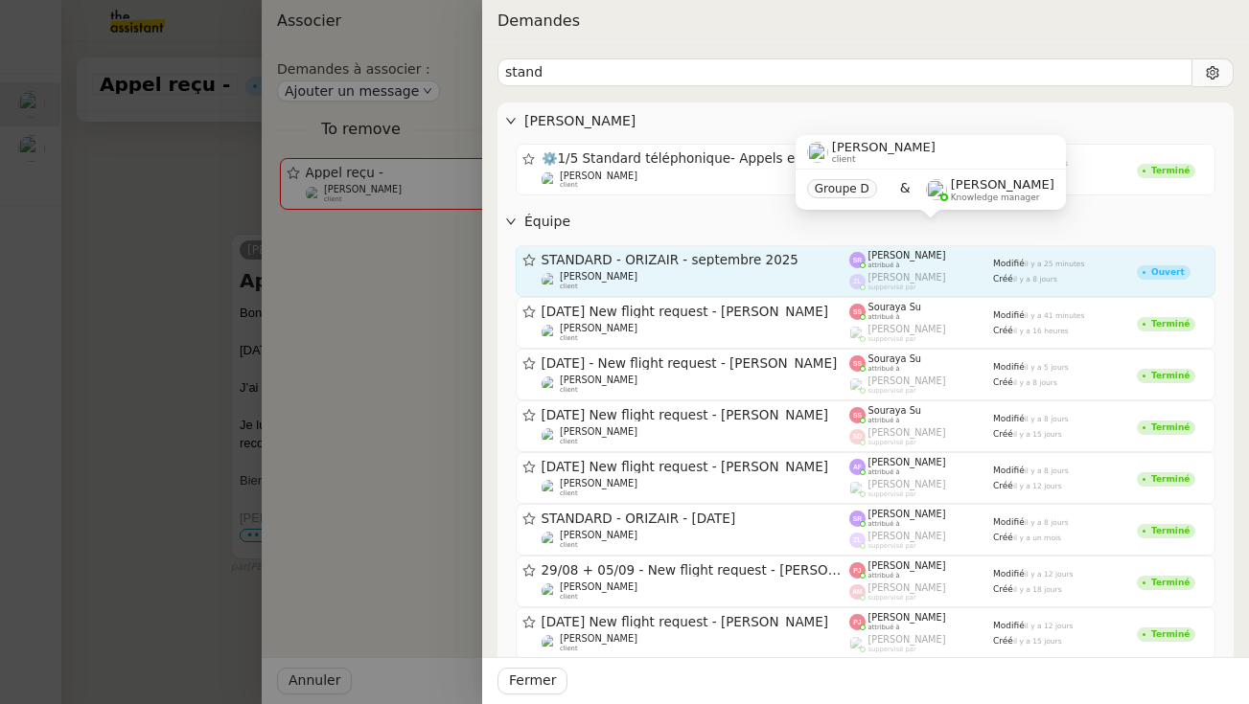
type input "stand"
click at [745, 254] on span "STANDARD - ORIZAIR - septembre 2025" at bounding box center [695, 260] width 309 height 13
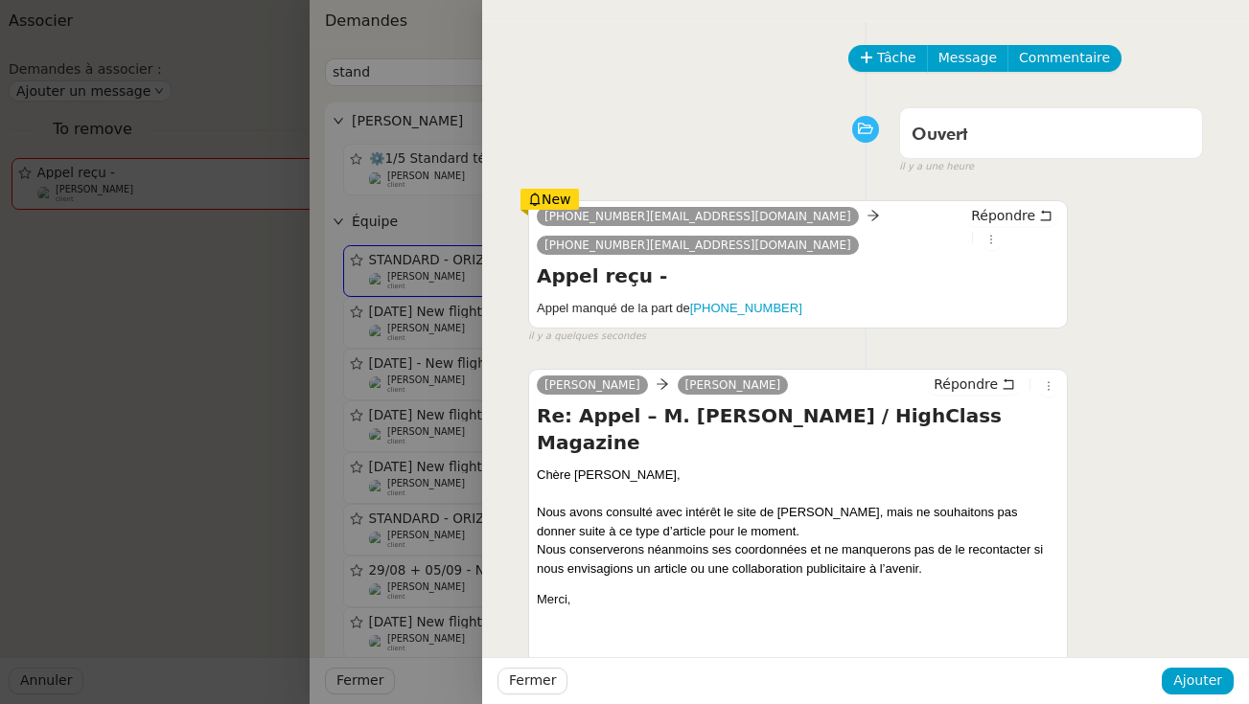
click at [1187, 663] on div "Fermer Ajouter" at bounding box center [865, 680] width 767 height 47
click at [1204, 676] on span "Ajouter" at bounding box center [1197, 681] width 49 height 22
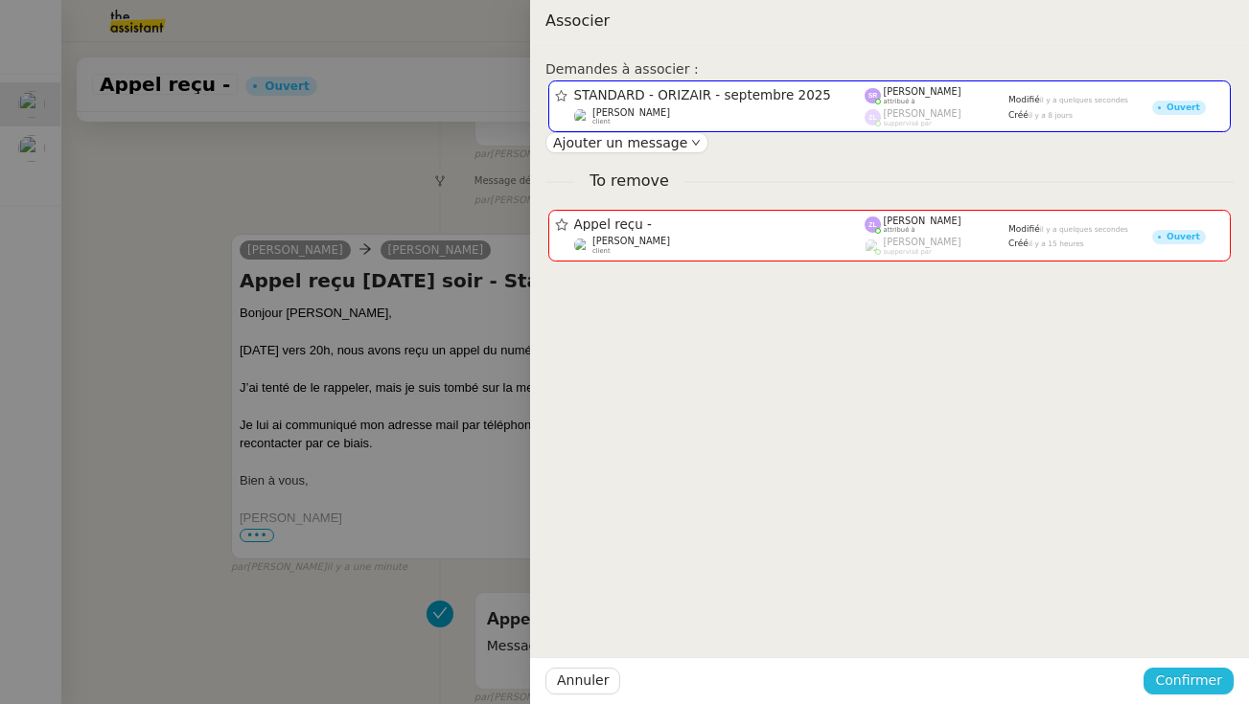
click at [1222, 678] on button "Confirmer" at bounding box center [1188, 681] width 90 height 27
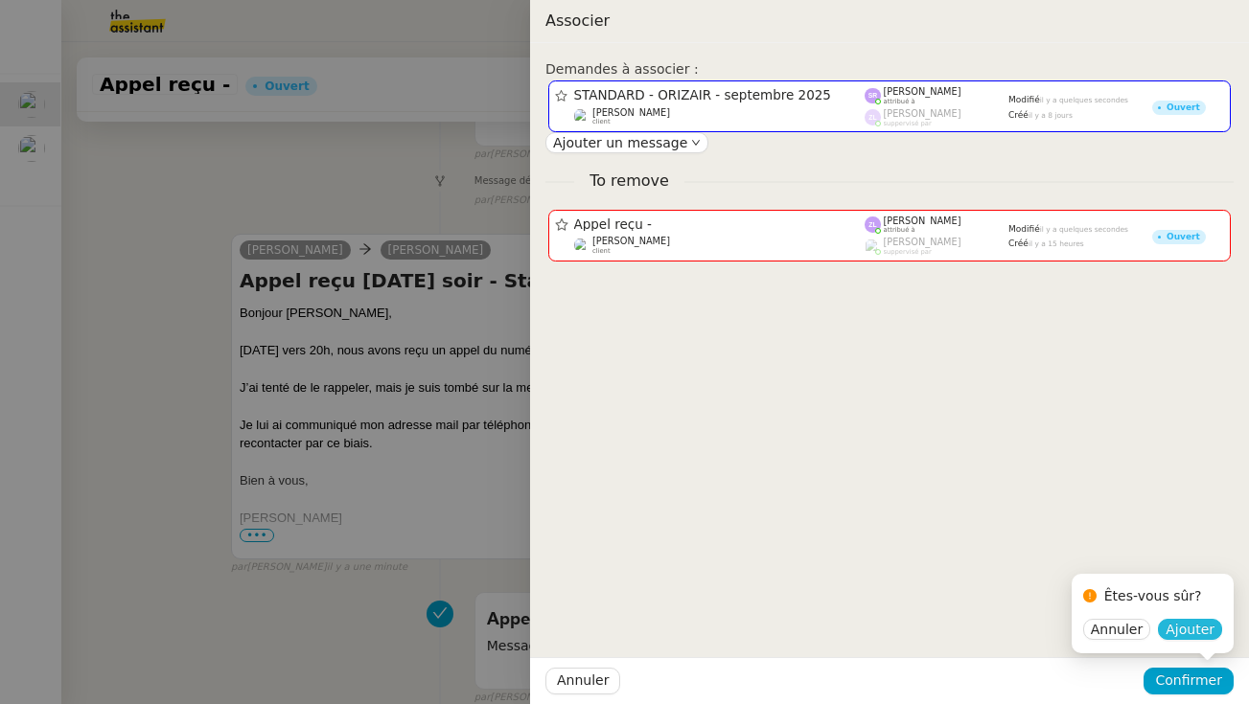
click at [1200, 626] on span "Ajouter" at bounding box center [1189, 629] width 49 height 19
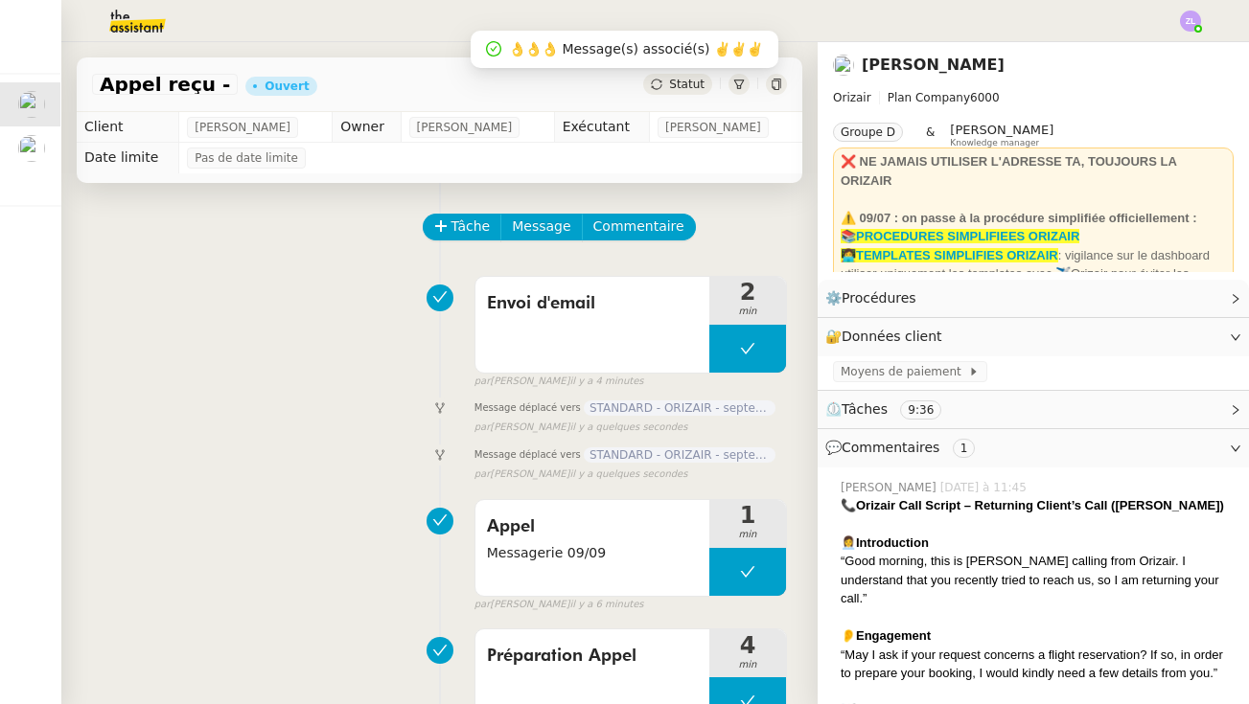
scroll to position [0, 0]
click at [681, 90] on span "Statut" at bounding box center [686, 84] width 35 height 13
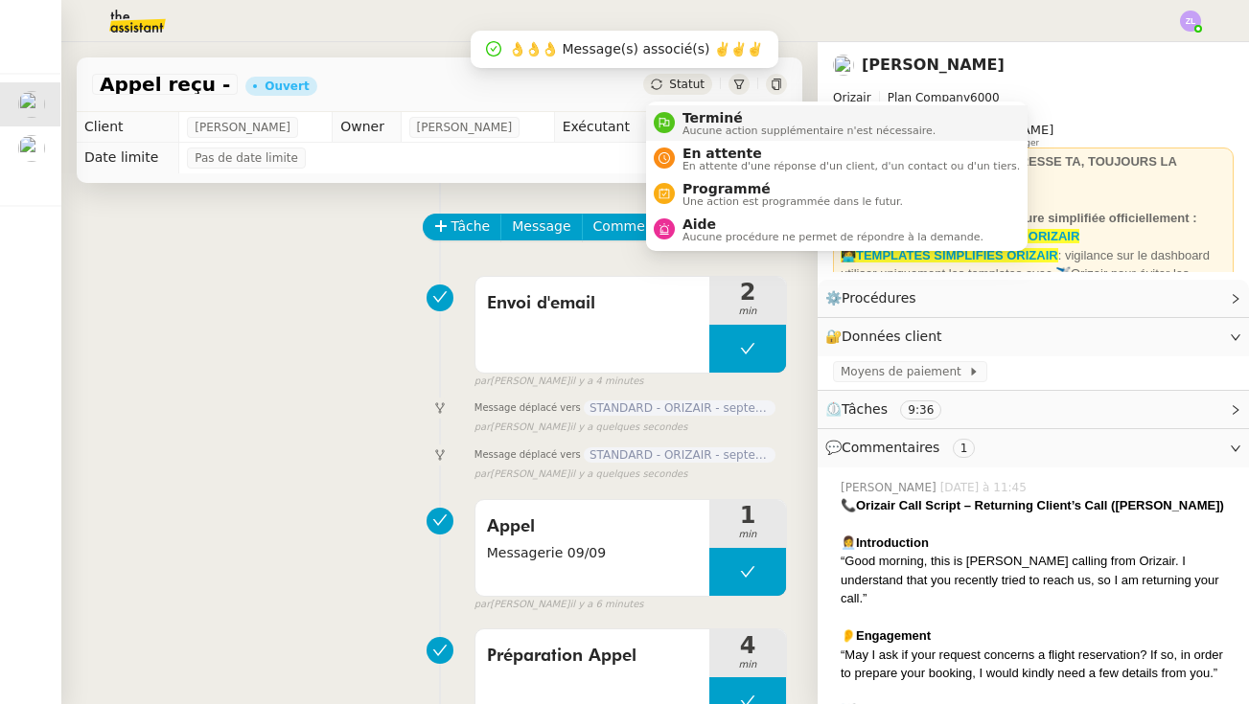
click at [699, 120] on span "Terminé" at bounding box center [808, 117] width 253 height 15
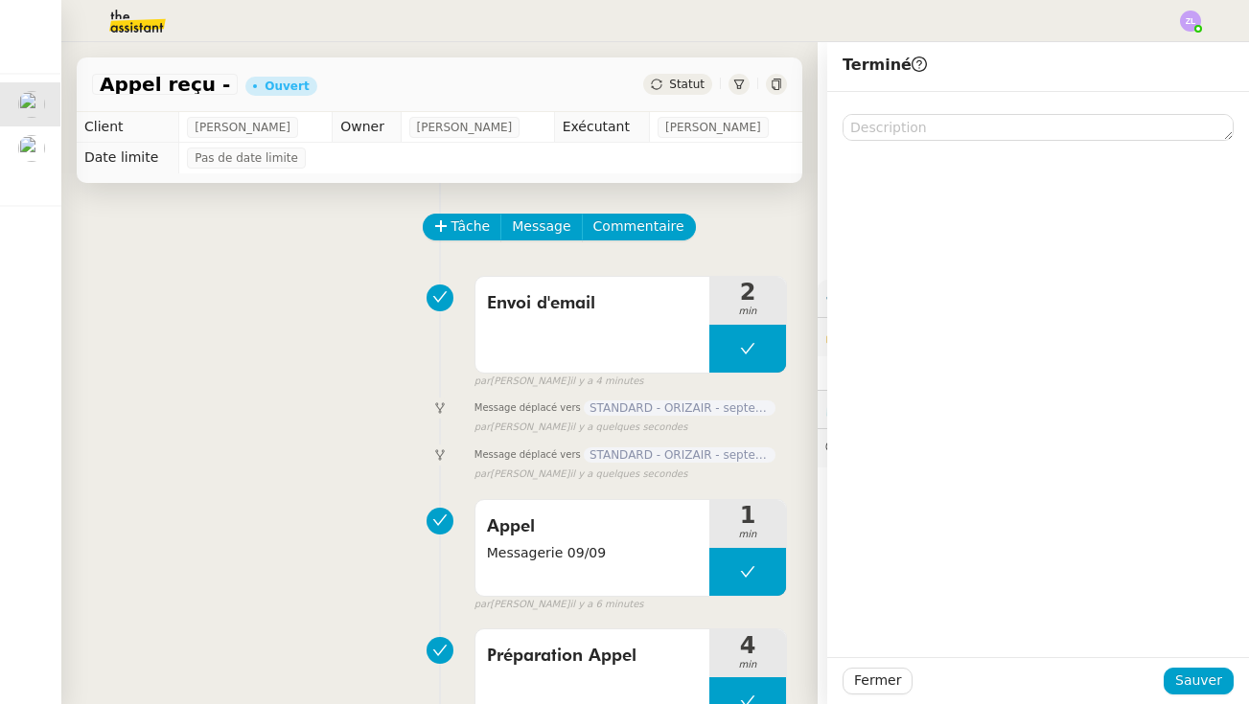
click at [1201, 665] on div "Fermer Sauver" at bounding box center [1038, 680] width 422 height 47
click at [1202, 674] on span "Sauver" at bounding box center [1198, 681] width 47 height 22
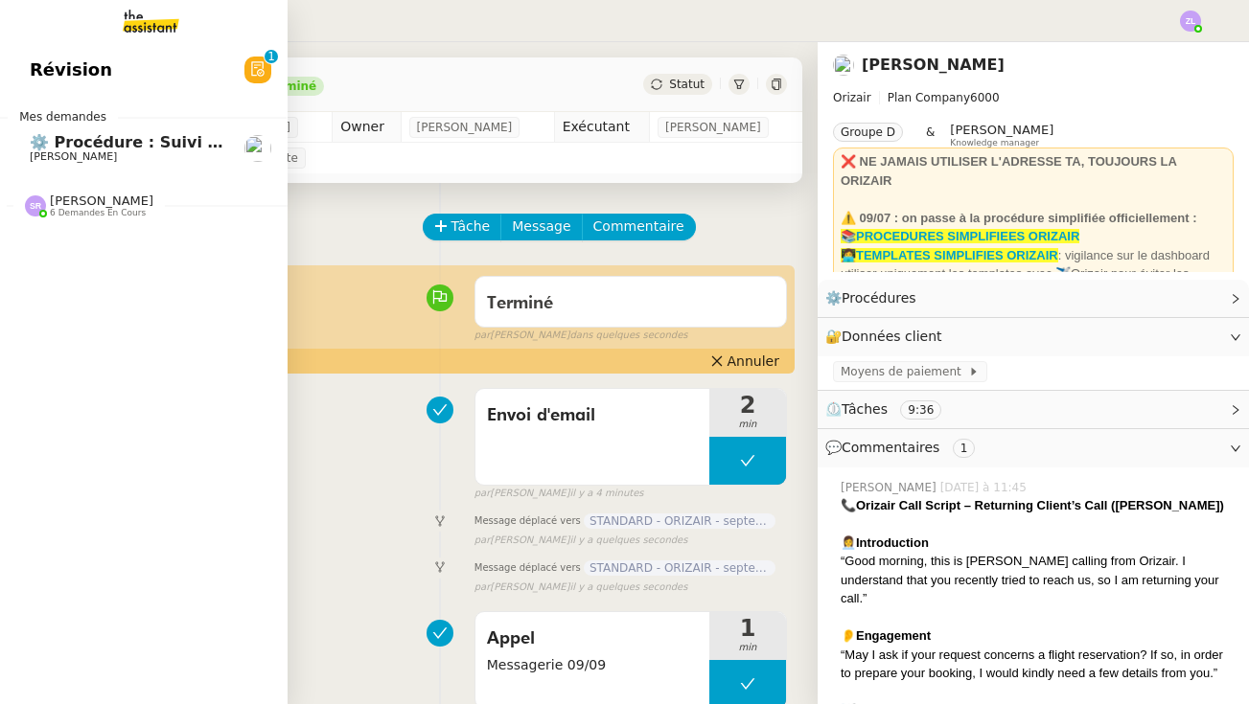
click at [128, 242] on div "Révision 0 1 2 3 4 5 6 7 8 9 Mes demandes ⚙️ Procédure : Suivi des alternants -…" at bounding box center [144, 373] width 288 height 662
click at [119, 211] on span "6 demandes en cours" at bounding box center [98, 213] width 96 height 11
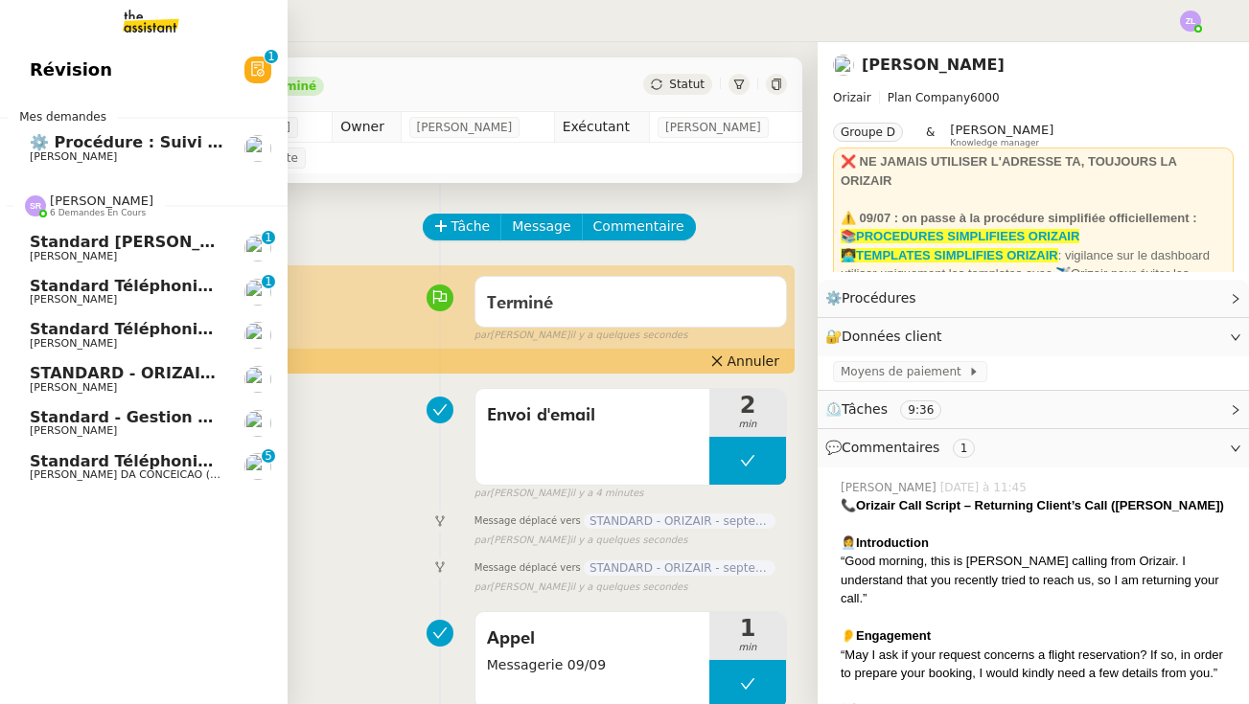
click at [204, 334] on span "Standard téléphonique - septembre 2025" at bounding box center [210, 329] width 360 height 18
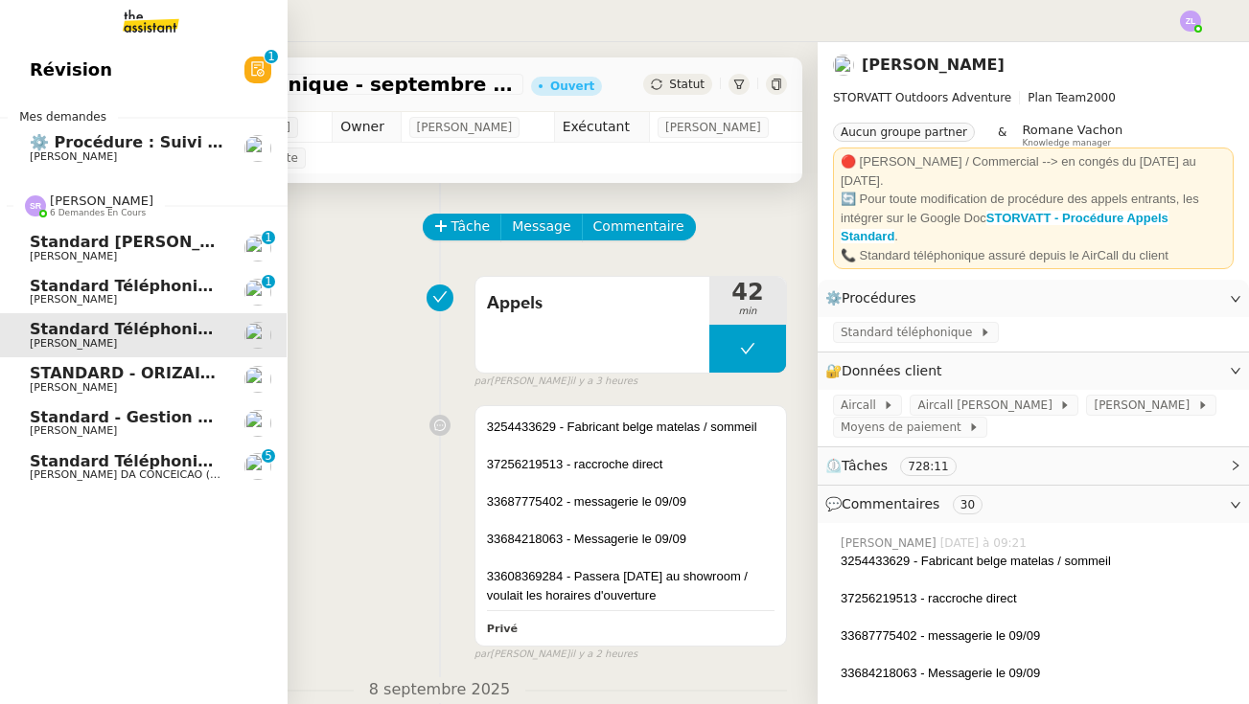
click at [184, 420] on span "Standard - Gestion des appels entrants - septembre 2025" at bounding box center [282, 417] width 504 height 18
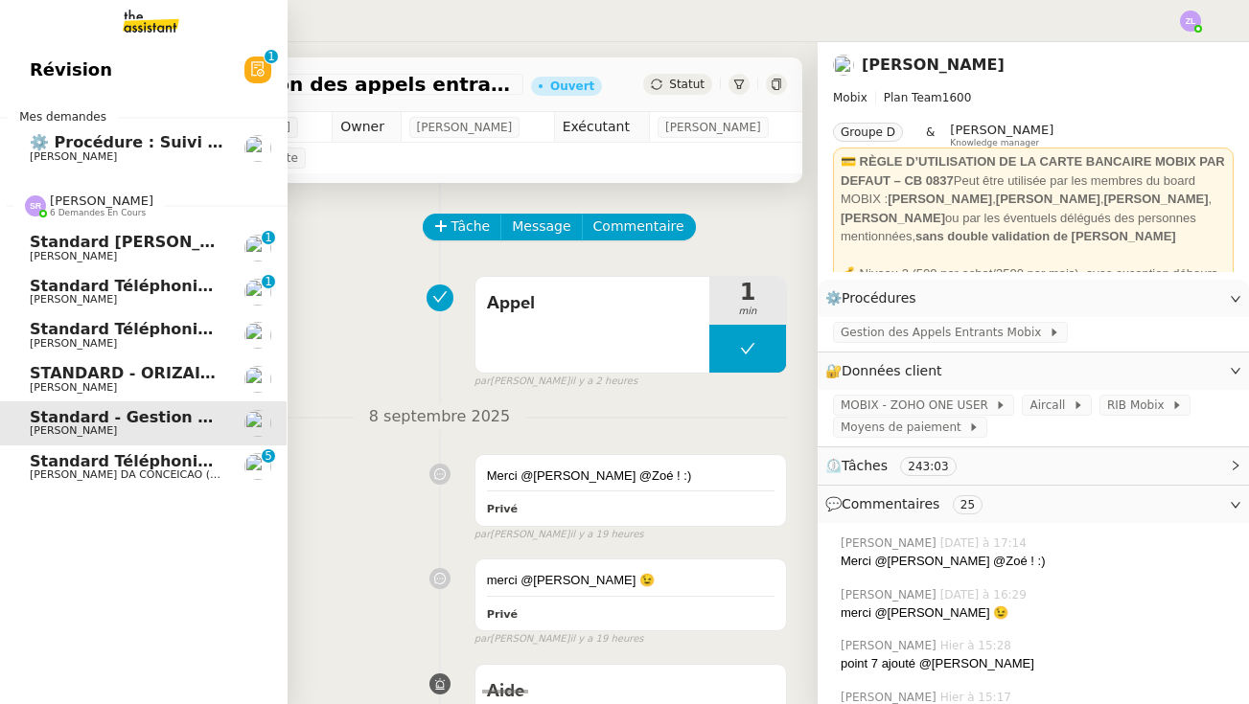
click at [192, 370] on span "STANDARD - ORIZAIR - septembre 2025" at bounding box center [201, 373] width 342 height 18
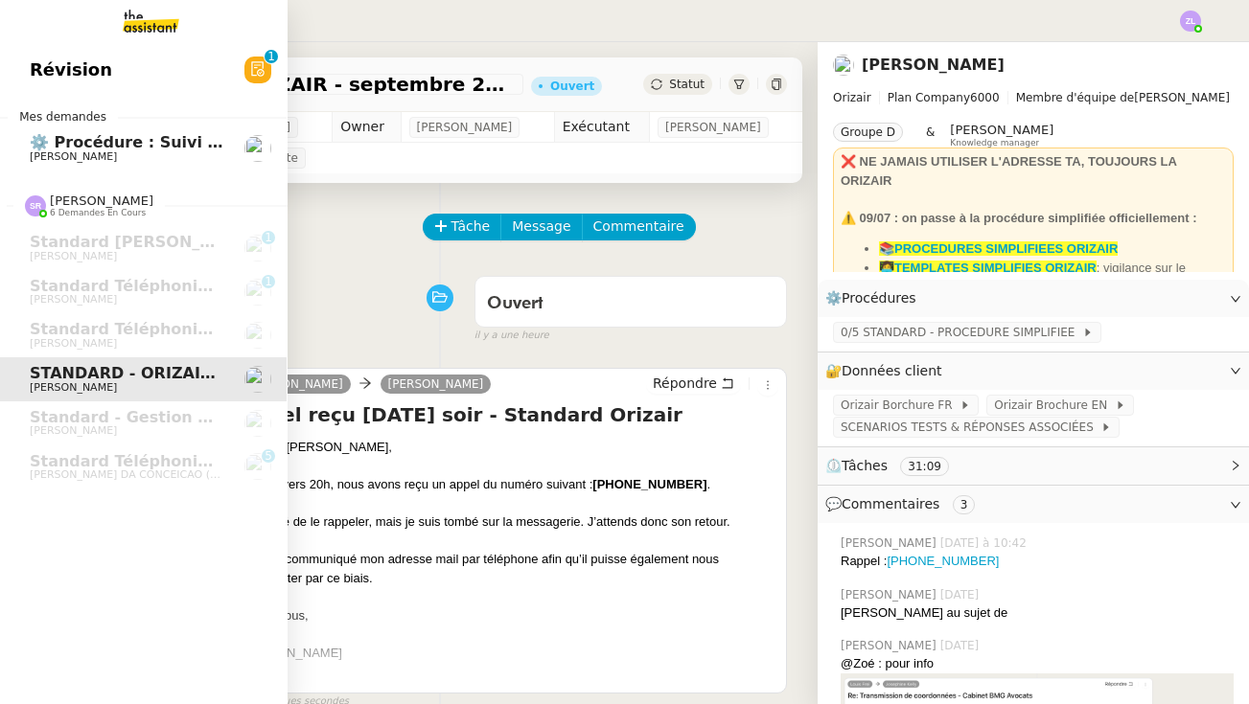
click at [96, 150] on span "[PERSON_NAME]" at bounding box center [73, 156] width 87 height 12
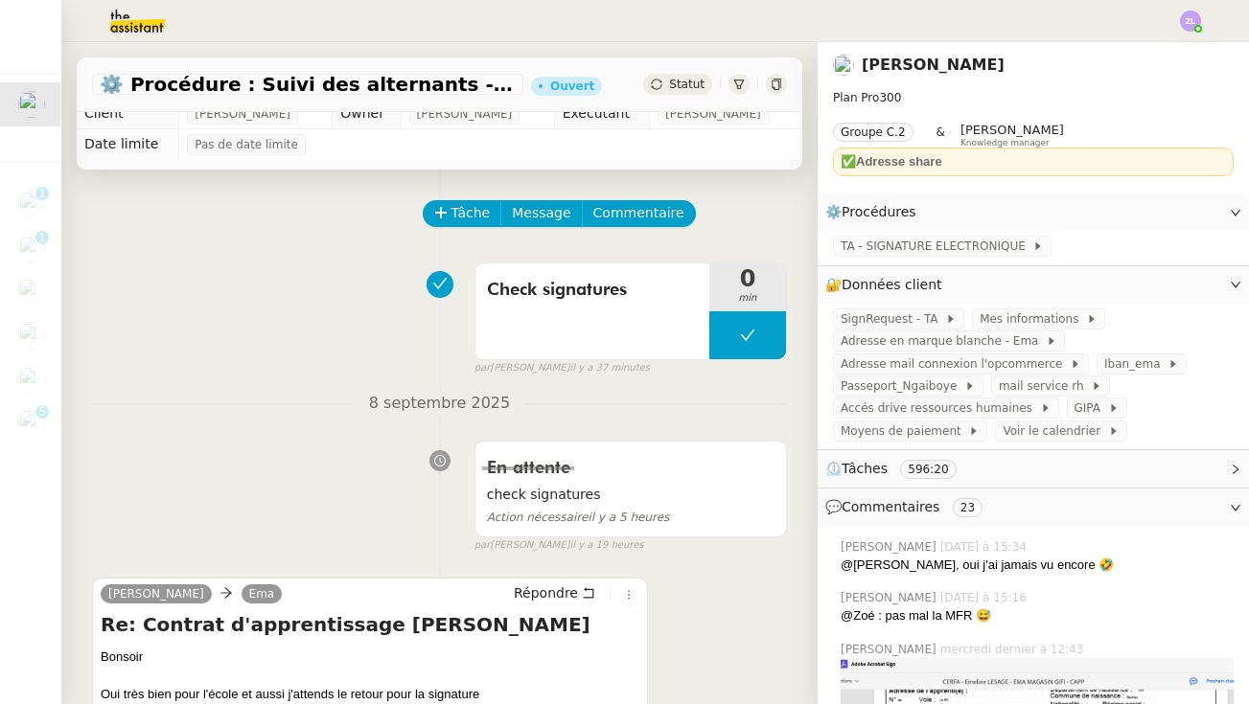
scroll to position [15, 0]
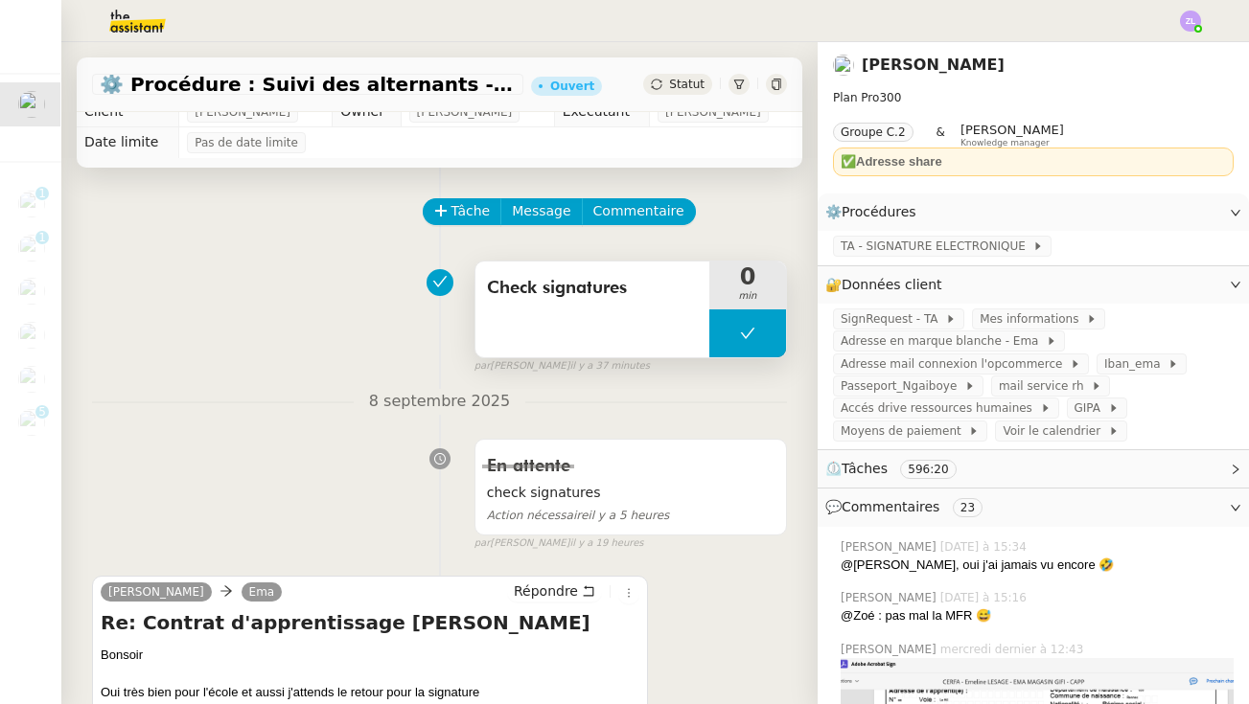
click at [738, 328] on button at bounding box center [747, 334] width 77 height 48
click at [738, 328] on div at bounding box center [728, 334] width 38 height 48
click at [731, 337] on div at bounding box center [747, 334] width 77 height 48
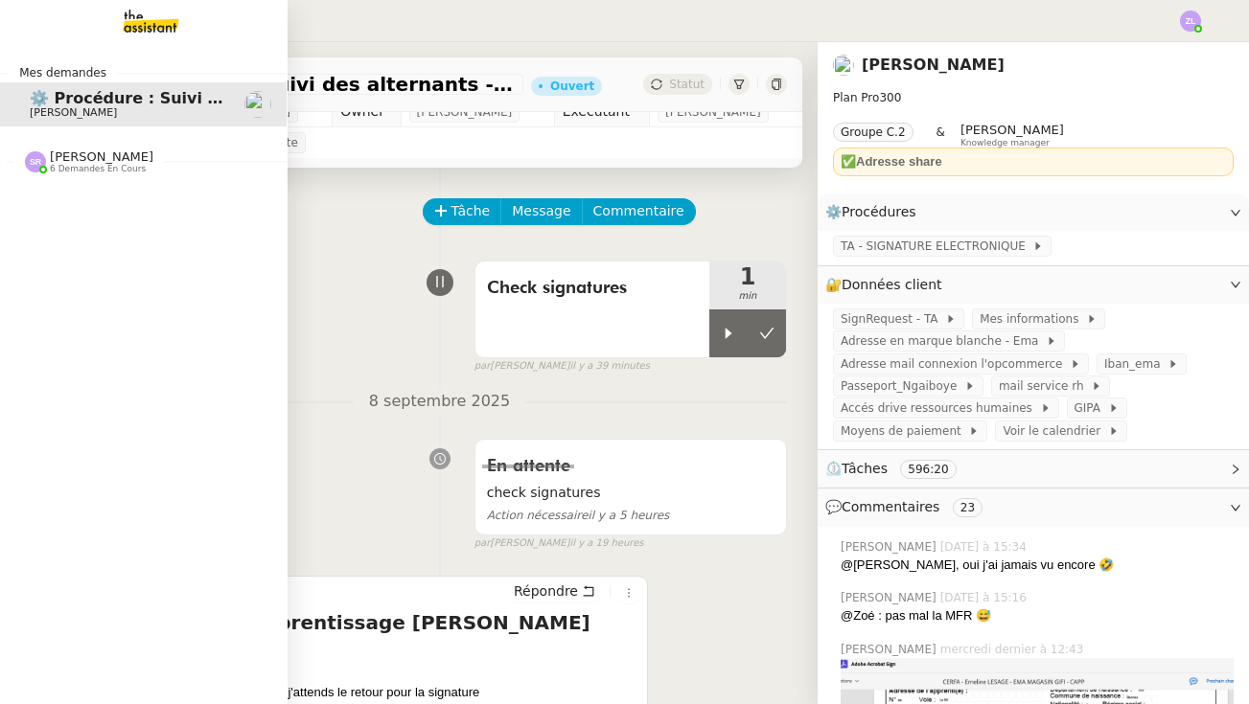
click at [56, 161] on span "[PERSON_NAME]" at bounding box center [102, 157] width 104 height 14
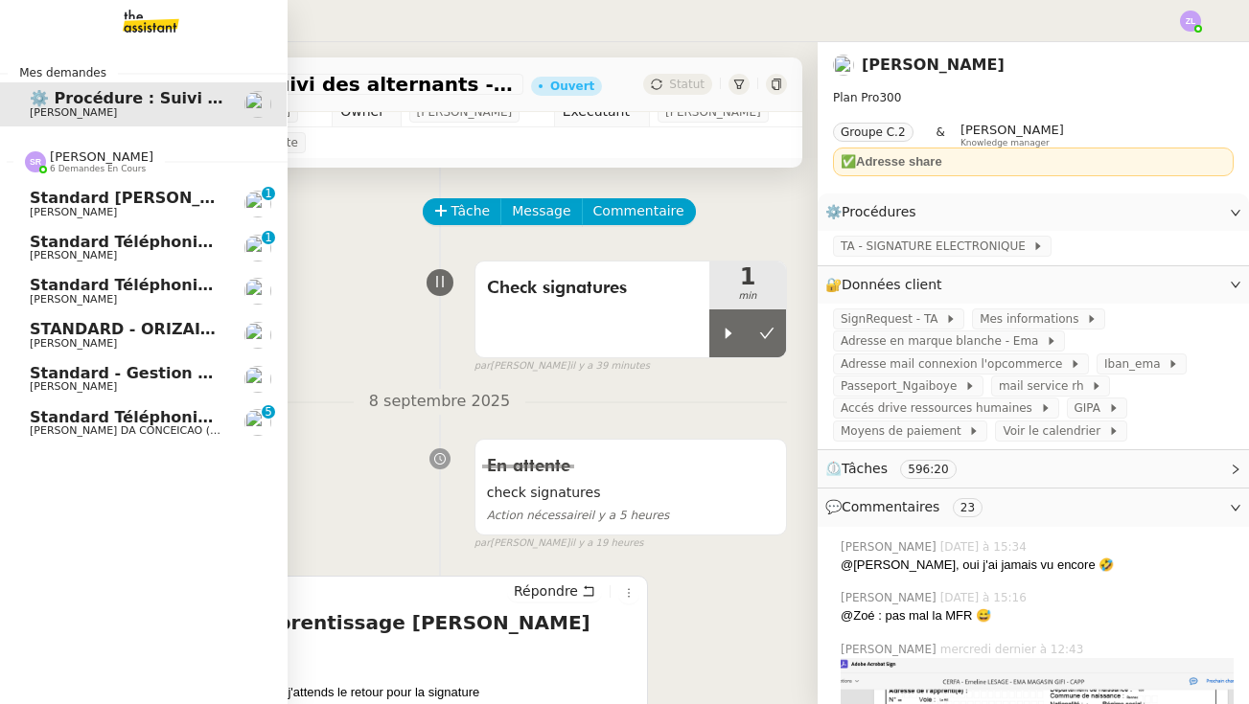
click at [117, 293] on span "[PERSON_NAME]" at bounding box center [73, 299] width 87 height 12
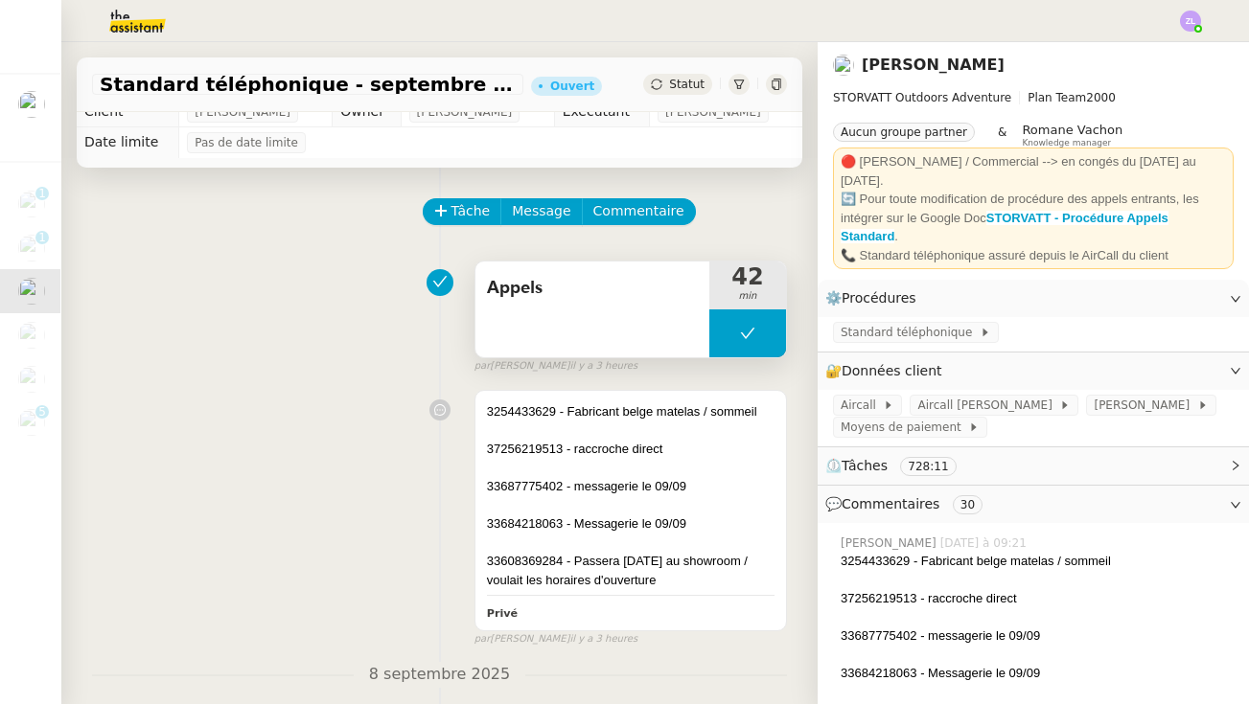
click at [720, 339] on button at bounding box center [747, 334] width 77 height 48
click at [720, 339] on div at bounding box center [728, 334] width 38 height 48
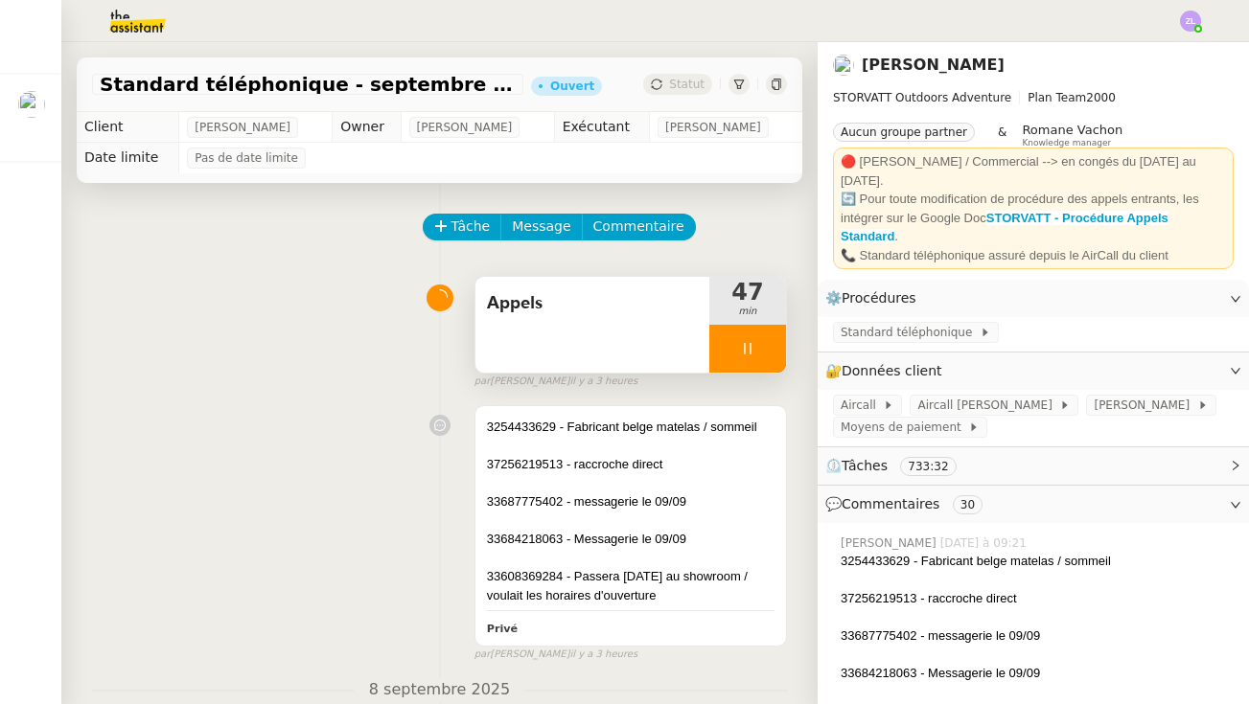
click at [749, 352] on icon at bounding box center [747, 348] width 15 height 15
click at [779, 346] on button at bounding box center [767, 349] width 38 height 48
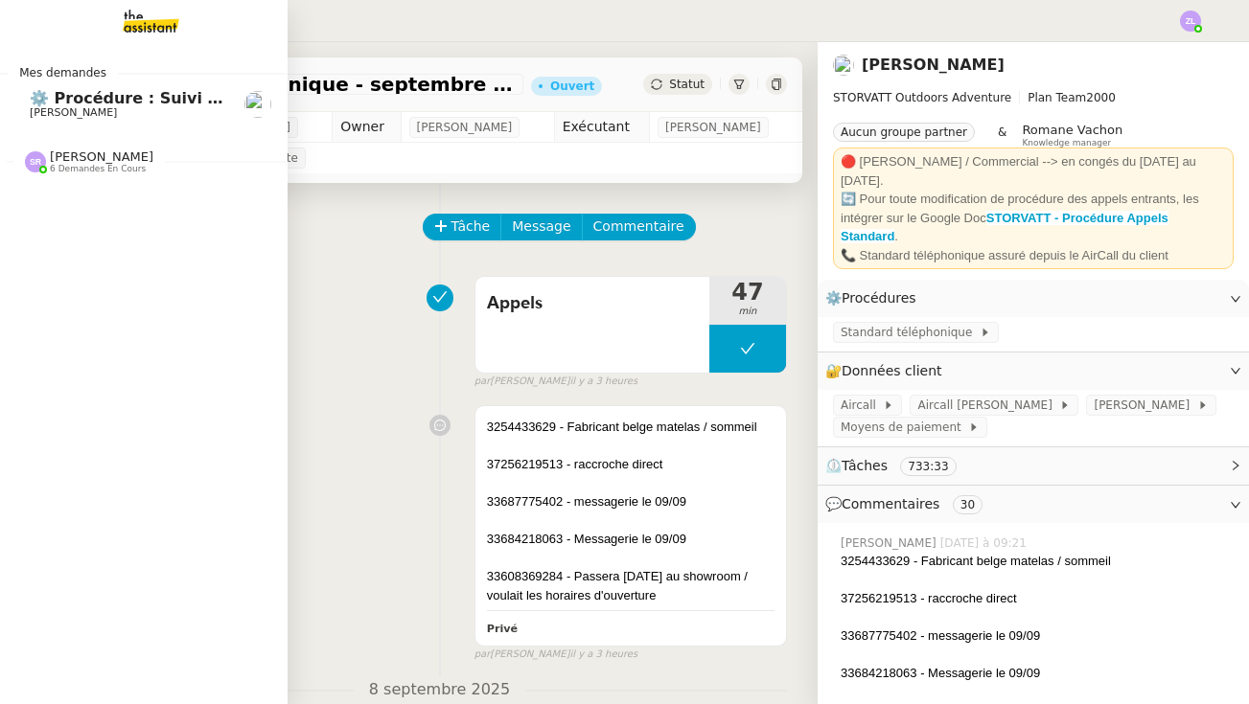
click at [58, 104] on span "⚙️ Procédure : Suivi des alternants - dynamique" at bounding box center [238, 98] width 416 height 18
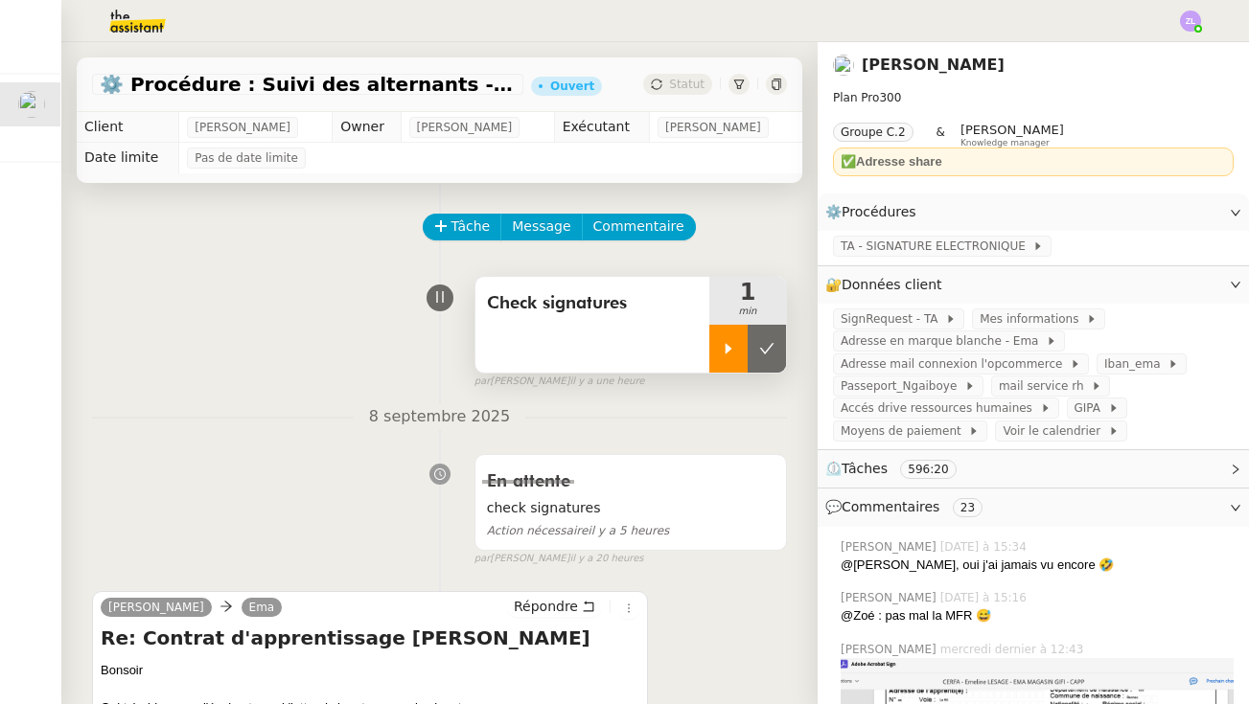
click at [731, 357] on div at bounding box center [728, 349] width 38 height 48
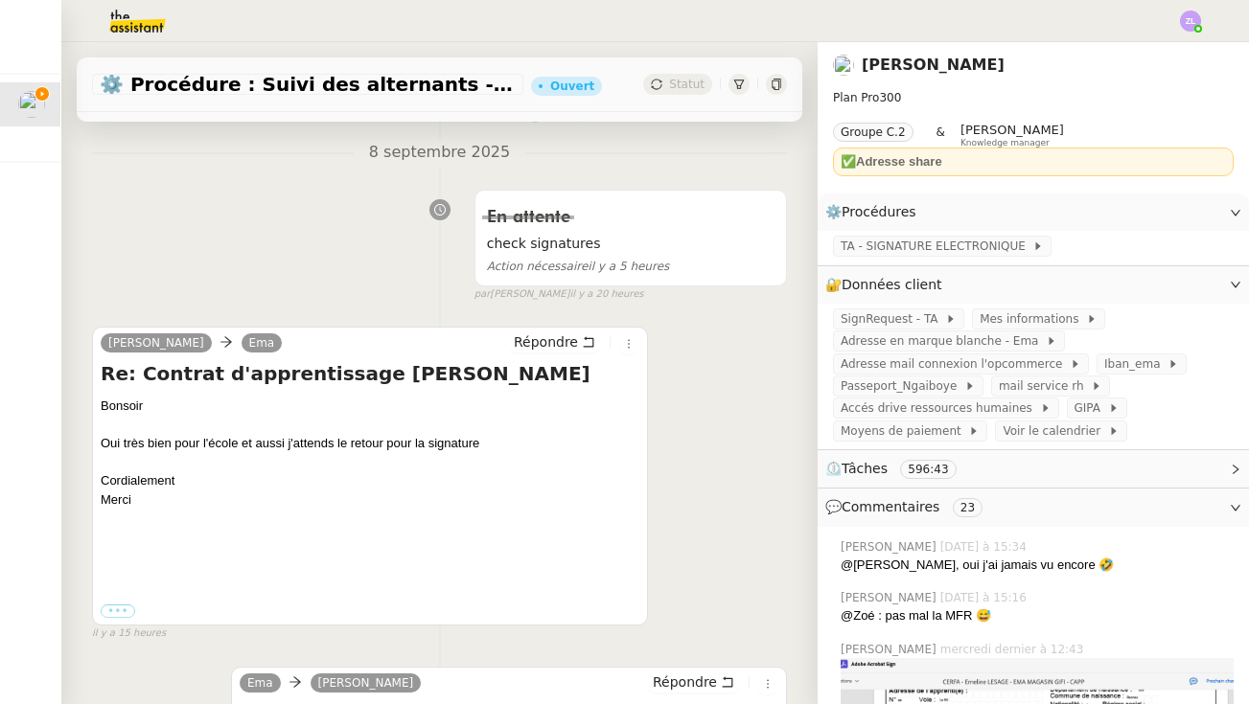
scroll to position [292, 0]
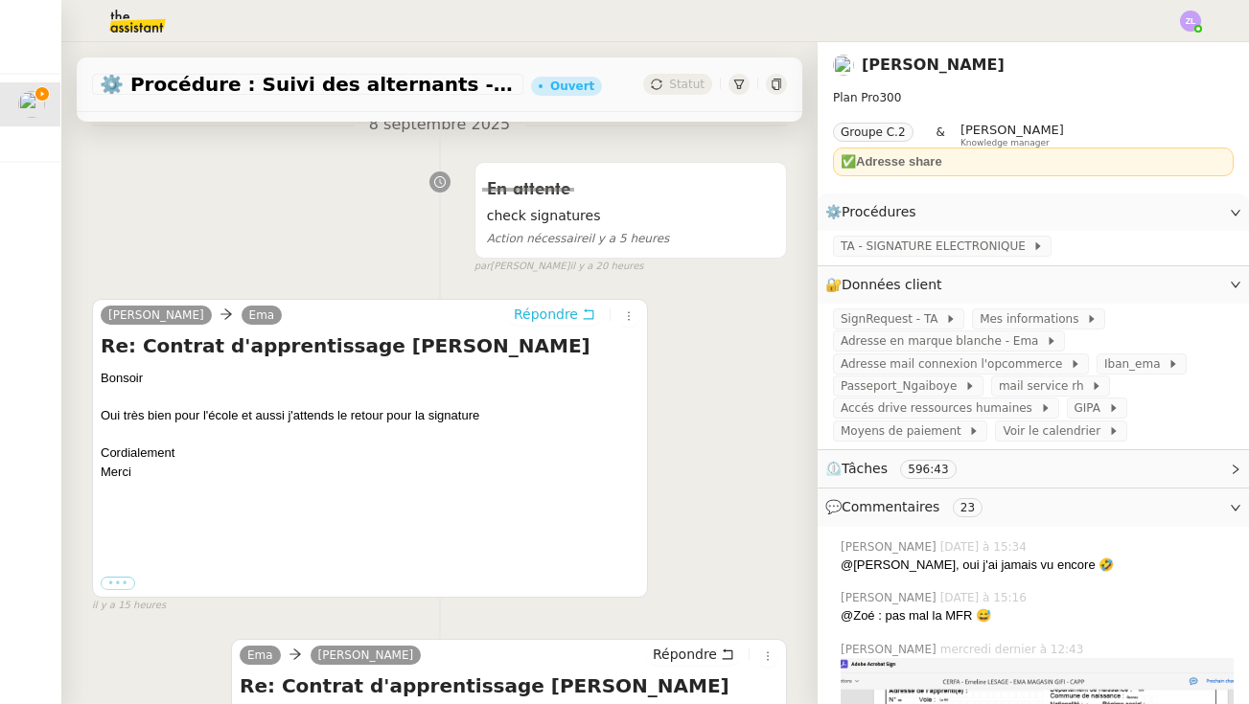
click at [553, 304] on button "Répondre" at bounding box center [554, 314] width 95 height 21
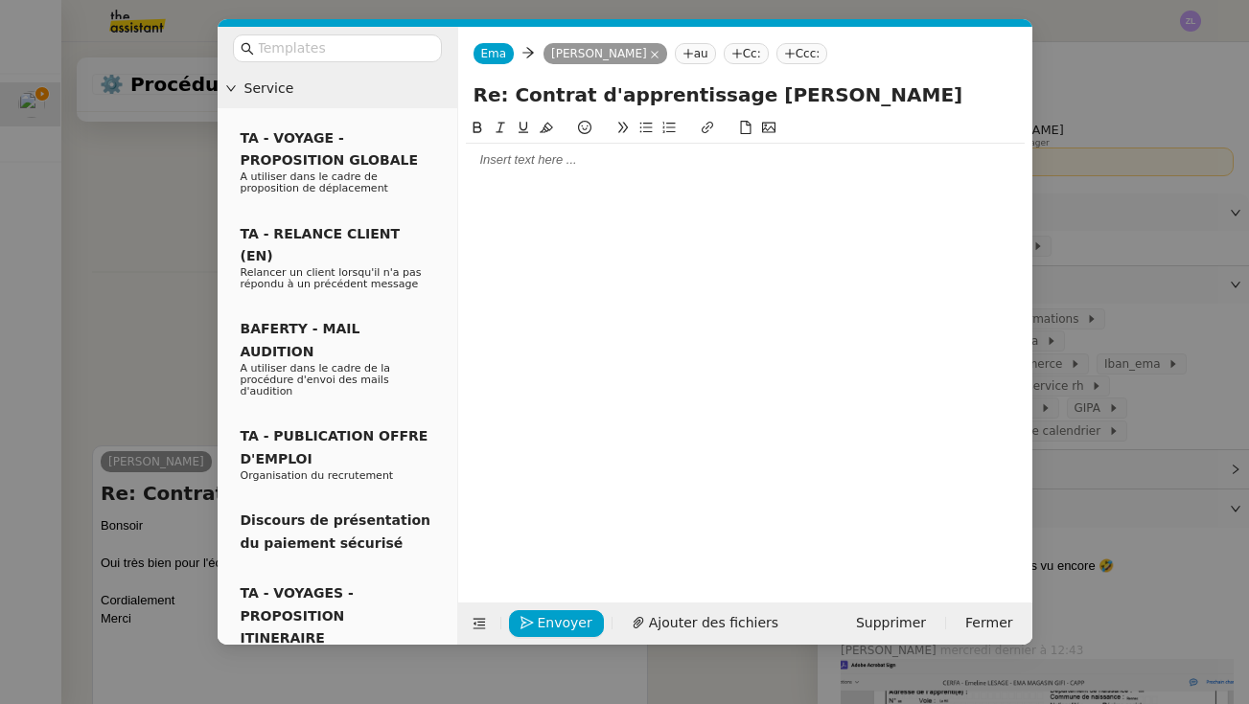
click at [538, 153] on div at bounding box center [745, 159] width 559 height 17
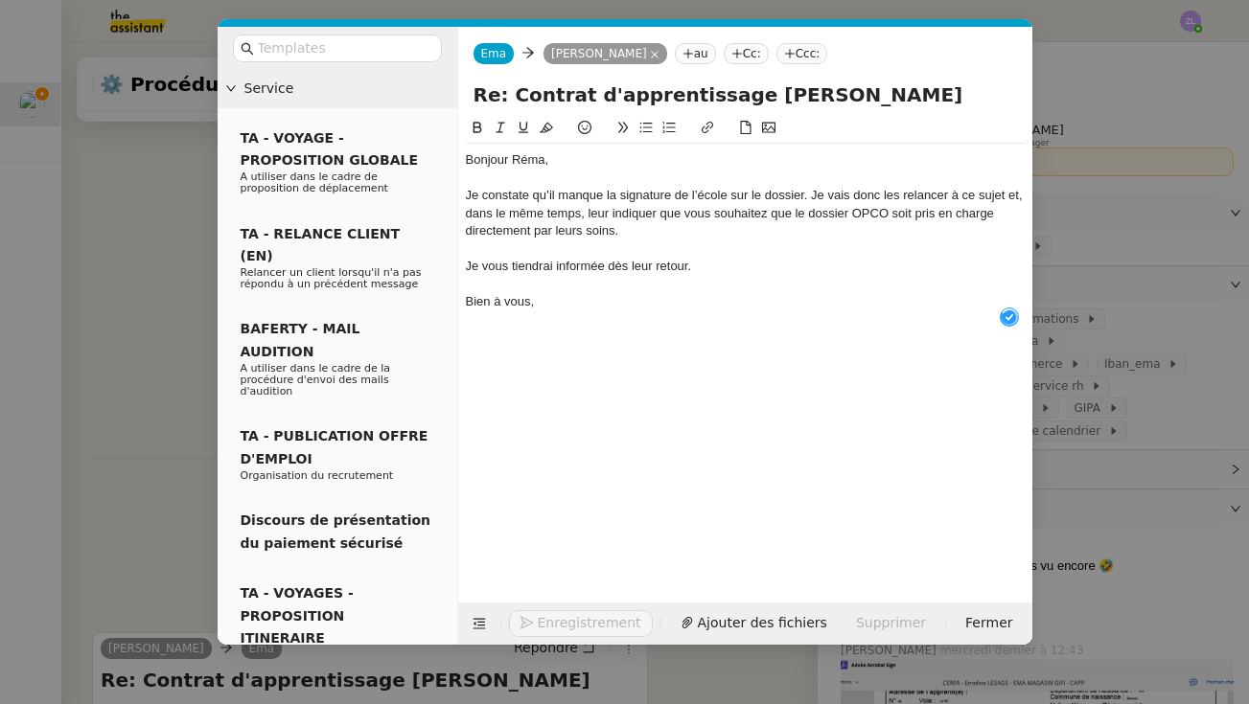
click at [559, 163] on div "Bonjour Réma," at bounding box center [745, 159] width 559 height 17
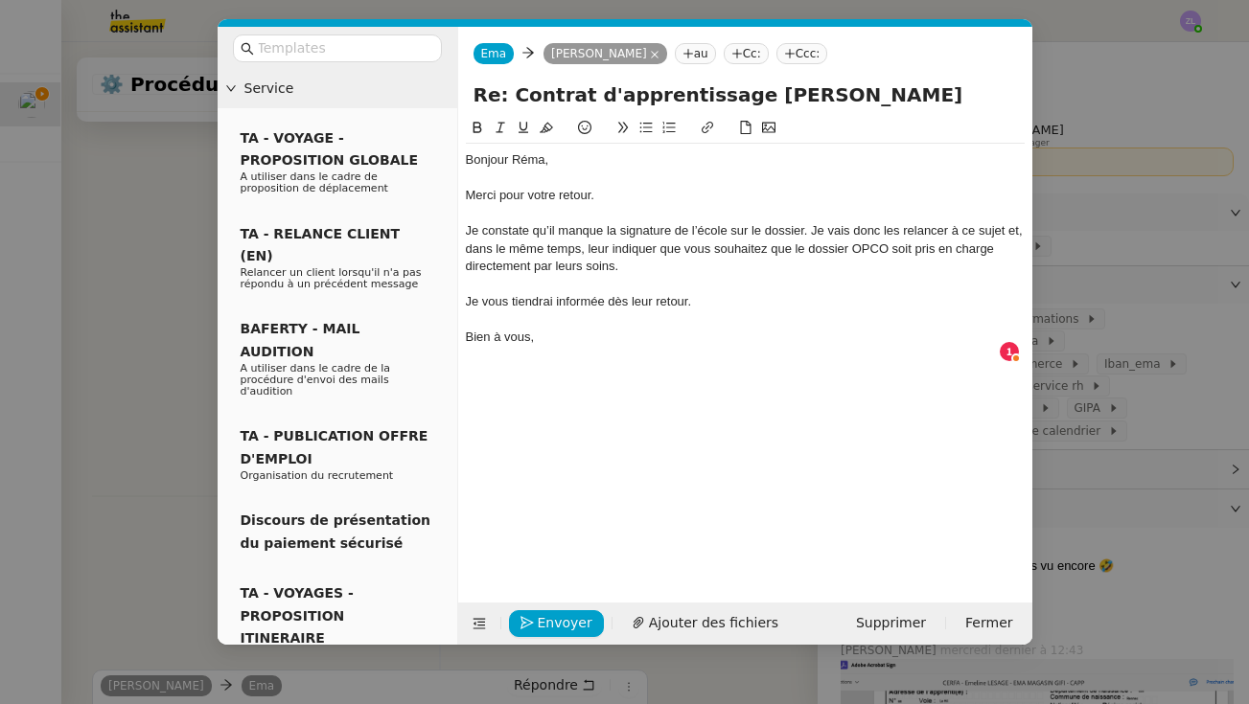
click at [814, 224] on div "Je constate qu’il manque la signature de l’école sur le dossier. Je vais donc l…" at bounding box center [745, 248] width 559 height 53
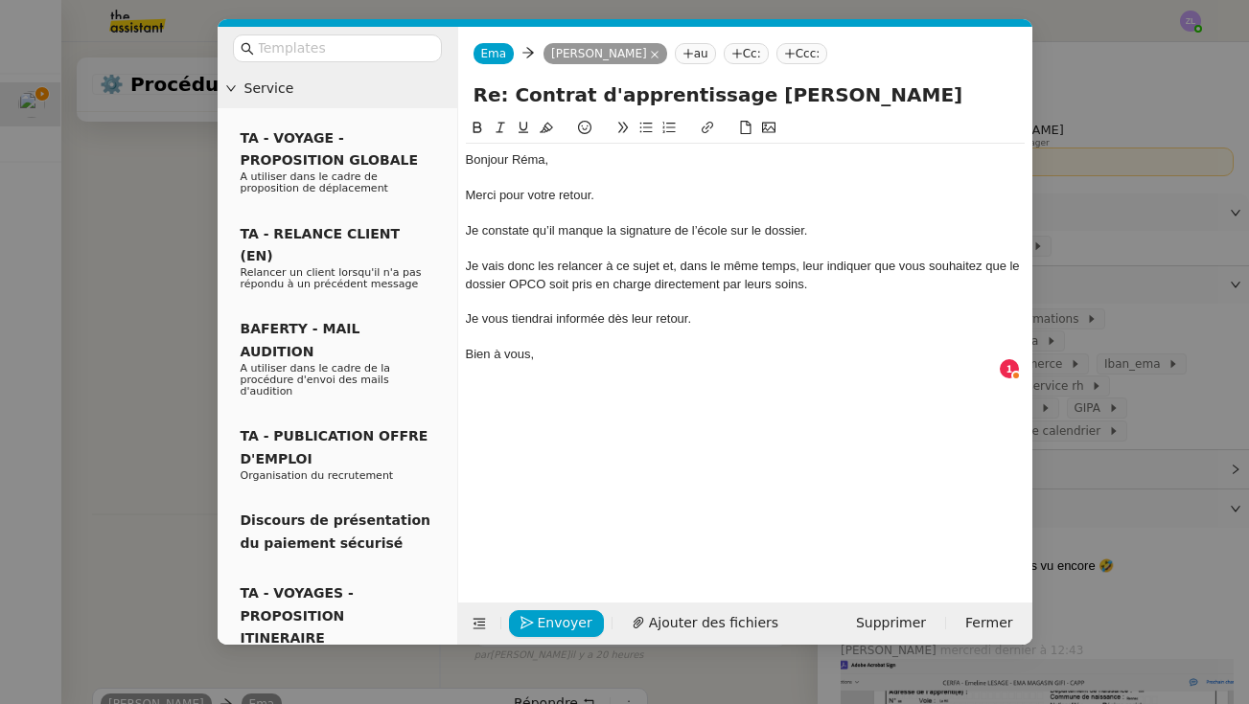
click at [718, 321] on div "Je vous tiendrai informée dès leur retour." at bounding box center [745, 319] width 559 height 17
click at [644, 338] on div at bounding box center [745, 337] width 559 height 17
click at [637, 347] on div "Bien à vous," at bounding box center [745, 354] width 559 height 17
click at [549, 624] on span "Envoyer" at bounding box center [565, 623] width 55 height 22
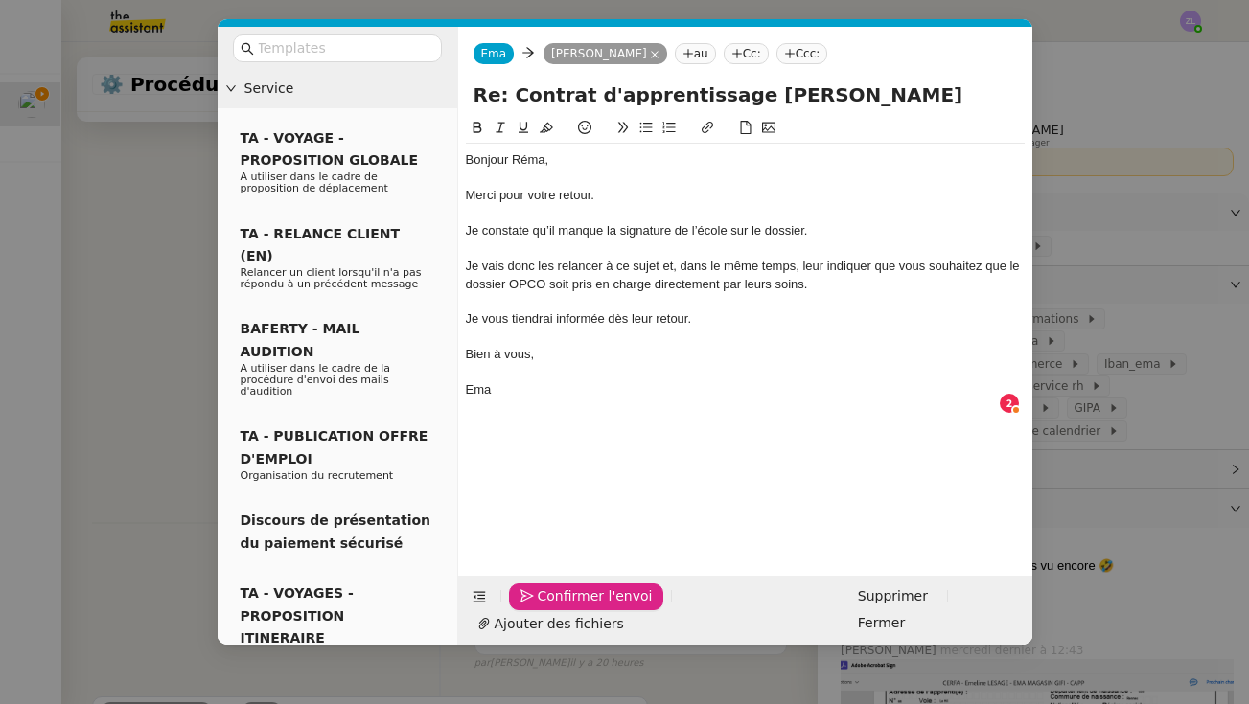
click at [549, 608] on span "Confirmer l'envoi" at bounding box center [595, 597] width 115 height 22
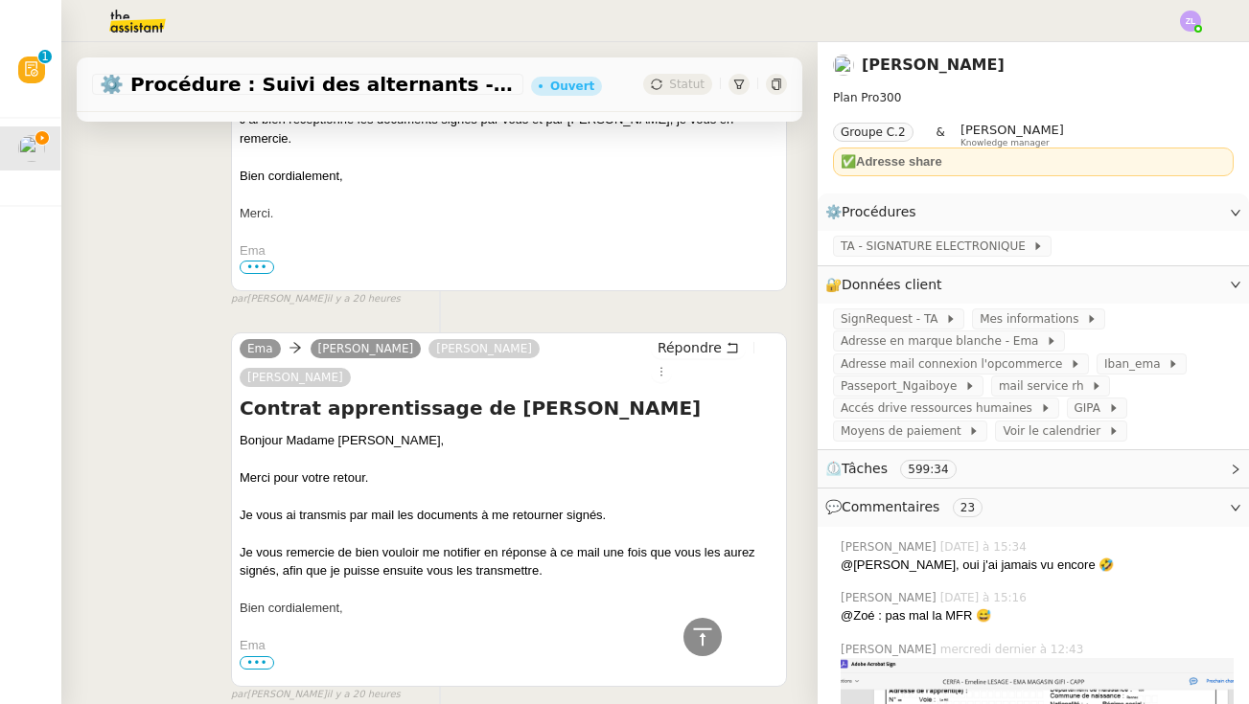
scroll to position [2017, 0]
click at [679, 337] on span "Répondre" at bounding box center [689, 346] width 64 height 19
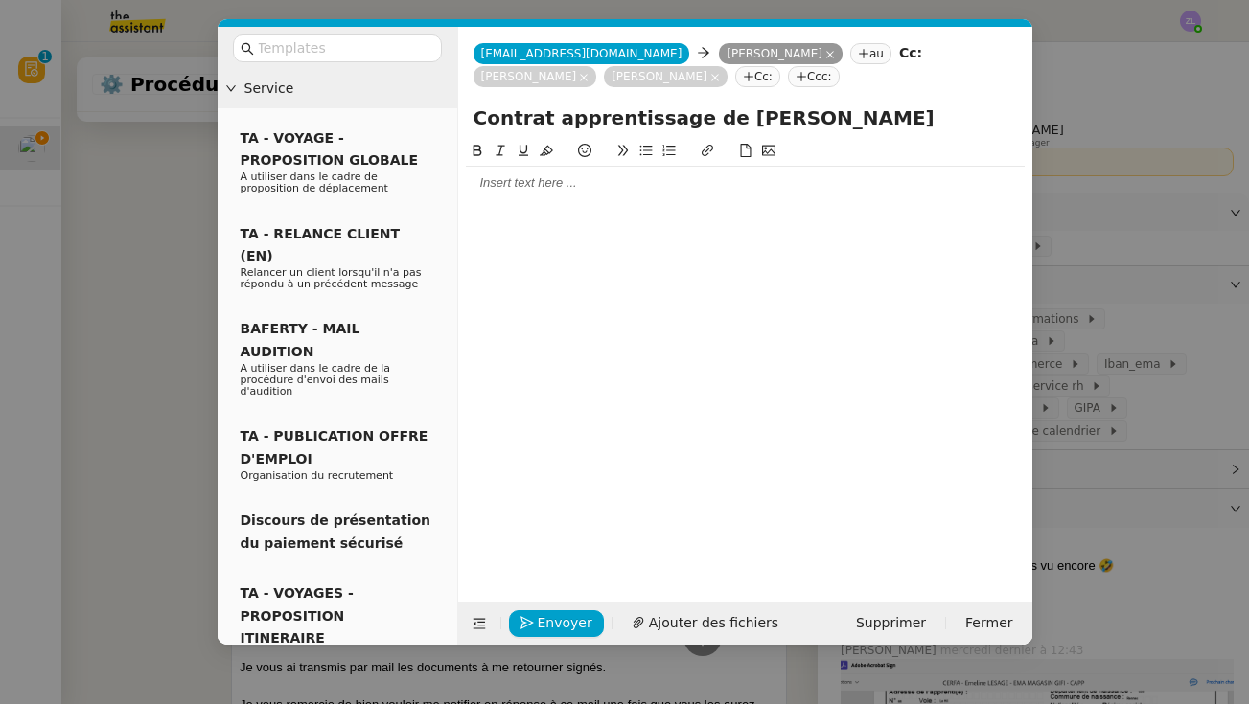
click at [501, 186] on div at bounding box center [745, 182] width 559 height 17
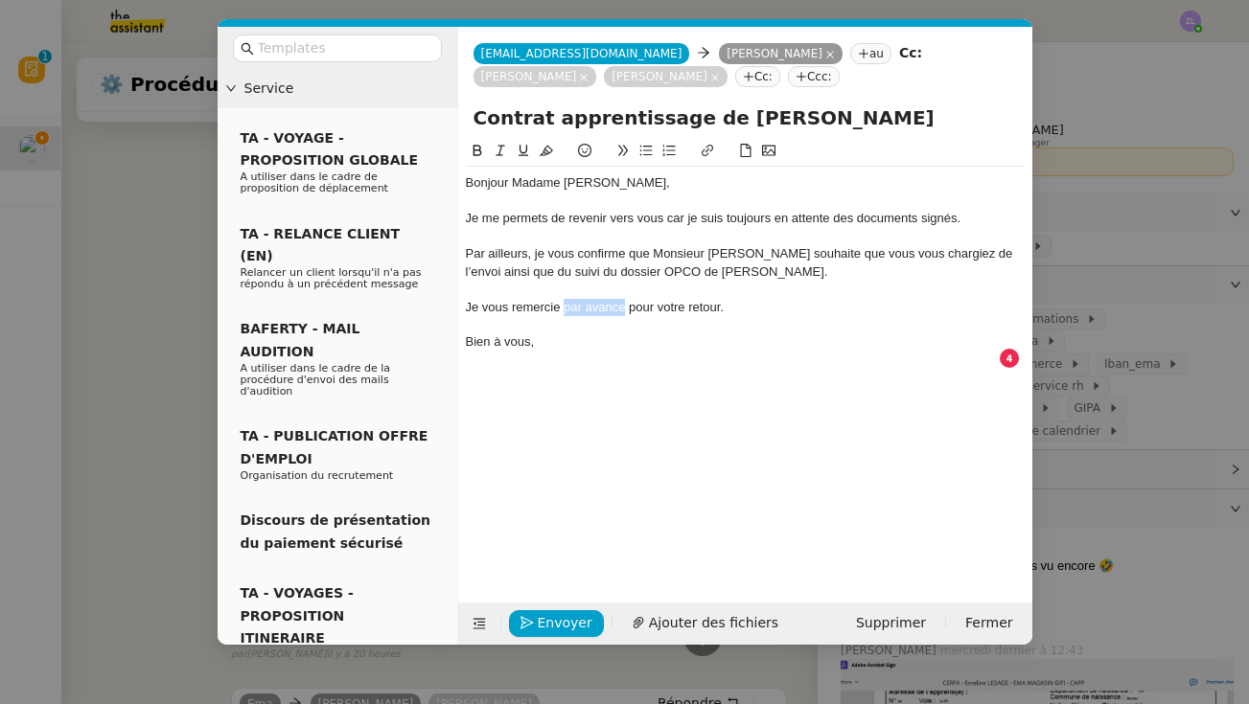
drag, startPoint x: 625, startPoint y: 311, endPoint x: 566, endPoint y: 311, distance: 58.5
click at [566, 311] on div "Je vous remercie par avance pour votre retour." at bounding box center [745, 307] width 559 height 17
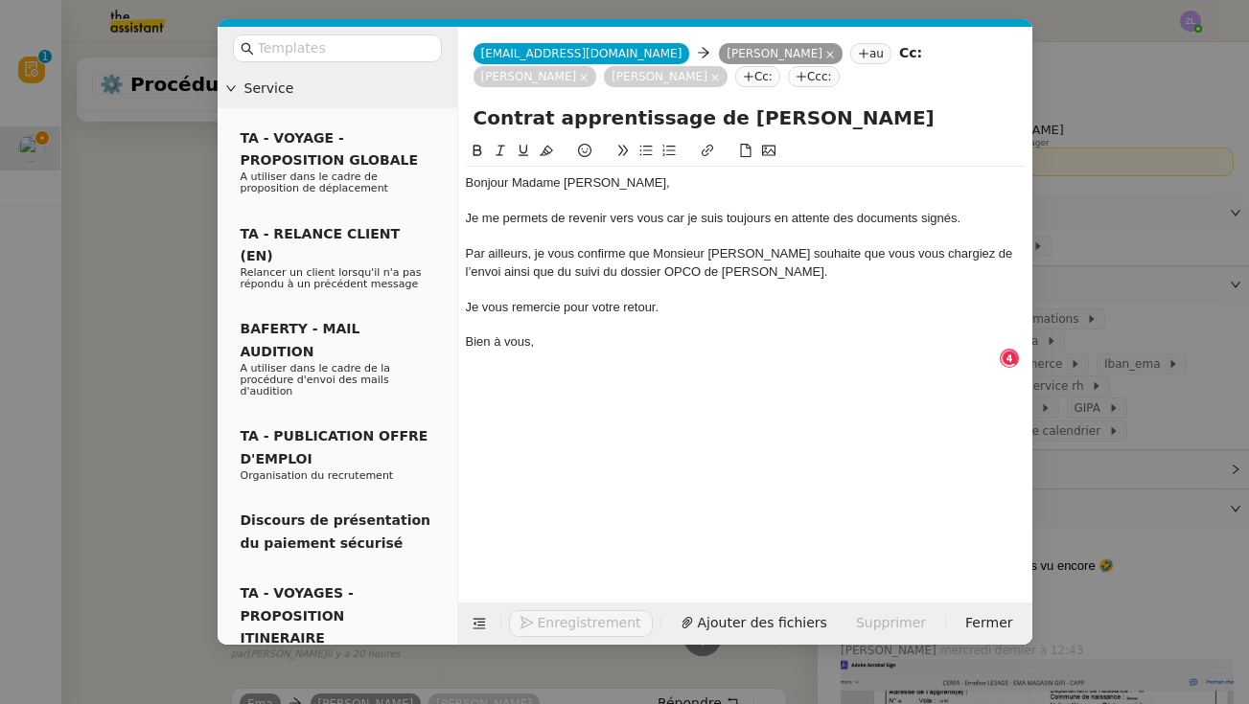
click at [594, 334] on div "Bien à vous," at bounding box center [745, 342] width 559 height 17
click at [729, 279] on div "Par ailleurs, je vous confirme que Monsieur Ngaiboye souhaite que vous vous cha…" at bounding box center [745, 262] width 559 height 35
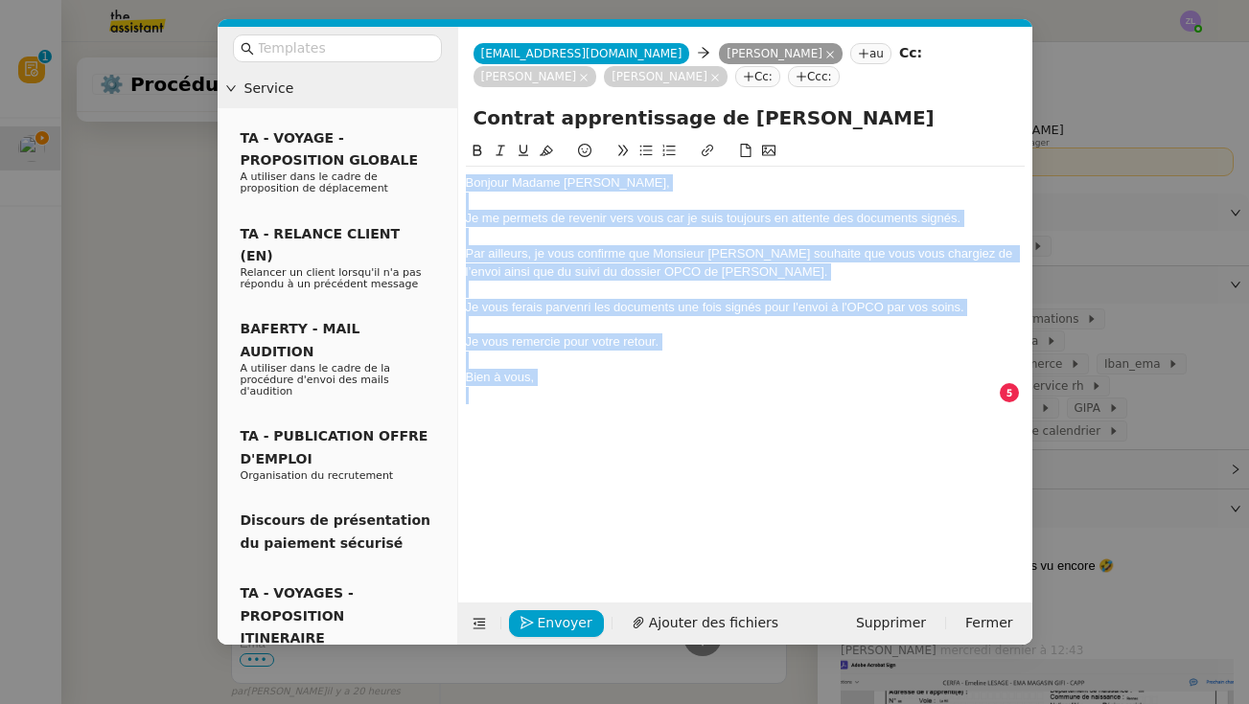
click at [623, 282] on div at bounding box center [745, 289] width 559 height 17
copy div "Bonjour Madame Quiviger, Je me permets de revenir vers vous car je suis toujour…"
drag, startPoint x: 875, startPoint y: 689, endPoint x: 537, endPoint y: 301, distance: 514.9
click at [537, 301] on div "Je vous ferais parvenri les documents une fois signés pour l'envoi à l'OPCO par…" at bounding box center [745, 307] width 559 height 17
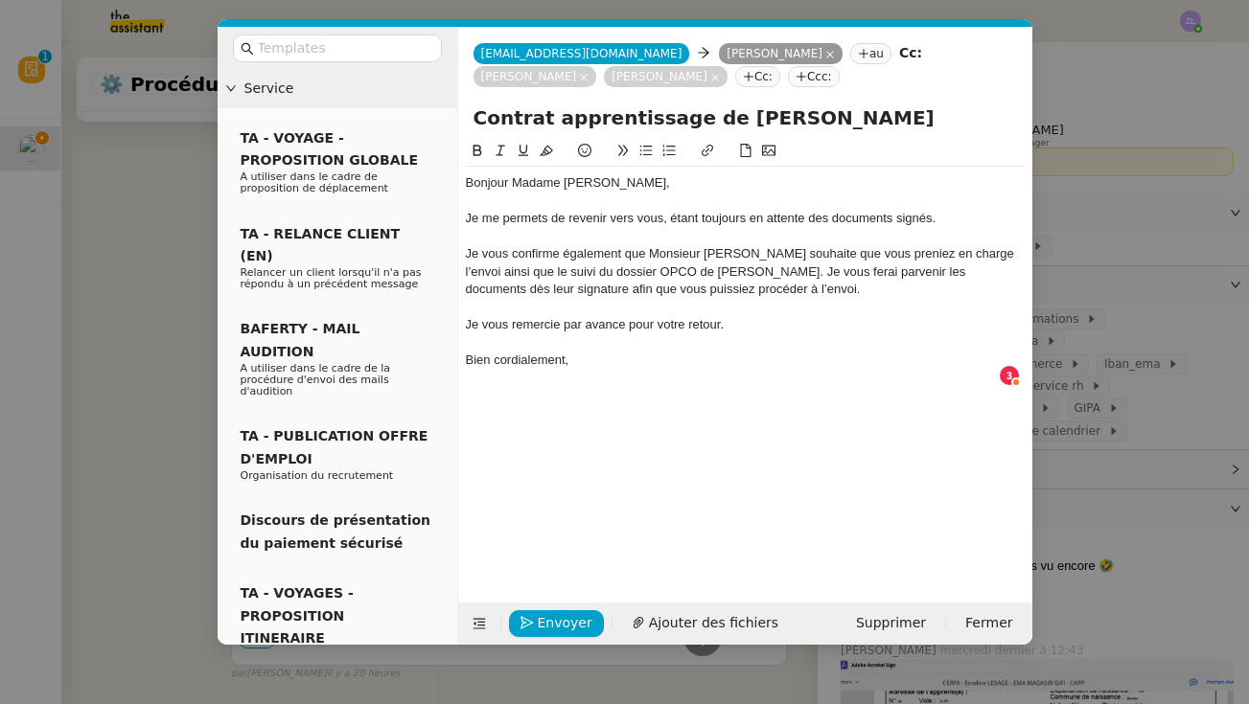
click at [719, 270] on div "Je vous confirme également que Monsieur Ngaiboye souhaite que vous preniez en c…" at bounding box center [745, 271] width 559 height 53
click at [722, 270] on div "Je vous confirme également que Monsieur Ngaiboye souhaite que vous preniez en c…" at bounding box center [745, 271] width 559 height 53
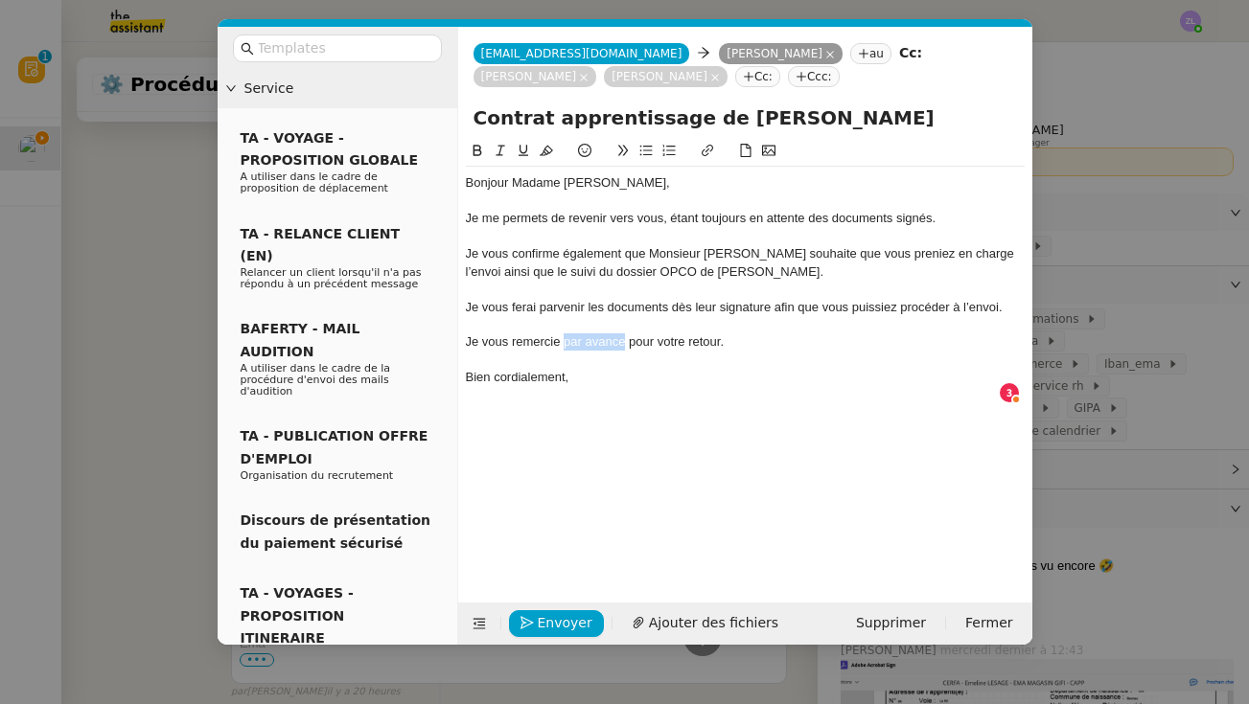
drag, startPoint x: 625, startPoint y: 339, endPoint x: 565, endPoint y: 341, distance: 59.5
click at [565, 341] on div "Je vous remercie par avance pour votre retour." at bounding box center [745, 342] width 559 height 17
click at [620, 380] on div "Bien cordialement," at bounding box center [745, 377] width 559 height 17
click at [780, 80] on nz-tag "Cc:" at bounding box center [757, 76] width 45 height 21
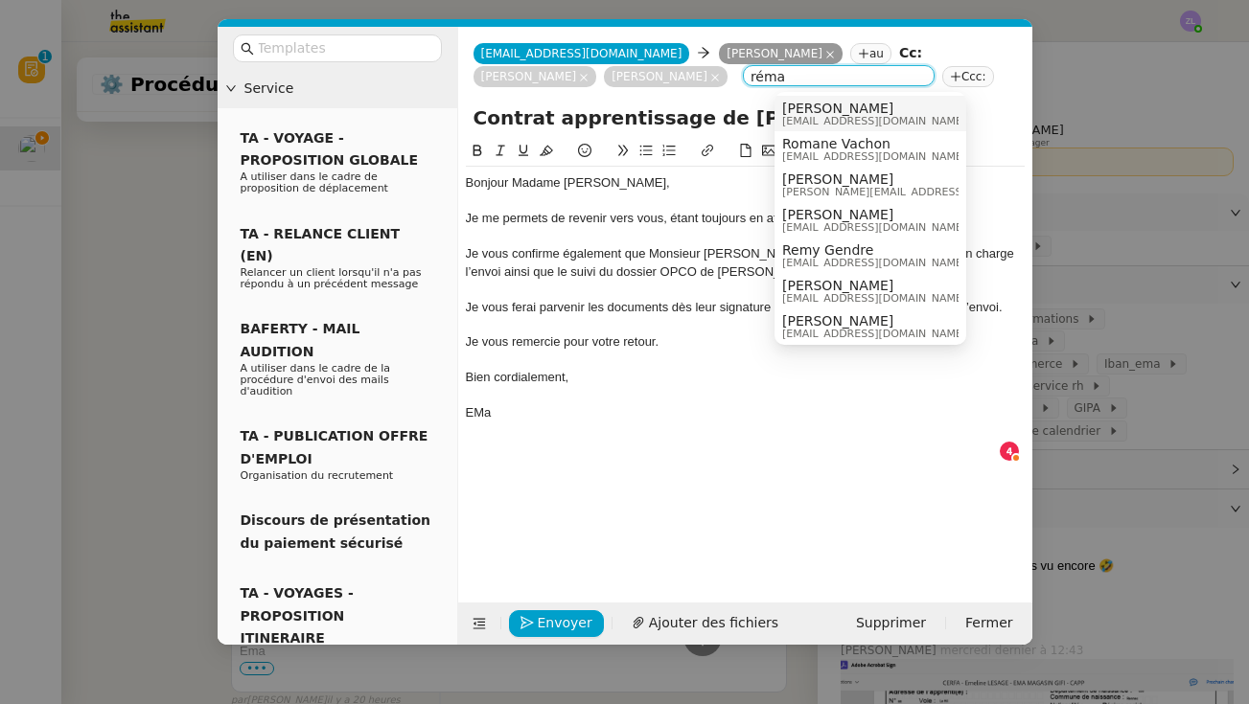
type input "réma"
click at [843, 119] on span "[EMAIL_ADDRESS][DOMAIN_NAME]" at bounding box center [874, 121] width 184 height 11
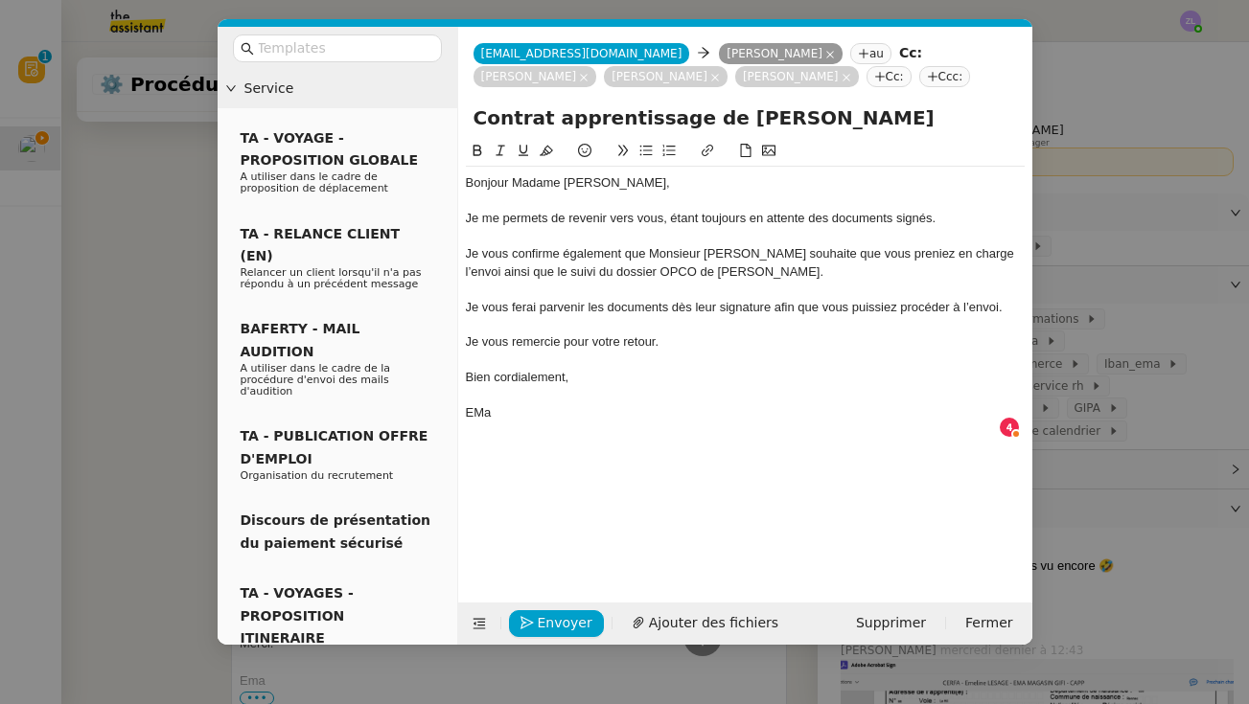
click at [479, 406] on div "EMa" at bounding box center [745, 412] width 559 height 17
click at [556, 623] on span "Envoyer" at bounding box center [565, 623] width 55 height 22
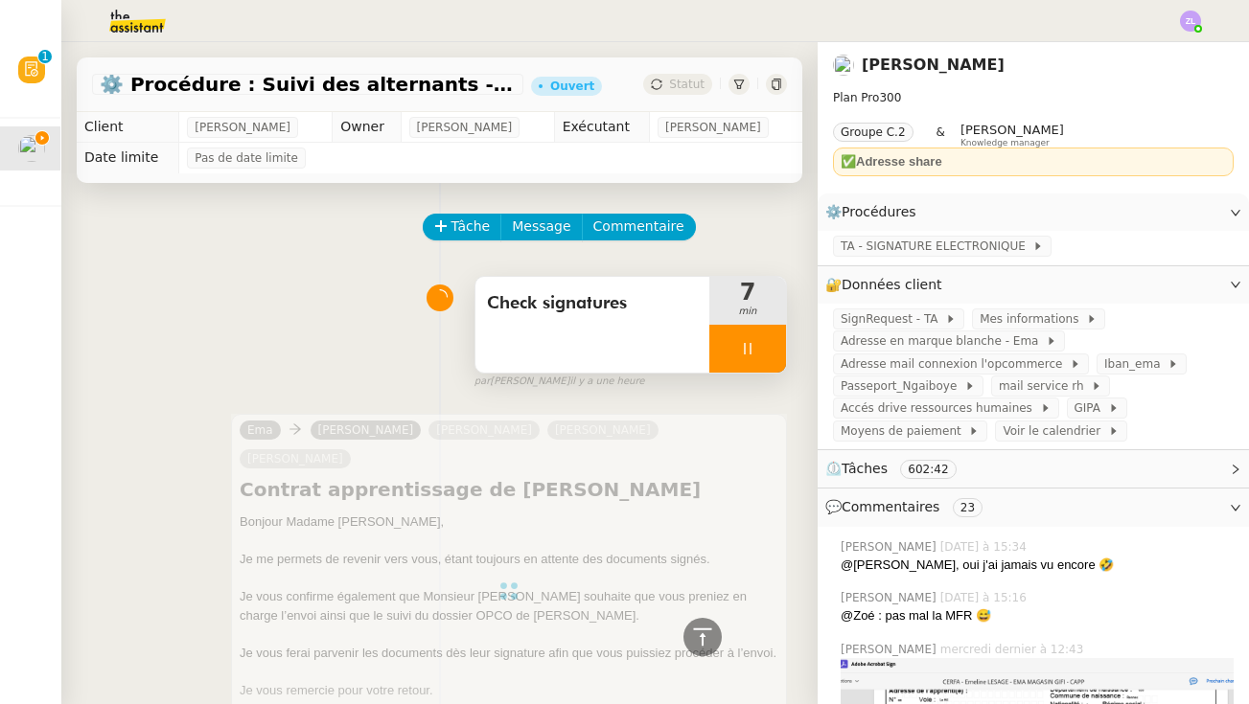
scroll to position [0, 0]
click at [730, 355] on div at bounding box center [747, 349] width 77 height 48
click at [766, 354] on icon at bounding box center [767, 348] width 14 height 11
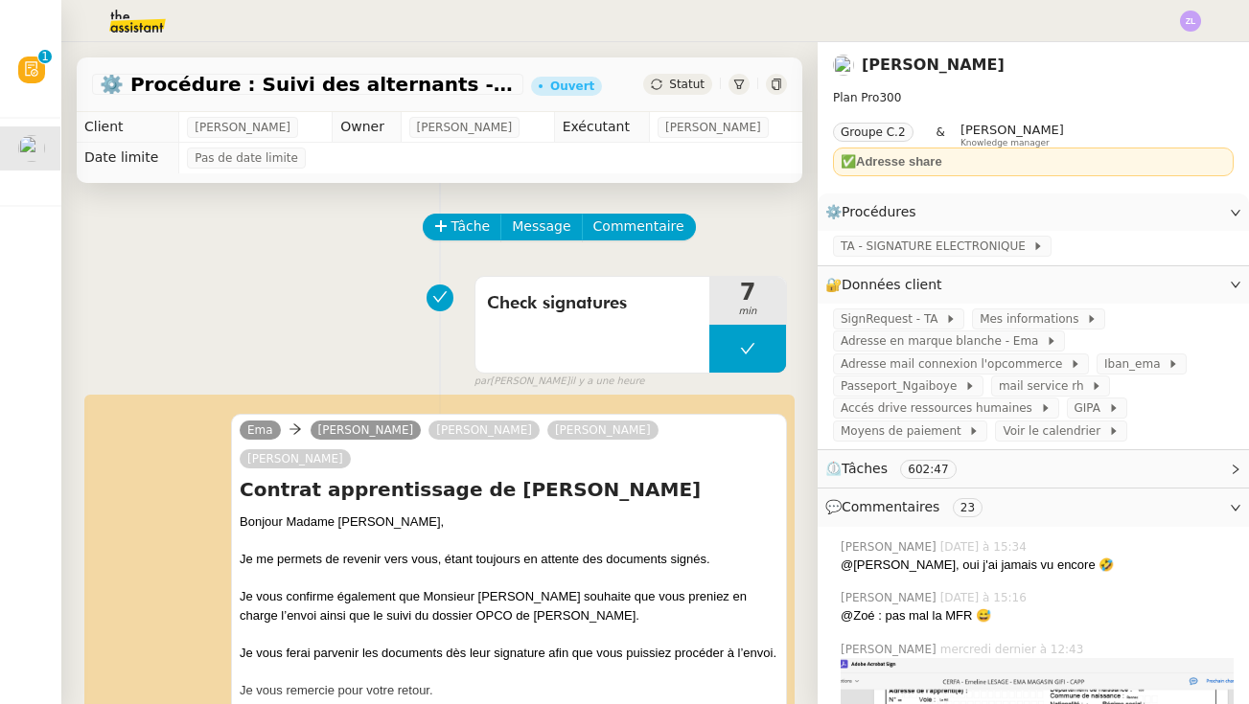
drag, startPoint x: 206, startPoint y: 11, endPoint x: 1161, endPoint y: 187, distance: 970.7
click at [1161, 187] on nz-page-header "Réma Ngaiboye Plan Pro 300 Groupe C.2 & Frédérique Albert Knowledge manager ✅ A…" at bounding box center [1033, 117] width 431 height 151
